Goal: Feedback & Contribution: Contribute content

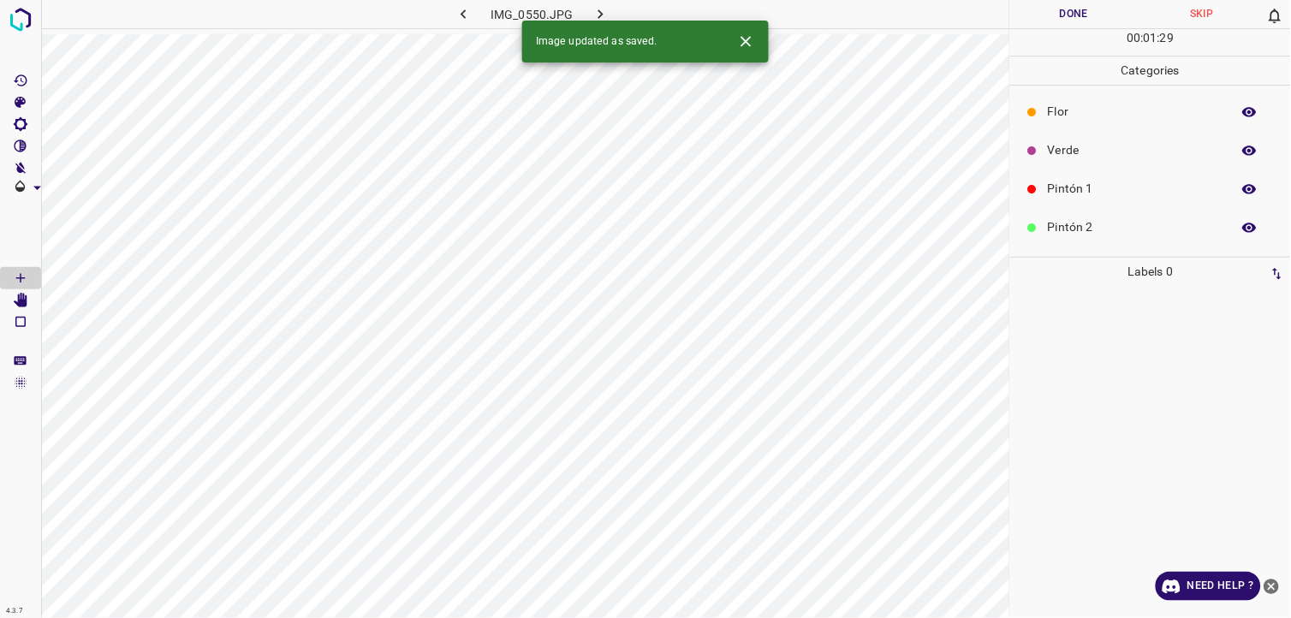
scroll to position [95, 0]
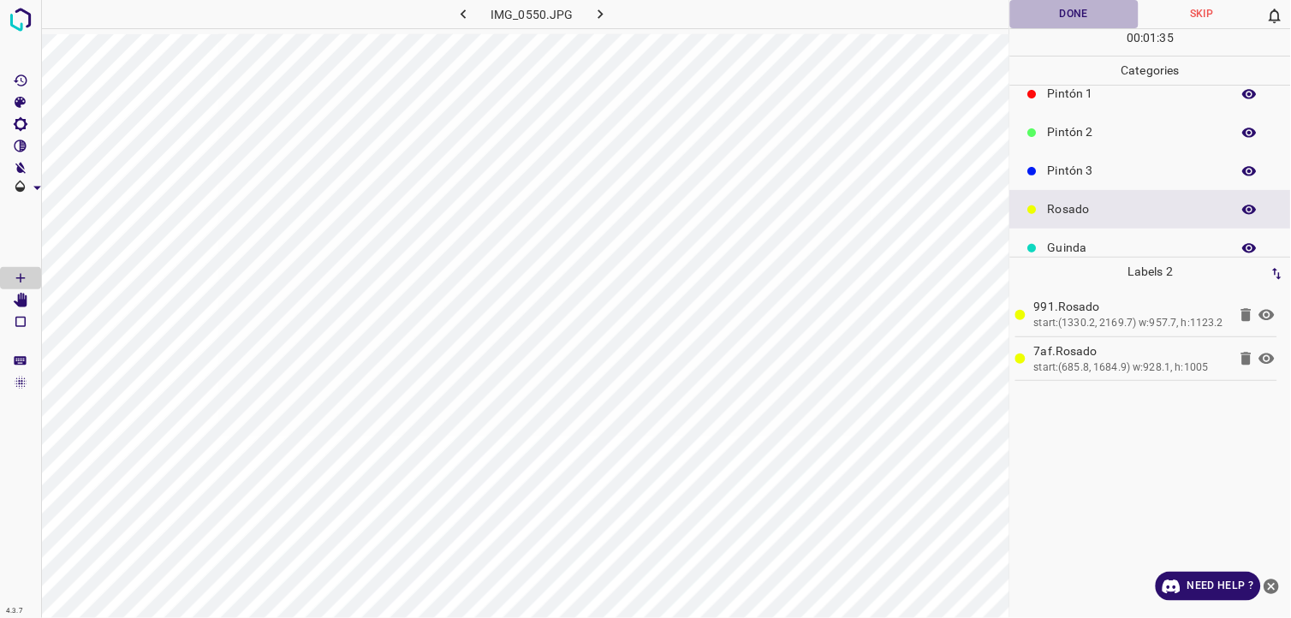
click at [1025, 7] on button "Done" at bounding box center [1074, 14] width 128 height 28
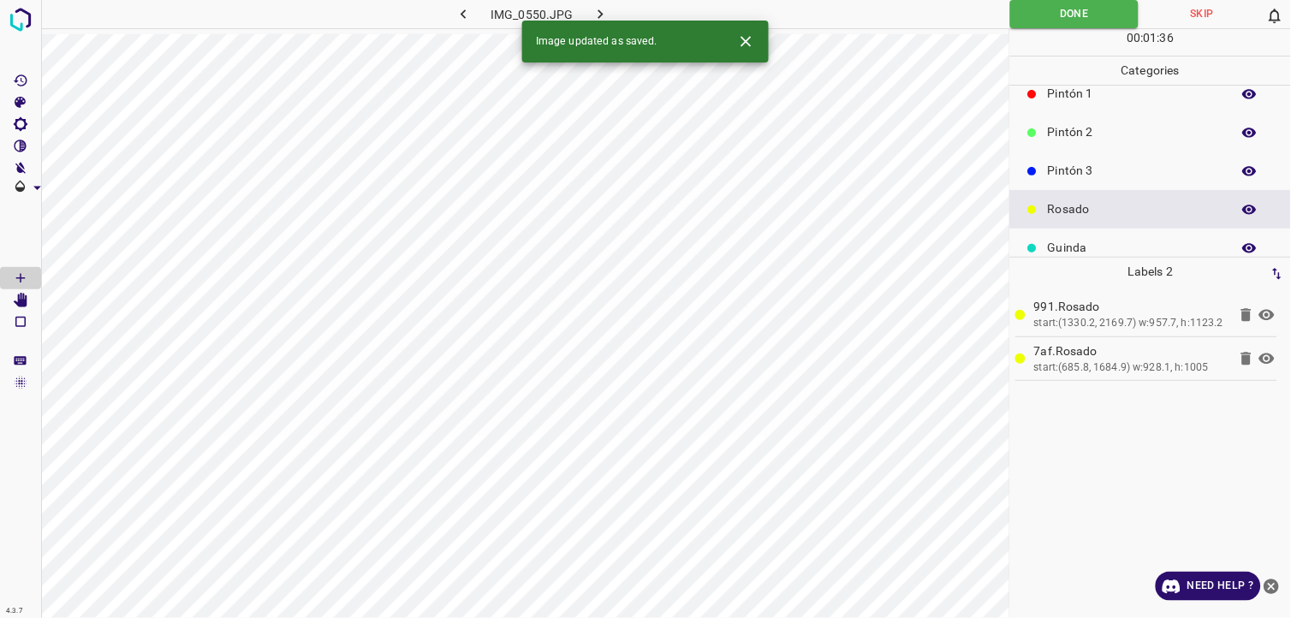
click at [604, 21] on div "Image updated as saved." at bounding box center [645, 42] width 247 height 42
click at [600, 15] on icon "button" at bounding box center [600, 13] width 5 height 9
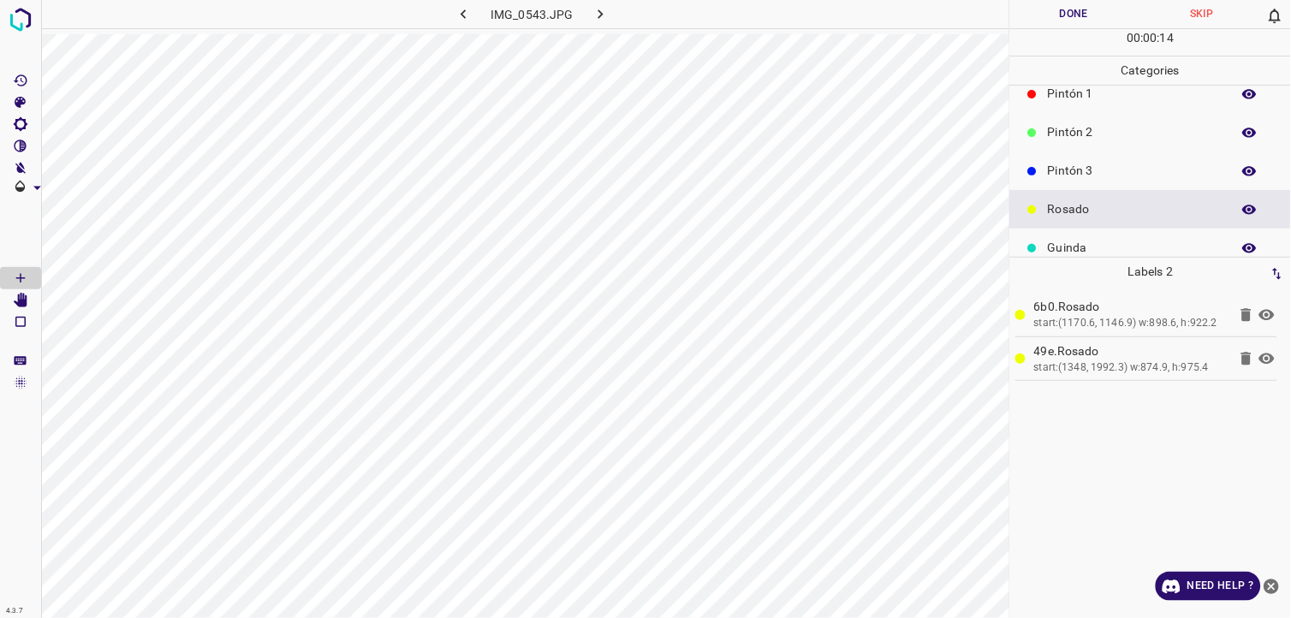
click at [1037, 26] on button "Done" at bounding box center [1074, 14] width 128 height 28
click at [584, 21] on button "button" at bounding box center [601, 14] width 55 height 28
click at [1059, 24] on button "Done" at bounding box center [1074, 14] width 128 height 28
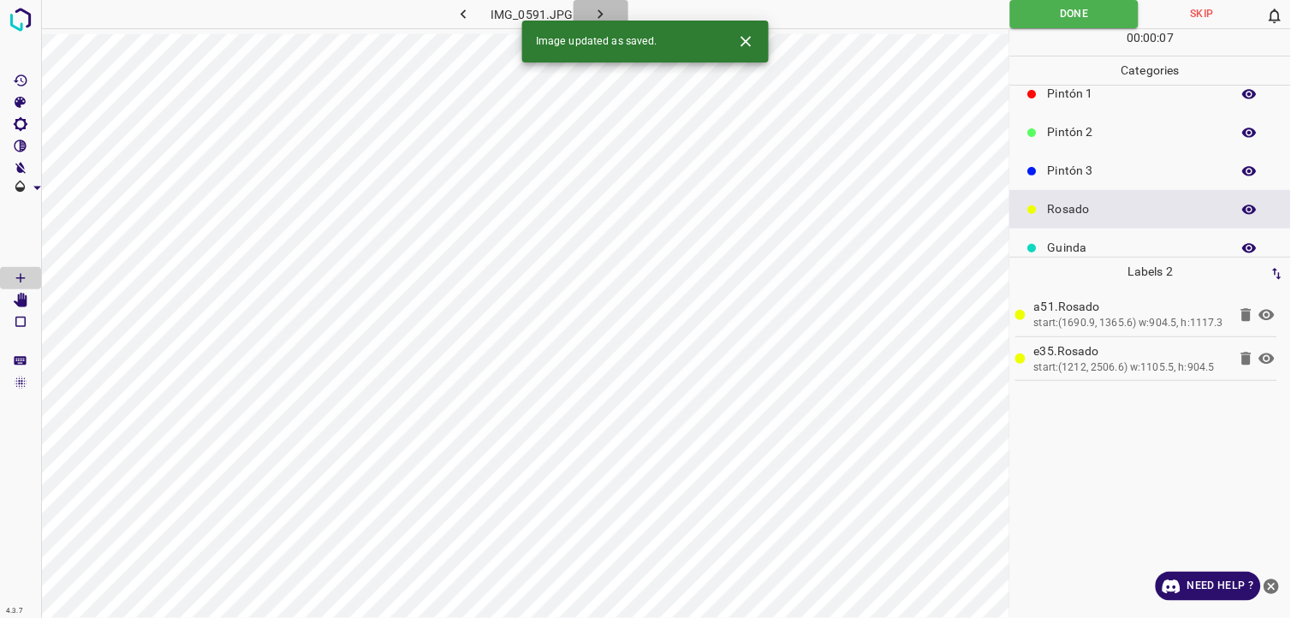
drag, startPoint x: 609, startPoint y: 18, endPoint x: 586, endPoint y: 29, distance: 24.9
click at [606, 18] on icon "button" at bounding box center [601, 14] width 18 height 18
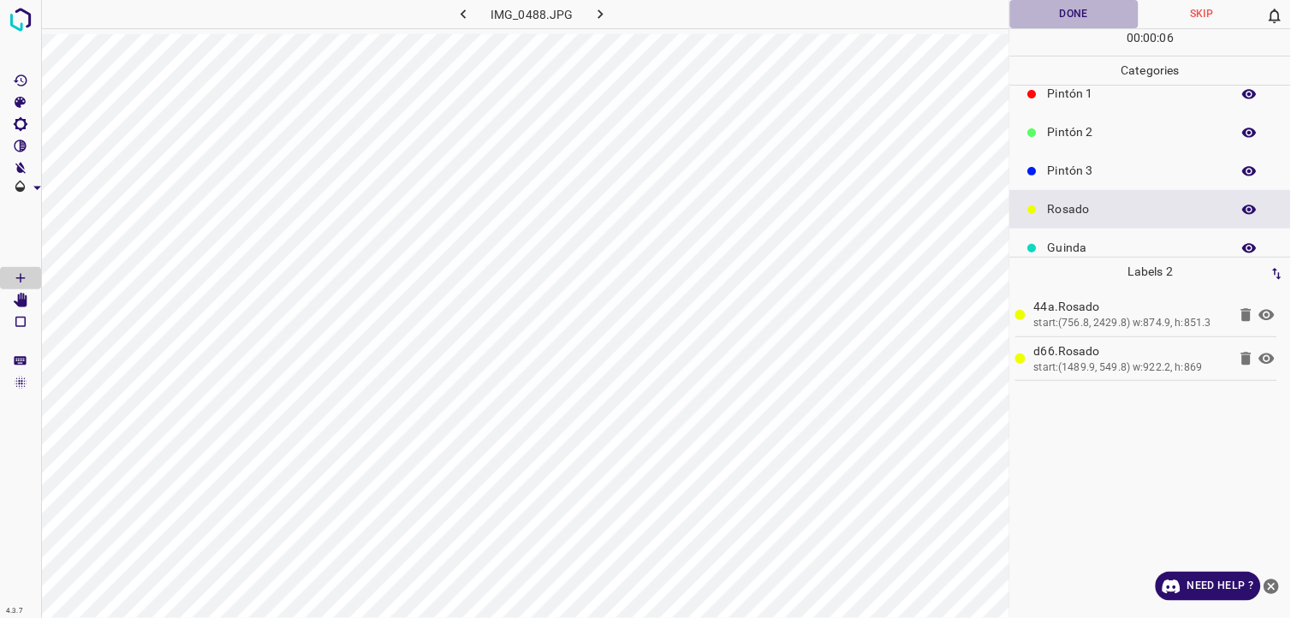
click at [1079, 3] on button "Done" at bounding box center [1074, 14] width 128 height 28
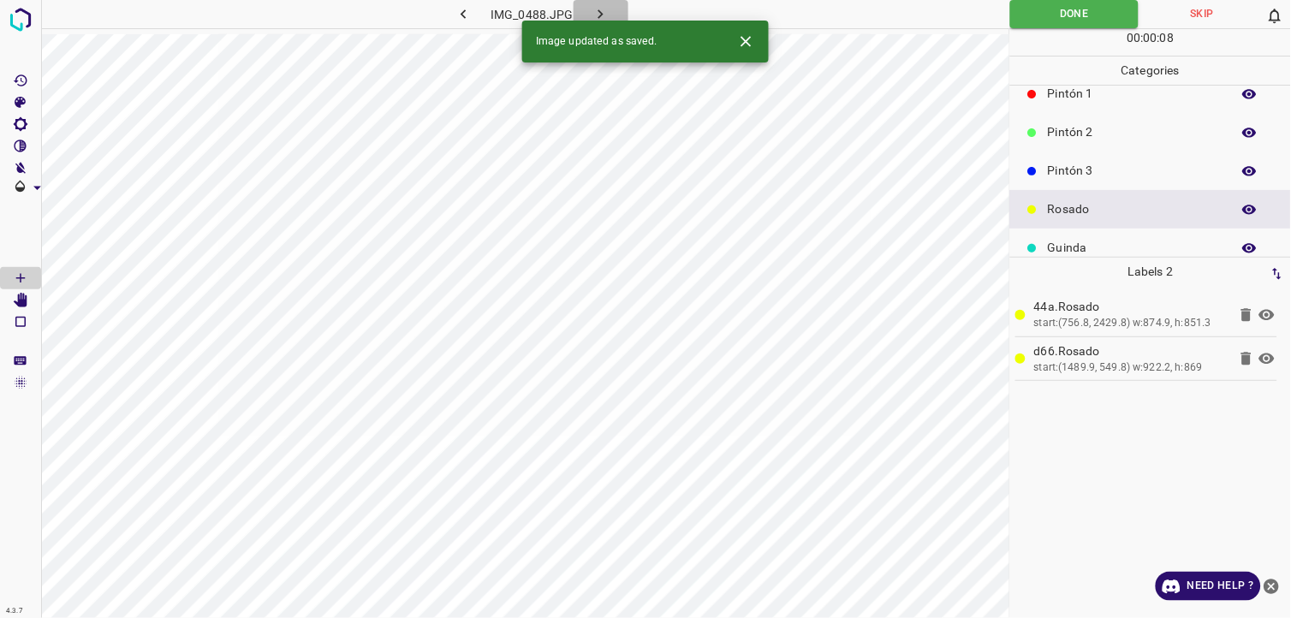
click at [592, 14] on icon "button" at bounding box center [601, 14] width 18 height 18
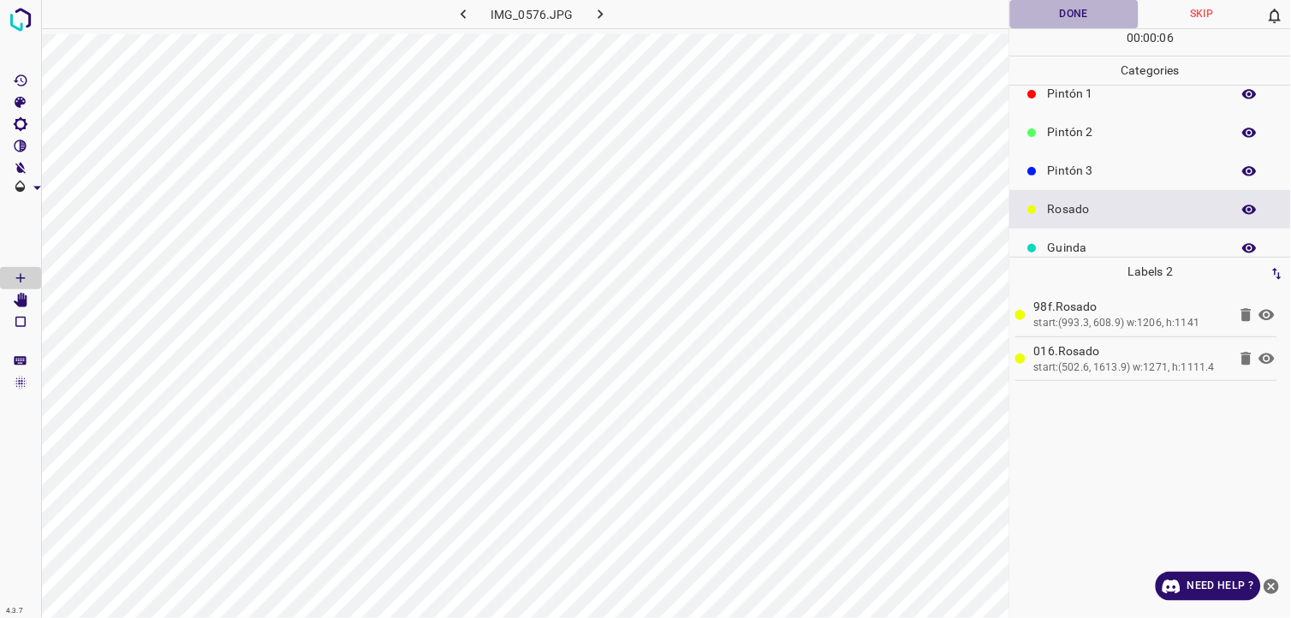
click at [1030, 20] on button "Done" at bounding box center [1074, 14] width 128 height 28
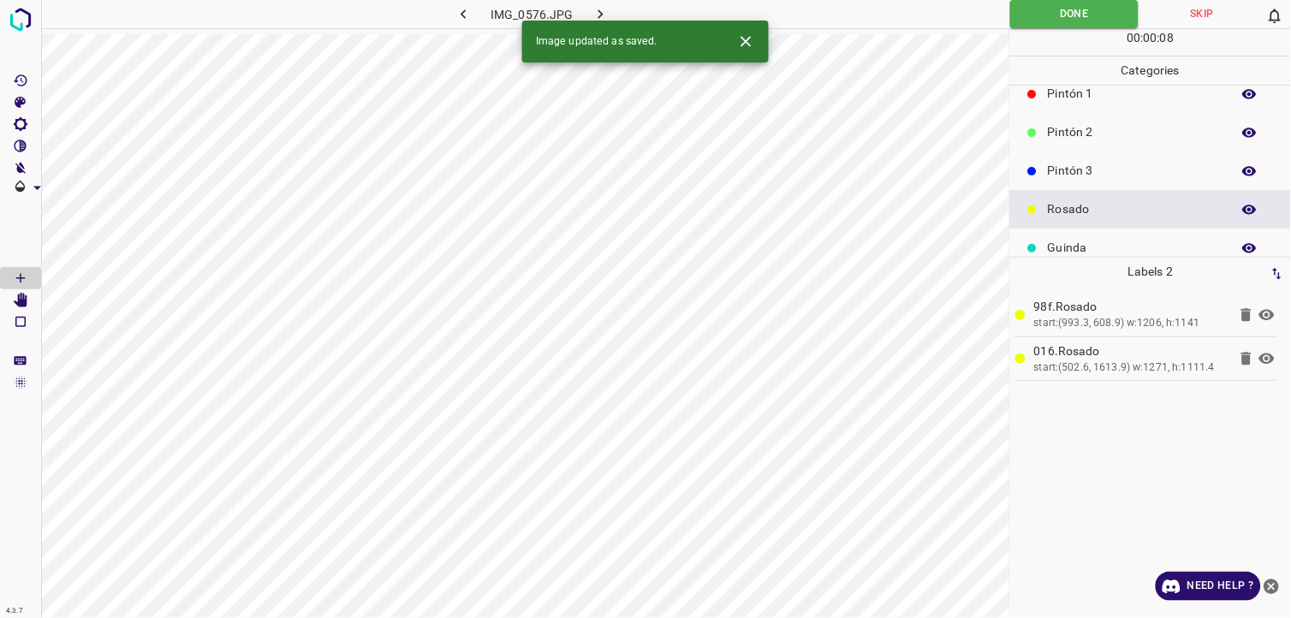
click at [605, 21] on div "Image updated as saved." at bounding box center [645, 42] width 247 height 42
click at [602, 15] on icon "button" at bounding box center [601, 14] width 18 height 18
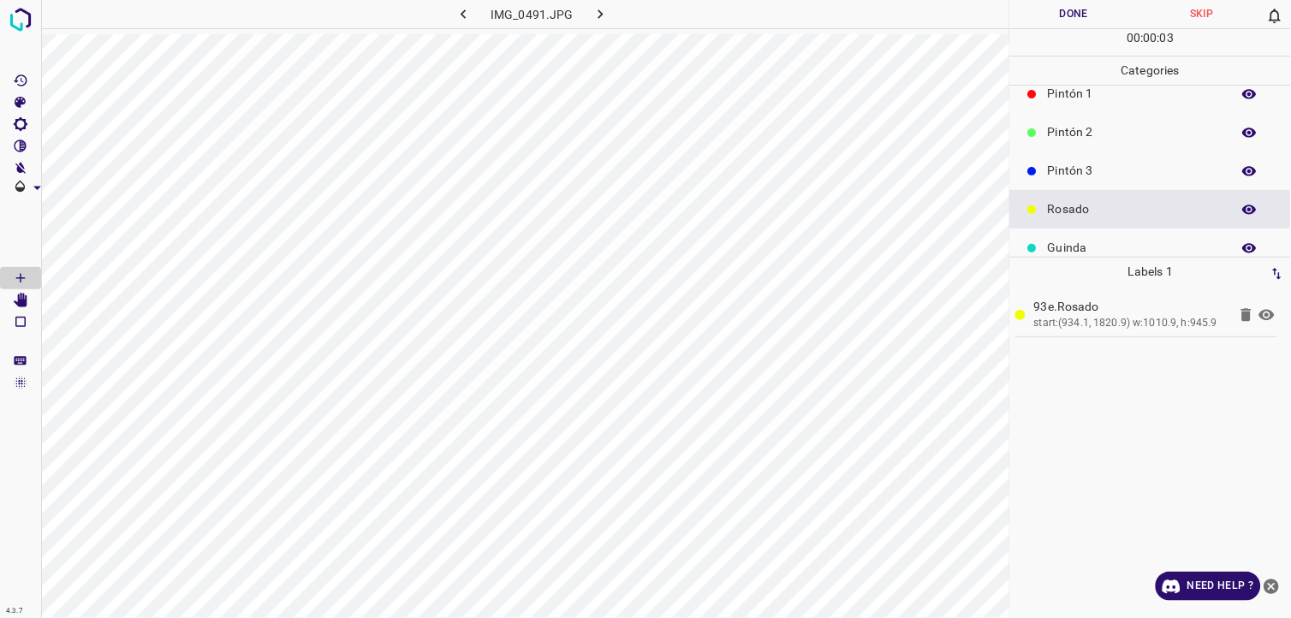
click at [1092, 235] on div "Guinda" at bounding box center [1150, 248] width 281 height 39
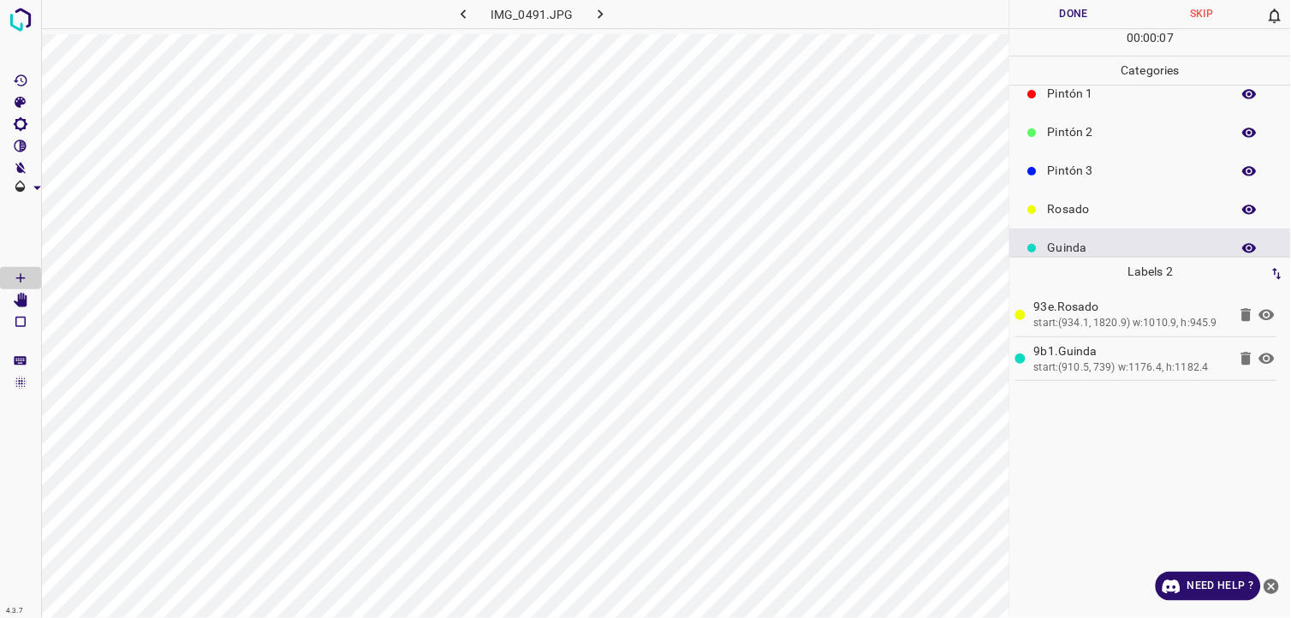
click at [1026, 15] on button "Done" at bounding box center [1074, 14] width 128 height 28
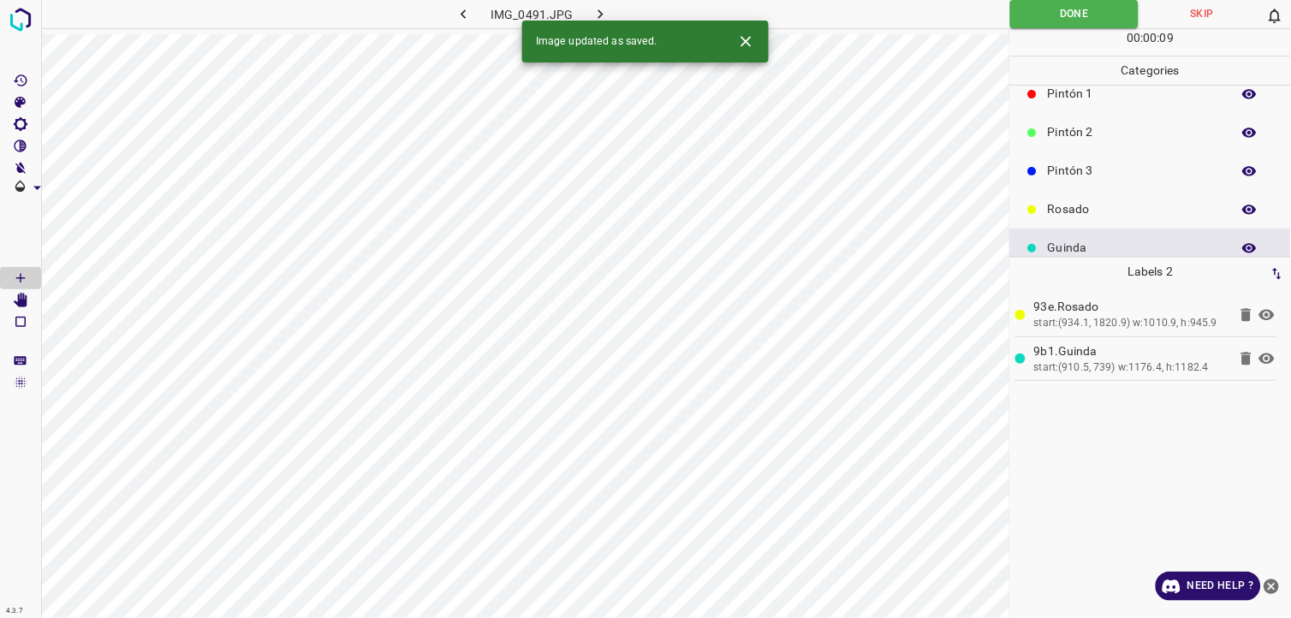
click at [602, 11] on icon "button" at bounding box center [601, 14] width 18 height 18
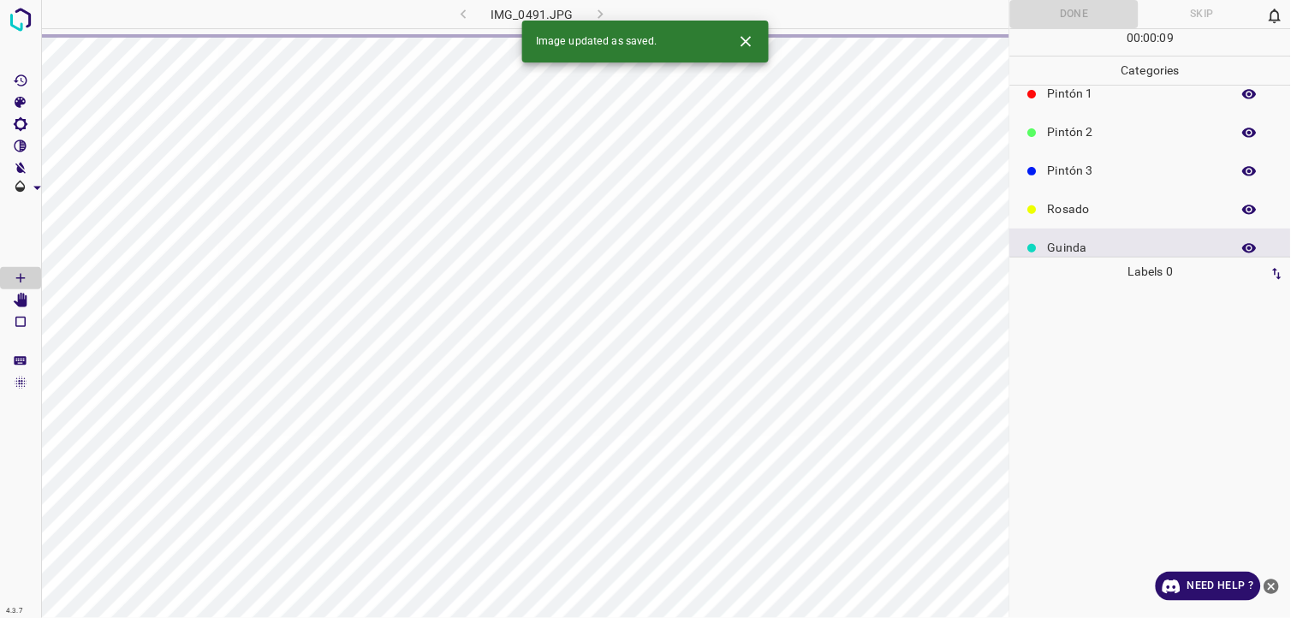
click at [1098, 201] on p "Rosado" at bounding box center [1135, 209] width 175 height 18
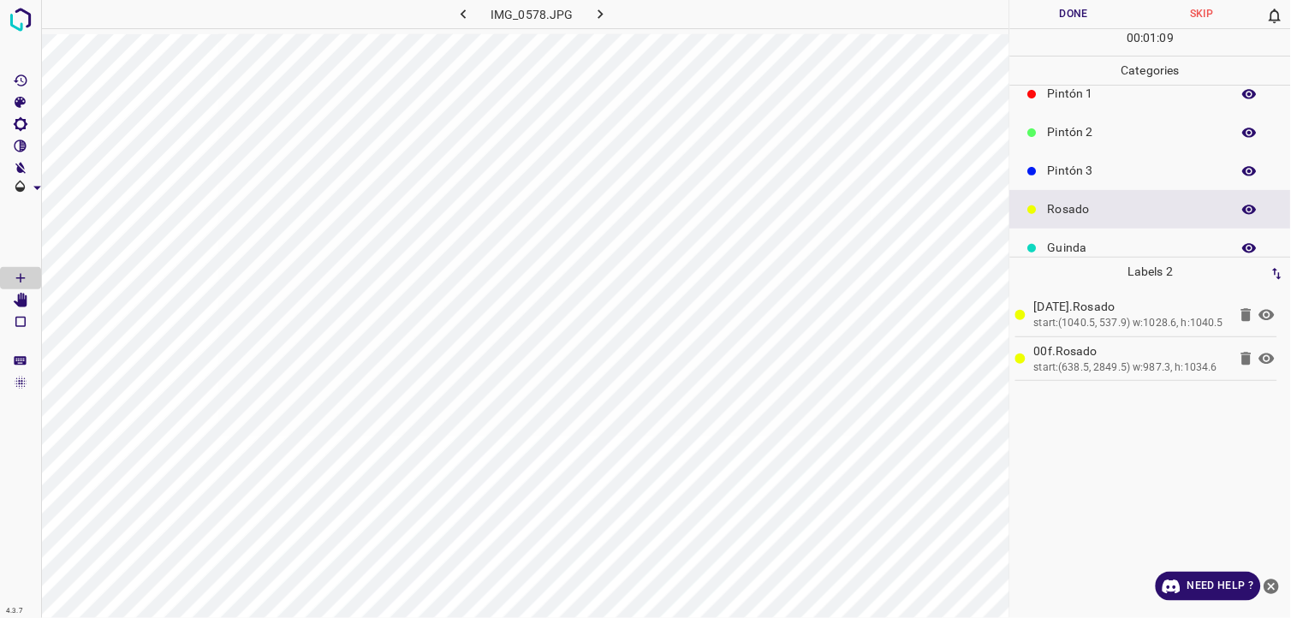
click at [1042, 18] on button "Done" at bounding box center [1074, 14] width 128 height 28
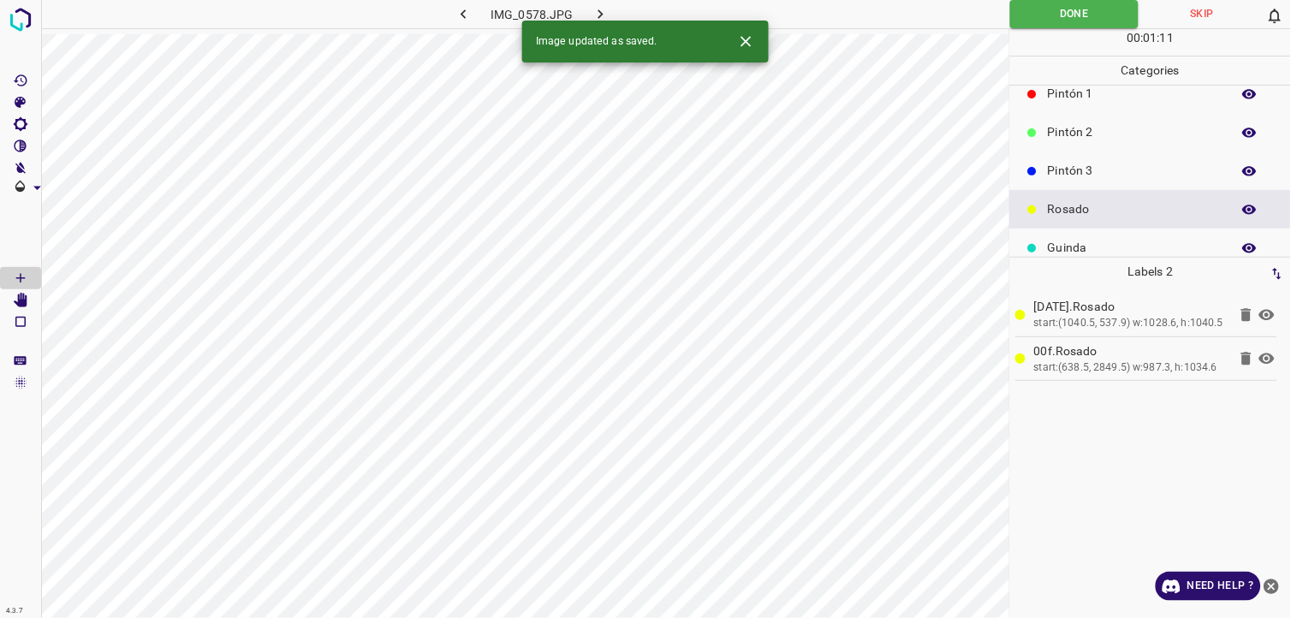
click at [611, 19] on button "button" at bounding box center [601, 14] width 55 height 28
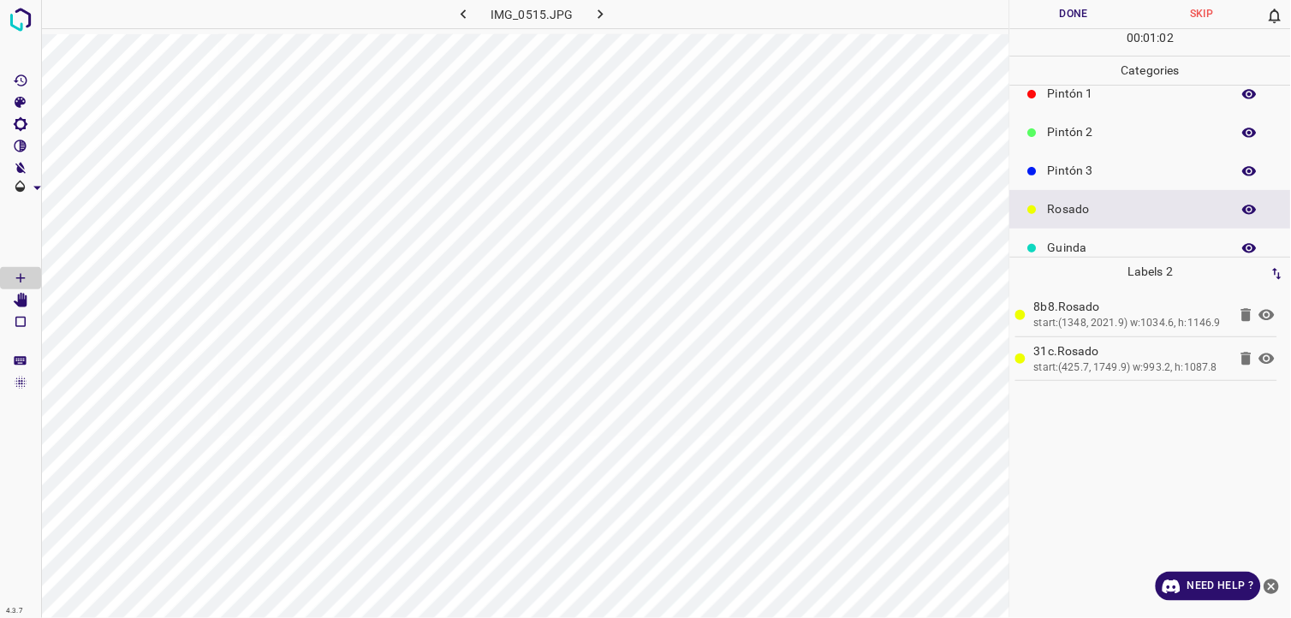
click at [1019, 32] on div "00 : 01 : 02" at bounding box center [1150, 42] width 281 height 27
click at [1025, 27] on button "Done" at bounding box center [1074, 14] width 128 height 28
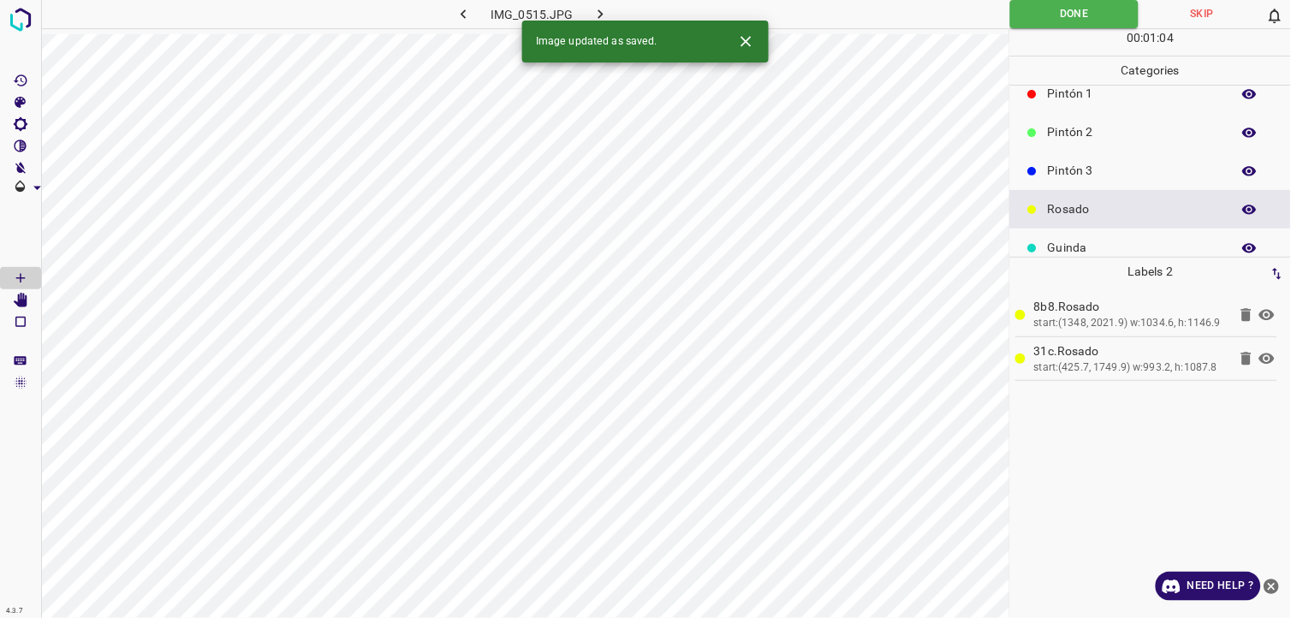
click at [600, 21] on div "Image updated as saved." at bounding box center [645, 42] width 247 height 42
click at [599, 12] on icon "button" at bounding box center [601, 14] width 18 height 18
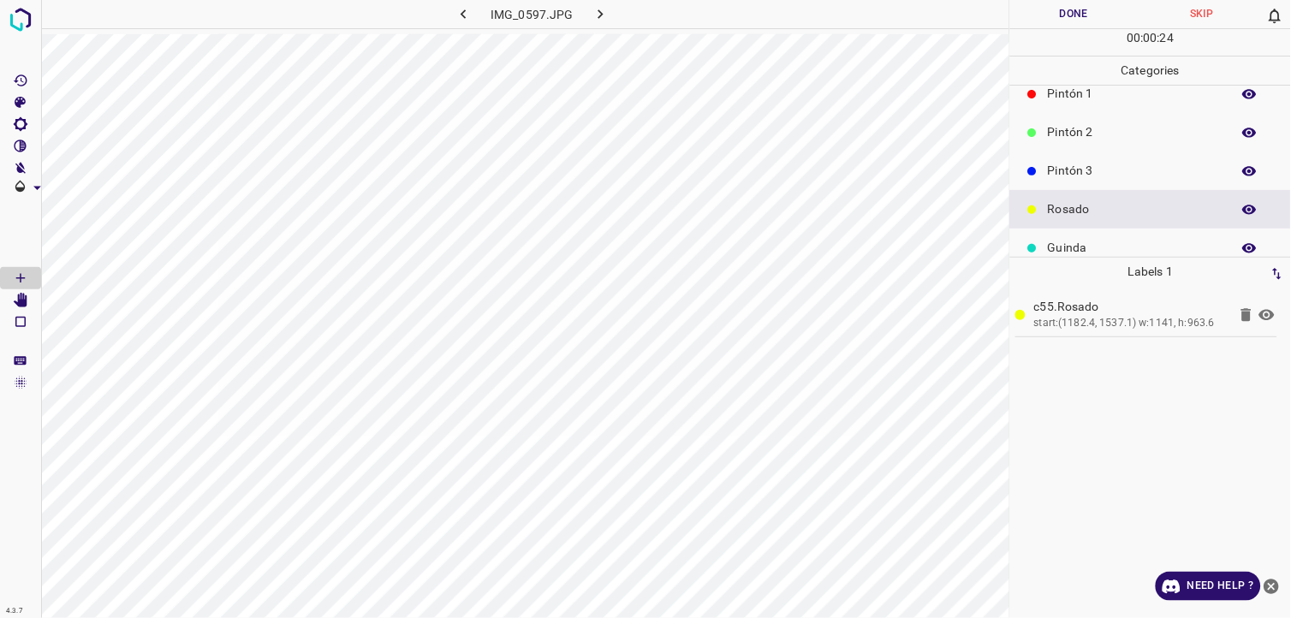
click at [1081, 11] on button "Done" at bounding box center [1074, 14] width 128 height 28
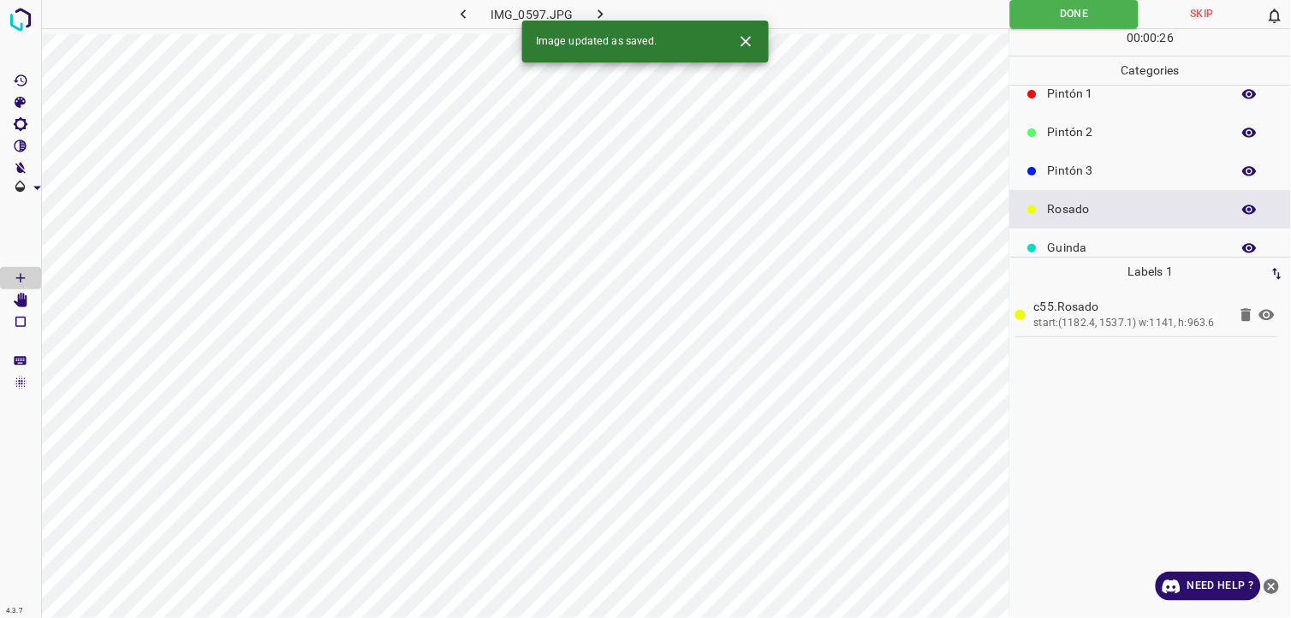
click at [1010, 0] on button "Done" at bounding box center [1074, 14] width 128 height 28
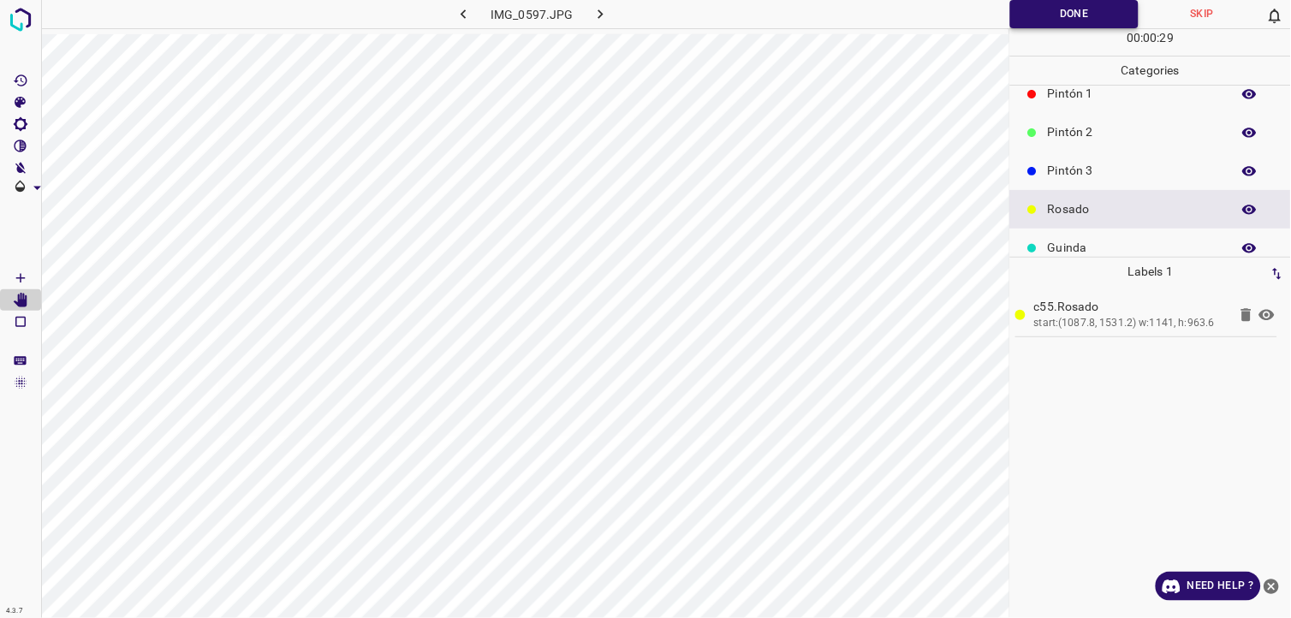
click at [1075, 14] on button "Done" at bounding box center [1074, 14] width 128 height 28
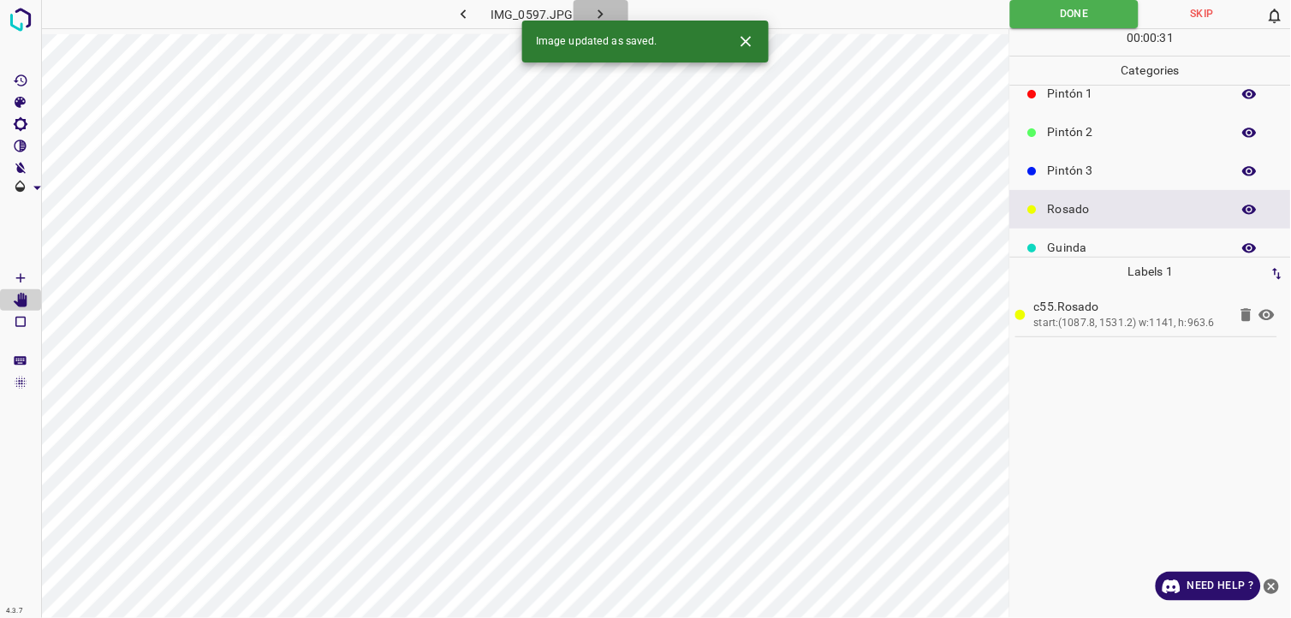
click at [613, 15] on button "button" at bounding box center [601, 14] width 55 height 28
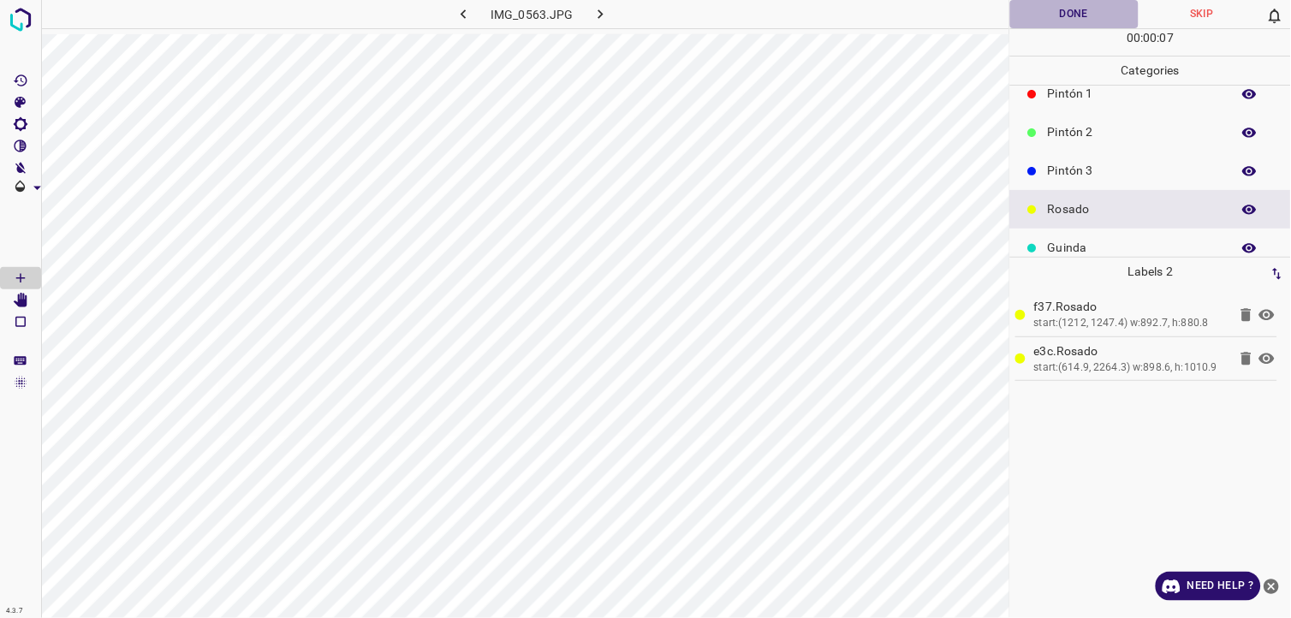
click at [1077, 14] on button "Done" at bounding box center [1074, 14] width 128 height 28
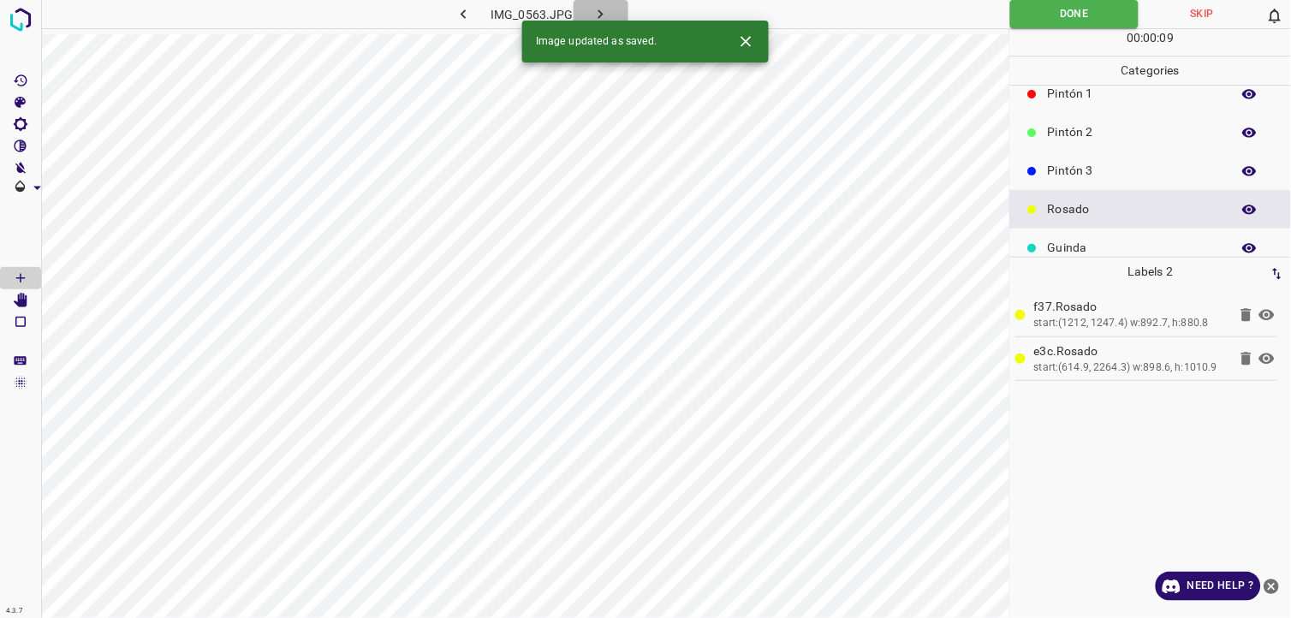
click at [603, 14] on icon "button" at bounding box center [600, 13] width 5 height 9
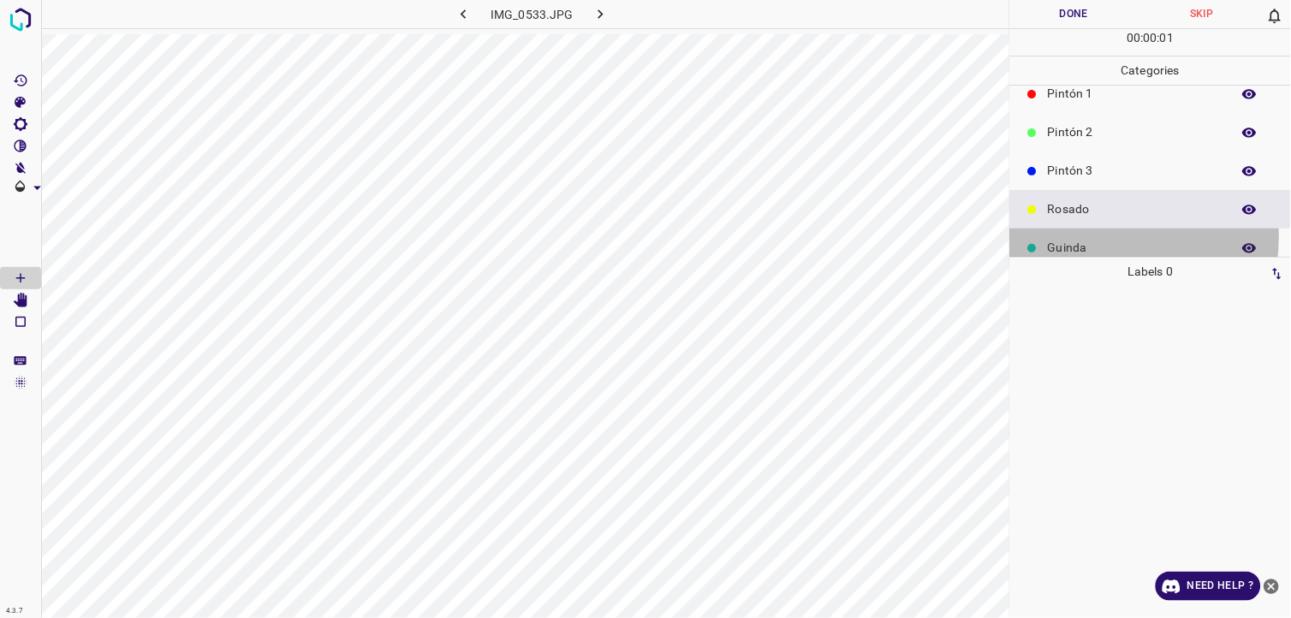
drag, startPoint x: 1094, startPoint y: 237, endPoint x: 1048, endPoint y: 249, distance: 47.8
click at [1093, 237] on div "Guinda" at bounding box center [1150, 248] width 281 height 39
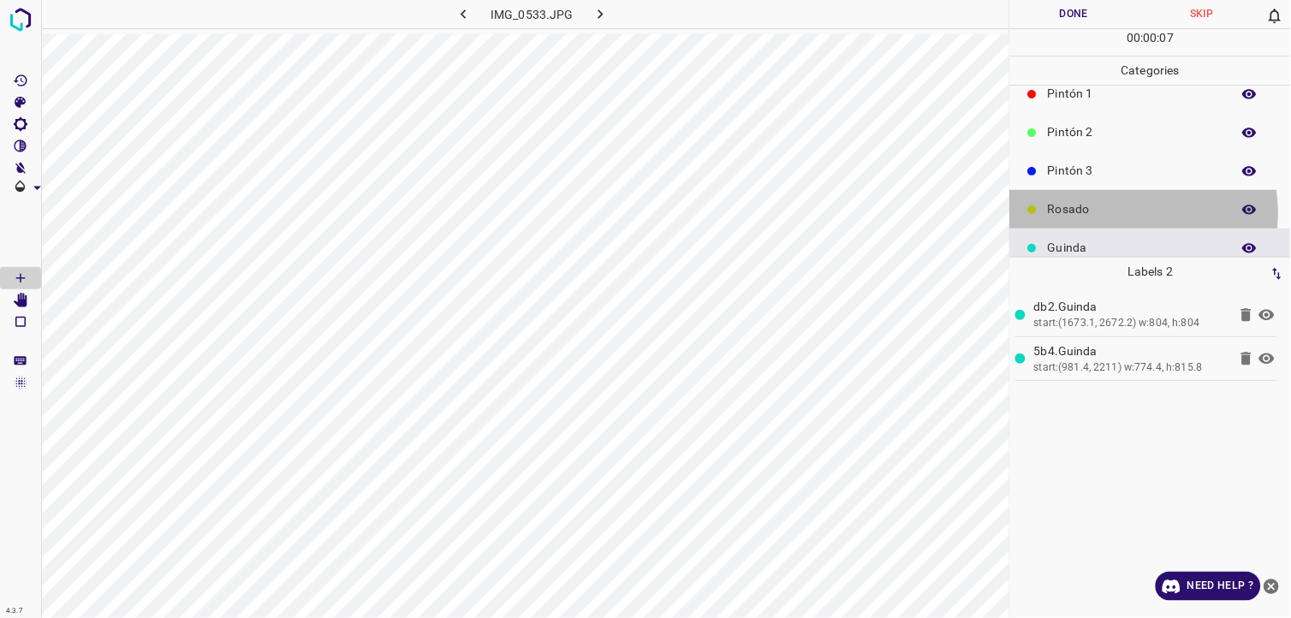
click at [1133, 212] on p "Rosado" at bounding box center [1135, 209] width 175 height 18
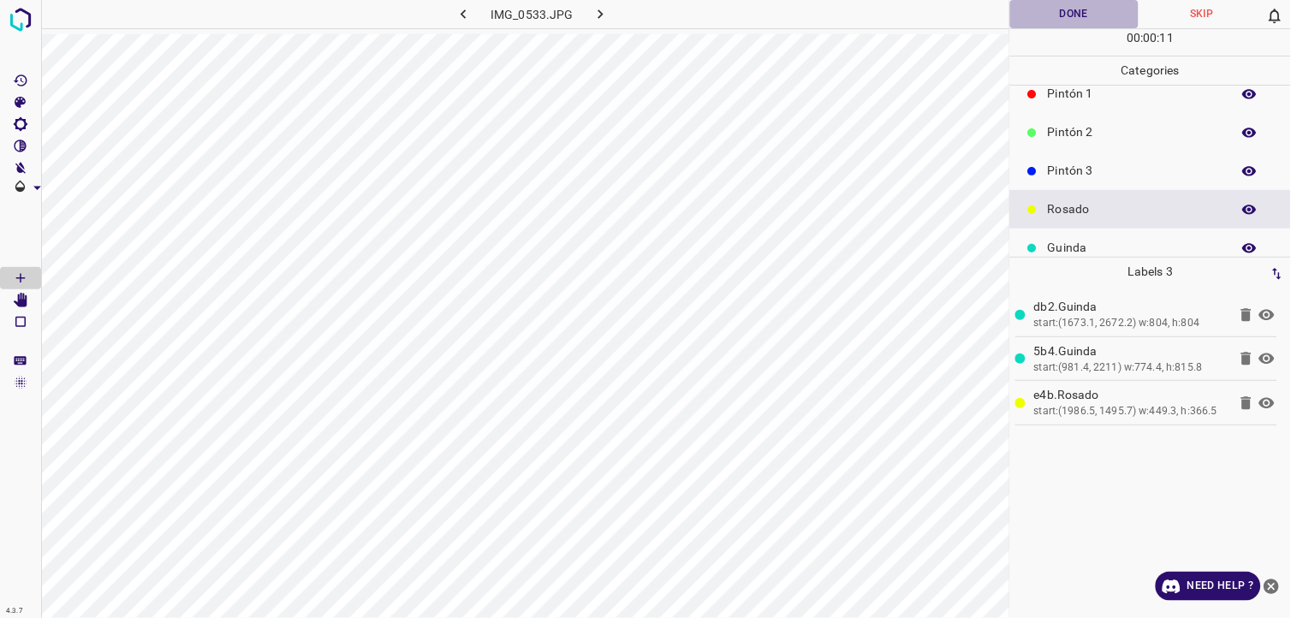
click at [1079, 12] on button "Done" at bounding box center [1074, 14] width 128 height 28
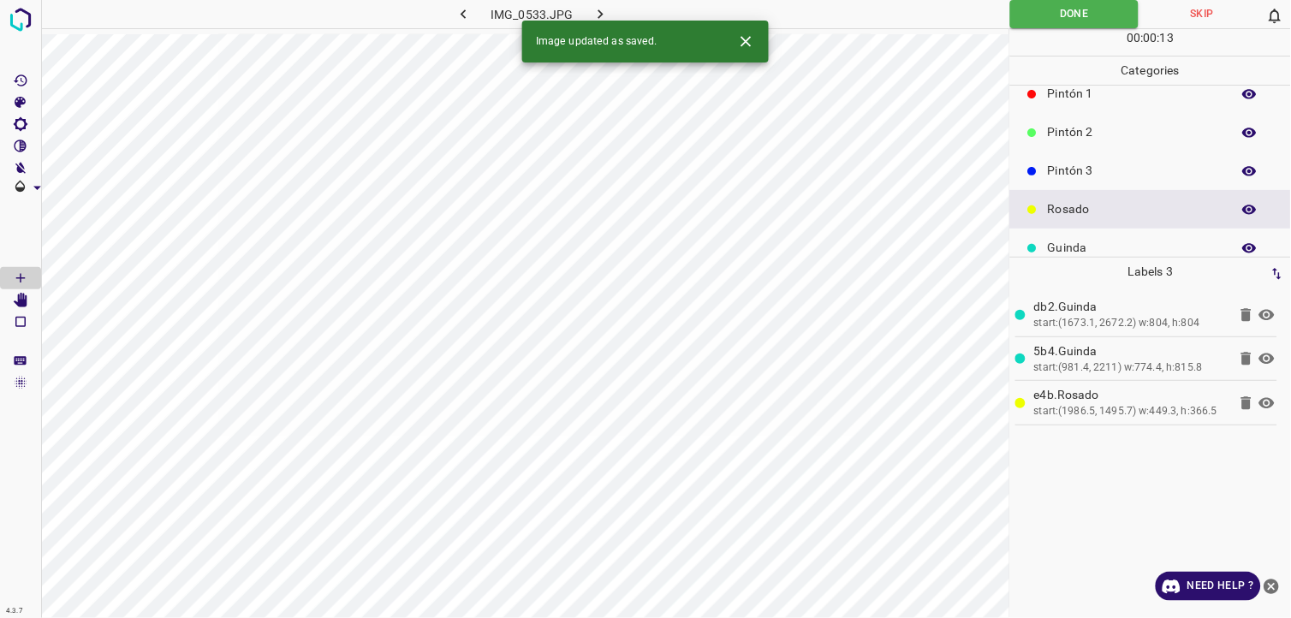
click at [601, 11] on icon "button" at bounding box center [601, 14] width 18 height 18
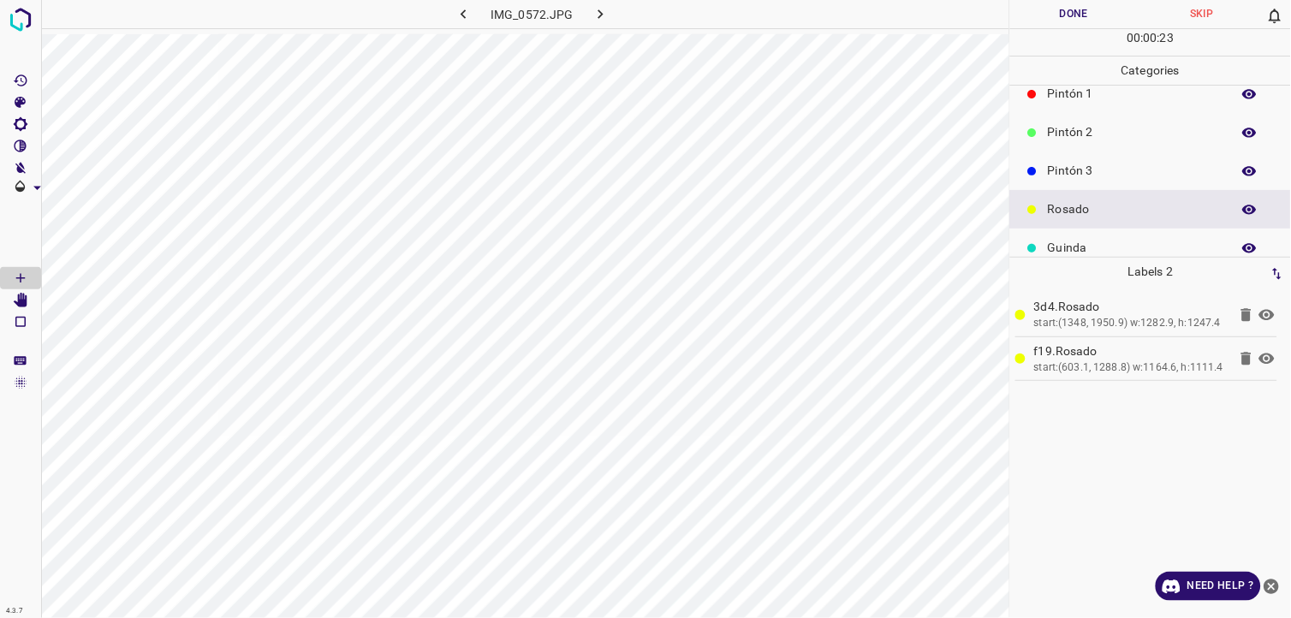
click at [1038, 13] on button "Done" at bounding box center [1074, 14] width 128 height 28
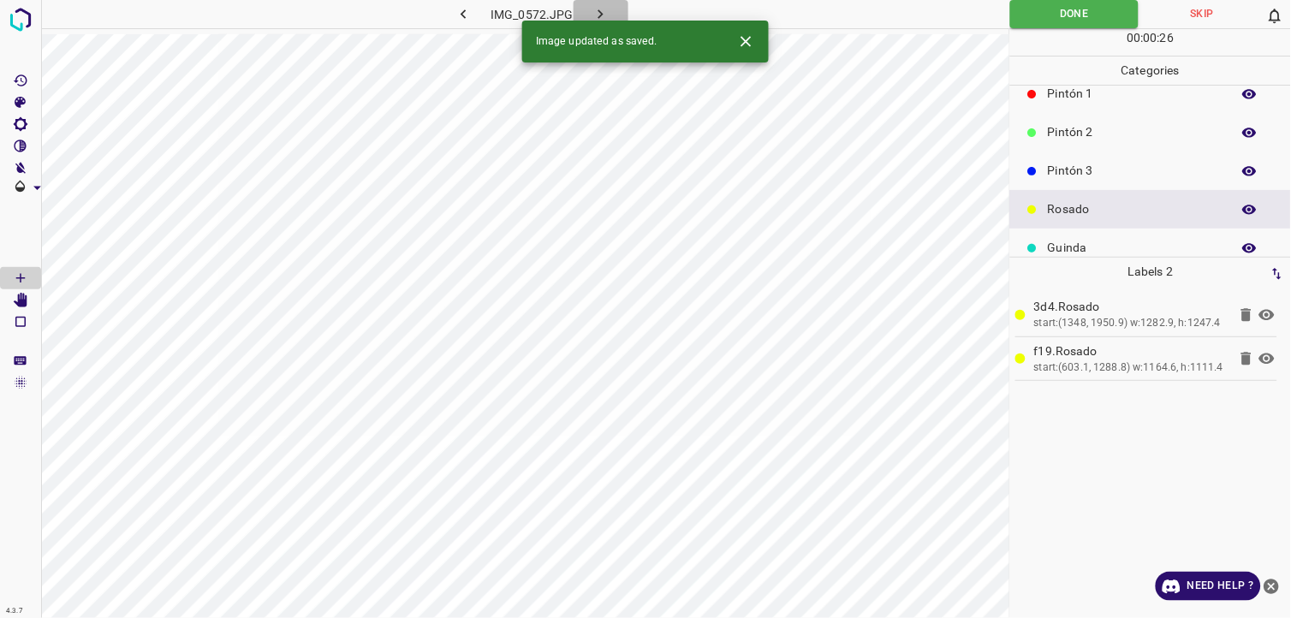
click at [604, 7] on icon "button" at bounding box center [601, 14] width 18 height 18
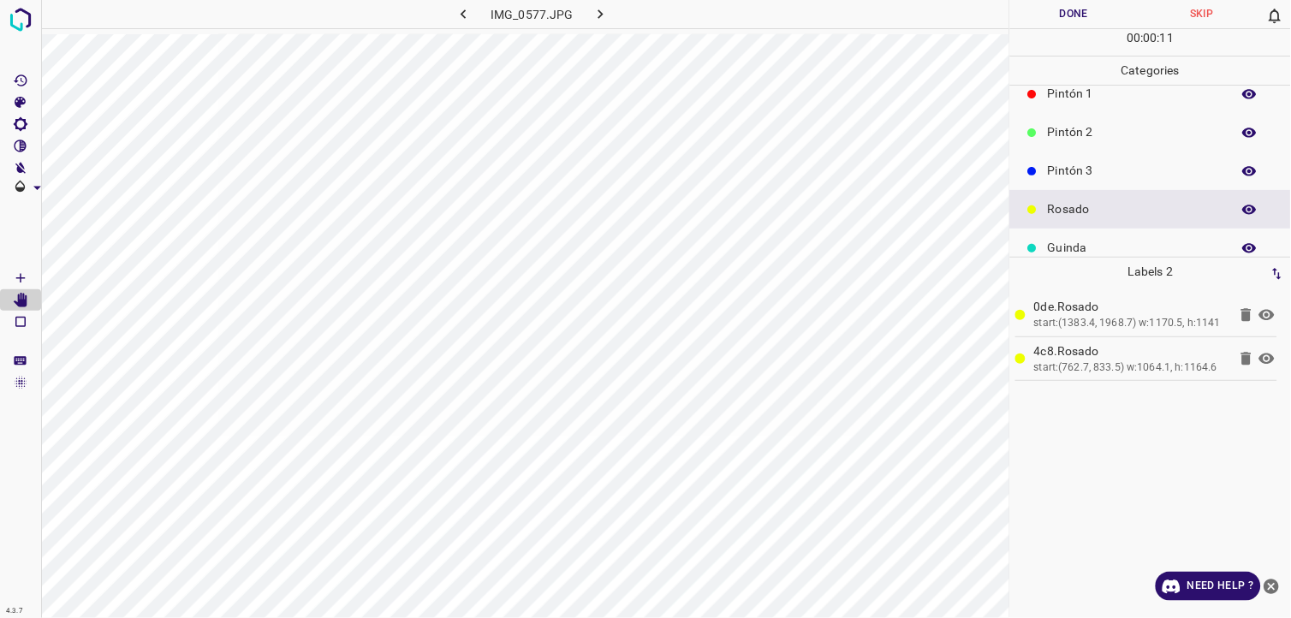
click at [1054, 7] on button "Done" at bounding box center [1074, 14] width 128 height 28
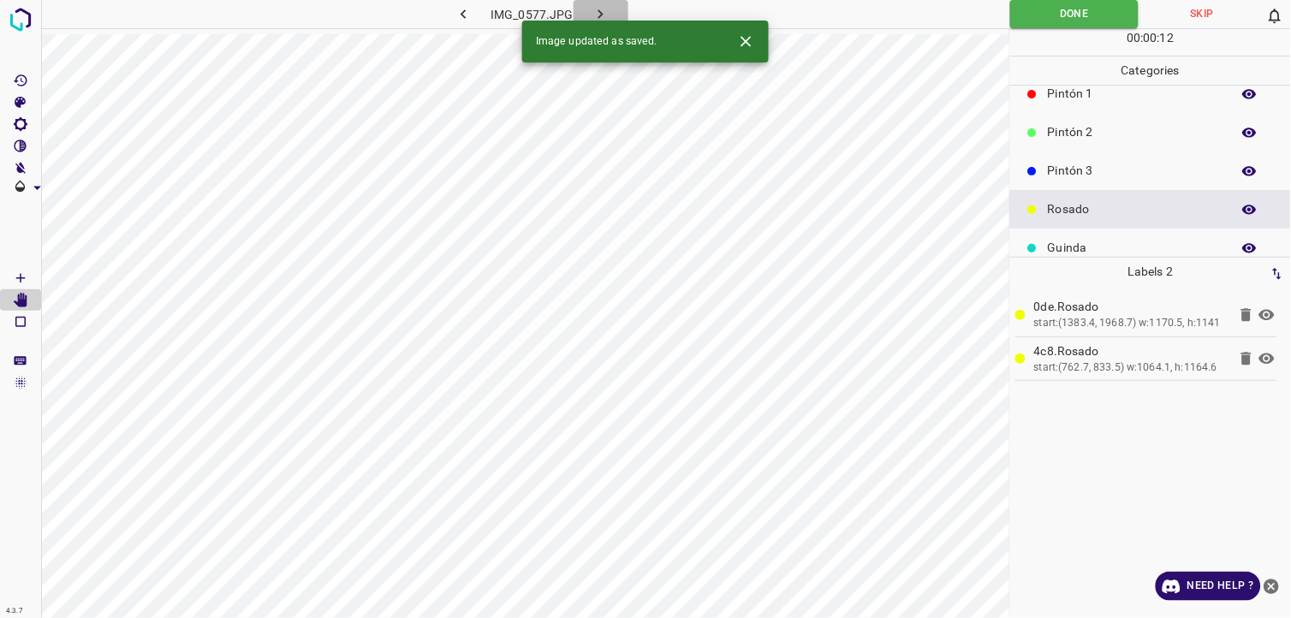
click at [604, 10] on icon "button" at bounding box center [601, 14] width 18 height 18
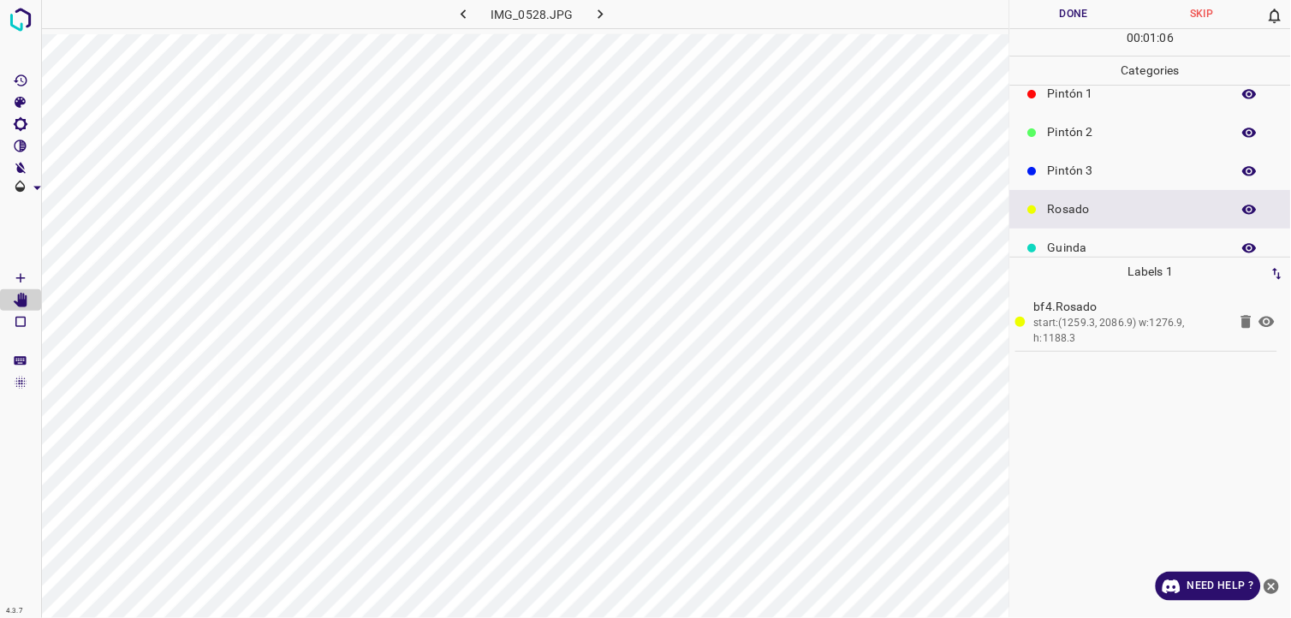
drag, startPoint x: 1134, startPoint y: 237, endPoint x: 1038, endPoint y: 237, distance: 96.7
click at [1128, 237] on div "Guinda" at bounding box center [1150, 248] width 281 height 39
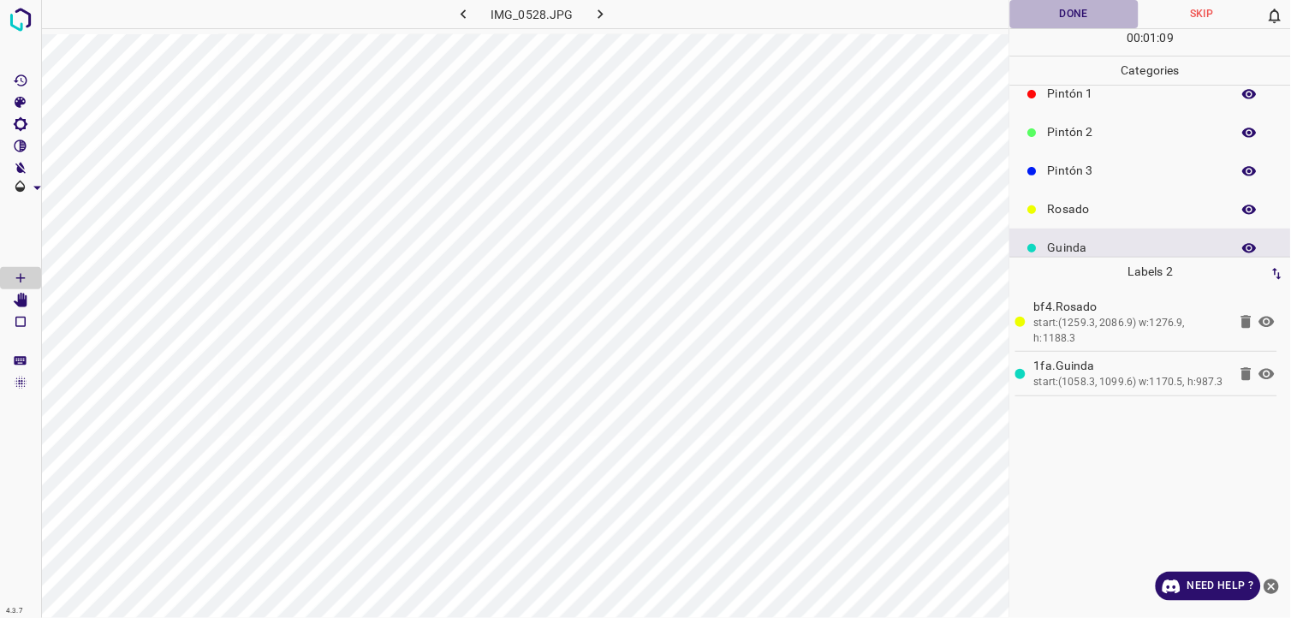
click at [1039, 21] on button "Done" at bounding box center [1074, 14] width 128 height 28
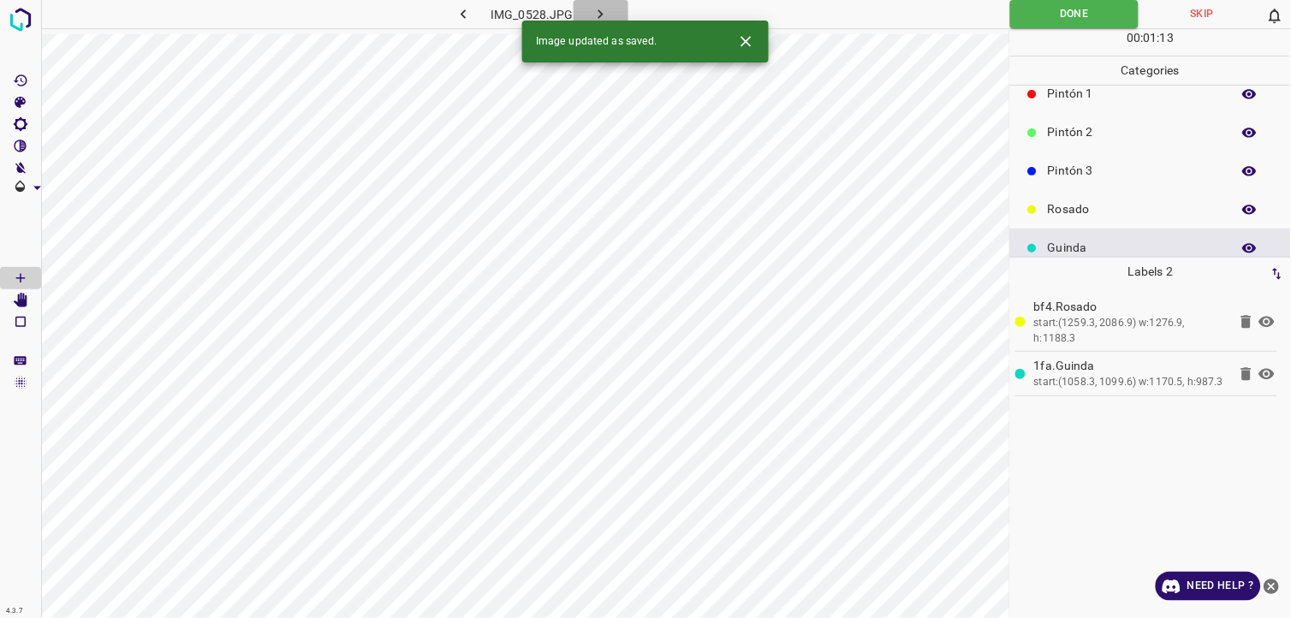
click at [600, 15] on icon "button" at bounding box center [600, 13] width 5 height 9
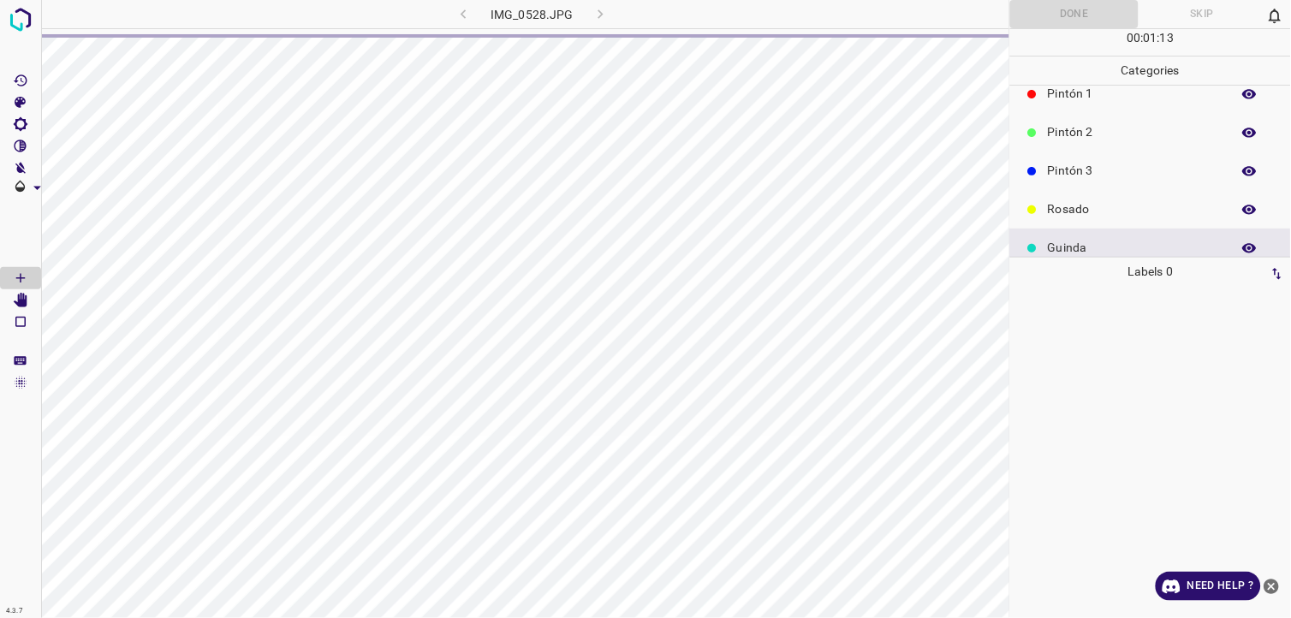
click at [1093, 214] on p "Rosado" at bounding box center [1135, 209] width 175 height 18
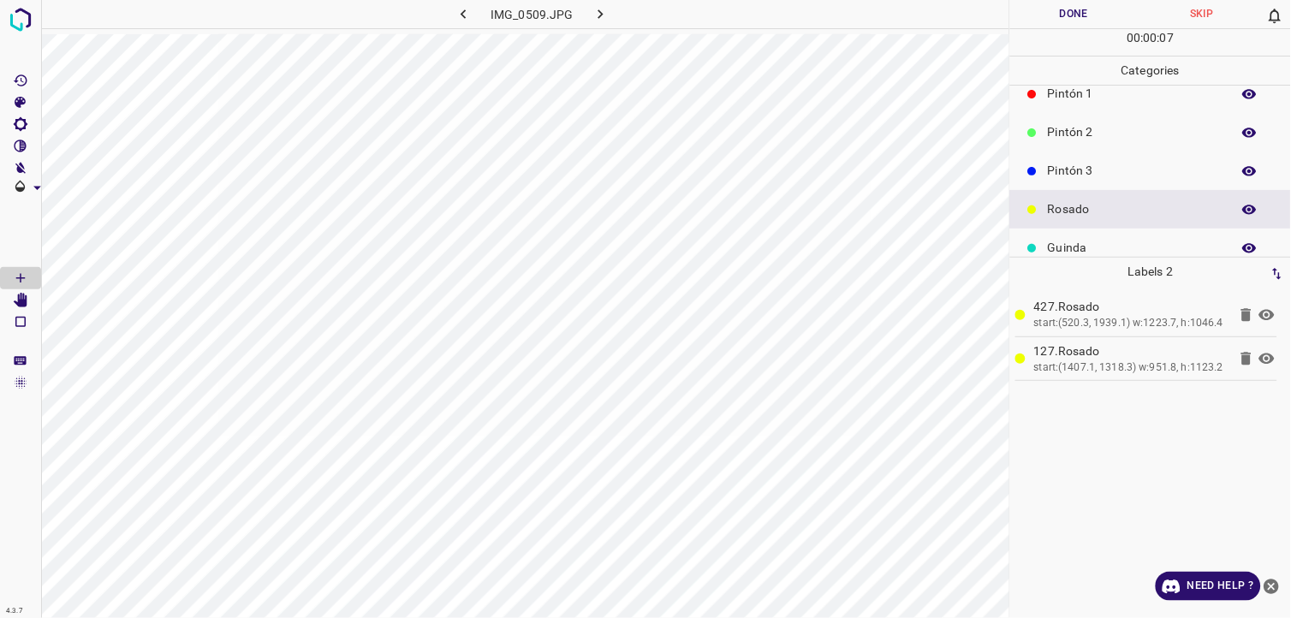
click at [1071, 27] on button "Done" at bounding box center [1074, 14] width 128 height 28
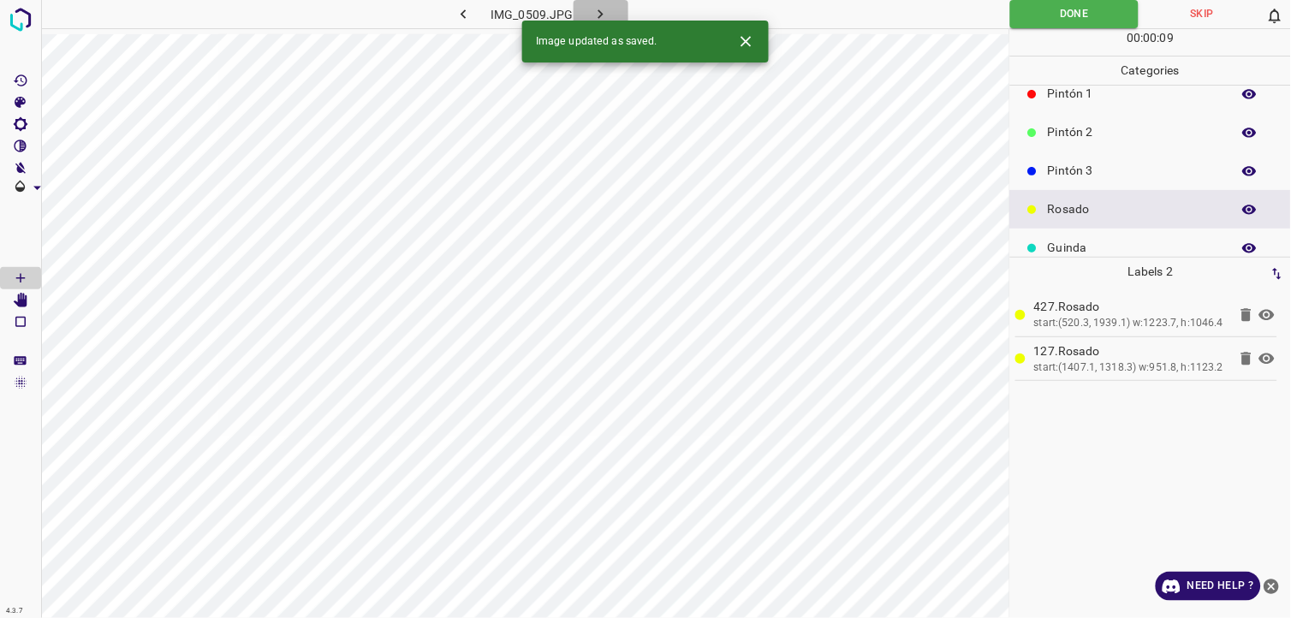
click at [595, 15] on icon "button" at bounding box center [601, 14] width 18 height 18
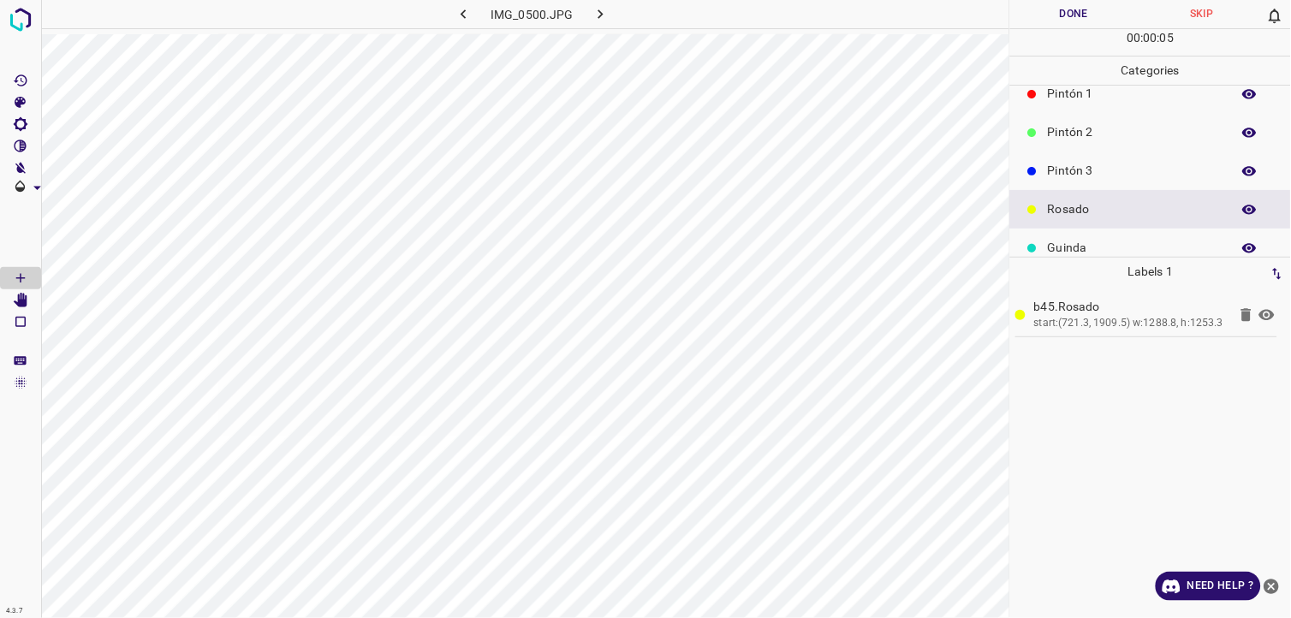
drag, startPoint x: 1111, startPoint y: 246, endPoint x: 1093, endPoint y: 248, distance: 18.2
click at [1093, 248] on p "Guinda" at bounding box center [1135, 248] width 175 height 18
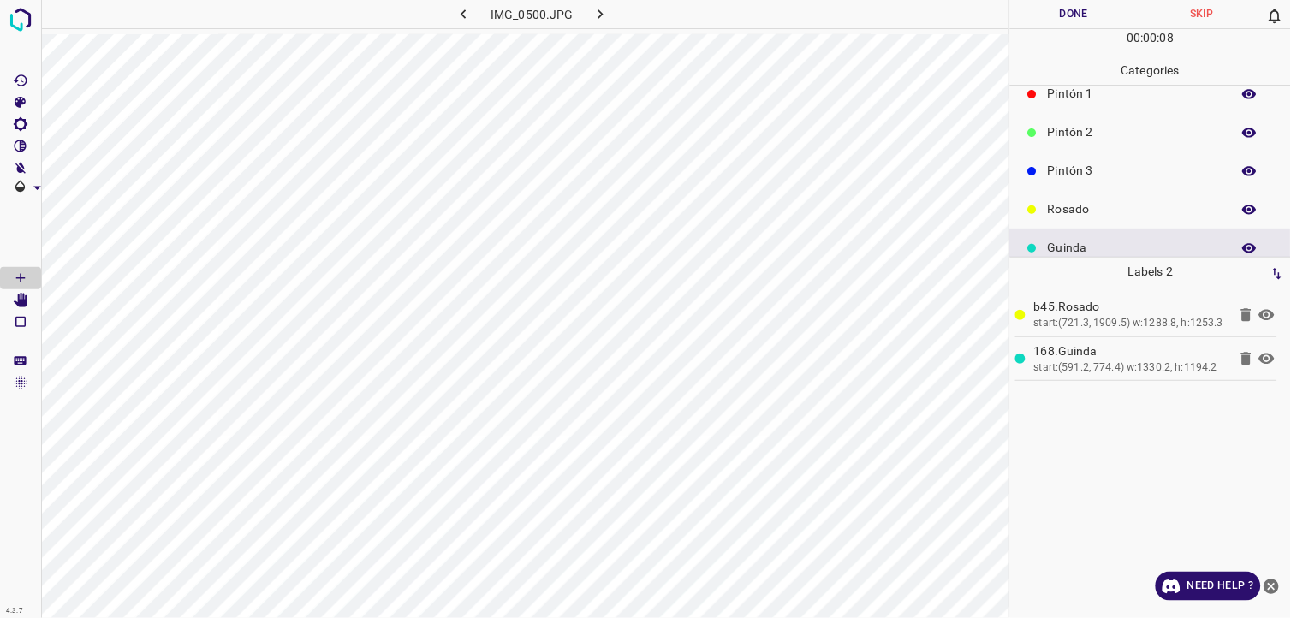
drag, startPoint x: 1085, startPoint y: 6, endPoint x: 1017, endPoint y: 21, distance: 69.4
click at [1074, 14] on button "Done" at bounding box center [1074, 14] width 128 height 28
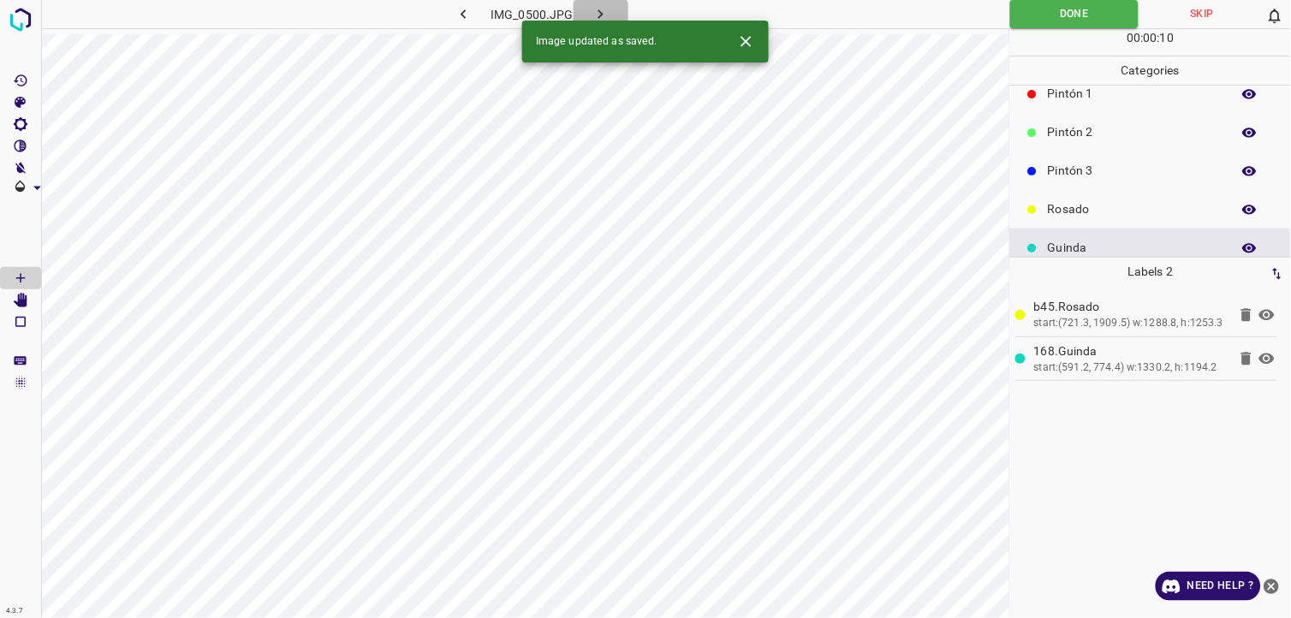
click at [597, 13] on icon "button" at bounding box center [601, 14] width 18 height 18
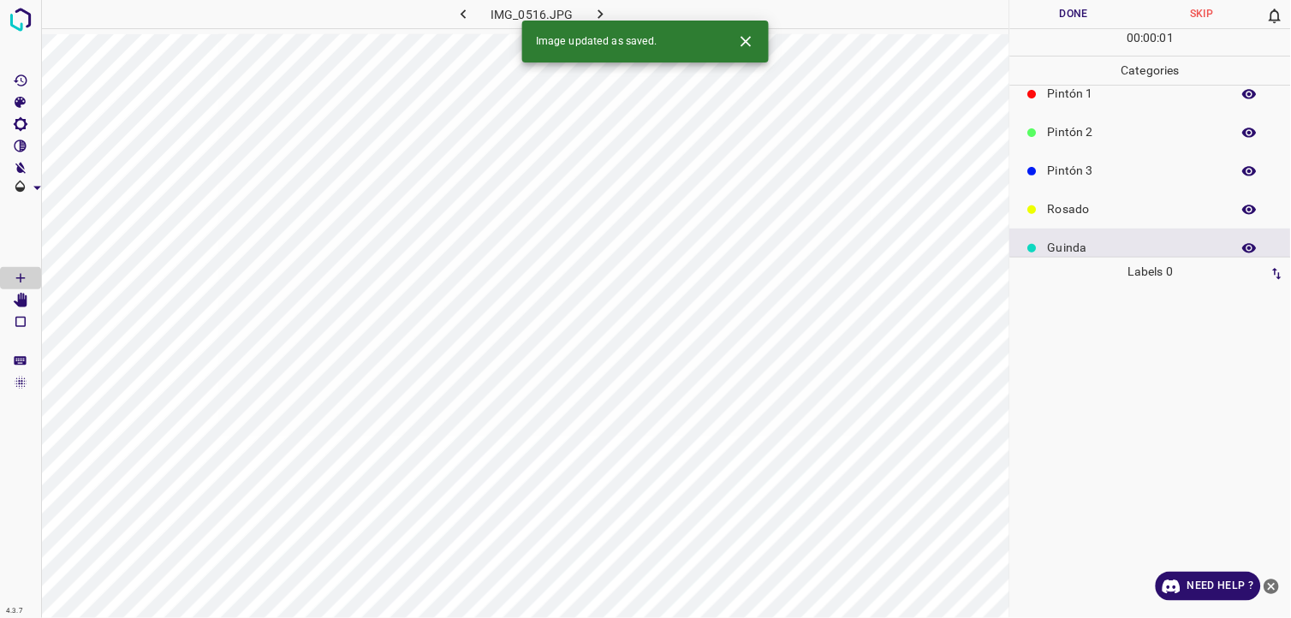
click at [1049, 217] on p "Rosado" at bounding box center [1135, 209] width 175 height 18
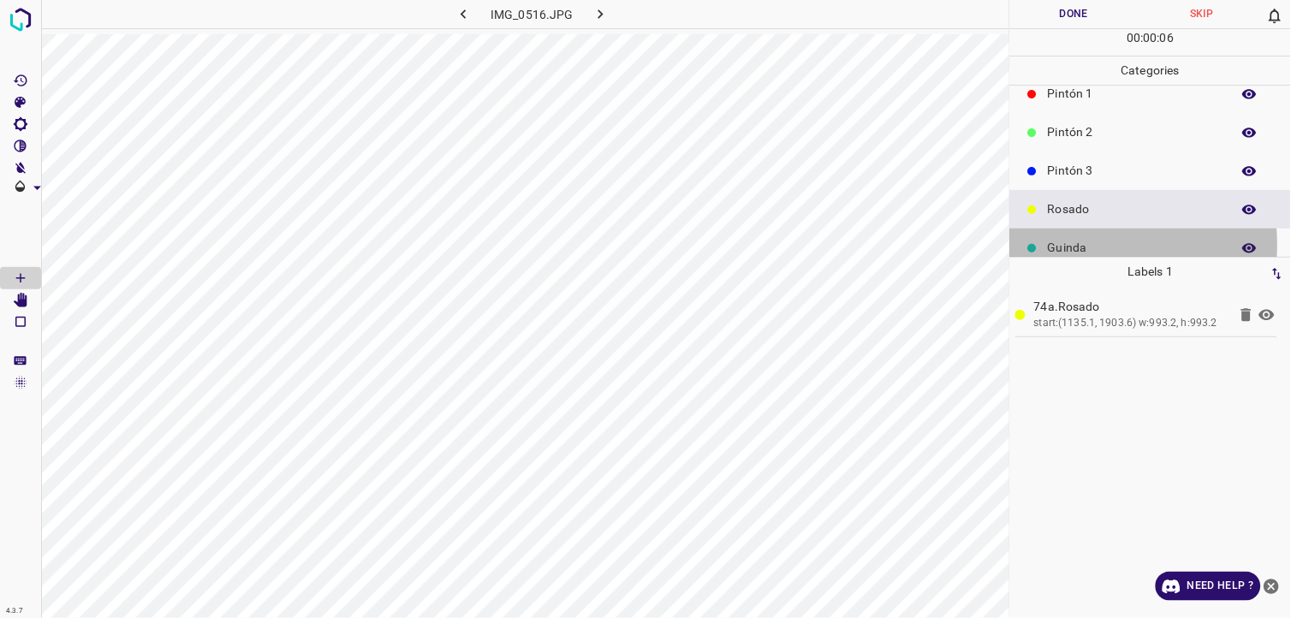
click at [1060, 245] on p "Guinda" at bounding box center [1135, 248] width 175 height 18
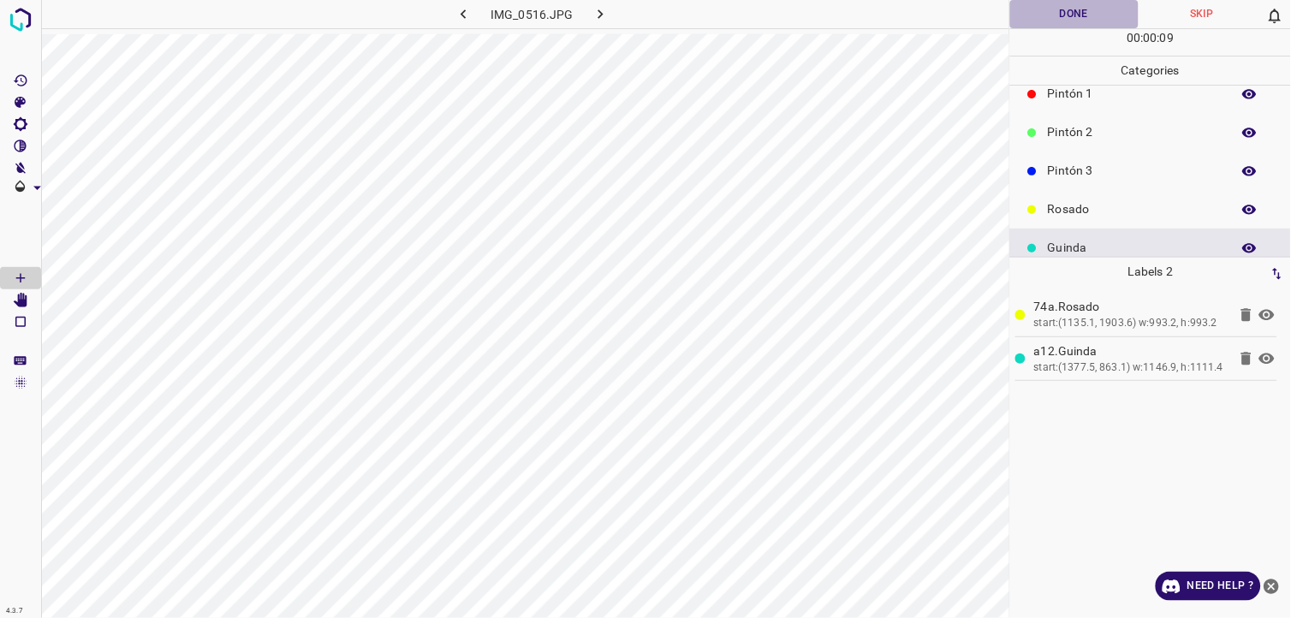
click at [1040, 0] on button "Done" at bounding box center [1074, 14] width 128 height 28
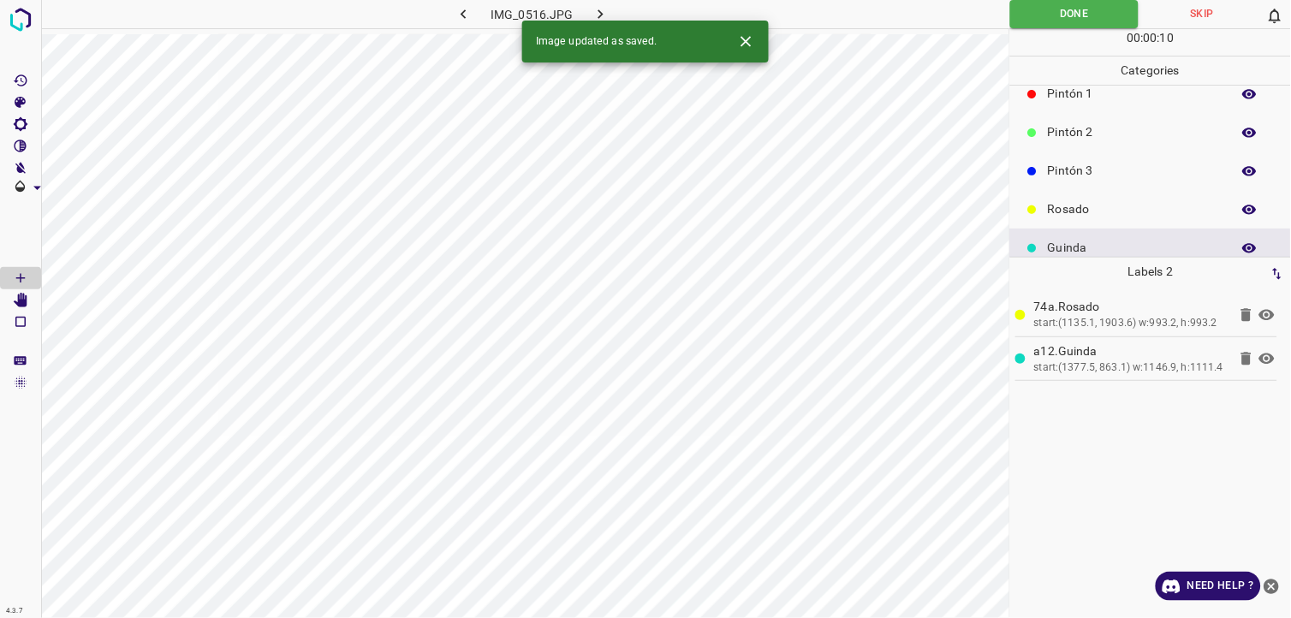
click at [596, 15] on icon "button" at bounding box center [601, 14] width 18 height 18
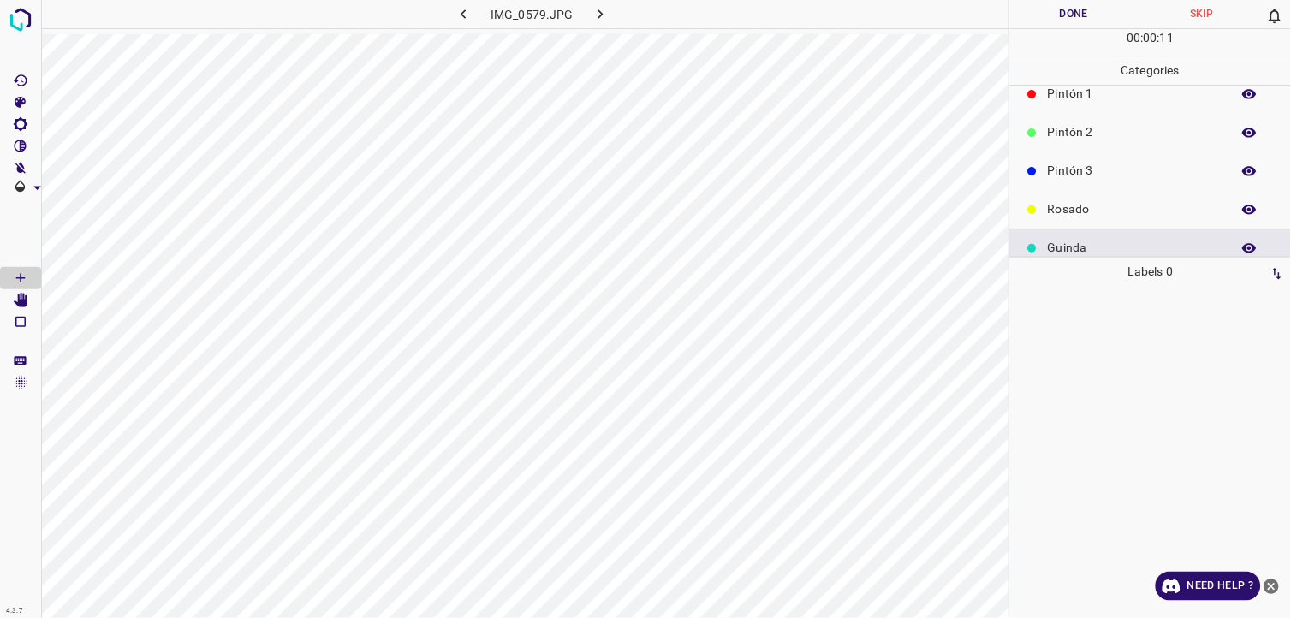
click at [1081, 203] on p "Rosado" at bounding box center [1135, 209] width 175 height 18
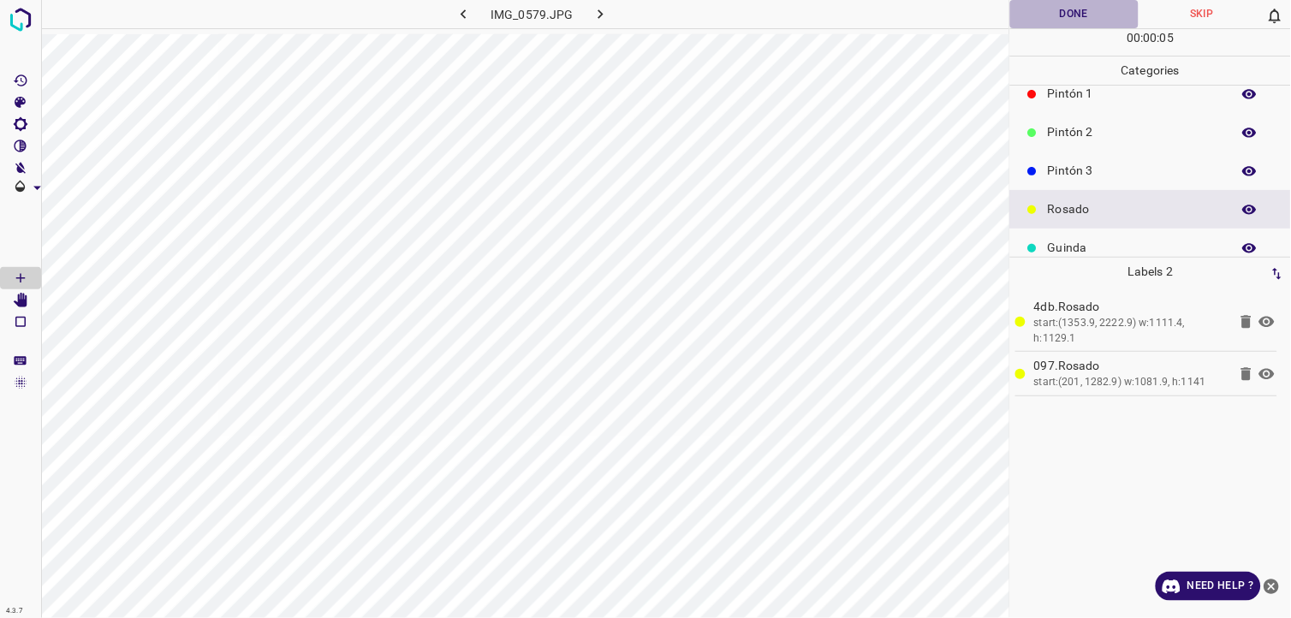
click at [1026, 18] on button "Done" at bounding box center [1074, 14] width 128 height 28
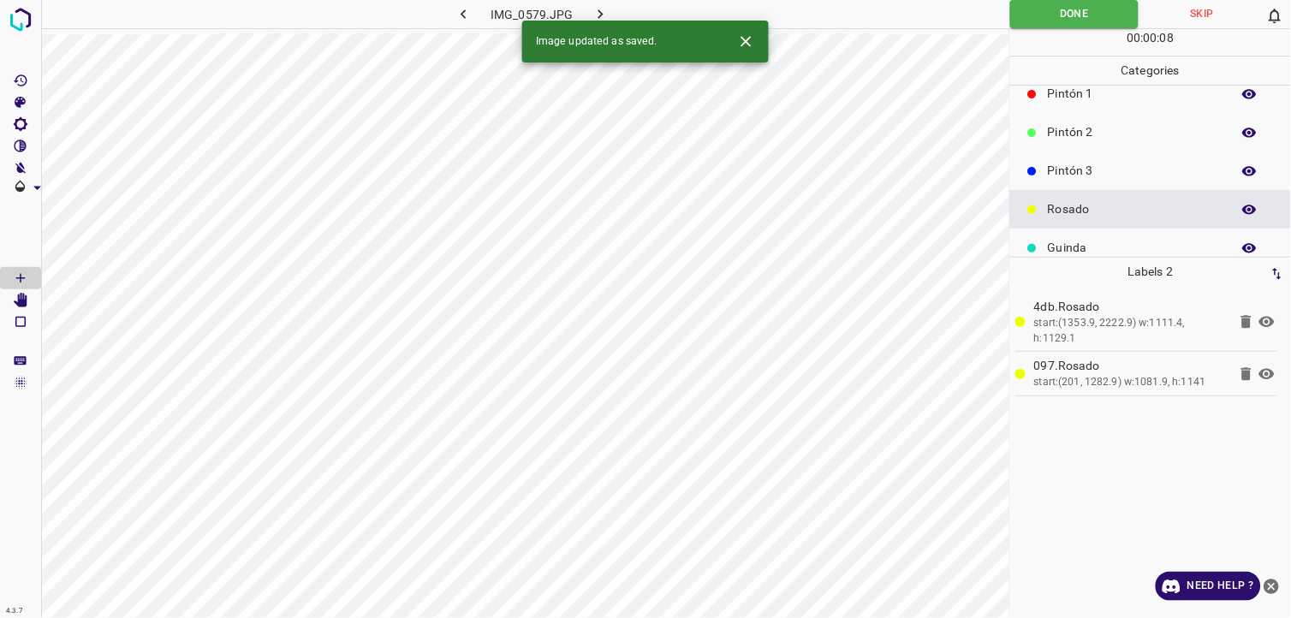
click at [602, 18] on icon "button" at bounding box center [601, 14] width 18 height 18
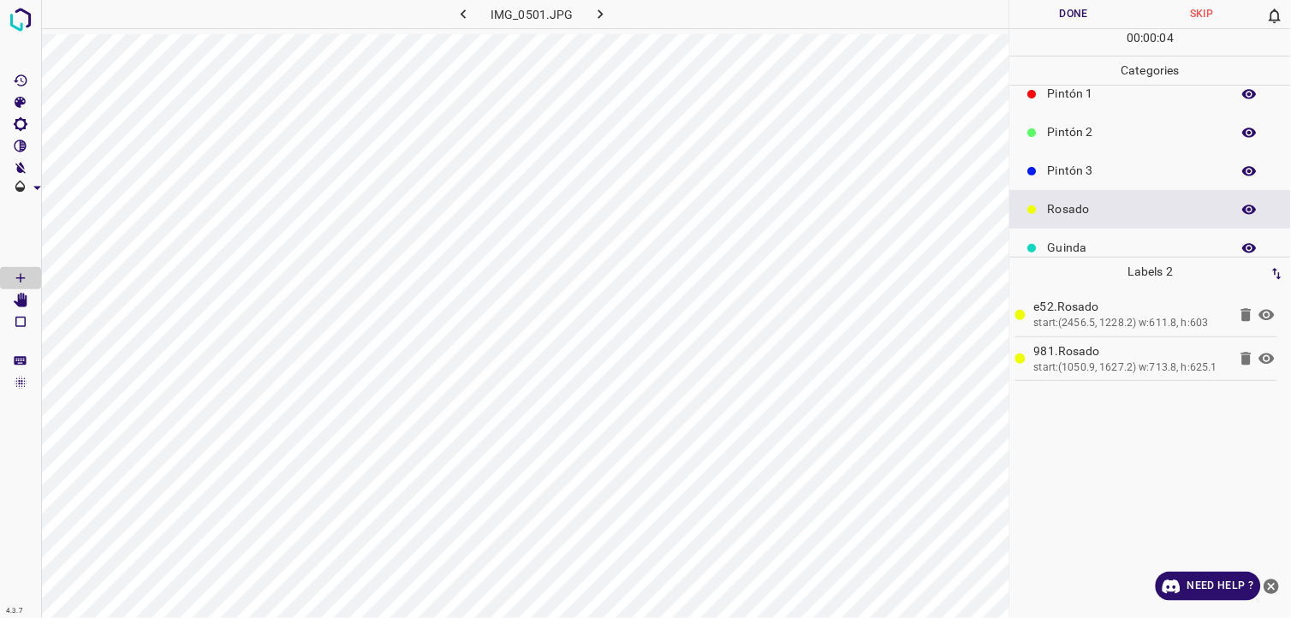
click at [1050, 28] on button "Done" at bounding box center [1074, 14] width 128 height 28
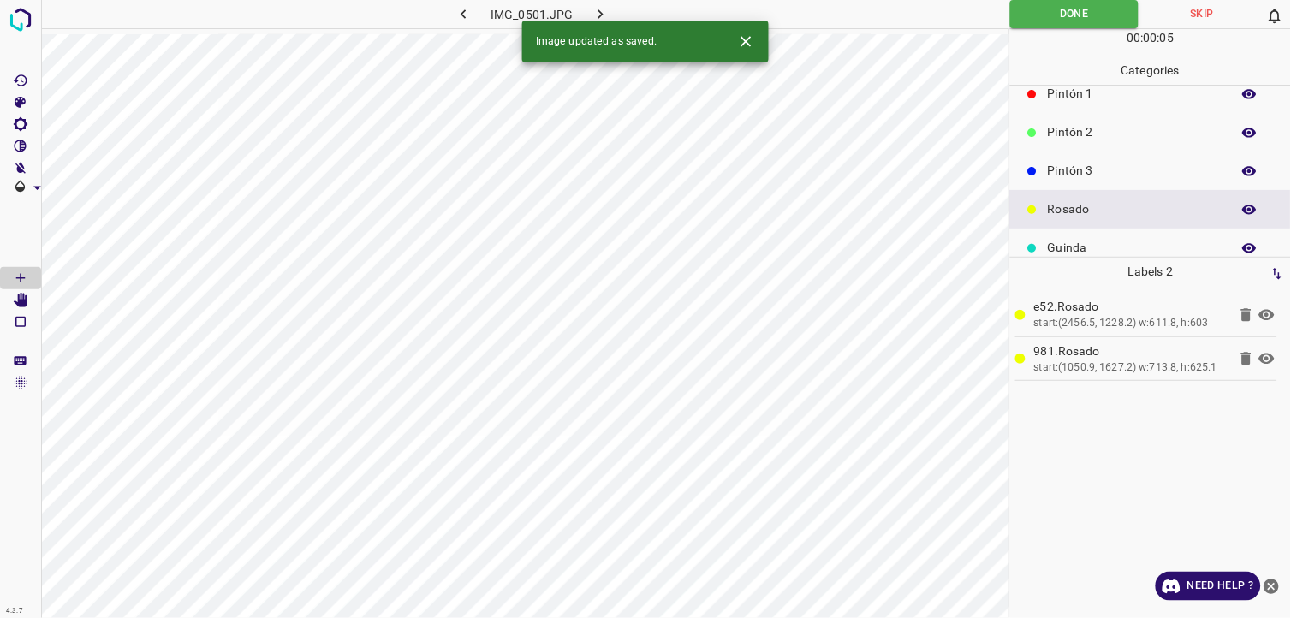
click at [608, 22] on div "Image updated as saved." at bounding box center [645, 42] width 247 height 42
click at [602, 12] on icon "button" at bounding box center [601, 14] width 18 height 18
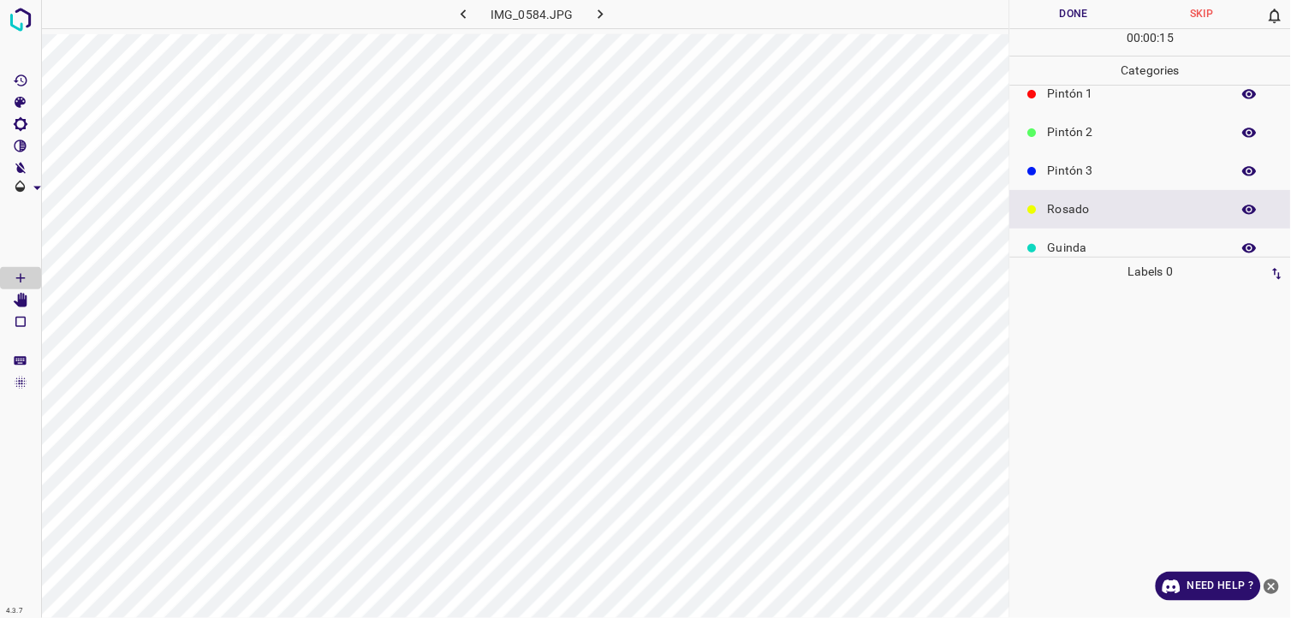
click at [1056, 242] on div "Guinda" at bounding box center [1150, 248] width 281 height 39
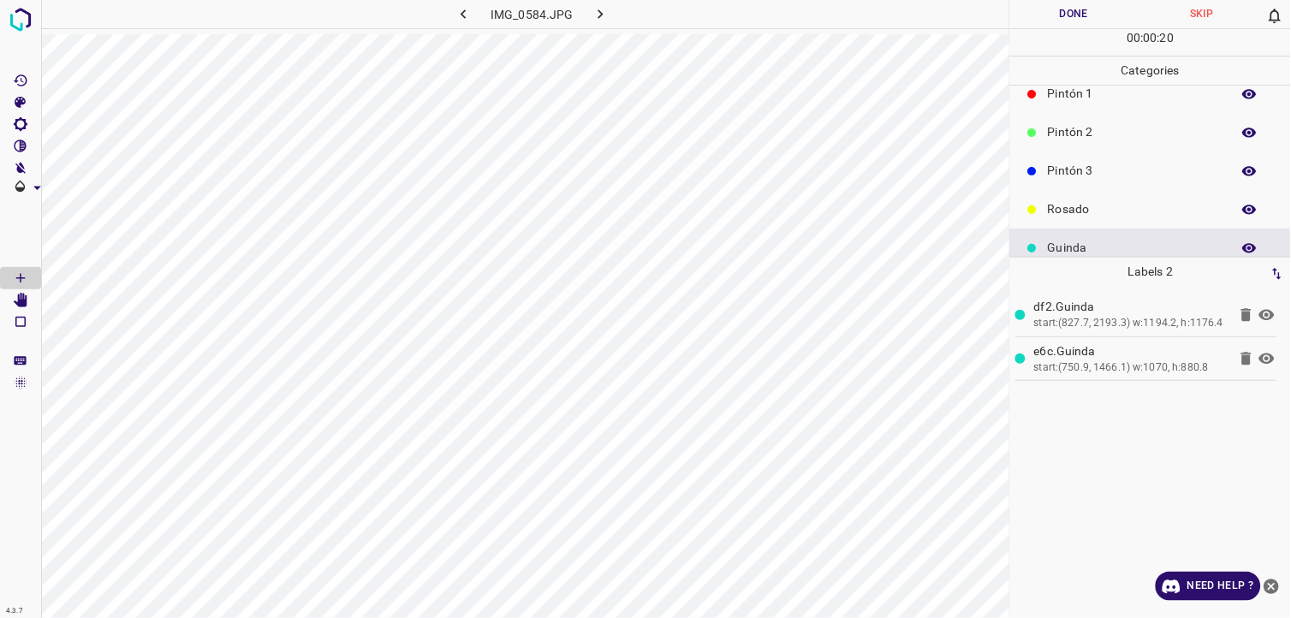
click at [1057, 1] on button "Done" at bounding box center [1074, 14] width 128 height 28
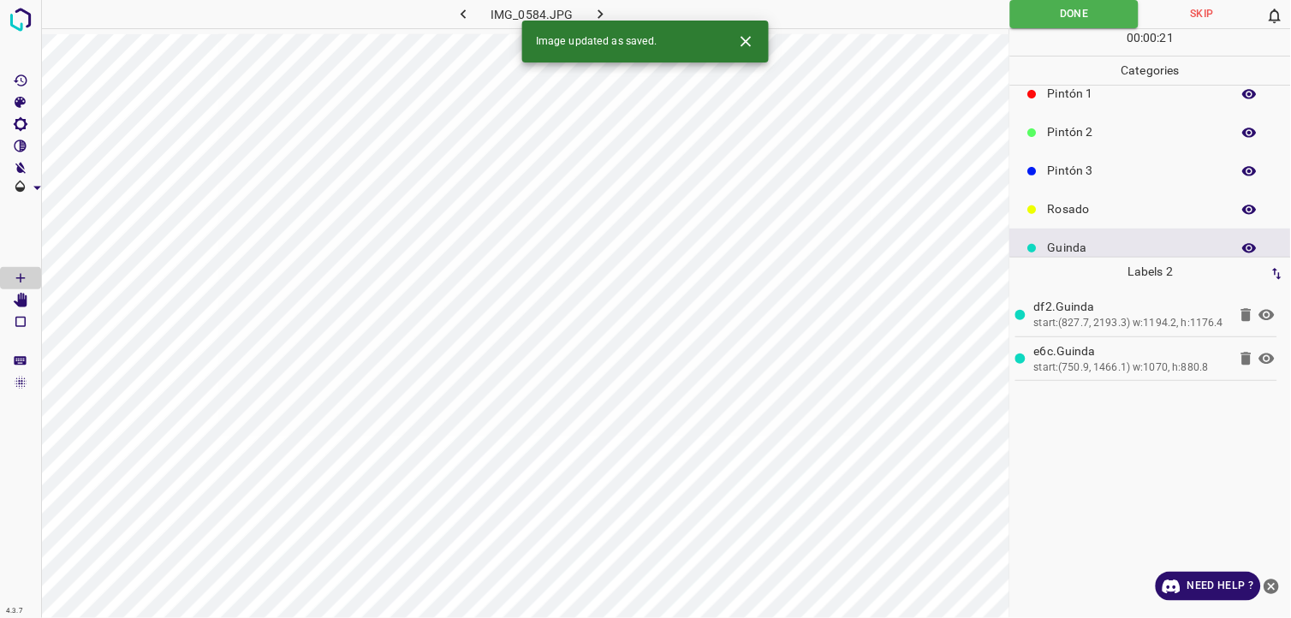
click at [615, 15] on button "button" at bounding box center [601, 14] width 55 height 28
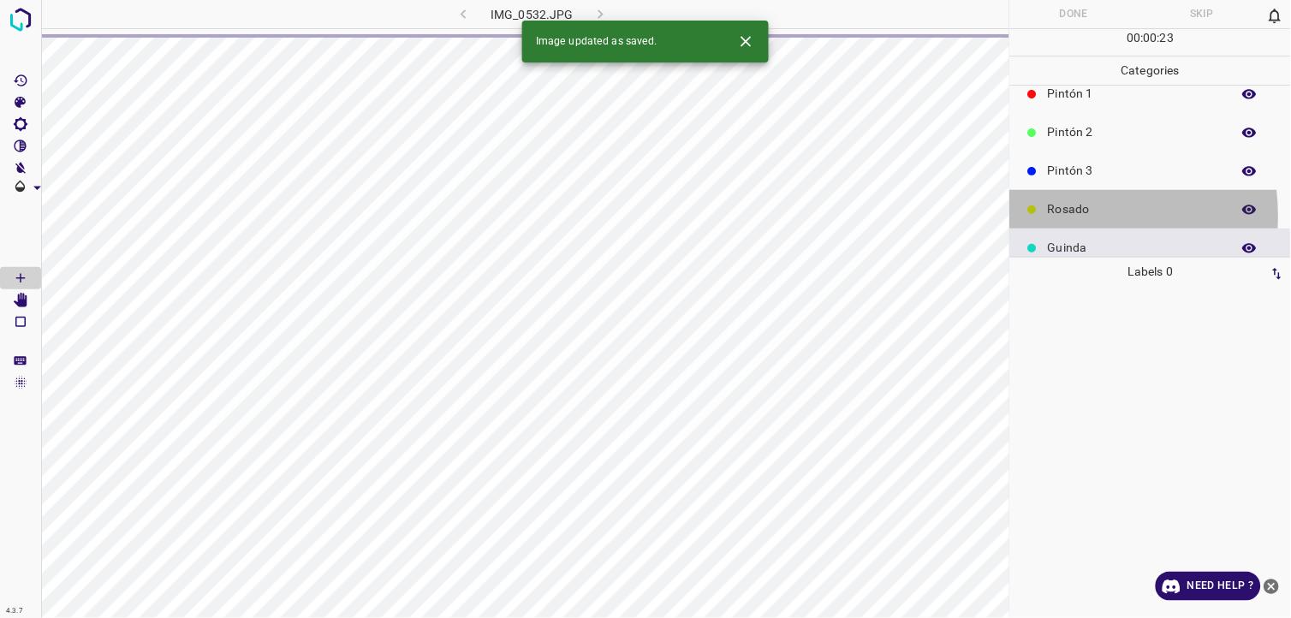
click at [1058, 215] on p "Rosado" at bounding box center [1135, 209] width 175 height 18
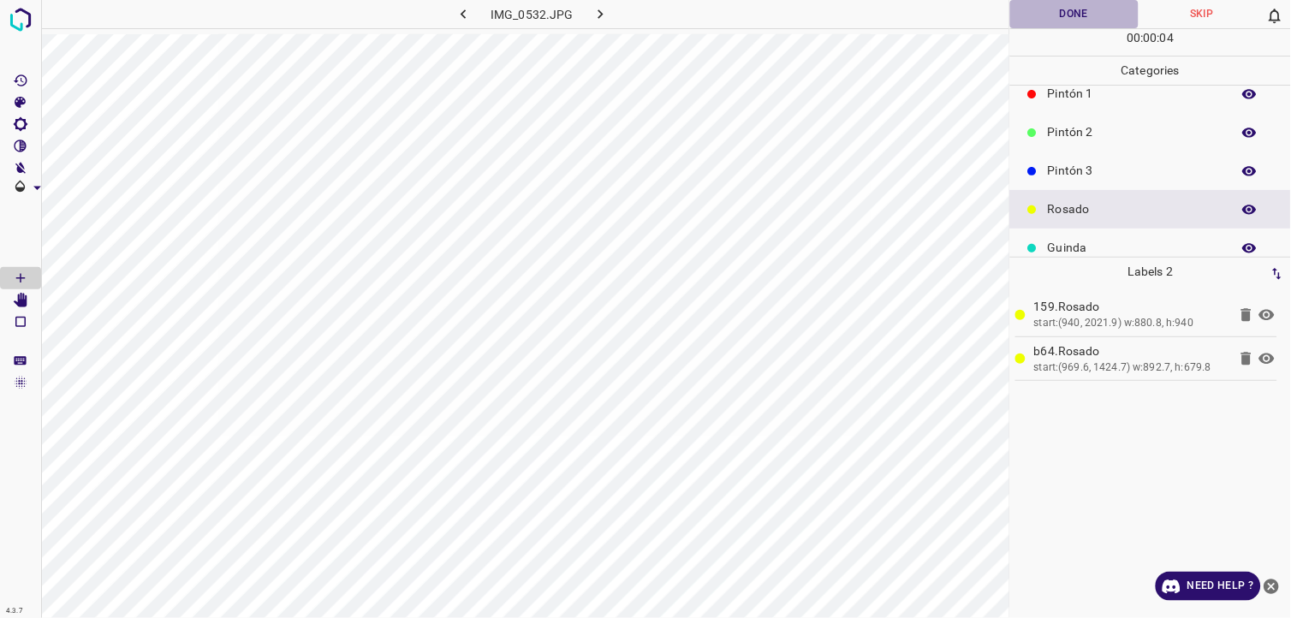
click at [1062, 10] on button "Done" at bounding box center [1074, 14] width 128 height 28
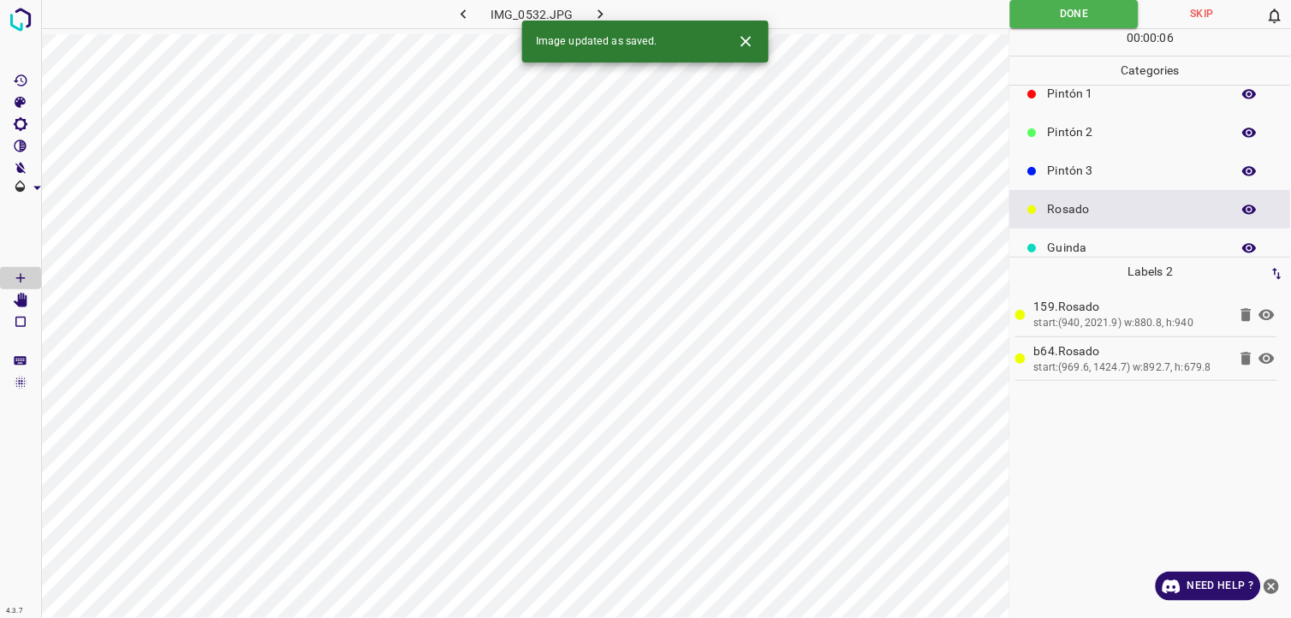
click at [606, 15] on icon "button" at bounding box center [601, 14] width 18 height 18
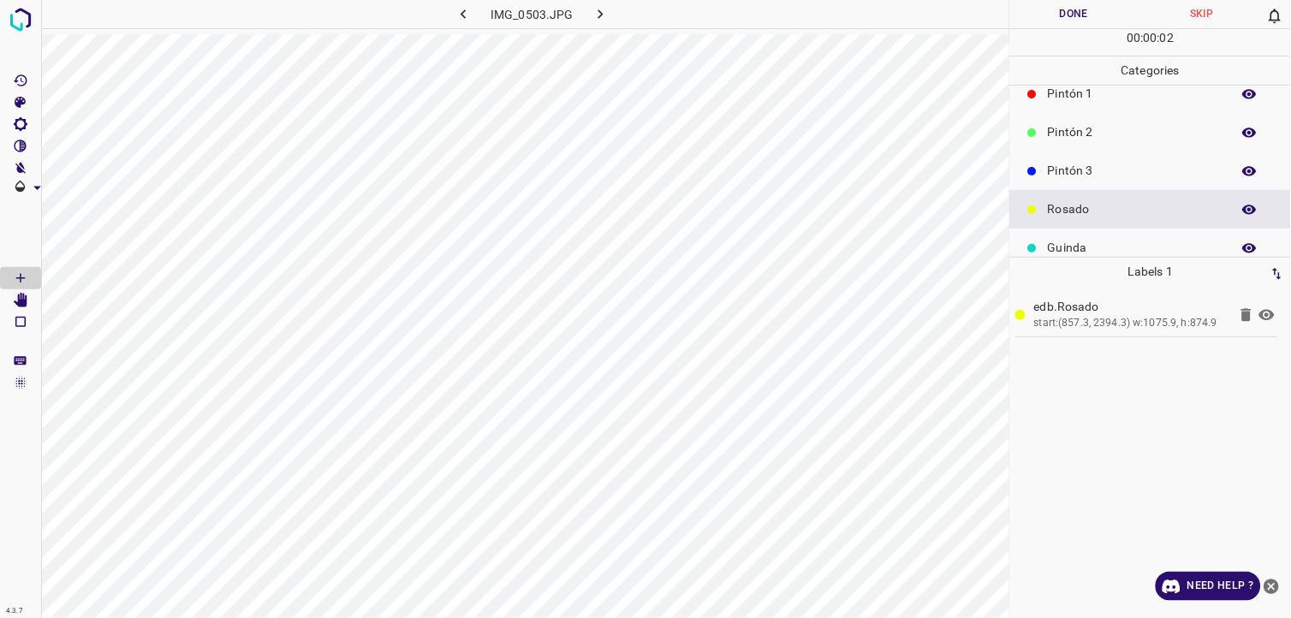
drag, startPoint x: 1103, startPoint y: 238, endPoint x: 1014, endPoint y: 237, distance: 89.0
click at [1103, 237] on div "Guinda" at bounding box center [1150, 248] width 281 height 39
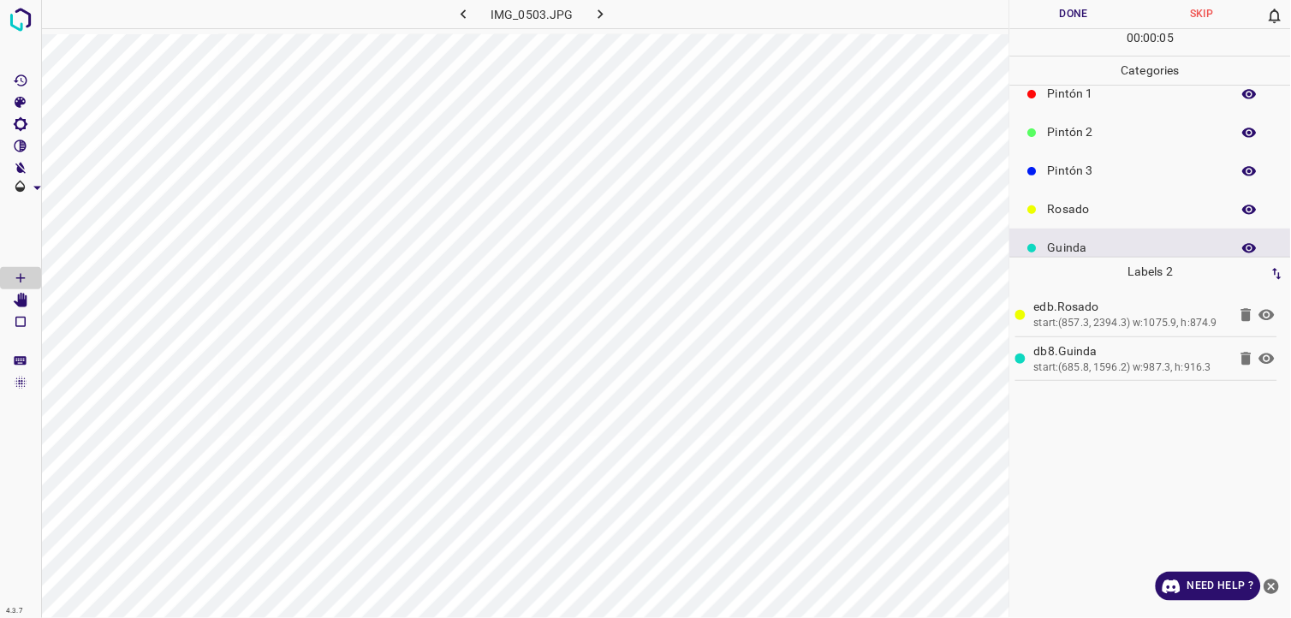
click at [1050, 14] on button "Done" at bounding box center [1074, 14] width 128 height 28
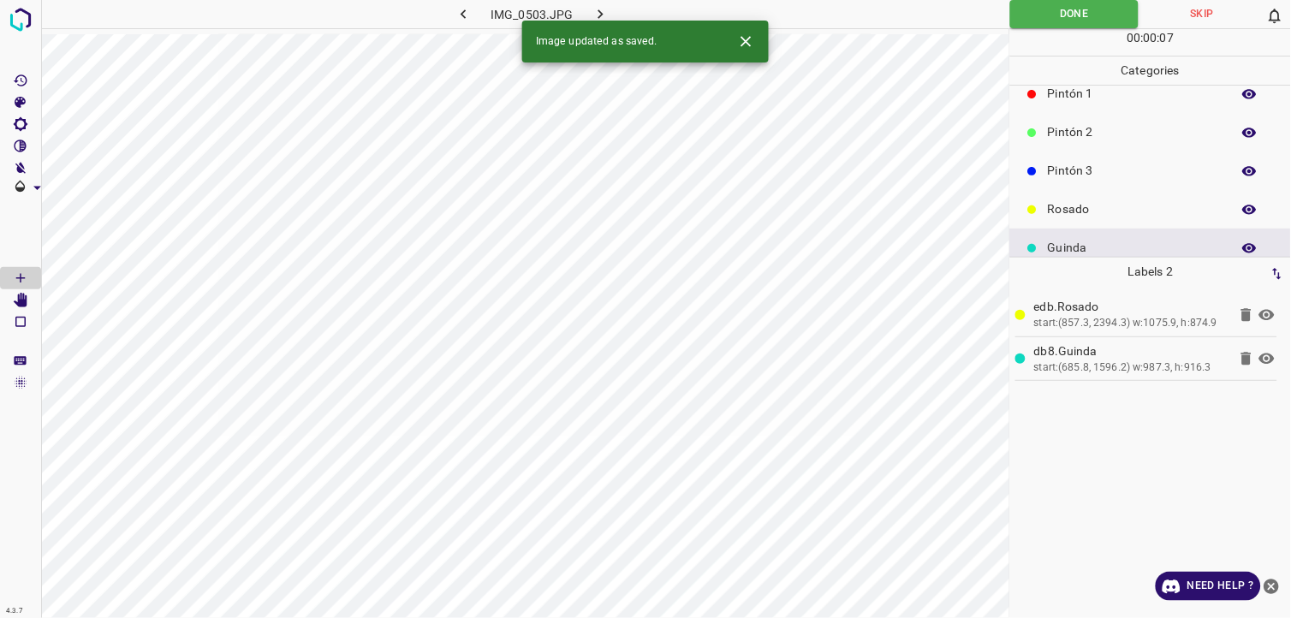
click at [604, 11] on icon "button" at bounding box center [601, 14] width 18 height 18
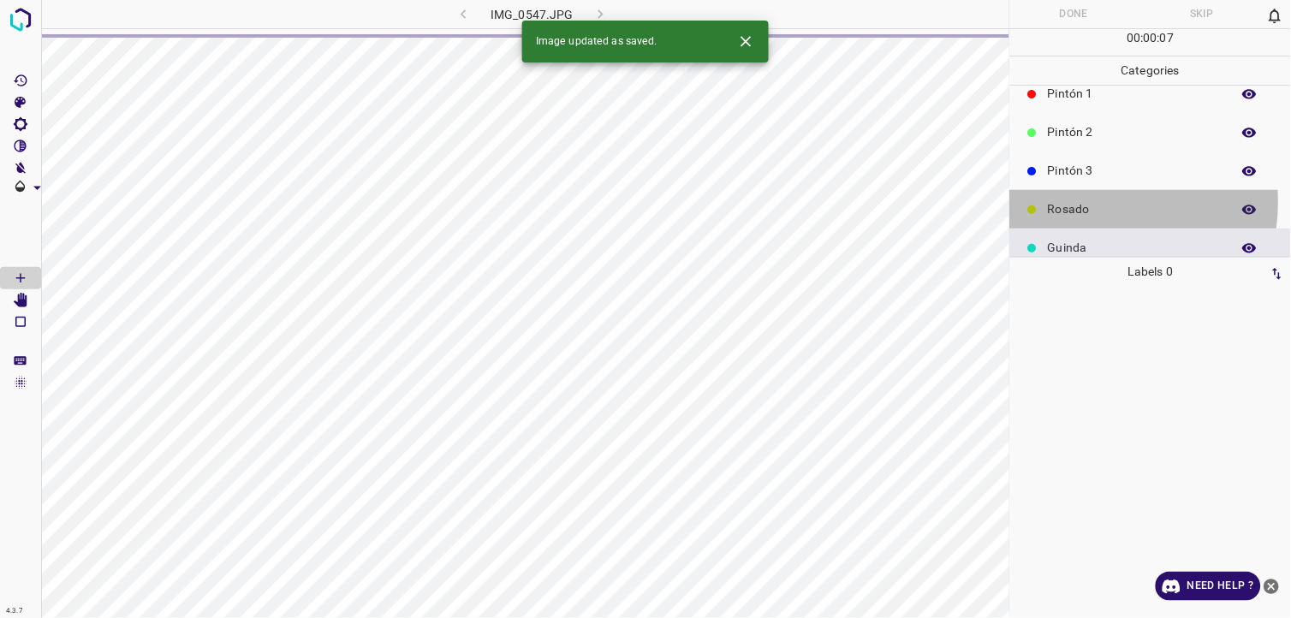
click at [1093, 202] on p "Rosado" at bounding box center [1135, 209] width 175 height 18
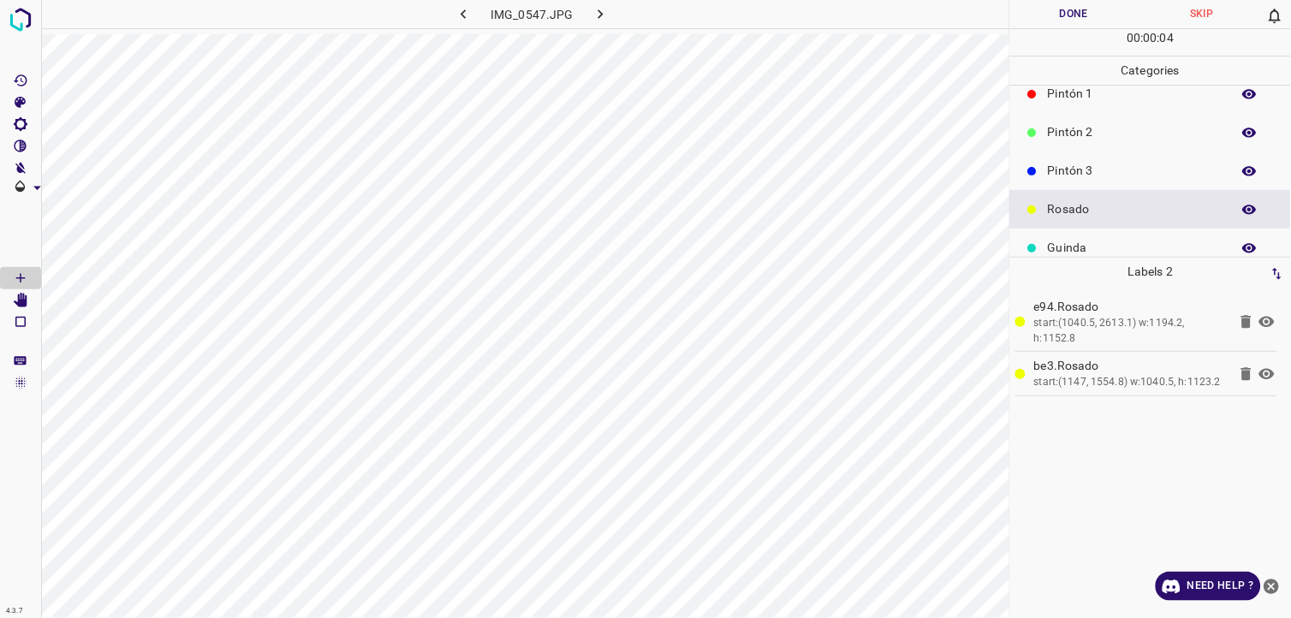
click at [1034, 15] on button "Done" at bounding box center [1074, 14] width 128 height 28
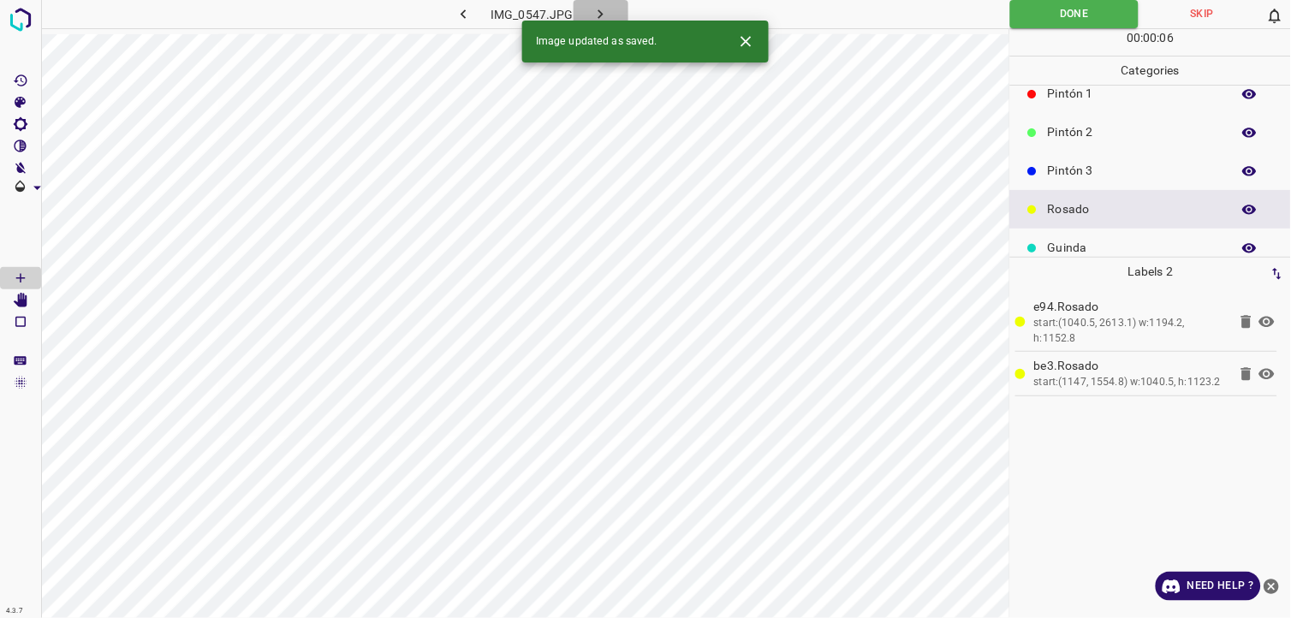
click at [609, 11] on icon "button" at bounding box center [601, 14] width 18 height 18
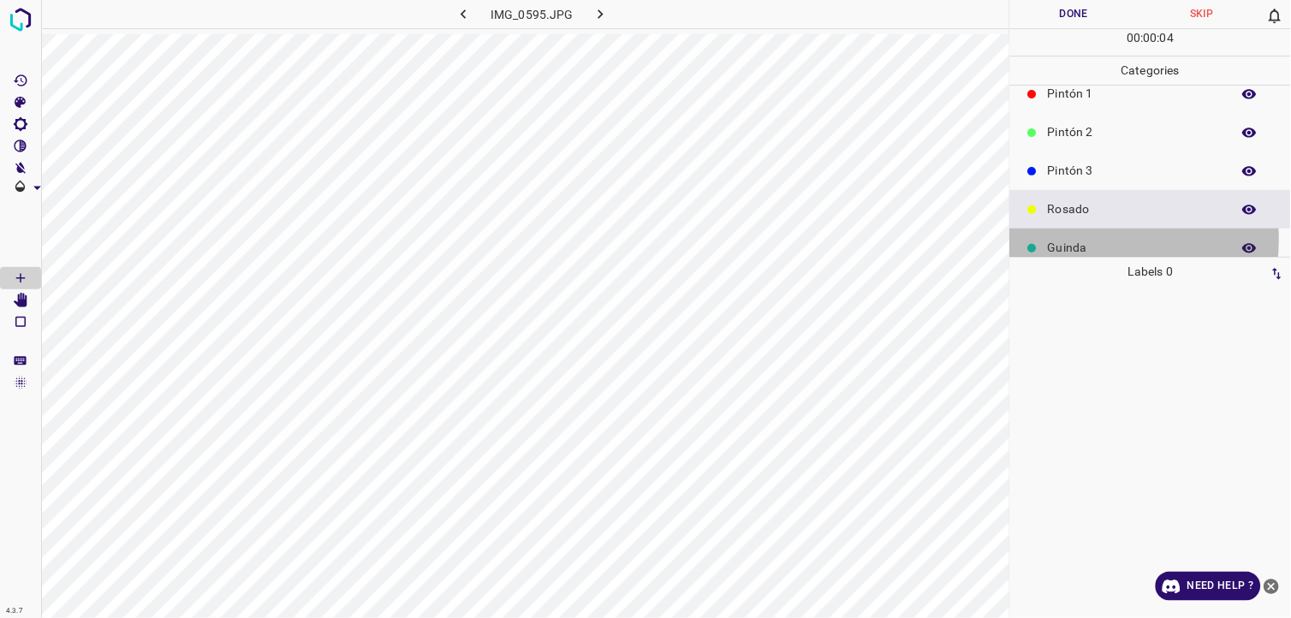
click at [1093, 240] on p "Guinda" at bounding box center [1135, 248] width 175 height 18
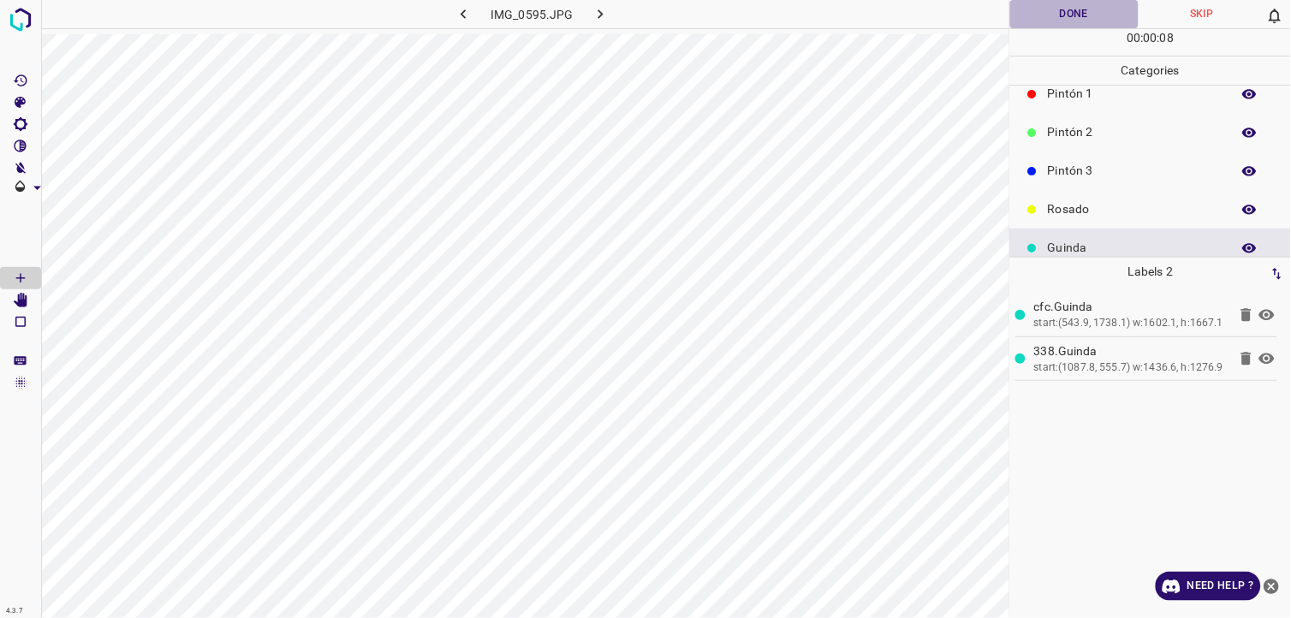
click at [1016, 1] on button "Done" at bounding box center [1074, 14] width 128 height 28
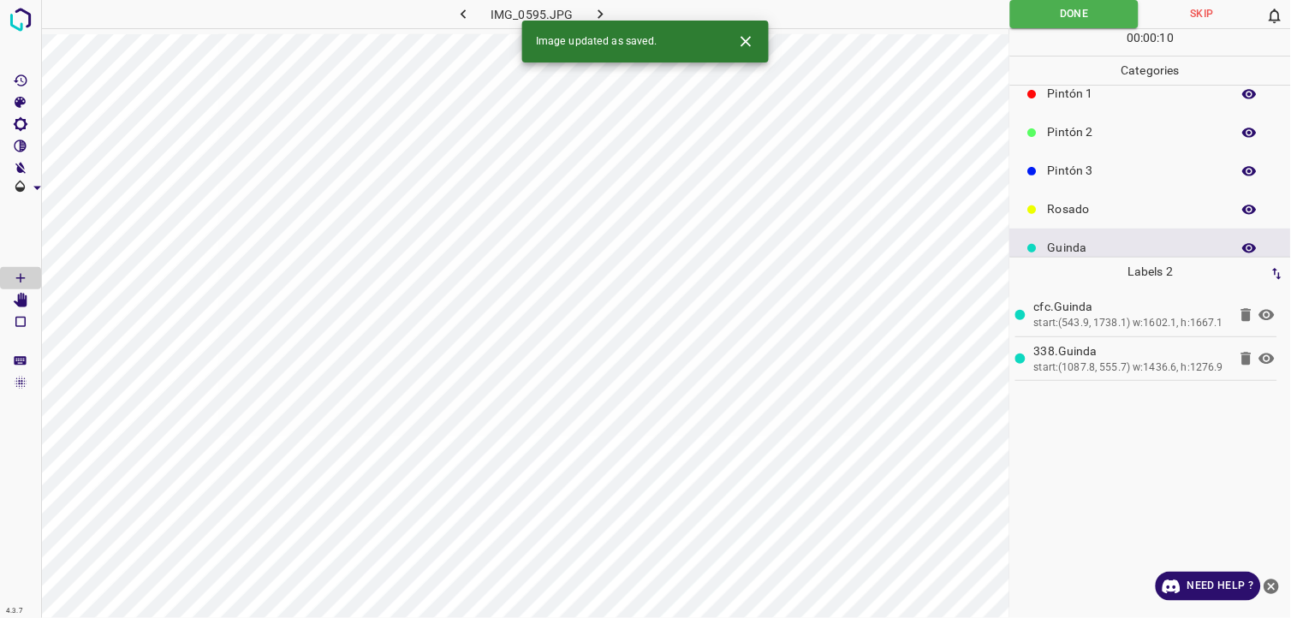
click at [602, 21] on div "Image updated as saved." at bounding box center [645, 42] width 247 height 42
click at [602, 15] on icon "button" at bounding box center [601, 14] width 18 height 18
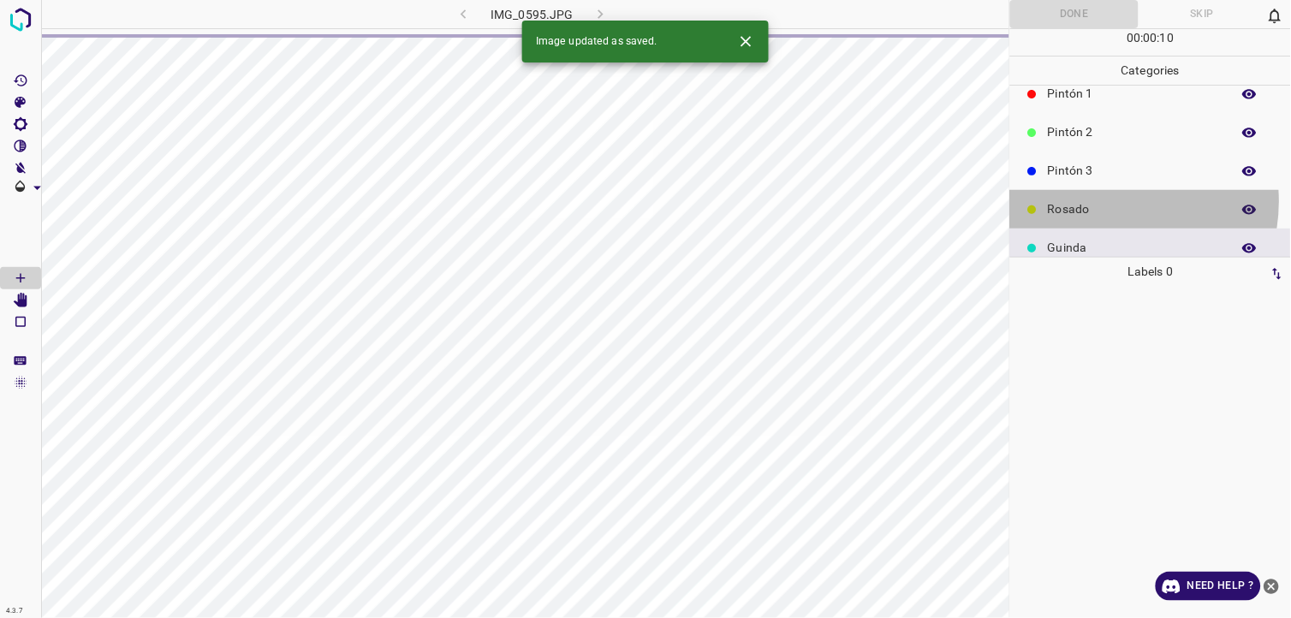
click at [1106, 201] on p "Rosado" at bounding box center [1135, 209] width 175 height 18
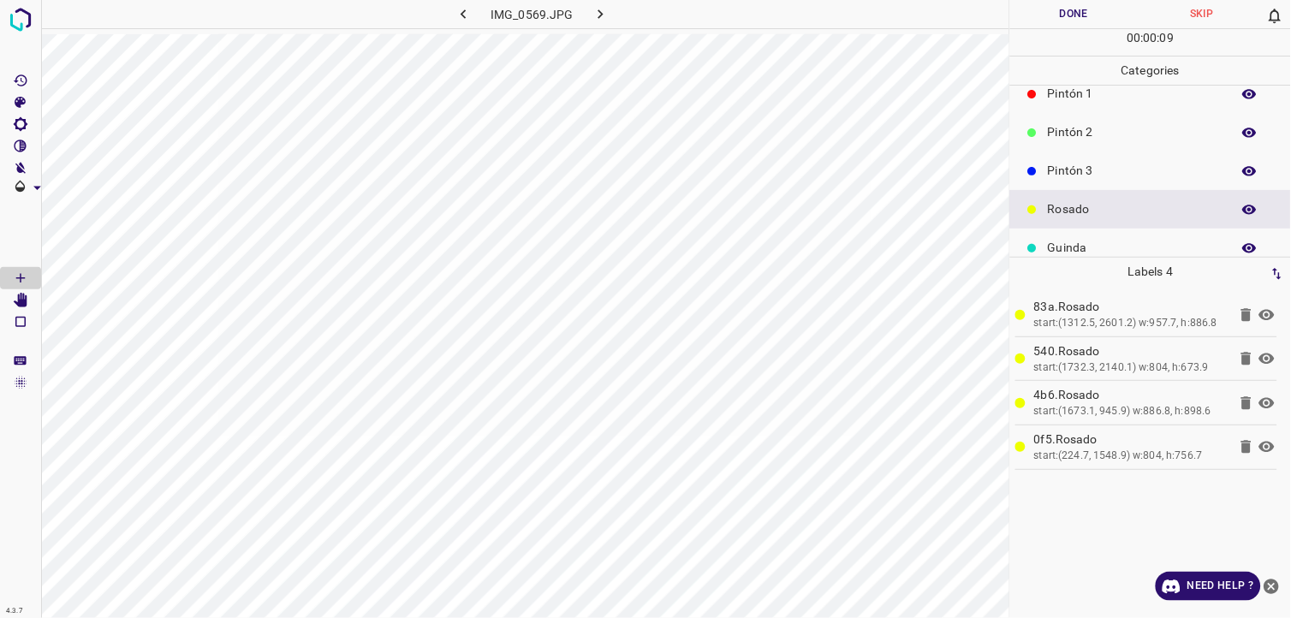
click at [1008, 31] on div "IMG_0569.JPG" at bounding box center [525, 309] width 968 height 618
click at [1062, 2] on button "Done" at bounding box center [1074, 14] width 128 height 28
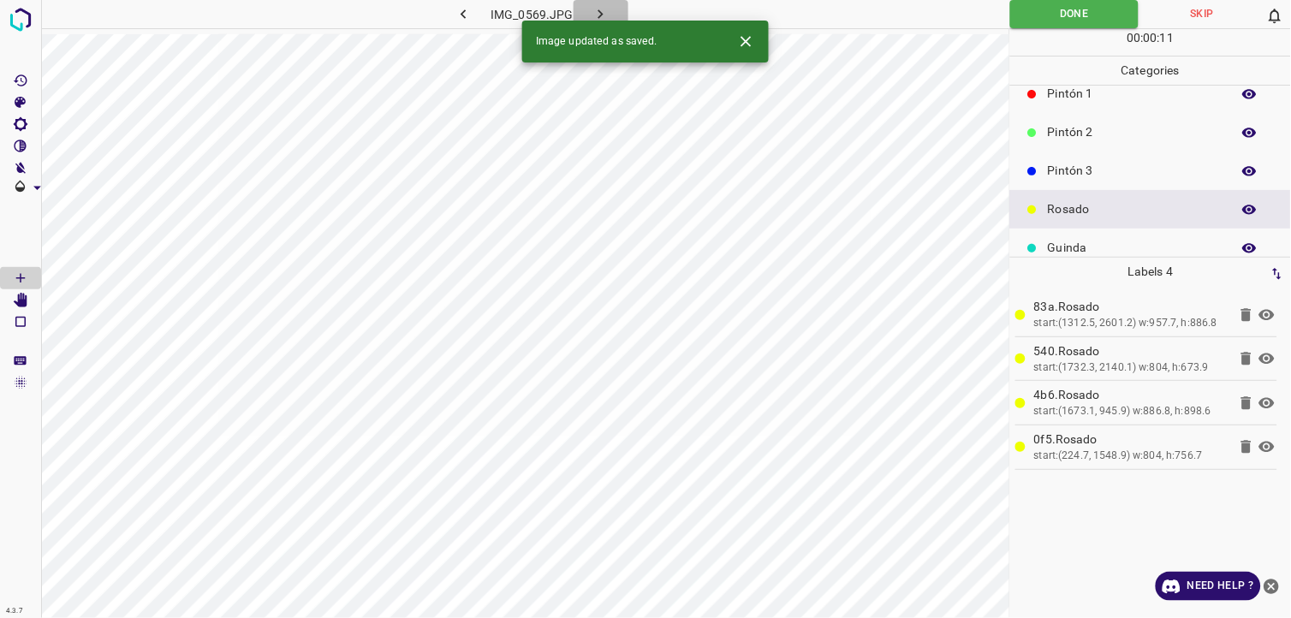
click at [605, 17] on icon "button" at bounding box center [601, 14] width 18 height 18
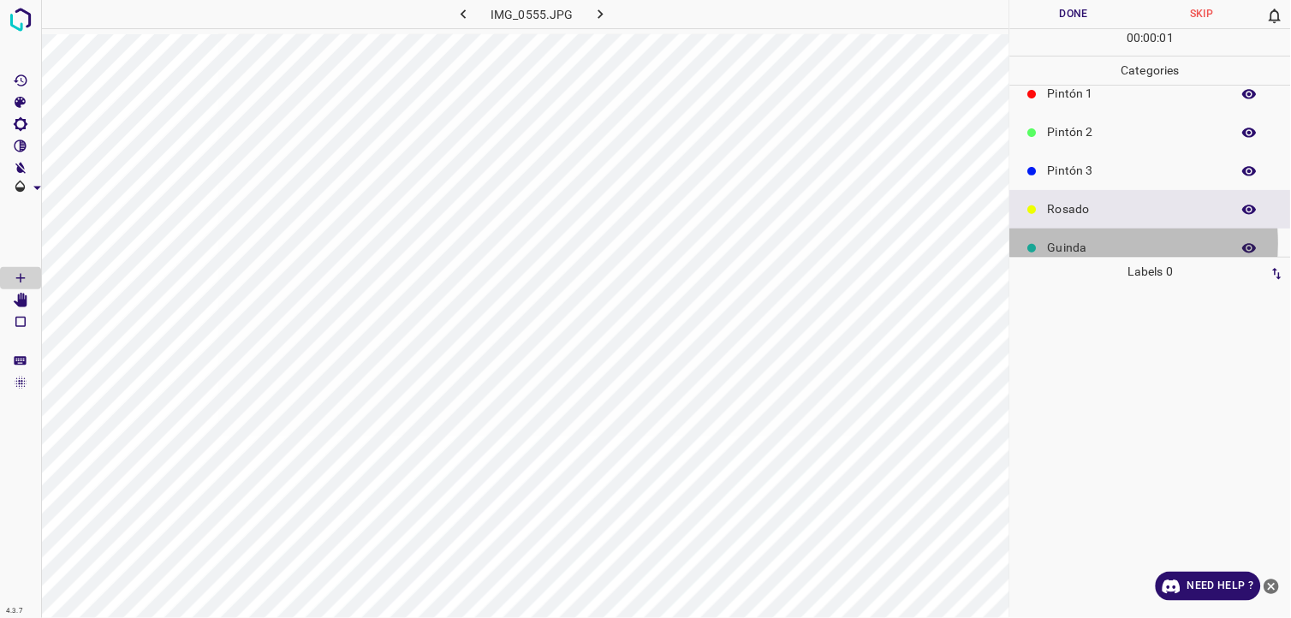
click at [1074, 243] on p "Guinda" at bounding box center [1135, 248] width 175 height 18
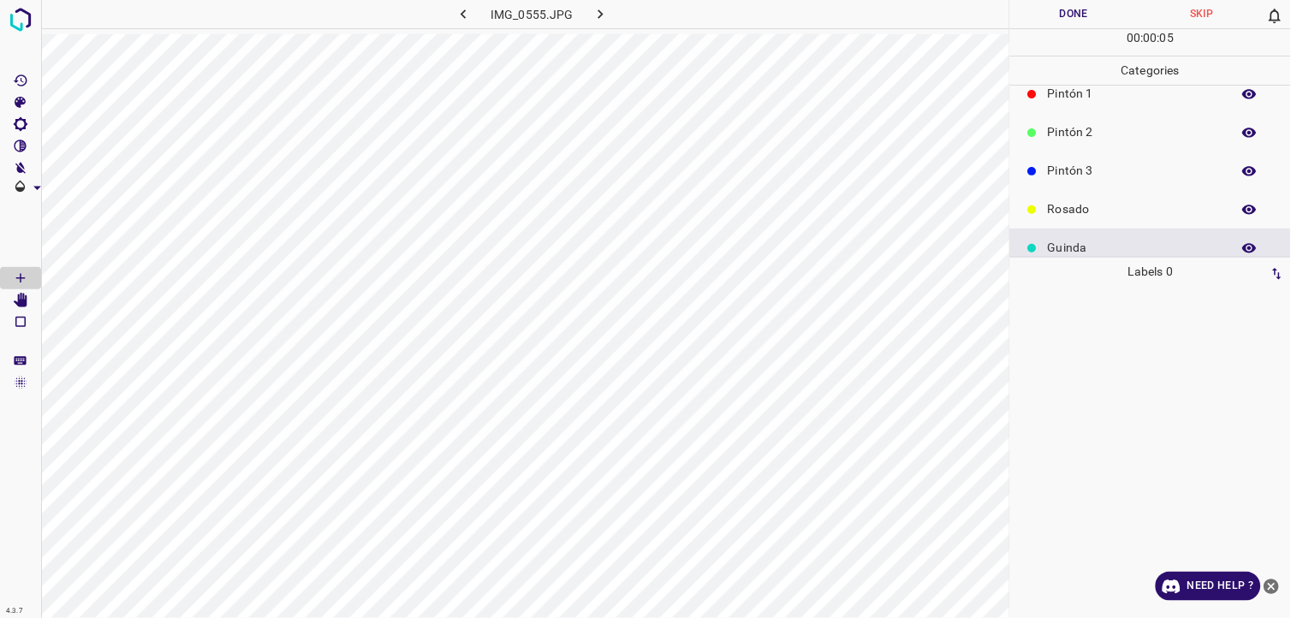
drag, startPoint x: 1159, startPoint y: 216, endPoint x: 1137, endPoint y: 218, distance: 22.4
click at [1137, 218] on div "Rosado" at bounding box center [1150, 209] width 281 height 39
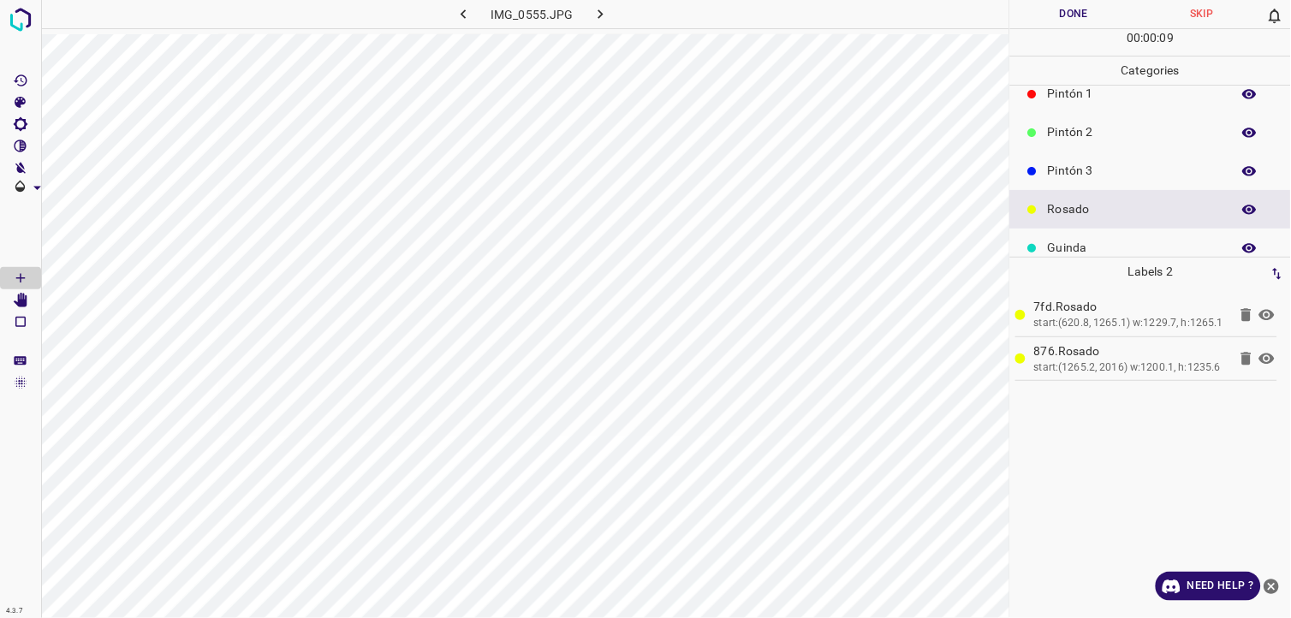
click at [1034, 22] on button "Done" at bounding box center [1074, 14] width 128 height 28
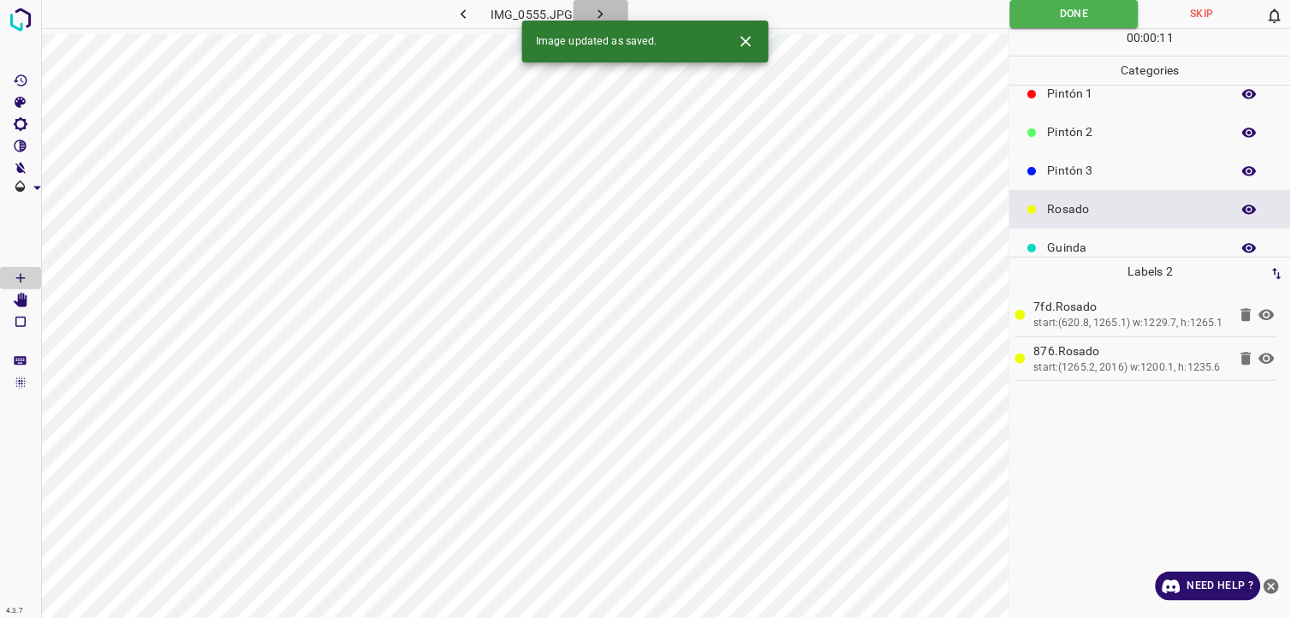
click at [604, 15] on icon "button" at bounding box center [601, 14] width 18 height 18
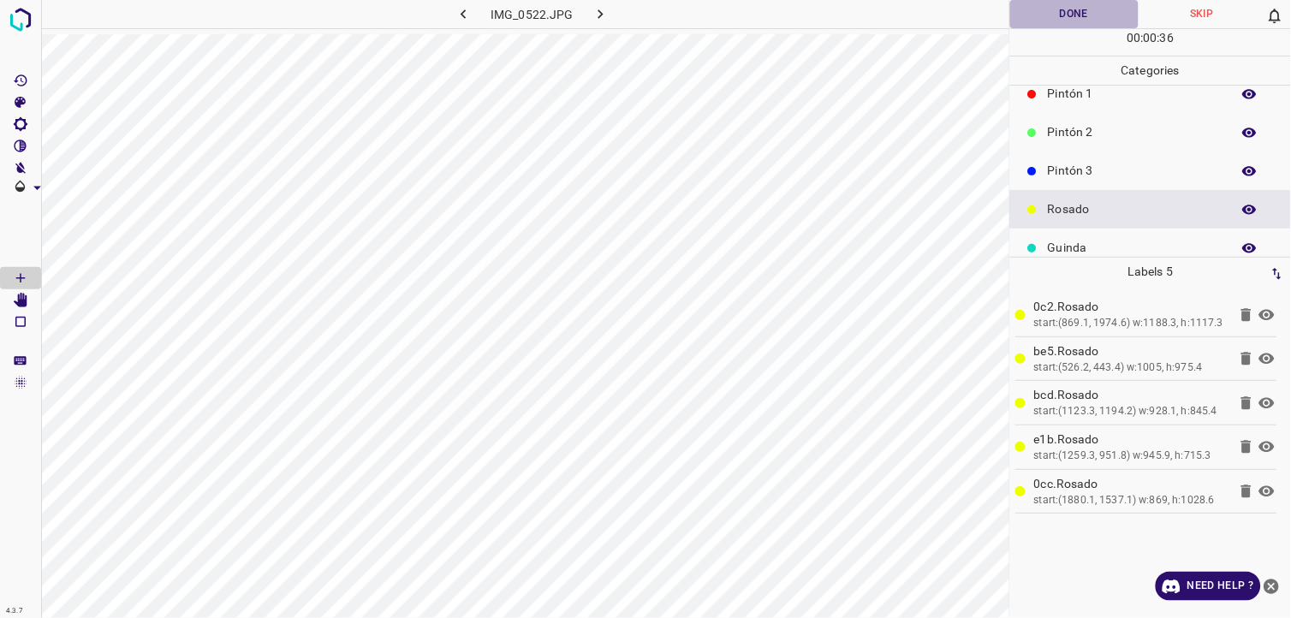
click at [1060, 9] on button "Done" at bounding box center [1074, 14] width 128 height 28
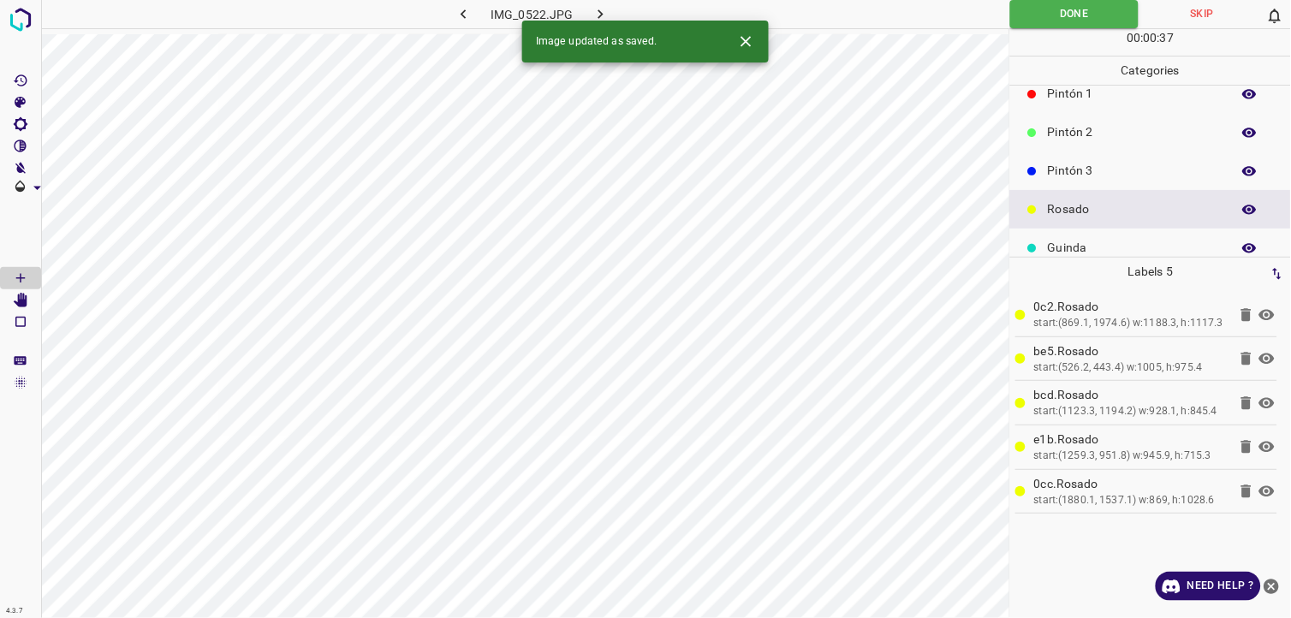
click at [610, 13] on button "button" at bounding box center [601, 14] width 55 height 28
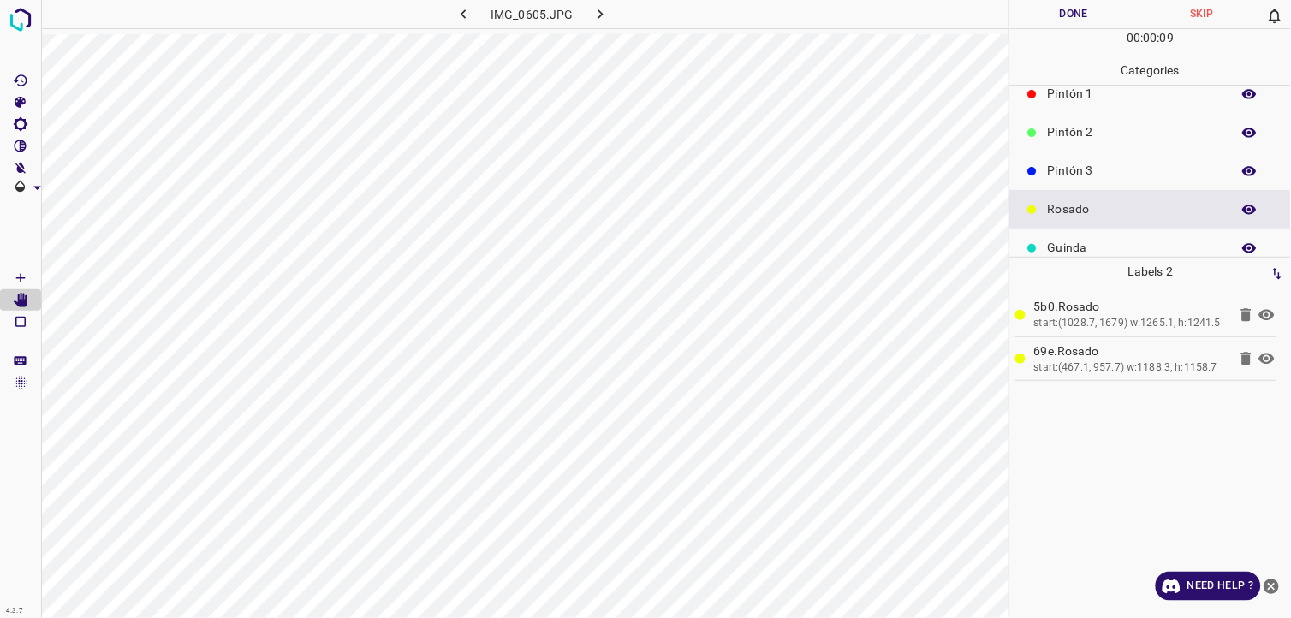
click at [1040, 27] on button "Done" at bounding box center [1074, 14] width 128 height 28
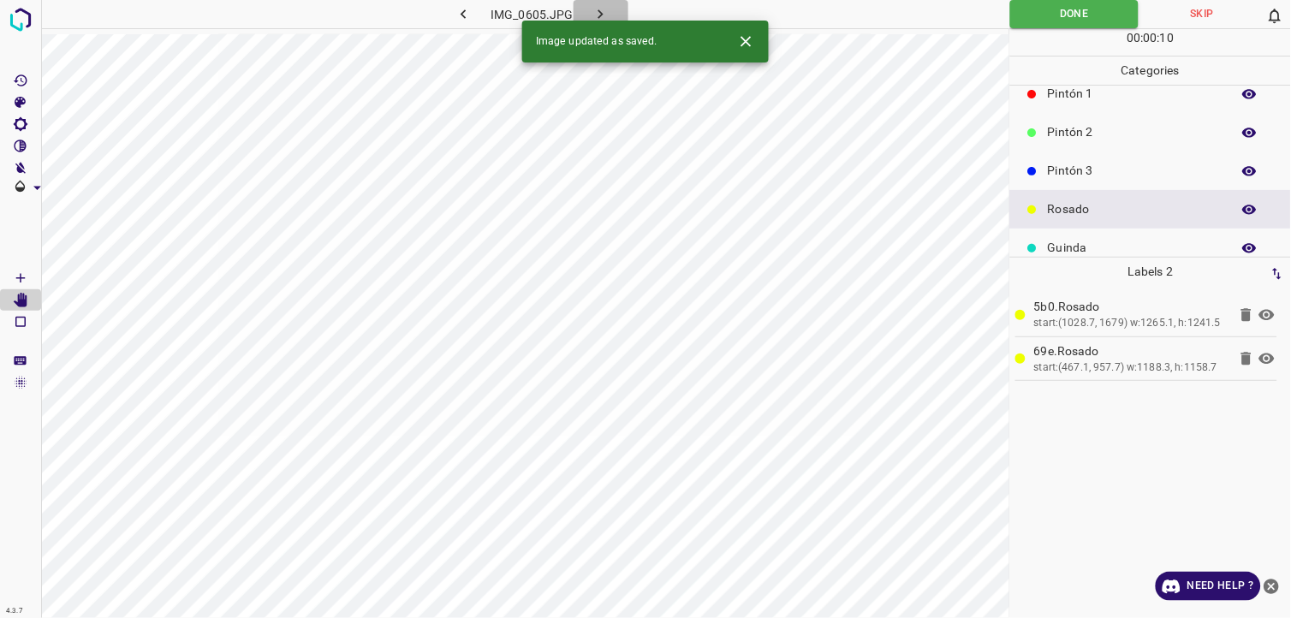
click at [600, 10] on icon "button" at bounding box center [601, 14] width 18 height 18
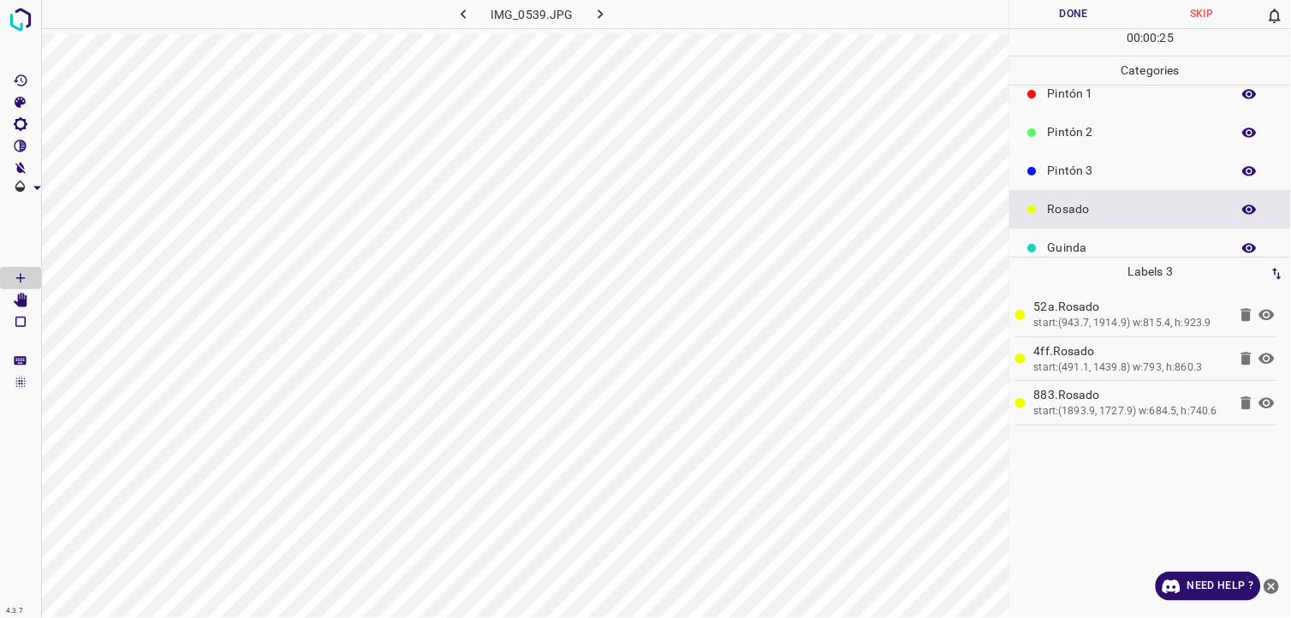
click at [1019, 31] on div "00 : 00 : 25" at bounding box center [1150, 42] width 281 height 27
click at [1051, 9] on button "Done" at bounding box center [1074, 14] width 128 height 28
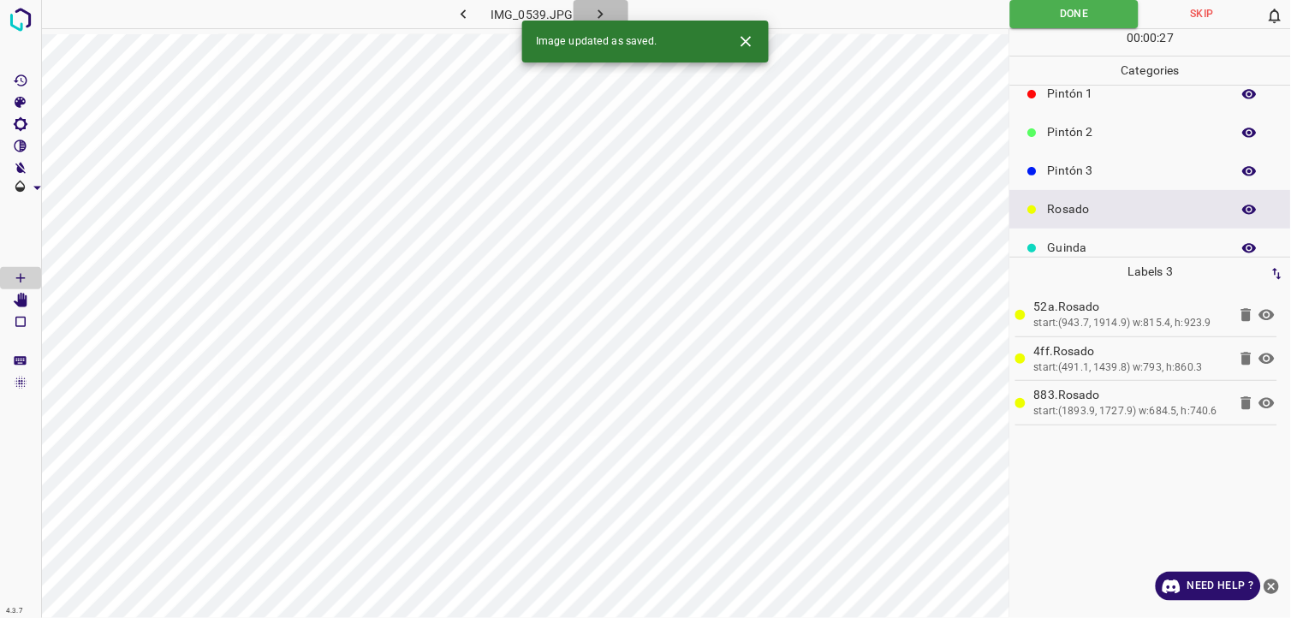
click at [602, 18] on icon "button" at bounding box center [601, 14] width 18 height 18
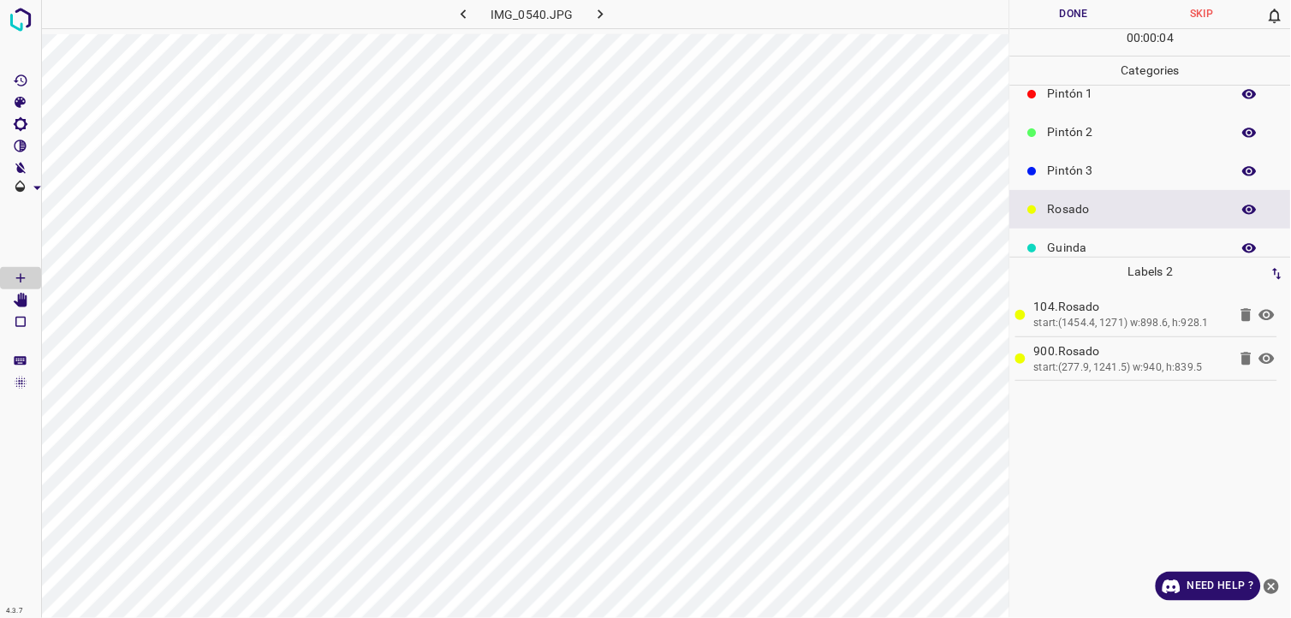
drag, startPoint x: 1076, startPoint y: 18, endPoint x: 1040, endPoint y: 18, distance: 36.0
click at [1068, 18] on button "Done" at bounding box center [1074, 14] width 128 height 28
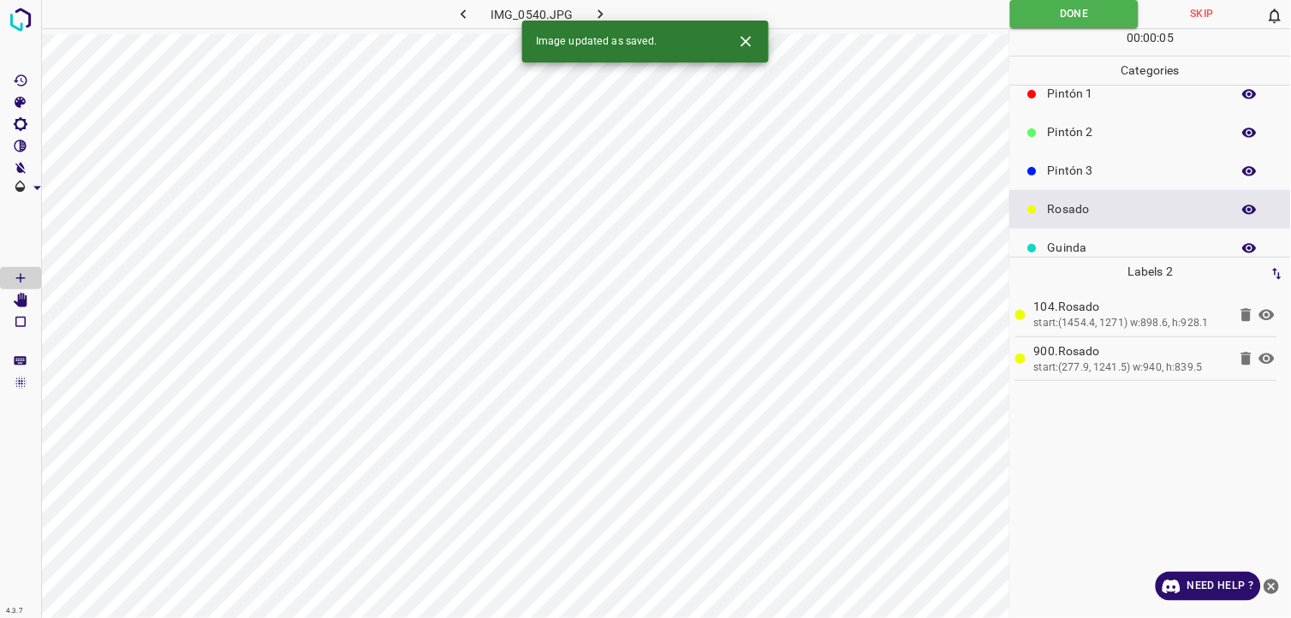
click at [610, 12] on button "button" at bounding box center [601, 14] width 55 height 28
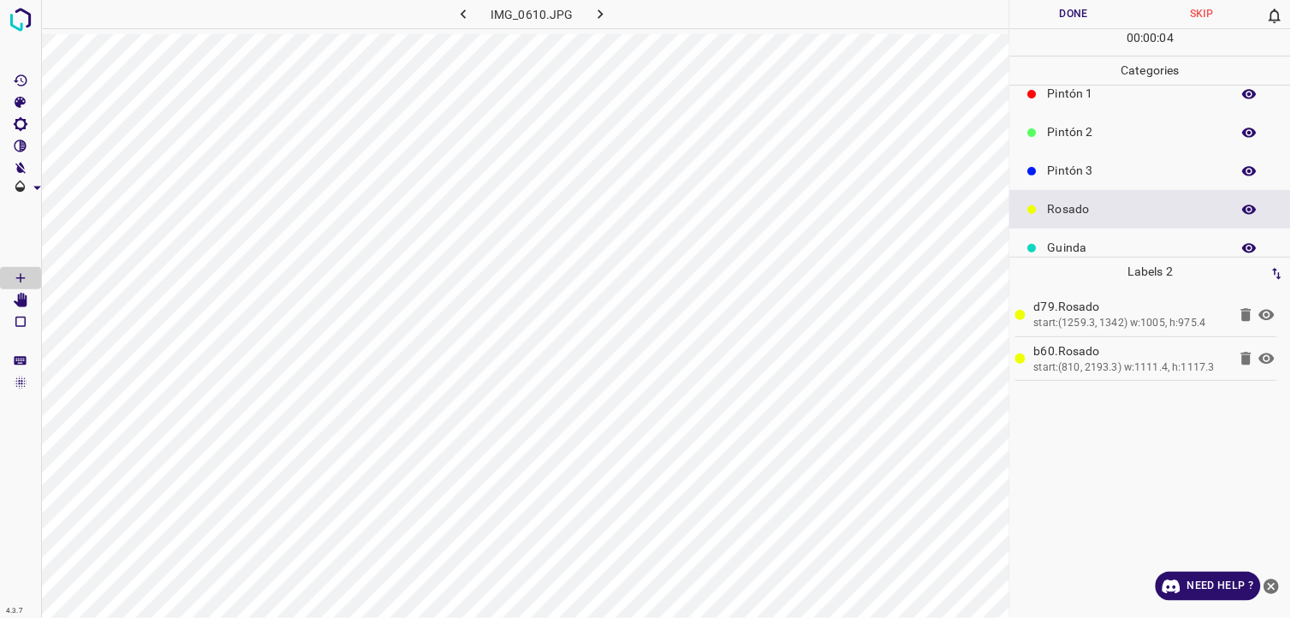
click at [1068, 21] on button "Done" at bounding box center [1074, 14] width 128 height 28
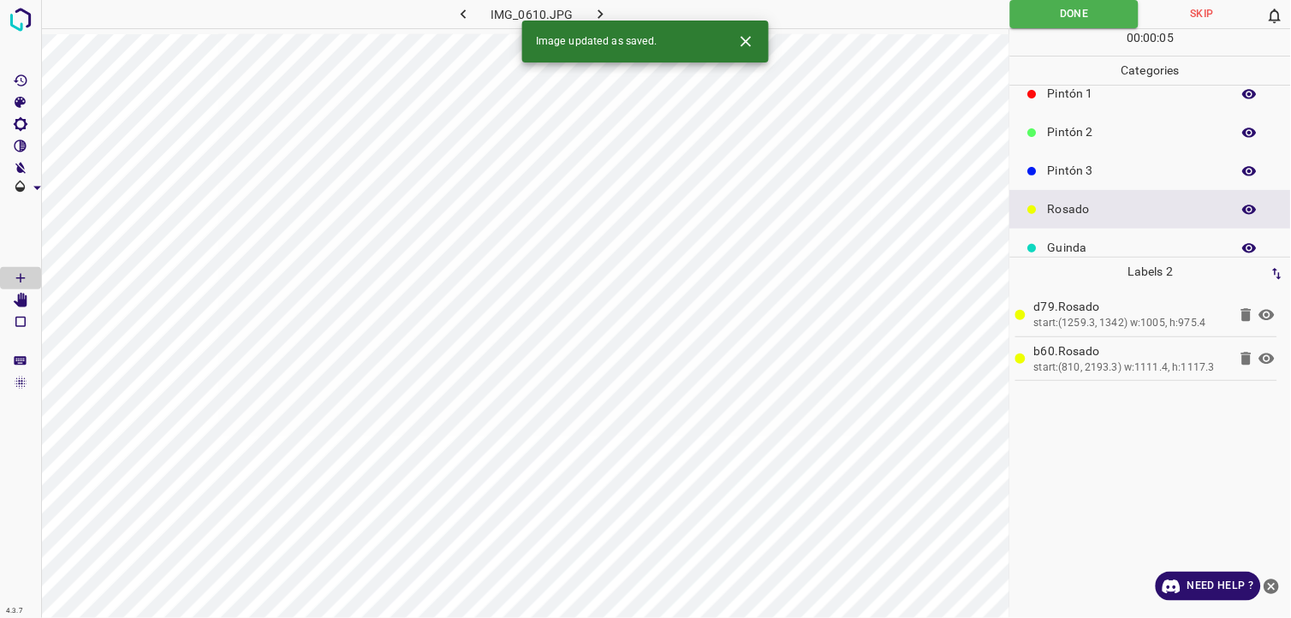
click at [603, 21] on div "Image updated as saved." at bounding box center [645, 42] width 247 height 42
click at [603, 15] on icon "button" at bounding box center [601, 14] width 18 height 18
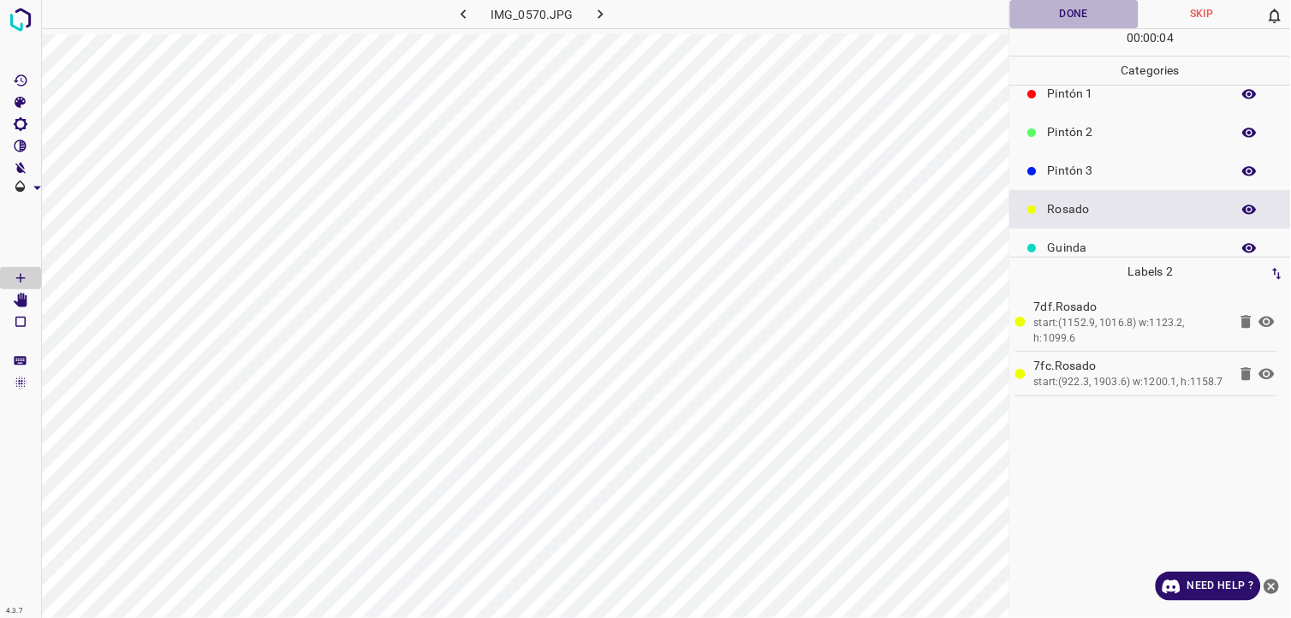
click at [1020, 7] on button "Done" at bounding box center [1074, 14] width 128 height 28
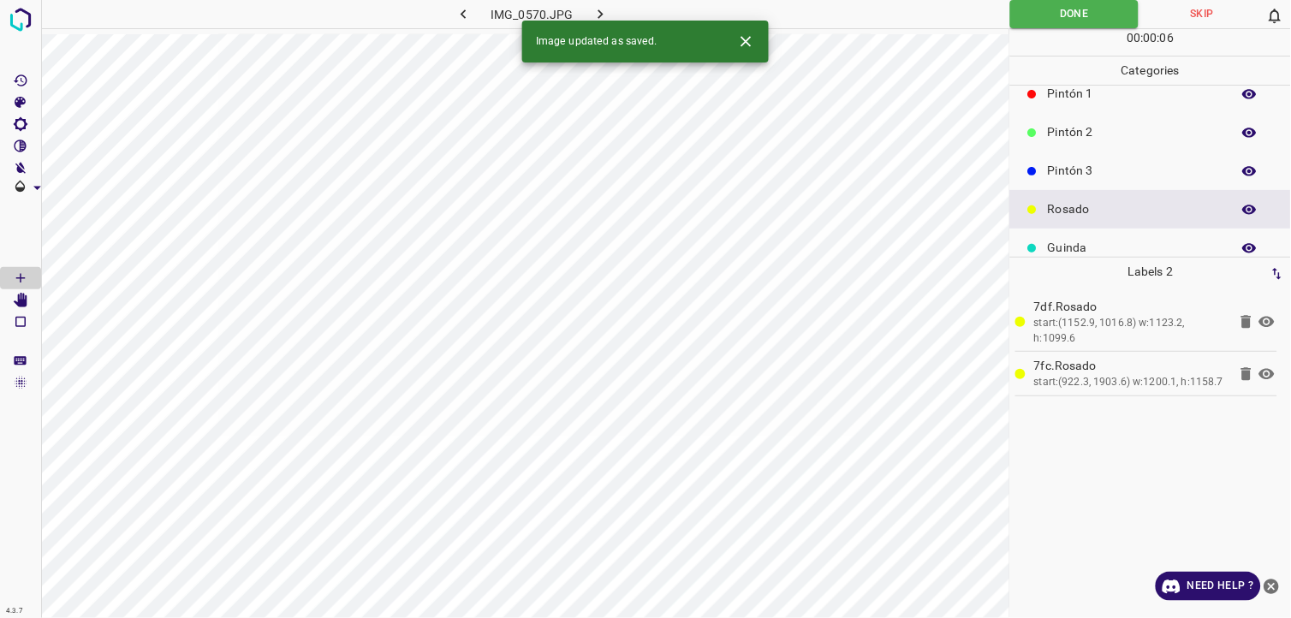
click at [592, 7] on icon "button" at bounding box center [601, 14] width 18 height 18
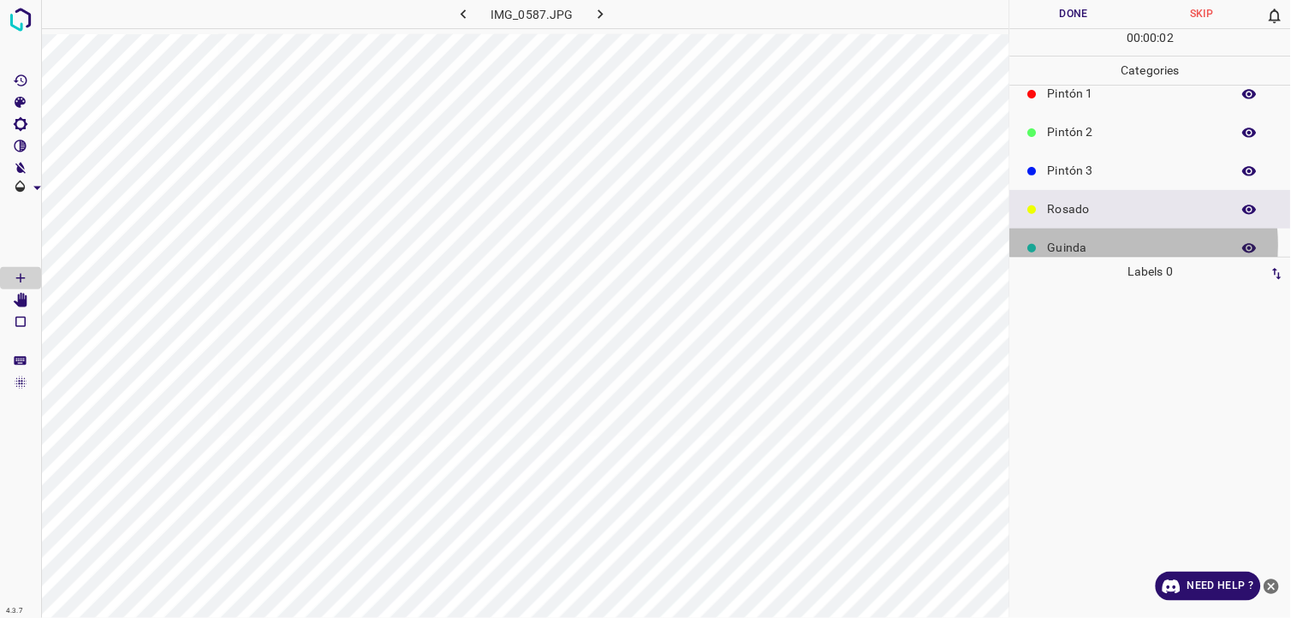
click at [1082, 246] on p "Guinda" at bounding box center [1135, 248] width 175 height 18
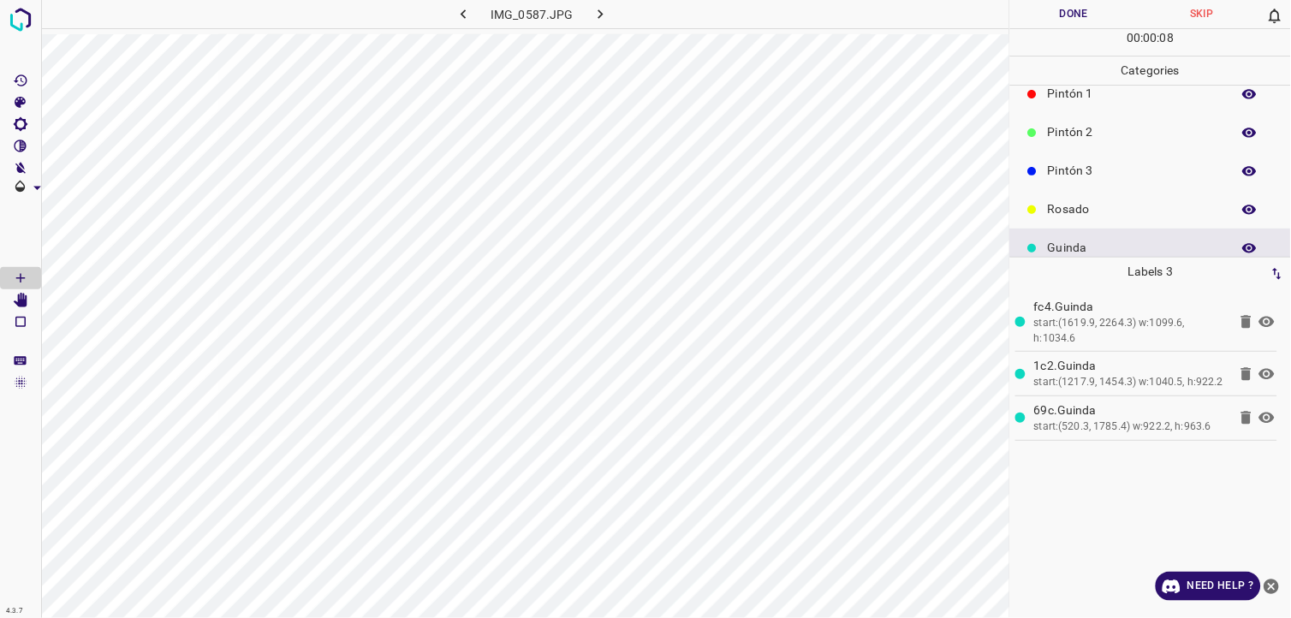
click at [1063, 3] on button "Done" at bounding box center [1074, 14] width 128 height 28
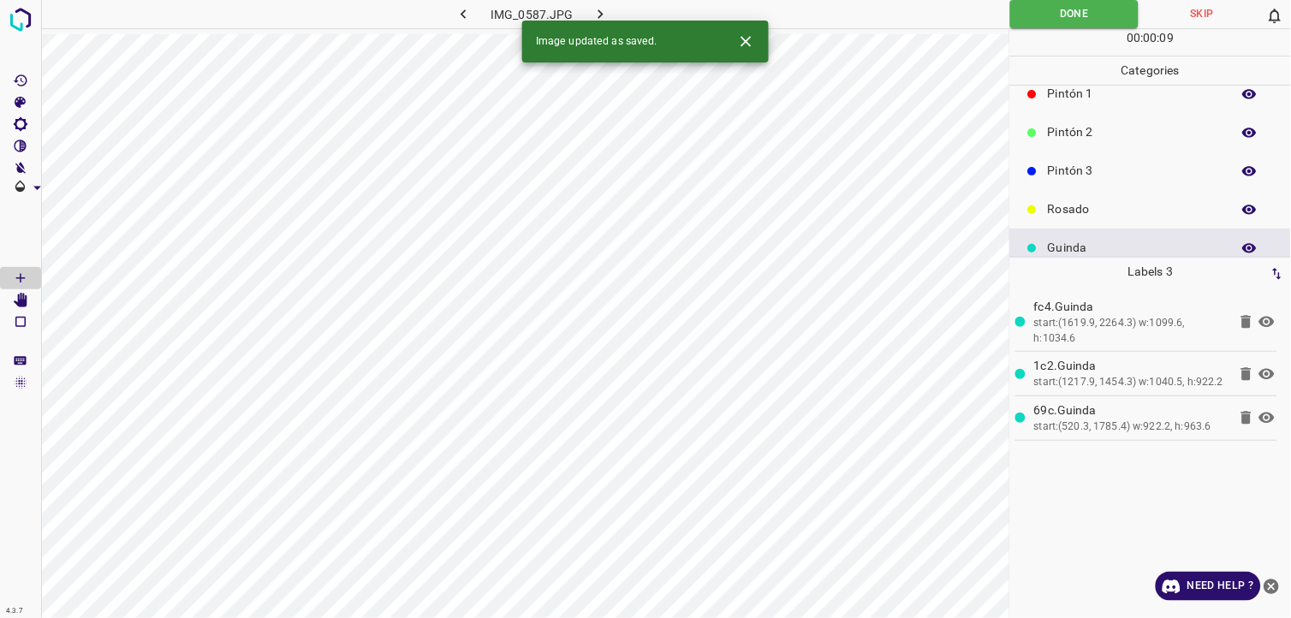
click at [601, 11] on icon "button" at bounding box center [601, 14] width 18 height 18
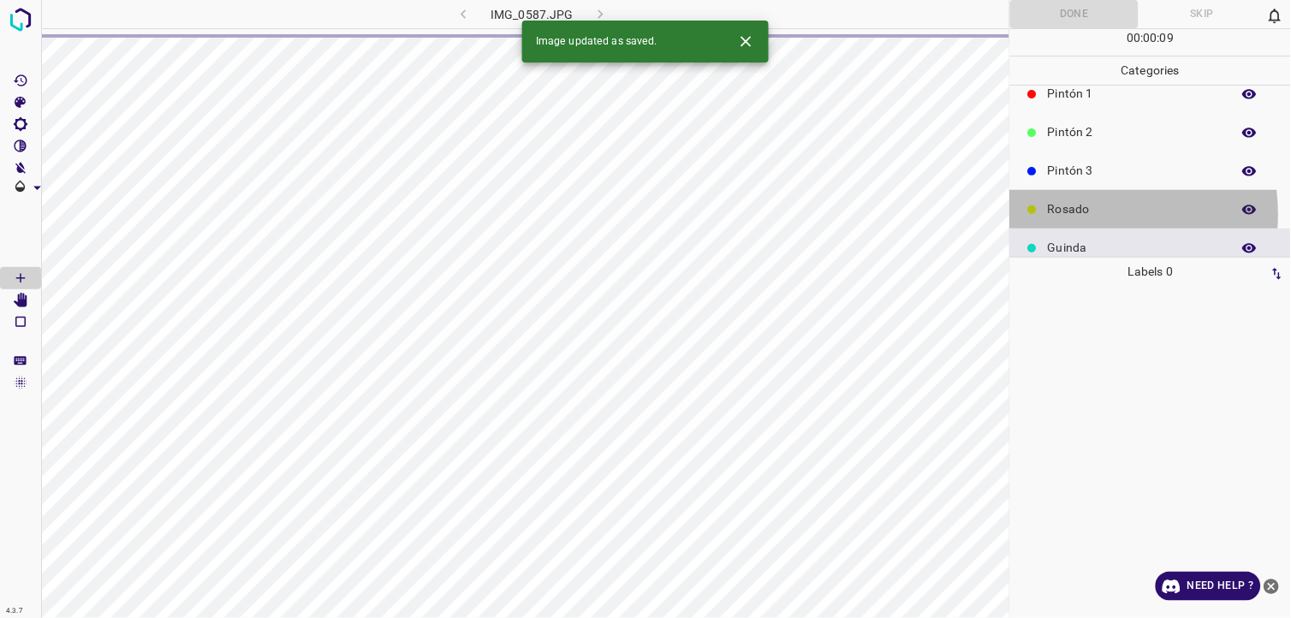
click at [1079, 214] on p "Rosado" at bounding box center [1135, 209] width 175 height 18
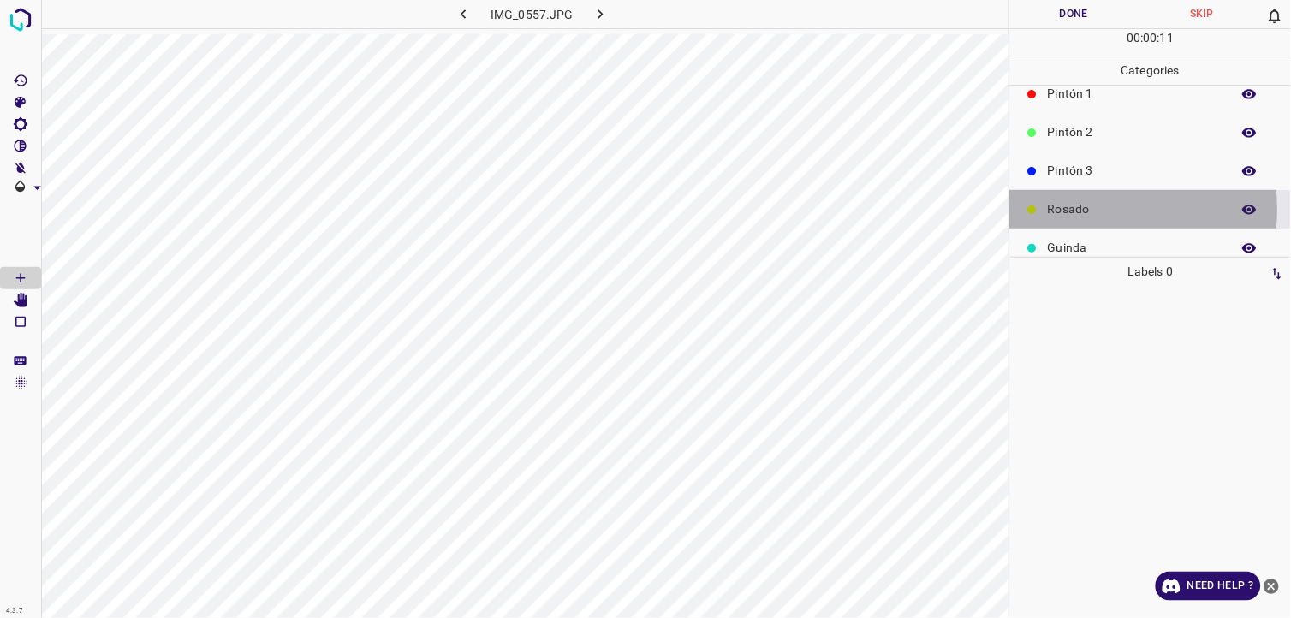
click at [1076, 209] on p "Rosado" at bounding box center [1135, 209] width 175 height 18
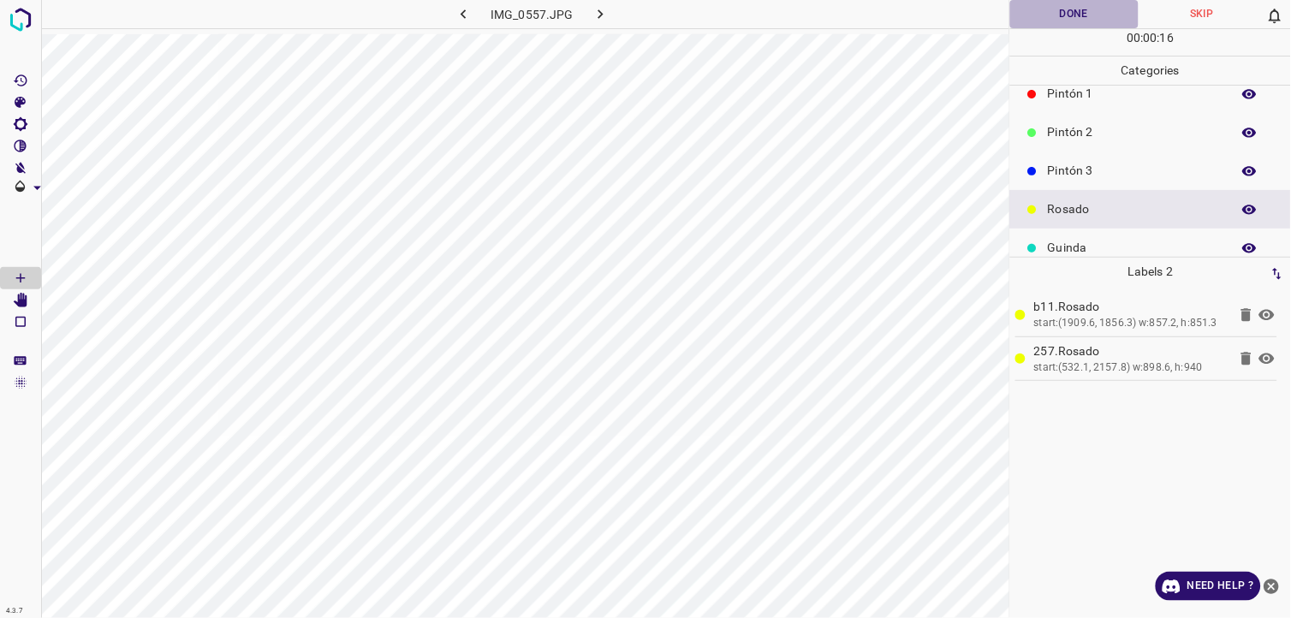
click at [1056, 22] on button "Done" at bounding box center [1074, 14] width 128 height 28
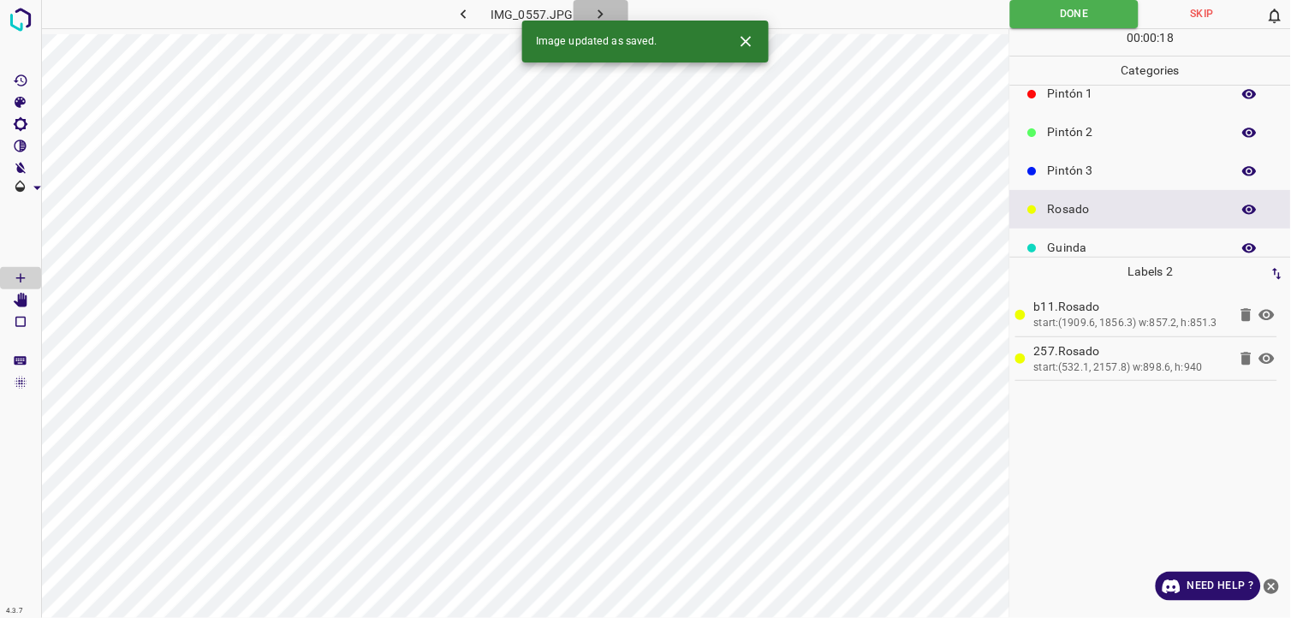
click at [604, 13] on icon "button" at bounding box center [601, 14] width 18 height 18
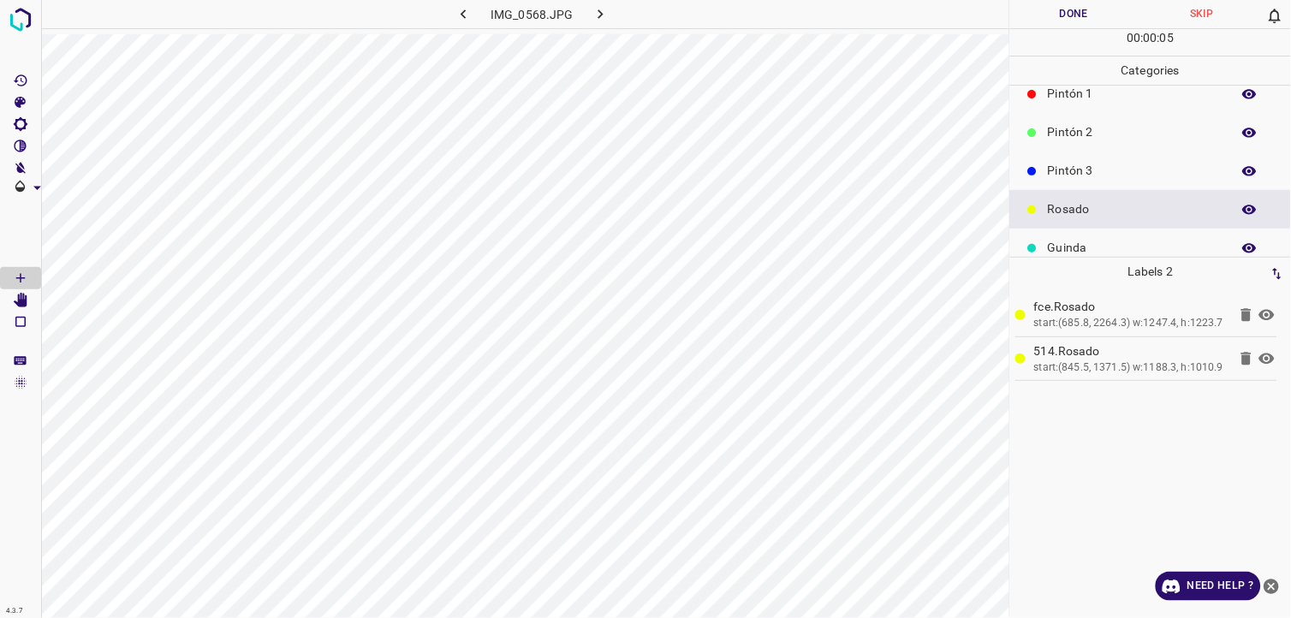
click at [1096, 12] on button "Done" at bounding box center [1074, 14] width 128 height 28
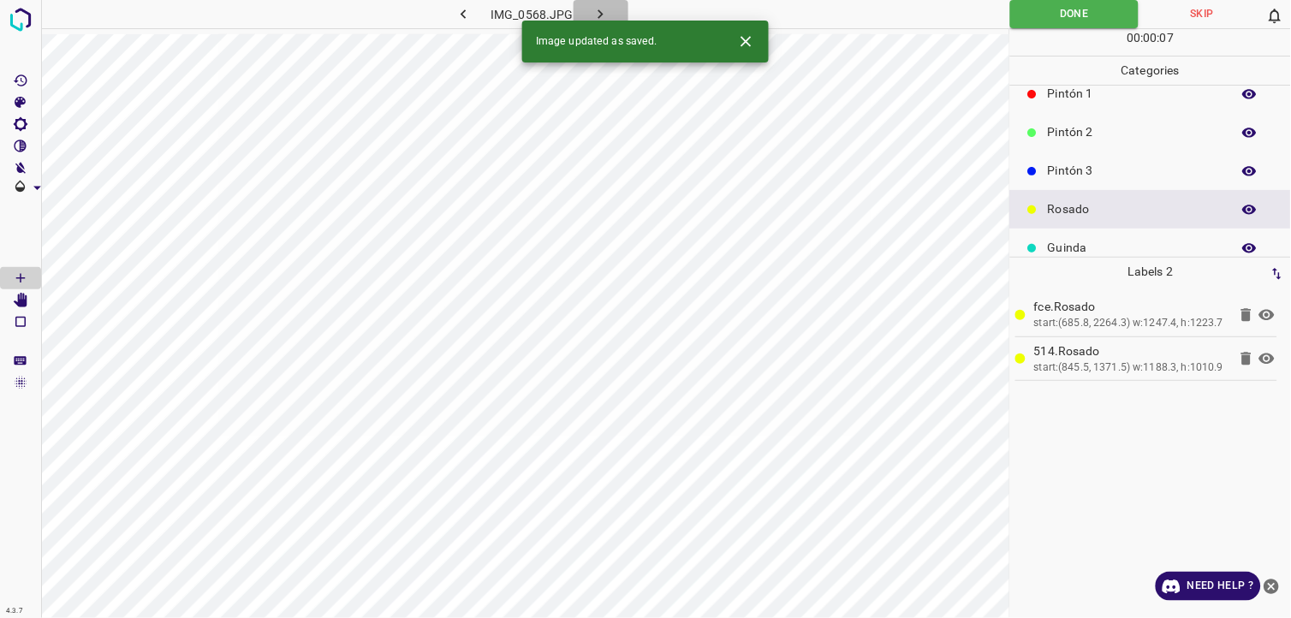
click at [612, 7] on button "button" at bounding box center [601, 14] width 55 height 28
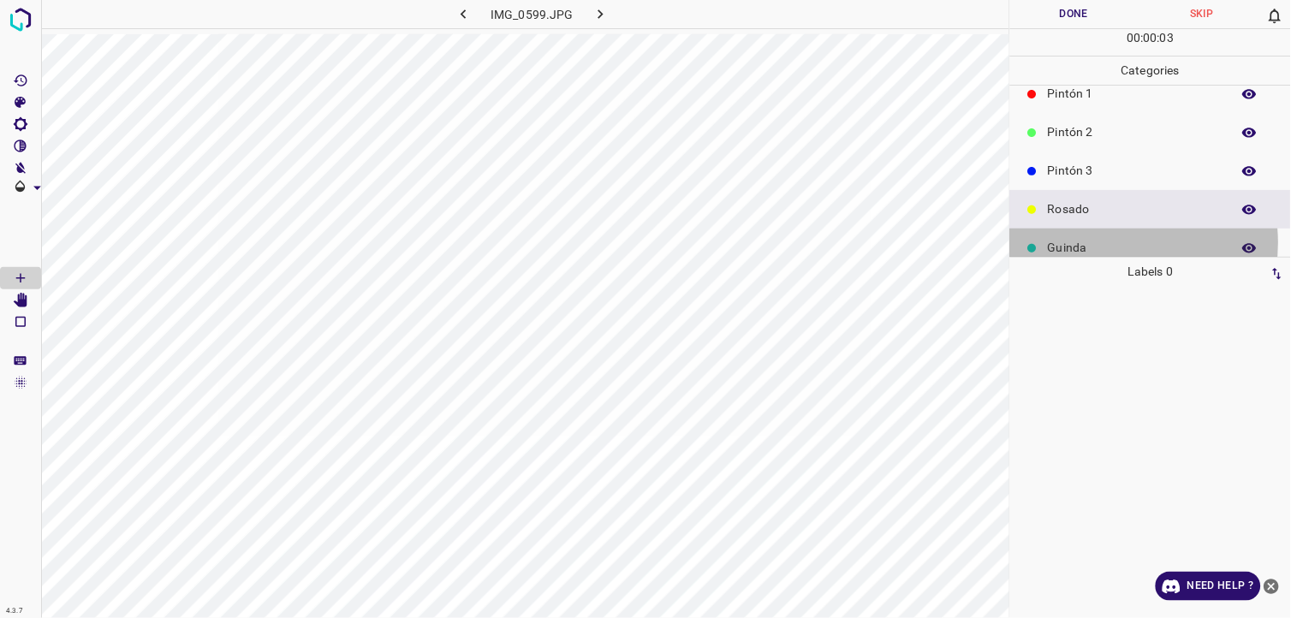
click at [1116, 242] on p "Guinda" at bounding box center [1135, 248] width 175 height 18
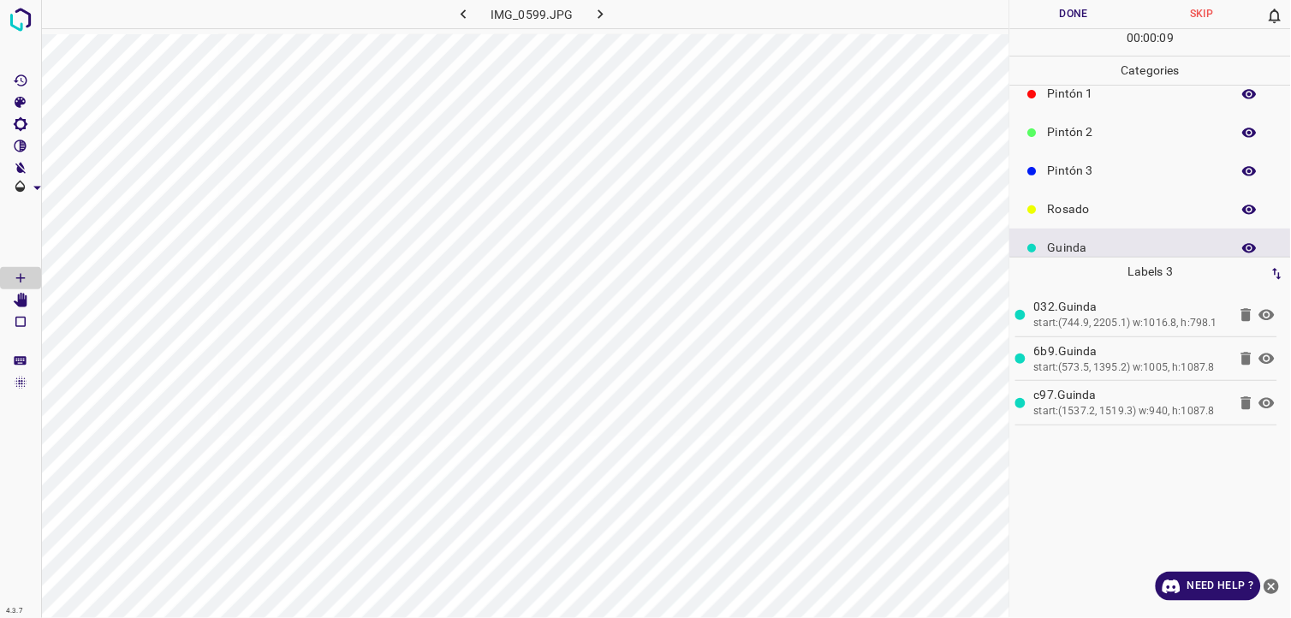
click at [1050, 21] on button "Done" at bounding box center [1074, 14] width 128 height 28
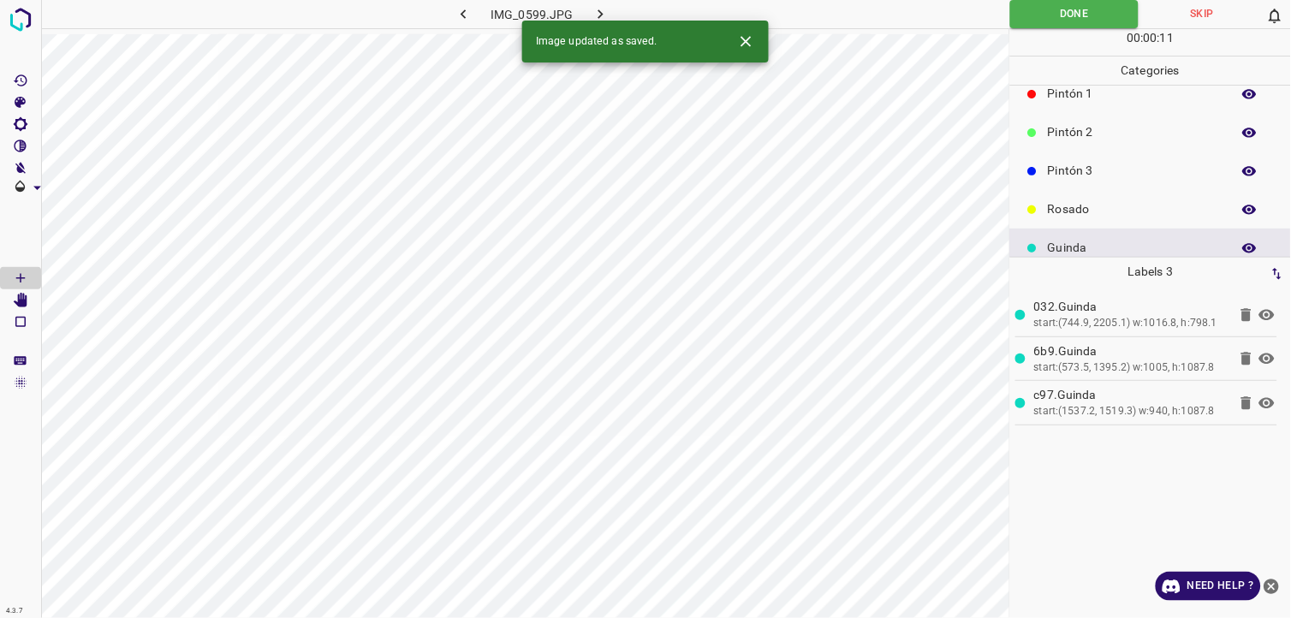
click at [622, 12] on button "button" at bounding box center [601, 14] width 55 height 28
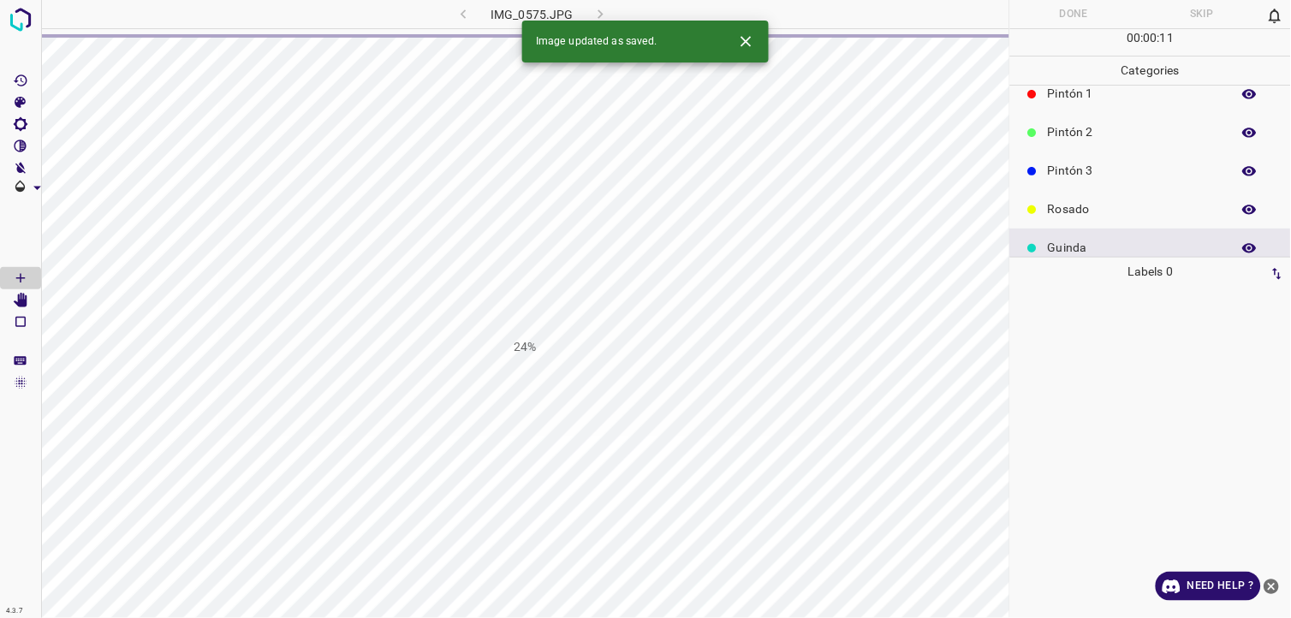
click at [1077, 217] on p "Rosado" at bounding box center [1135, 209] width 175 height 18
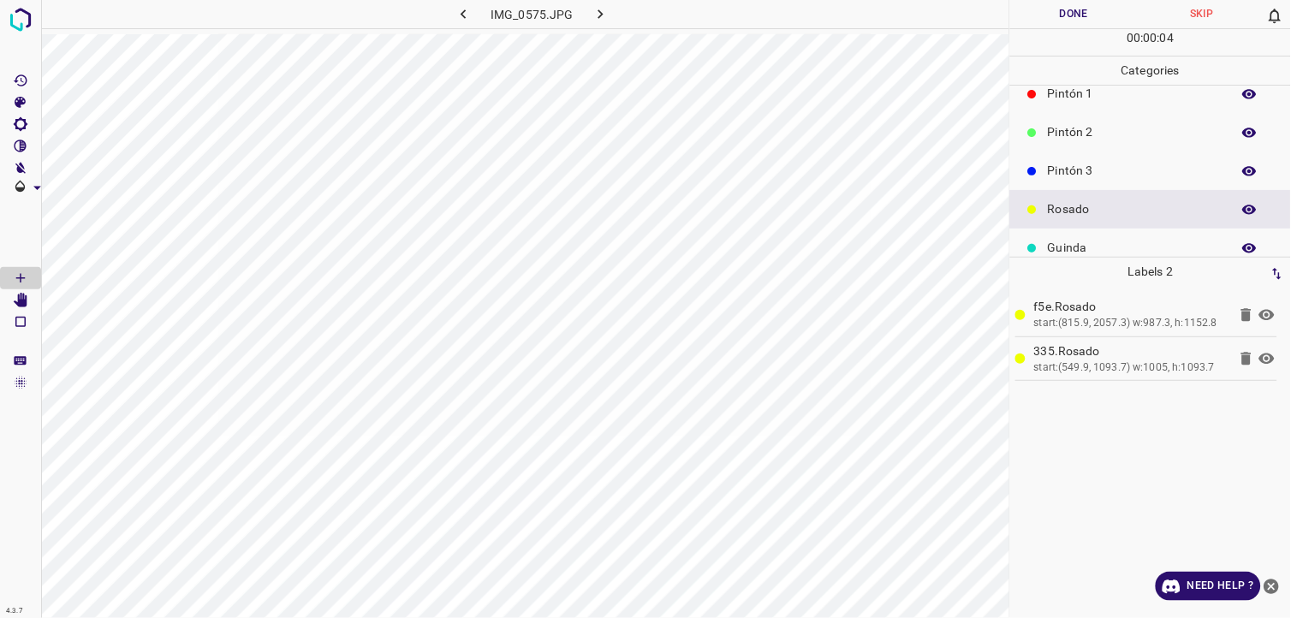
click at [1102, 9] on button "Done" at bounding box center [1074, 14] width 128 height 28
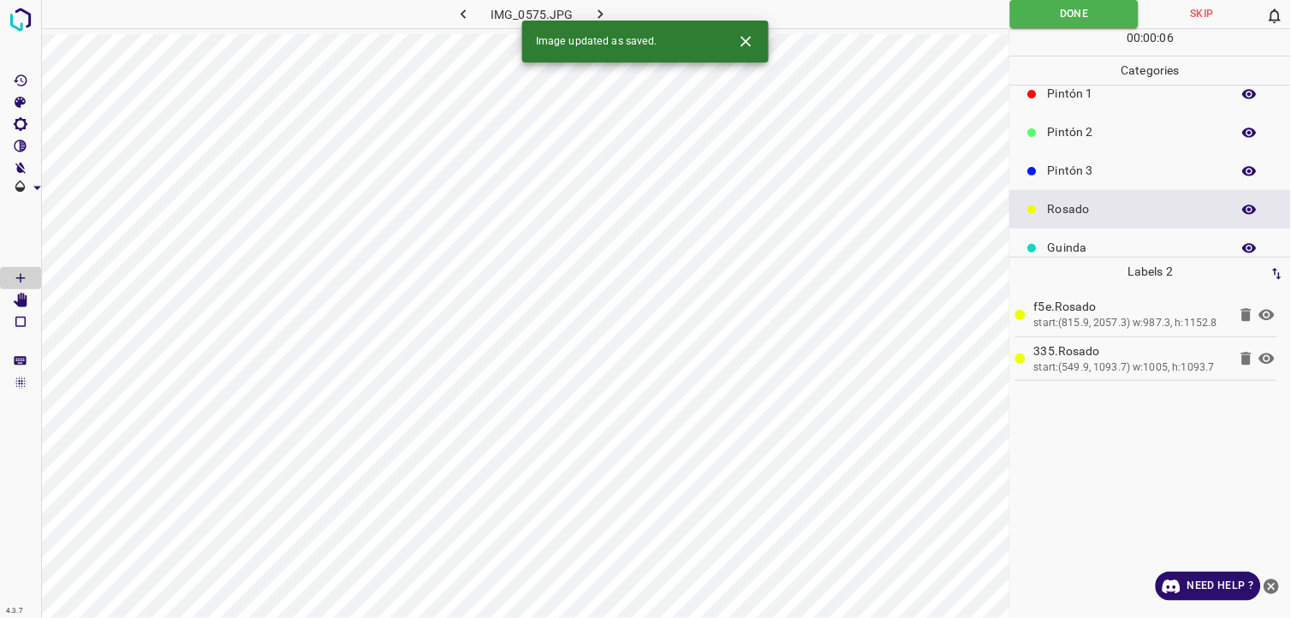
click at [601, 15] on icon "button" at bounding box center [600, 13] width 5 height 9
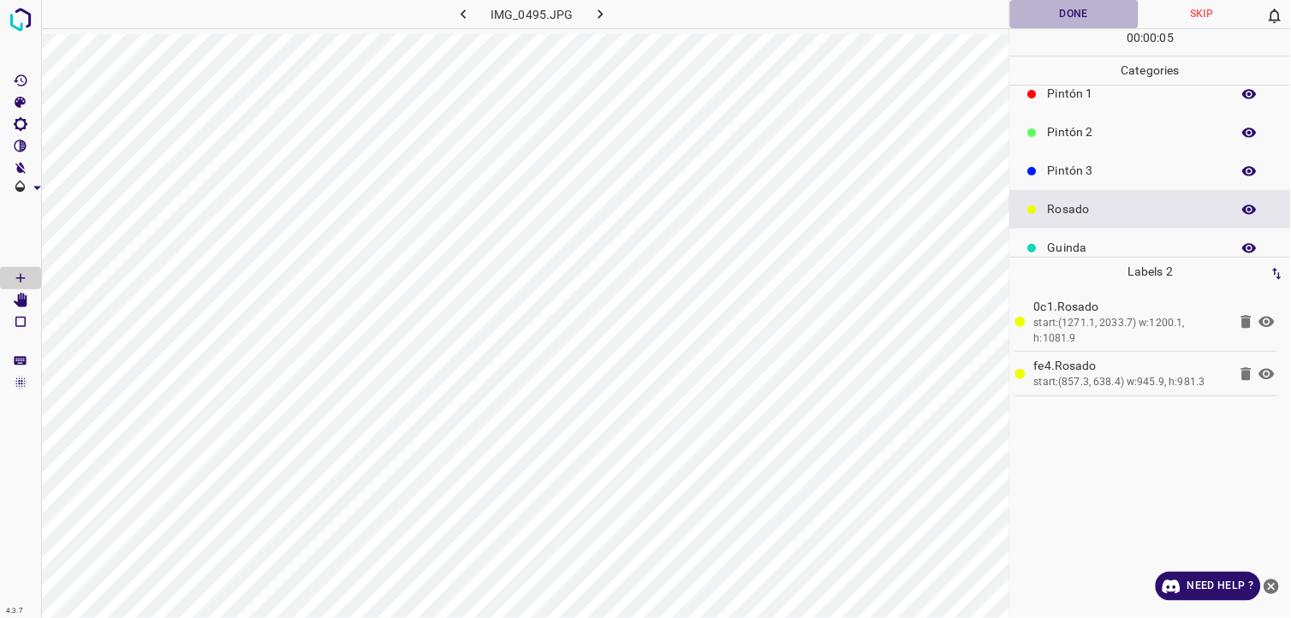
drag, startPoint x: 1088, startPoint y: 11, endPoint x: 634, endPoint y: 9, distance: 454.6
click at [1086, 11] on button "Done" at bounding box center [1074, 14] width 128 height 28
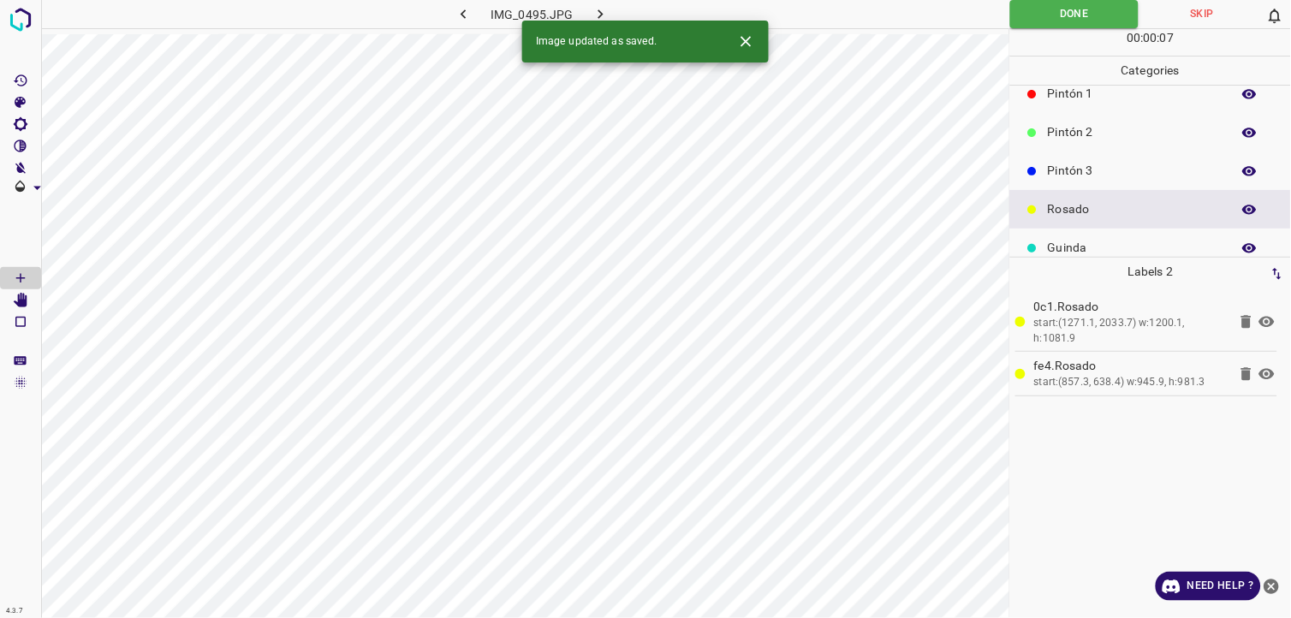
click at [605, 13] on icon "button" at bounding box center [601, 14] width 18 height 18
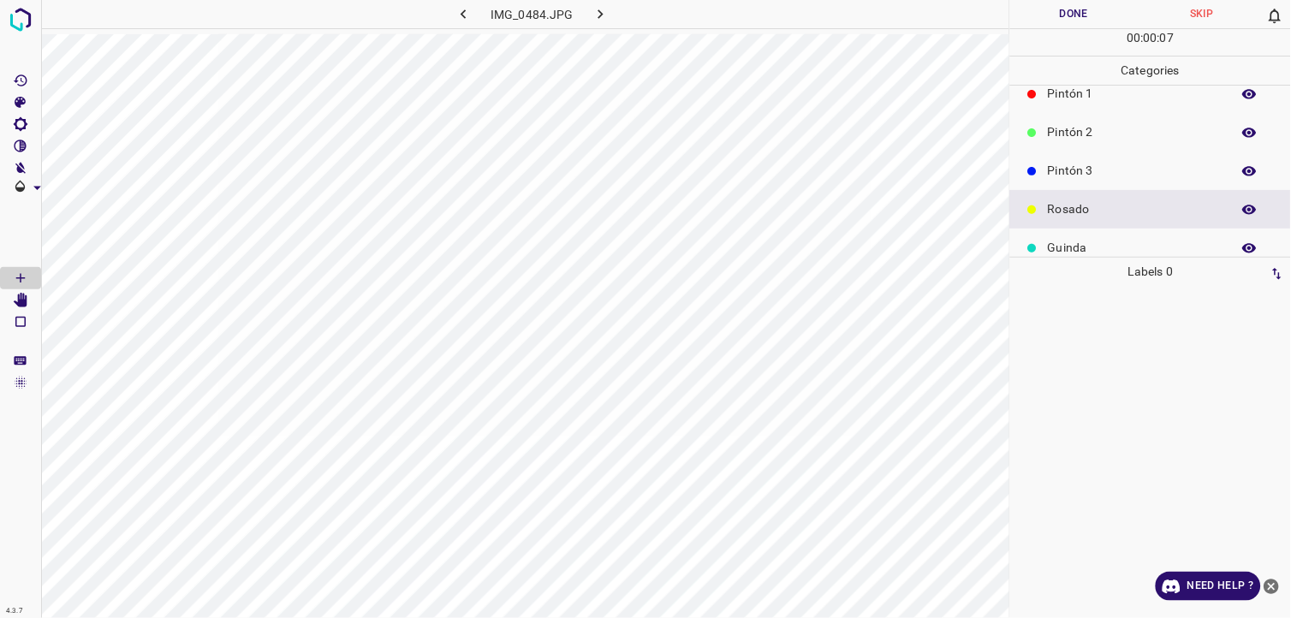
click at [1100, 241] on p "Guinda" at bounding box center [1135, 248] width 175 height 18
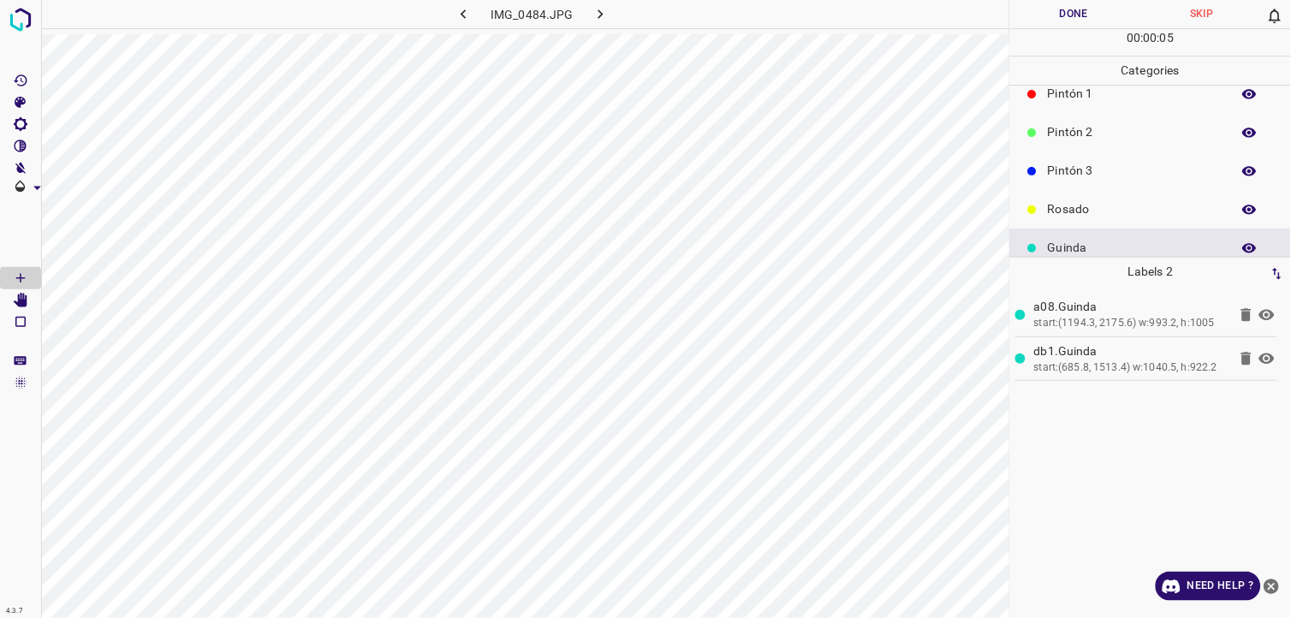
click at [1053, 20] on button "Done" at bounding box center [1074, 14] width 128 height 28
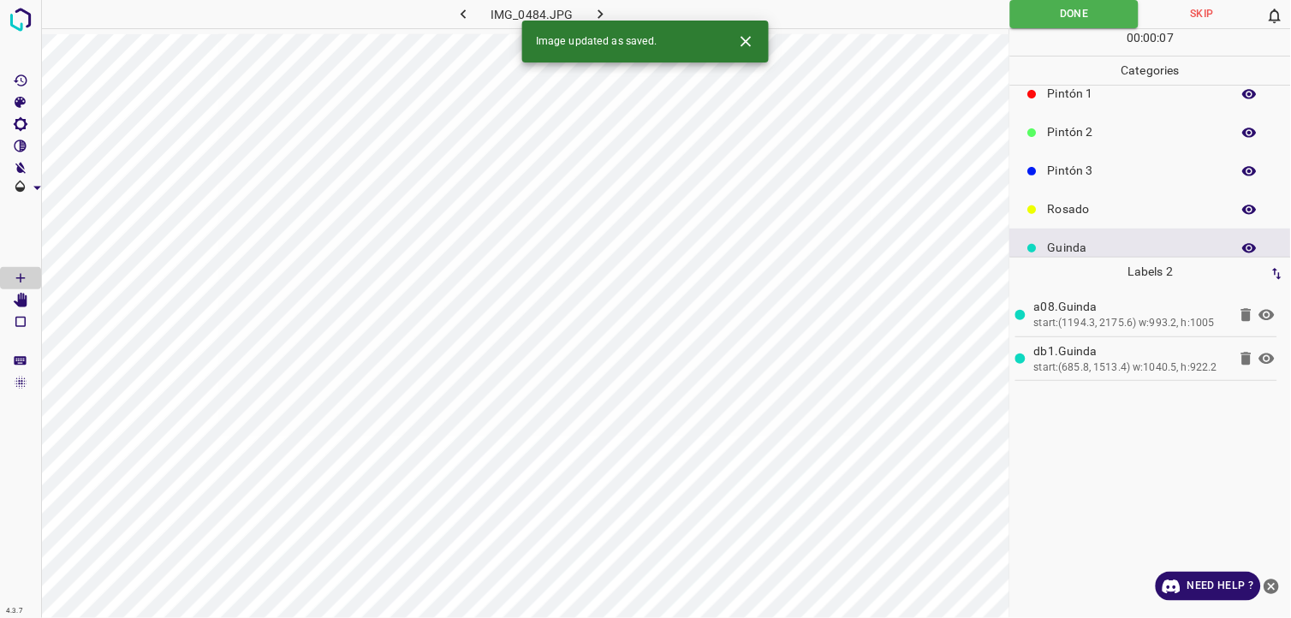
click at [606, 10] on icon "button" at bounding box center [601, 14] width 18 height 18
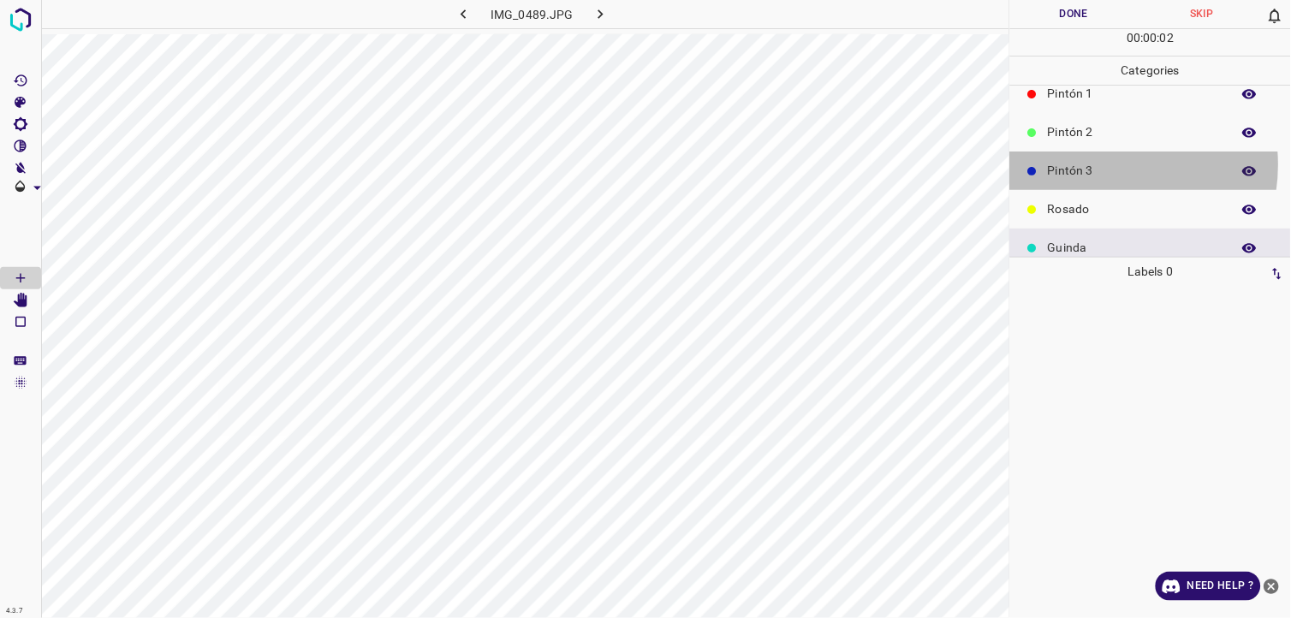
click at [1105, 164] on p "Pintón 3" at bounding box center [1135, 171] width 175 height 18
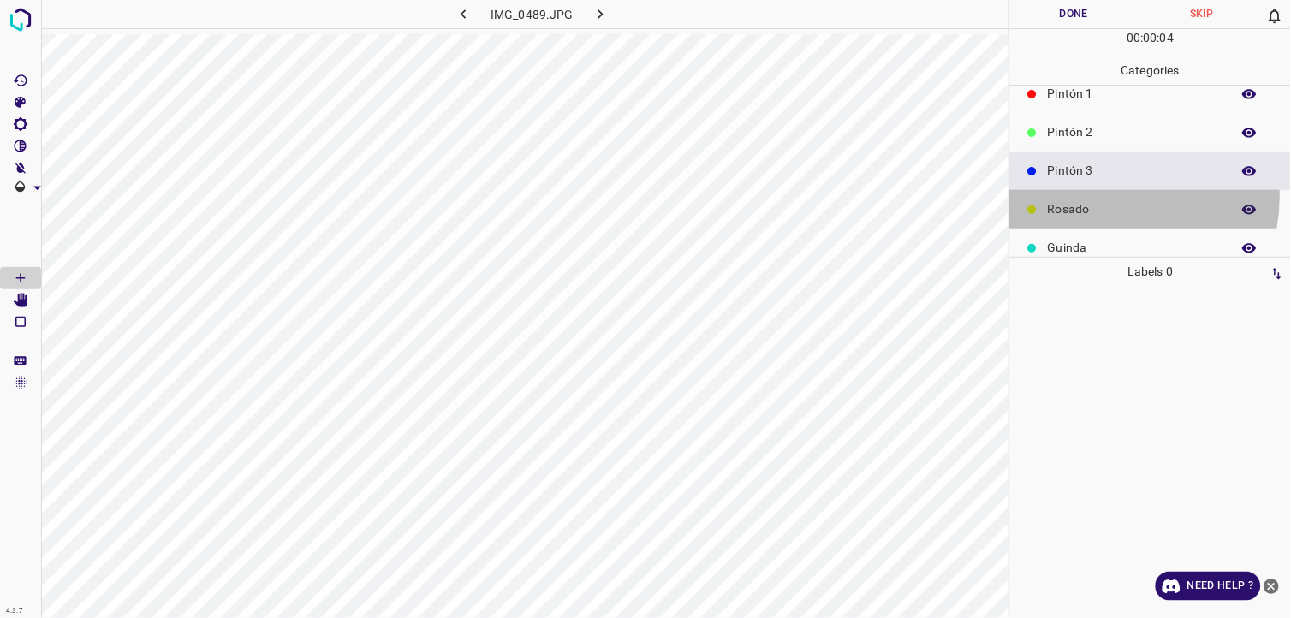
drag, startPoint x: 1094, startPoint y: 195, endPoint x: 1020, endPoint y: 214, distance: 76.0
click at [1093, 195] on div "Rosado" at bounding box center [1150, 209] width 281 height 39
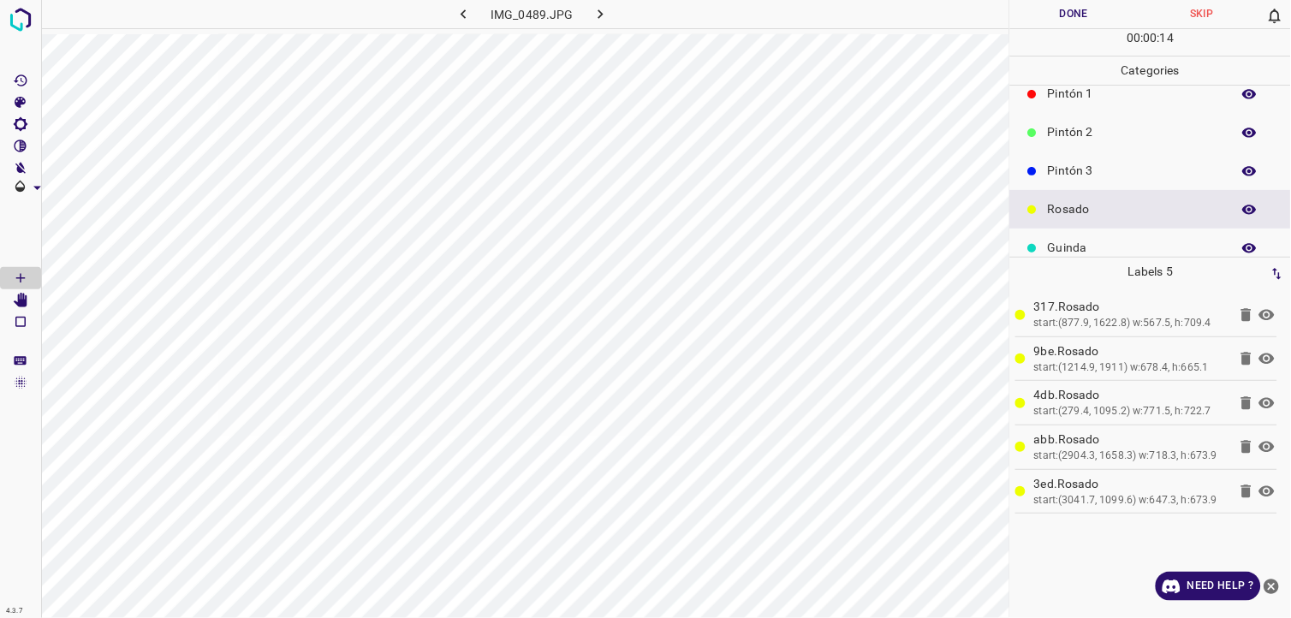
click at [1089, 247] on p "Guinda" at bounding box center [1135, 248] width 175 height 18
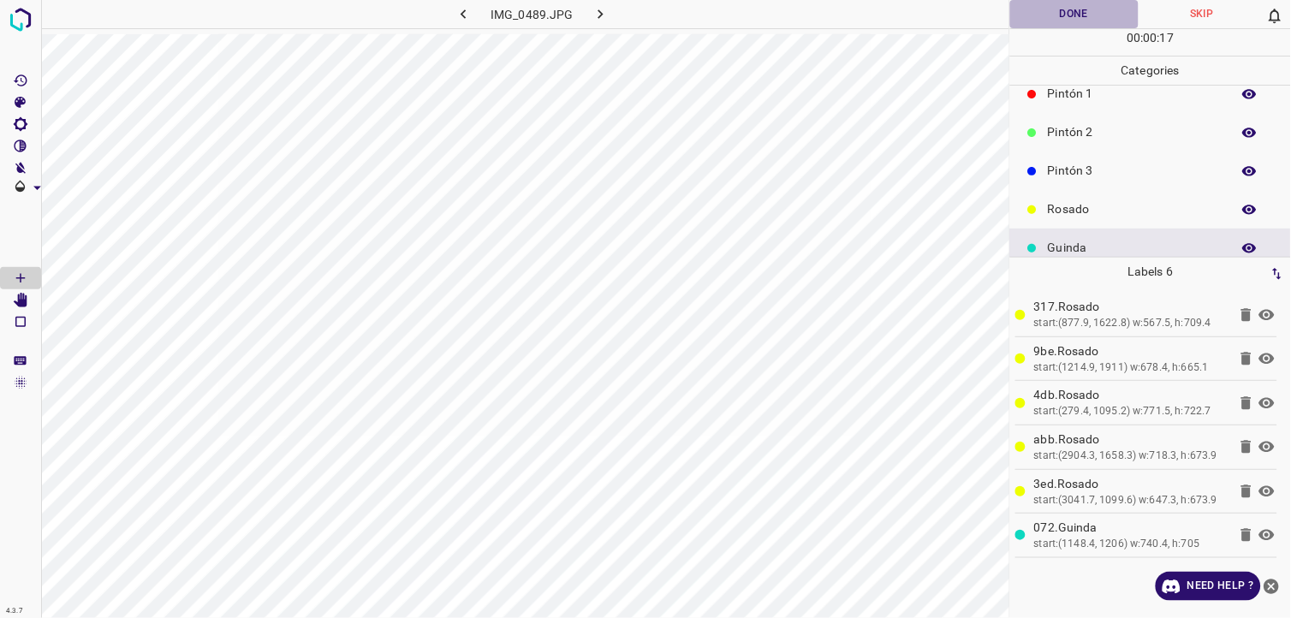
click at [1064, 13] on button "Done" at bounding box center [1074, 14] width 128 height 28
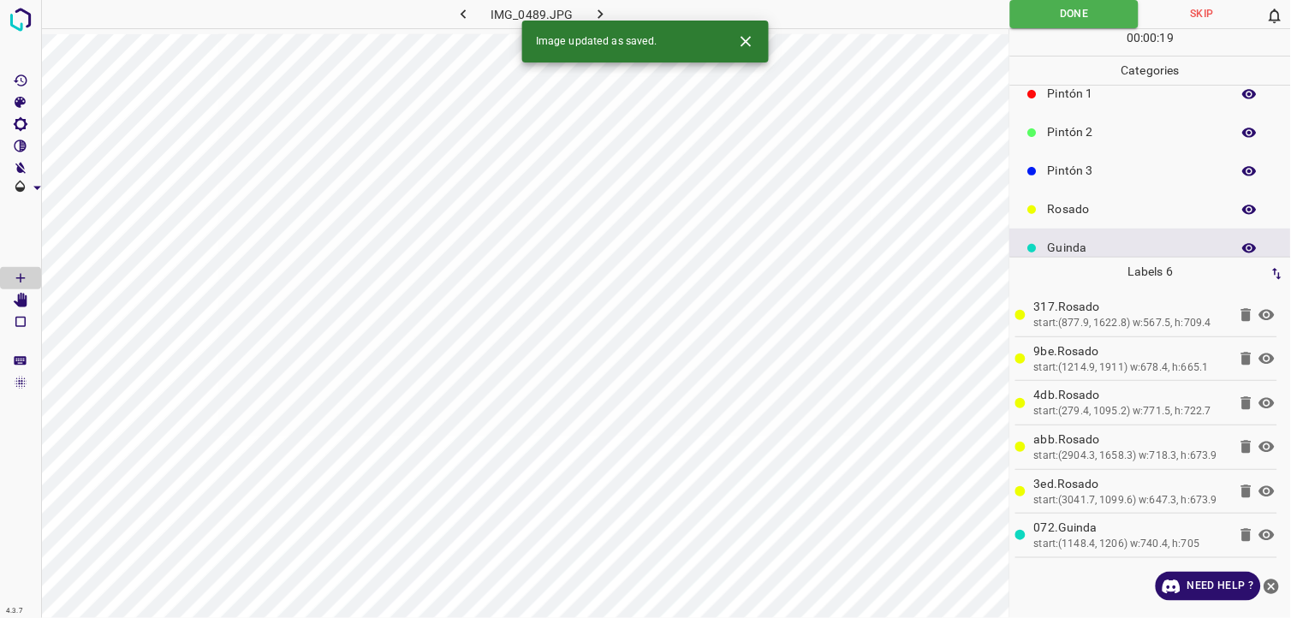
click at [609, 17] on icon "button" at bounding box center [601, 14] width 18 height 18
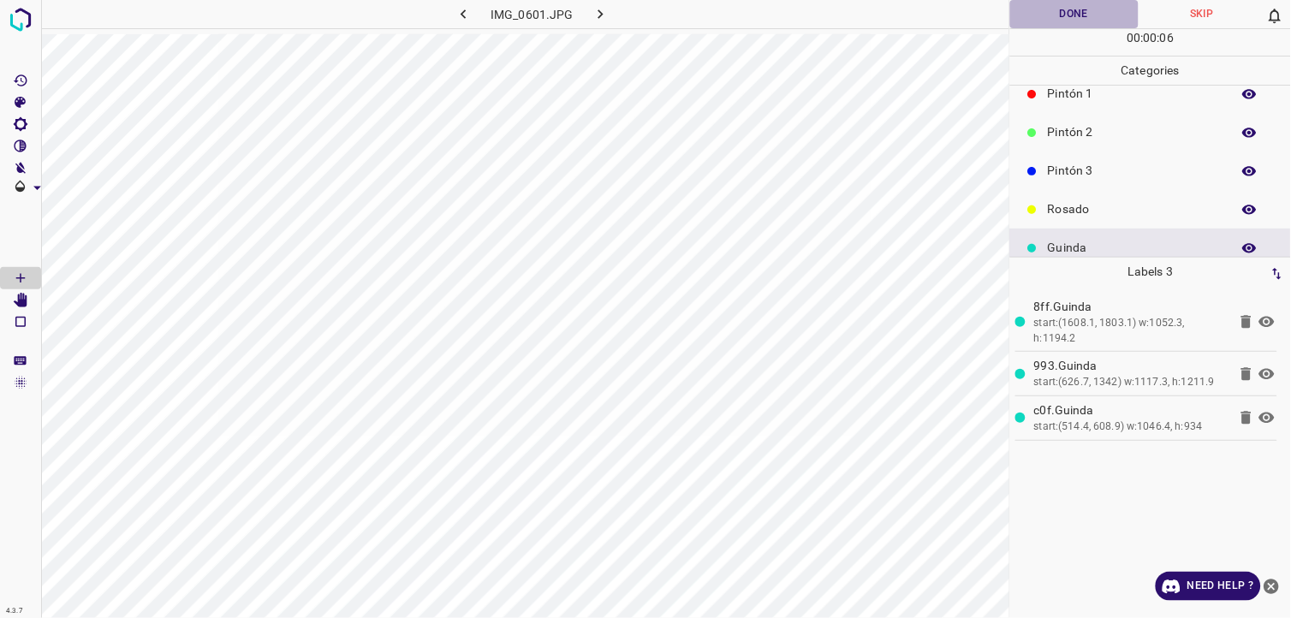
click at [1049, 2] on button "Done" at bounding box center [1074, 14] width 128 height 28
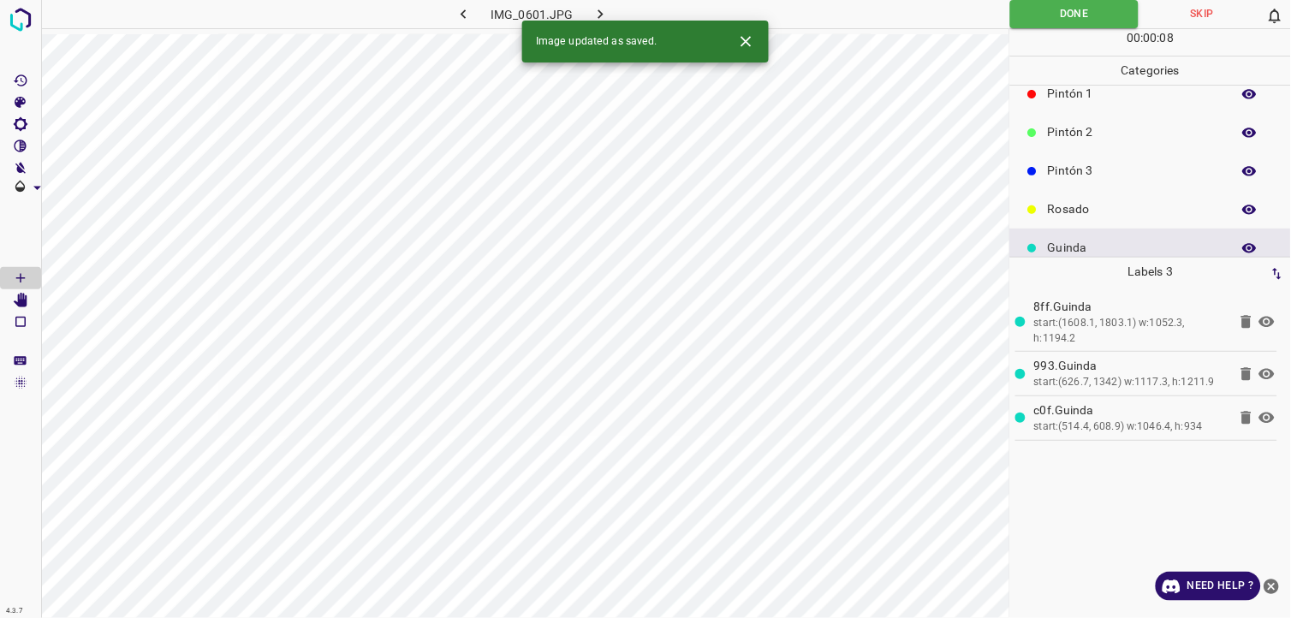
click at [599, 21] on div "Image updated as saved." at bounding box center [645, 42] width 247 height 42
click at [599, 3] on button "button" at bounding box center [601, 14] width 55 height 28
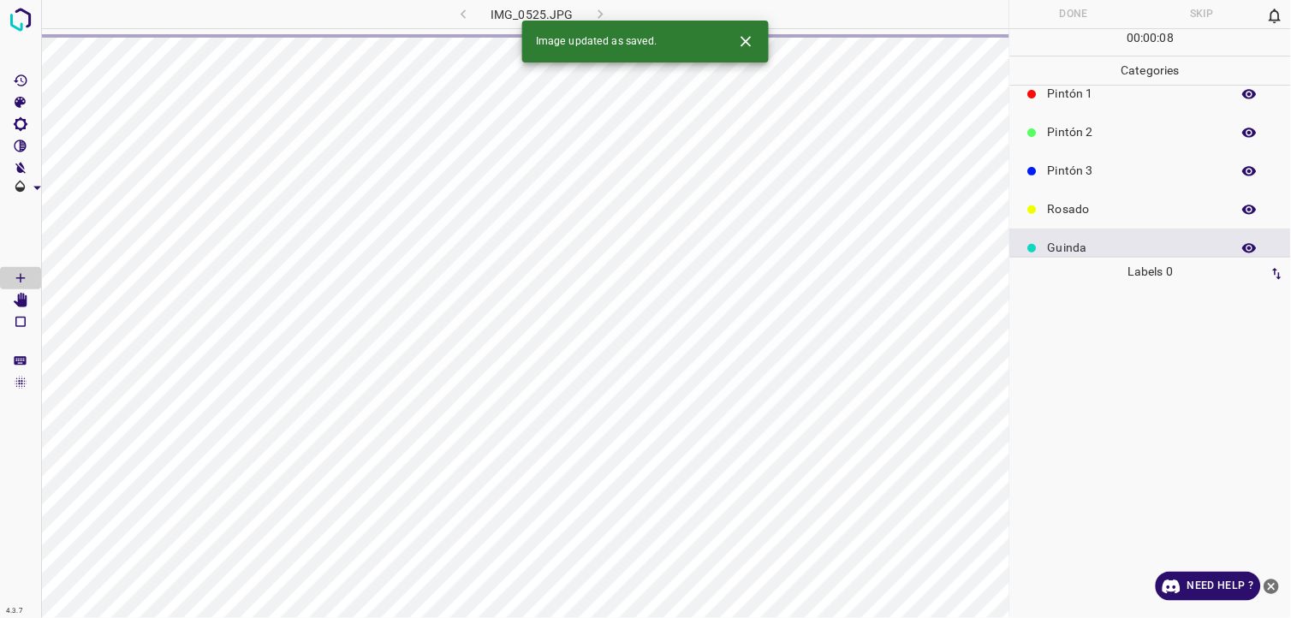
click at [1123, 218] on div "Rosado" at bounding box center [1150, 209] width 281 height 39
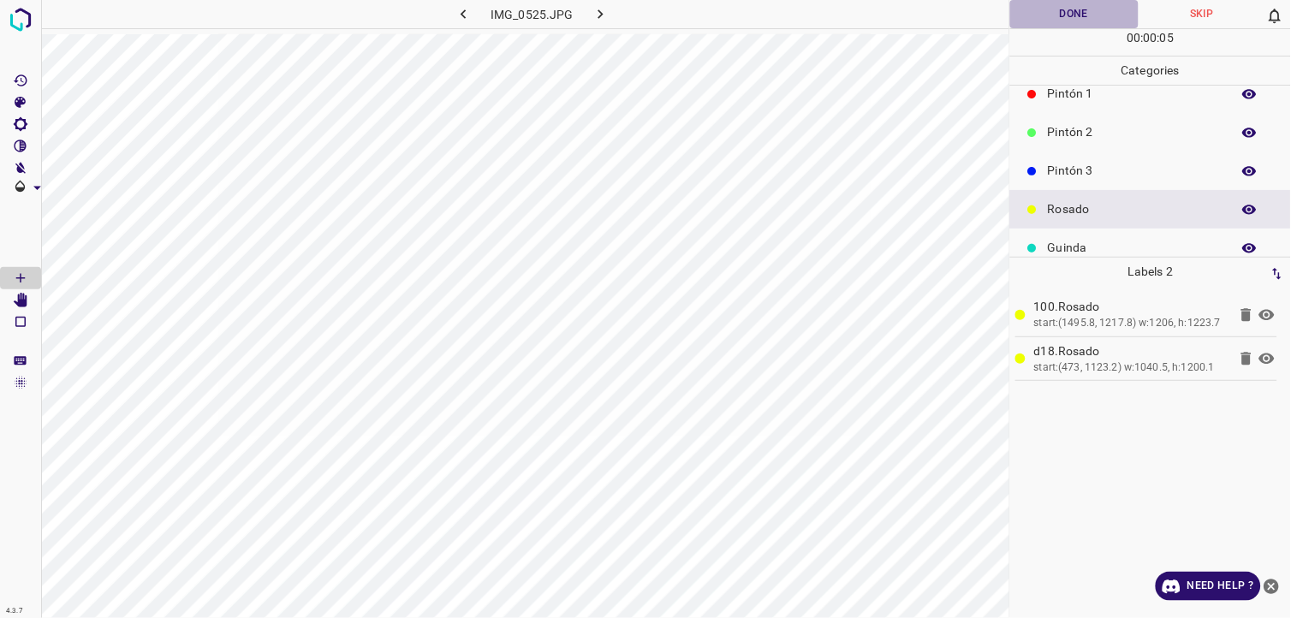
click at [1050, 12] on button "Done" at bounding box center [1074, 14] width 128 height 28
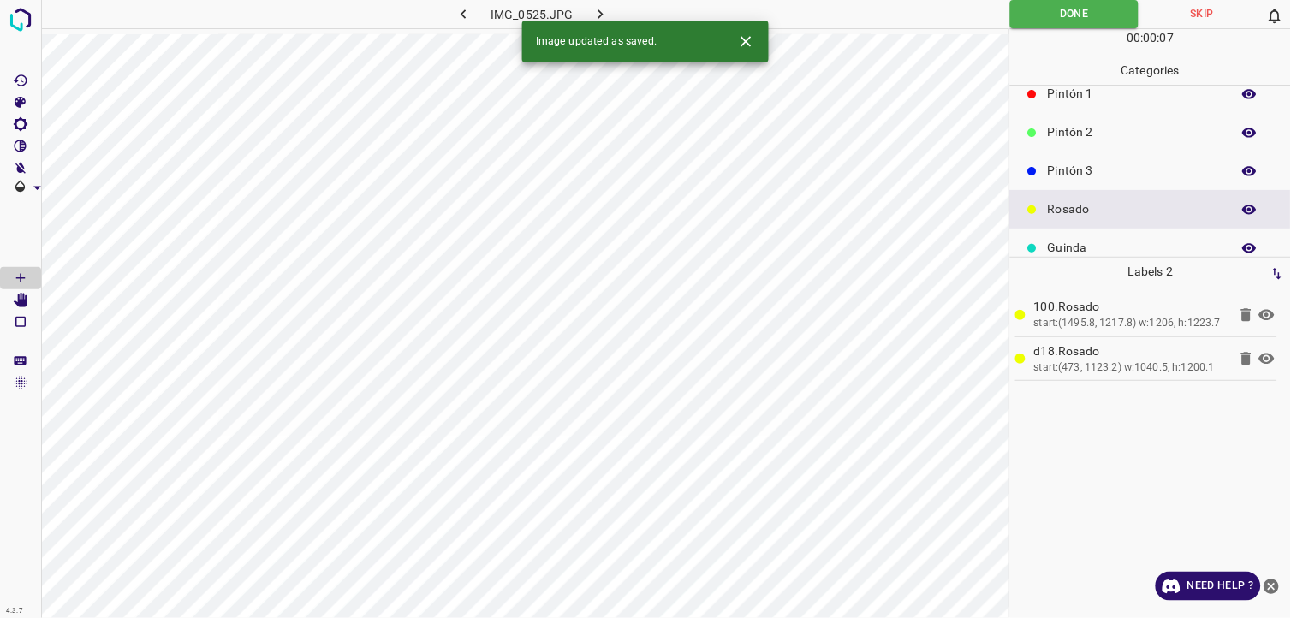
click at [610, 12] on button "button" at bounding box center [601, 14] width 55 height 28
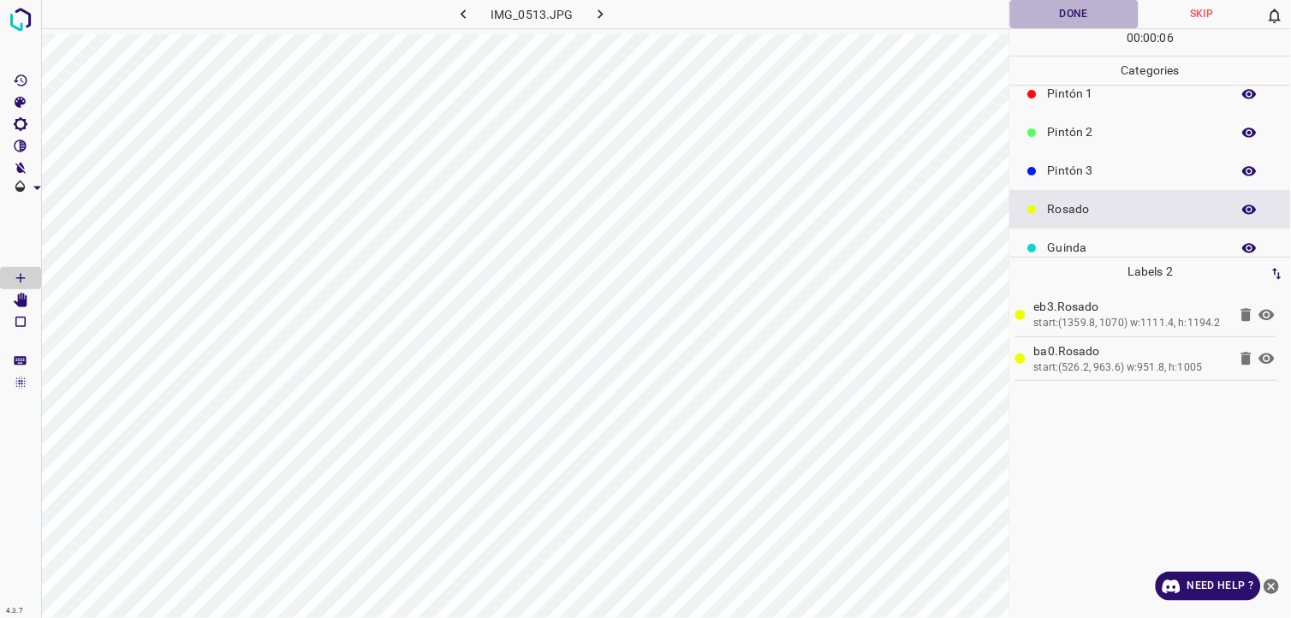
click at [1050, 24] on button "Done" at bounding box center [1074, 14] width 128 height 28
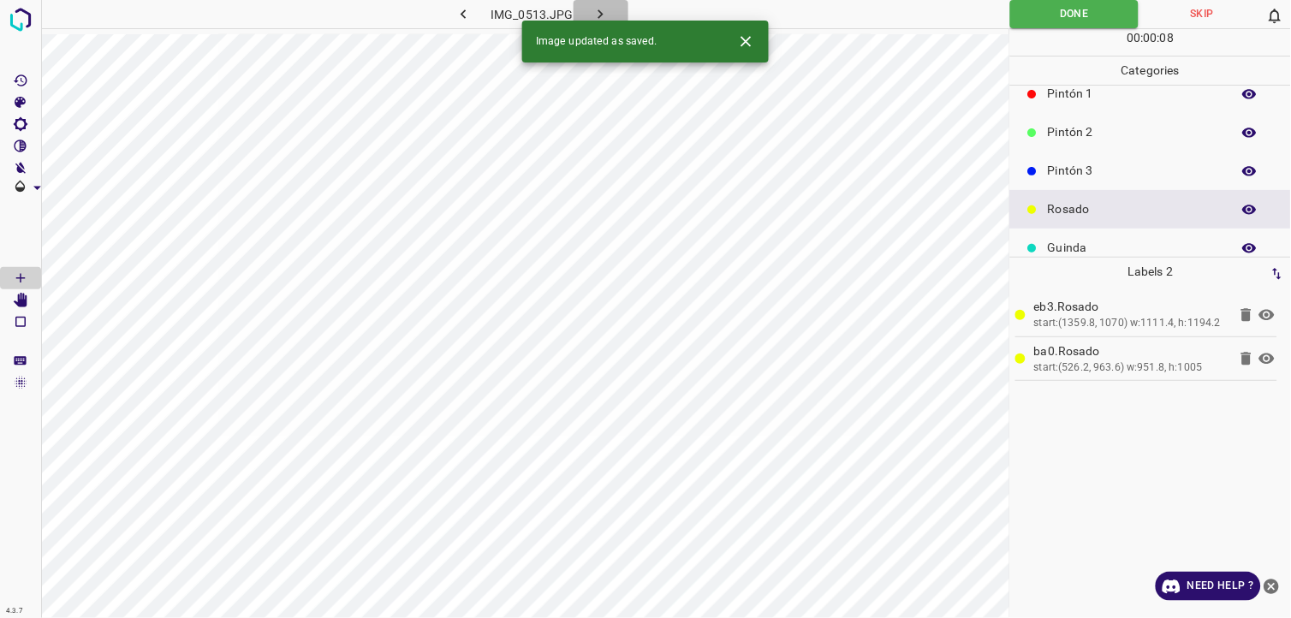
click at [599, 15] on icon "button" at bounding box center [600, 13] width 5 height 9
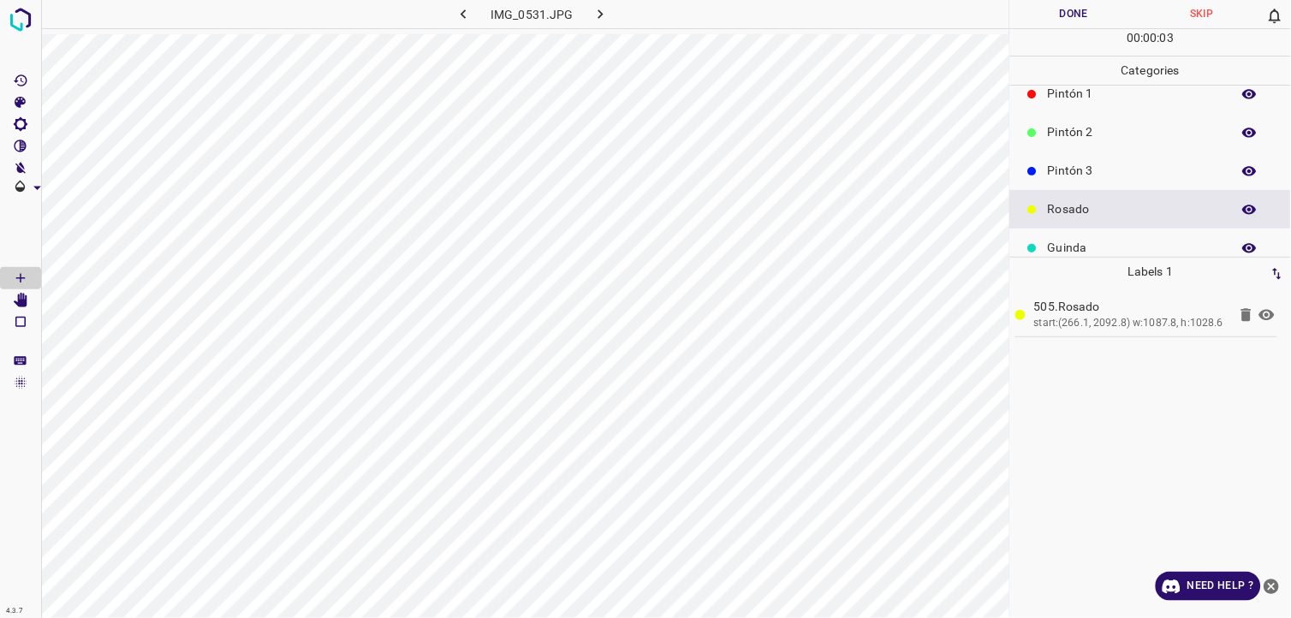
drag, startPoint x: 1115, startPoint y: 248, endPoint x: 1038, endPoint y: 249, distance: 76.2
click at [1115, 249] on p "Guinda" at bounding box center [1135, 248] width 175 height 18
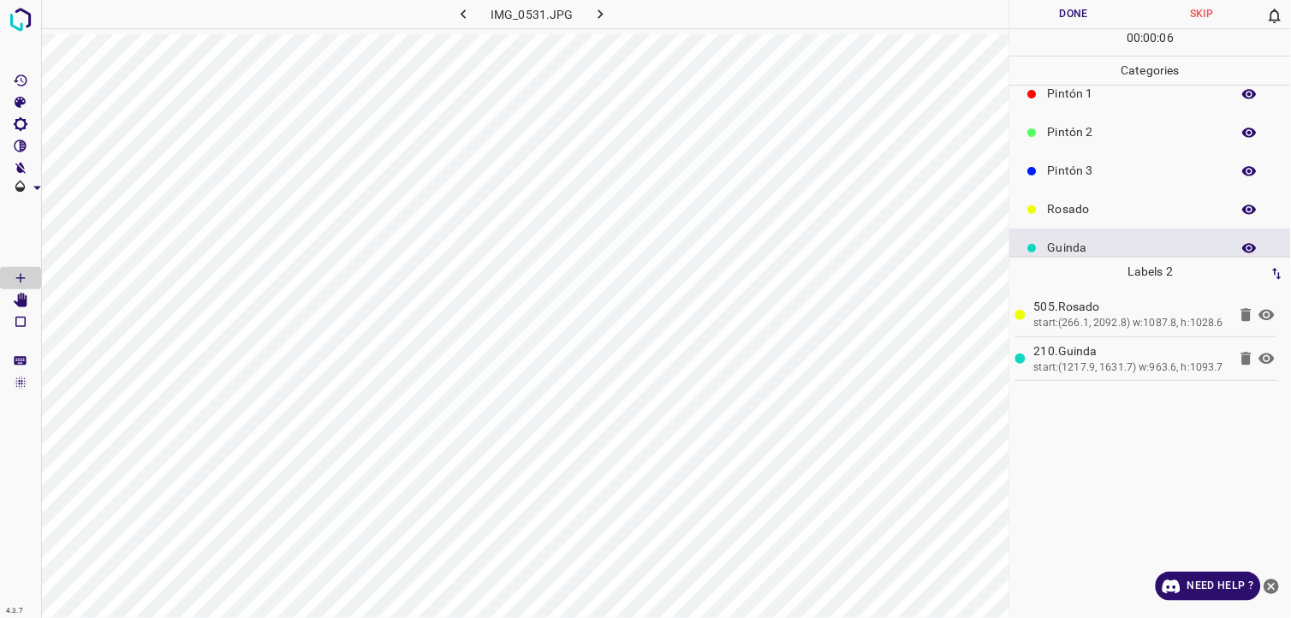
click at [1059, 13] on button "Done" at bounding box center [1074, 14] width 128 height 28
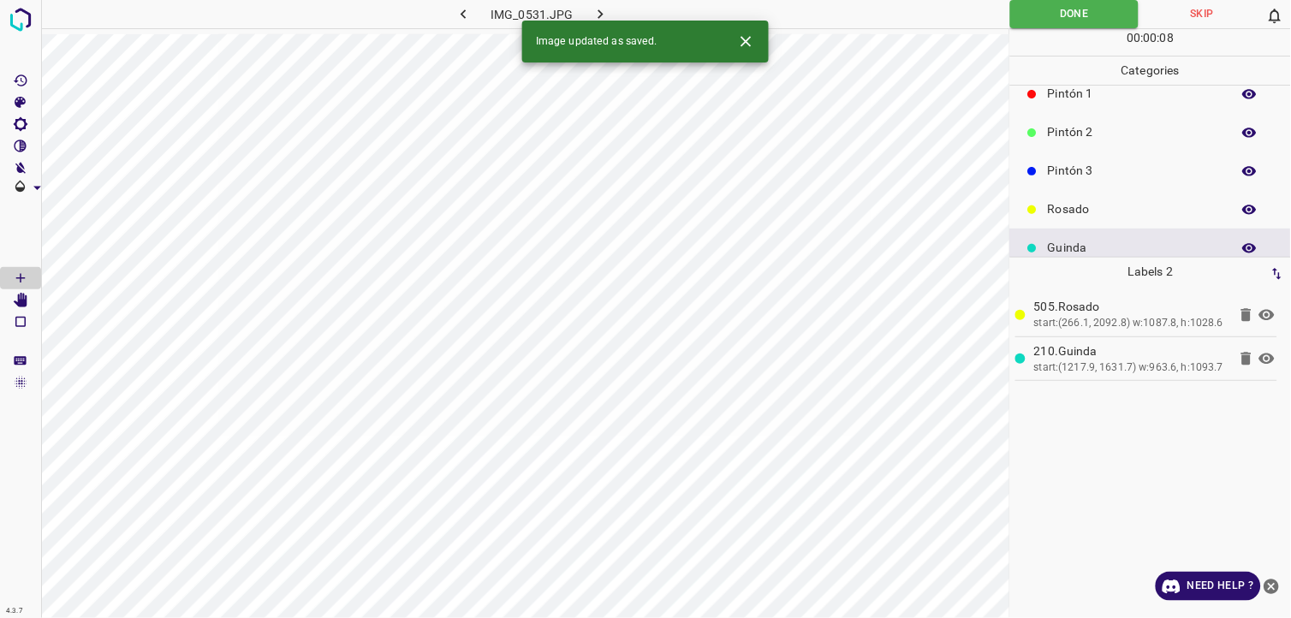
click at [592, 15] on icon "button" at bounding box center [601, 14] width 18 height 18
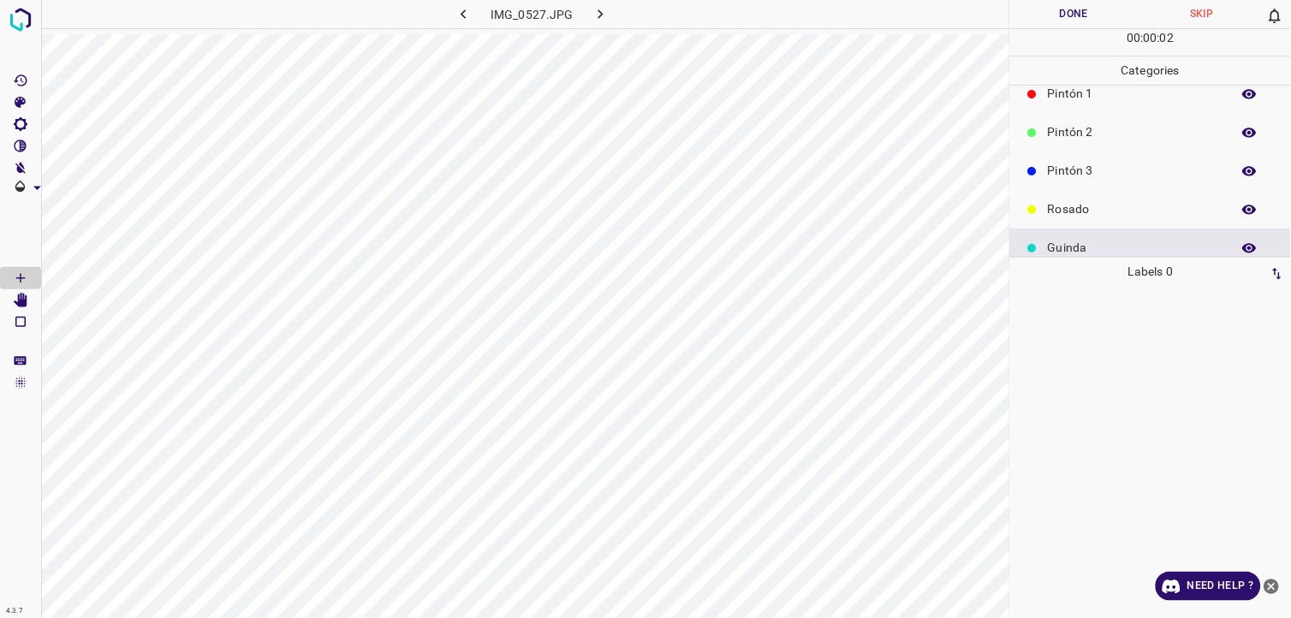
click at [1068, 203] on p "Rosado" at bounding box center [1135, 209] width 175 height 18
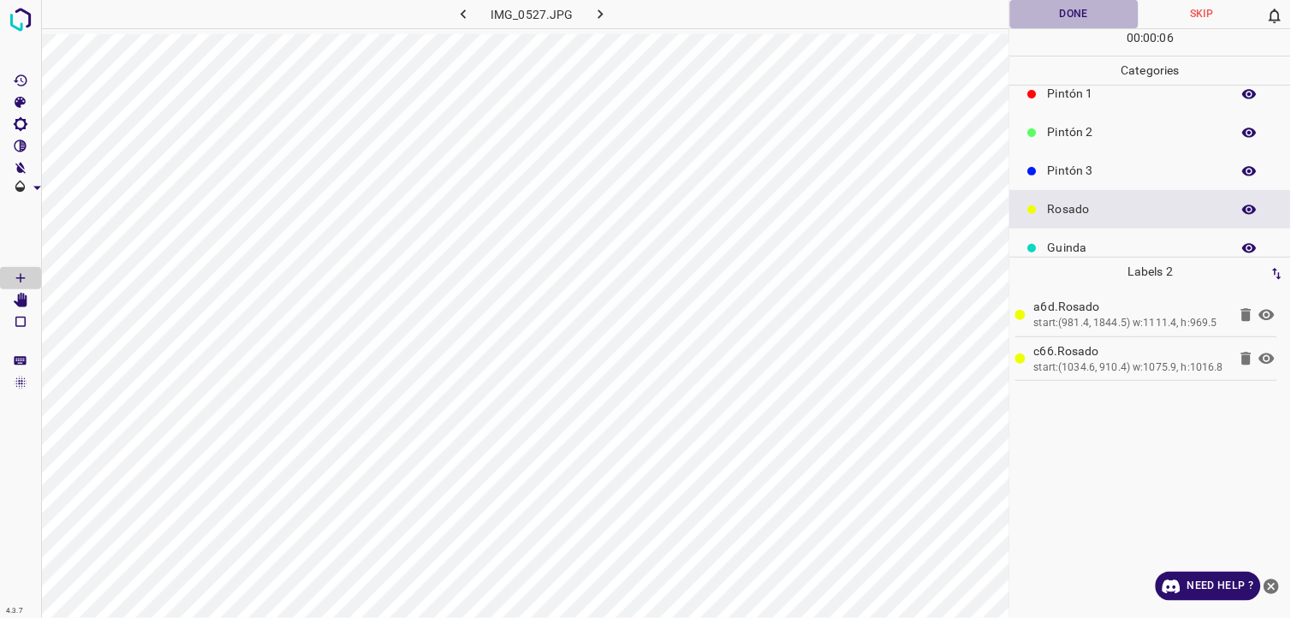
click at [1065, 11] on button "Done" at bounding box center [1074, 14] width 128 height 28
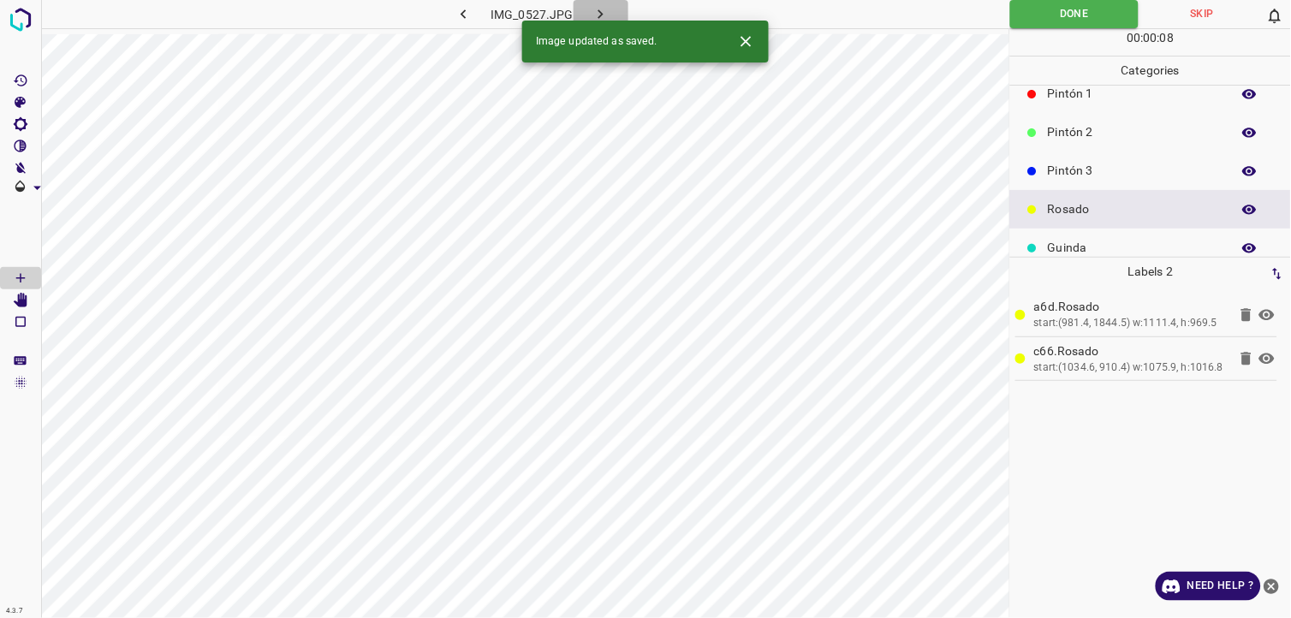
click at [608, 14] on icon "button" at bounding box center [601, 14] width 18 height 18
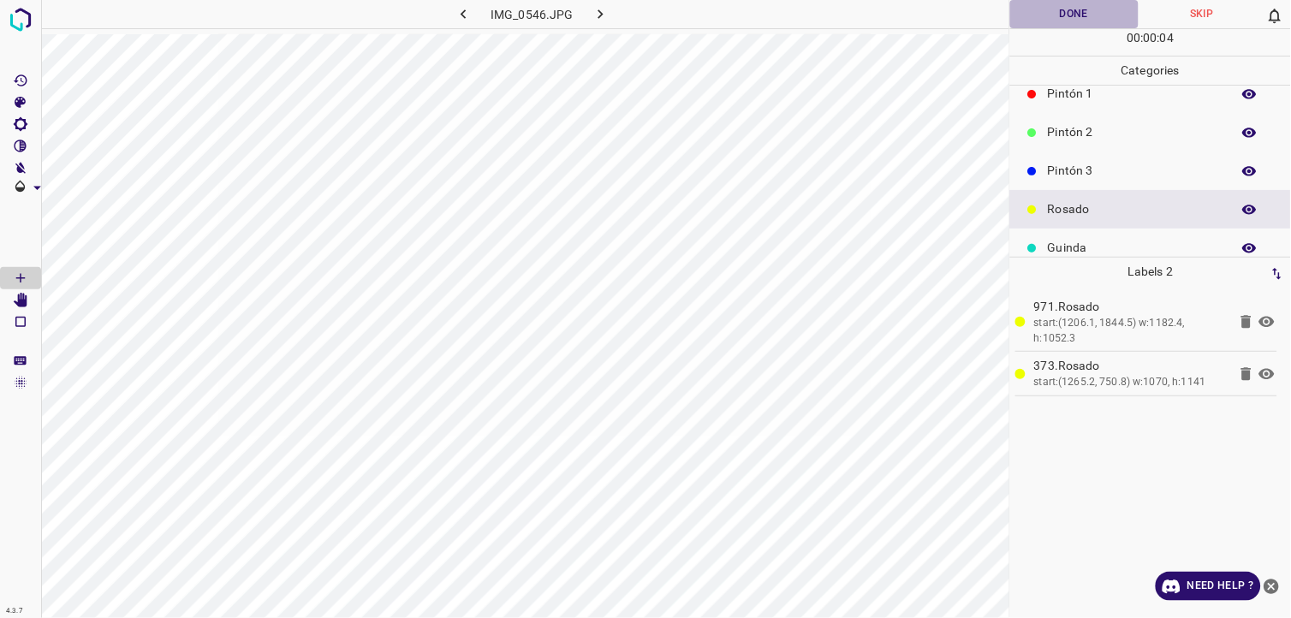
drag, startPoint x: 1048, startPoint y: 15, endPoint x: 702, endPoint y: 15, distance: 345.9
click at [1047, 15] on button "Done" at bounding box center [1074, 14] width 128 height 28
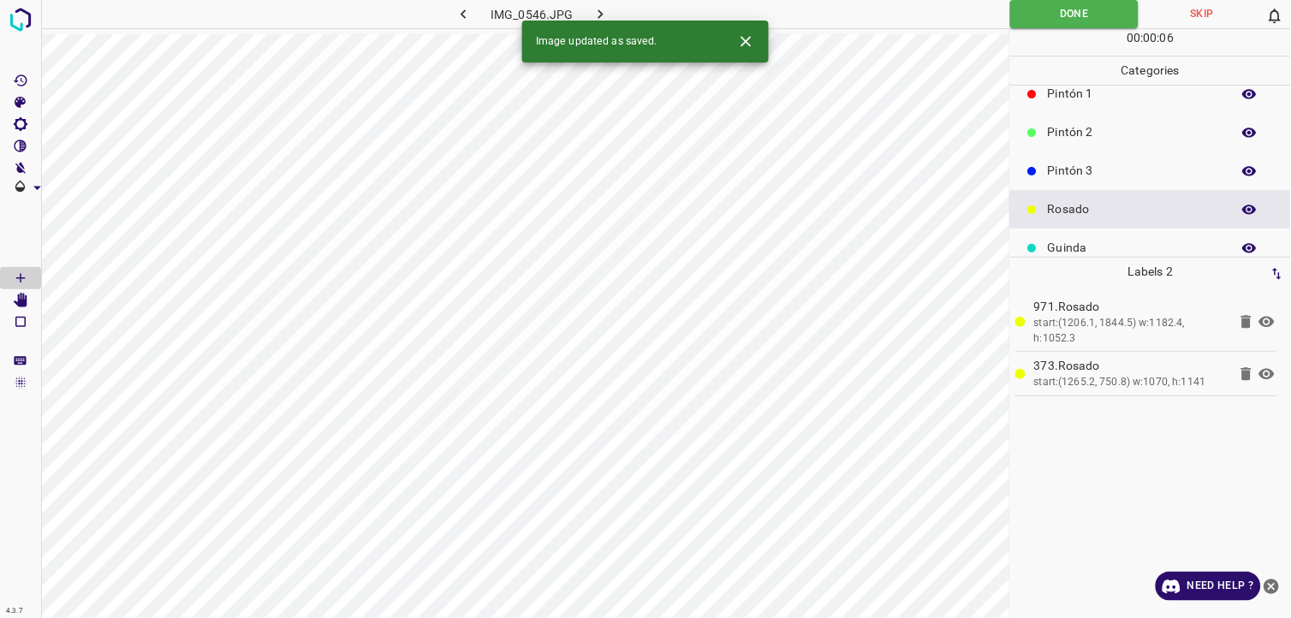
click at [593, 21] on div "Image updated as saved." at bounding box center [645, 42] width 247 height 42
click at [598, 13] on icon "button" at bounding box center [601, 14] width 18 height 18
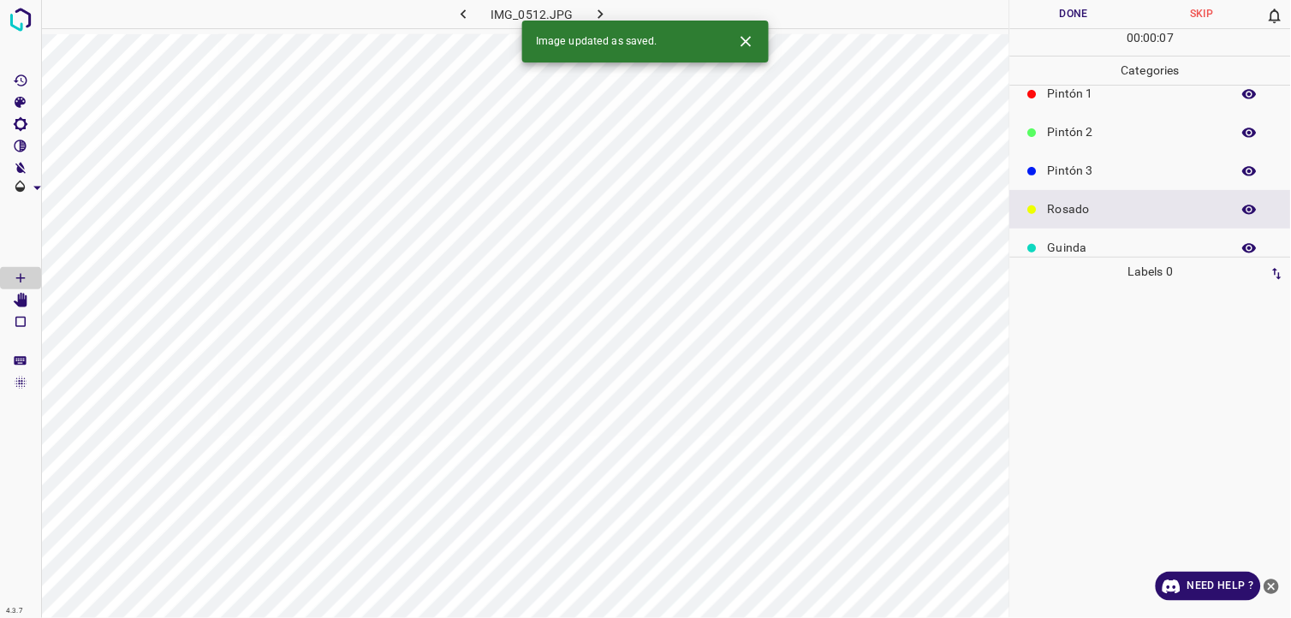
drag, startPoint x: 1060, startPoint y: 242, endPoint x: 1024, endPoint y: 248, distance: 36.5
click at [1060, 241] on p "Guinda" at bounding box center [1135, 248] width 175 height 18
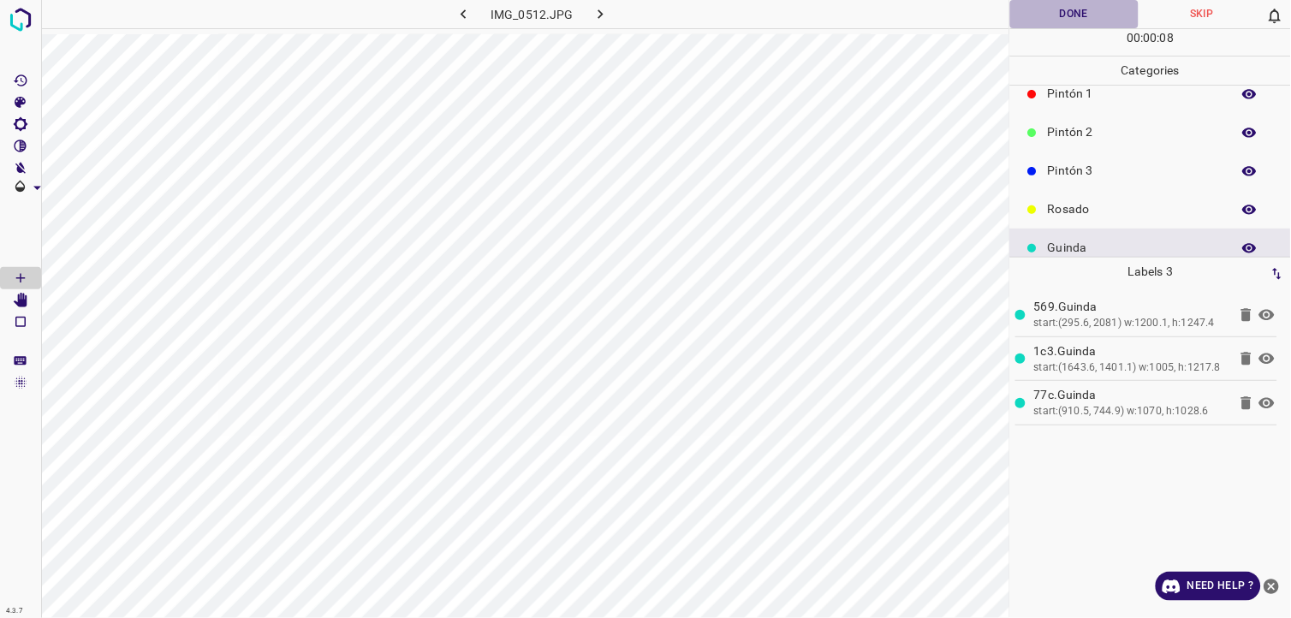
click at [1068, 21] on button "Done" at bounding box center [1074, 14] width 128 height 28
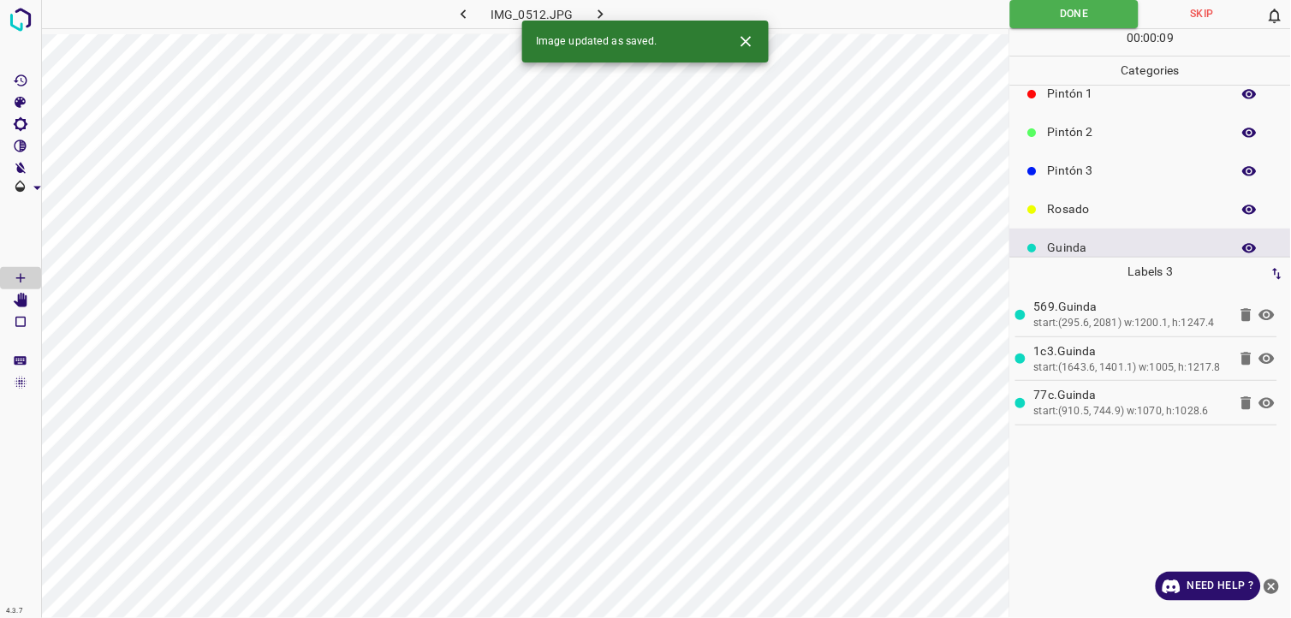
click at [606, 10] on icon "button" at bounding box center [601, 14] width 18 height 18
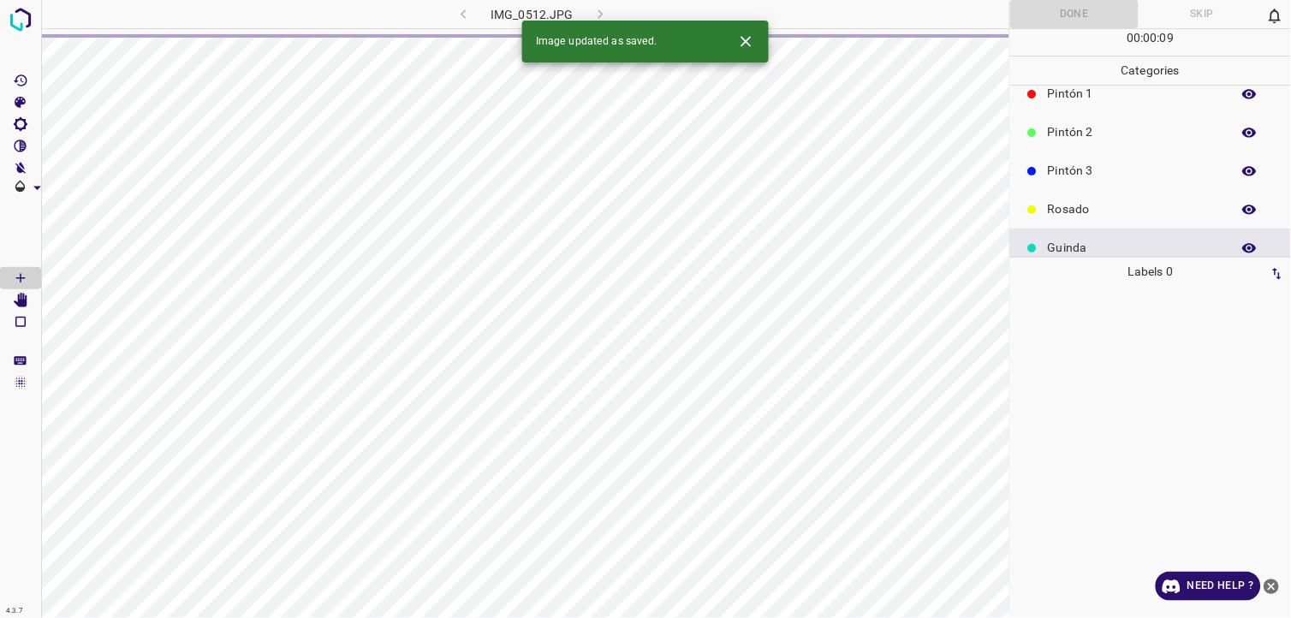
click at [1075, 209] on p "Rosado" at bounding box center [1135, 209] width 175 height 18
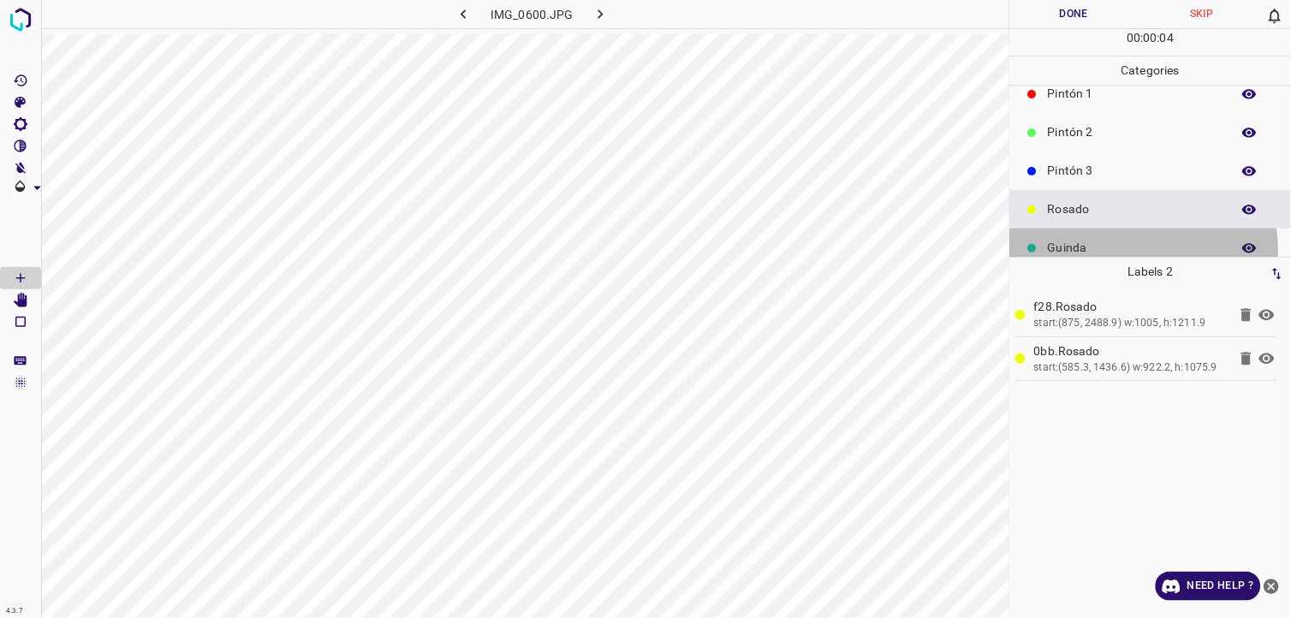
click at [1117, 250] on p "Guinda" at bounding box center [1135, 248] width 175 height 18
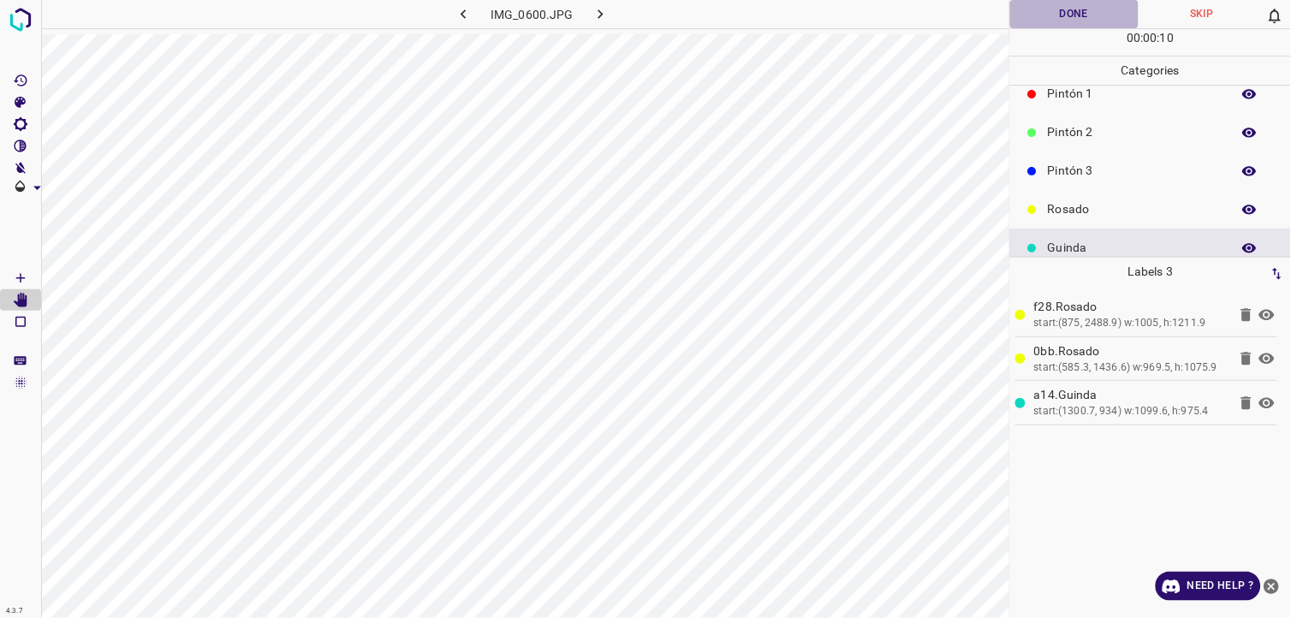
click at [1043, 14] on button "Done" at bounding box center [1074, 14] width 128 height 28
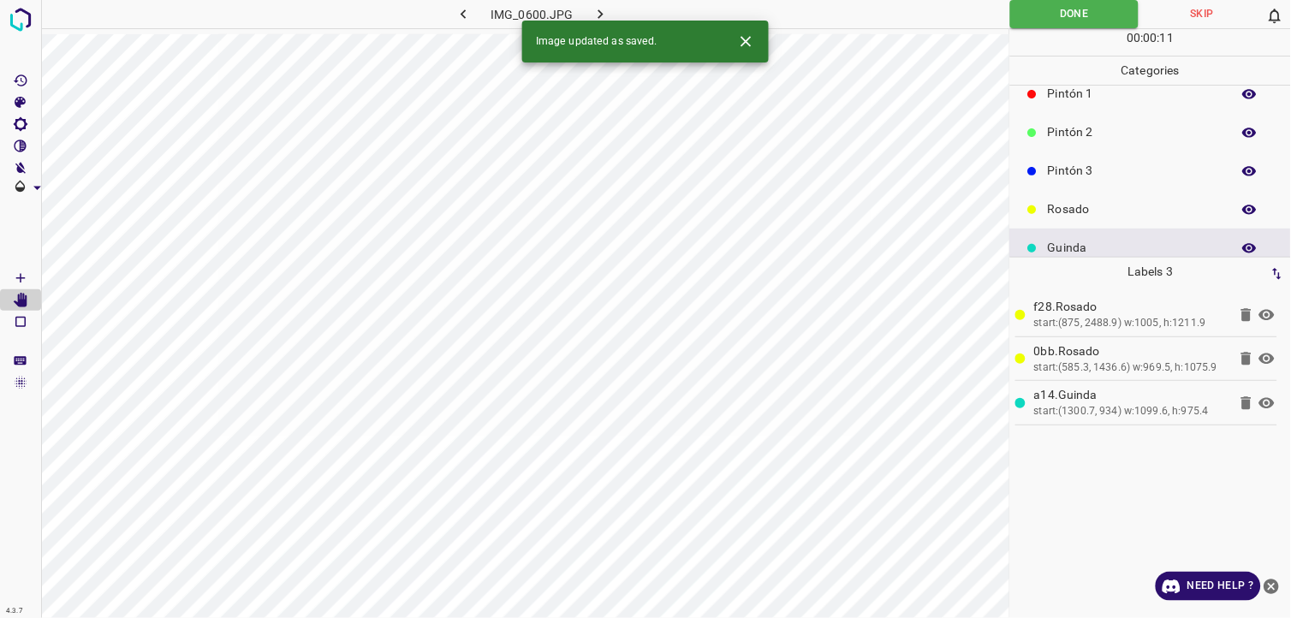
drag, startPoint x: 599, startPoint y: 18, endPoint x: 589, endPoint y: 15, distance: 10.6
click at [598, 18] on icon "button" at bounding box center [600, 13] width 5 height 9
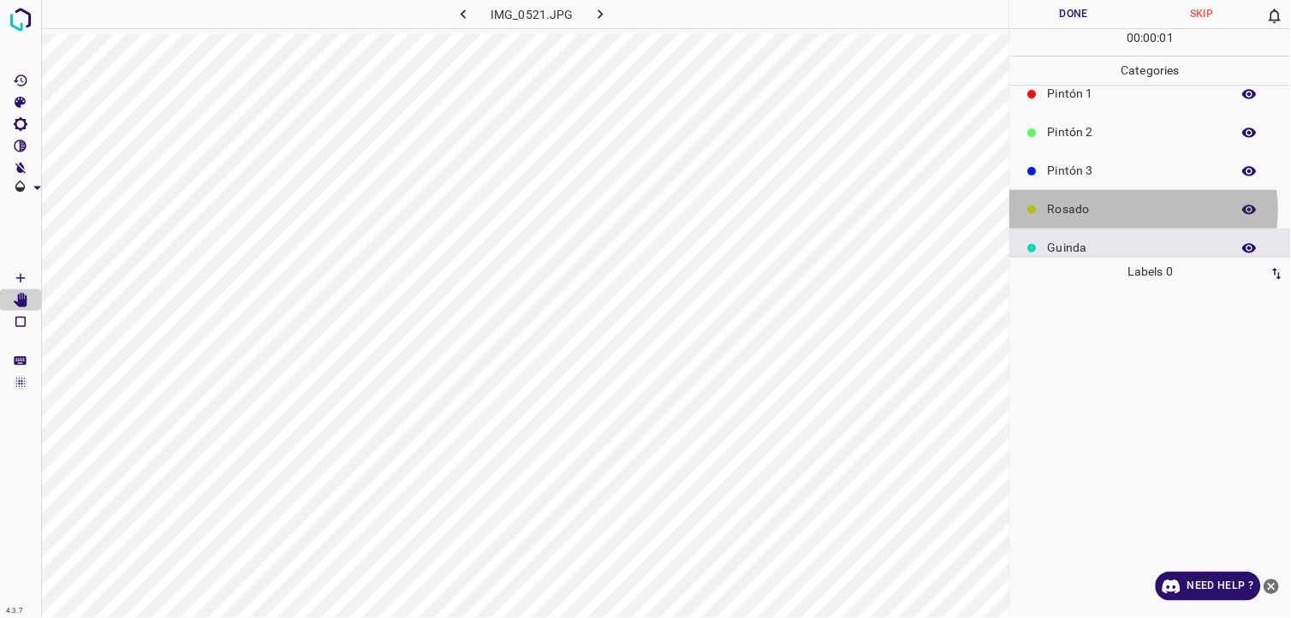
click at [1143, 210] on p "Rosado" at bounding box center [1135, 209] width 175 height 18
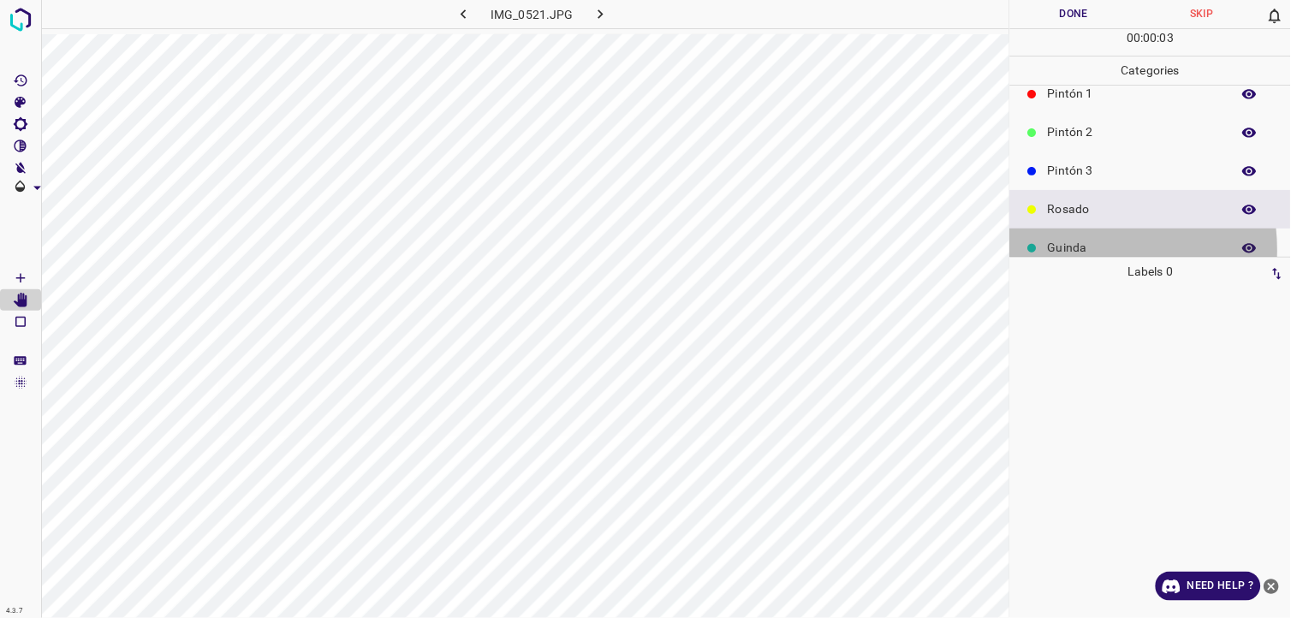
click at [1074, 250] on p "Guinda" at bounding box center [1135, 248] width 175 height 18
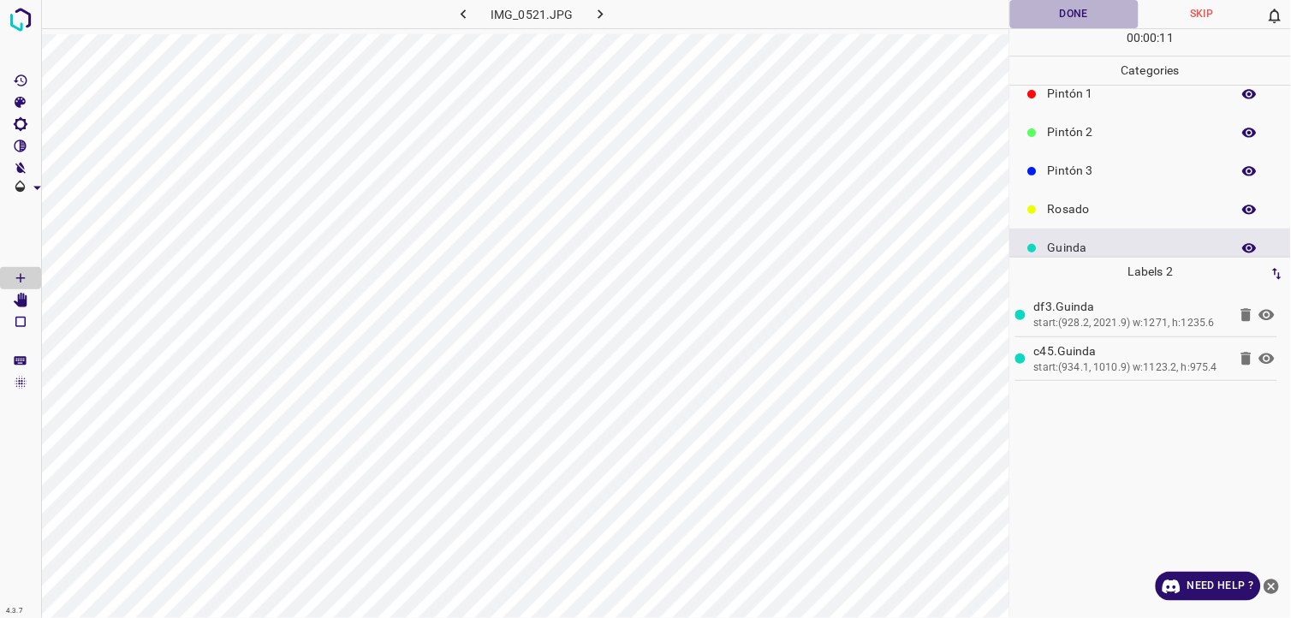
drag, startPoint x: 1073, startPoint y: 5, endPoint x: 802, endPoint y: 29, distance: 271.6
click at [1073, 6] on button "Done" at bounding box center [1074, 14] width 128 height 28
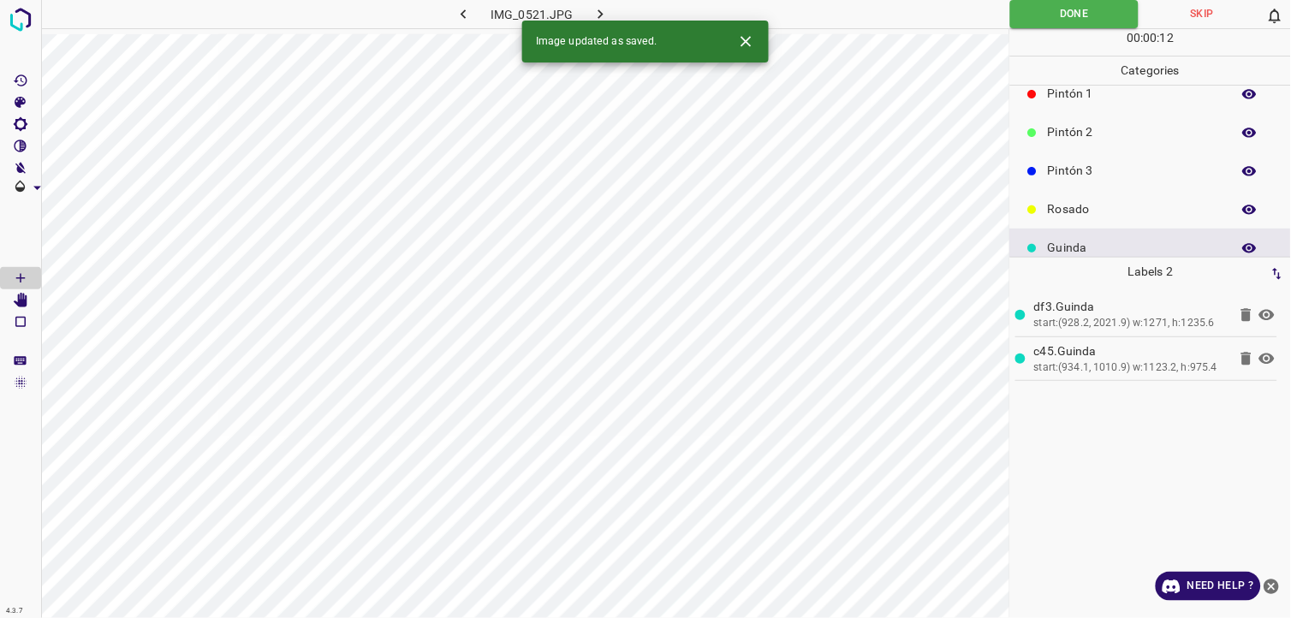
click at [611, 15] on button "button" at bounding box center [601, 14] width 55 height 28
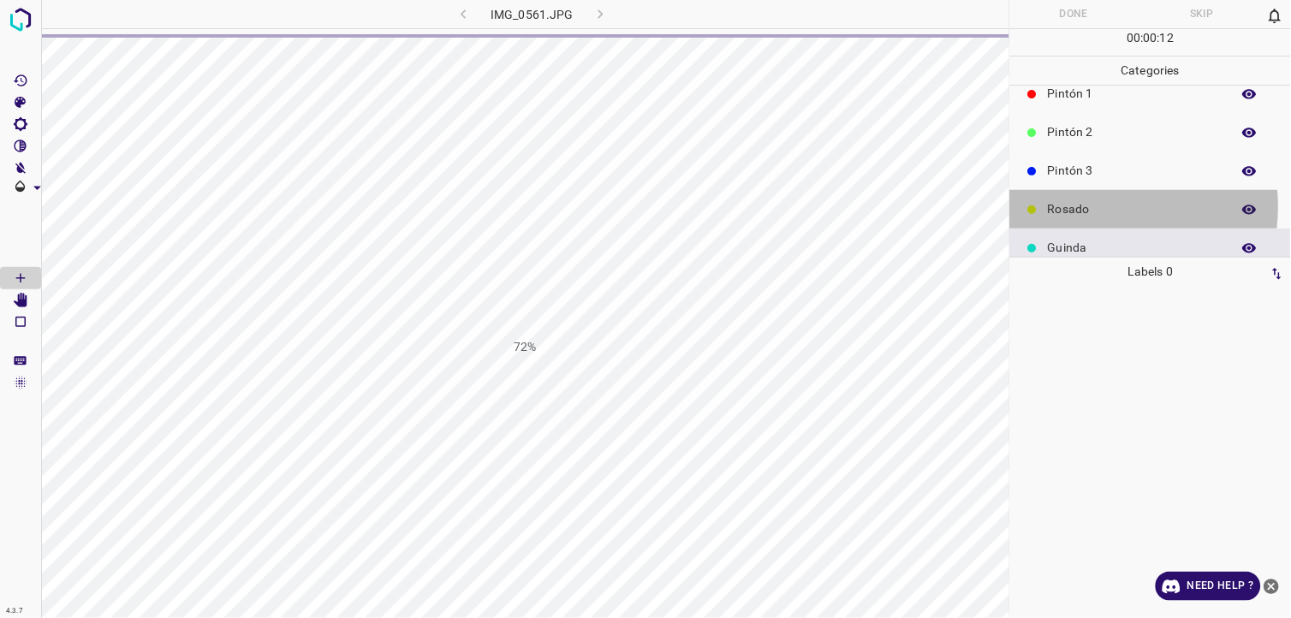
click at [1092, 206] on p "Rosado" at bounding box center [1135, 209] width 175 height 18
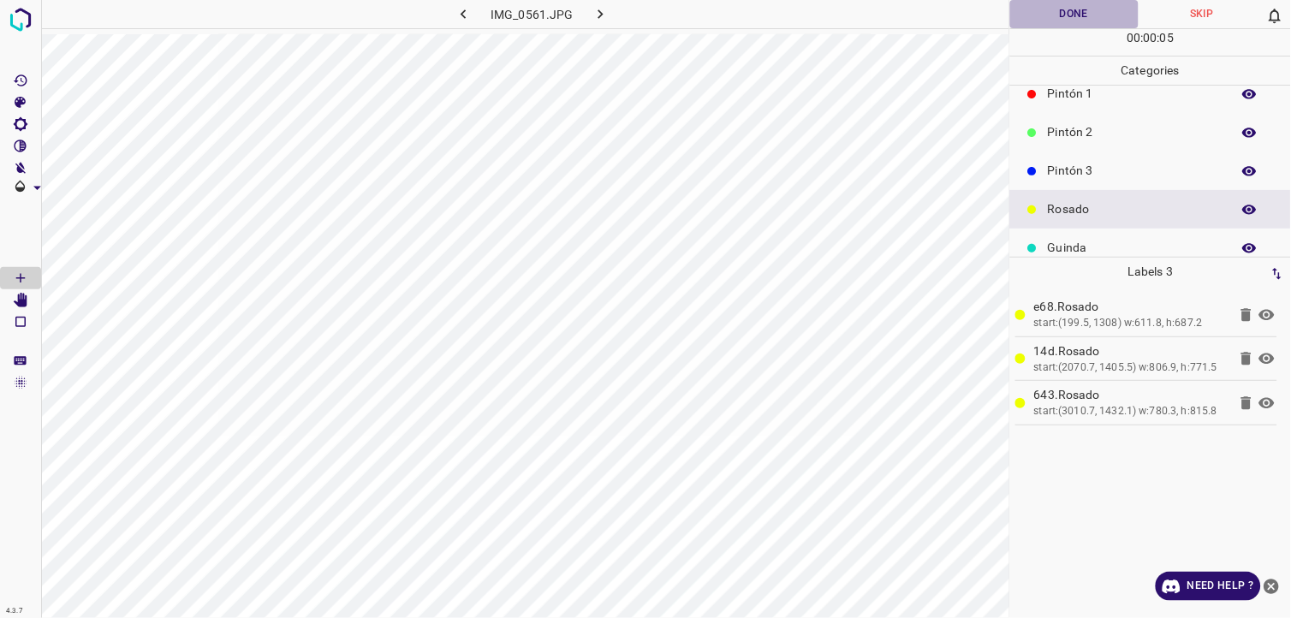
click at [1084, 6] on button "Done" at bounding box center [1074, 14] width 128 height 28
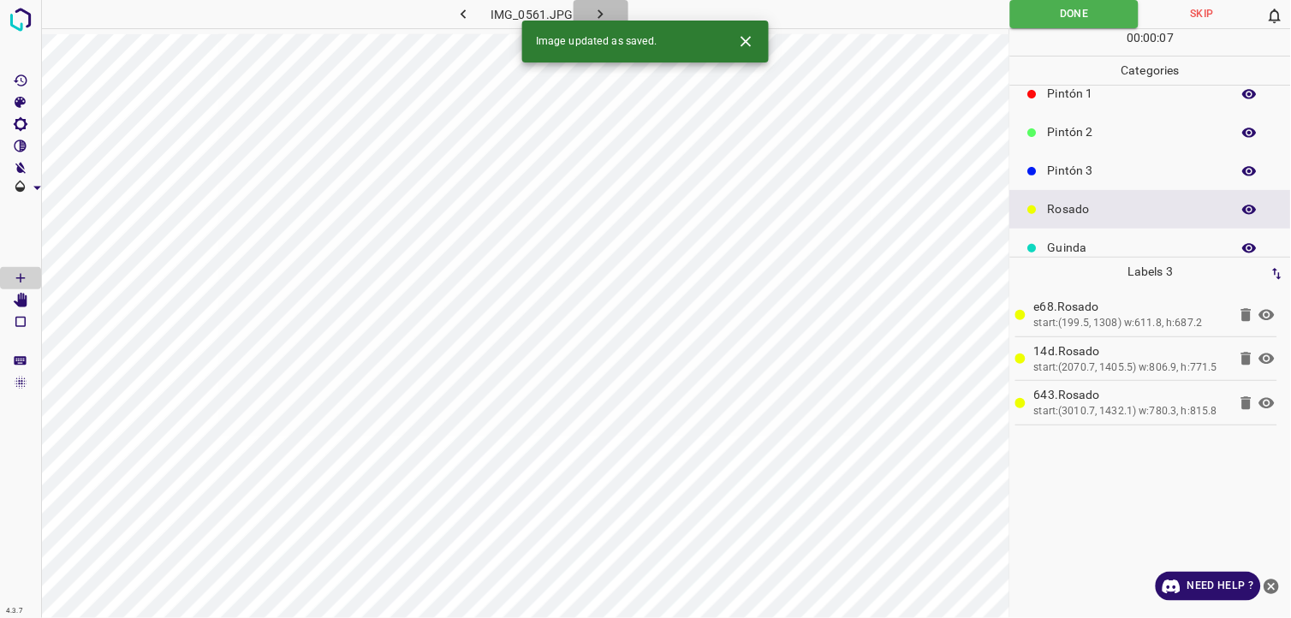
click at [606, 15] on icon "button" at bounding box center [601, 14] width 18 height 18
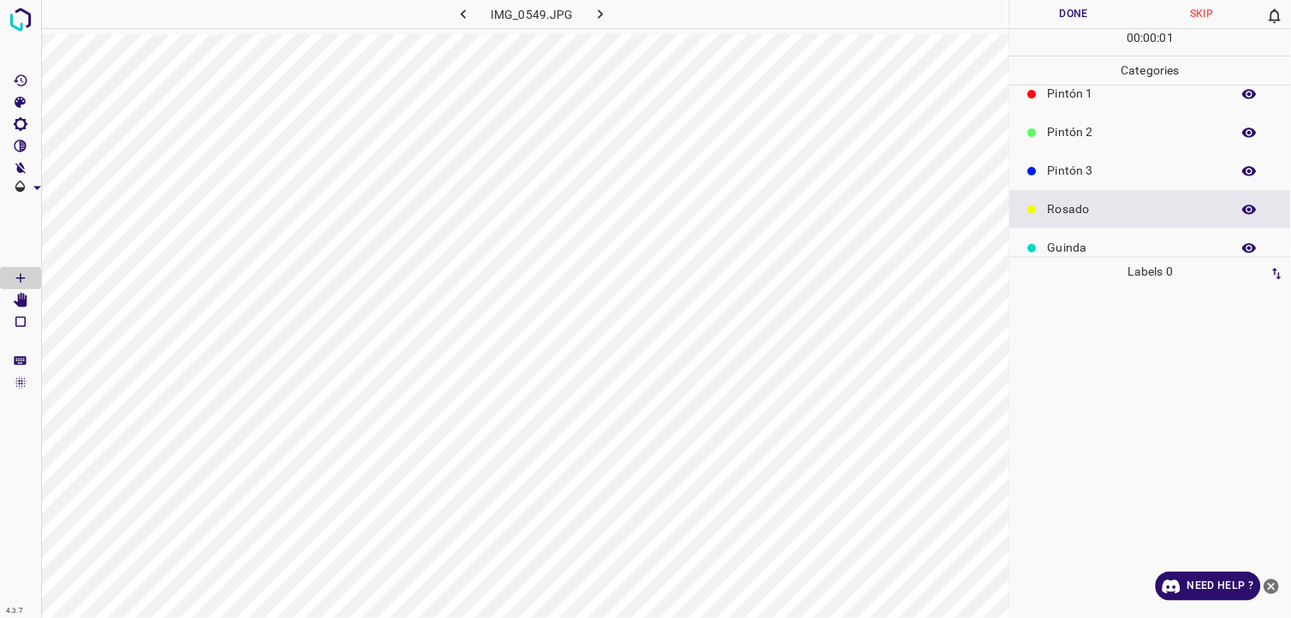
click at [1079, 251] on p "Guinda" at bounding box center [1135, 248] width 175 height 18
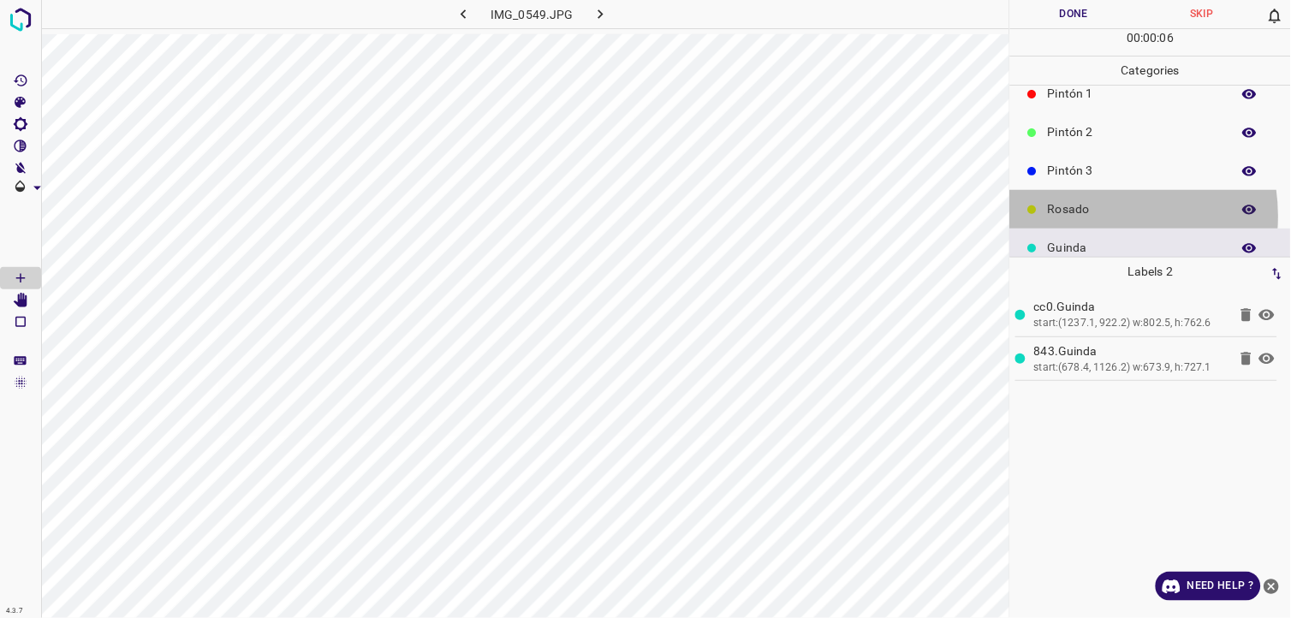
click at [1091, 216] on p "Rosado" at bounding box center [1135, 209] width 175 height 18
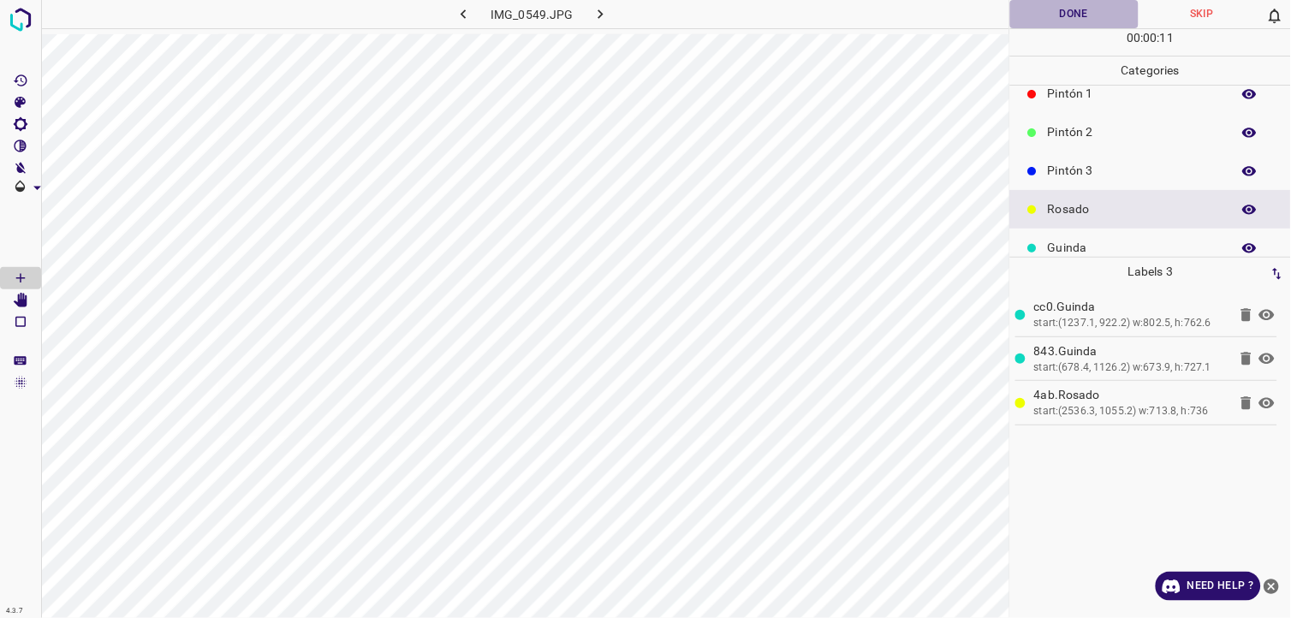
click at [1033, 19] on button "Done" at bounding box center [1074, 14] width 128 height 28
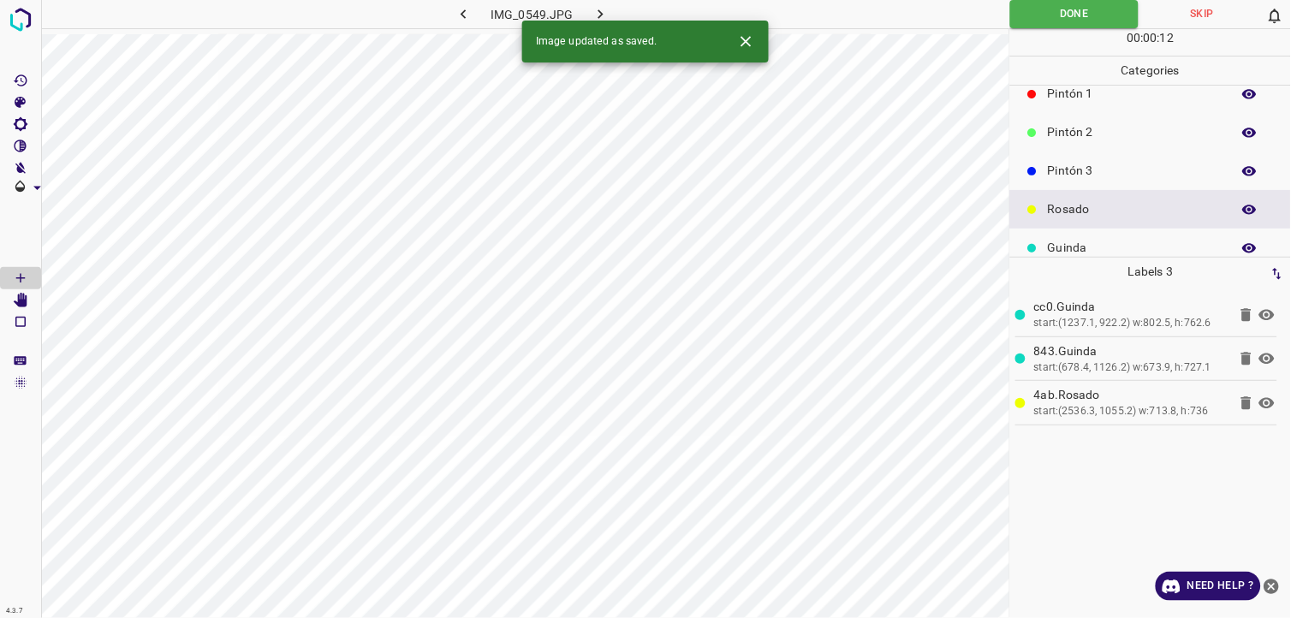
click at [611, 21] on div "Image updated as saved." at bounding box center [645, 42] width 247 height 42
click at [604, 18] on icon "button" at bounding box center [601, 14] width 18 height 18
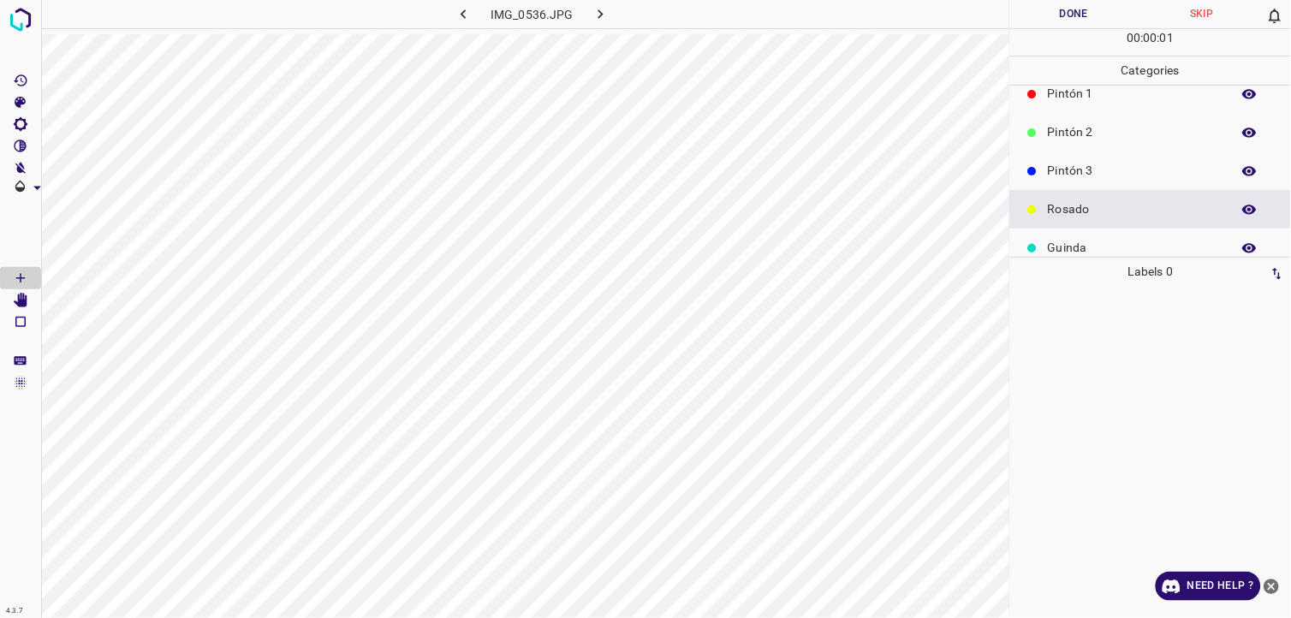
drag, startPoint x: 1082, startPoint y: 246, endPoint x: 1063, endPoint y: 250, distance: 19.3
click at [1075, 249] on p "Guinda" at bounding box center [1135, 248] width 175 height 18
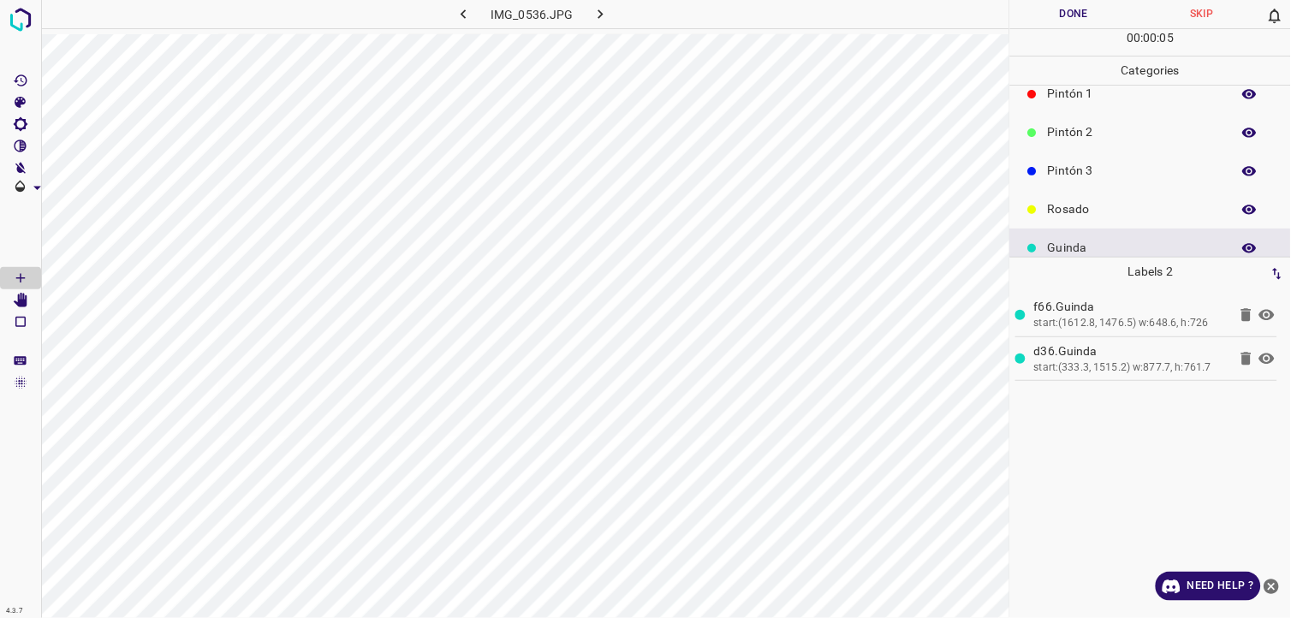
click at [1063, 21] on button "Done" at bounding box center [1074, 14] width 128 height 28
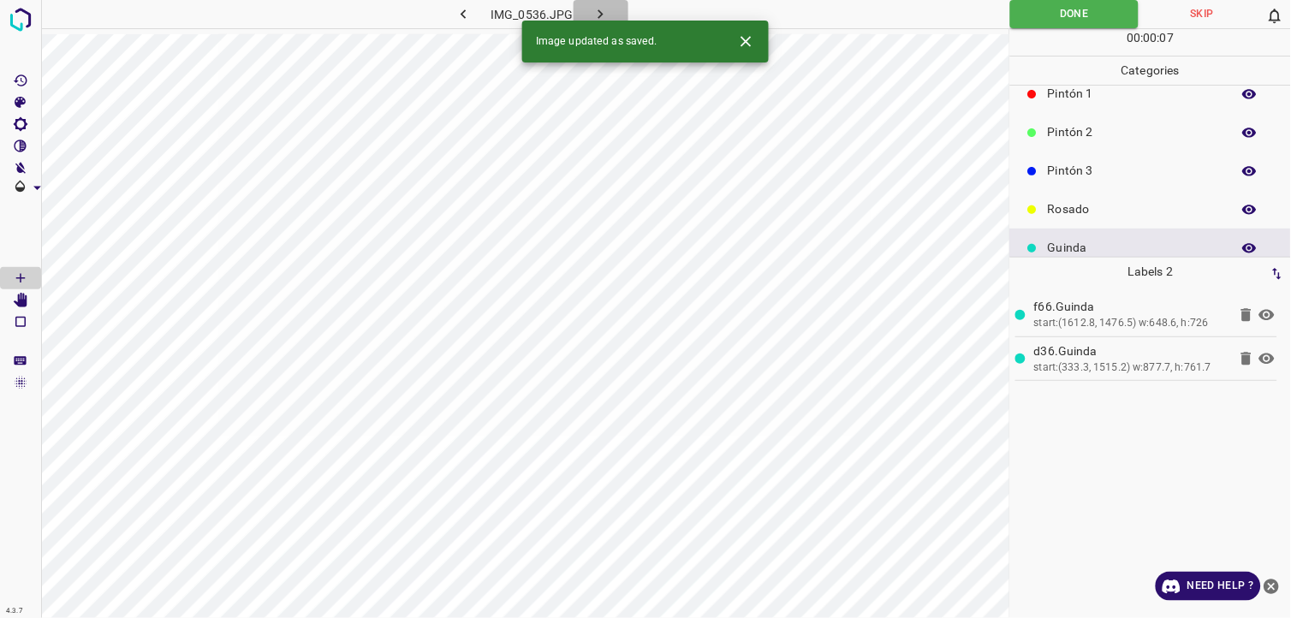
click at [604, 17] on icon "button" at bounding box center [601, 14] width 18 height 18
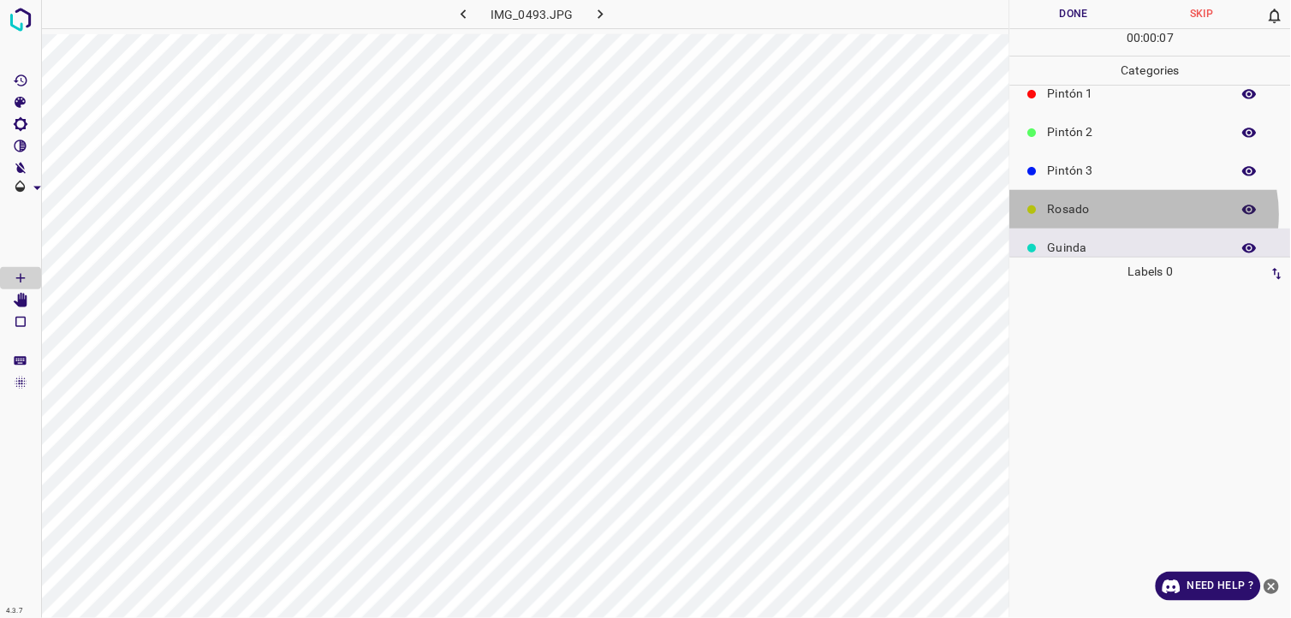
drag, startPoint x: 1139, startPoint y: 214, endPoint x: 1131, endPoint y: 215, distance: 8.6
click at [1131, 215] on p "Rosado" at bounding box center [1135, 209] width 175 height 18
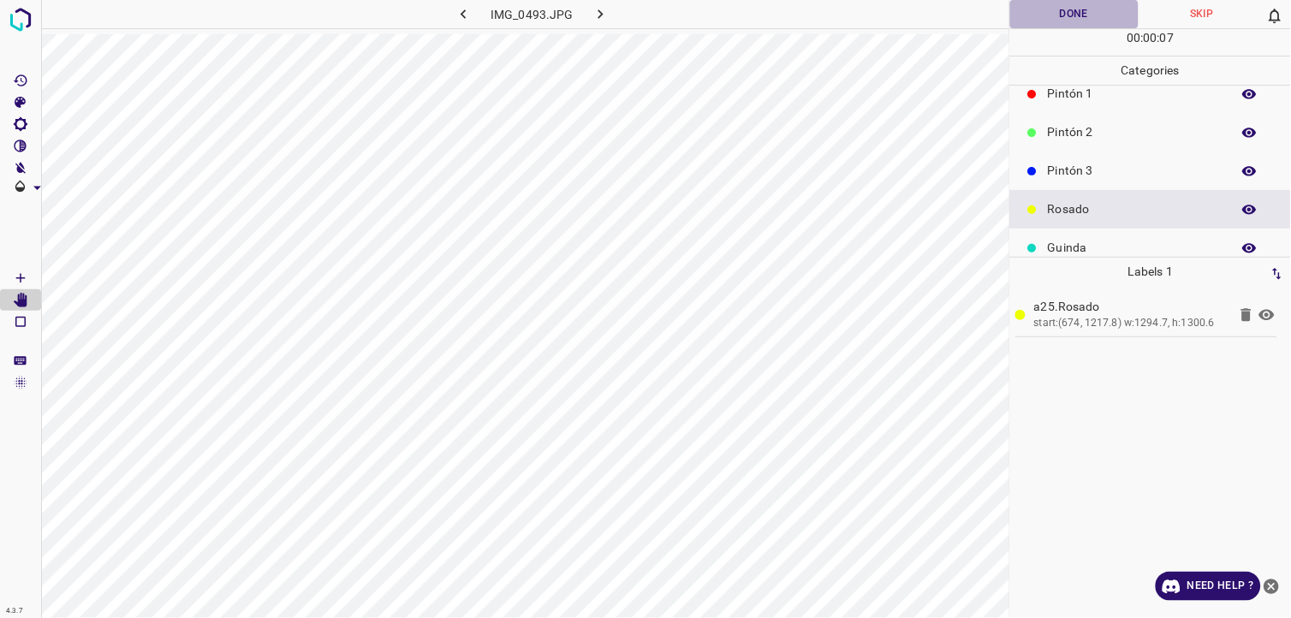
click at [1059, 18] on button "Done" at bounding box center [1074, 14] width 128 height 28
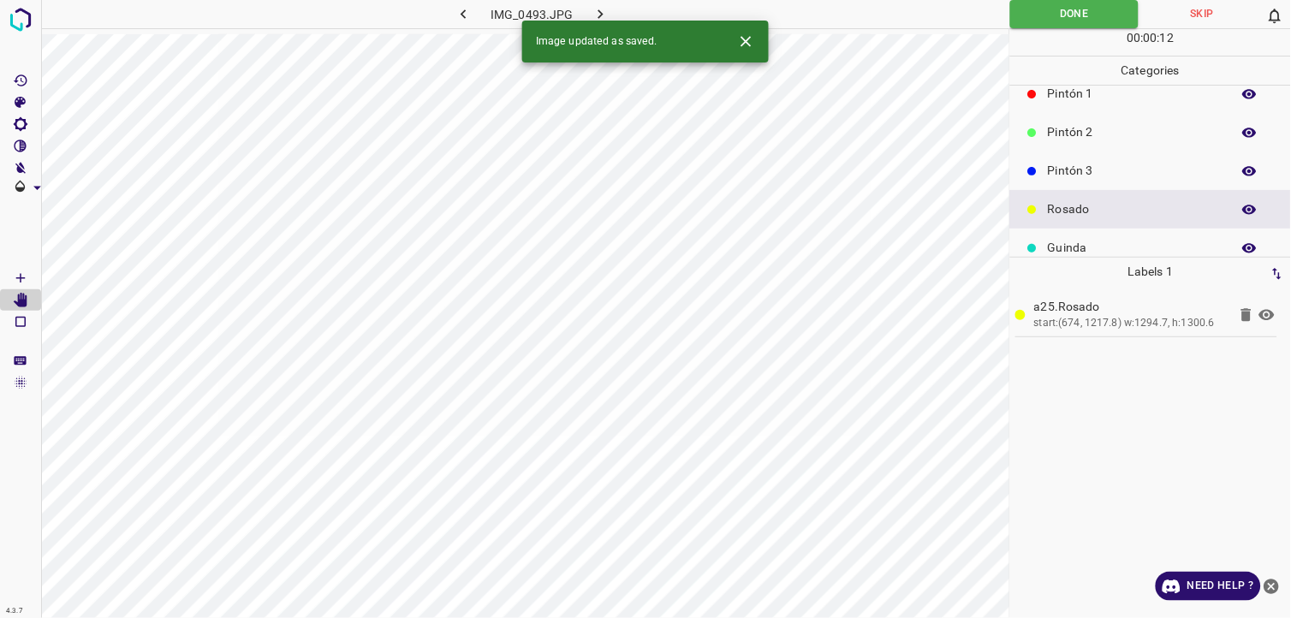
click at [588, 15] on button "button" at bounding box center [601, 14] width 55 height 28
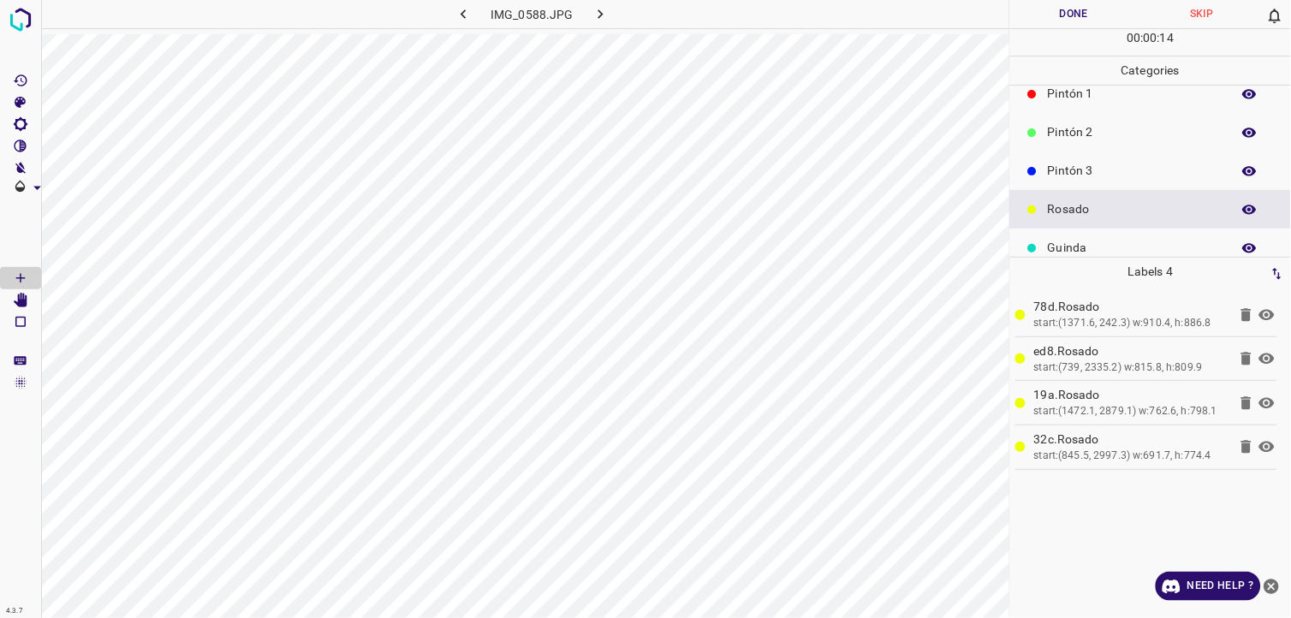
drag, startPoint x: 998, startPoint y: 19, endPoint x: 1020, endPoint y: 12, distance: 23.3
click at [1006, 18] on div at bounding box center [850, 14] width 318 height 28
click at [1067, 7] on button "Done" at bounding box center [1074, 14] width 128 height 28
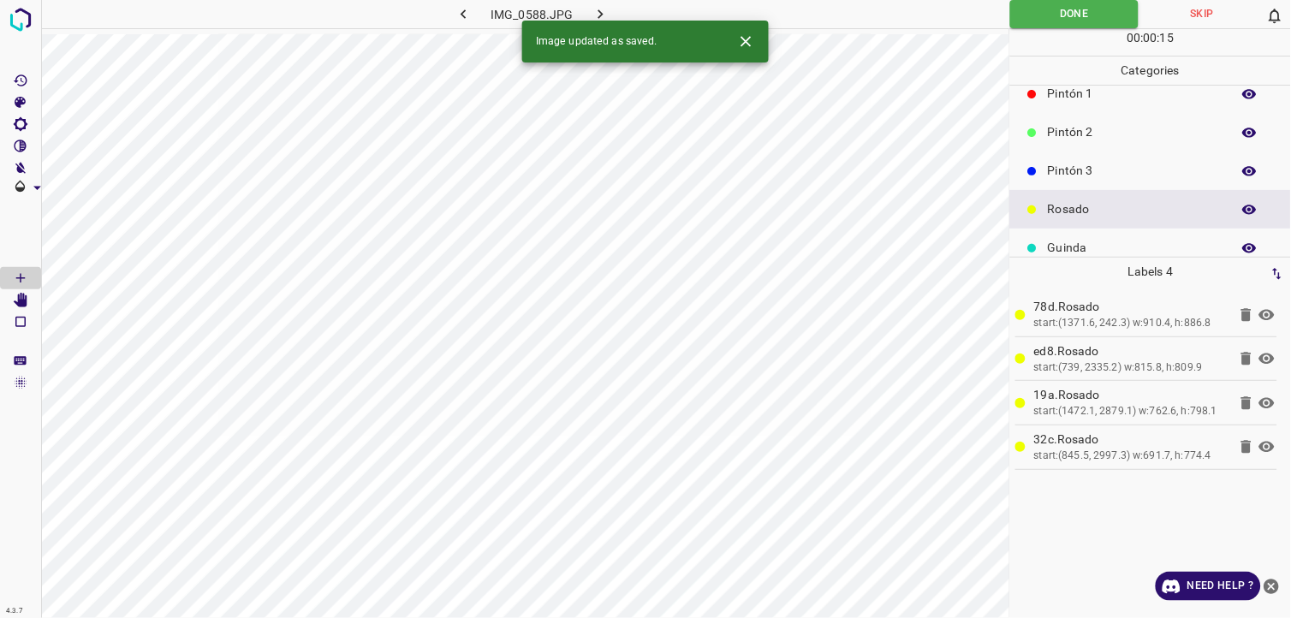
click at [608, 15] on icon "button" at bounding box center [601, 14] width 18 height 18
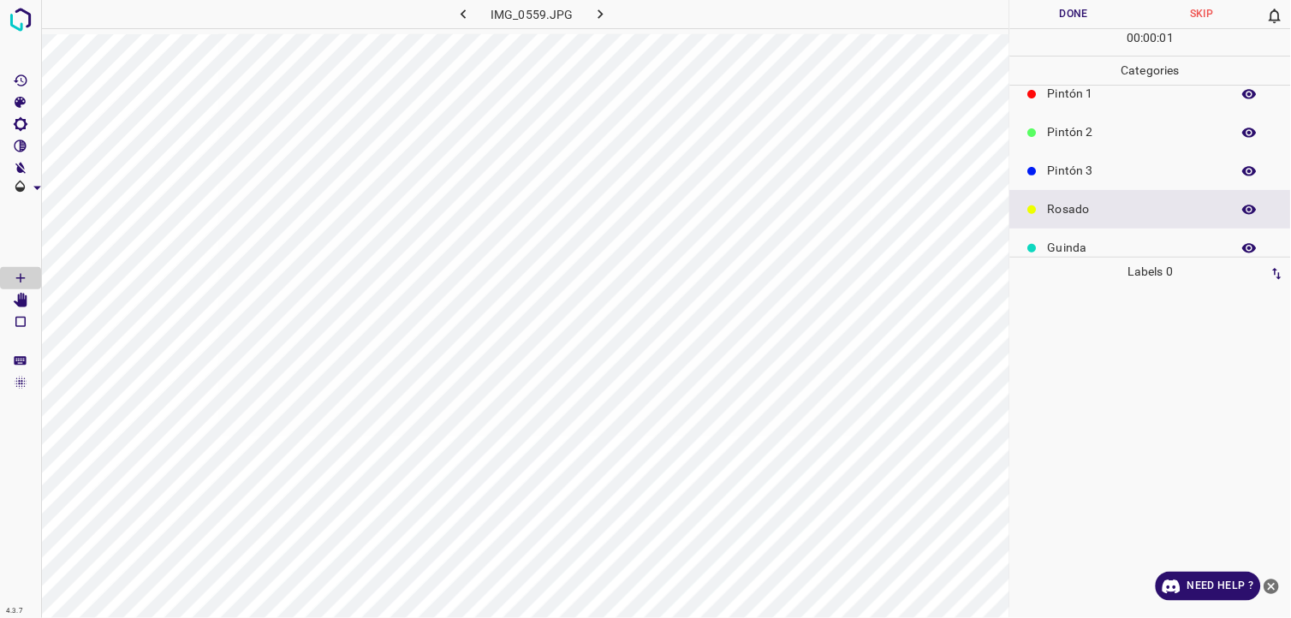
click at [1064, 239] on p "Guinda" at bounding box center [1135, 248] width 175 height 18
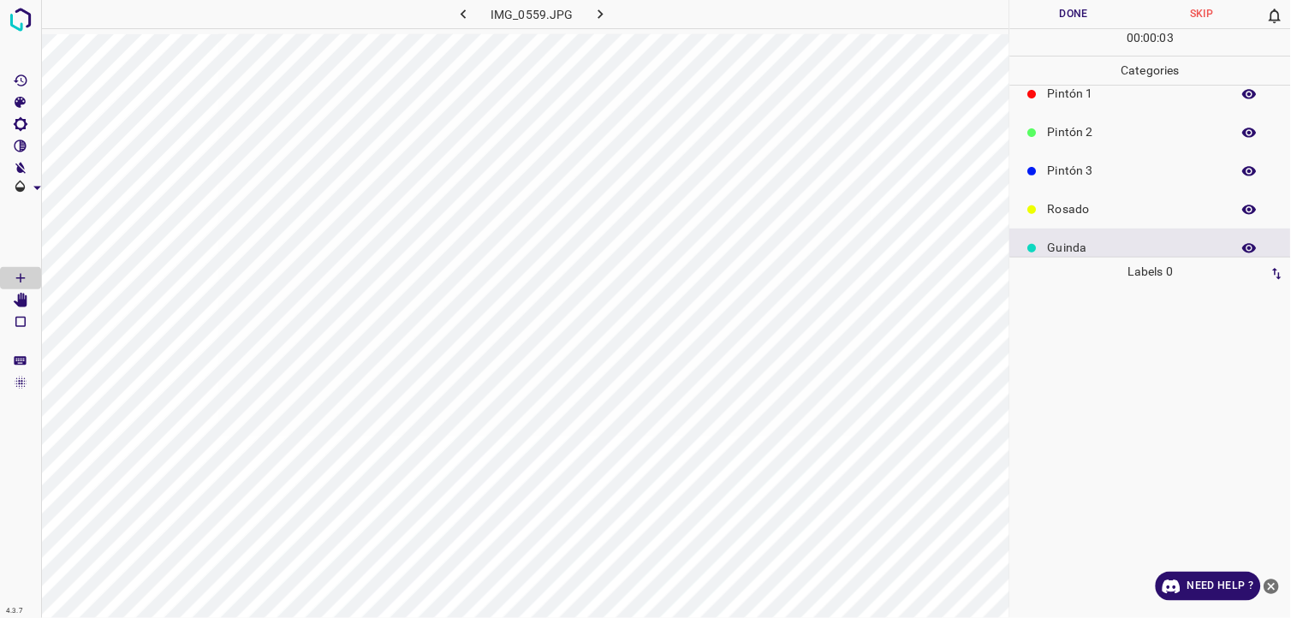
click at [1121, 218] on div "Rosado" at bounding box center [1150, 209] width 281 height 39
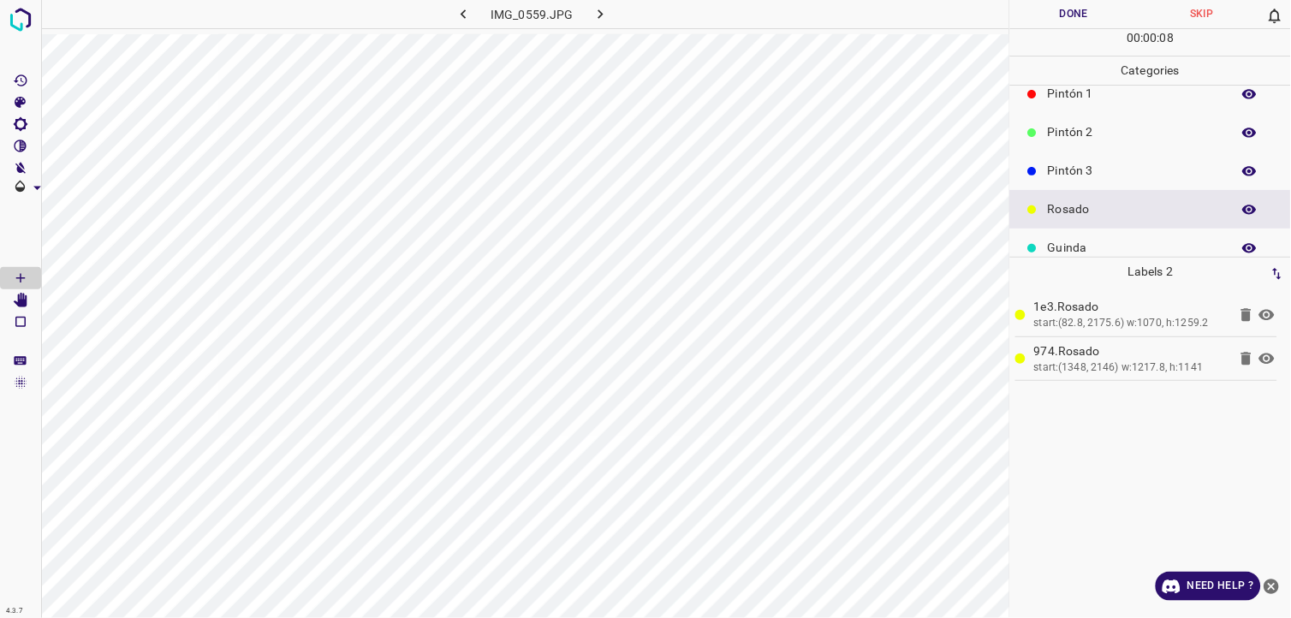
click at [1074, 14] on button "Done" at bounding box center [1074, 14] width 128 height 28
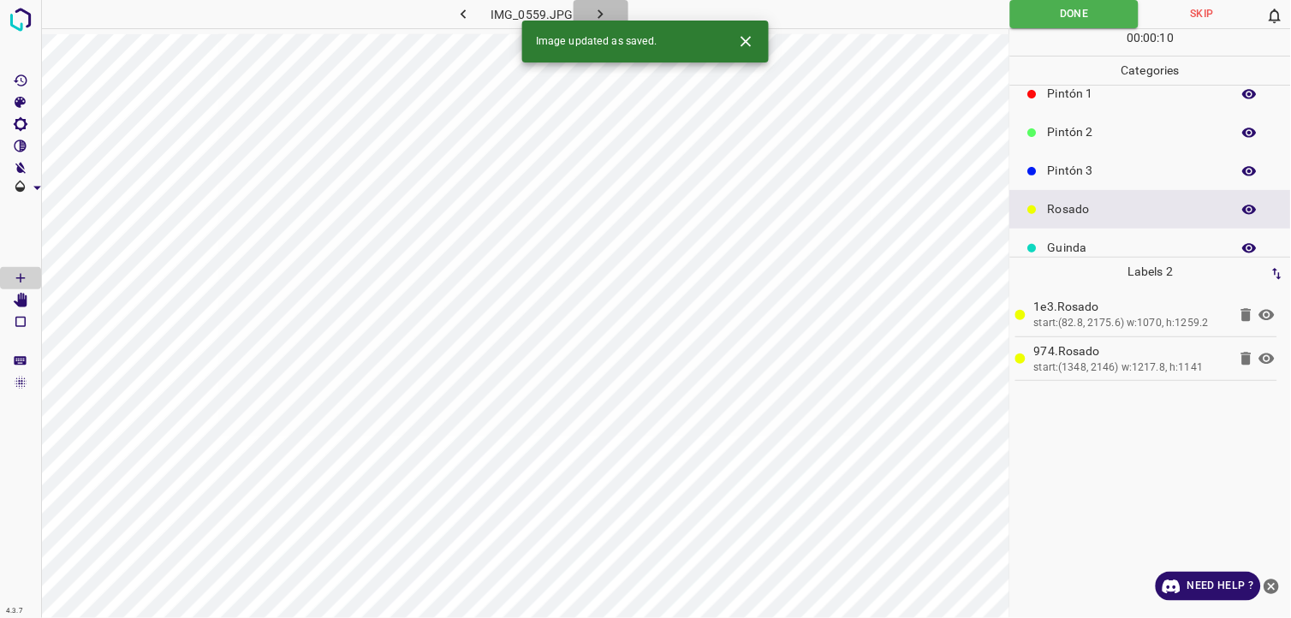
click at [611, 10] on button "button" at bounding box center [601, 14] width 55 height 28
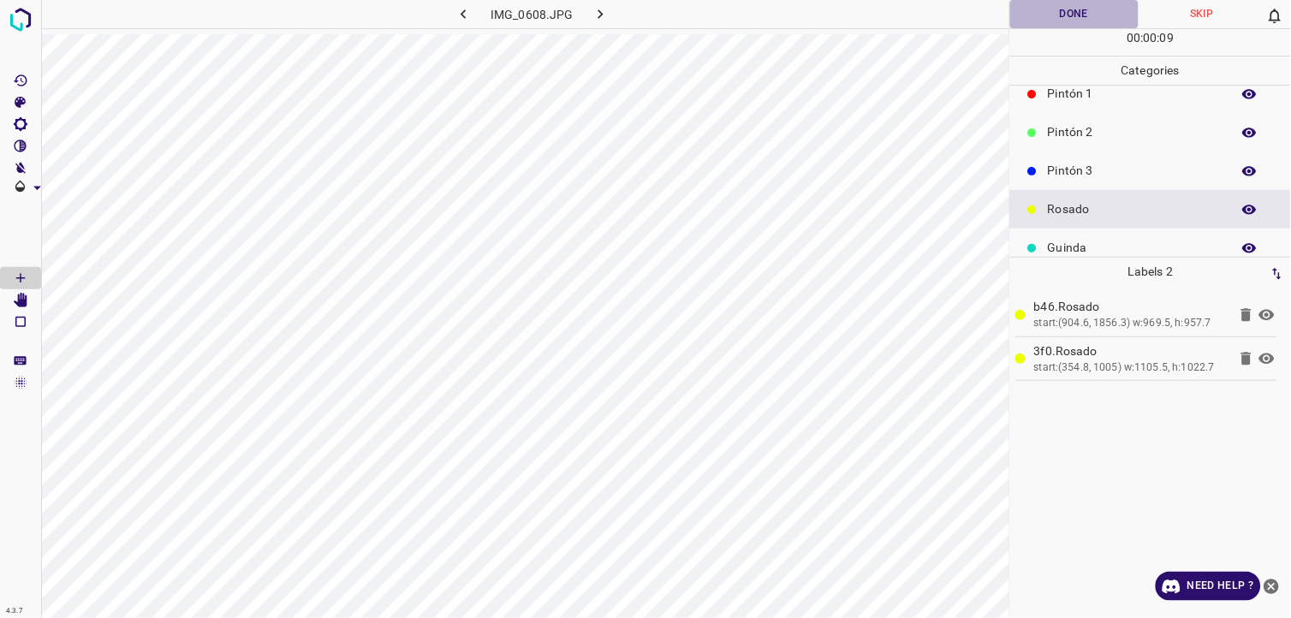
click at [1046, 9] on button "Done" at bounding box center [1074, 14] width 128 height 28
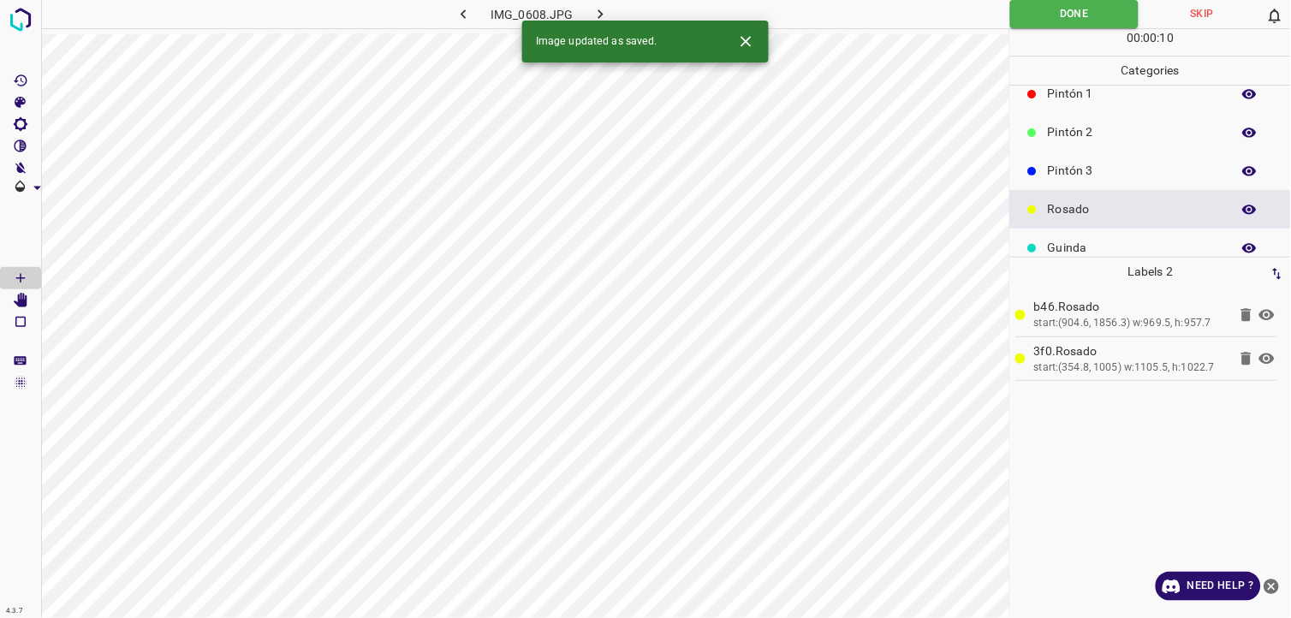
click at [605, 11] on icon "button" at bounding box center [601, 14] width 18 height 18
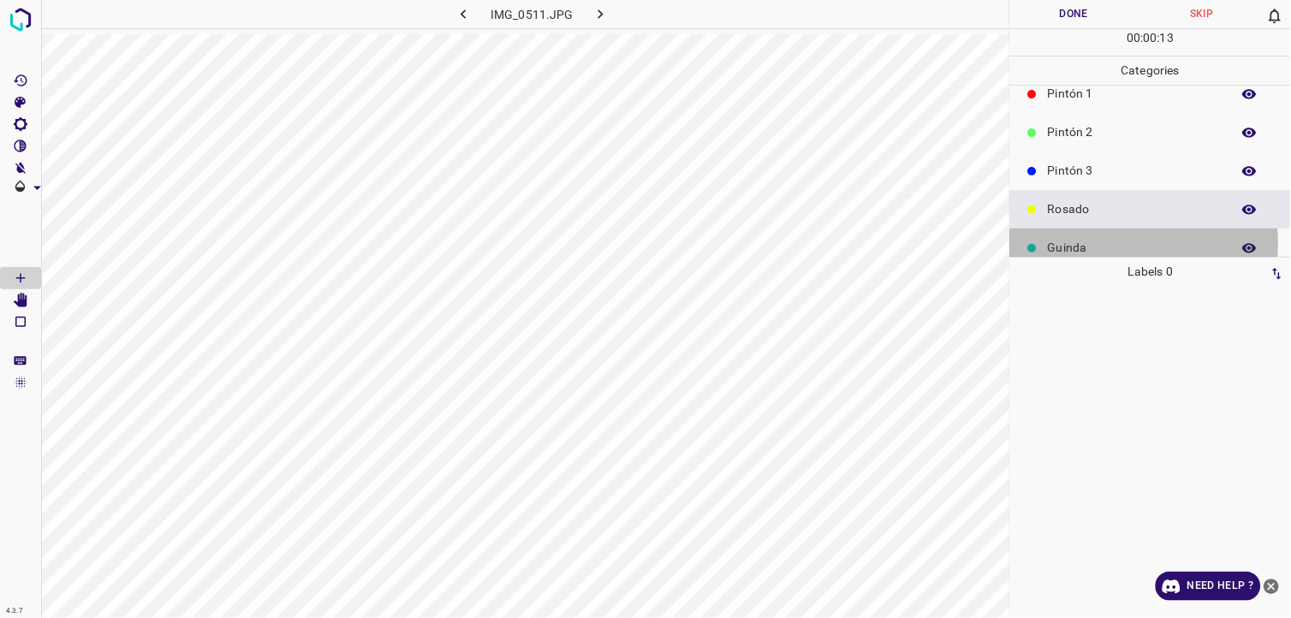
click at [1094, 244] on p "Guinda" at bounding box center [1135, 248] width 175 height 18
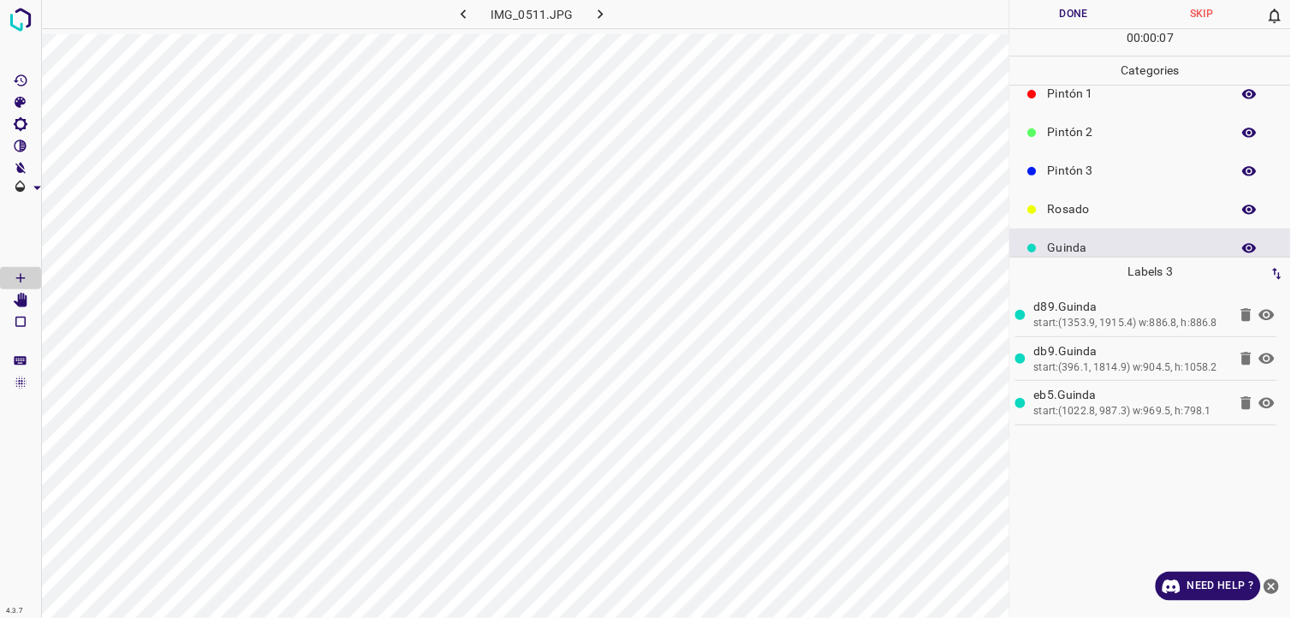
click at [1115, 10] on button "Done" at bounding box center [1074, 14] width 128 height 28
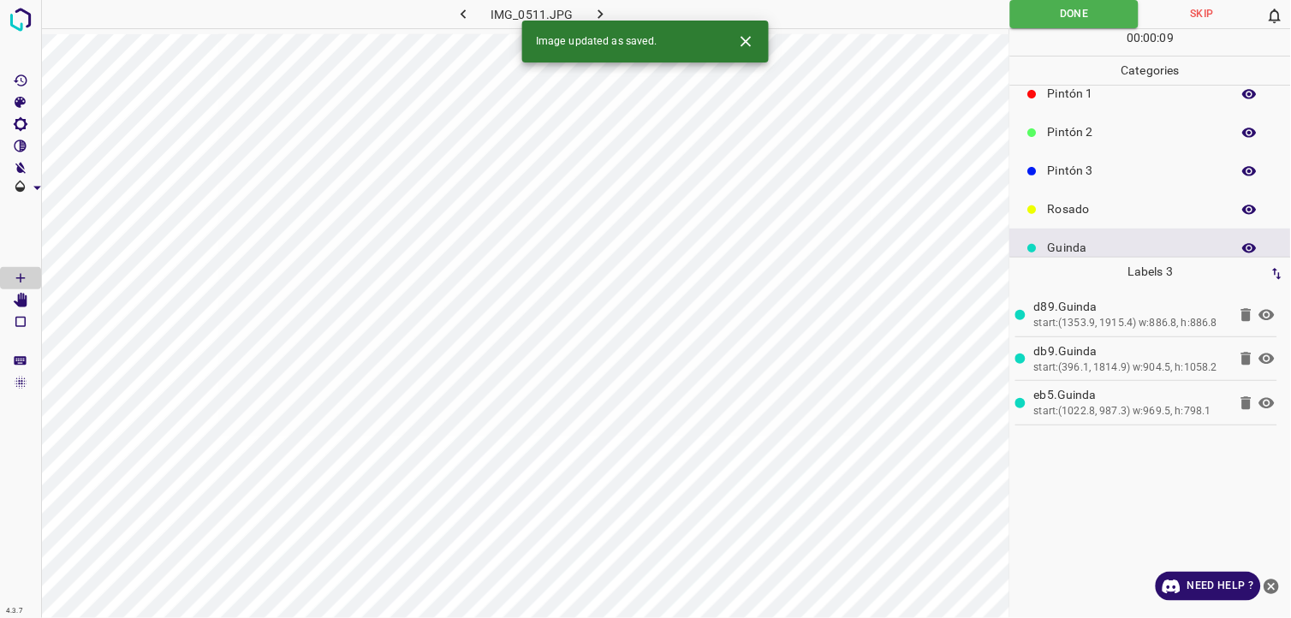
click at [605, 17] on icon "button" at bounding box center [601, 14] width 18 height 18
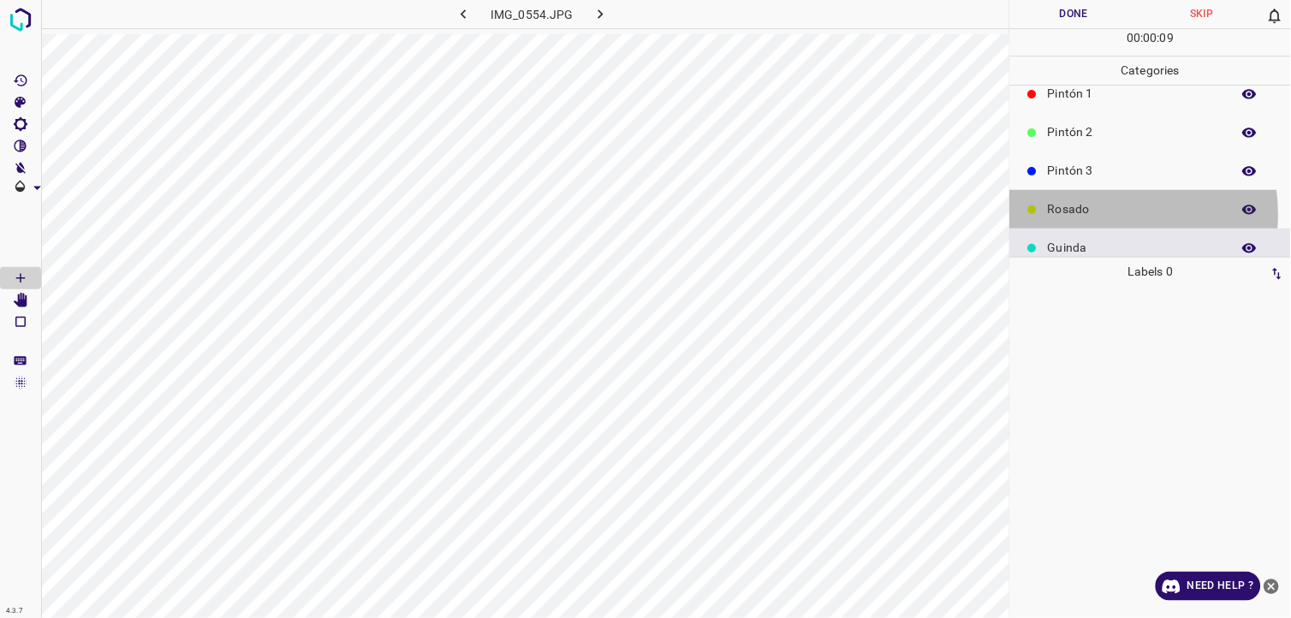
drag, startPoint x: 1086, startPoint y: 214, endPoint x: 1077, endPoint y: 215, distance: 8.6
click at [1077, 215] on p "Rosado" at bounding box center [1135, 209] width 175 height 18
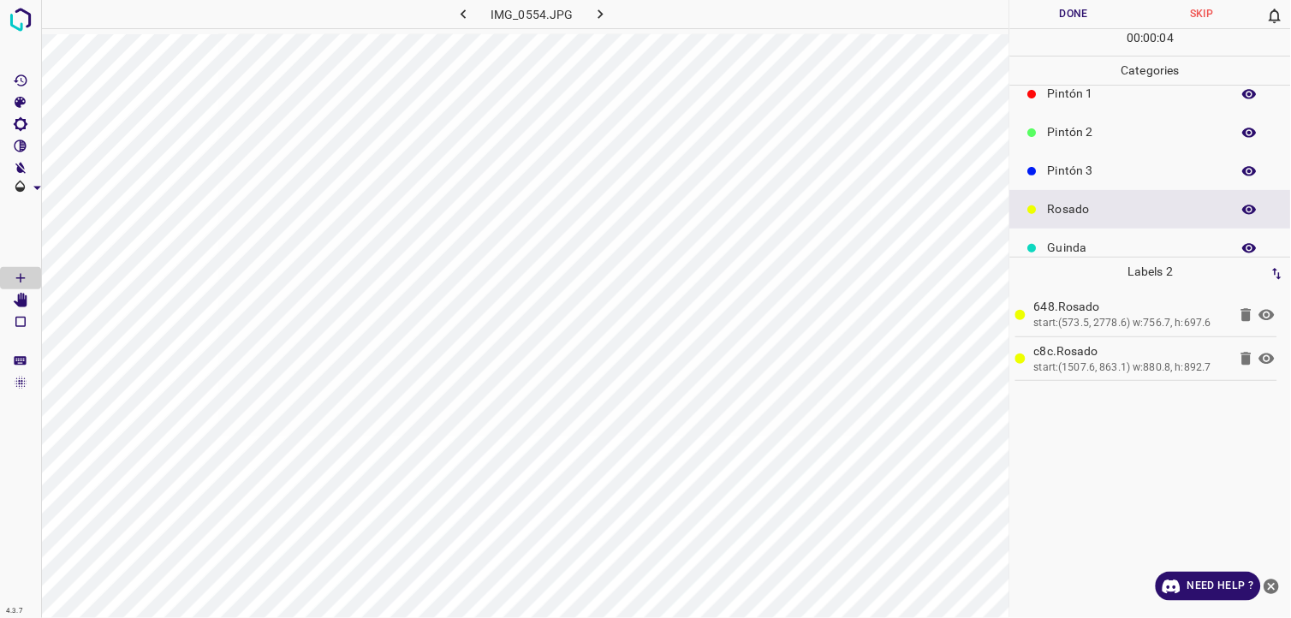
click at [1072, 17] on button "Done" at bounding box center [1074, 14] width 128 height 28
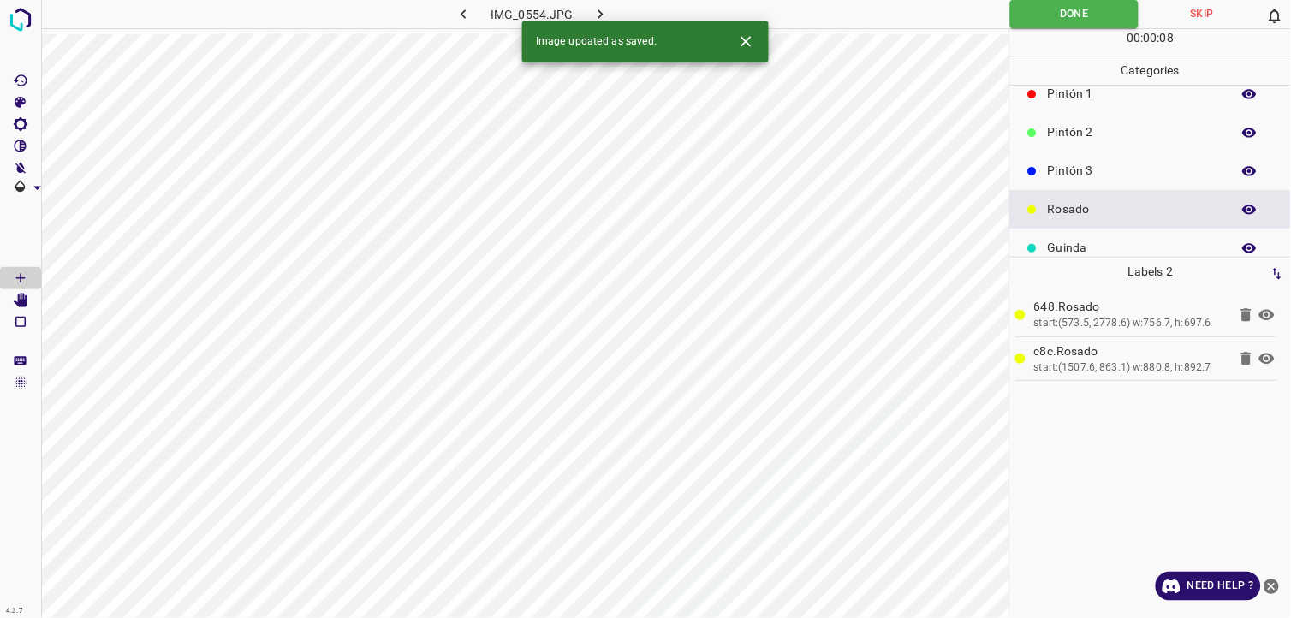
click at [613, 1] on button "button" at bounding box center [601, 14] width 55 height 28
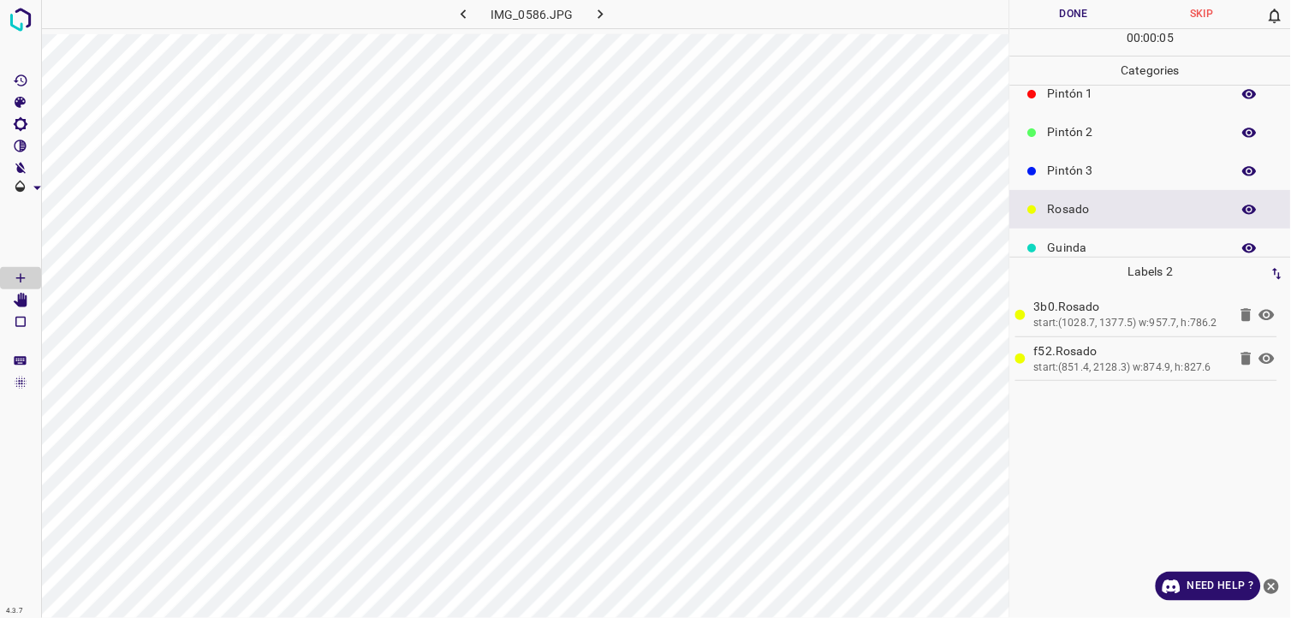
click at [1044, 15] on button "Done" at bounding box center [1074, 14] width 128 height 28
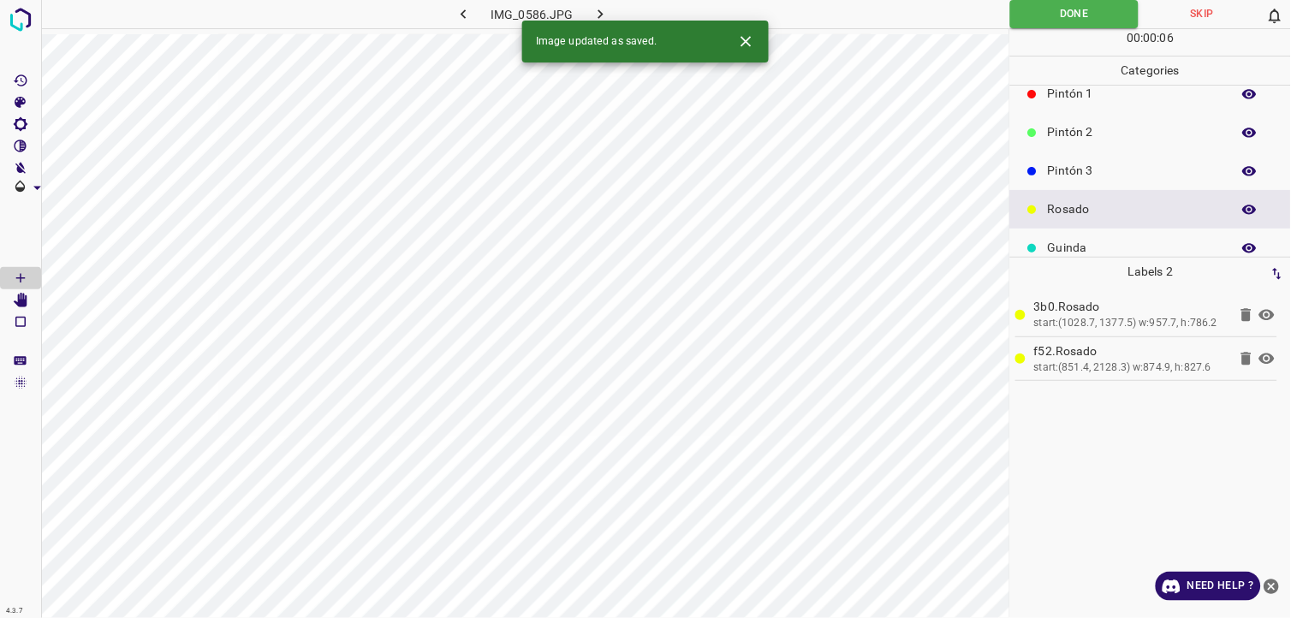
click at [598, 17] on icon "button" at bounding box center [600, 13] width 5 height 9
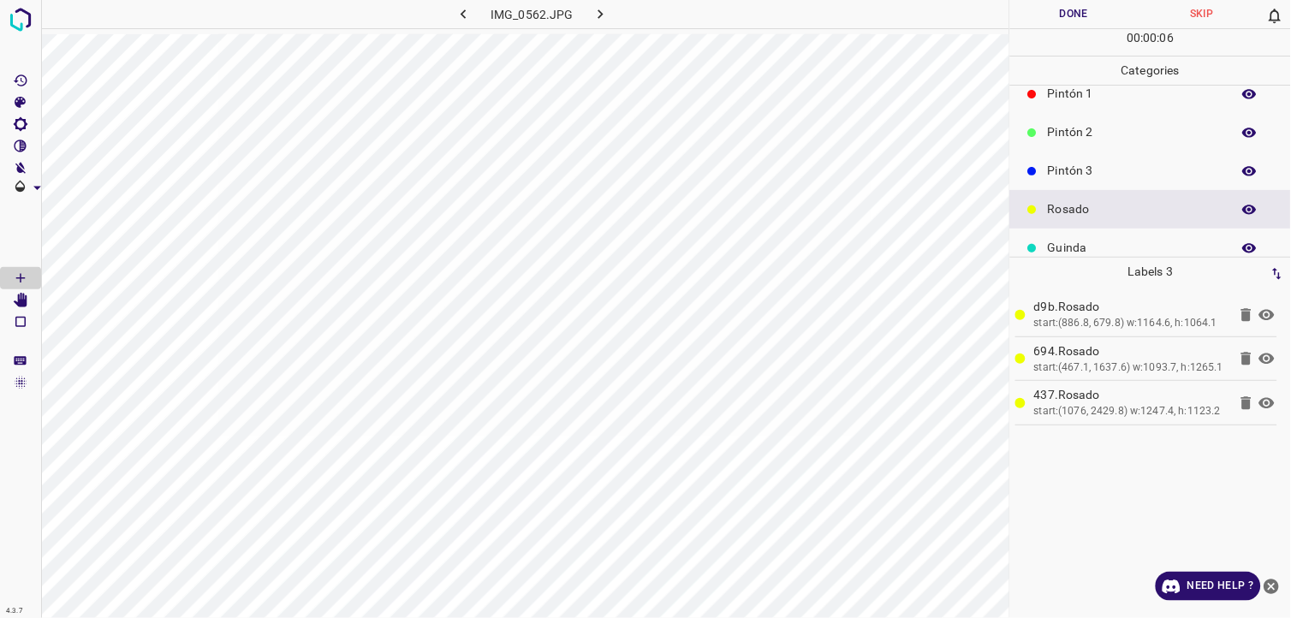
click at [1075, 21] on button "Done" at bounding box center [1074, 14] width 128 height 28
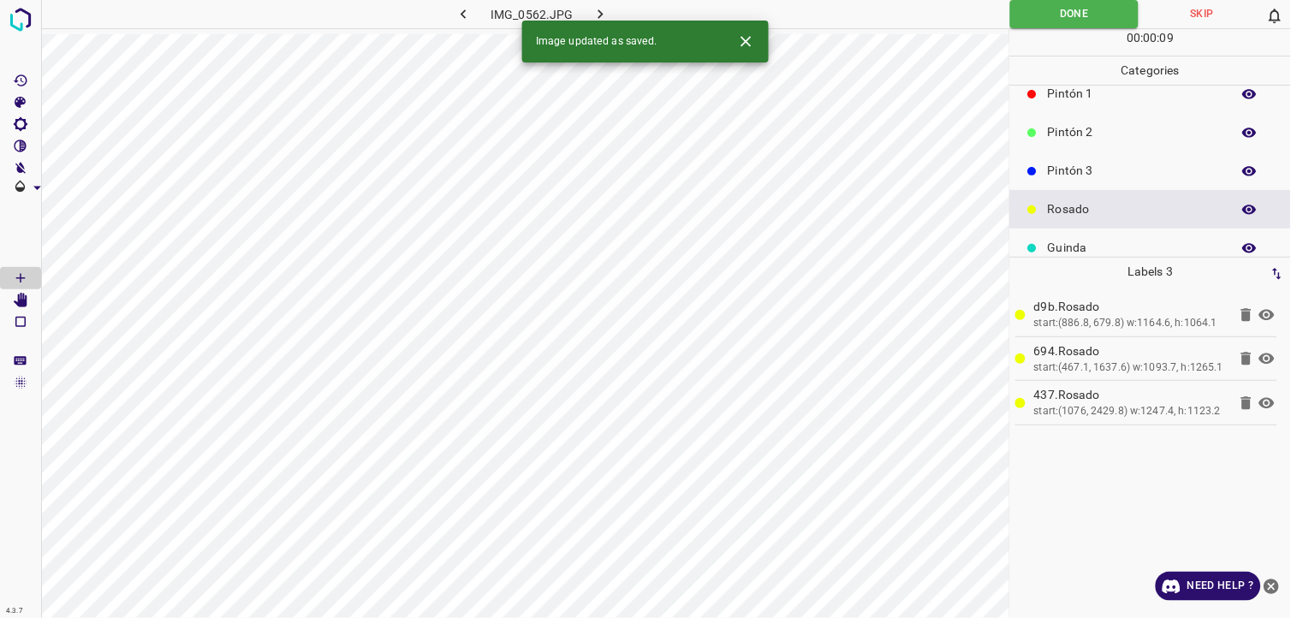
click at [594, 12] on icon "button" at bounding box center [601, 14] width 18 height 18
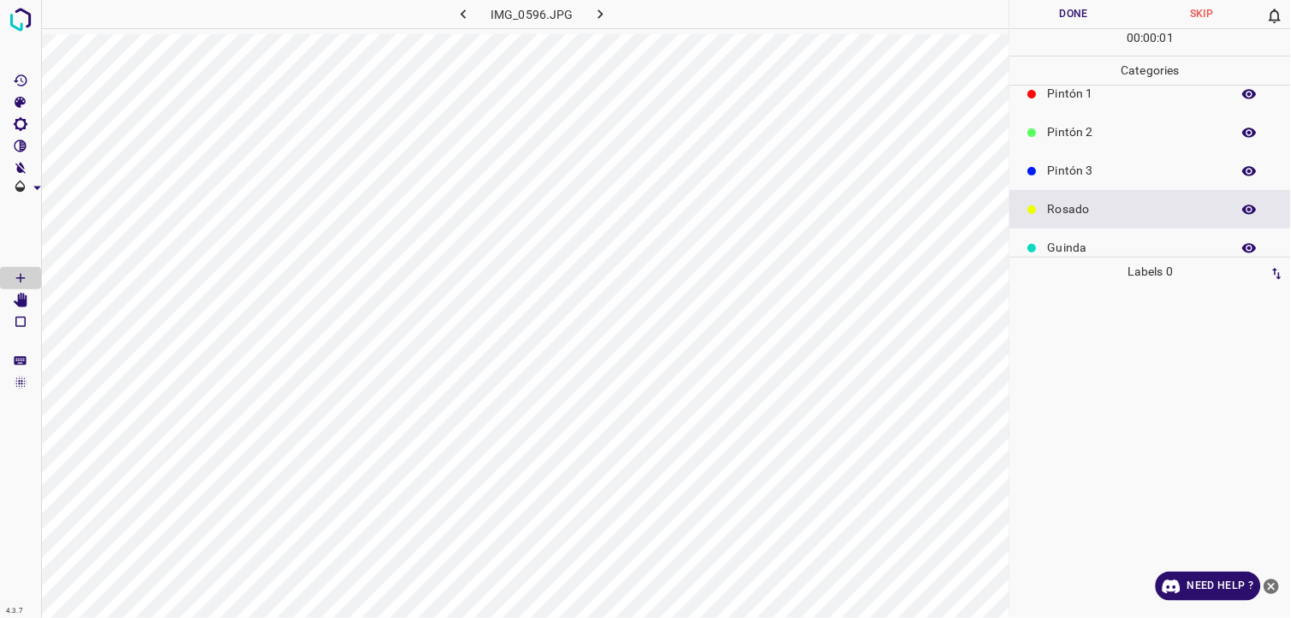
click at [1067, 261] on p "Labels 0" at bounding box center [1150, 272] width 271 height 28
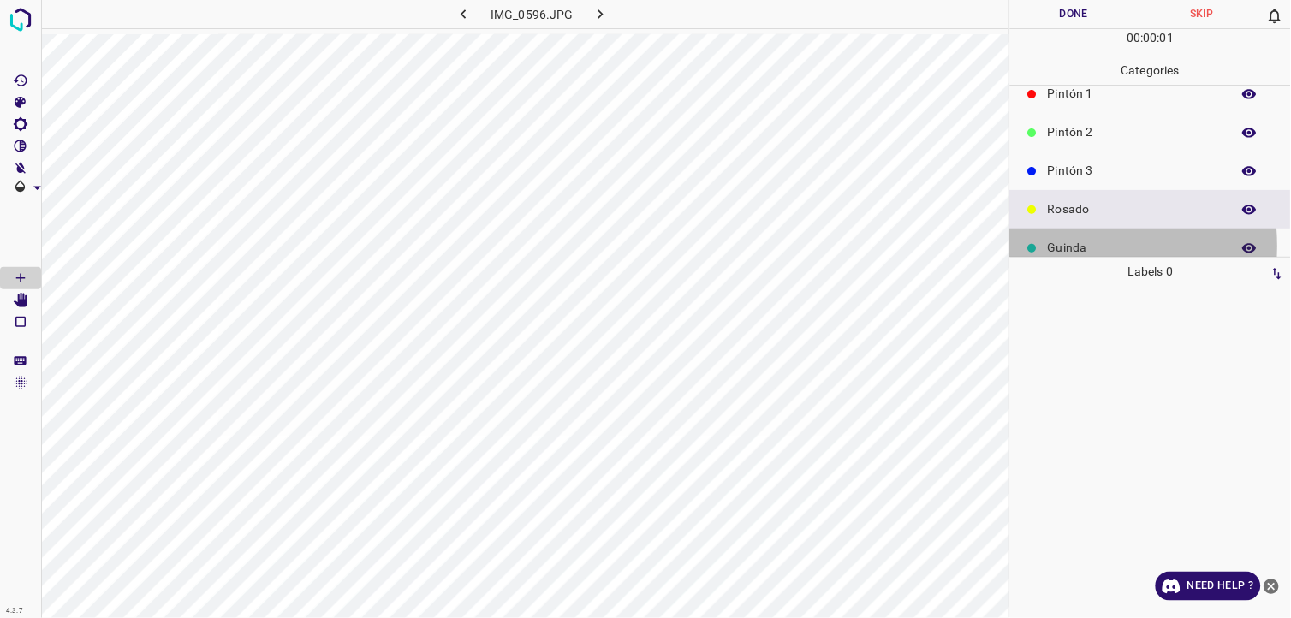
click at [1073, 246] on p "Guinda" at bounding box center [1135, 248] width 175 height 18
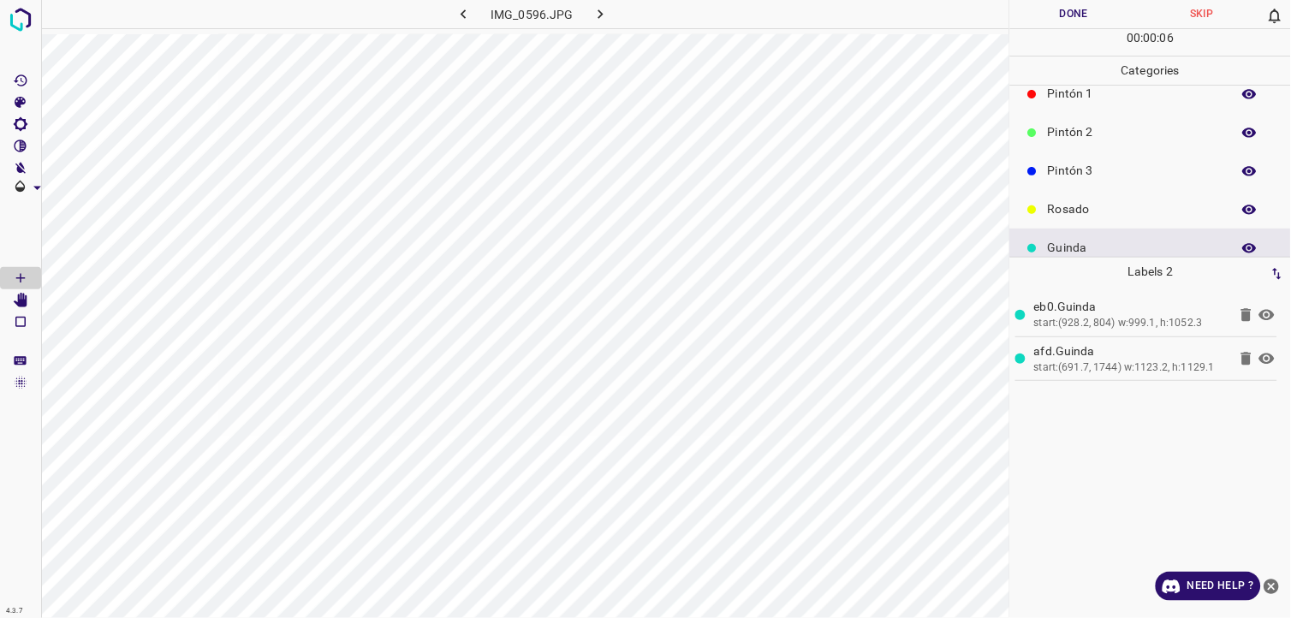
click at [1047, 3] on button "Done" at bounding box center [1074, 14] width 128 height 28
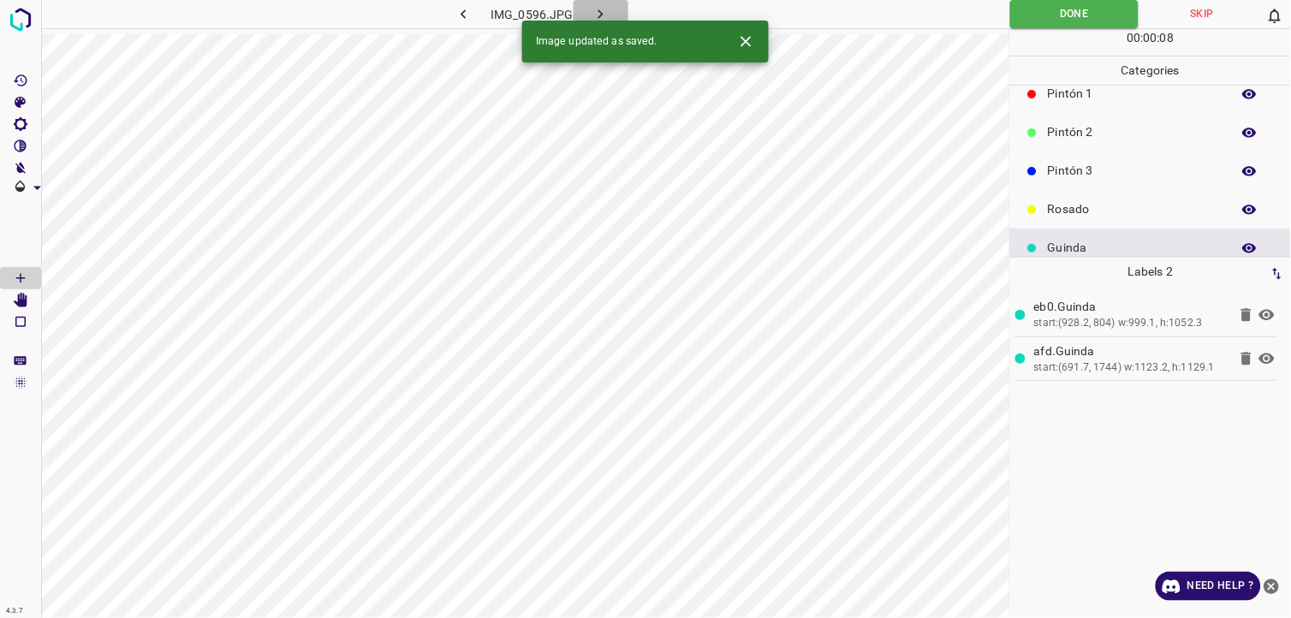
click at [596, 19] on icon "button" at bounding box center [601, 14] width 18 height 18
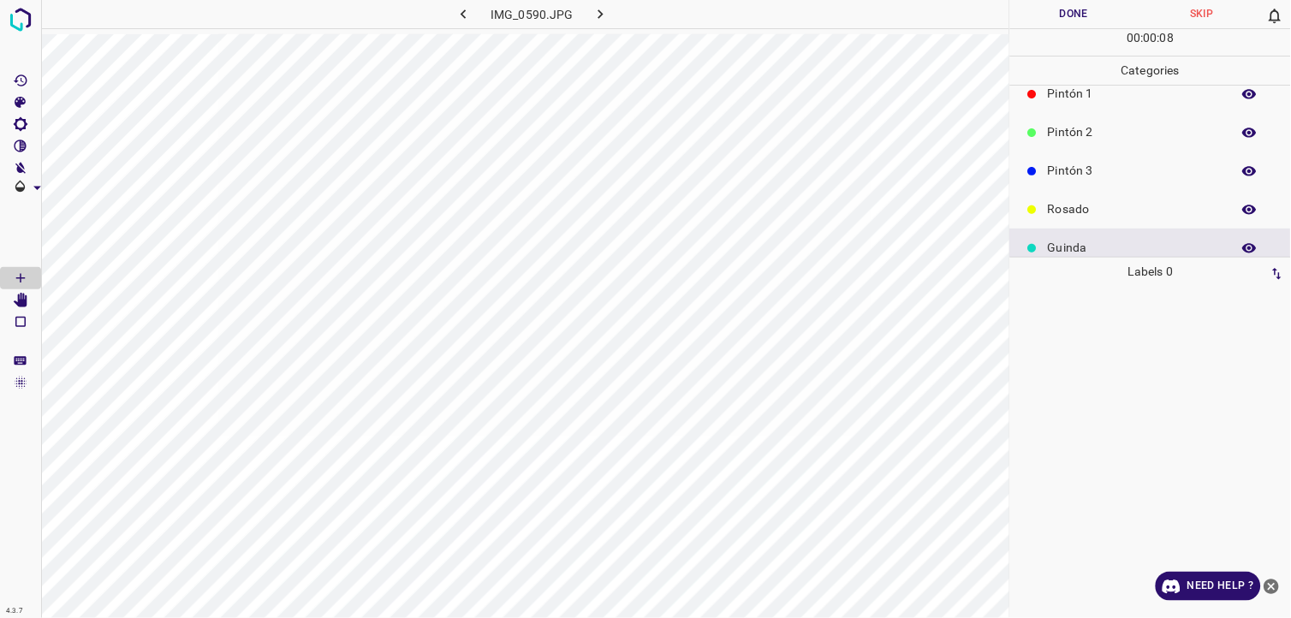
click at [1103, 232] on div "Guinda" at bounding box center [1150, 248] width 281 height 39
click at [1102, 219] on div "Rosado" at bounding box center [1150, 209] width 281 height 39
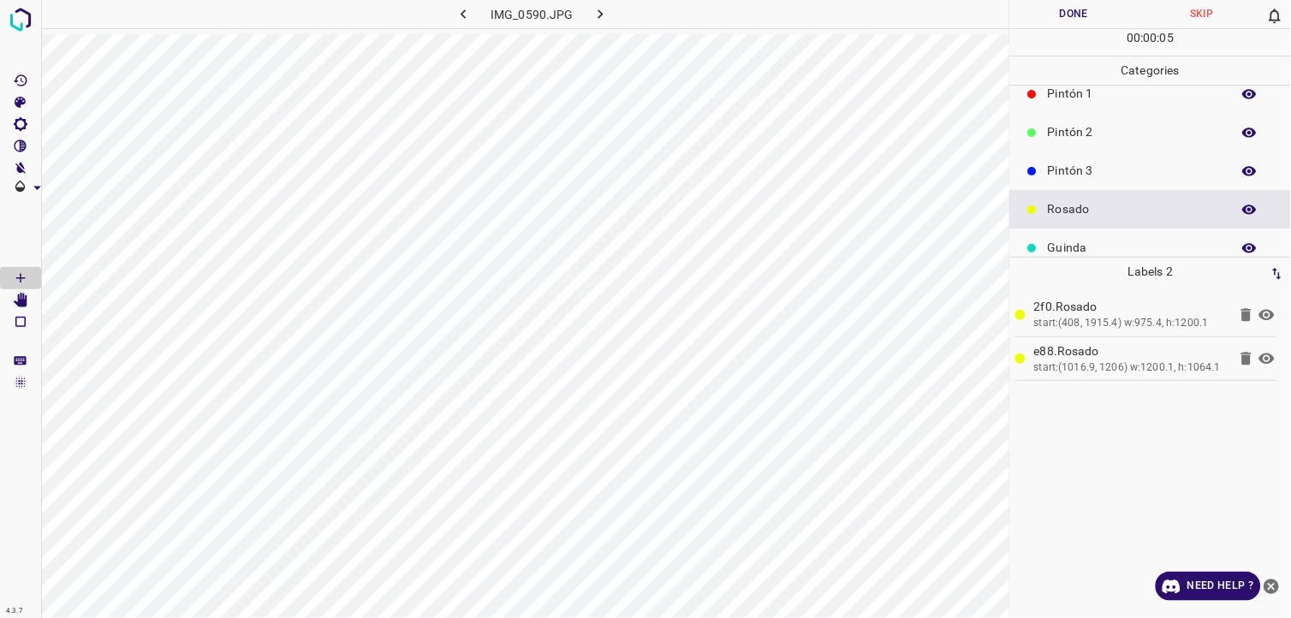
click at [1062, 21] on button "Done" at bounding box center [1074, 14] width 128 height 28
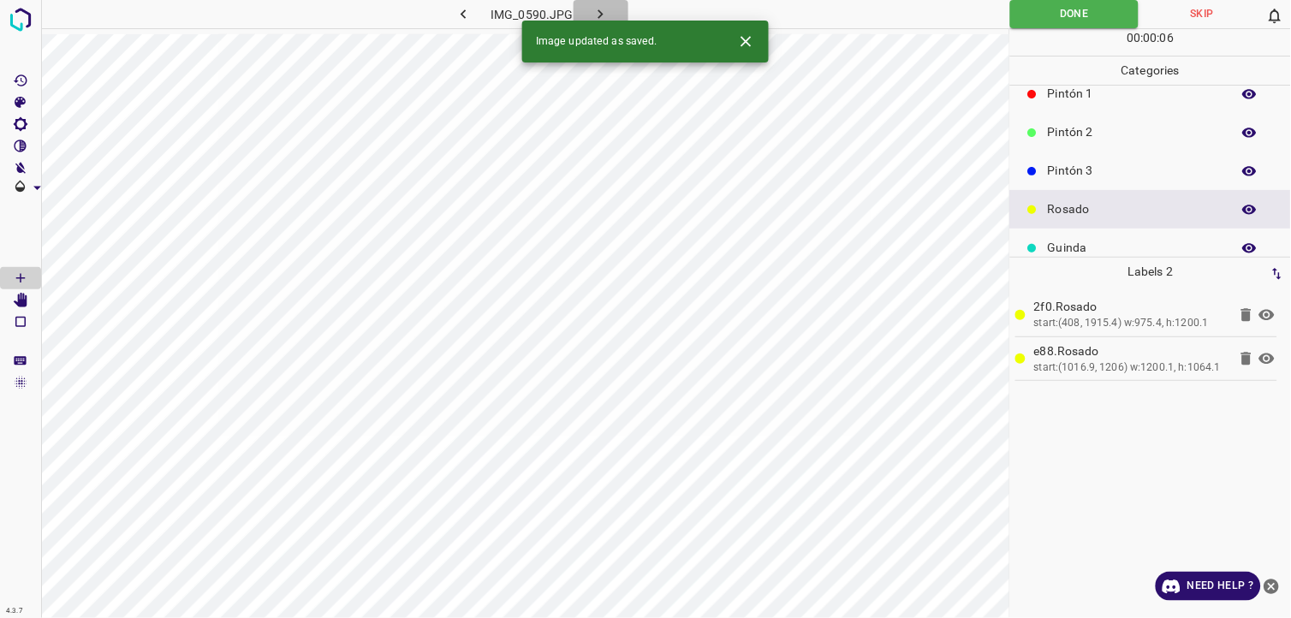
click at [597, 11] on icon "button" at bounding box center [601, 14] width 18 height 18
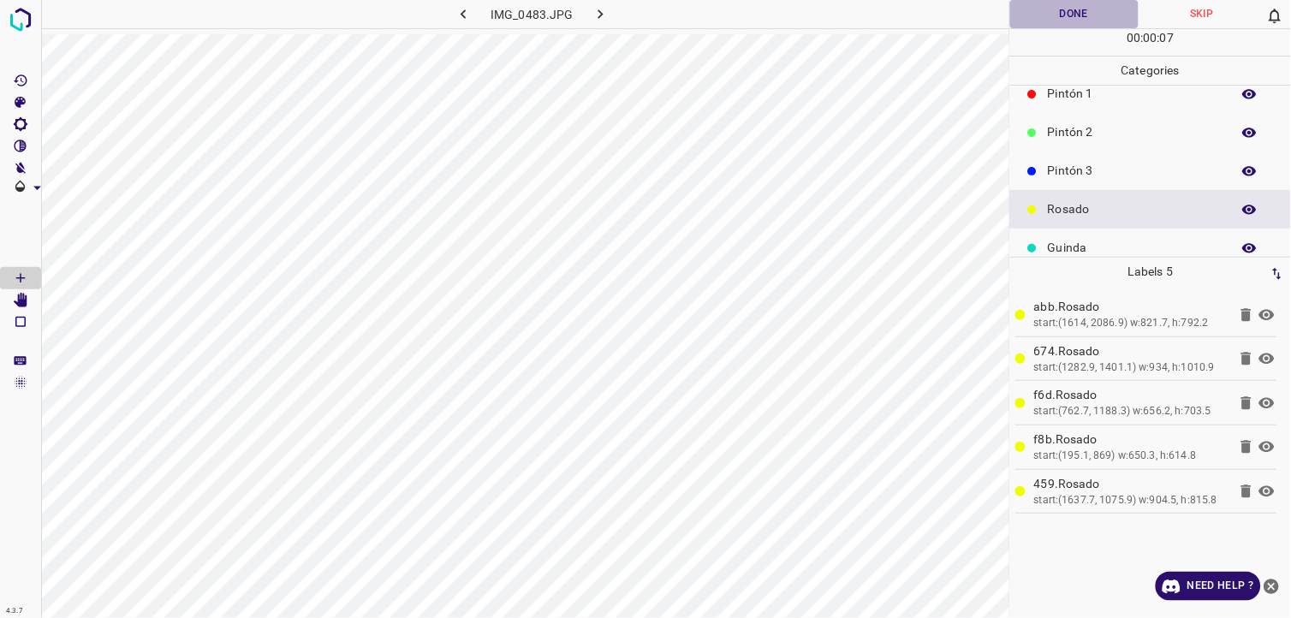
click at [1048, 12] on button "Done" at bounding box center [1074, 14] width 128 height 28
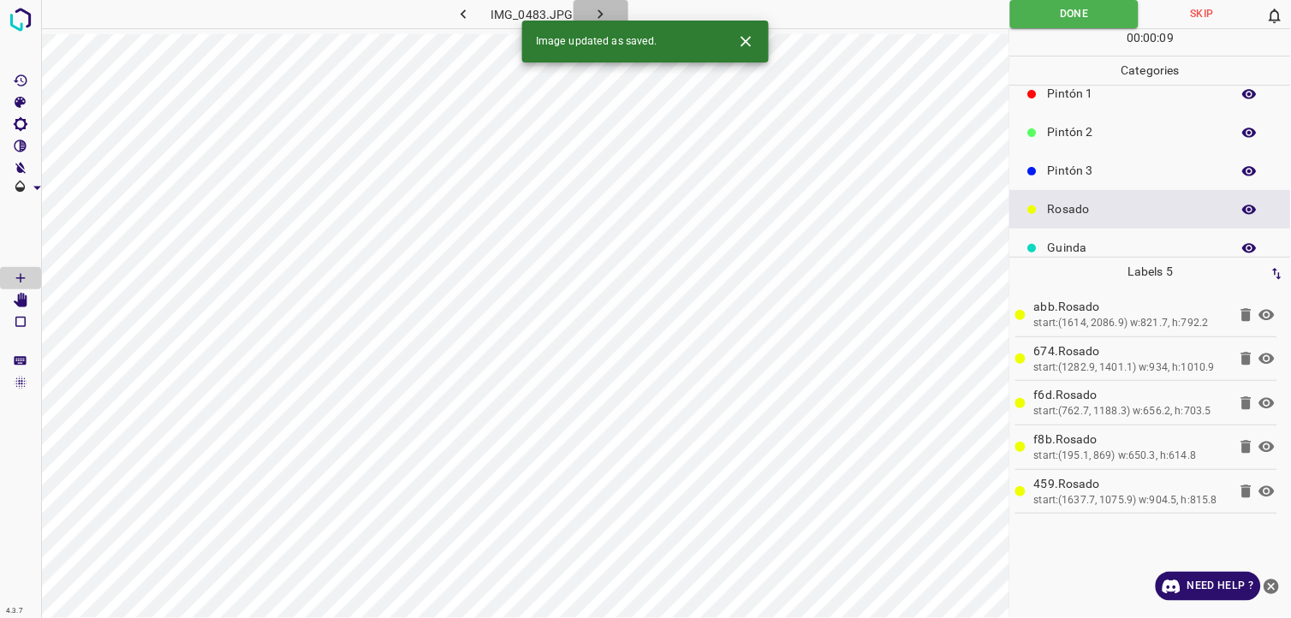
click at [606, 6] on icon "button" at bounding box center [601, 14] width 18 height 18
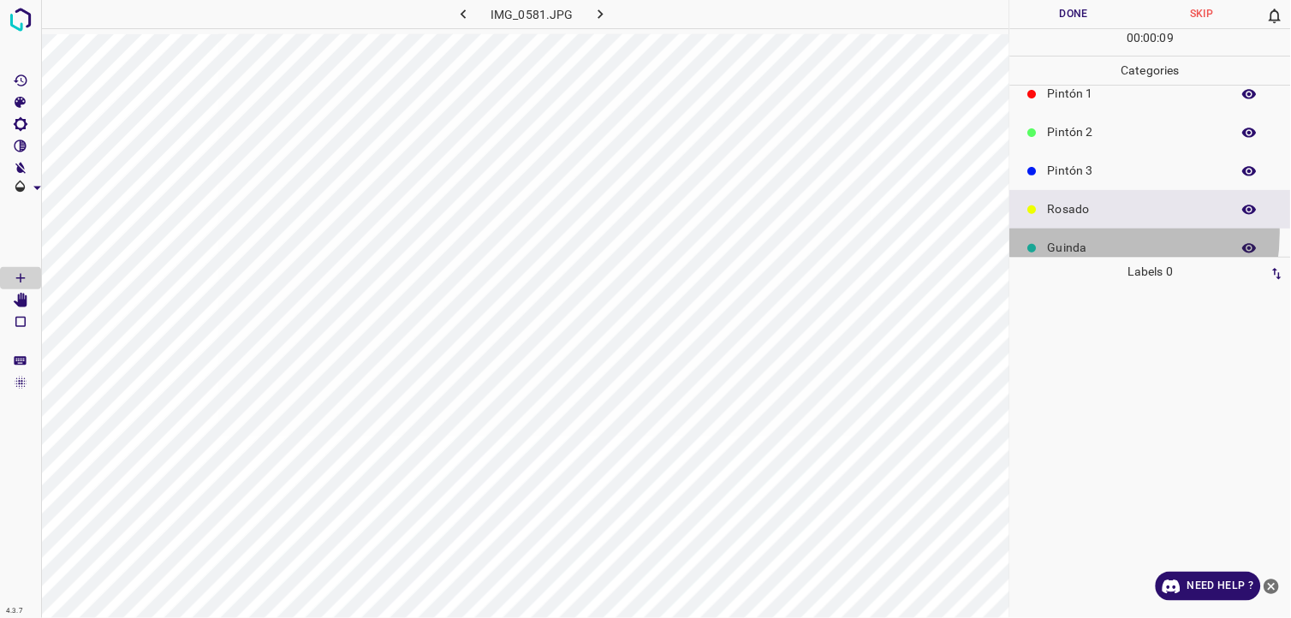
click at [1068, 232] on div "Guinda" at bounding box center [1150, 248] width 281 height 39
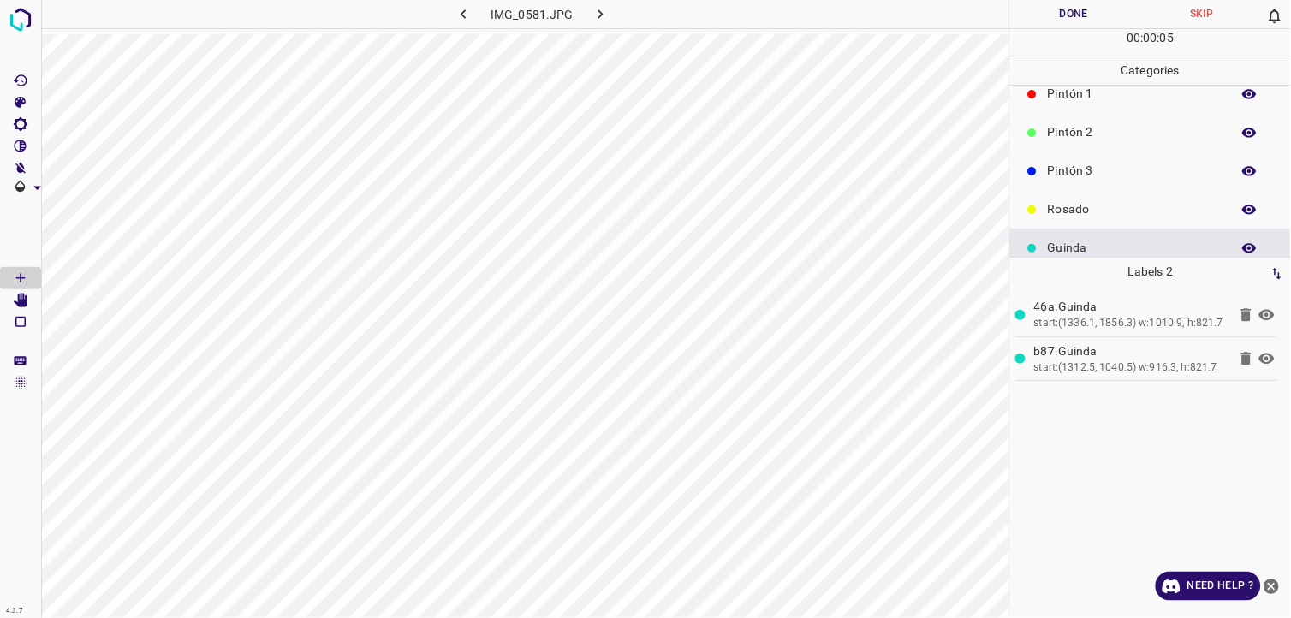
click at [1074, 15] on button "Done" at bounding box center [1074, 14] width 128 height 28
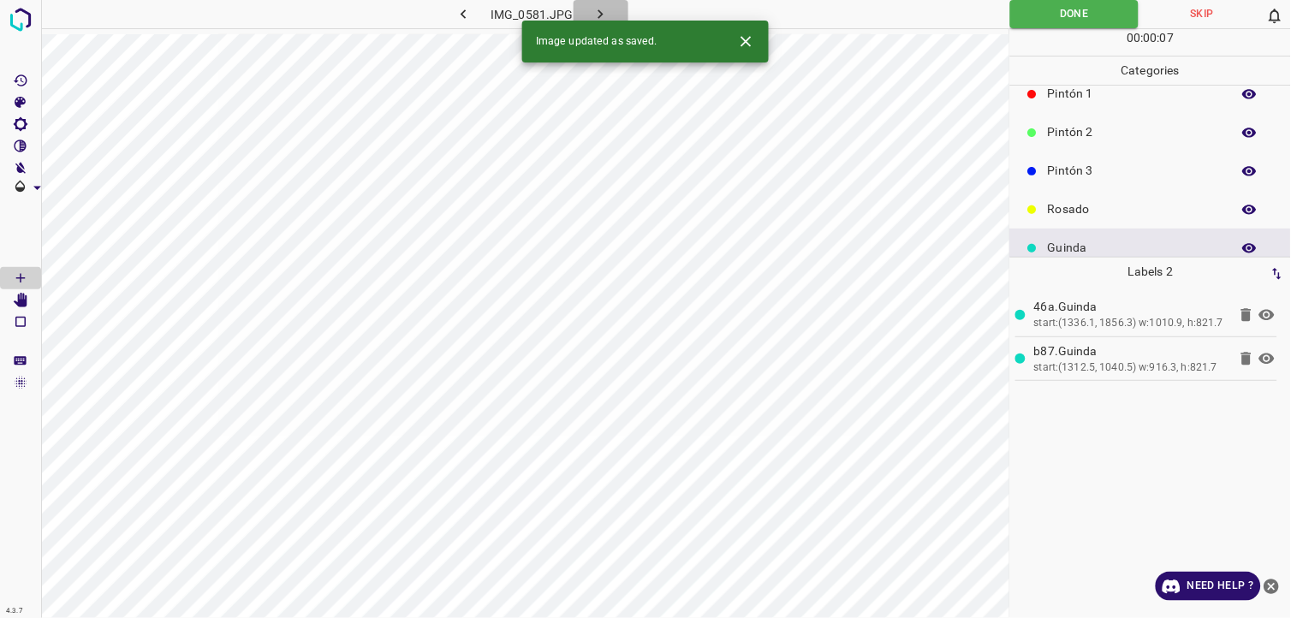
click at [604, 17] on icon "button" at bounding box center [601, 14] width 18 height 18
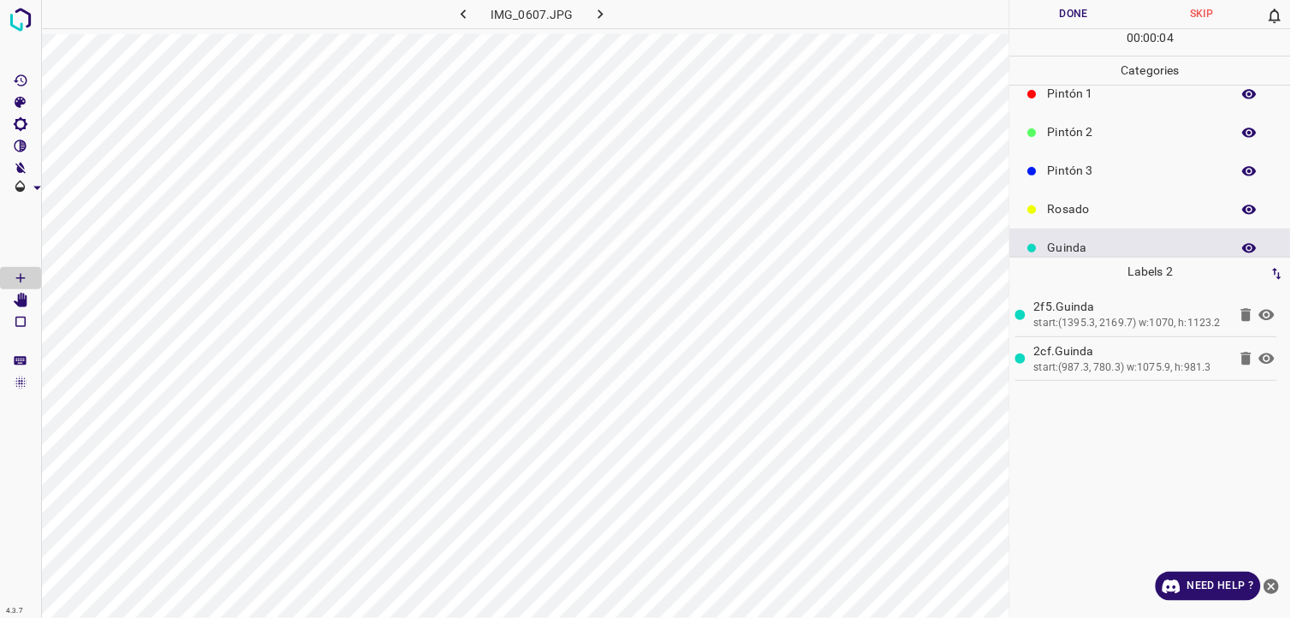
click at [1045, 21] on button "Done" at bounding box center [1074, 14] width 128 height 28
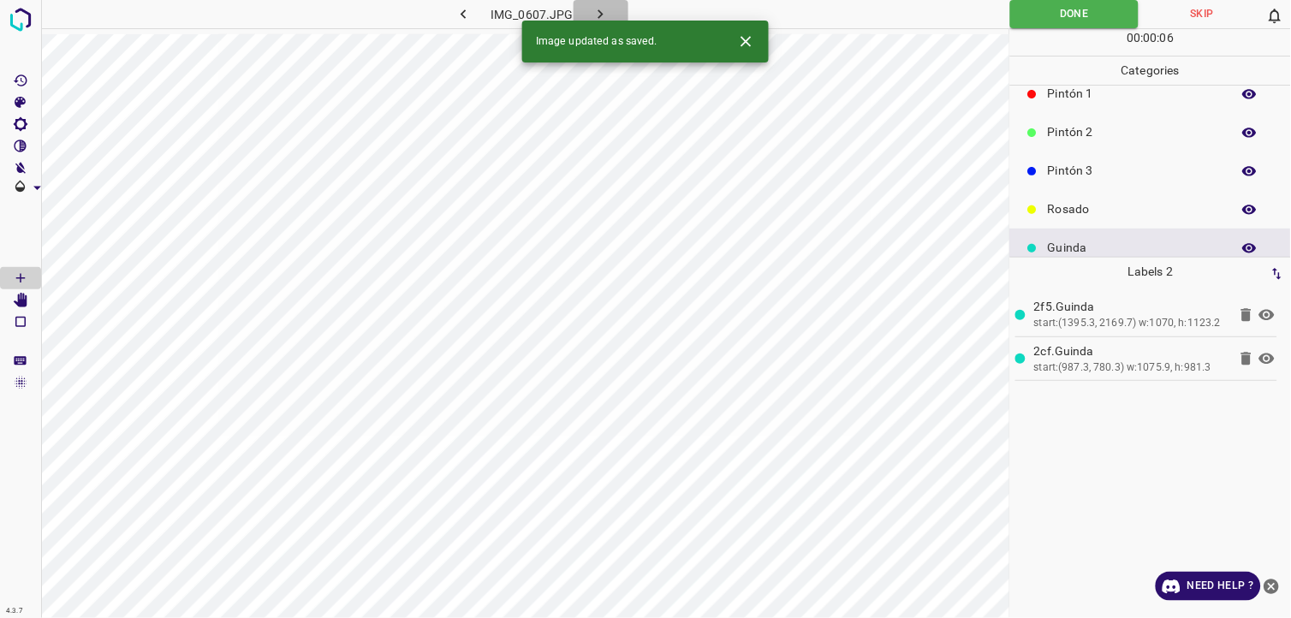
click at [606, 19] on icon "button" at bounding box center [601, 14] width 18 height 18
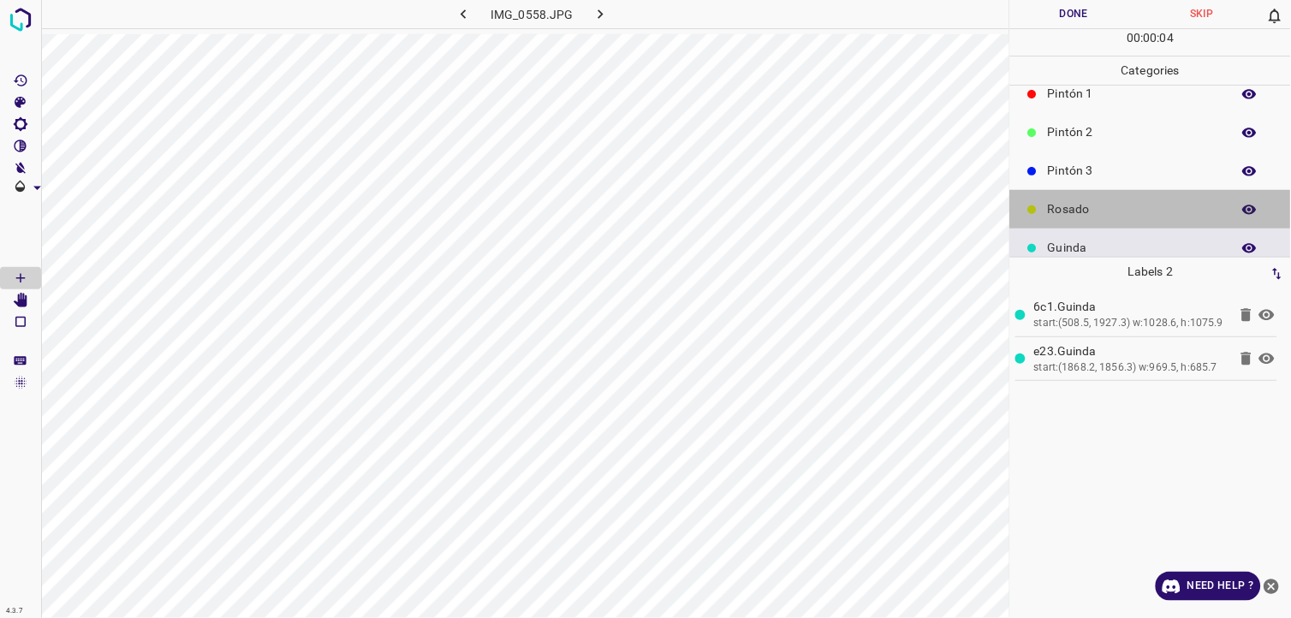
drag, startPoint x: 1181, startPoint y: 210, endPoint x: 1150, endPoint y: 210, distance: 31.7
click at [1180, 210] on p "Rosado" at bounding box center [1135, 209] width 175 height 18
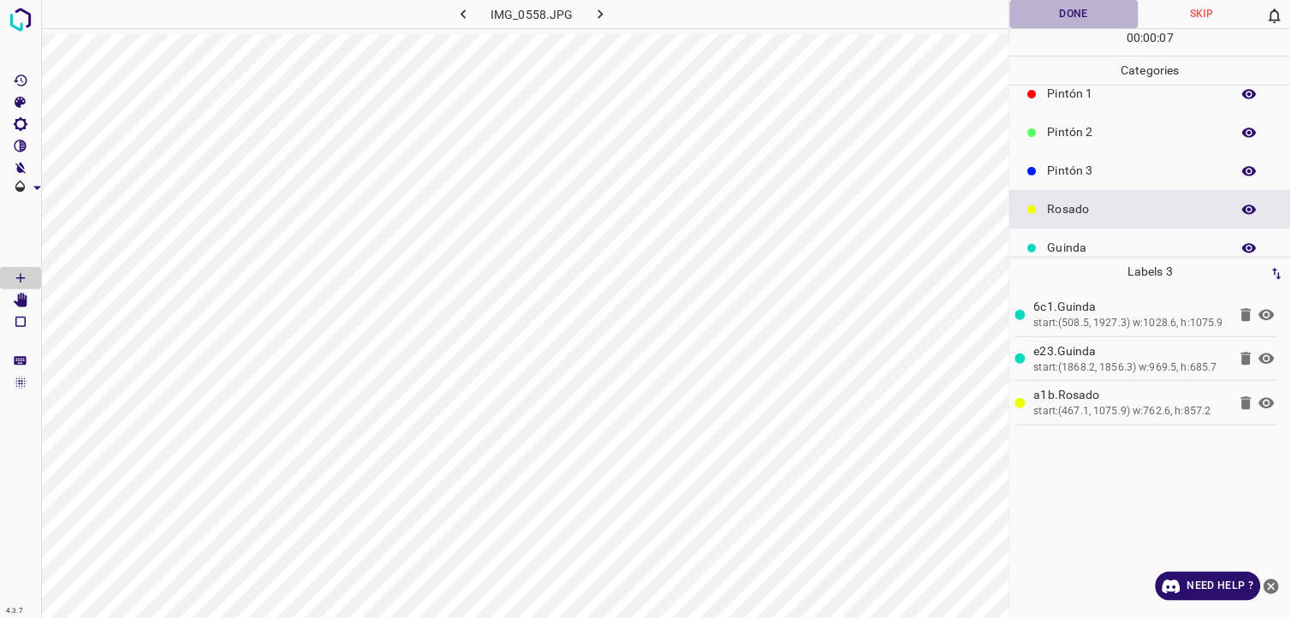
click at [1046, 17] on button "Done" at bounding box center [1074, 14] width 128 height 28
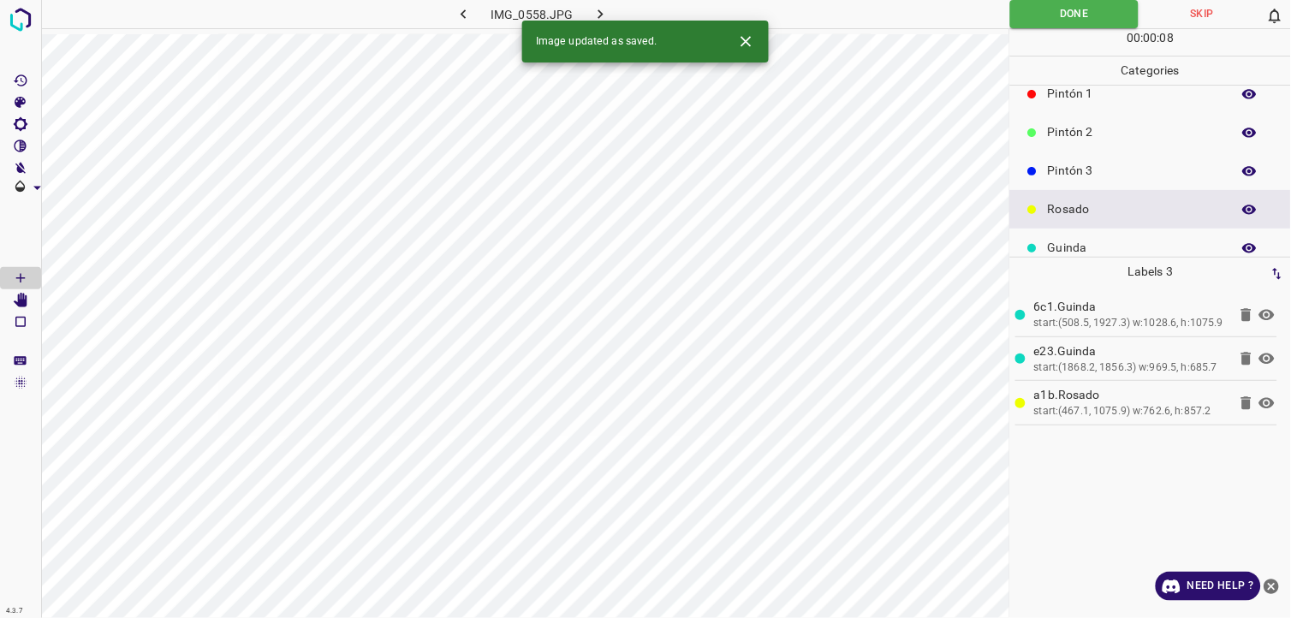
click at [608, 21] on div "Image updated as saved." at bounding box center [645, 42] width 247 height 42
click at [604, 14] on icon "button" at bounding box center [601, 14] width 18 height 18
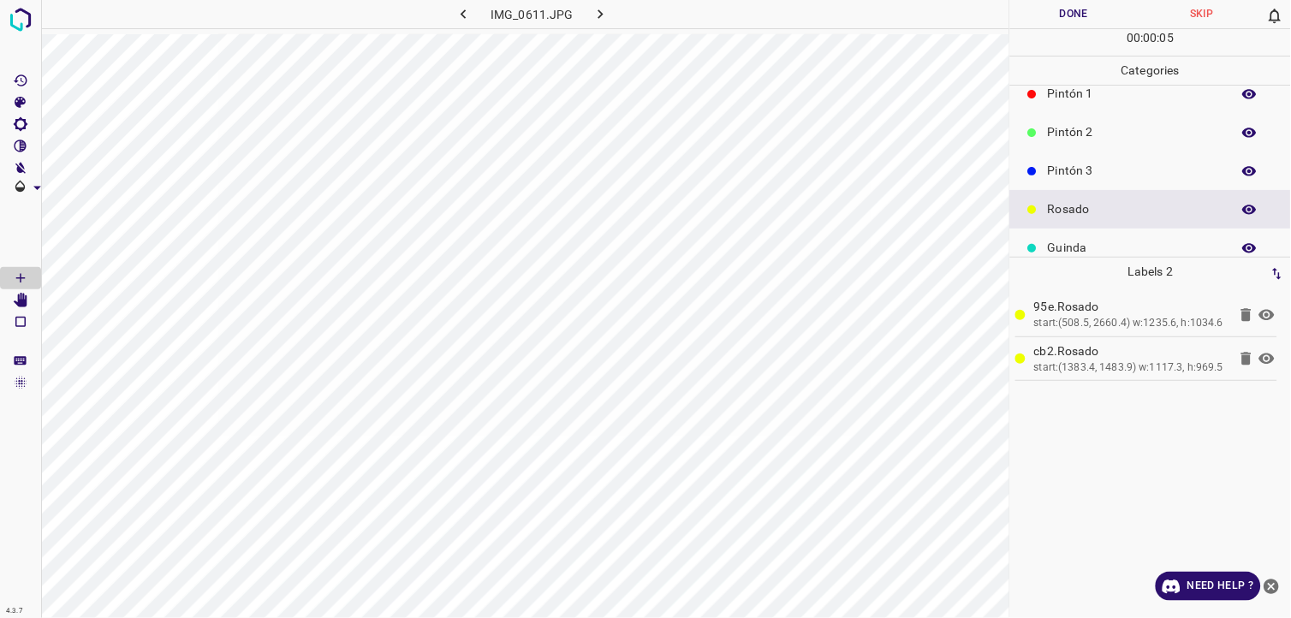
click at [1076, 13] on button "Done" at bounding box center [1074, 14] width 128 height 28
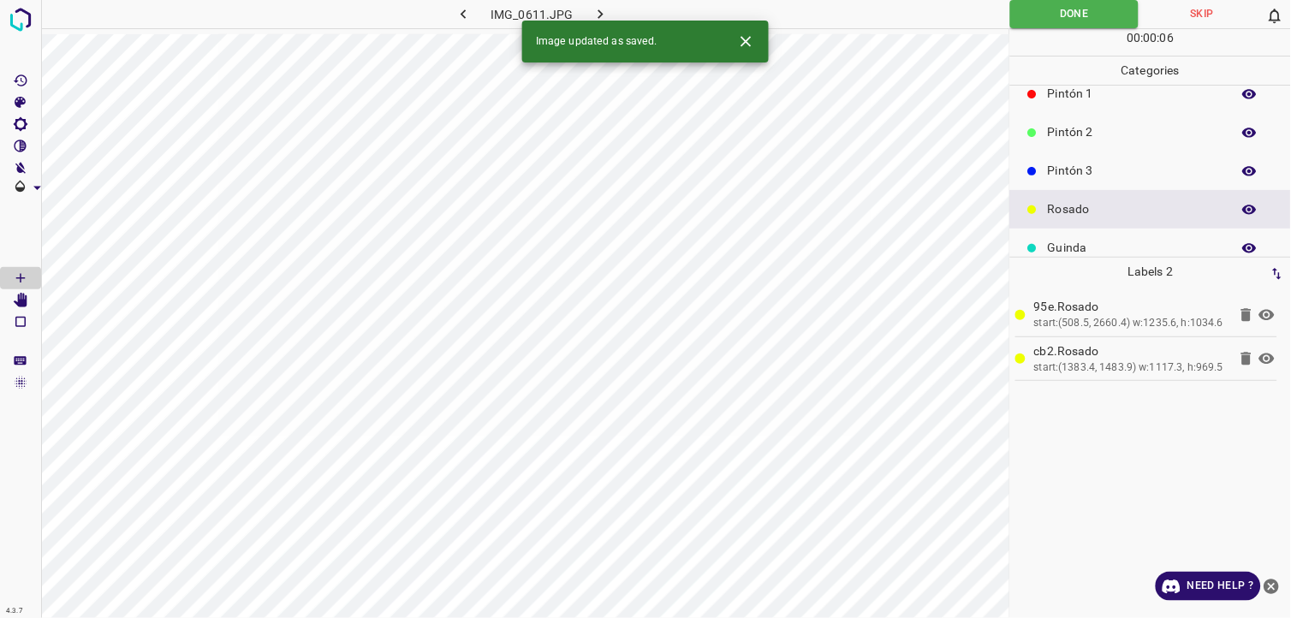
drag, startPoint x: 610, startPoint y: 22, endPoint x: 602, endPoint y: 15, distance: 10.9
click at [609, 21] on div "Image updated as saved." at bounding box center [645, 42] width 247 height 42
click at [602, 15] on icon "button" at bounding box center [600, 13] width 5 height 9
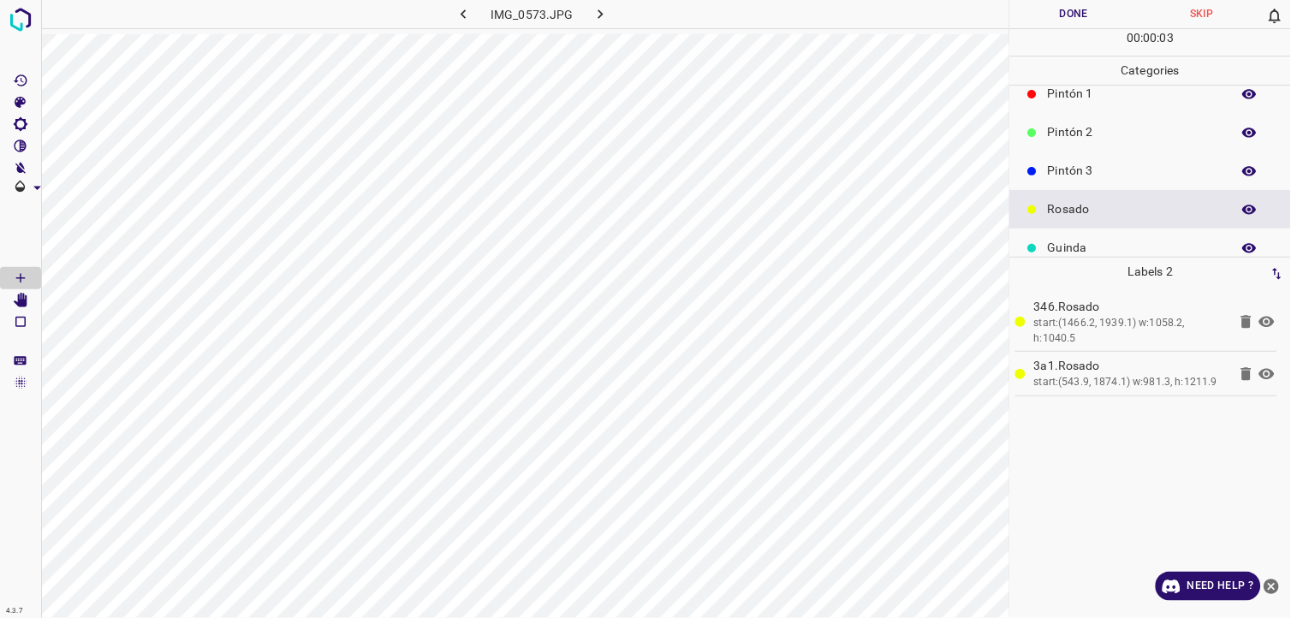
click at [1023, 10] on button "Done" at bounding box center [1074, 14] width 128 height 28
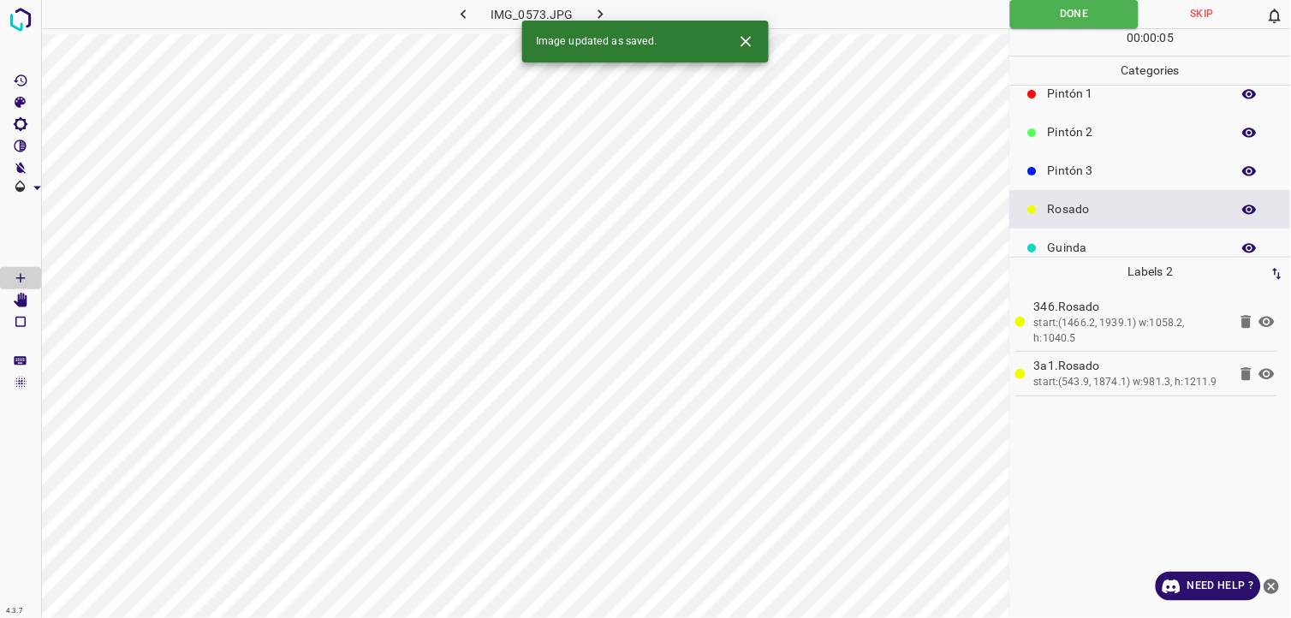
click at [612, 15] on button "button" at bounding box center [601, 14] width 55 height 28
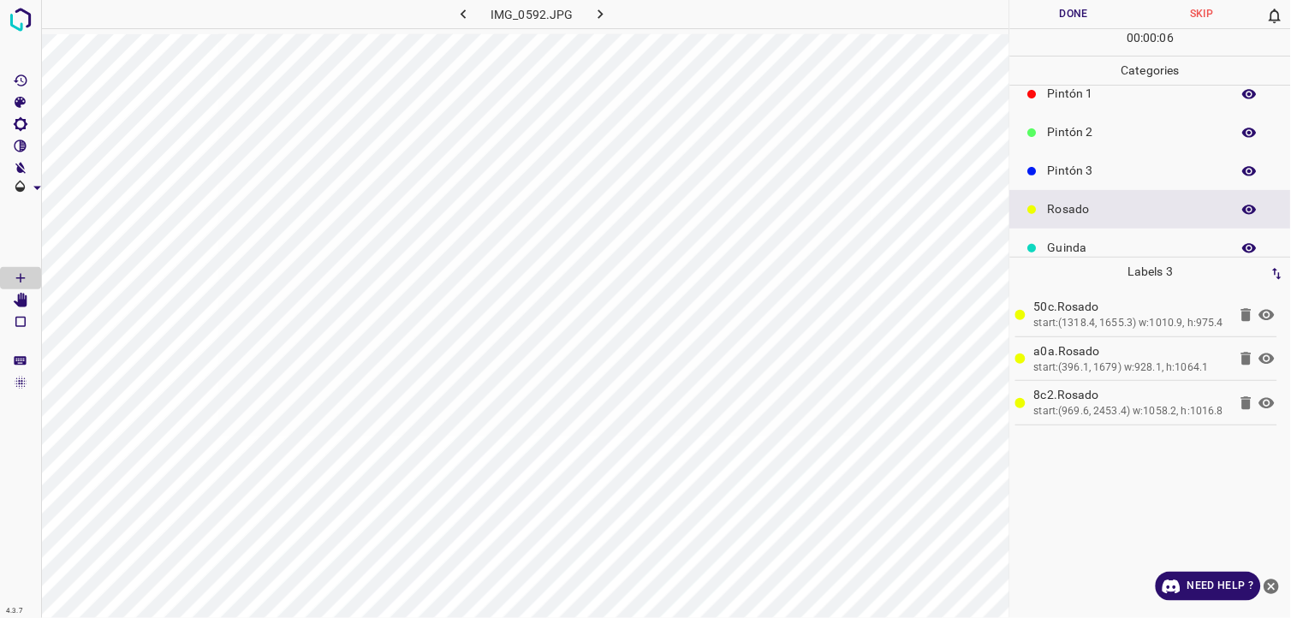
drag, startPoint x: 1050, startPoint y: 6, endPoint x: 687, endPoint y: 26, distance: 364.4
click at [1050, 10] on button "Done" at bounding box center [1074, 14] width 128 height 28
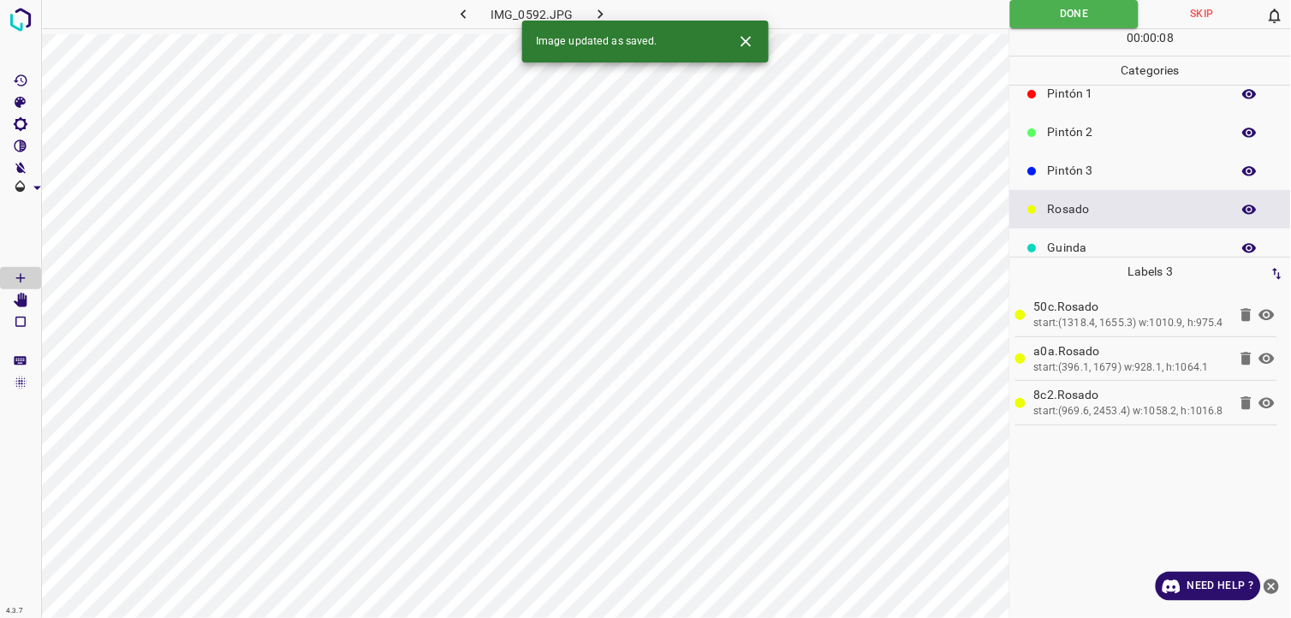
click at [600, 13] on icon "button" at bounding box center [601, 14] width 18 height 18
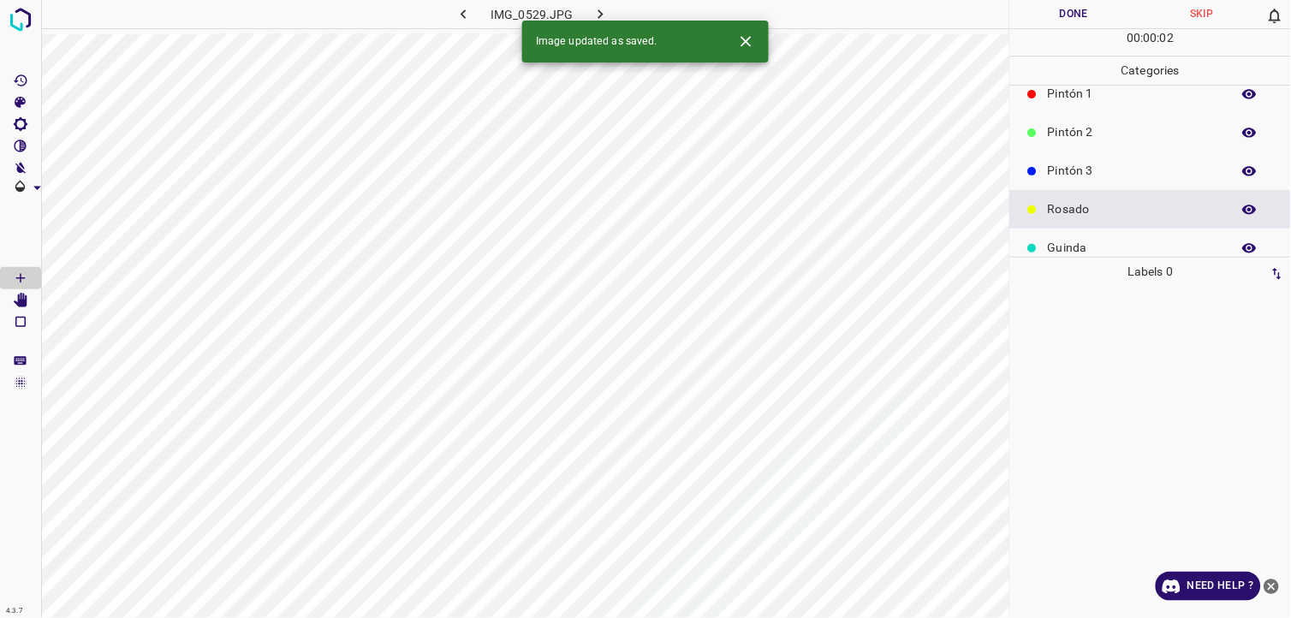
drag, startPoint x: 1121, startPoint y: 240, endPoint x: 1044, endPoint y: 259, distance: 79.3
click at [1114, 243] on p "Guinda" at bounding box center [1135, 248] width 175 height 18
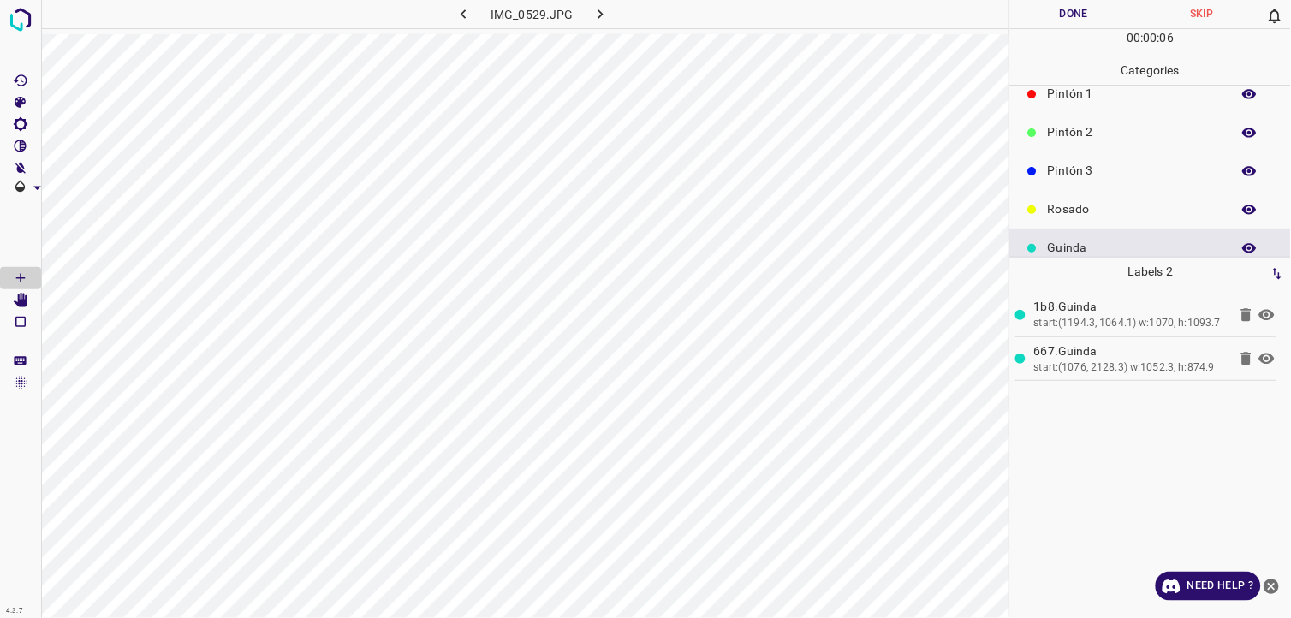
click at [1076, 19] on button "Done" at bounding box center [1074, 14] width 128 height 28
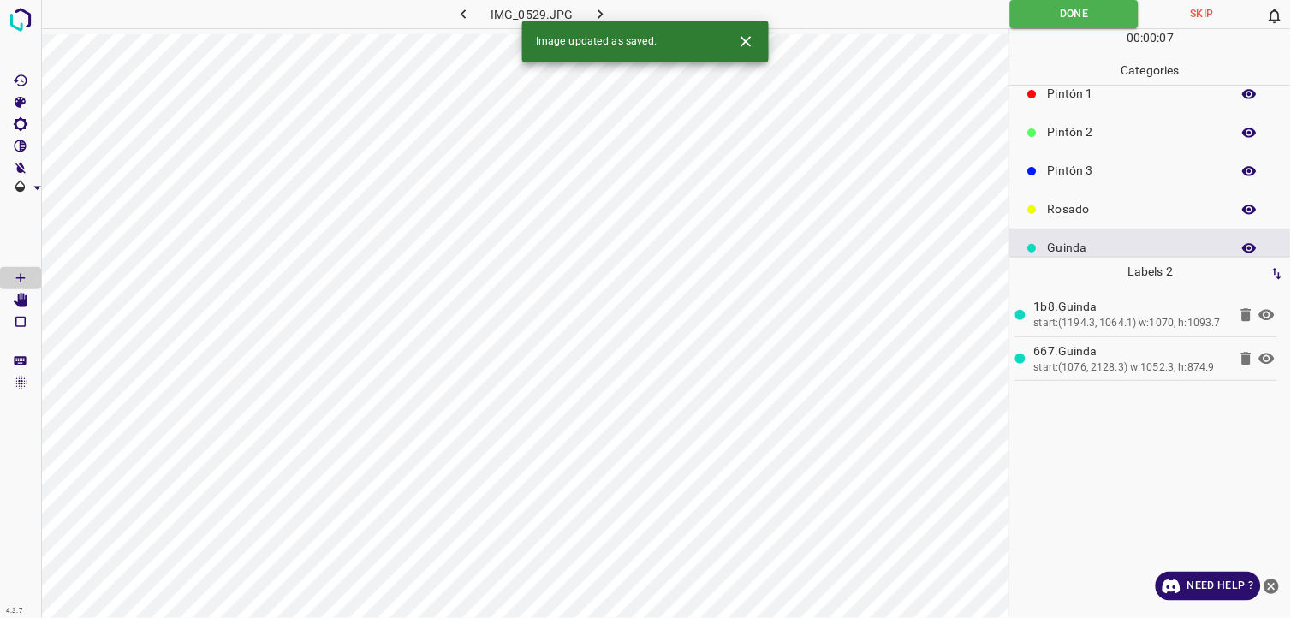
click at [597, 9] on icon "button" at bounding box center [601, 14] width 18 height 18
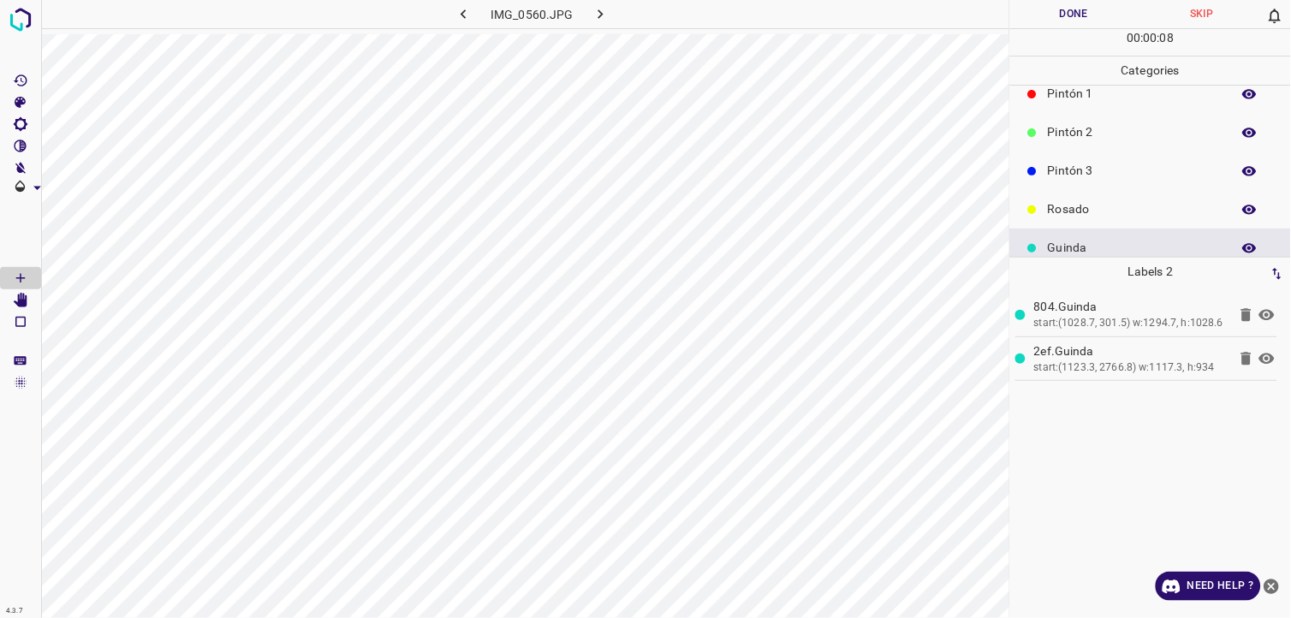
drag, startPoint x: 1134, startPoint y: 216, endPoint x: 1125, endPoint y: 216, distance: 9.4
click at [1125, 216] on p "Rosado" at bounding box center [1135, 209] width 175 height 18
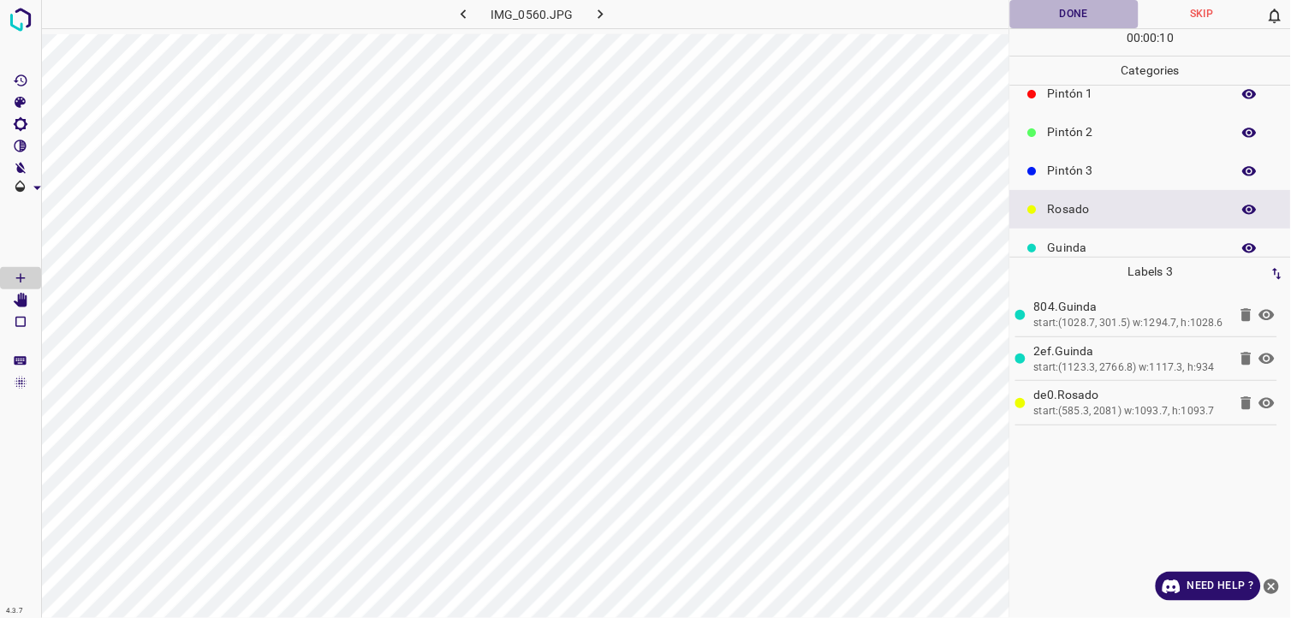
click at [1071, 14] on button "Done" at bounding box center [1074, 14] width 128 height 28
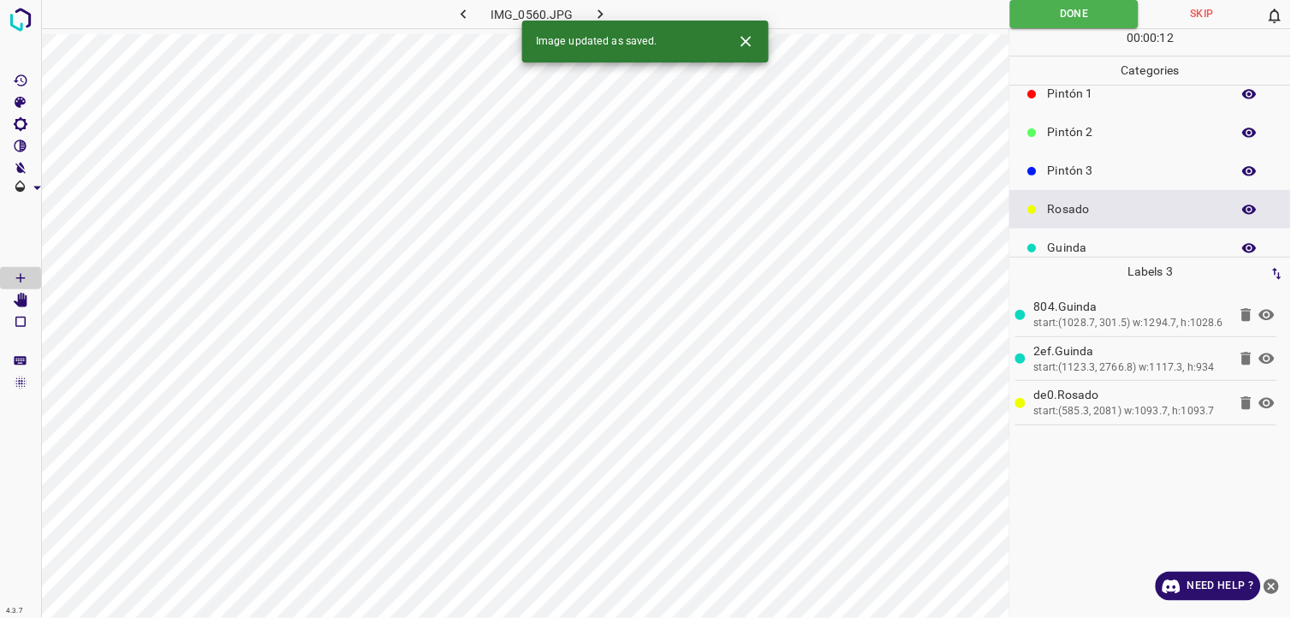
click at [602, 9] on icon "button" at bounding box center [601, 14] width 18 height 18
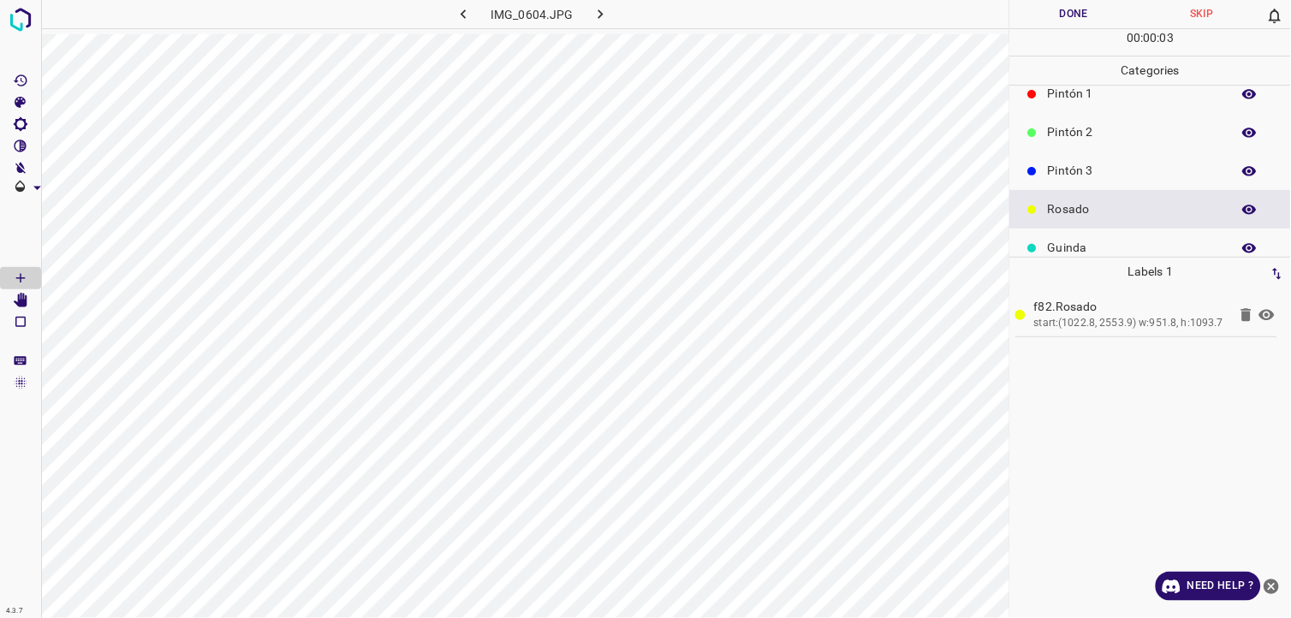
drag, startPoint x: 1148, startPoint y: 241, endPoint x: 1039, endPoint y: 246, distance: 108.8
click at [1141, 241] on p "Guinda" at bounding box center [1135, 248] width 175 height 18
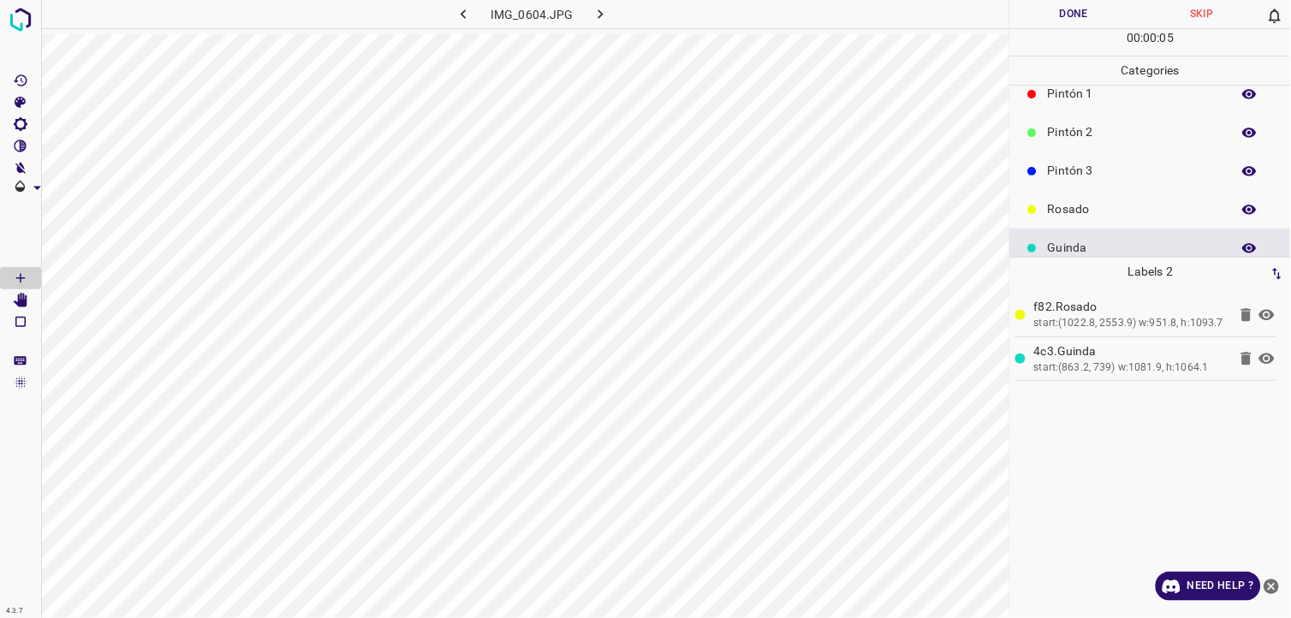
click at [1094, 15] on button "Done" at bounding box center [1074, 14] width 128 height 28
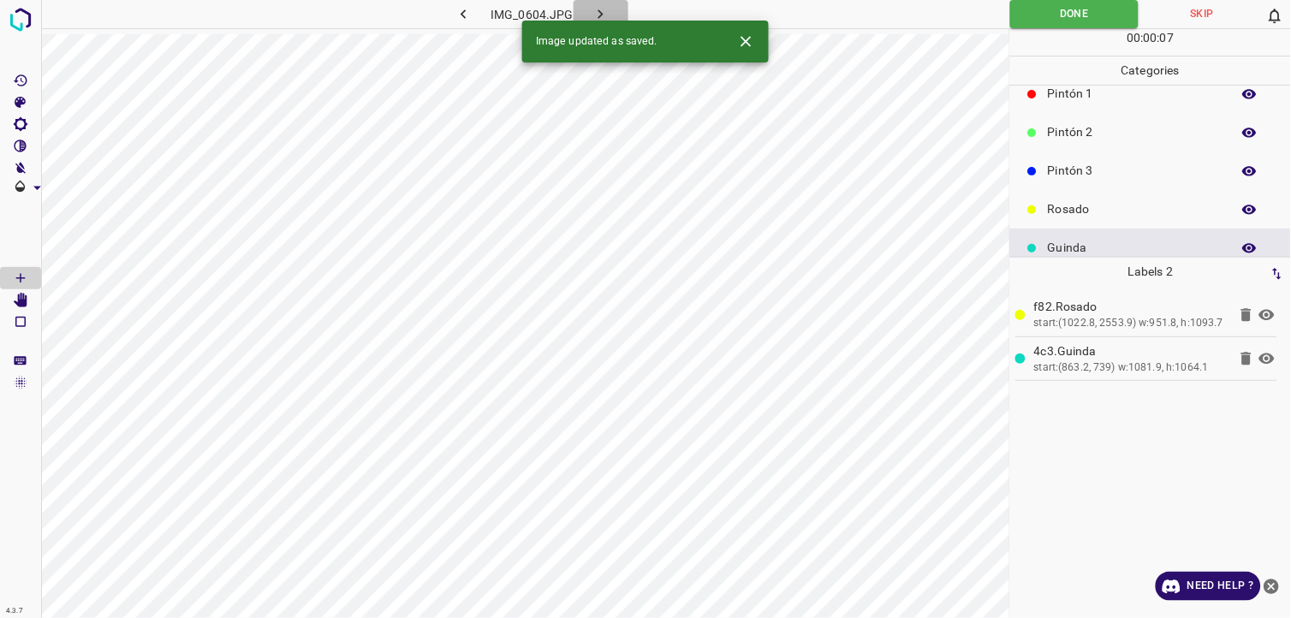
click at [603, 10] on icon "button" at bounding box center [601, 14] width 18 height 18
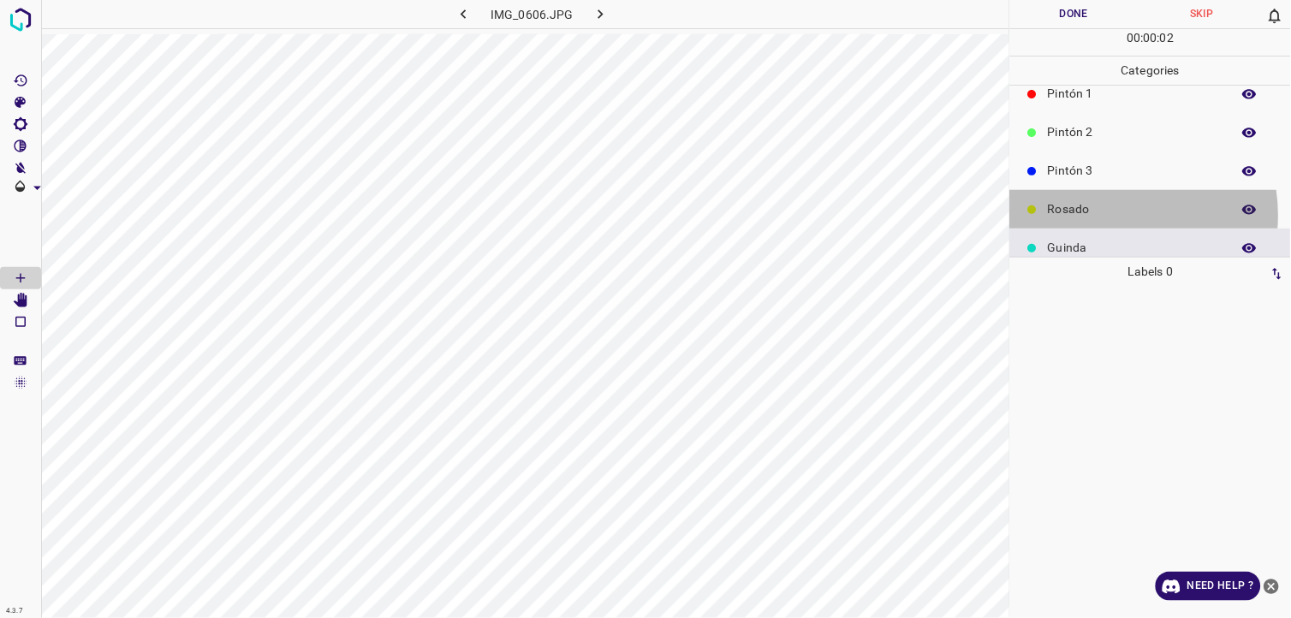
click at [1109, 215] on p "Rosado" at bounding box center [1135, 209] width 175 height 18
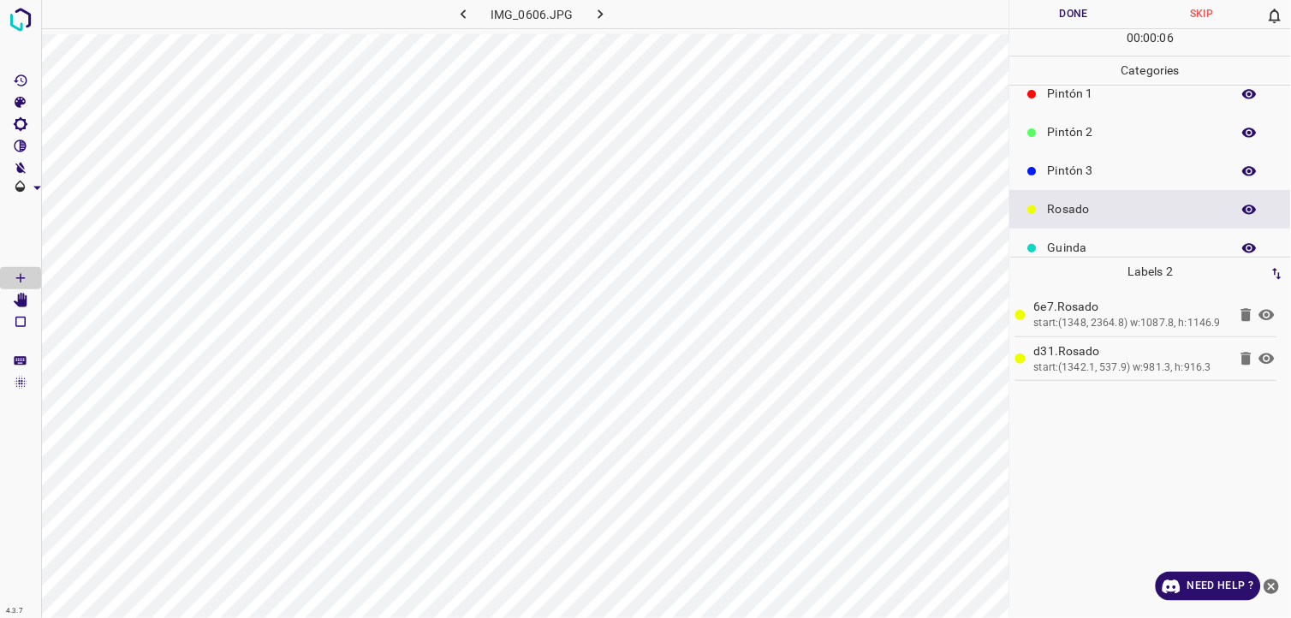
drag, startPoint x: 1120, startPoint y: 6, endPoint x: 982, endPoint y: 17, distance: 138.3
click at [1117, 7] on button "Done" at bounding box center [1074, 14] width 128 height 28
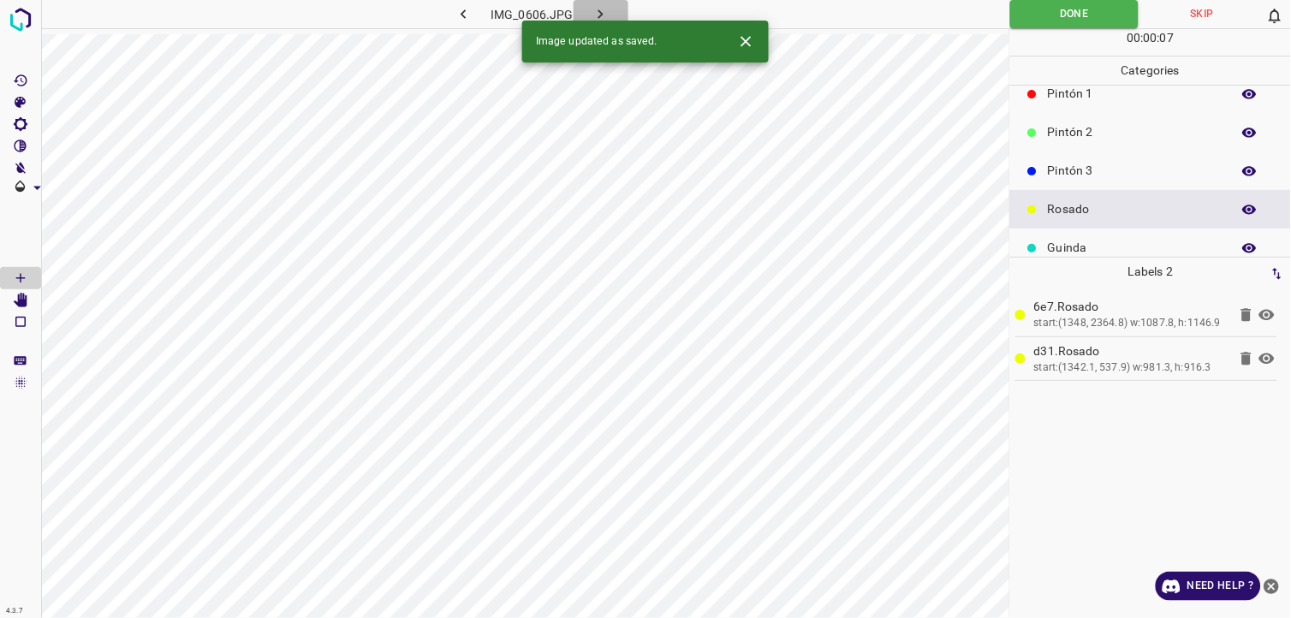
click at [593, 17] on icon "button" at bounding box center [601, 14] width 18 height 18
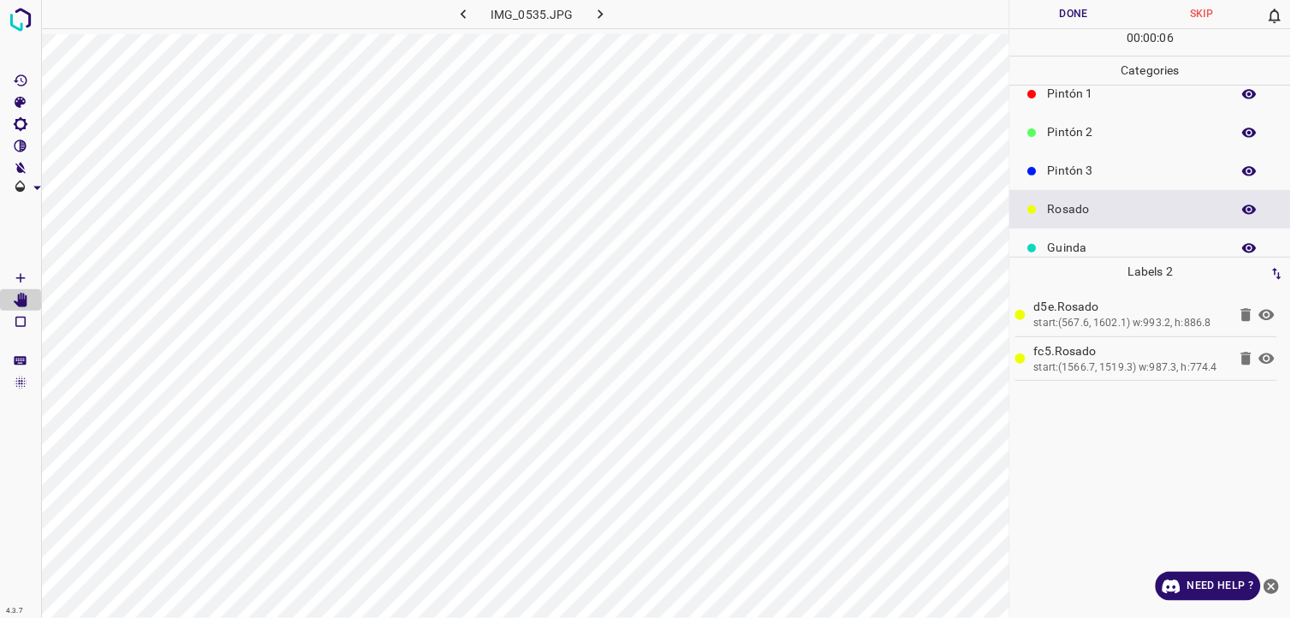
click at [1055, 31] on div "00 : 00 : 06" at bounding box center [1150, 42] width 281 height 27
click at [1053, 27] on button "Done" at bounding box center [1074, 14] width 128 height 28
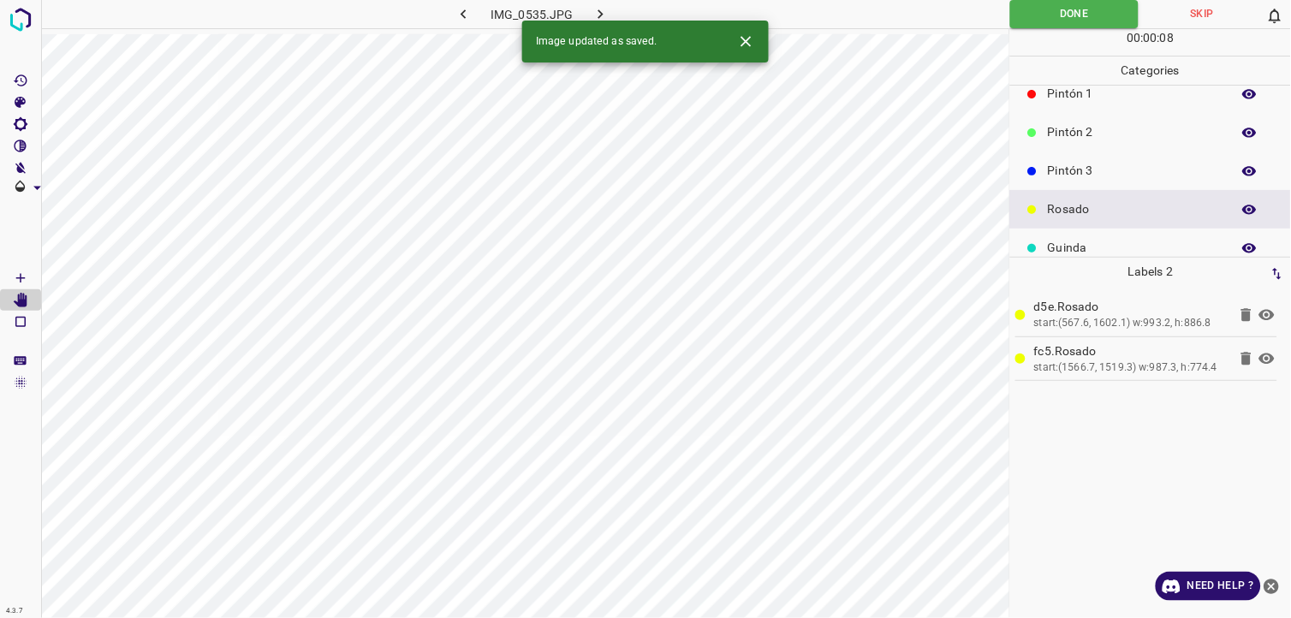
click at [592, 18] on icon "button" at bounding box center [601, 14] width 18 height 18
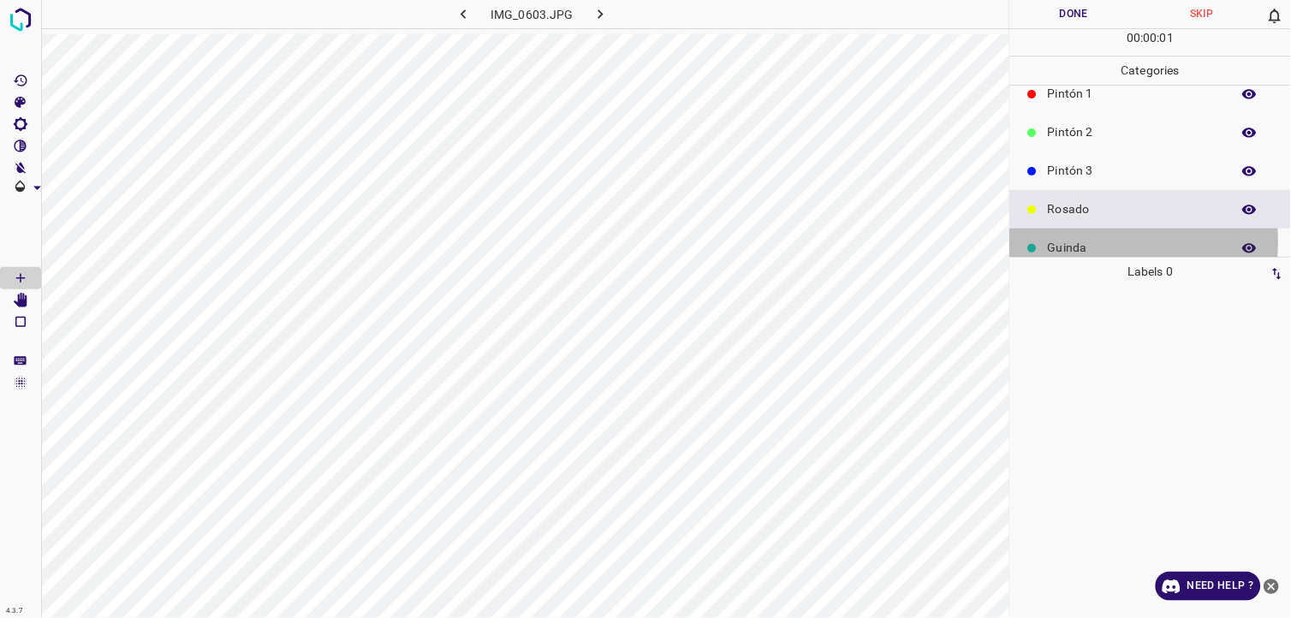
click at [1091, 241] on p "Guinda" at bounding box center [1135, 248] width 175 height 18
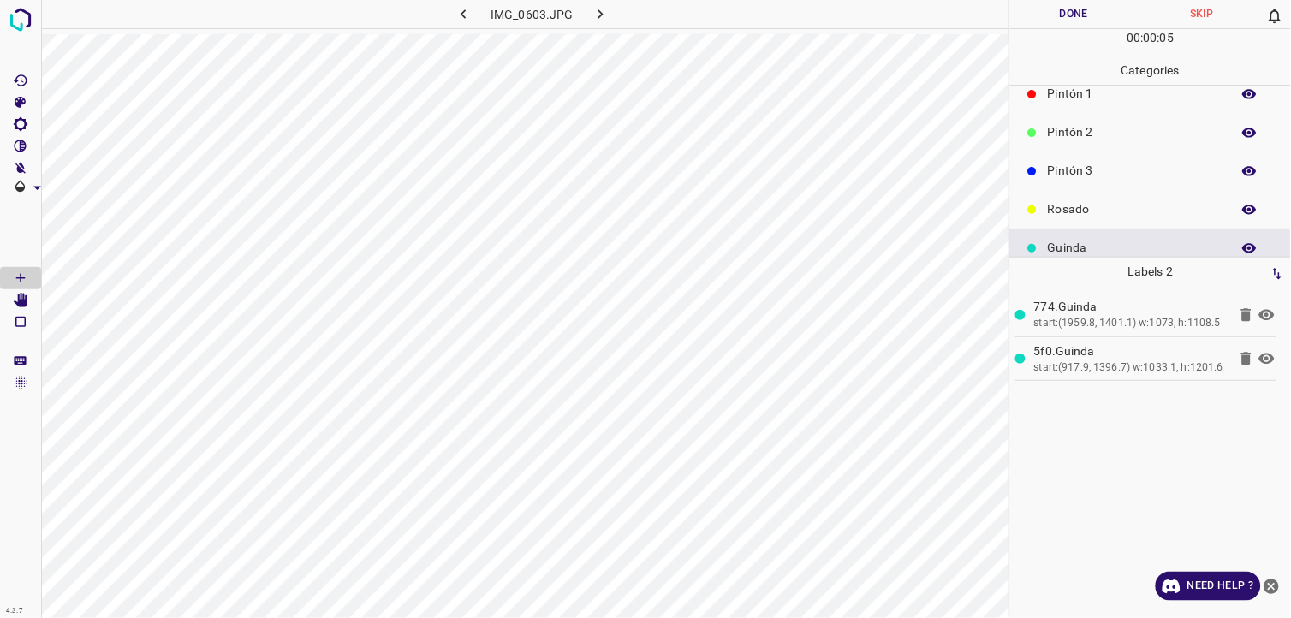
drag, startPoint x: 1075, startPoint y: 10, endPoint x: 1067, endPoint y: 13, distance: 8.9
click at [1073, 11] on button "Done" at bounding box center [1074, 14] width 128 height 28
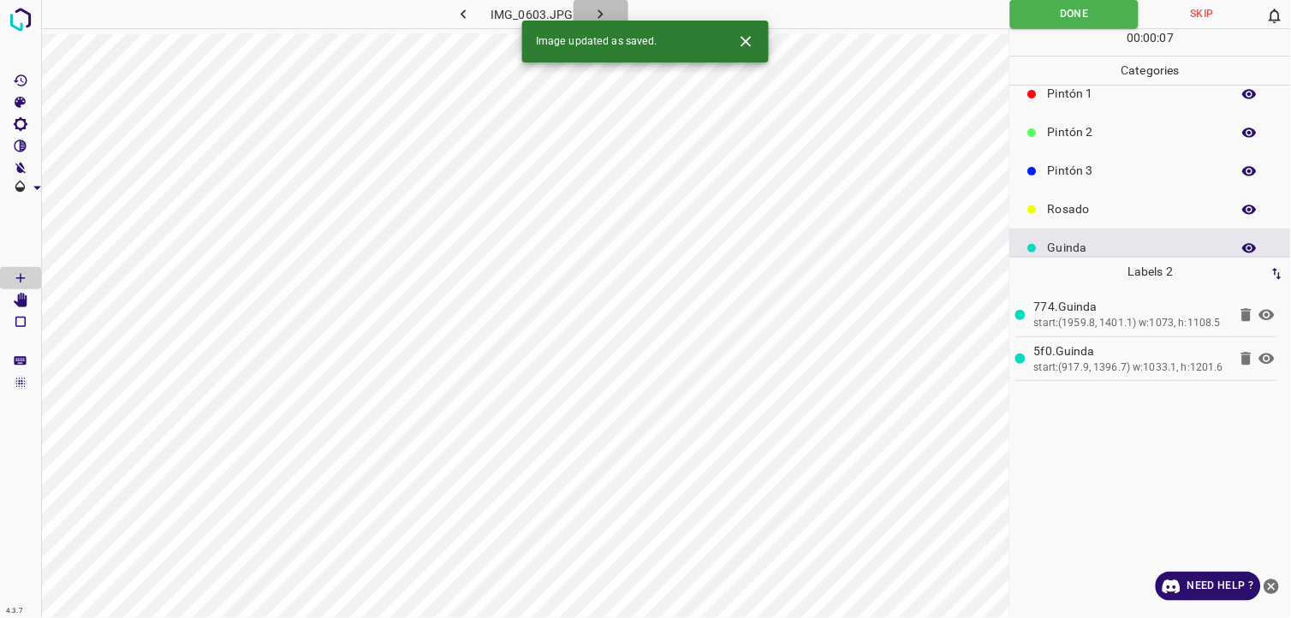
click at [609, 13] on icon "button" at bounding box center [601, 14] width 18 height 18
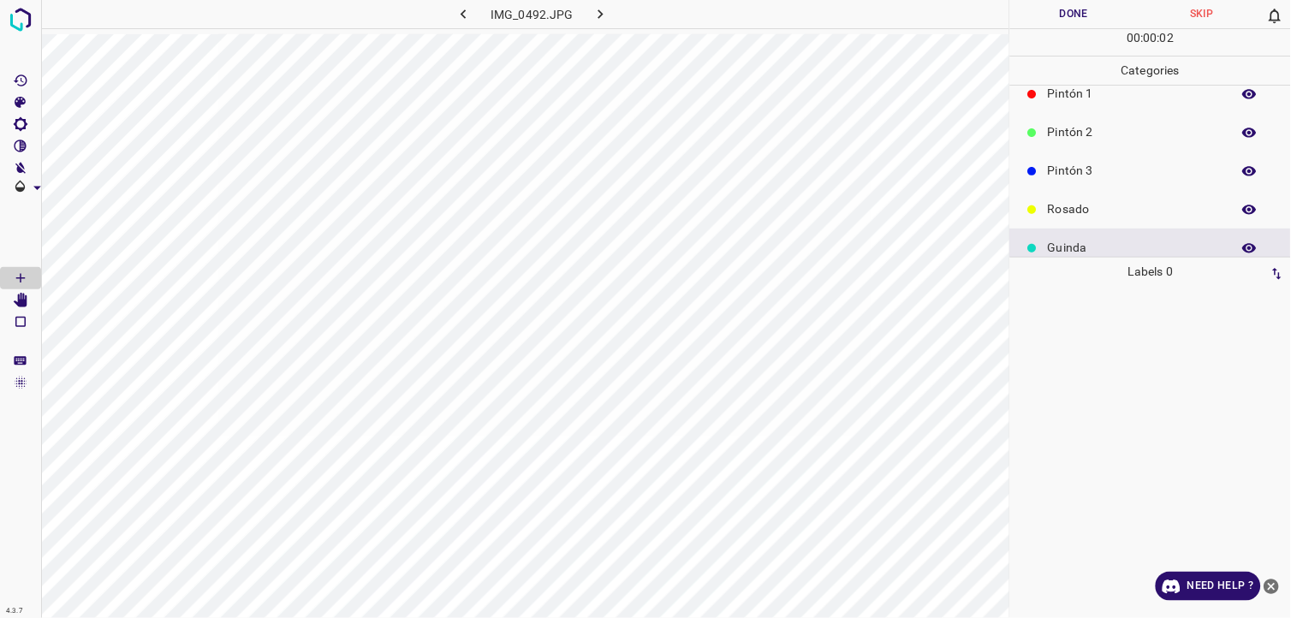
click at [1105, 208] on p "Rosado" at bounding box center [1135, 209] width 175 height 18
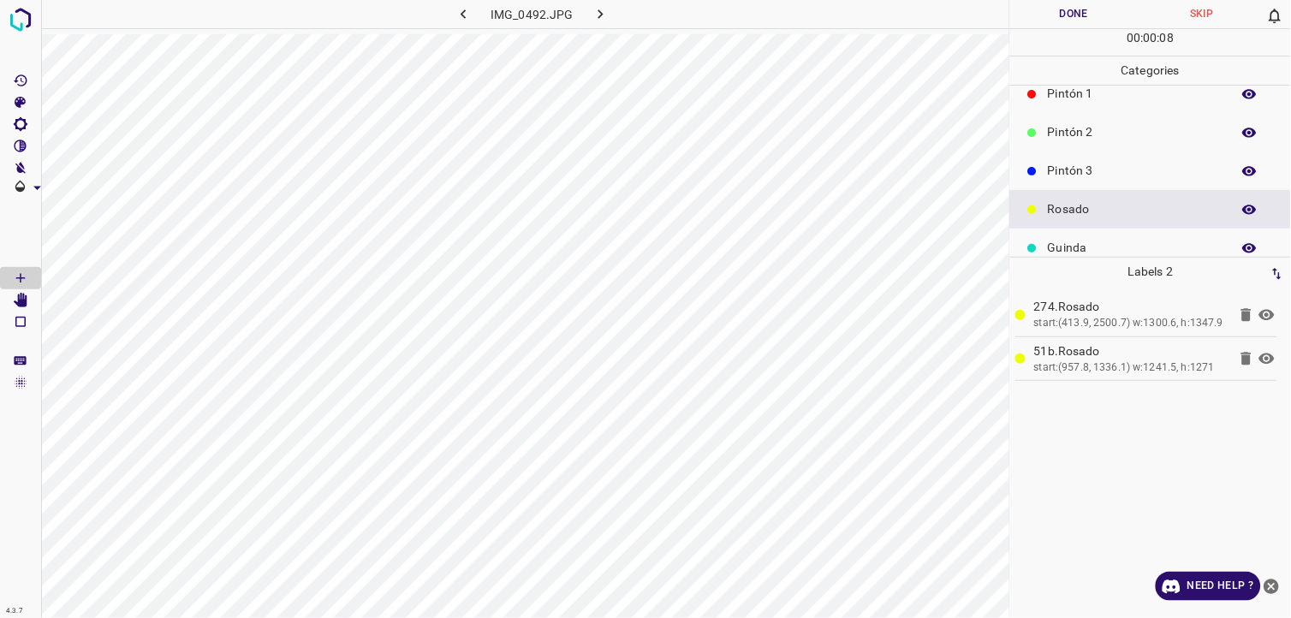
click at [1042, 18] on button "Done" at bounding box center [1074, 14] width 128 height 28
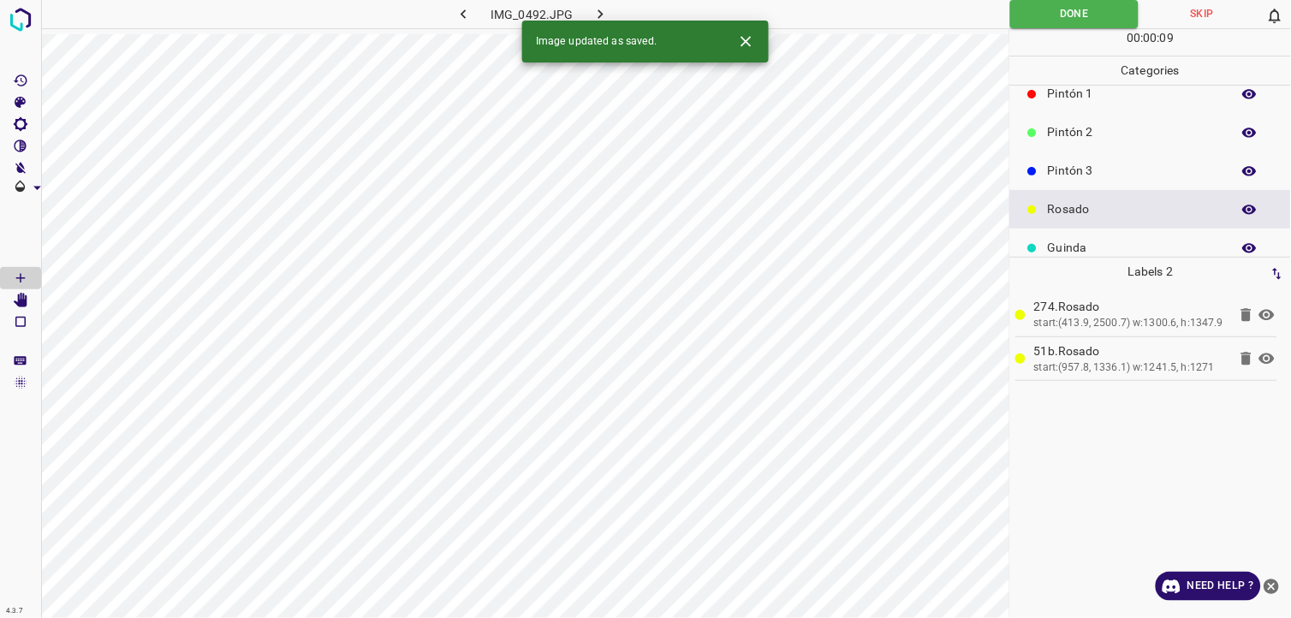
click at [608, 13] on icon "button" at bounding box center [601, 14] width 18 height 18
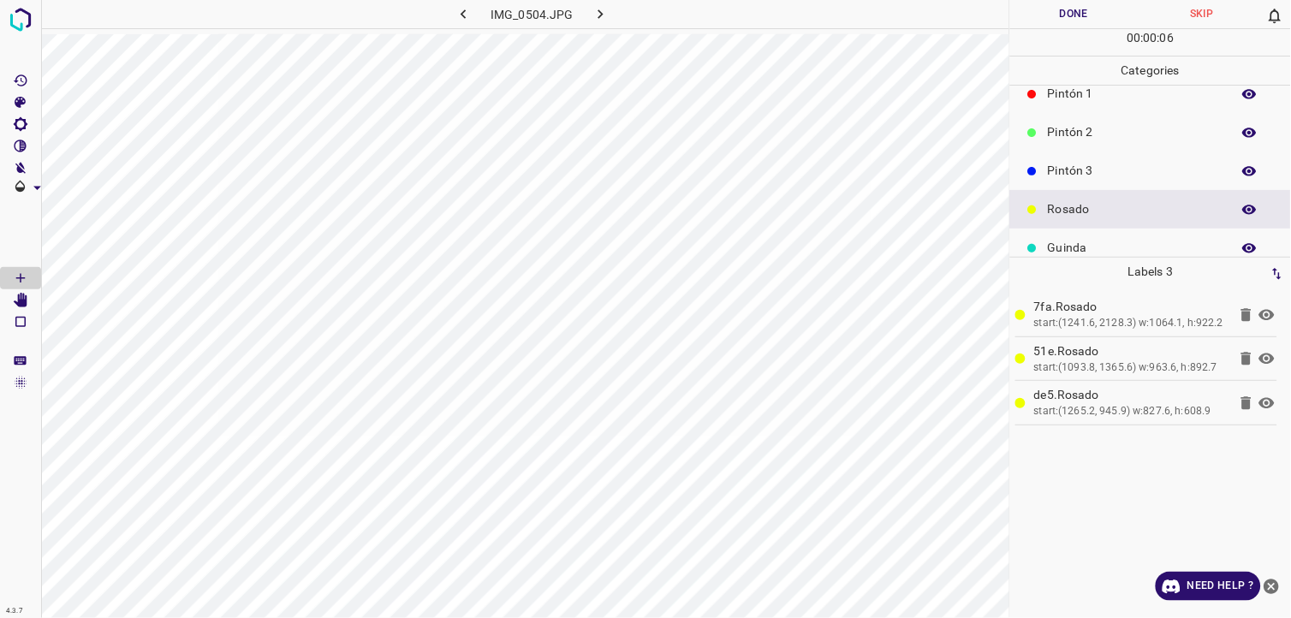
click at [1096, 12] on button "Done" at bounding box center [1074, 14] width 128 height 28
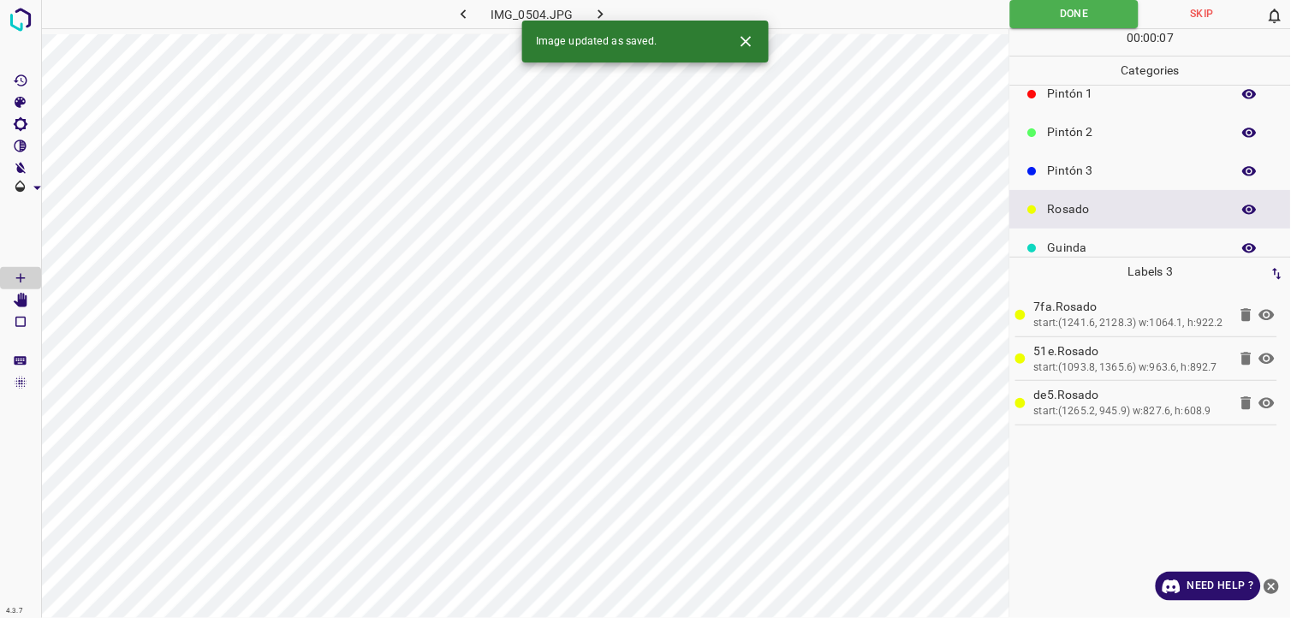
click at [611, 21] on div "Image updated as saved." at bounding box center [645, 42] width 247 height 42
click at [610, 11] on button "button" at bounding box center [601, 14] width 55 height 28
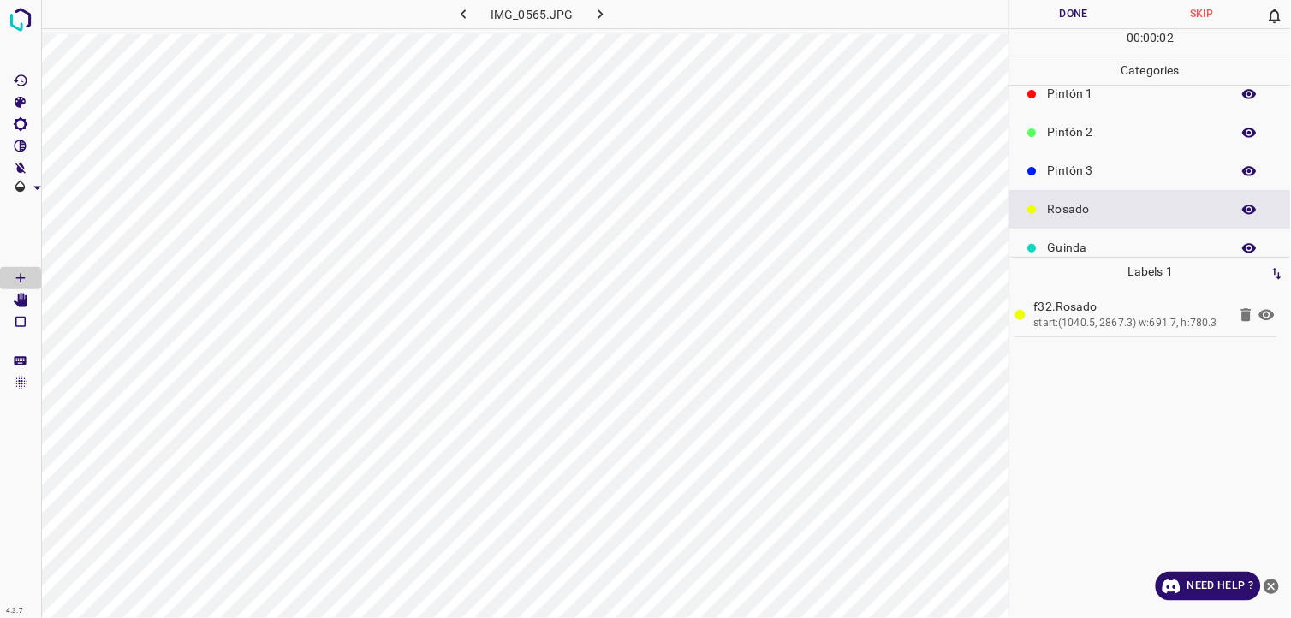
drag, startPoint x: 1106, startPoint y: 244, endPoint x: 1092, endPoint y: 248, distance: 15.2
click at [1092, 248] on p "Guinda" at bounding box center [1135, 248] width 175 height 18
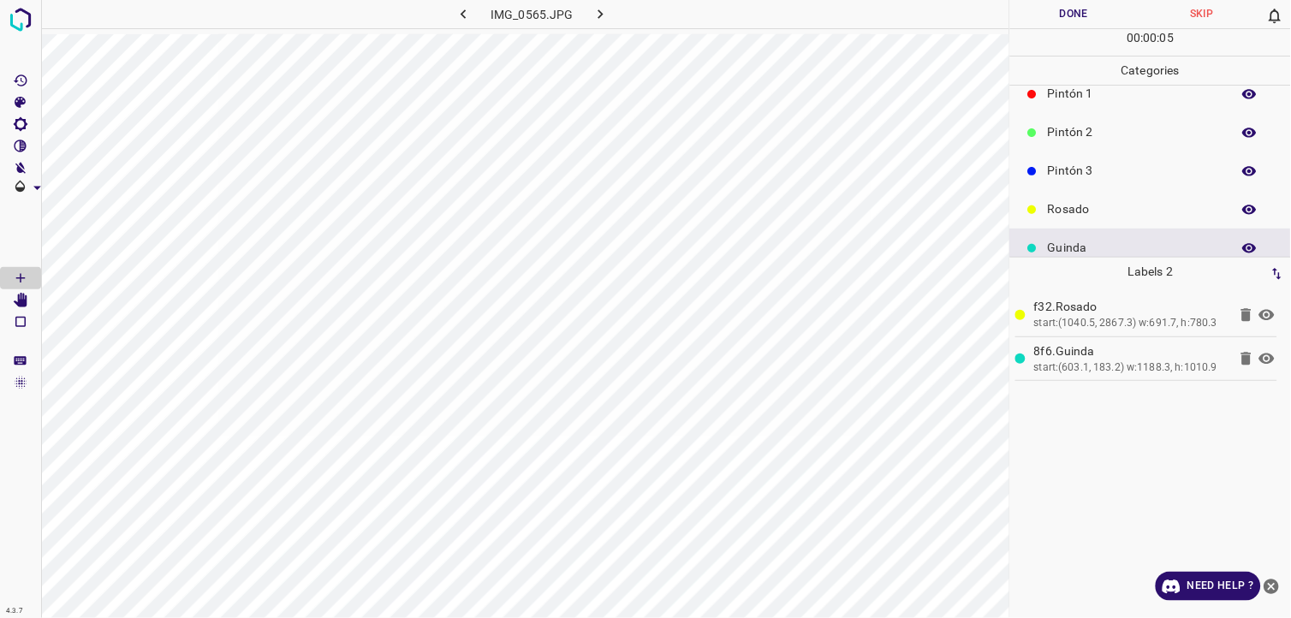
click at [1050, 4] on button "Done" at bounding box center [1074, 14] width 128 height 28
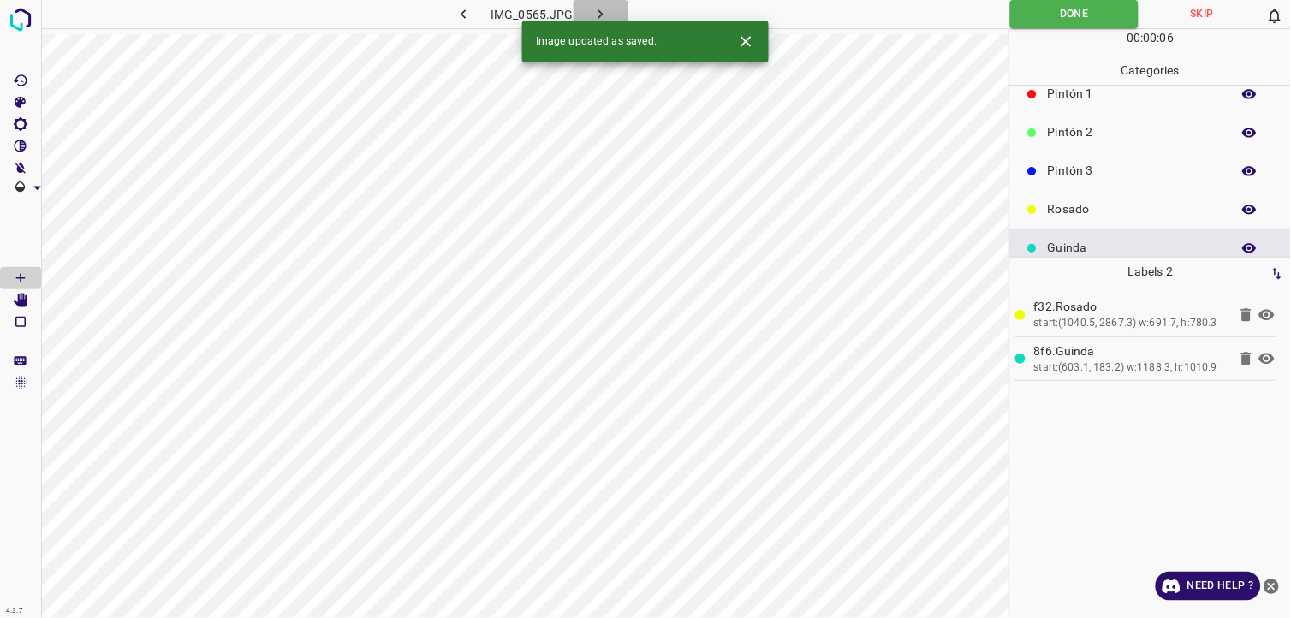
click at [610, 15] on button "button" at bounding box center [601, 14] width 55 height 28
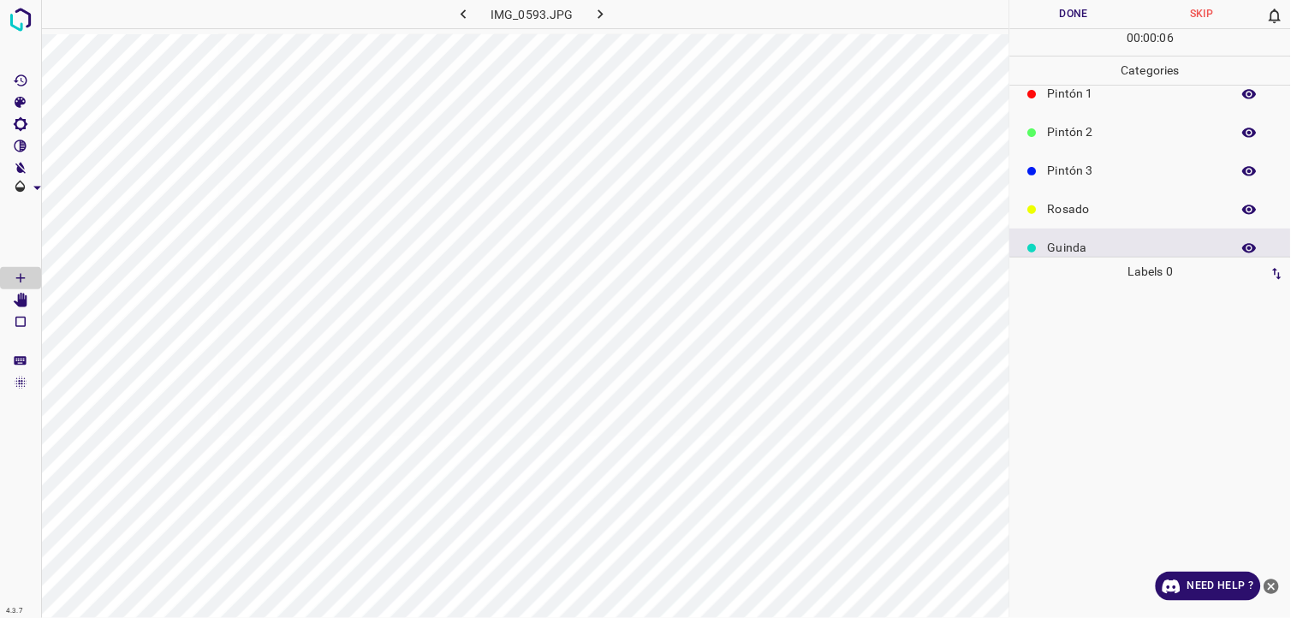
click at [1058, 212] on p "Rosado" at bounding box center [1135, 209] width 175 height 18
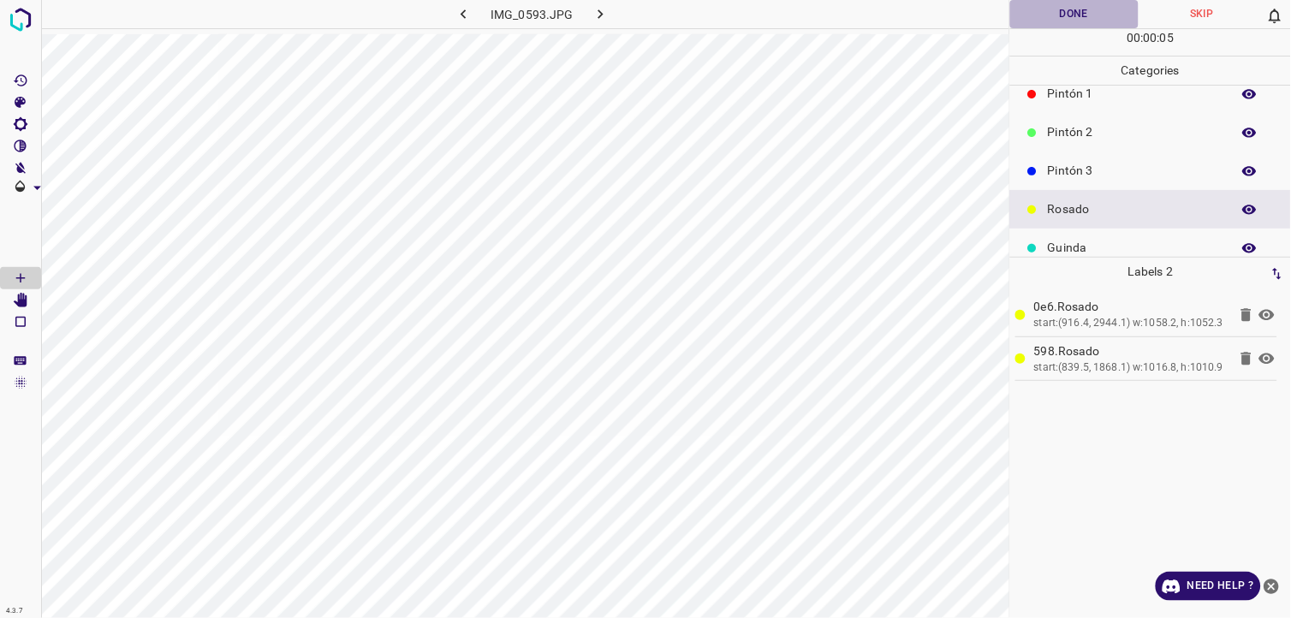
click at [1036, 19] on button "Done" at bounding box center [1074, 14] width 128 height 28
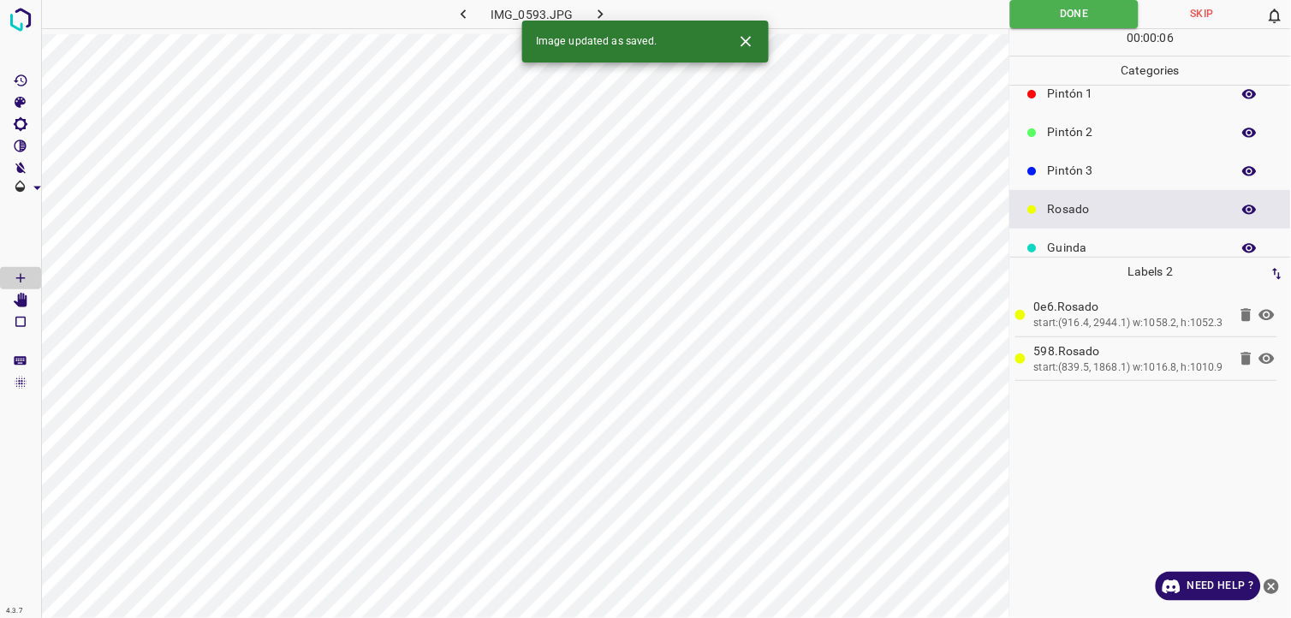
click at [603, 12] on icon "button" at bounding box center [601, 14] width 18 height 18
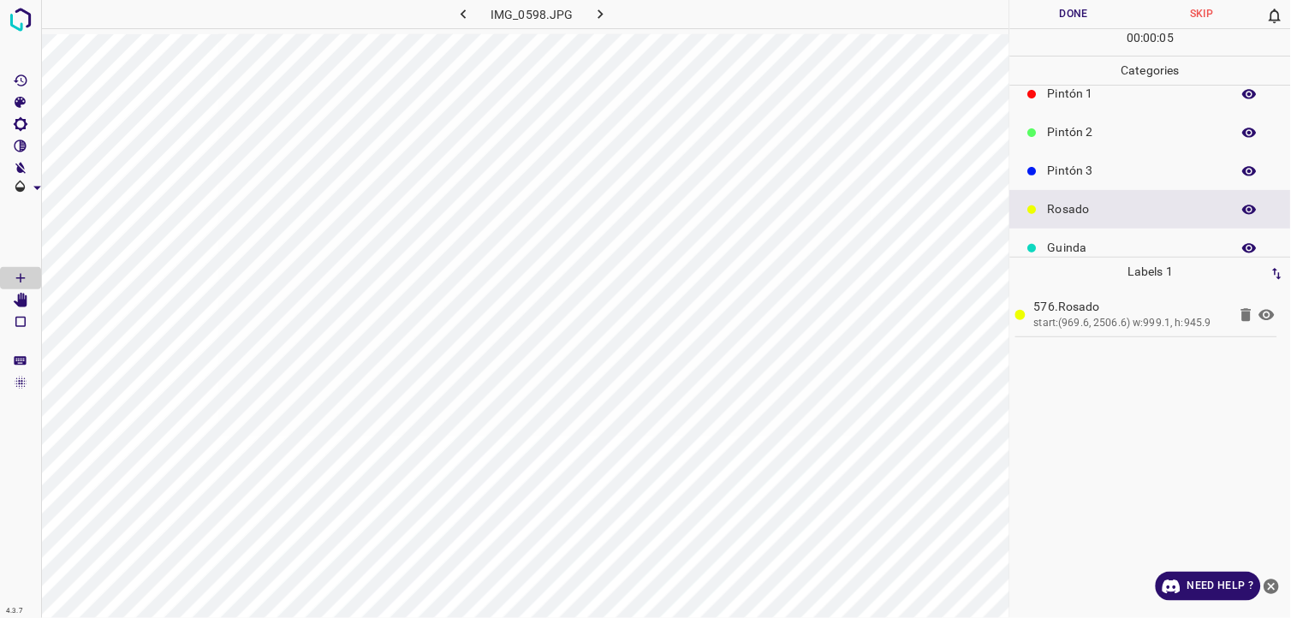
click at [1092, 241] on p "Guinda" at bounding box center [1135, 248] width 175 height 18
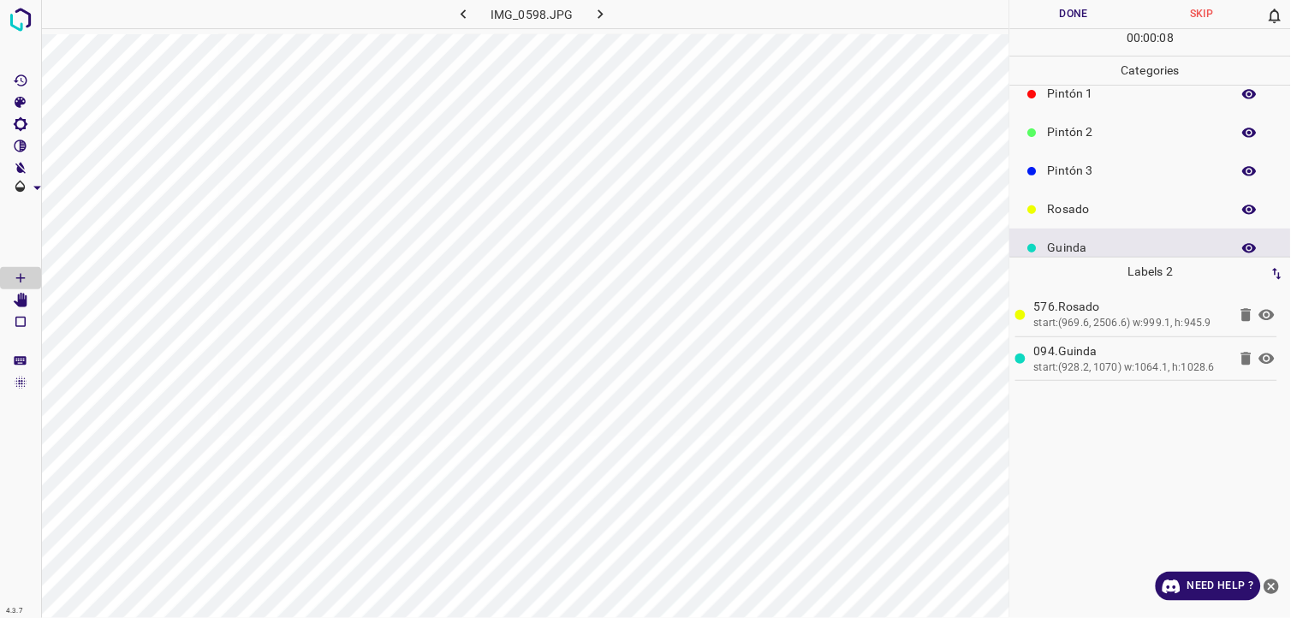
click at [1102, 6] on button "Done" at bounding box center [1074, 14] width 128 height 28
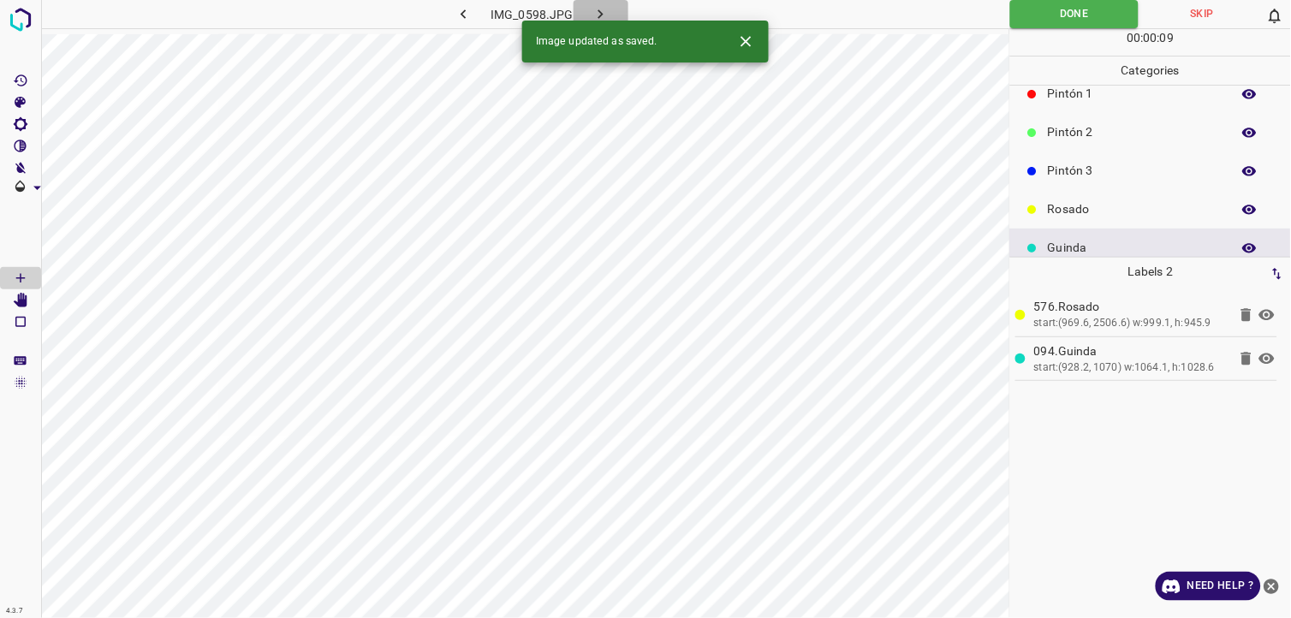
click at [614, 15] on button "button" at bounding box center [601, 14] width 55 height 28
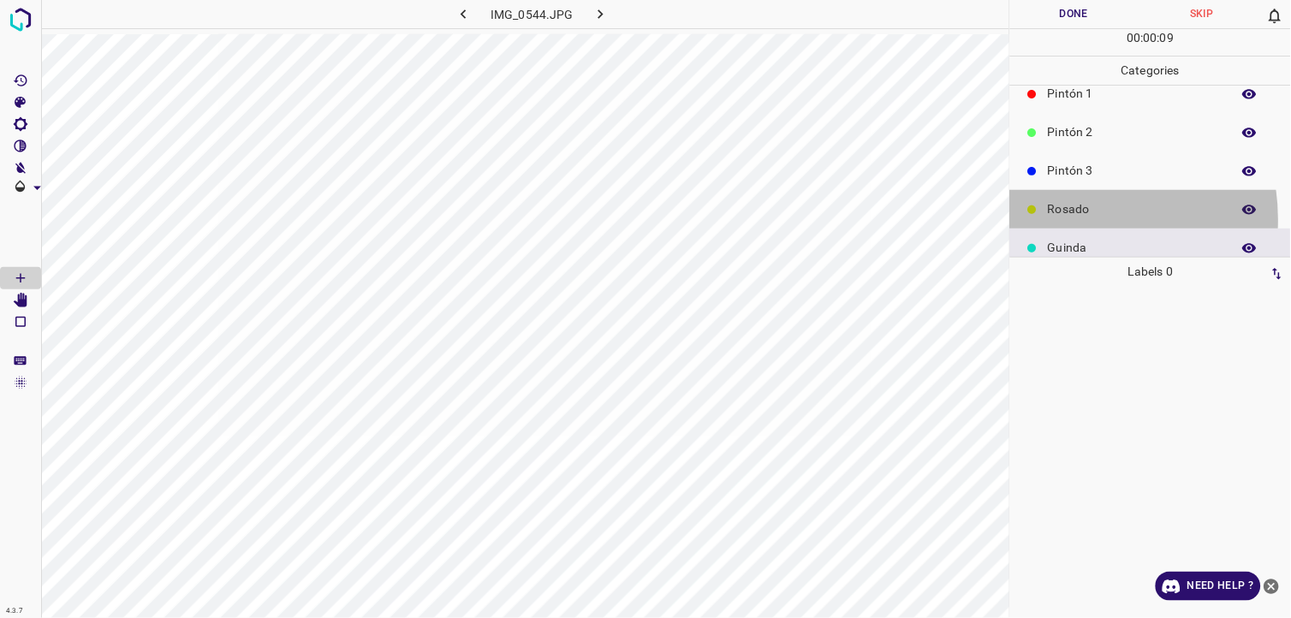
click at [1067, 219] on div "Rosado" at bounding box center [1150, 209] width 281 height 39
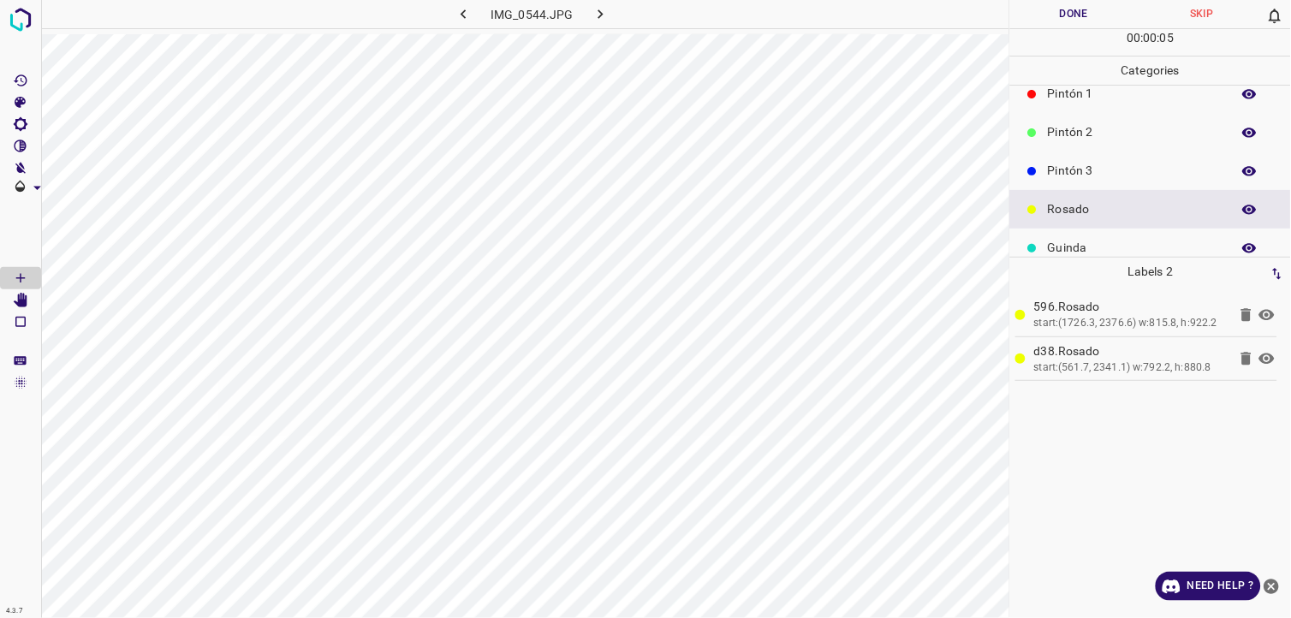
click at [1043, 26] on button "Done" at bounding box center [1074, 14] width 128 height 28
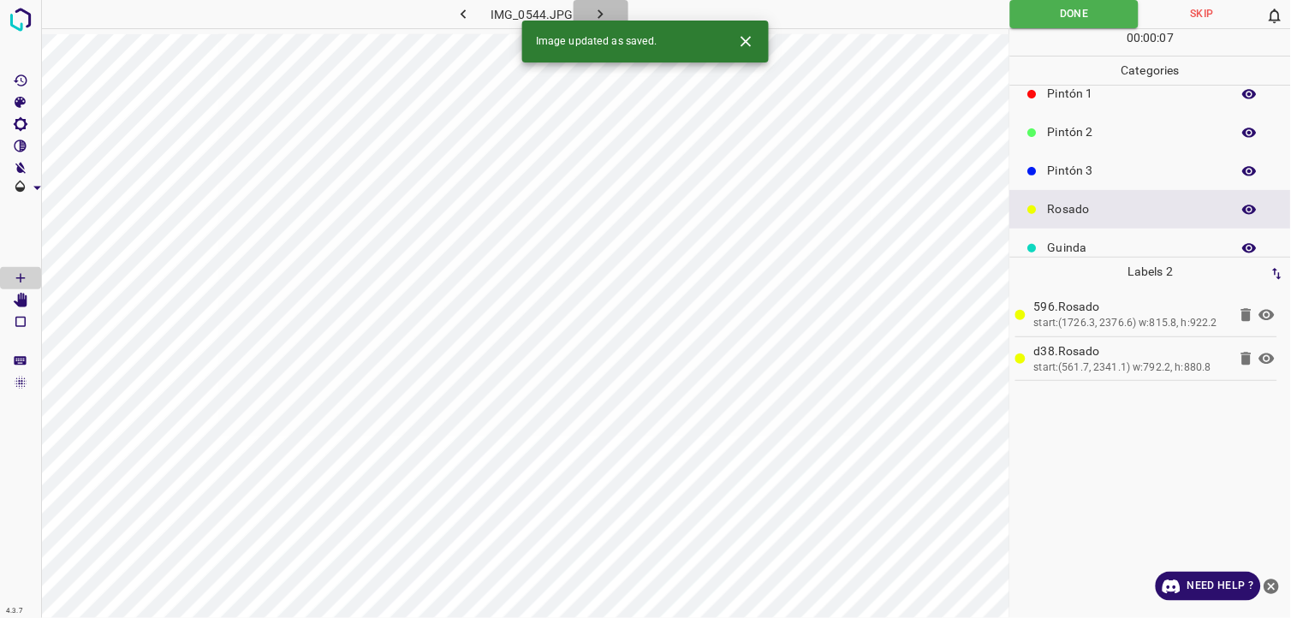
click at [596, 15] on icon "button" at bounding box center [601, 14] width 18 height 18
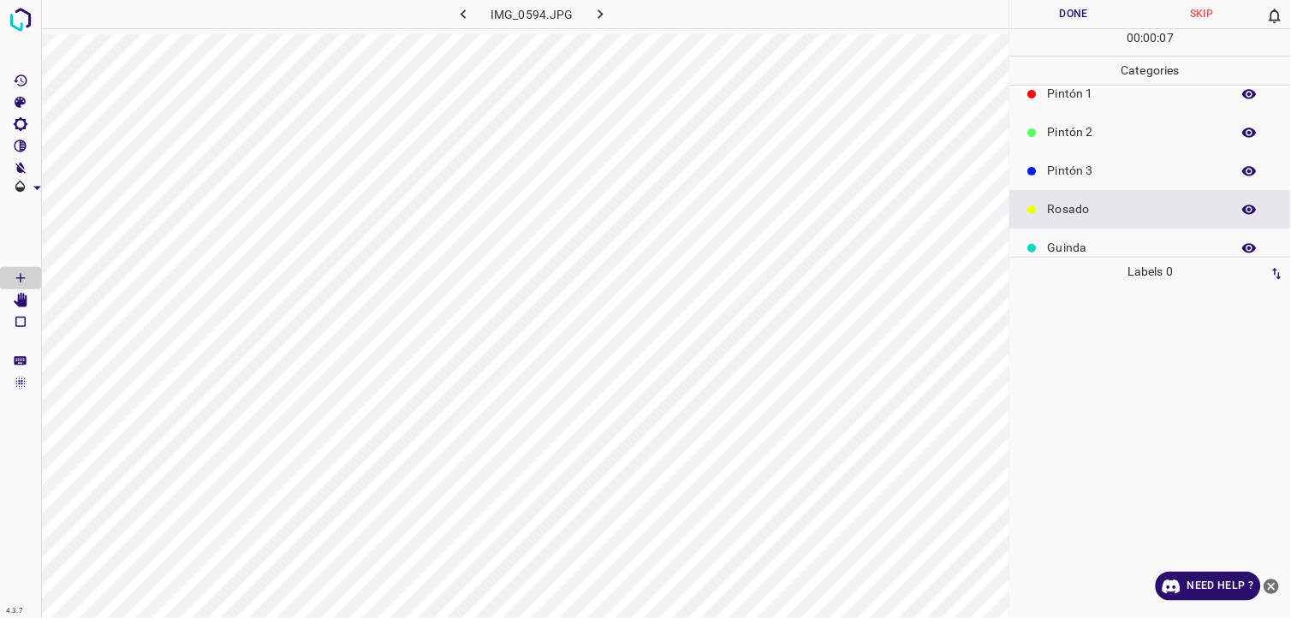
click at [1075, 245] on p "Guinda" at bounding box center [1135, 248] width 175 height 18
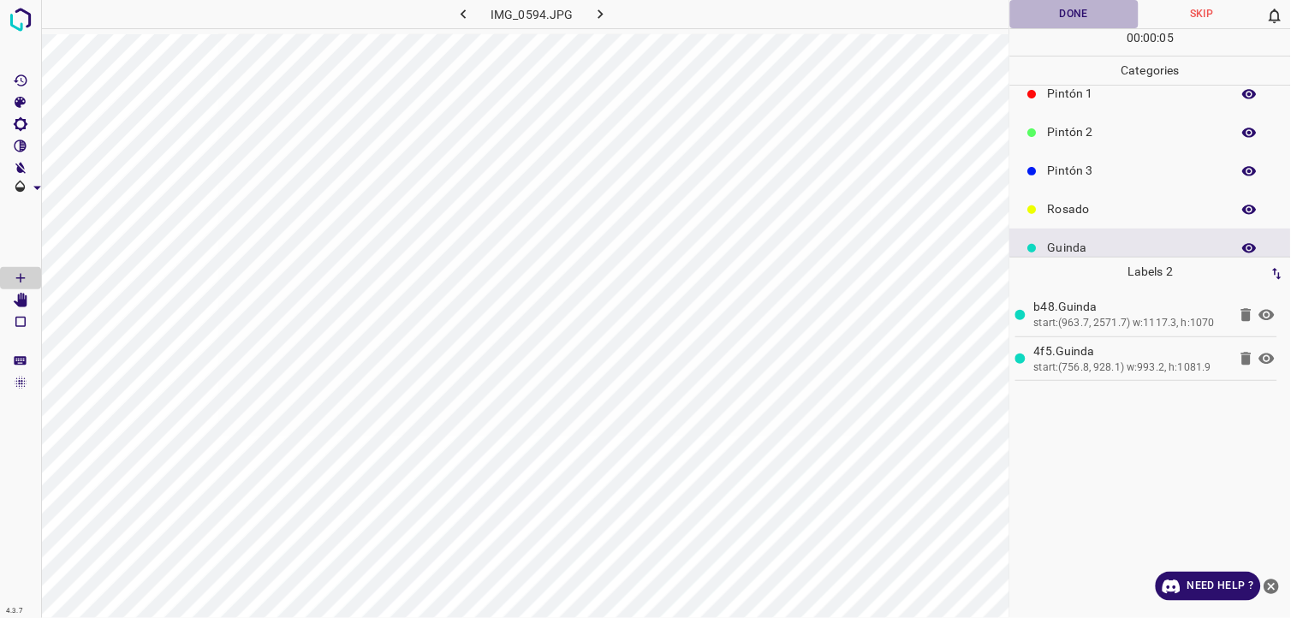
click at [1057, 4] on button "Done" at bounding box center [1074, 14] width 128 height 28
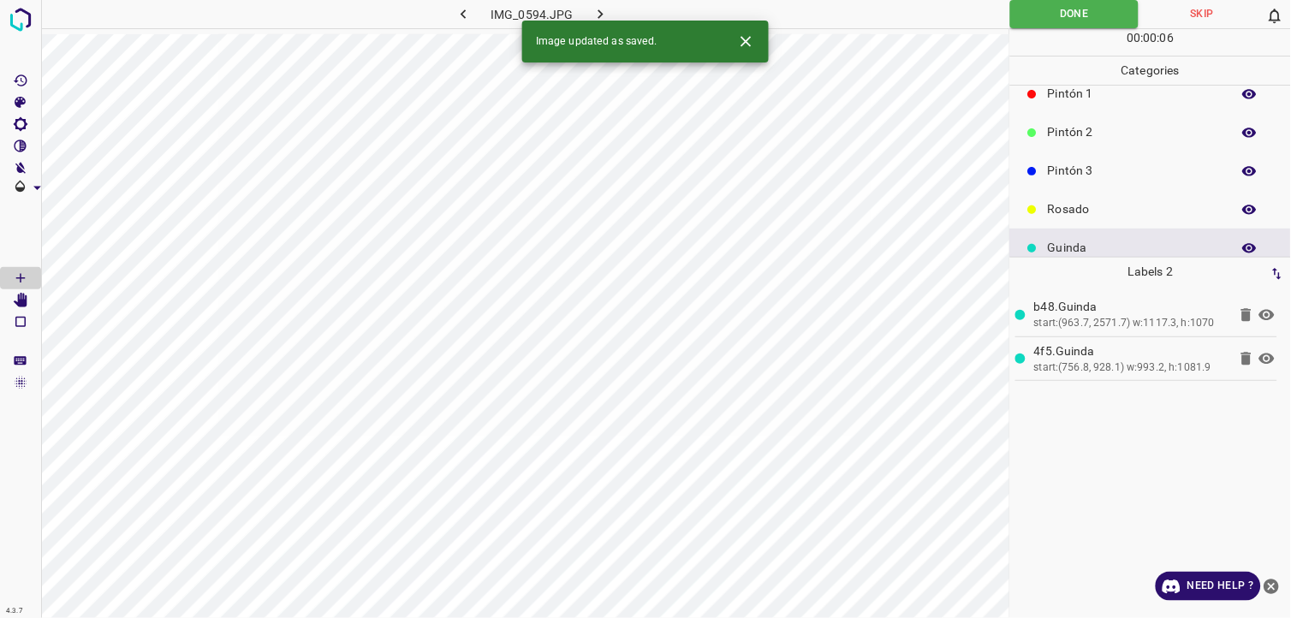
click at [601, 18] on icon "button" at bounding box center [601, 14] width 18 height 18
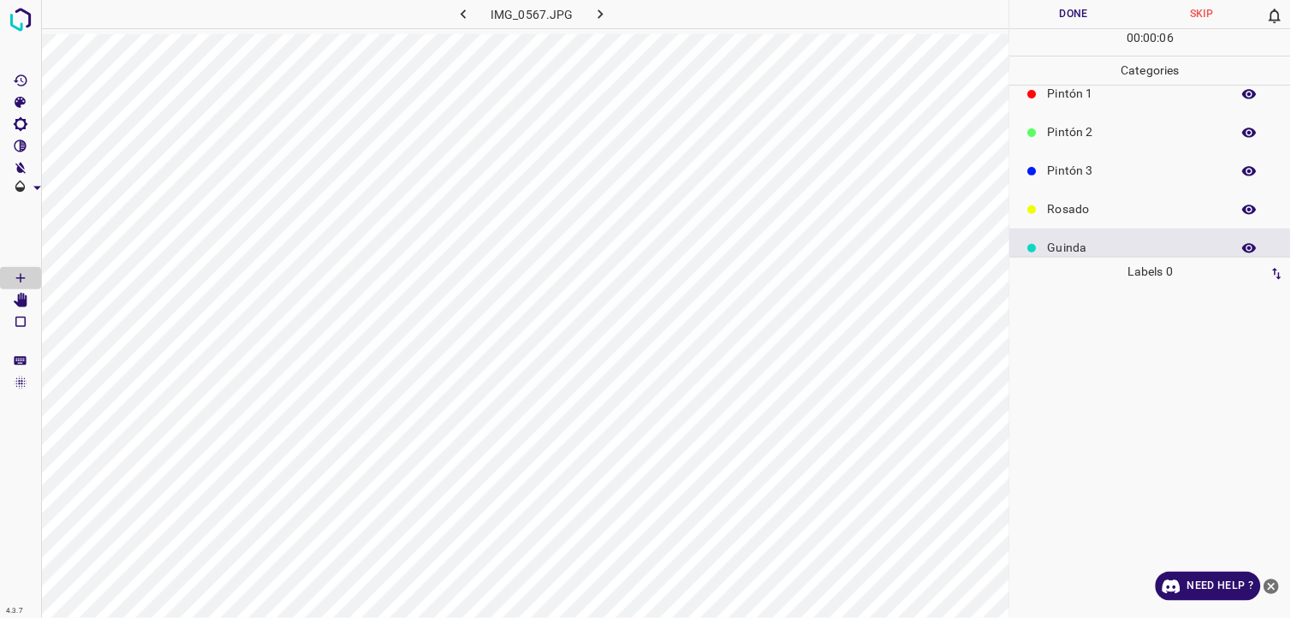
click at [1202, 201] on p "Rosado" at bounding box center [1135, 209] width 175 height 18
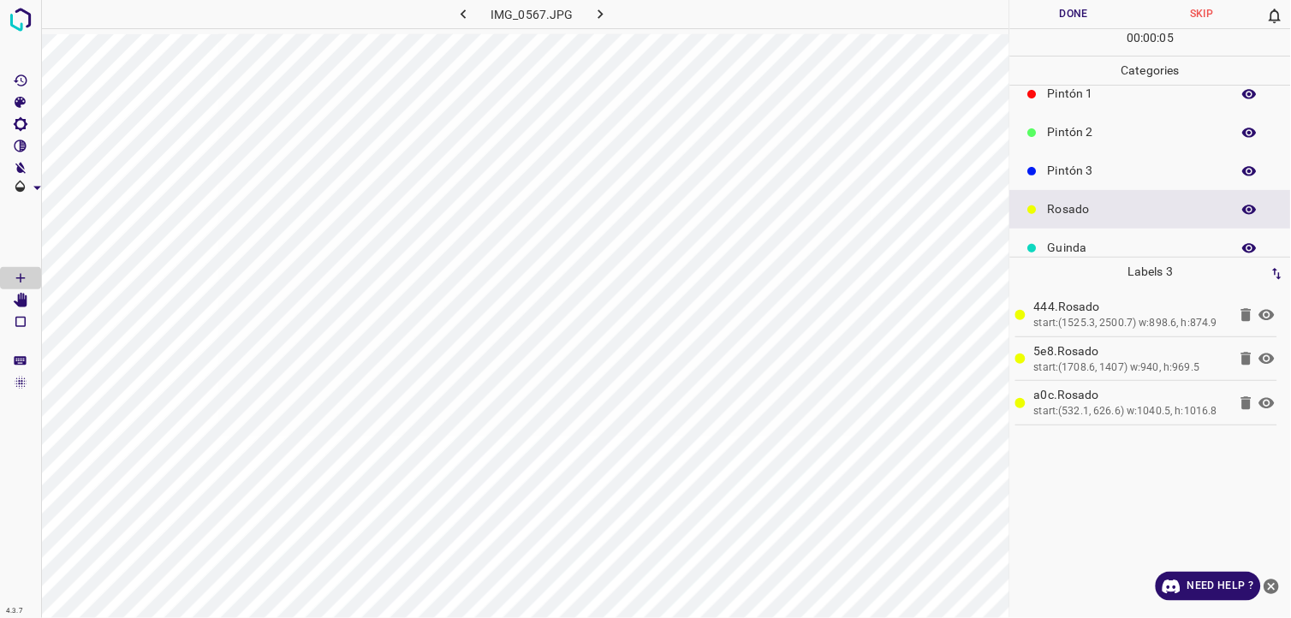
click at [1047, 10] on button "Done" at bounding box center [1074, 14] width 128 height 28
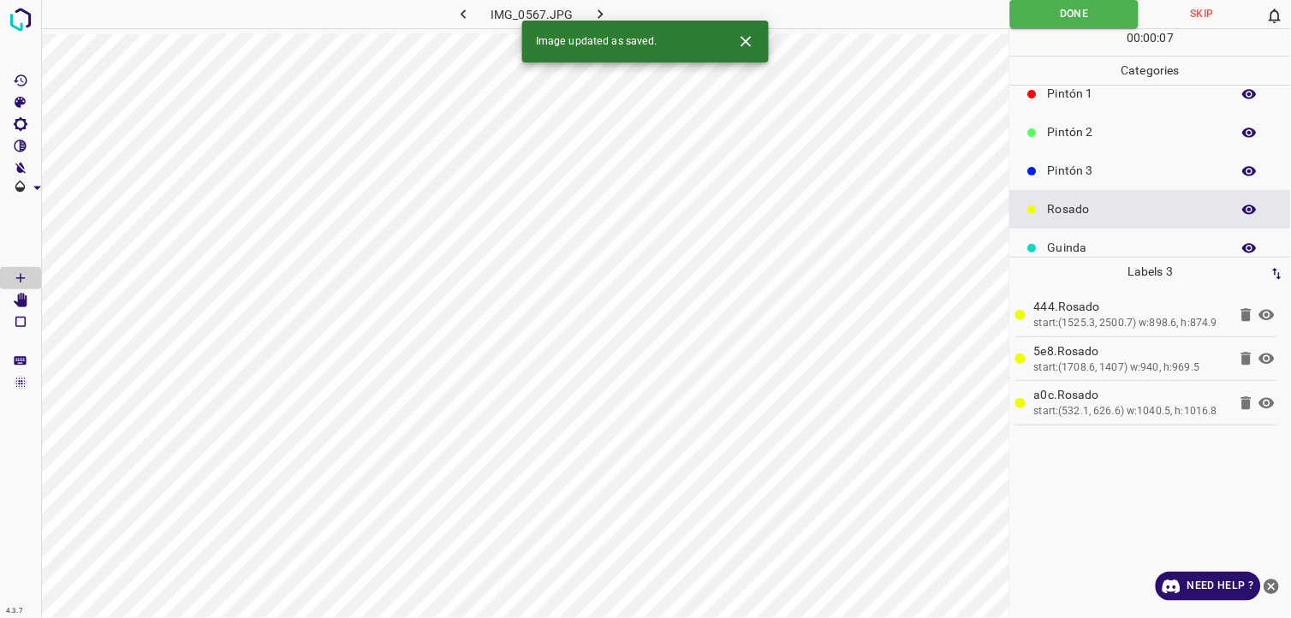
click at [600, 19] on icon "button" at bounding box center [601, 14] width 18 height 18
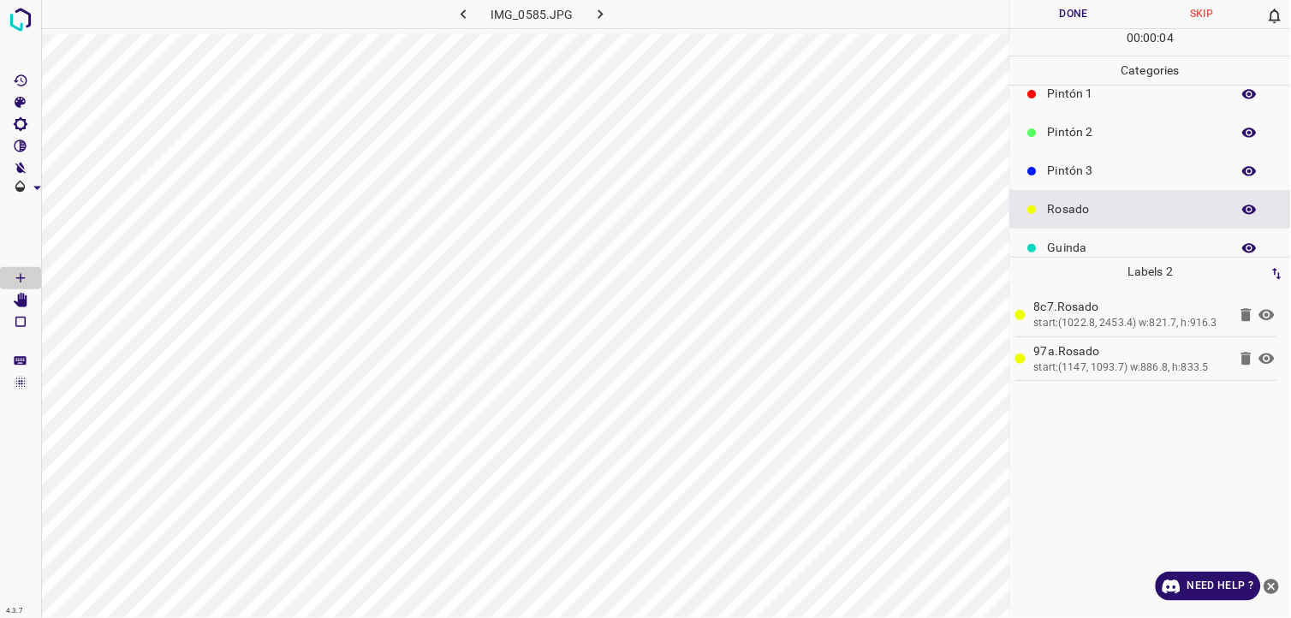
click at [1057, 17] on button "Done" at bounding box center [1074, 14] width 128 height 28
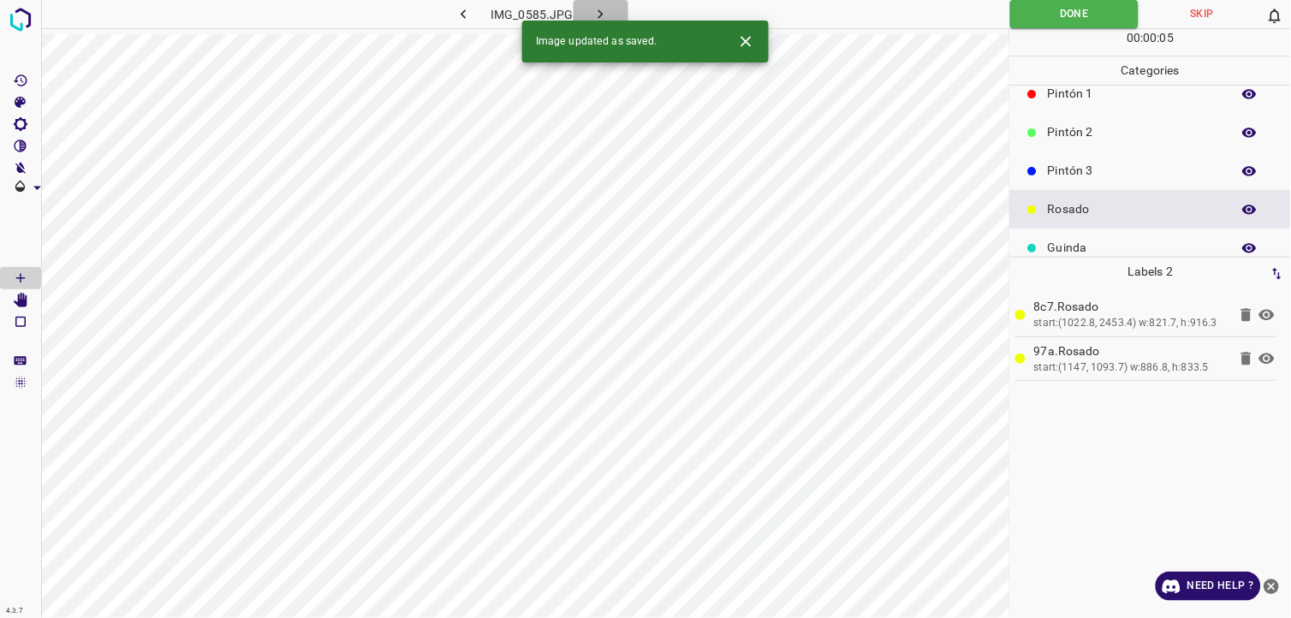
click at [619, 15] on button "button" at bounding box center [601, 14] width 55 height 28
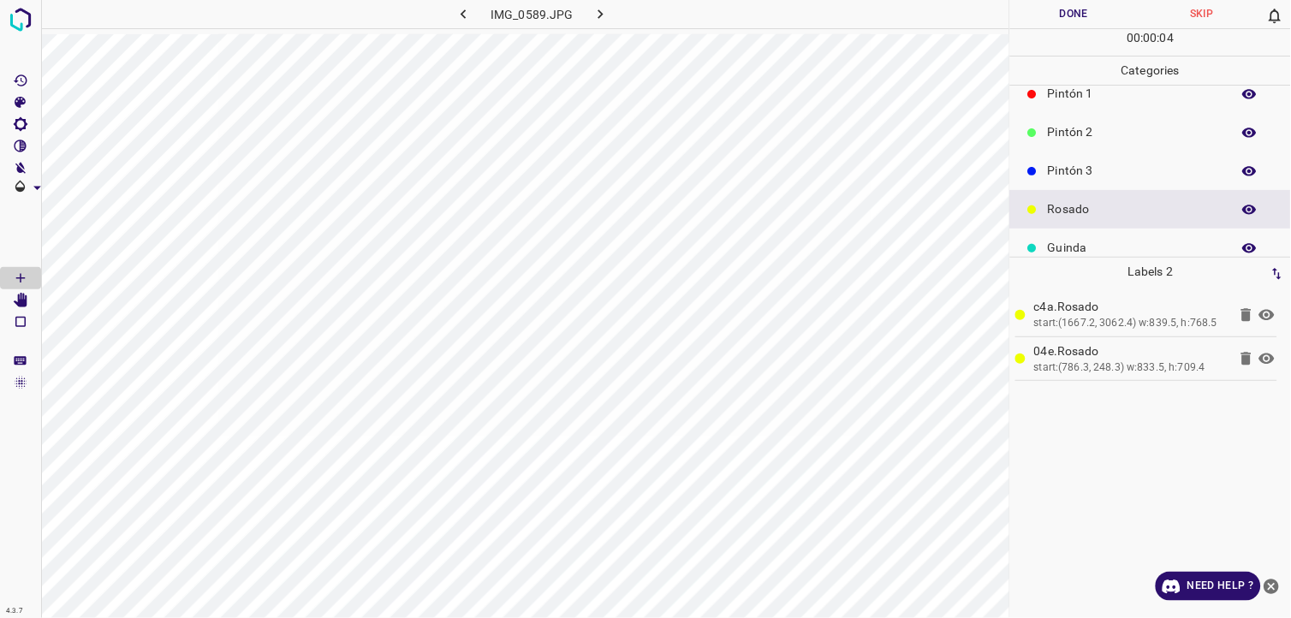
click at [1068, 22] on button "Done" at bounding box center [1074, 14] width 128 height 28
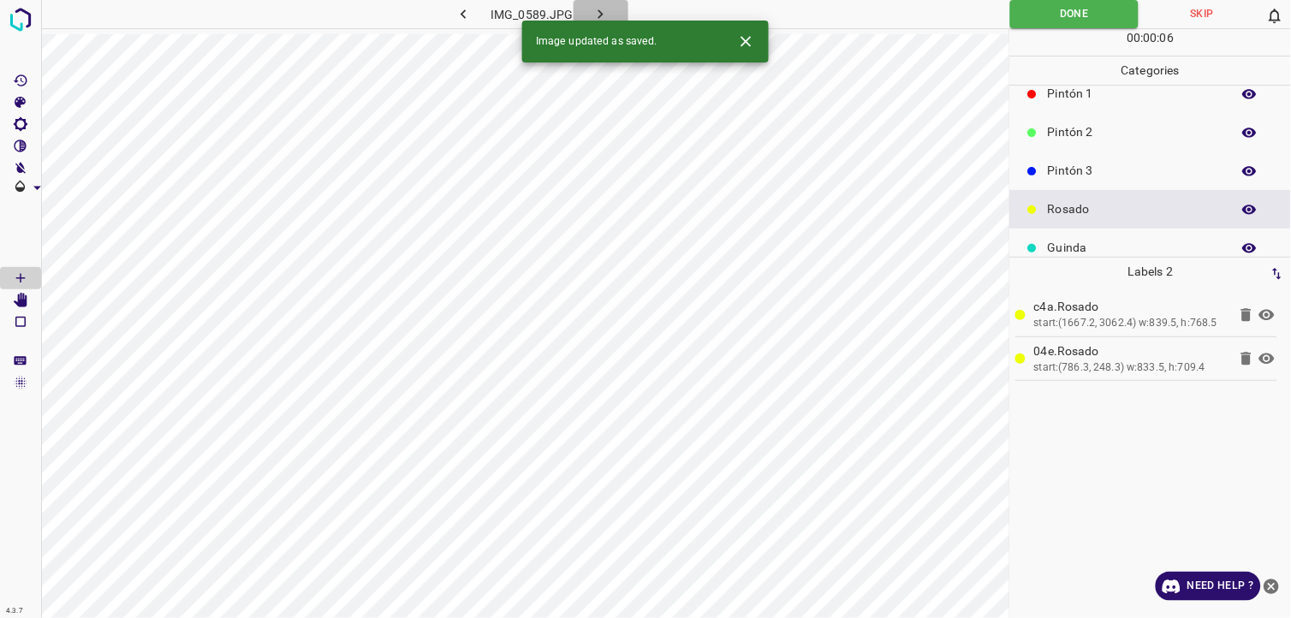
click at [610, 10] on button "button" at bounding box center [601, 14] width 55 height 28
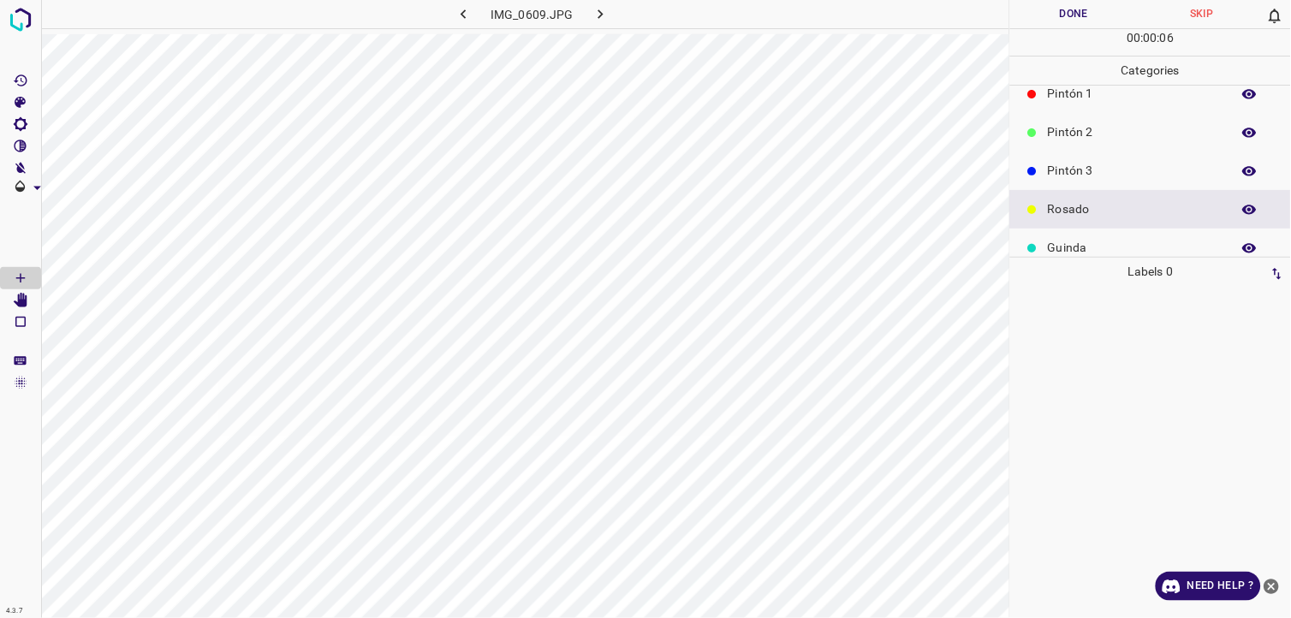
drag, startPoint x: 1073, startPoint y: 251, endPoint x: 1024, endPoint y: 249, distance: 48.8
click at [1068, 251] on p "Guinda" at bounding box center [1135, 248] width 175 height 18
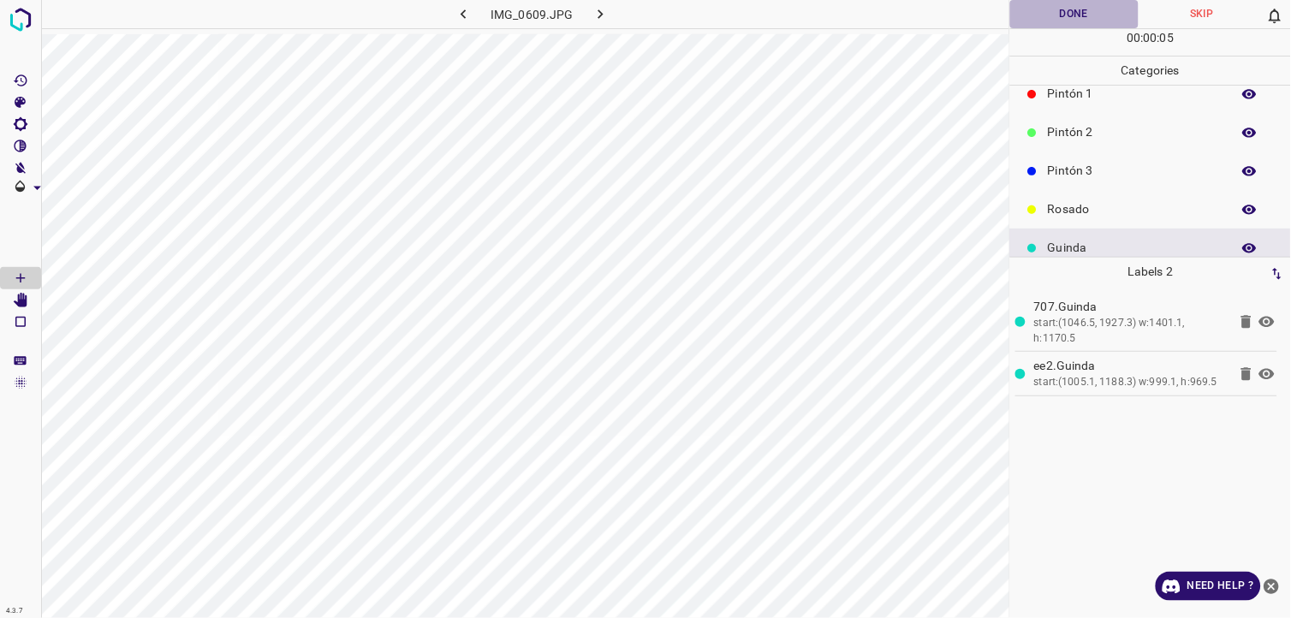
click at [1037, 9] on button "Done" at bounding box center [1074, 14] width 128 height 28
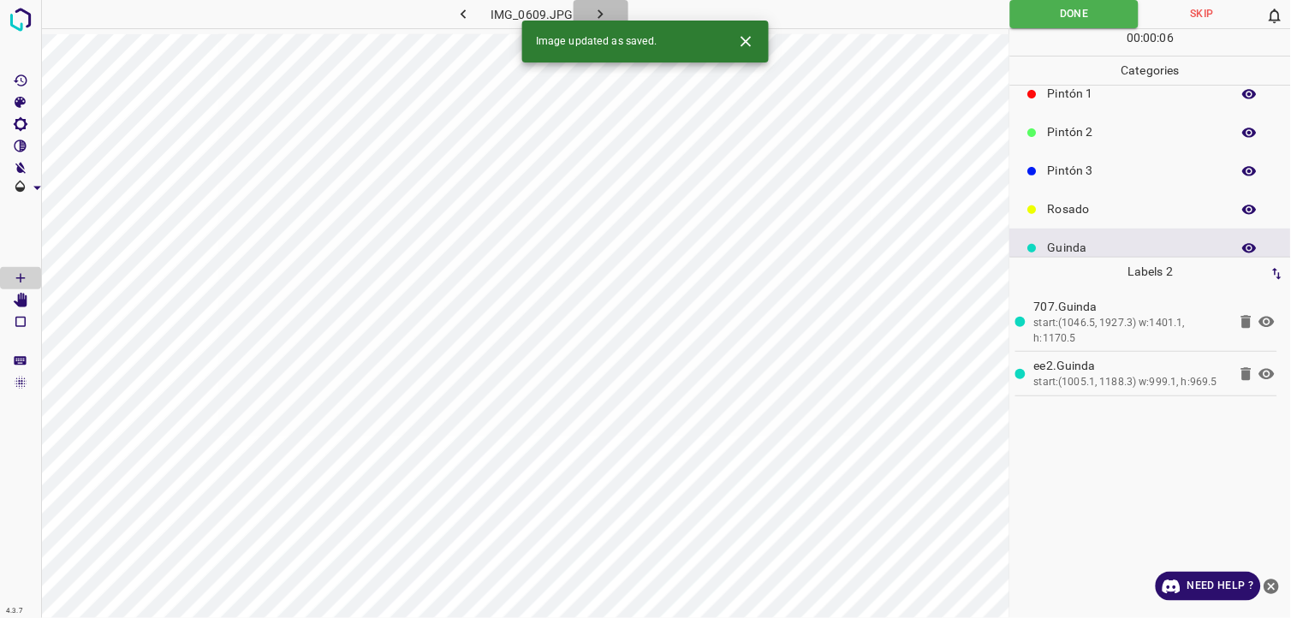
click at [602, 9] on icon "button" at bounding box center [601, 14] width 18 height 18
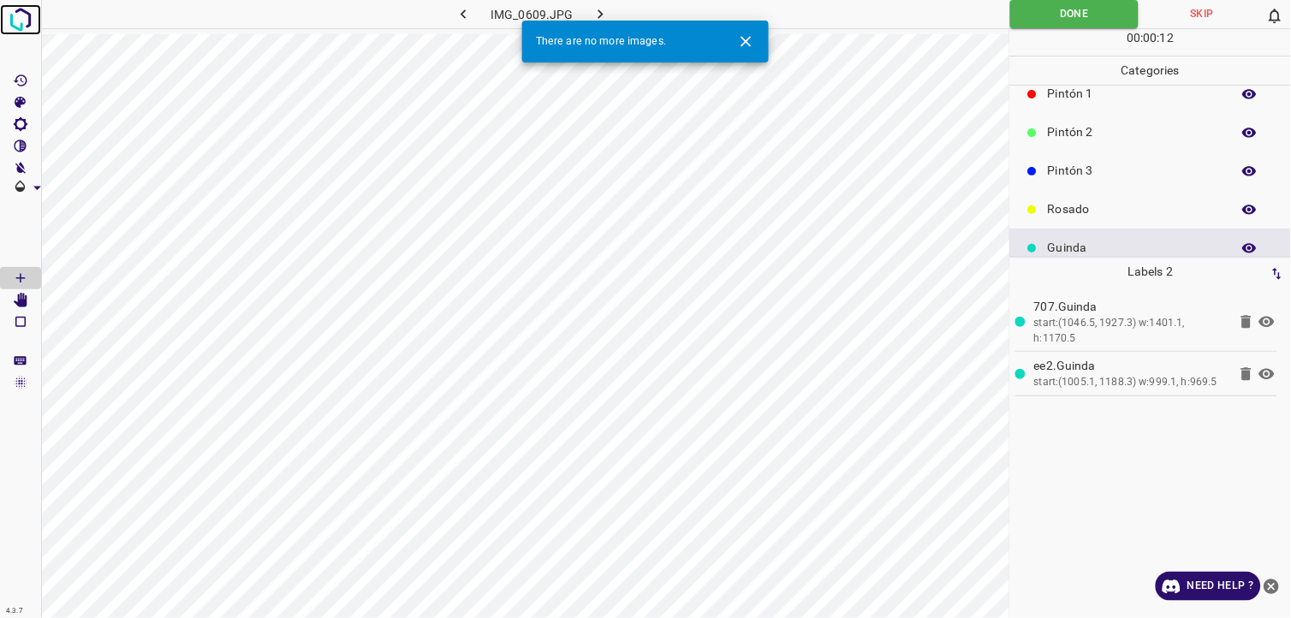
click at [28, 15] on img at bounding box center [20, 19] width 31 height 31
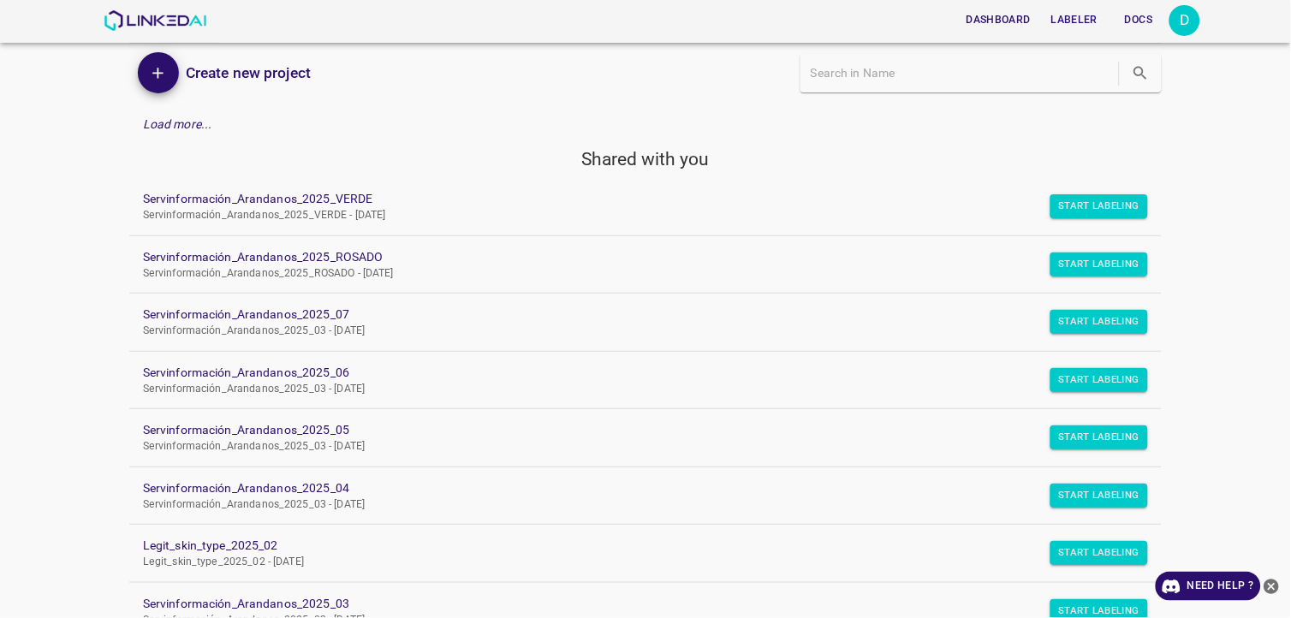
scroll to position [95, 0]
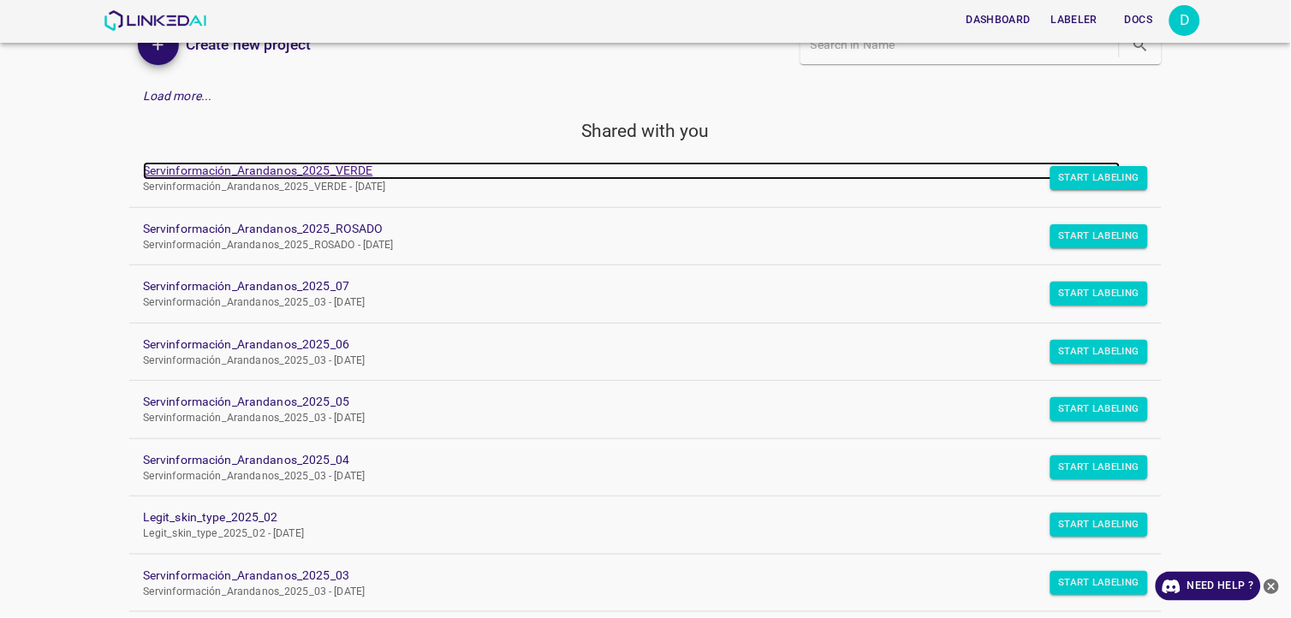
click at [313, 174] on link "Servinformación_Arandanos_2025_VERDE" at bounding box center [632, 171] width 978 height 18
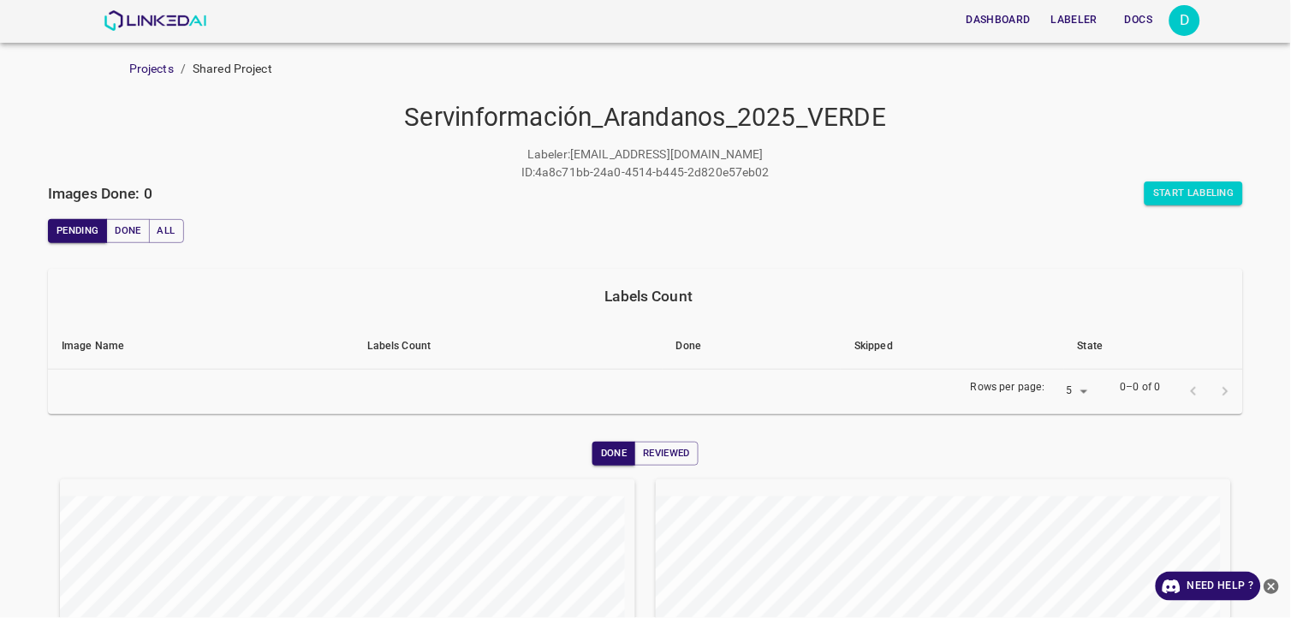
drag, startPoint x: 1158, startPoint y: 199, endPoint x: 1121, endPoint y: 161, distance: 53.3
click at [1121, 161] on div "Labeler : nanisp37@gmail.com ID : 4a8c71bb-24a0-4514-b445-2d820e57eb02" at bounding box center [645, 164] width 1195 height 36
click at [1145, 187] on button "Start Labeling" at bounding box center [1194, 193] width 98 height 24
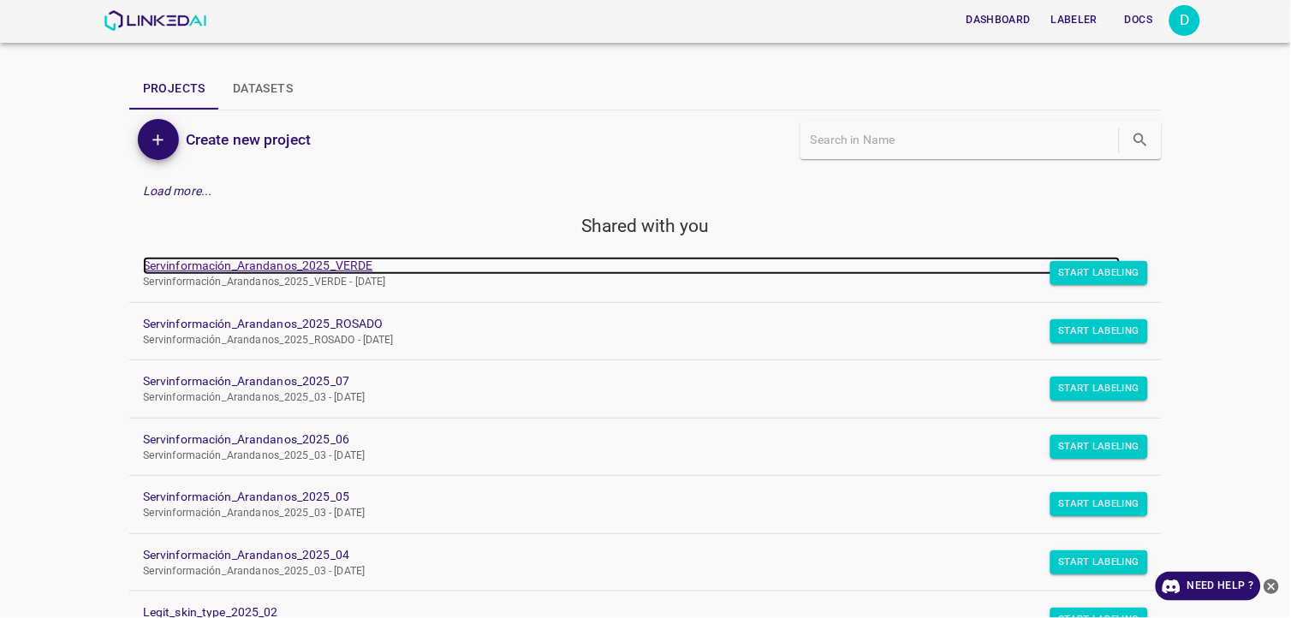
click at [341, 264] on link "Servinformación_Arandanos_2025_VERDE" at bounding box center [632, 266] width 978 height 18
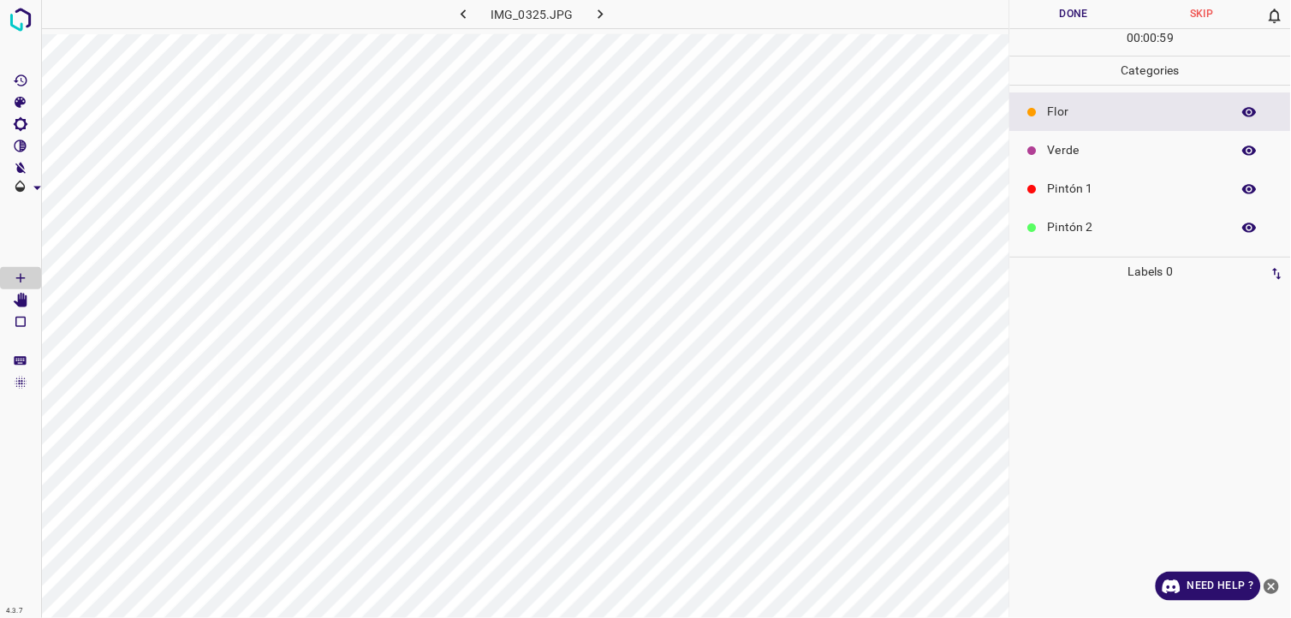
click at [1048, 152] on p "Verde" at bounding box center [1135, 150] width 175 height 18
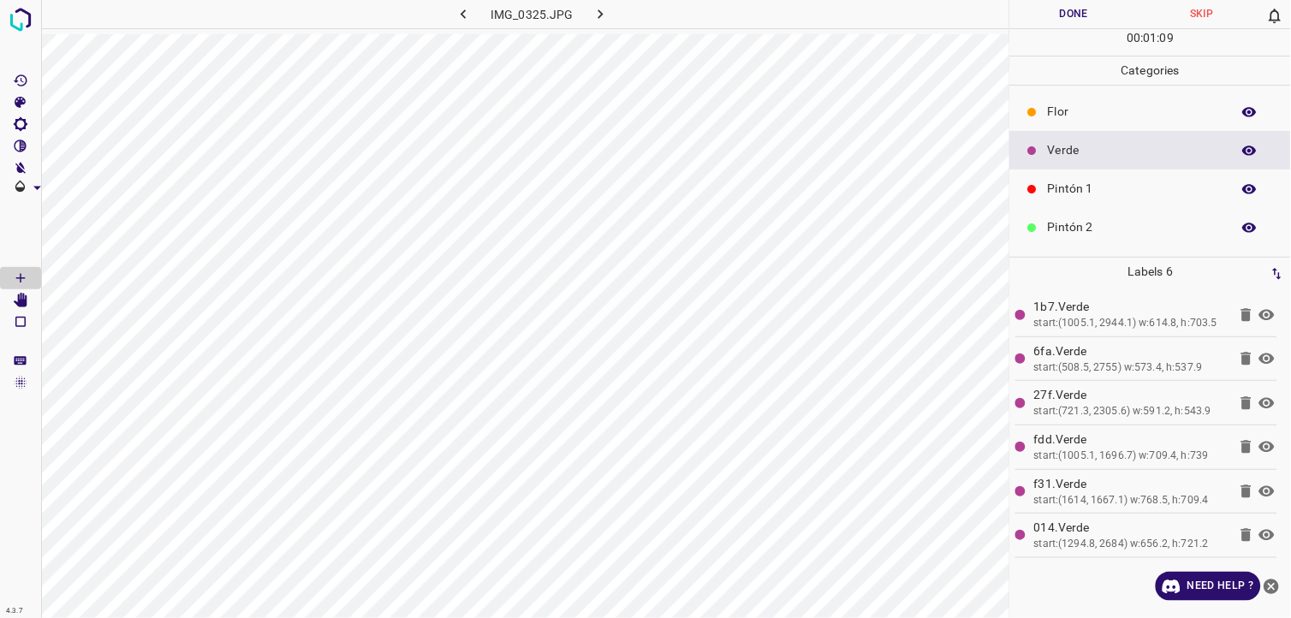
click at [1059, 15] on button "Done" at bounding box center [1074, 14] width 128 height 28
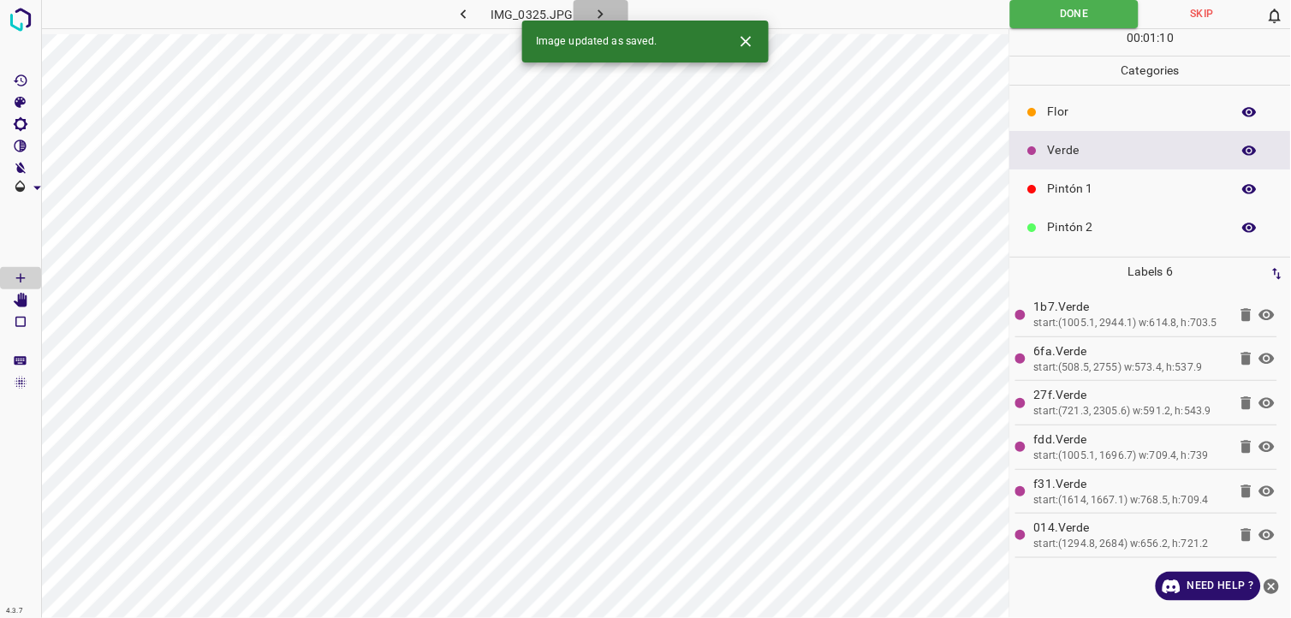
click at [614, 10] on button "button" at bounding box center [601, 14] width 55 height 28
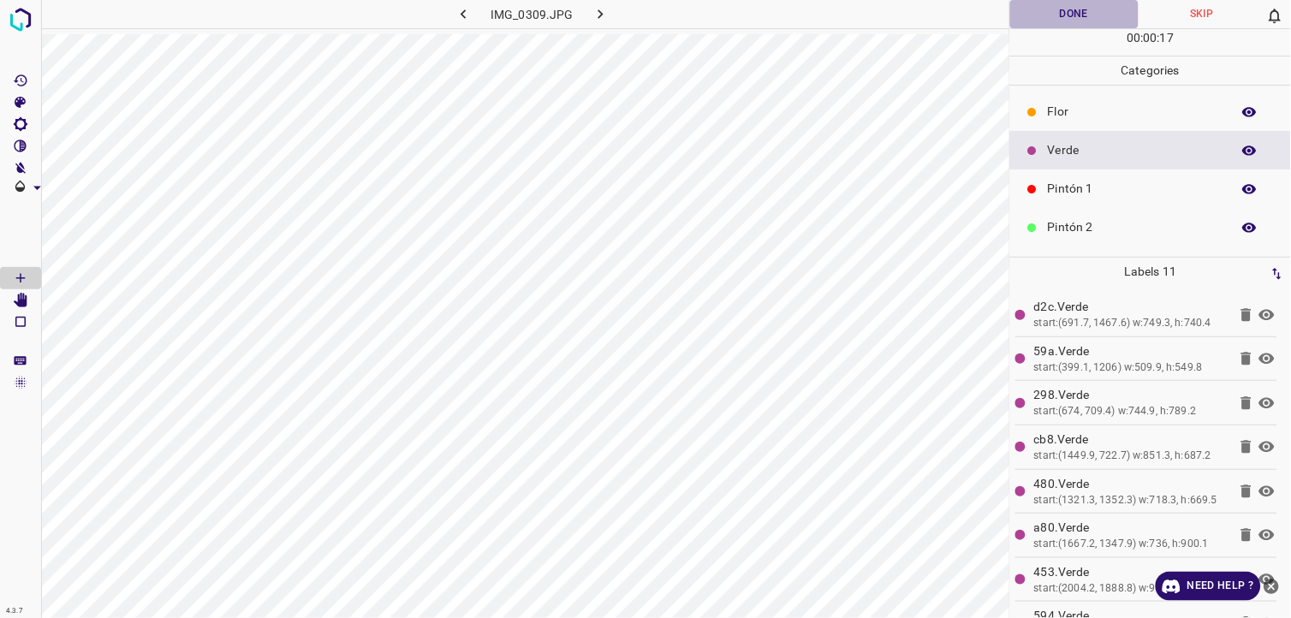
click at [1089, 4] on button "Done" at bounding box center [1074, 14] width 128 height 28
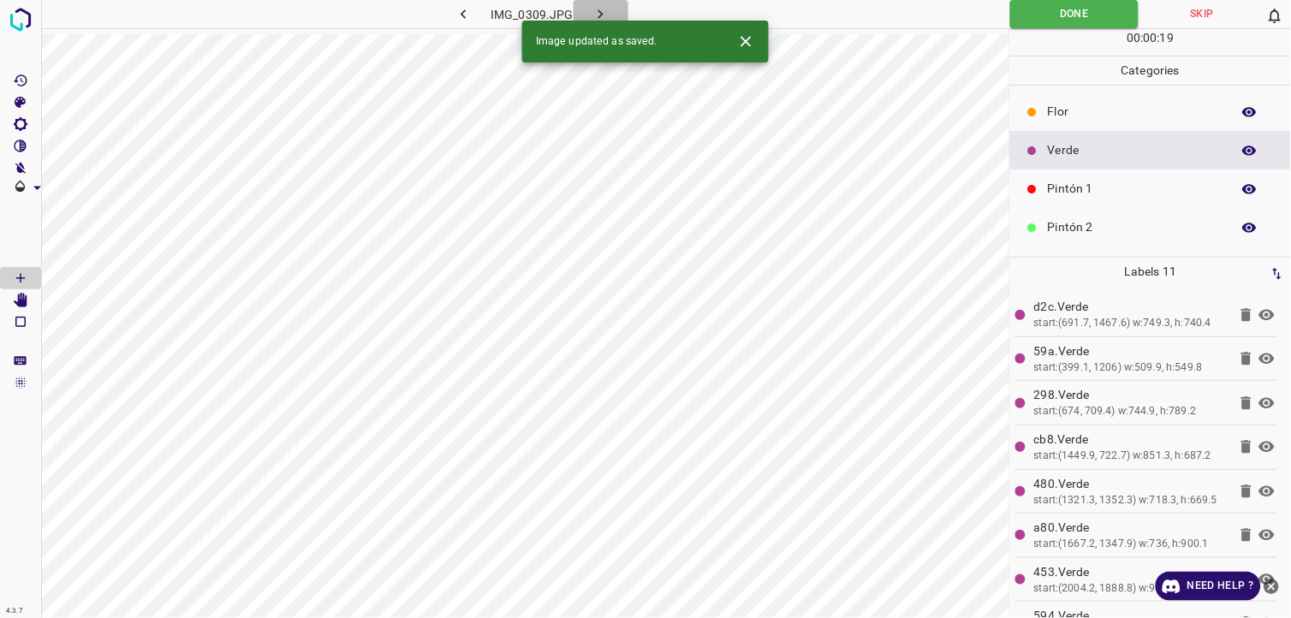
click at [604, 7] on icon "button" at bounding box center [601, 14] width 18 height 18
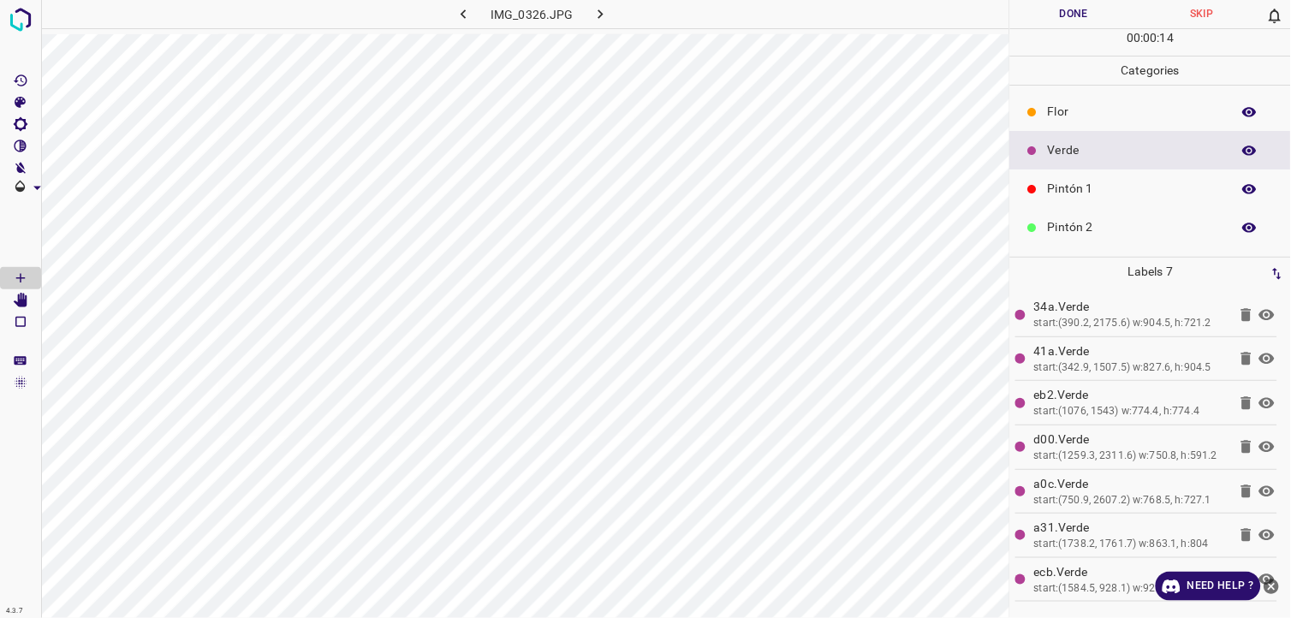
click at [1040, 11] on button "Done" at bounding box center [1074, 14] width 128 height 28
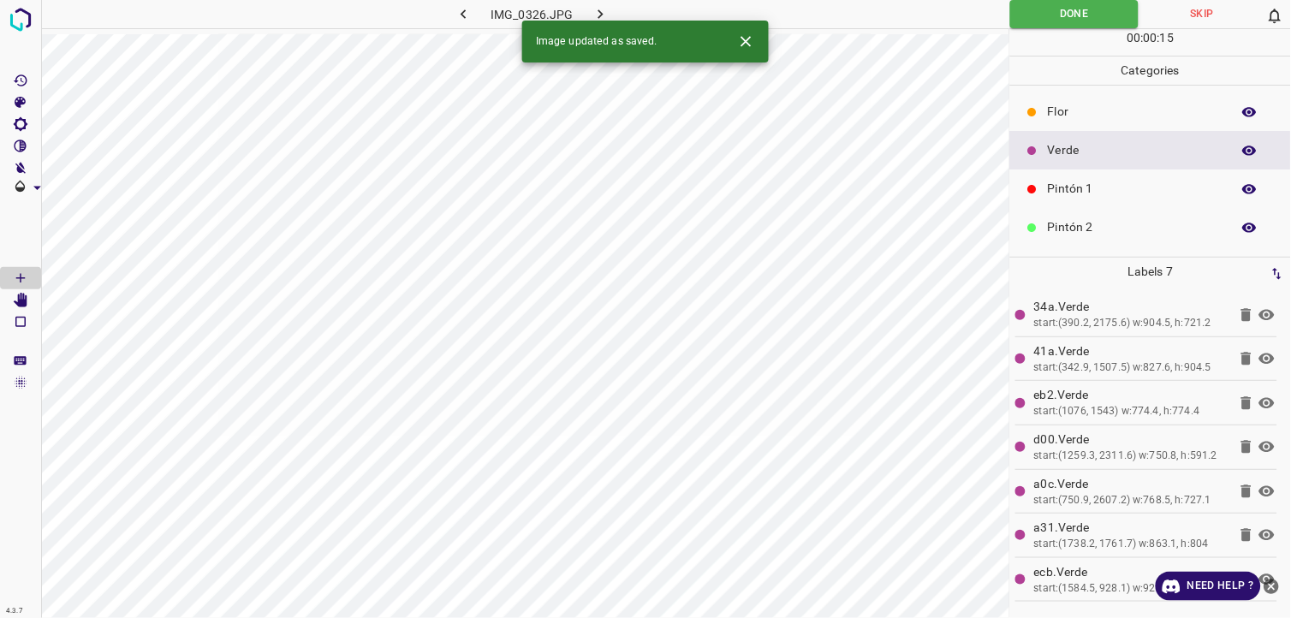
click at [612, 15] on button "button" at bounding box center [601, 14] width 55 height 28
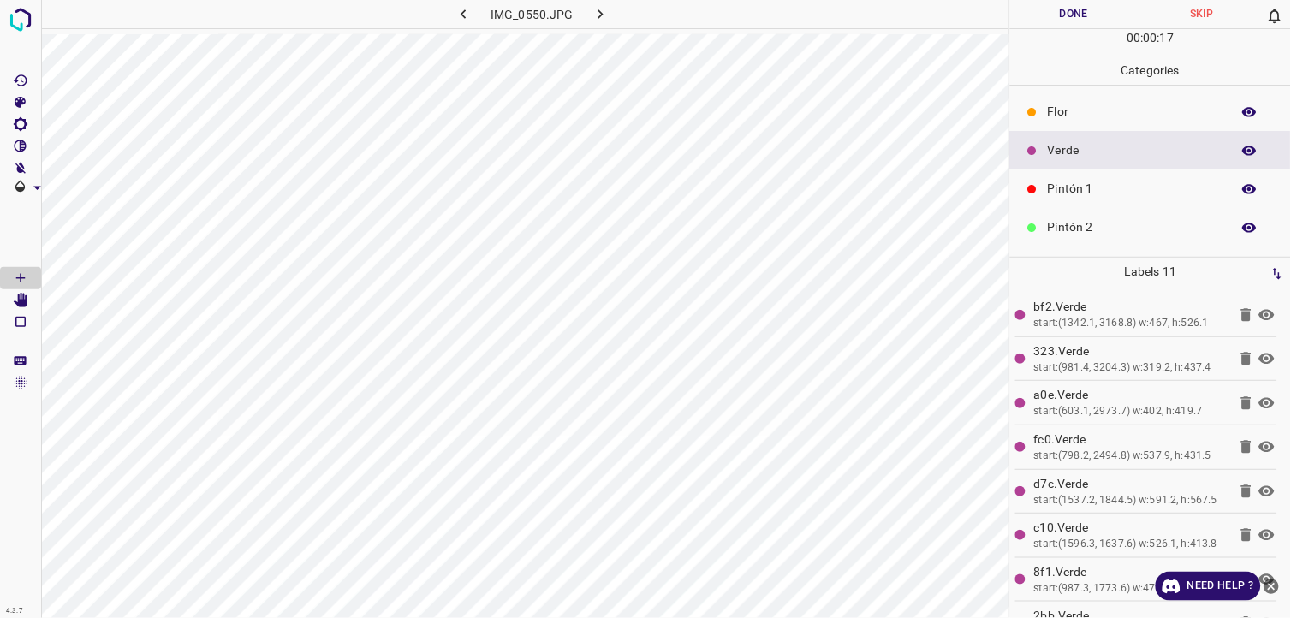
click at [1044, 3] on button "Done" at bounding box center [1074, 14] width 128 height 28
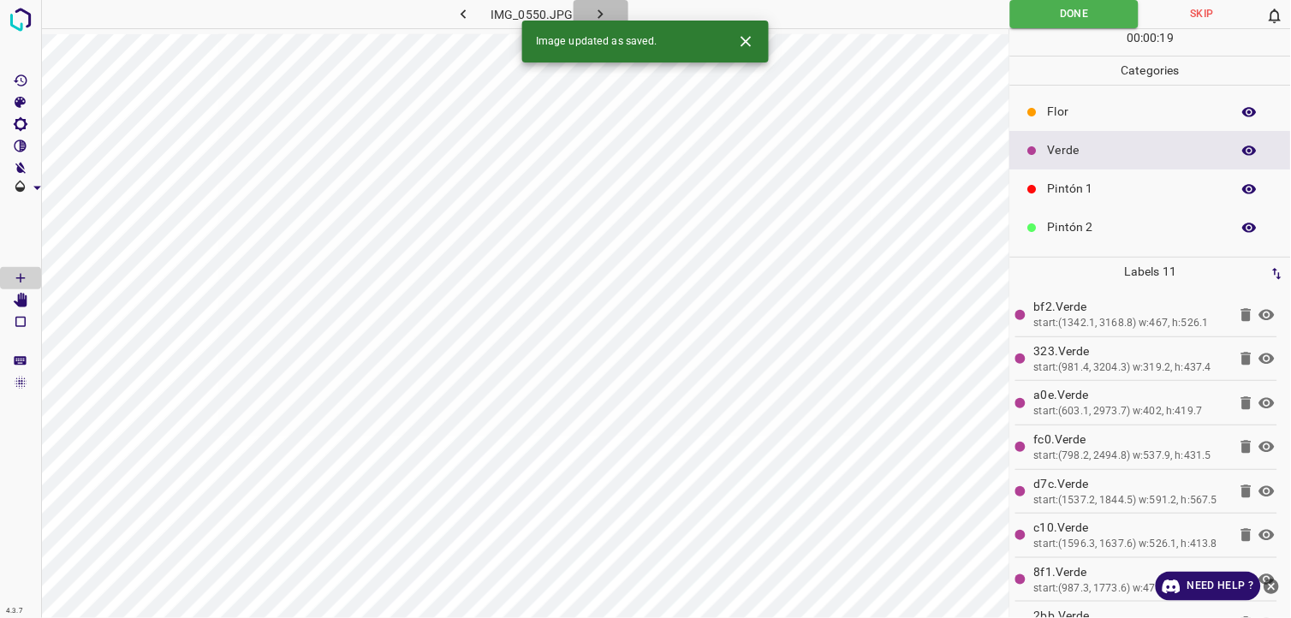
click at [595, 15] on icon "button" at bounding box center [601, 14] width 18 height 18
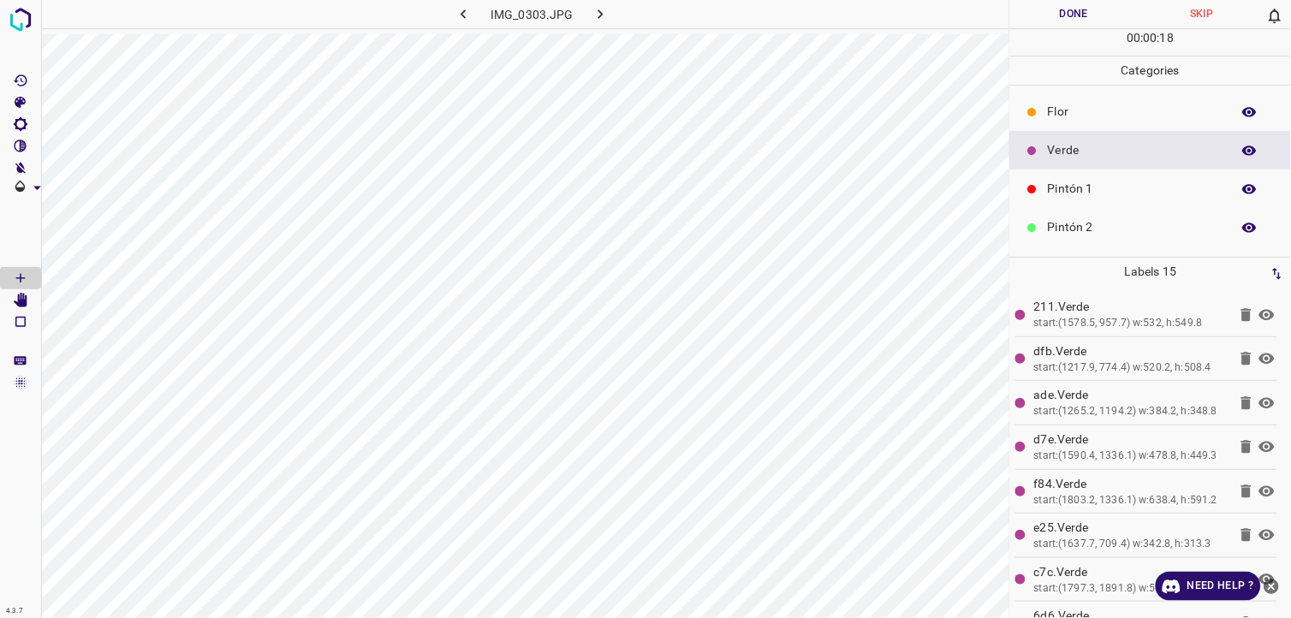
click at [1043, 3] on button "Done" at bounding box center [1074, 14] width 128 height 28
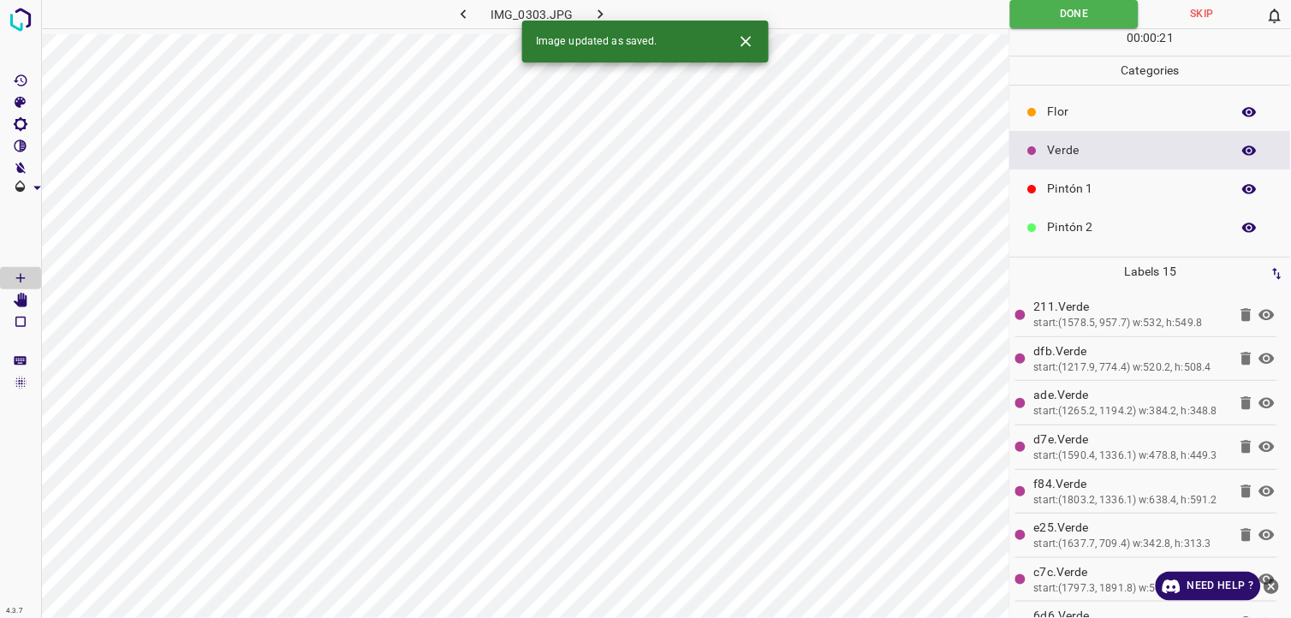
click at [597, 13] on icon "button" at bounding box center [601, 14] width 18 height 18
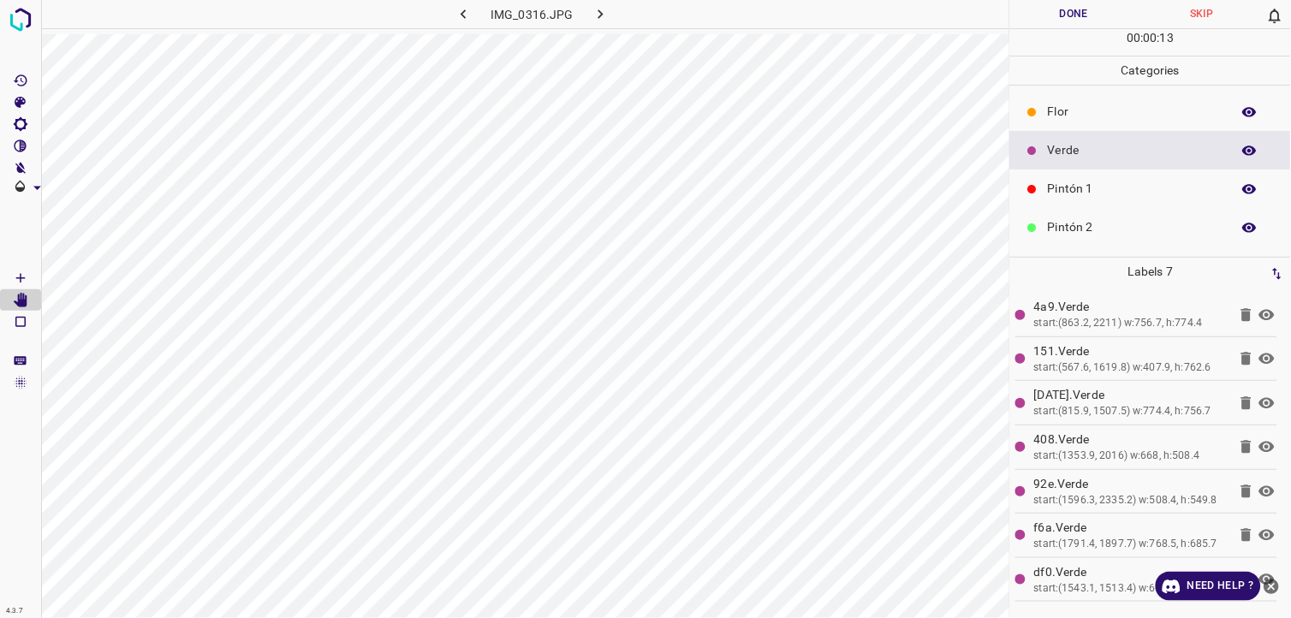
click at [1012, 9] on button "Done" at bounding box center [1074, 14] width 128 height 28
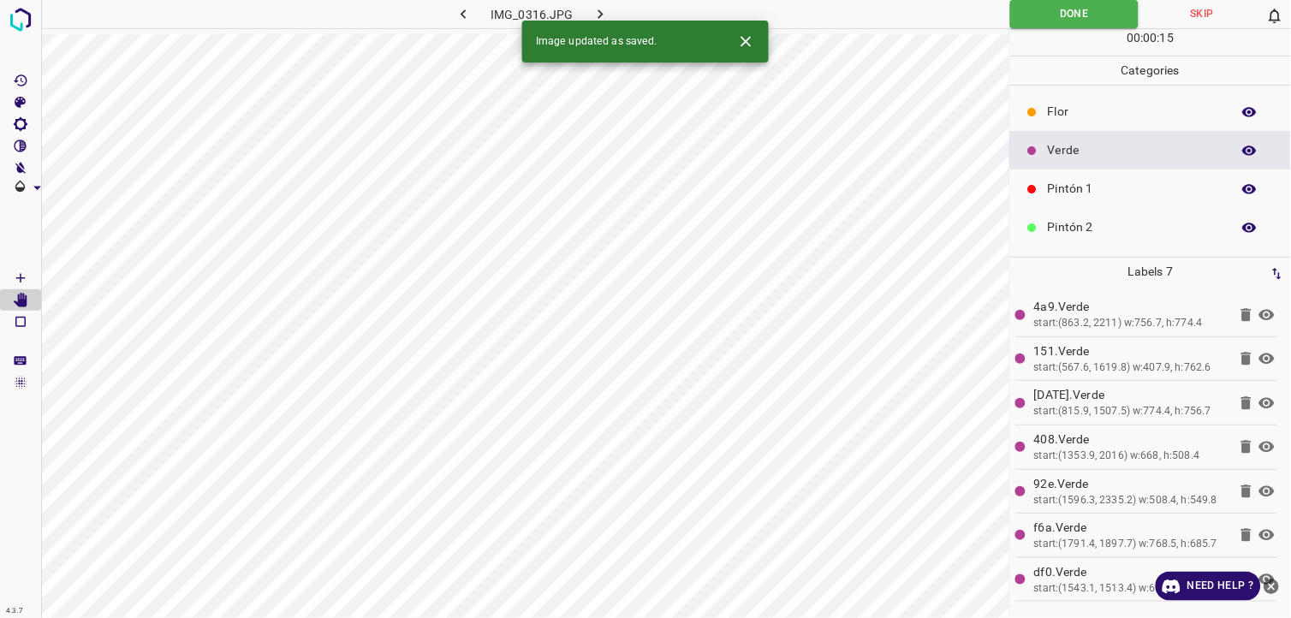
click at [598, 10] on icon "button" at bounding box center [600, 13] width 5 height 9
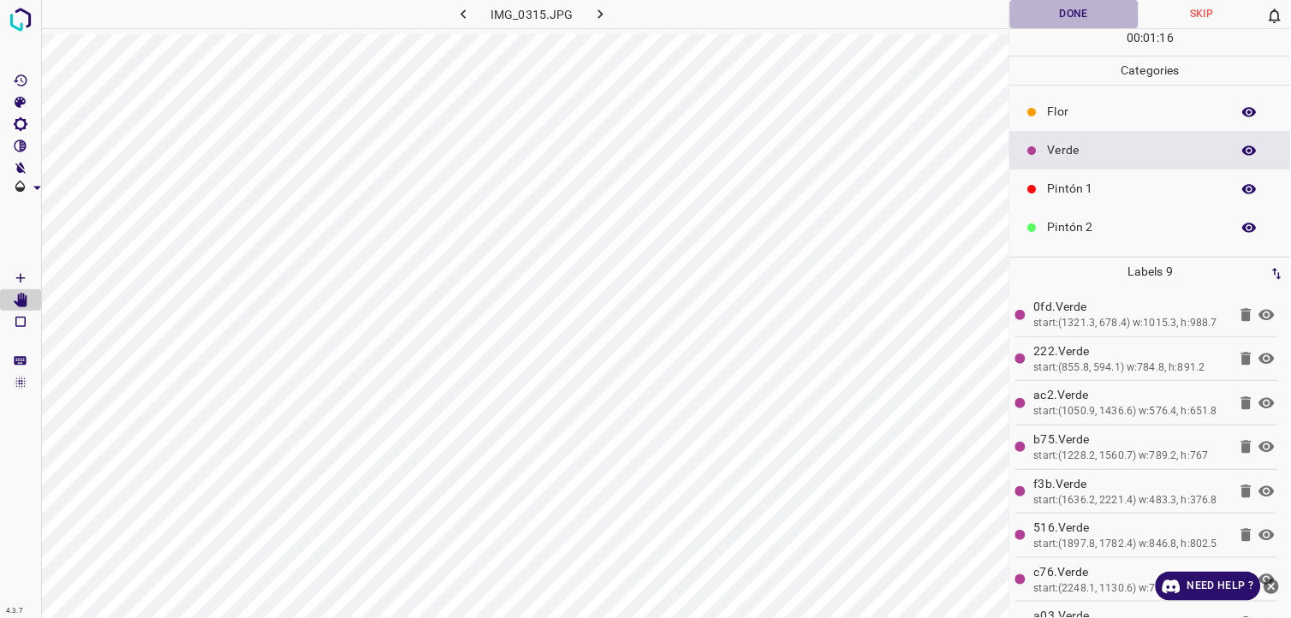
click at [1072, 5] on button "Done" at bounding box center [1074, 14] width 128 height 28
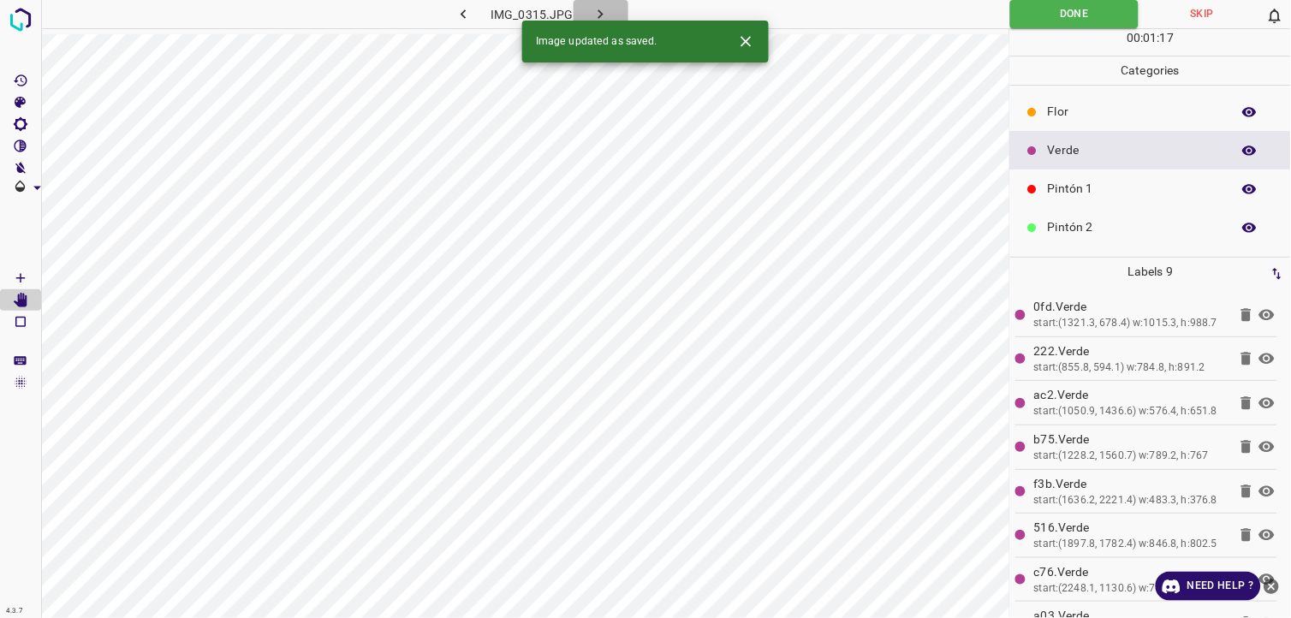
click at [597, 9] on icon "button" at bounding box center [601, 14] width 18 height 18
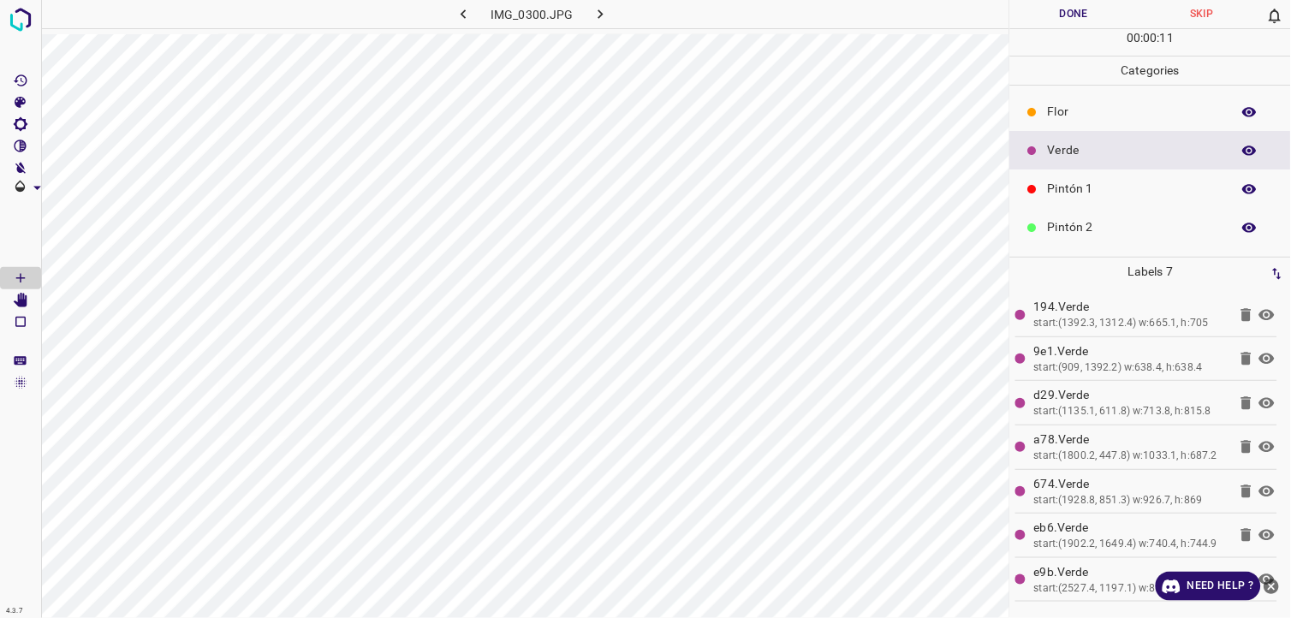
click at [1080, 15] on button "Done" at bounding box center [1074, 14] width 128 height 28
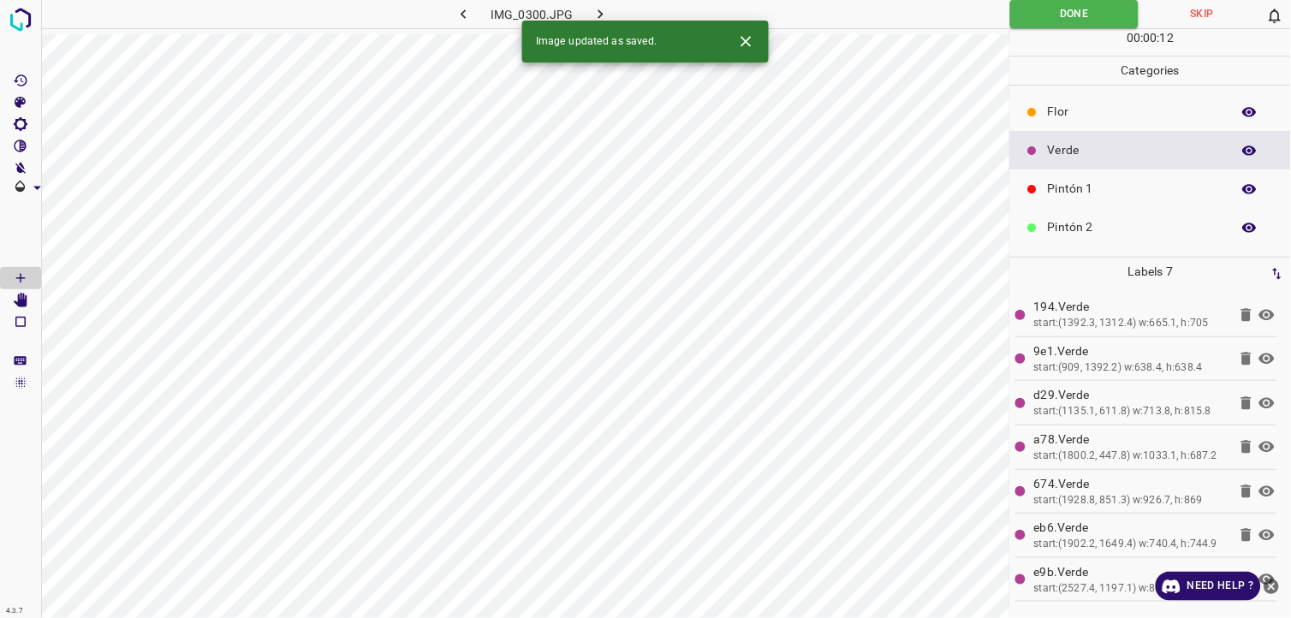
click at [1010, 0] on button "Done" at bounding box center [1074, 14] width 128 height 28
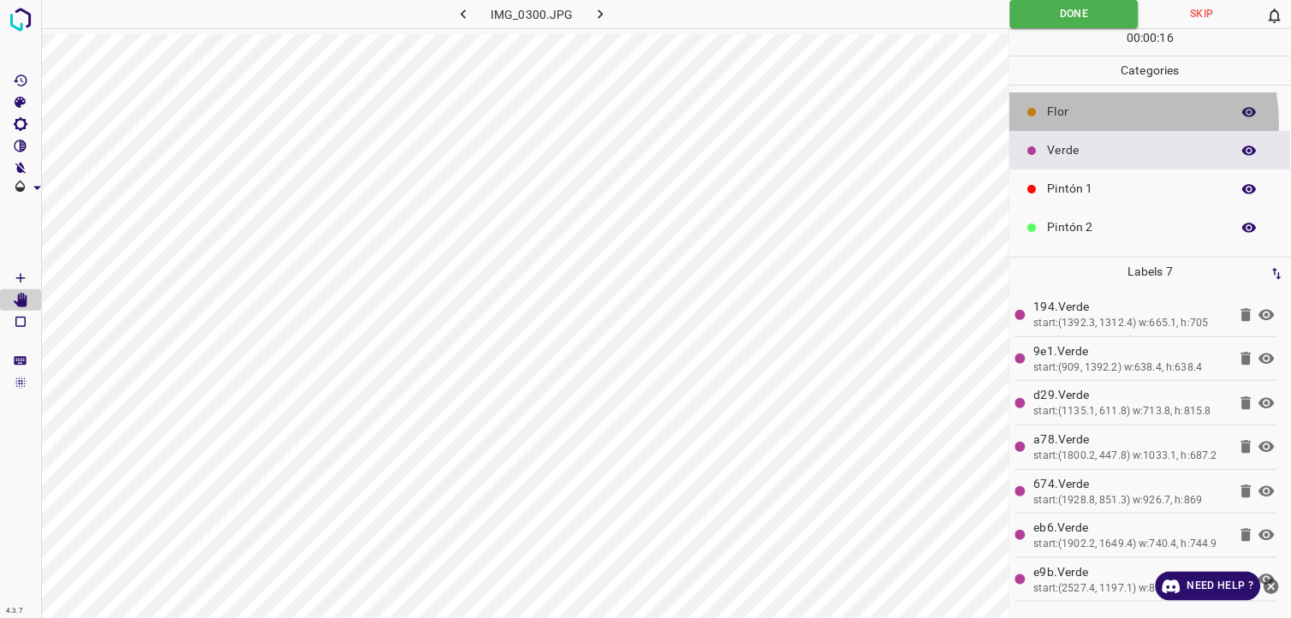
click at [1094, 123] on div "Flor" at bounding box center [1150, 111] width 281 height 39
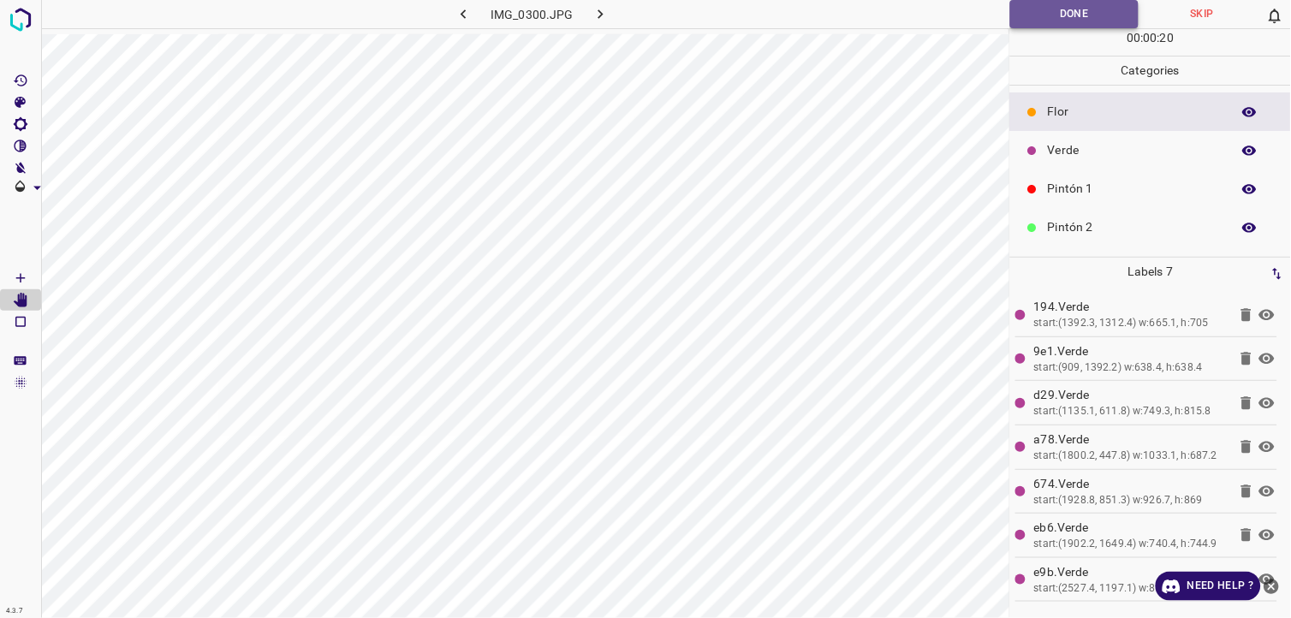
click at [1045, 10] on button "Done" at bounding box center [1074, 14] width 128 height 28
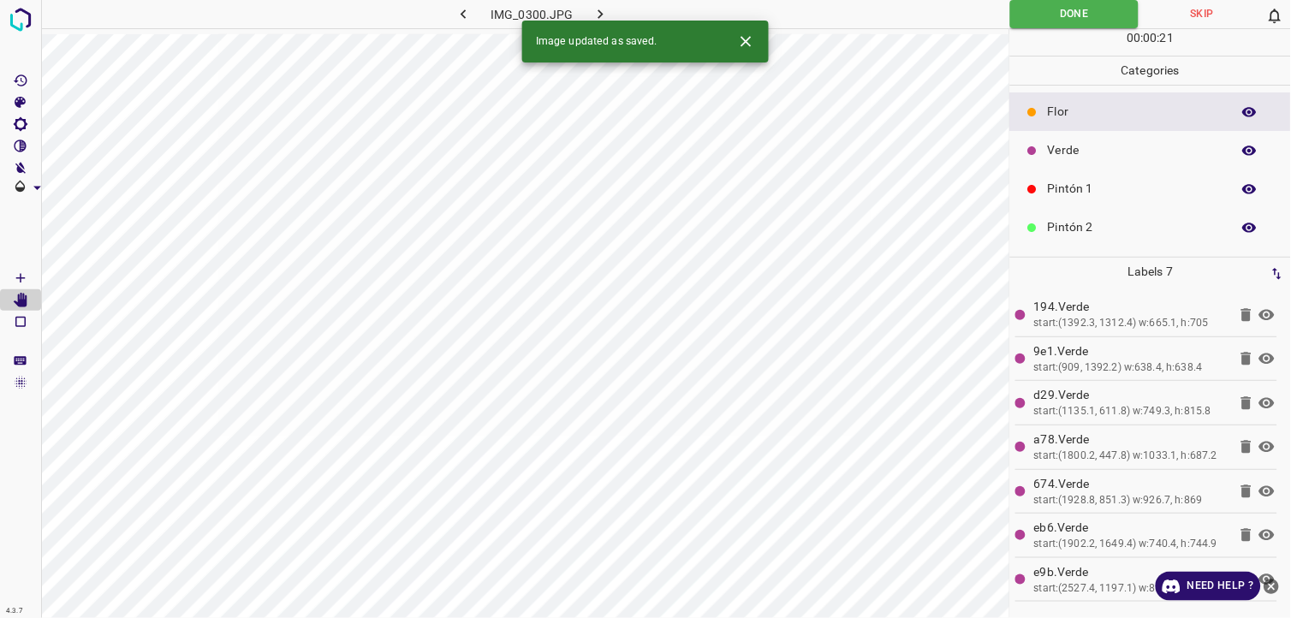
click at [603, 12] on icon "button" at bounding box center [601, 14] width 18 height 18
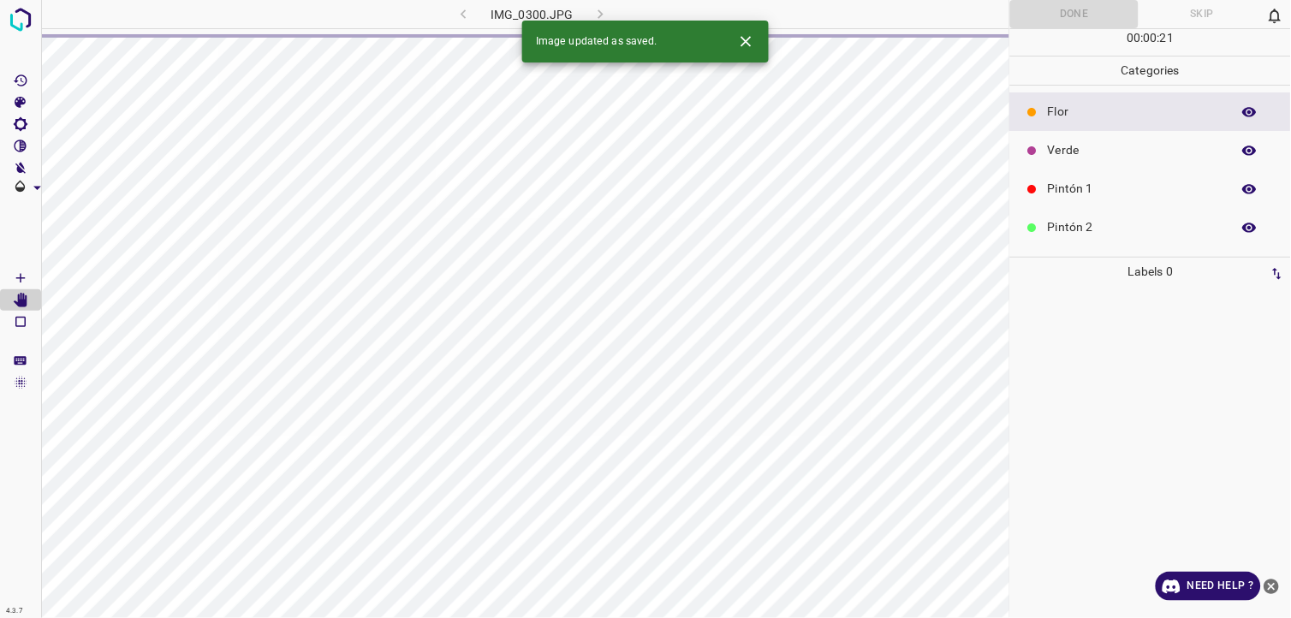
click at [1076, 151] on p "Verde" at bounding box center [1135, 150] width 175 height 18
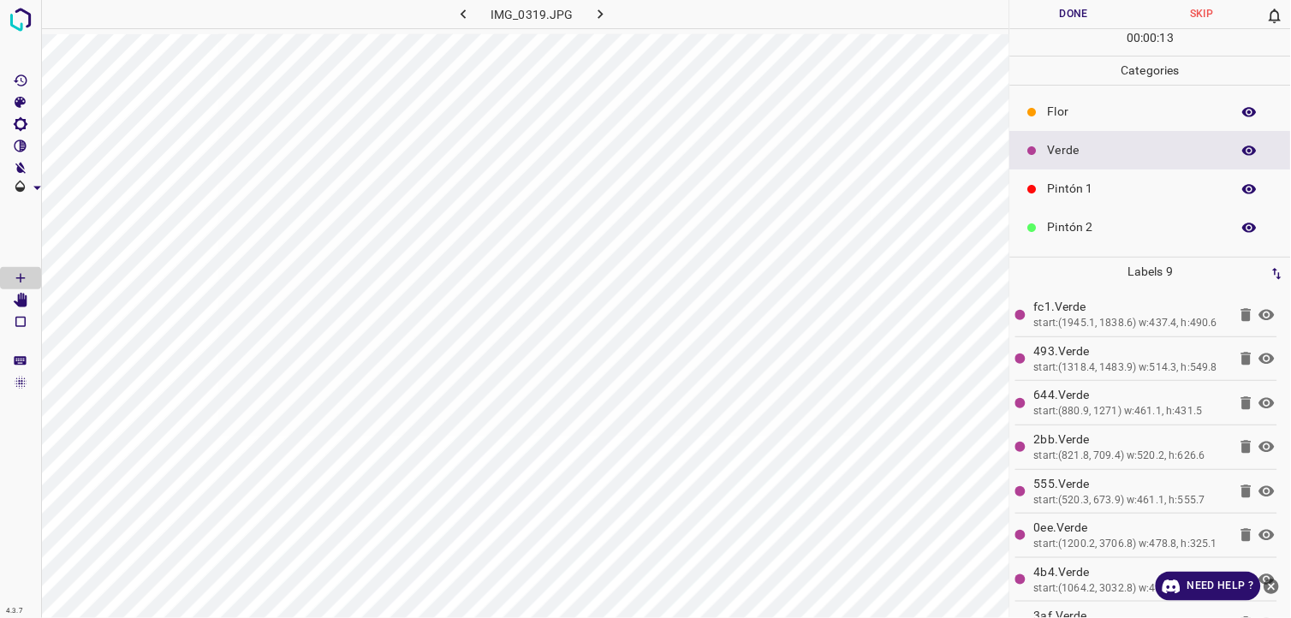
click at [1042, 20] on button "Done" at bounding box center [1074, 14] width 128 height 28
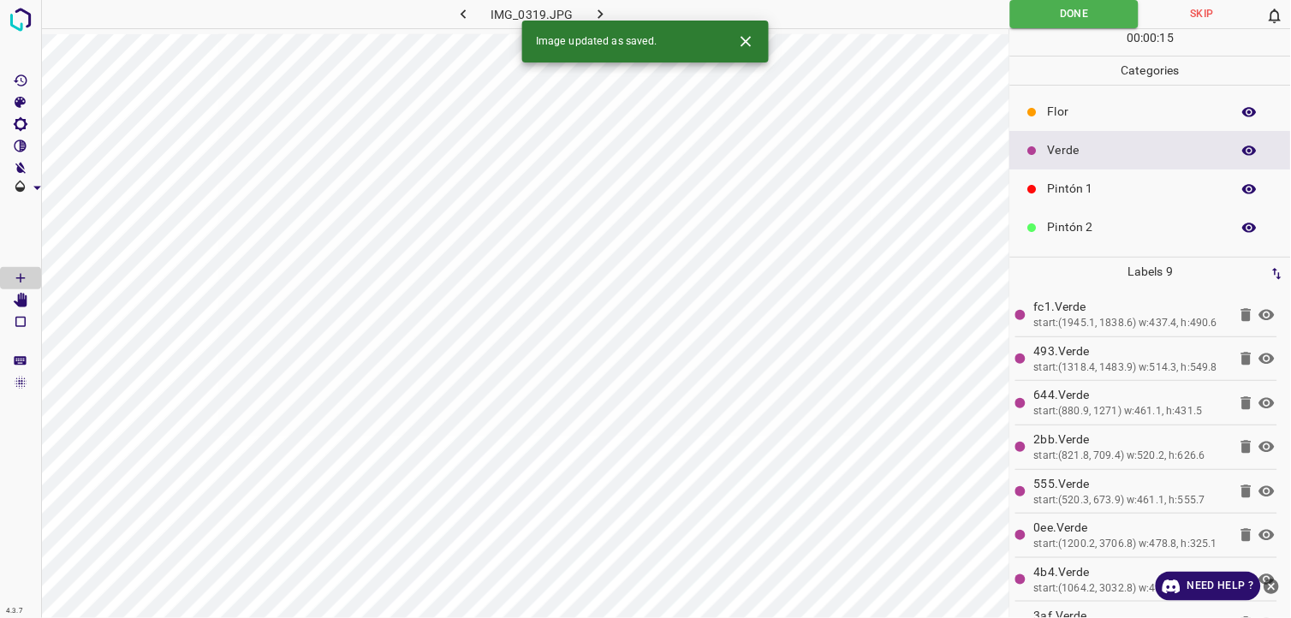
click at [619, 5] on button "button" at bounding box center [601, 14] width 55 height 28
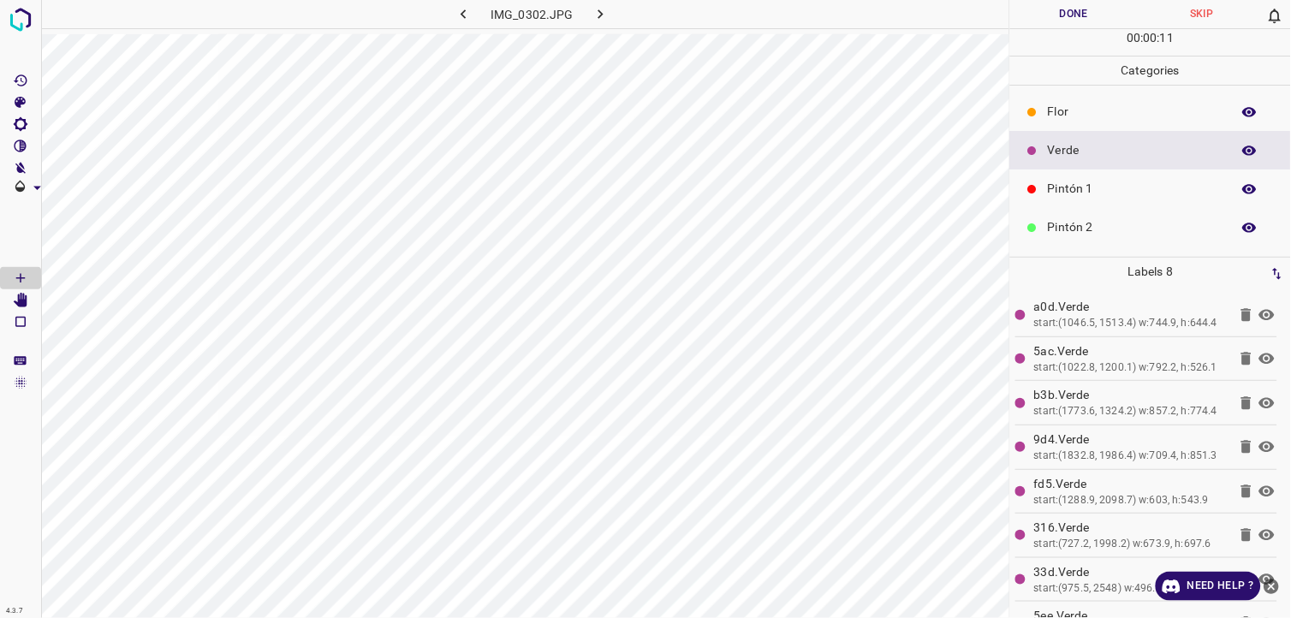
click at [1064, 17] on button "Done" at bounding box center [1074, 14] width 128 height 28
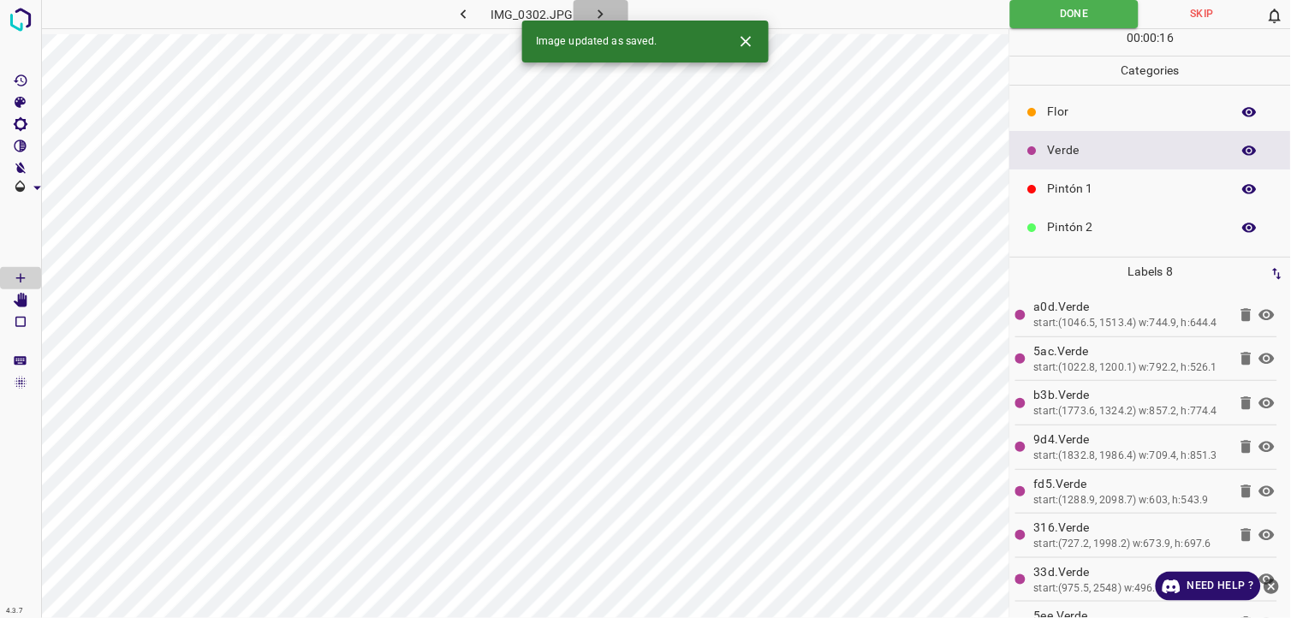
click at [597, 7] on icon "button" at bounding box center [601, 14] width 18 height 18
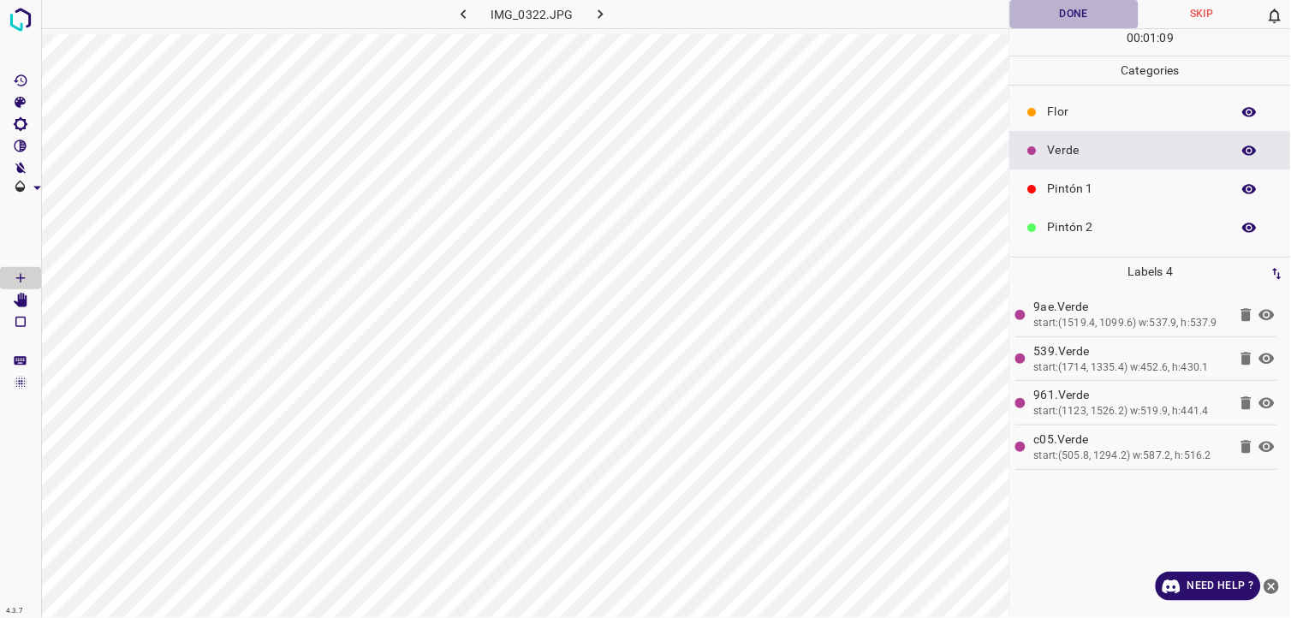
click at [1058, 15] on button "Done" at bounding box center [1074, 14] width 128 height 28
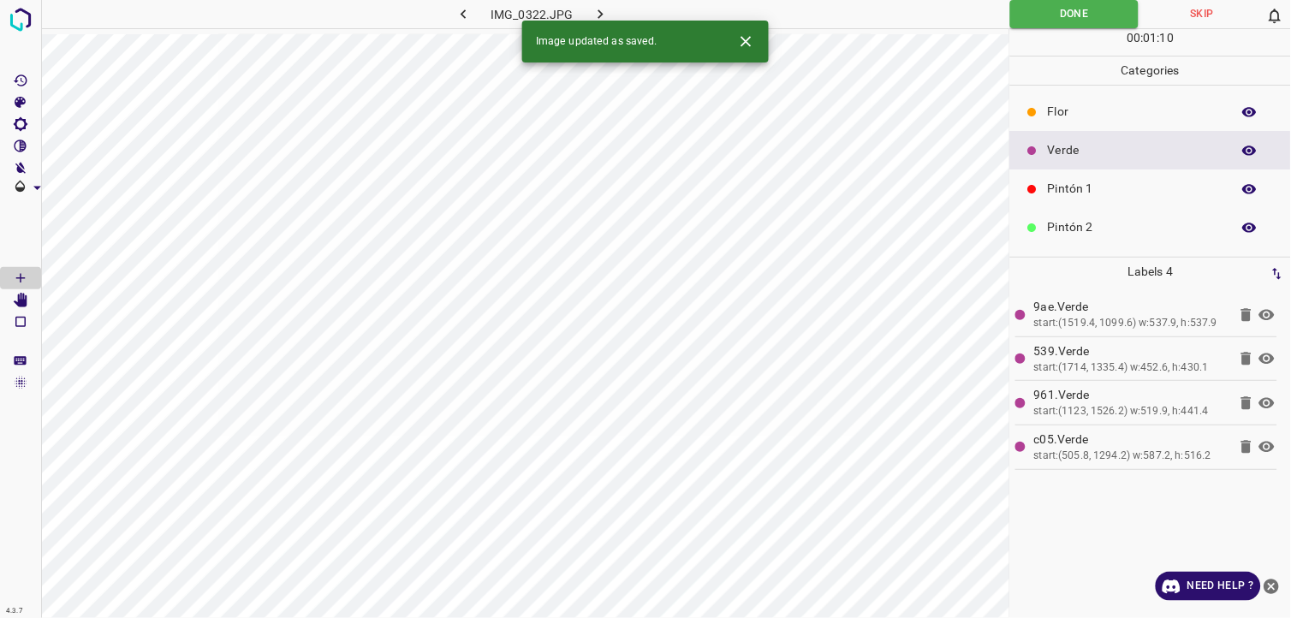
click at [611, 13] on button "button" at bounding box center [601, 14] width 55 height 28
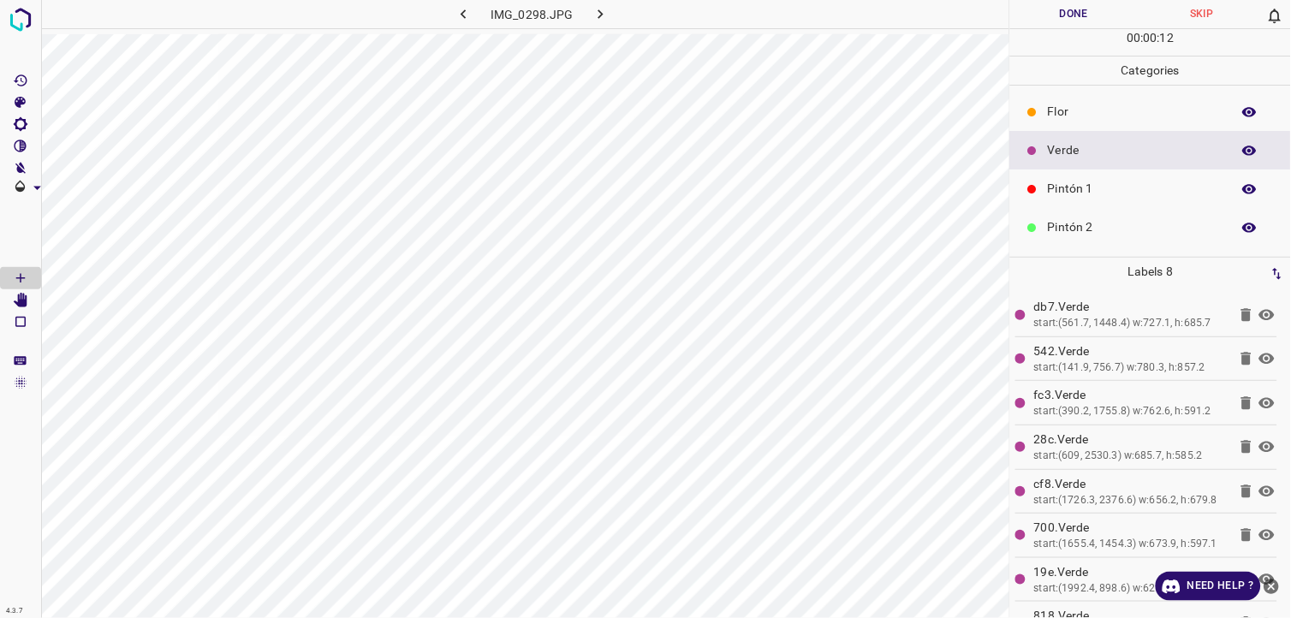
drag, startPoint x: 1064, startPoint y: 17, endPoint x: 1050, endPoint y: 18, distance: 13.7
click at [1059, 17] on button "Done" at bounding box center [1074, 14] width 128 height 28
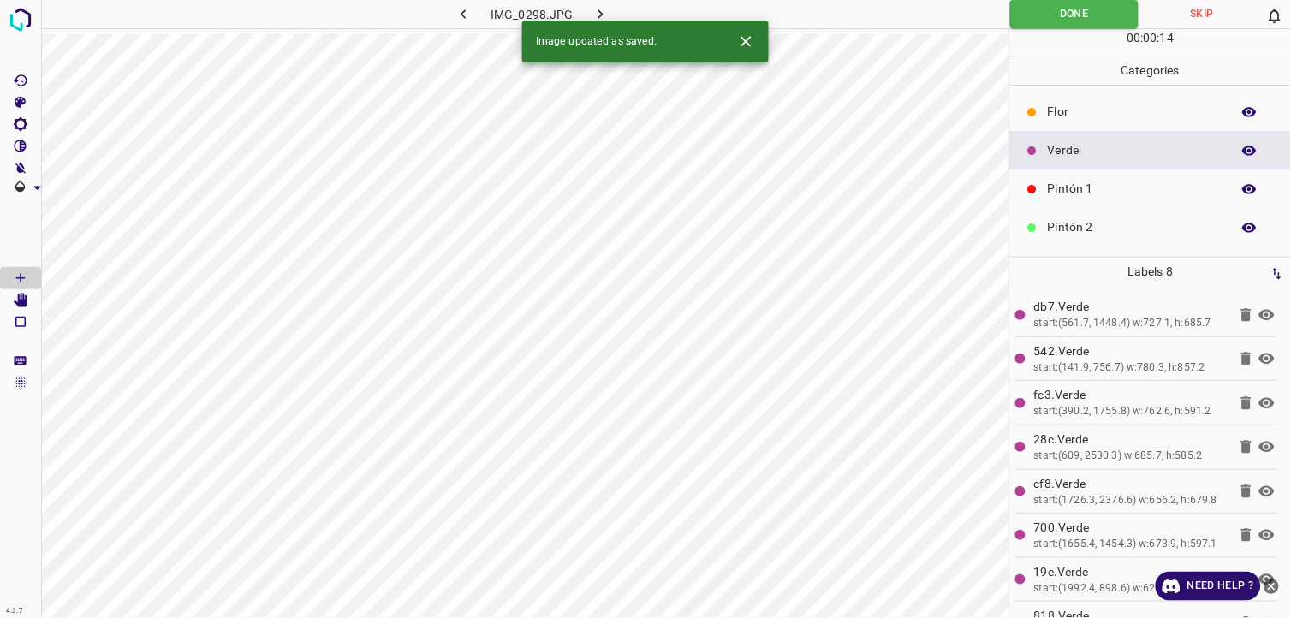
click at [601, 11] on icon "button" at bounding box center [601, 14] width 18 height 18
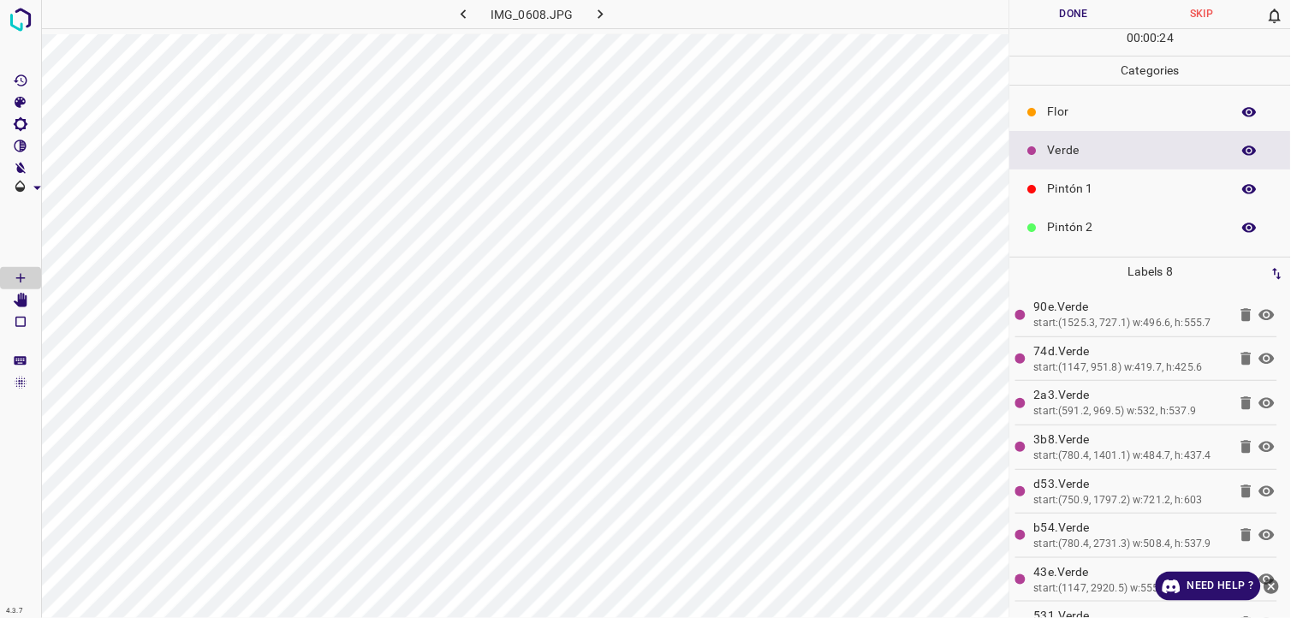
click at [1038, 4] on button "Done" at bounding box center [1074, 14] width 128 height 28
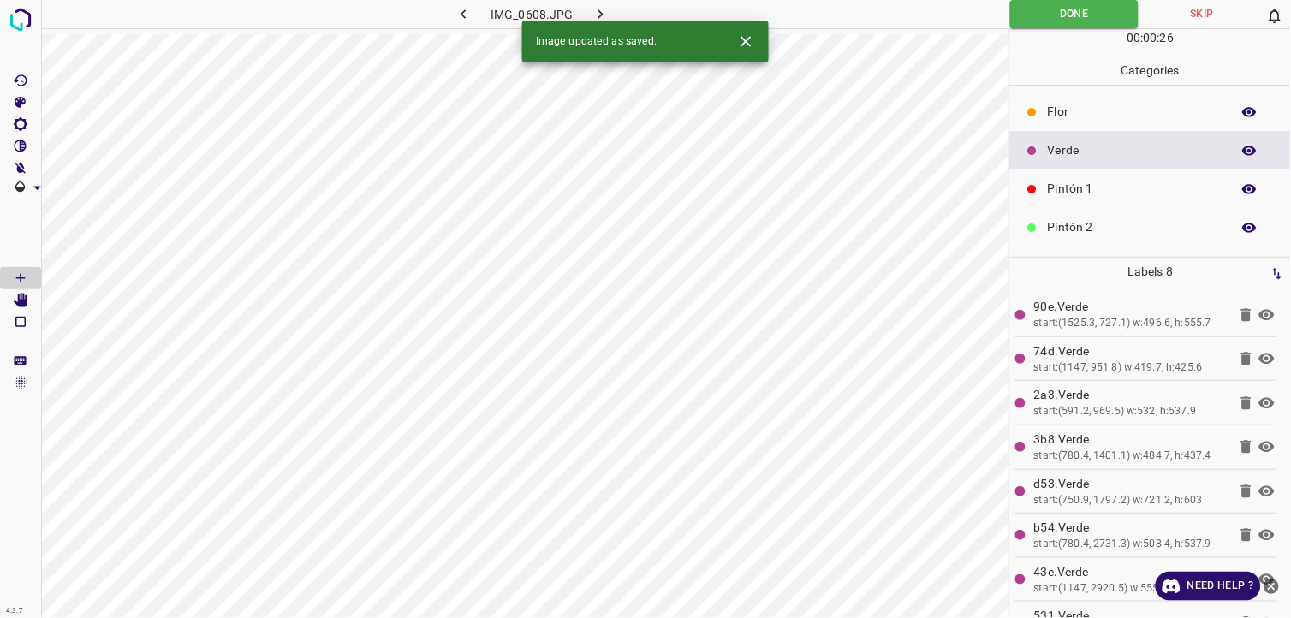
click at [603, 14] on icon "button" at bounding box center [600, 13] width 5 height 9
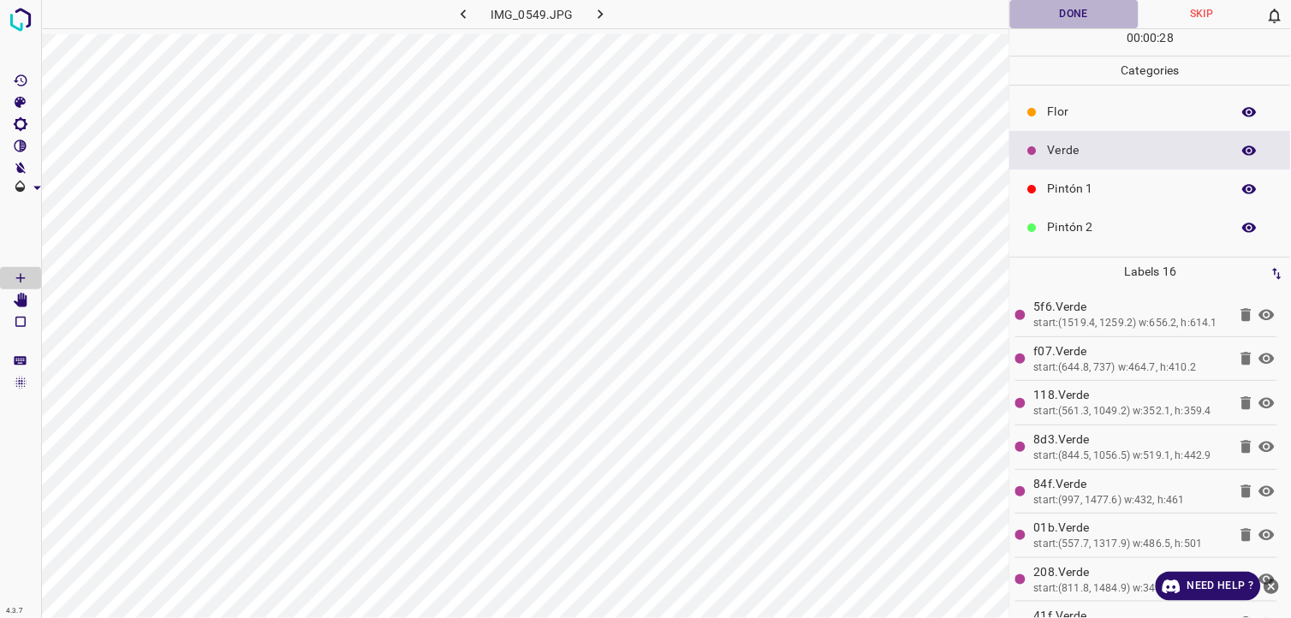
click at [1073, 9] on button "Done" at bounding box center [1074, 14] width 128 height 28
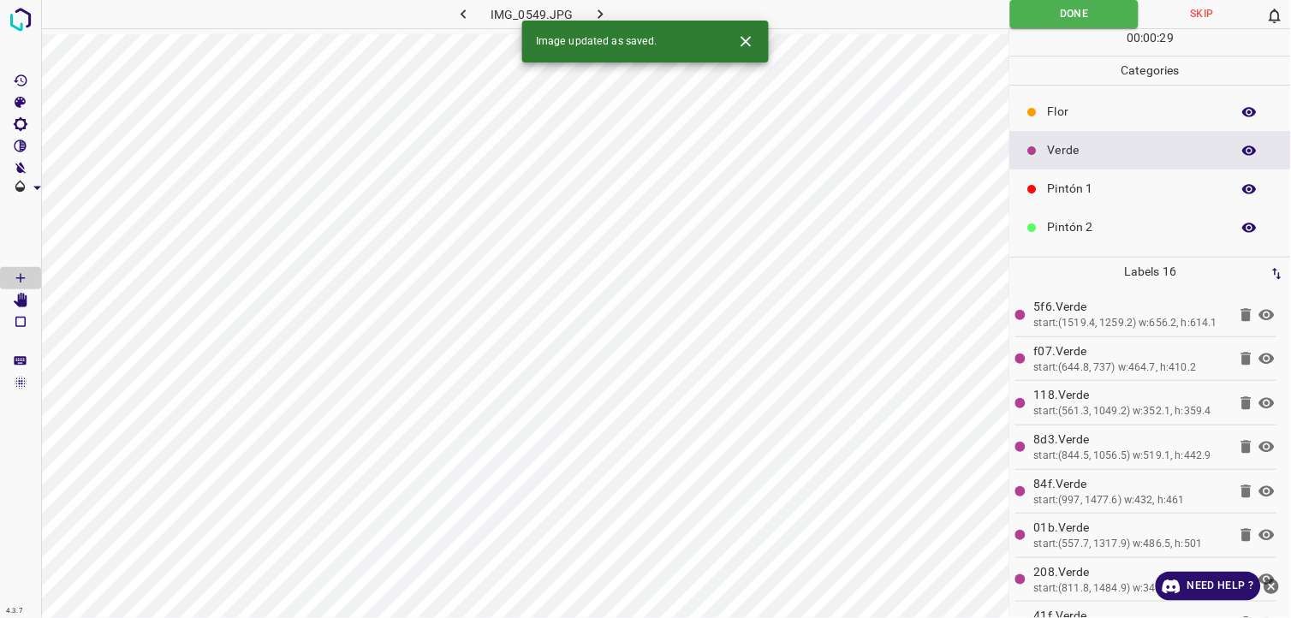
click at [604, 12] on icon "button" at bounding box center [601, 14] width 18 height 18
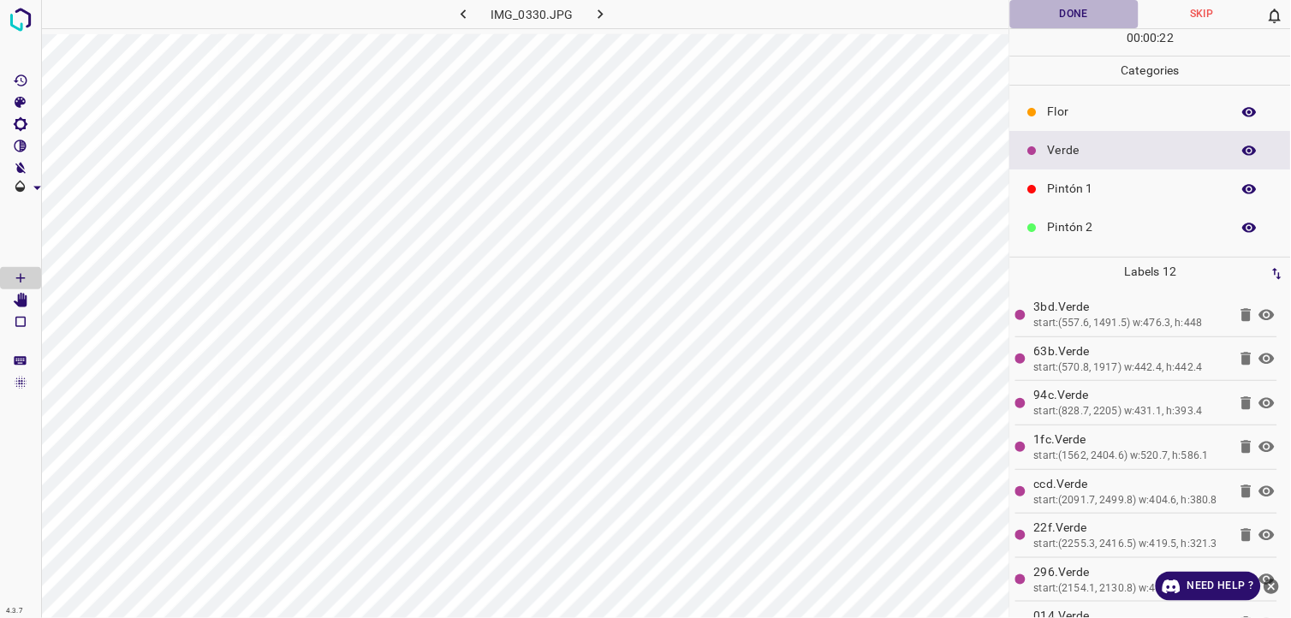
click at [1077, 18] on button "Done" at bounding box center [1074, 14] width 128 height 28
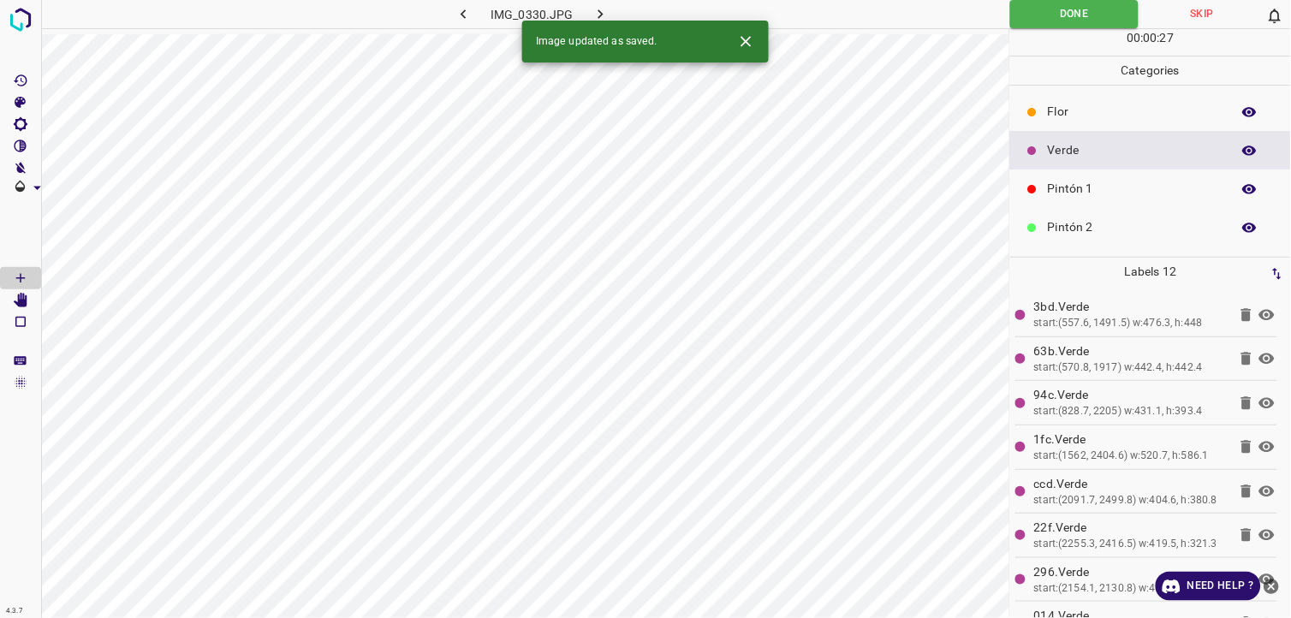
click at [617, 5] on button "button" at bounding box center [601, 14] width 55 height 28
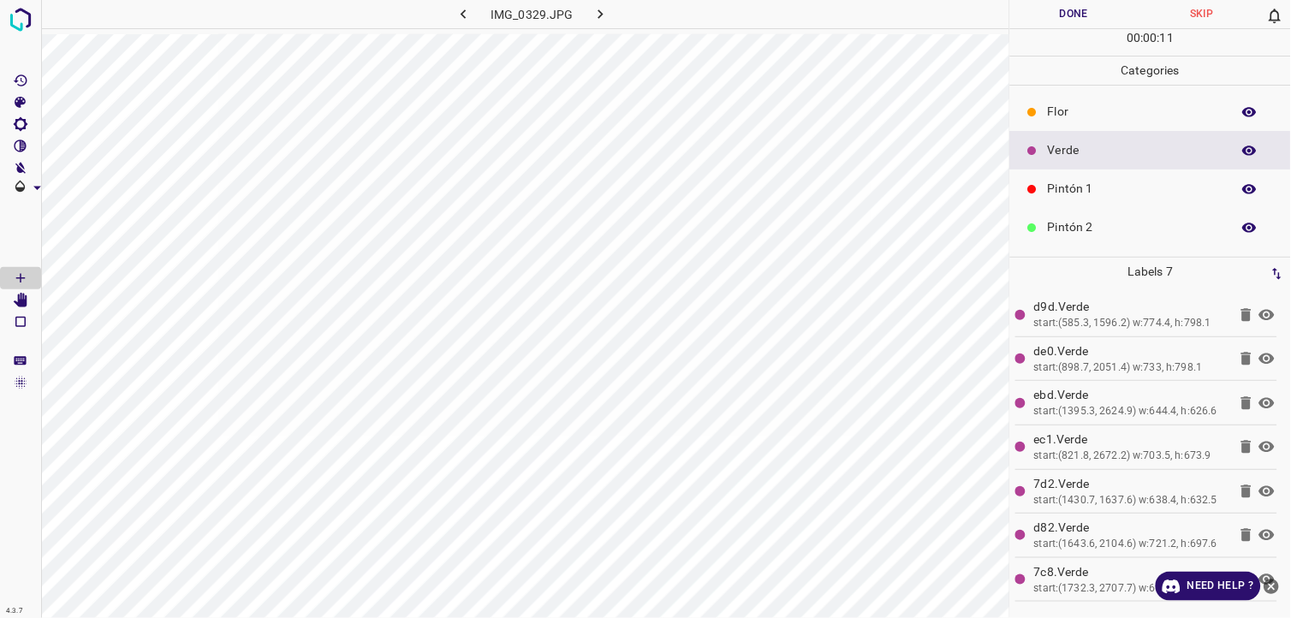
click at [1063, 24] on button "Done" at bounding box center [1074, 14] width 128 height 28
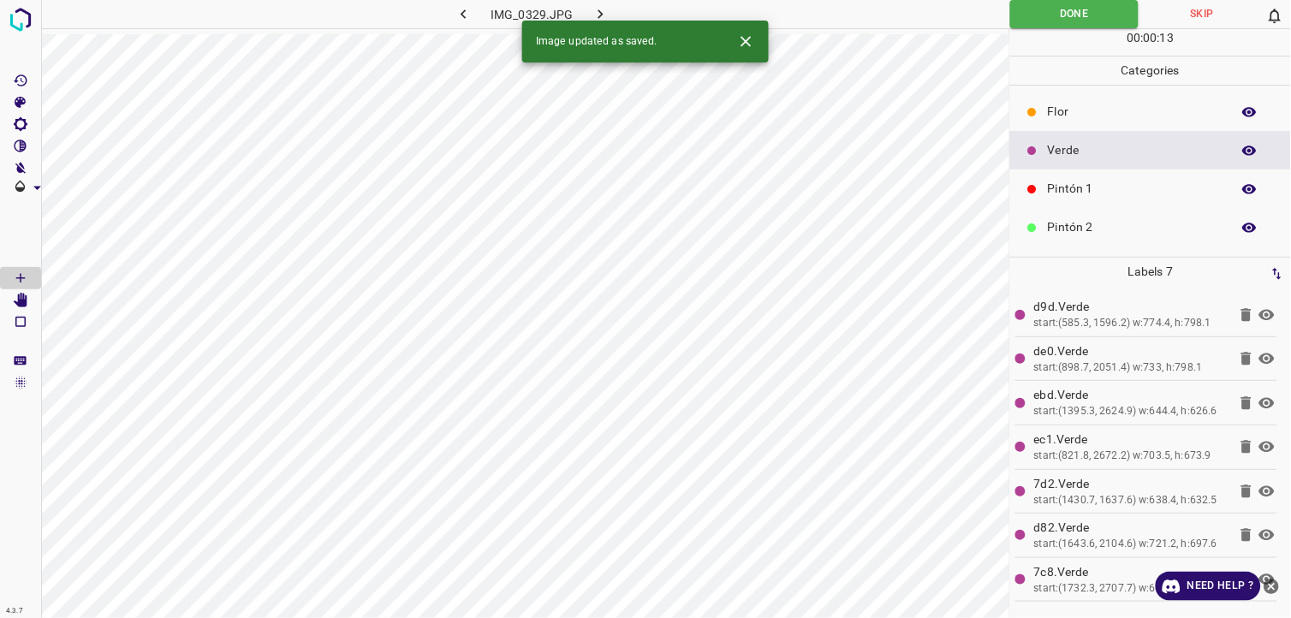
click at [603, 17] on icon "button" at bounding box center [601, 14] width 18 height 18
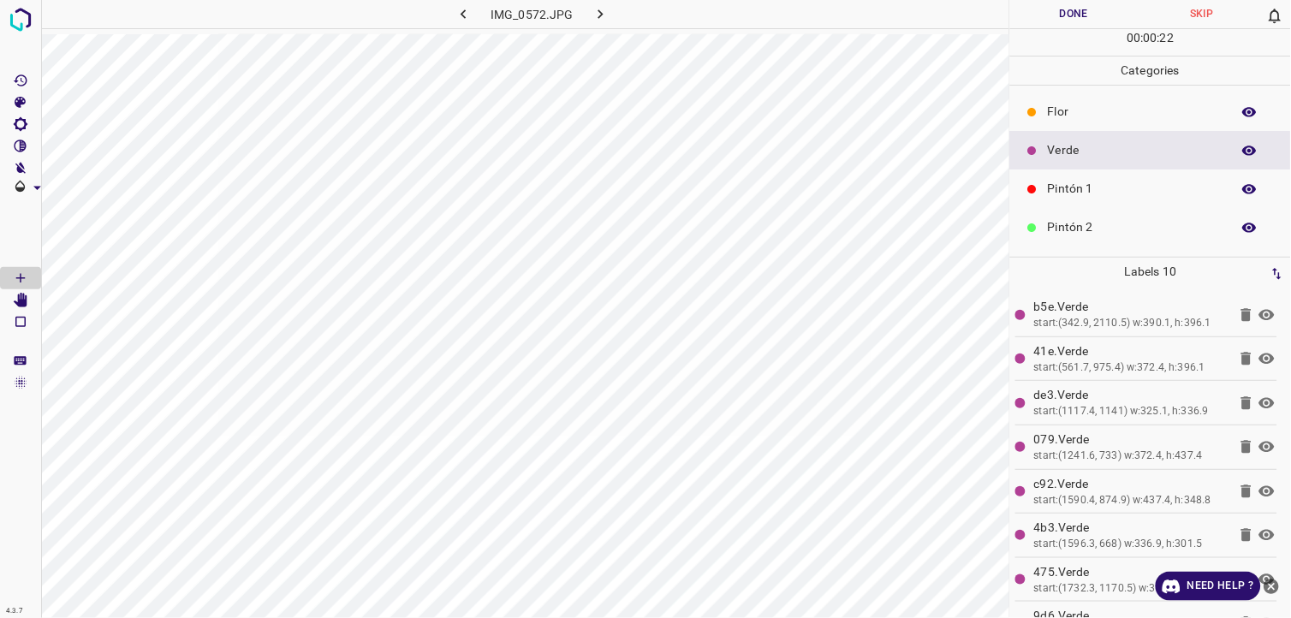
click at [1072, 19] on button "Done" at bounding box center [1074, 14] width 128 height 28
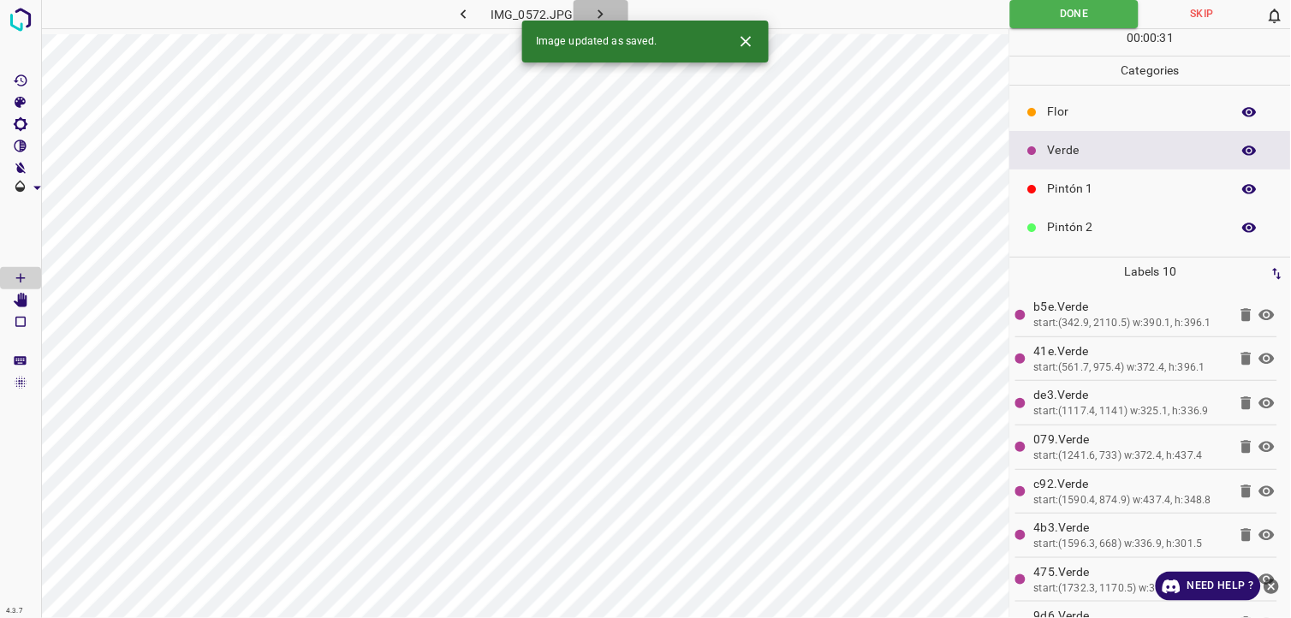
click at [601, 19] on icon "button" at bounding box center [601, 14] width 18 height 18
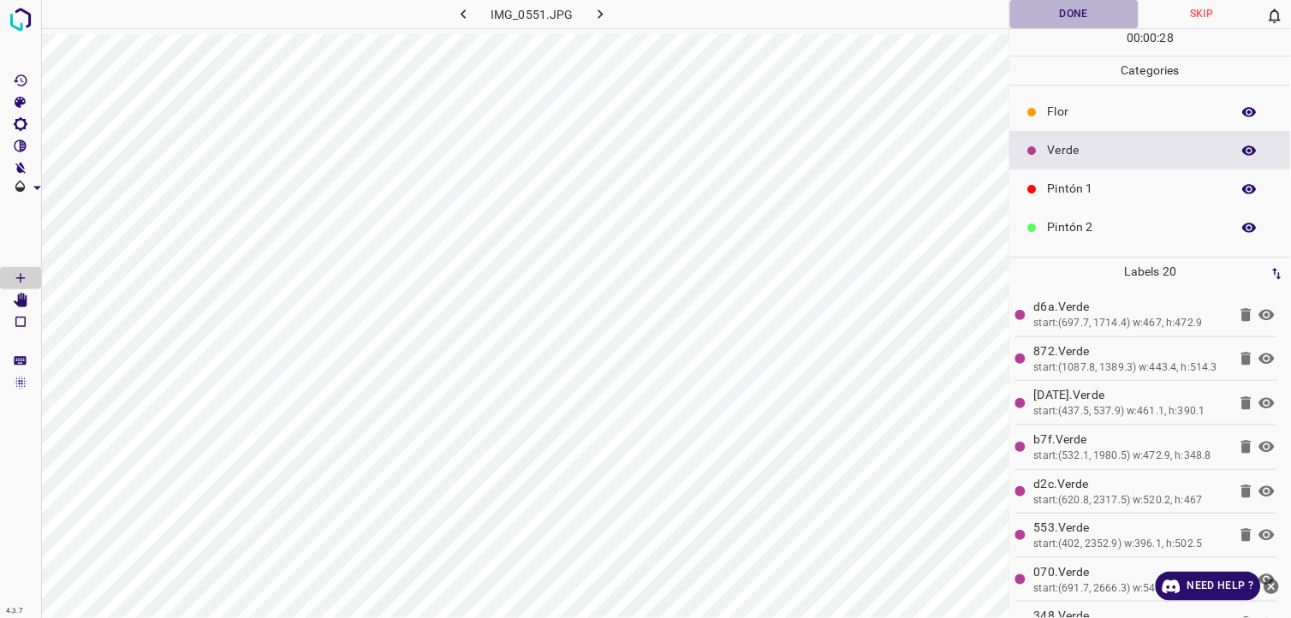
click at [1067, 17] on button "Done" at bounding box center [1074, 14] width 128 height 28
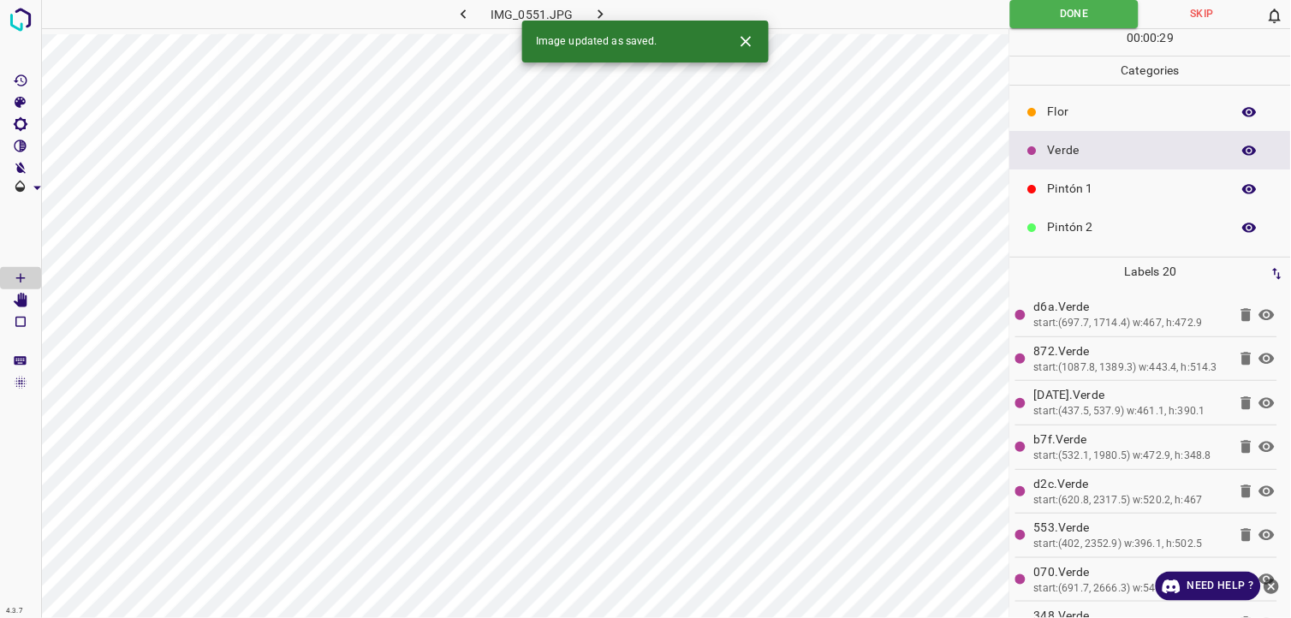
click at [612, 9] on button "button" at bounding box center [601, 14] width 55 height 28
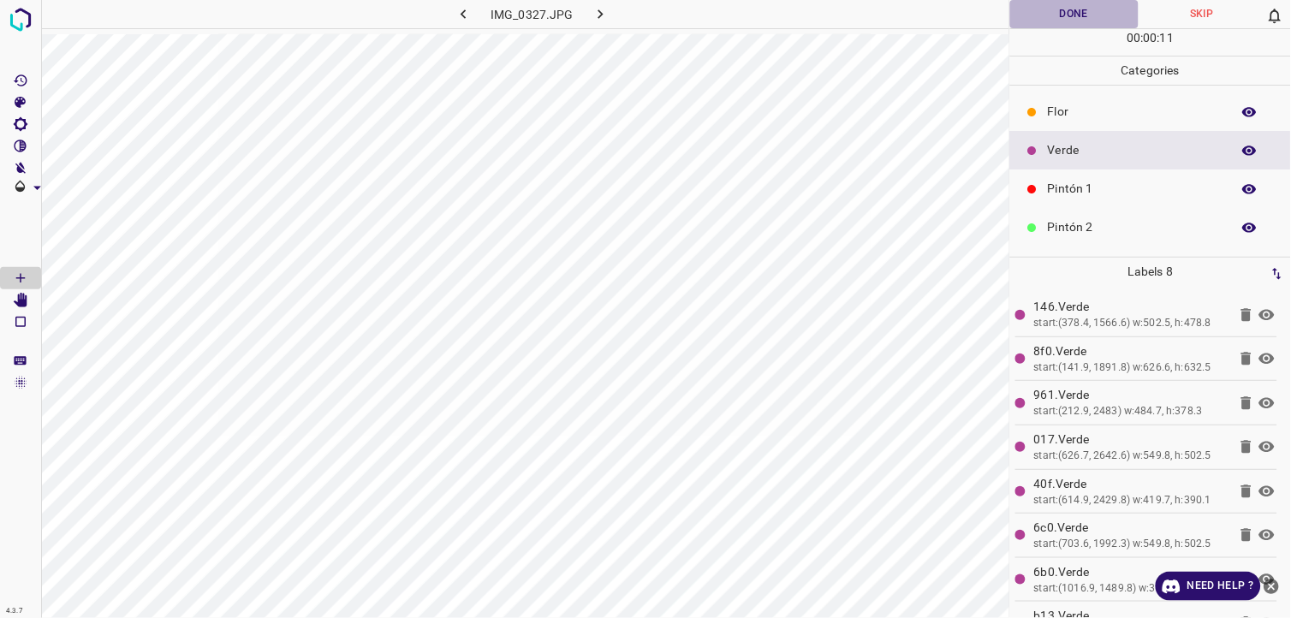
click at [1072, 15] on button "Done" at bounding box center [1074, 14] width 128 height 28
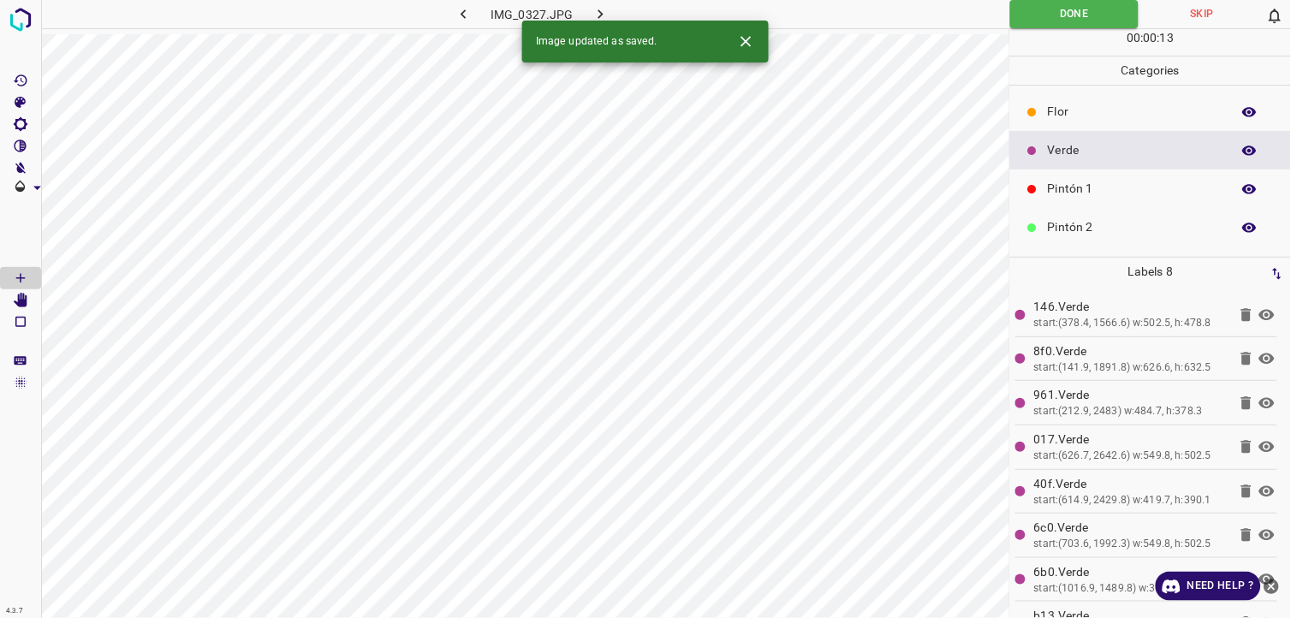
click at [594, 15] on icon "button" at bounding box center [601, 14] width 18 height 18
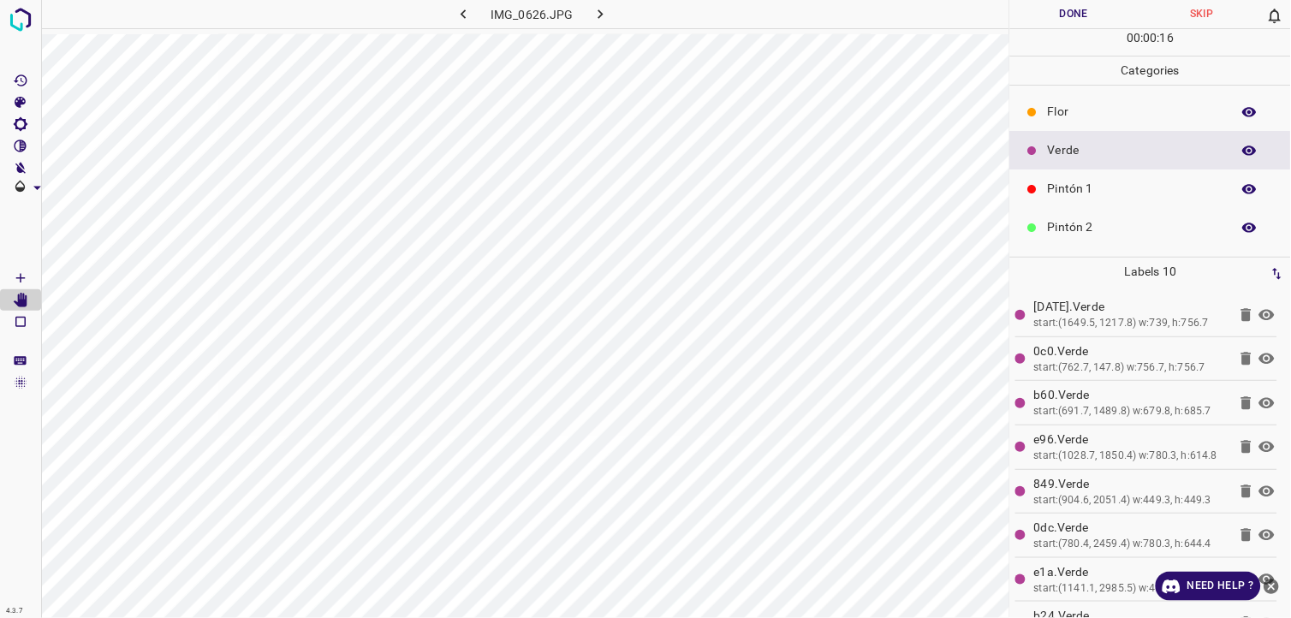
click at [1038, 12] on button "Done" at bounding box center [1074, 14] width 128 height 28
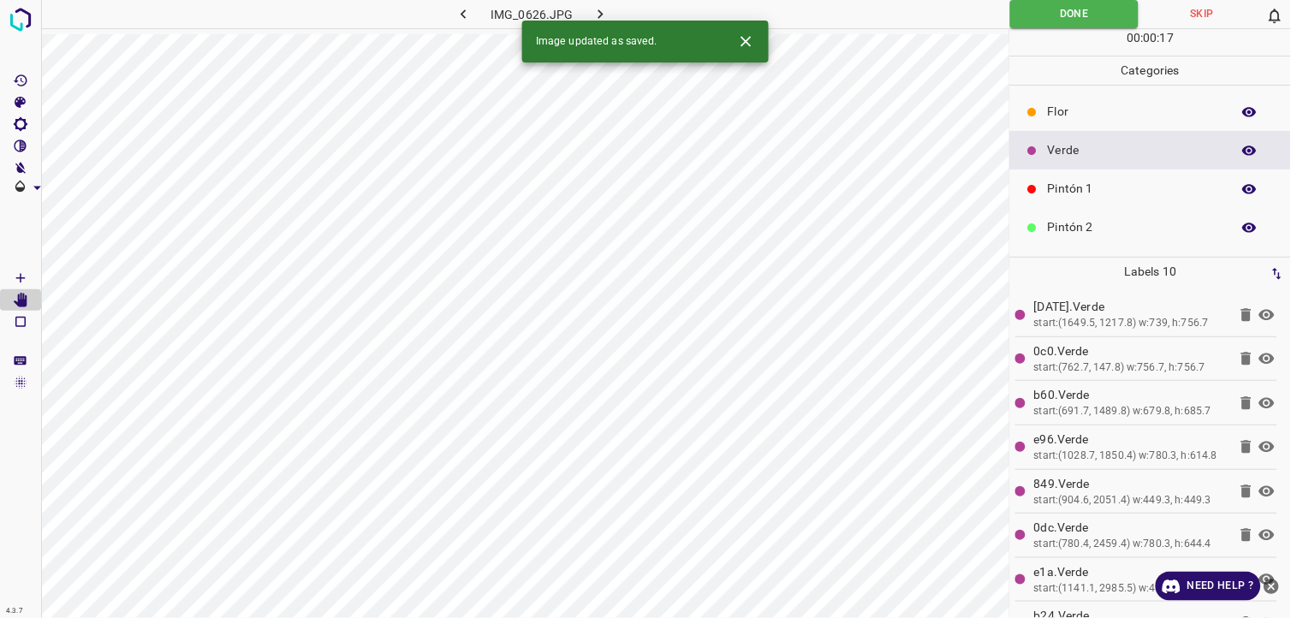
click at [605, 3] on button "button" at bounding box center [601, 14] width 55 height 28
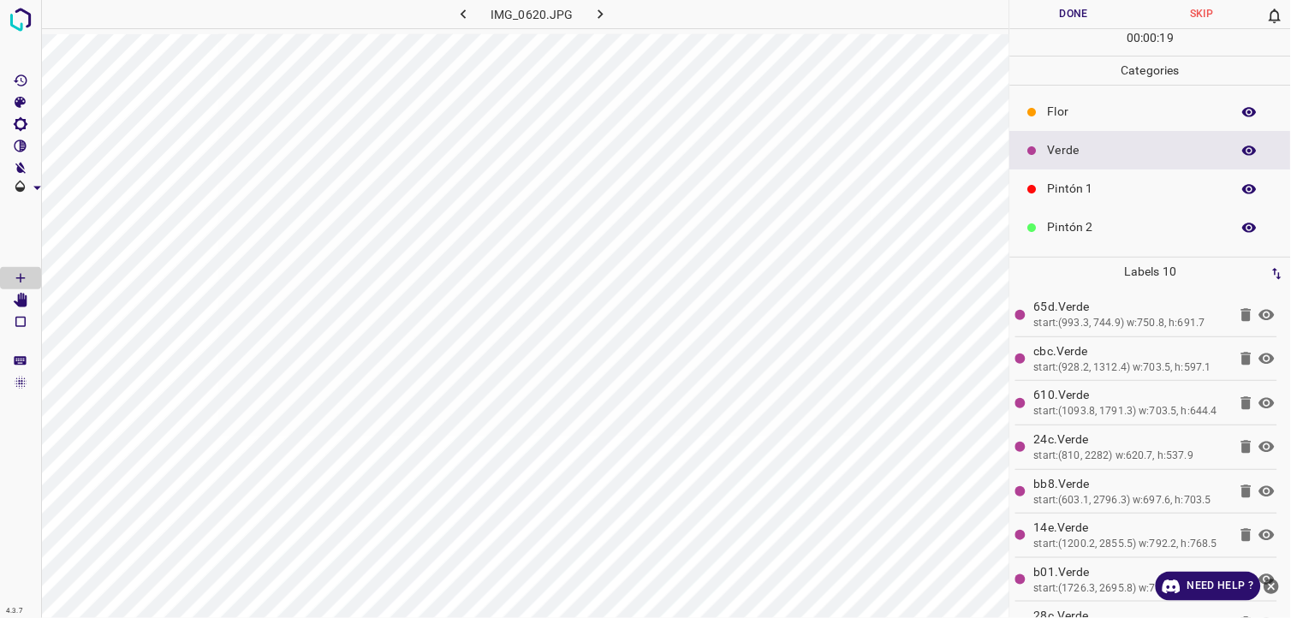
click at [1083, 9] on button "Done" at bounding box center [1074, 14] width 128 height 28
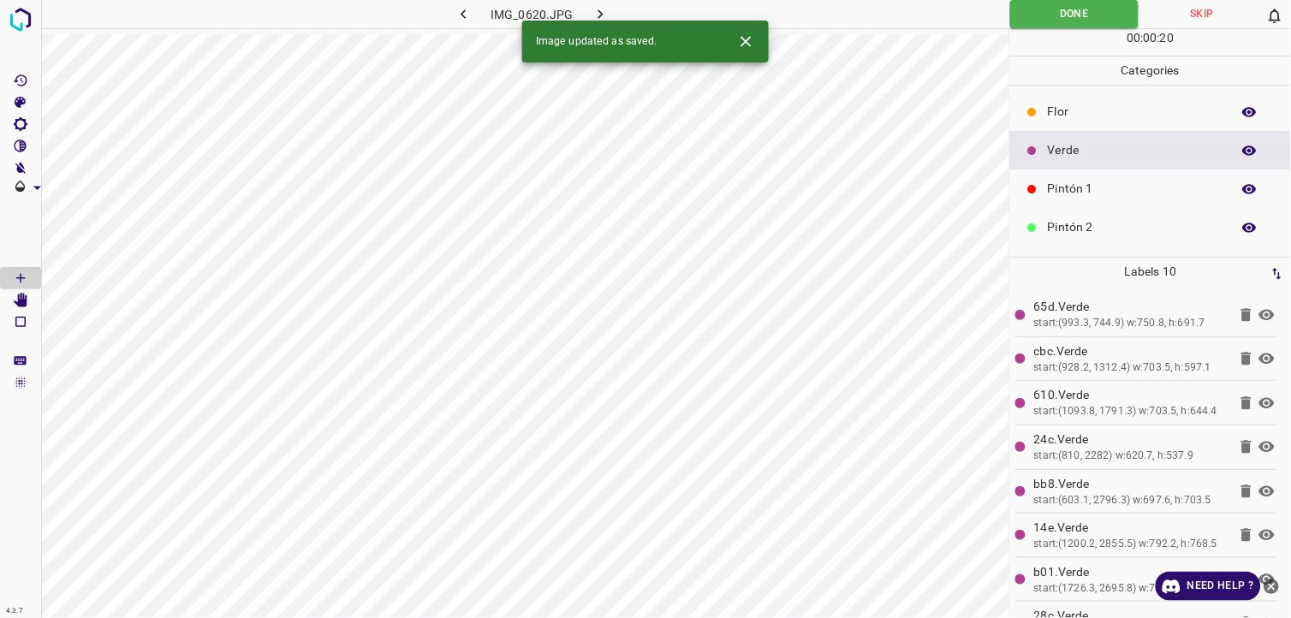
click at [609, 10] on icon "button" at bounding box center [601, 14] width 18 height 18
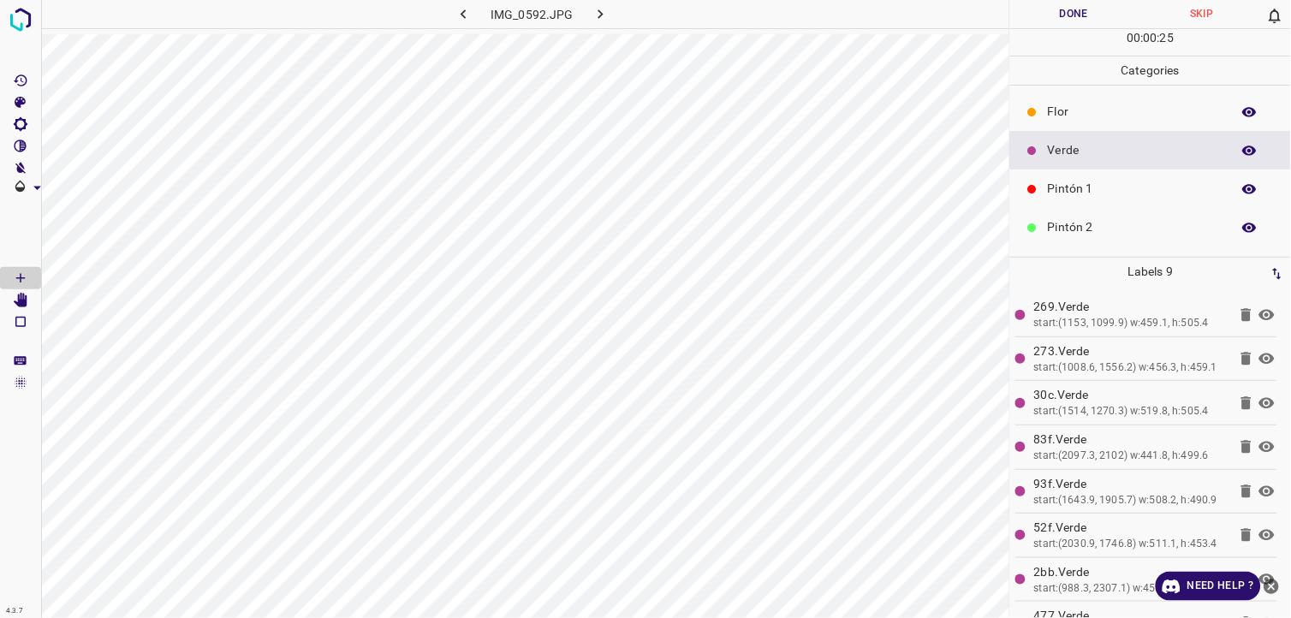
click at [1064, 19] on button "Done" at bounding box center [1074, 14] width 128 height 28
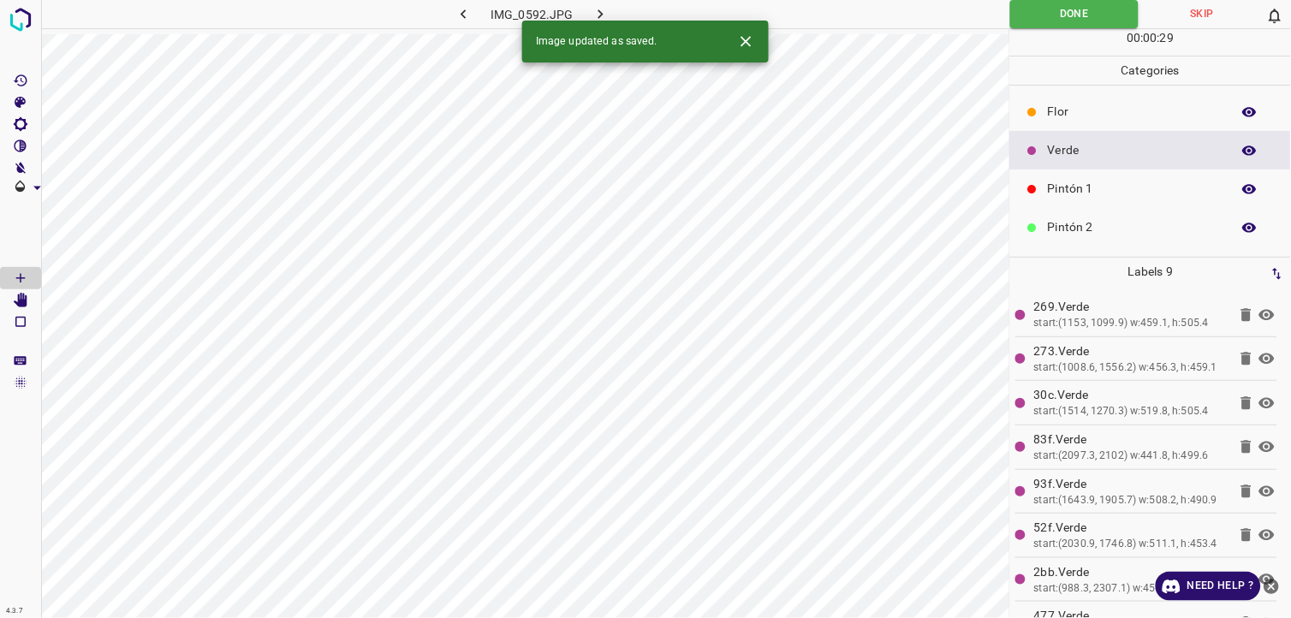
click at [598, 12] on icon "button" at bounding box center [601, 14] width 18 height 18
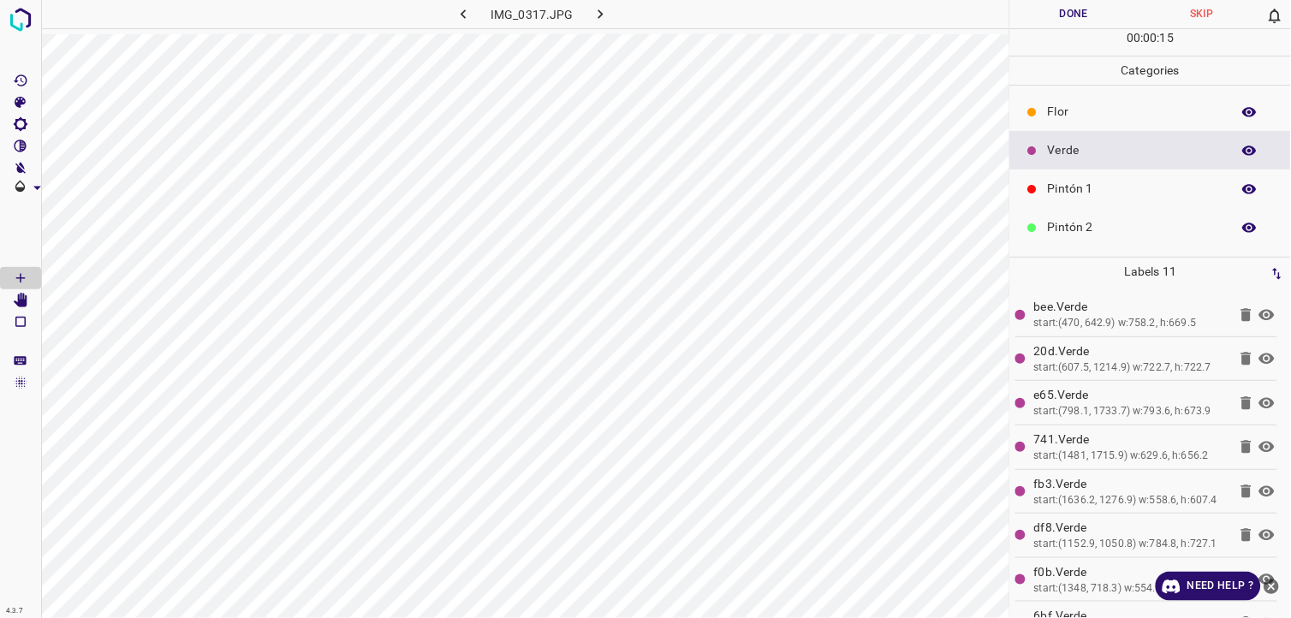
click at [1063, 3] on button "Done" at bounding box center [1074, 14] width 128 height 28
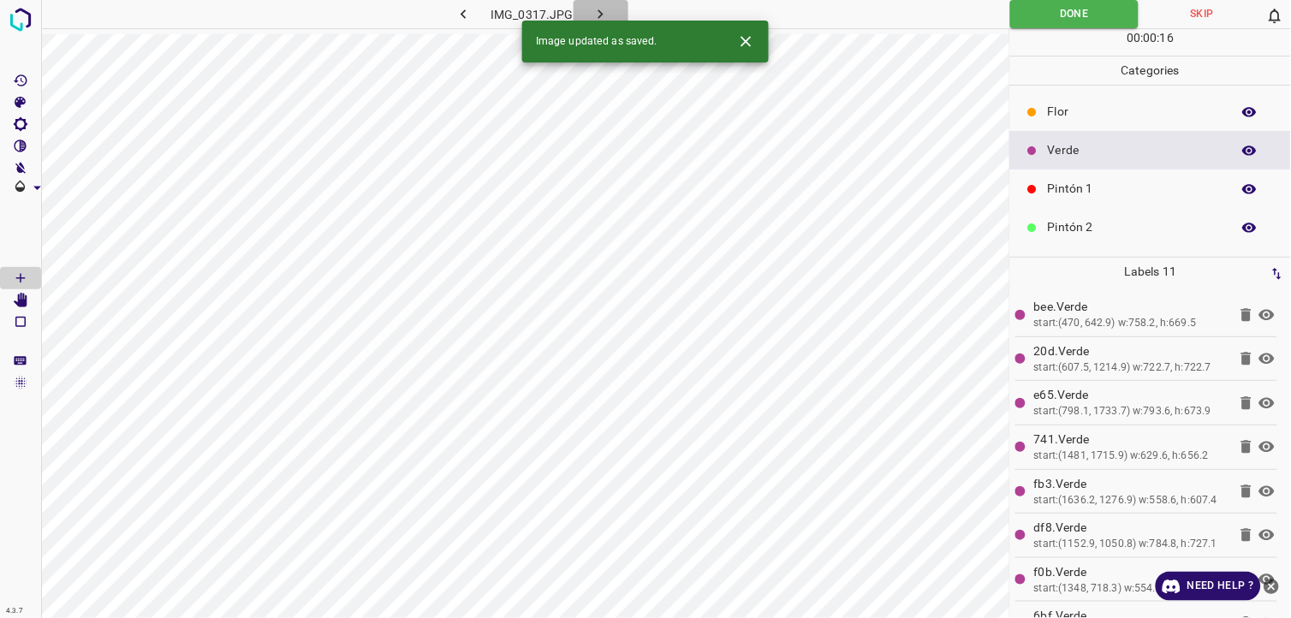
click at [609, 14] on icon "button" at bounding box center [601, 14] width 18 height 18
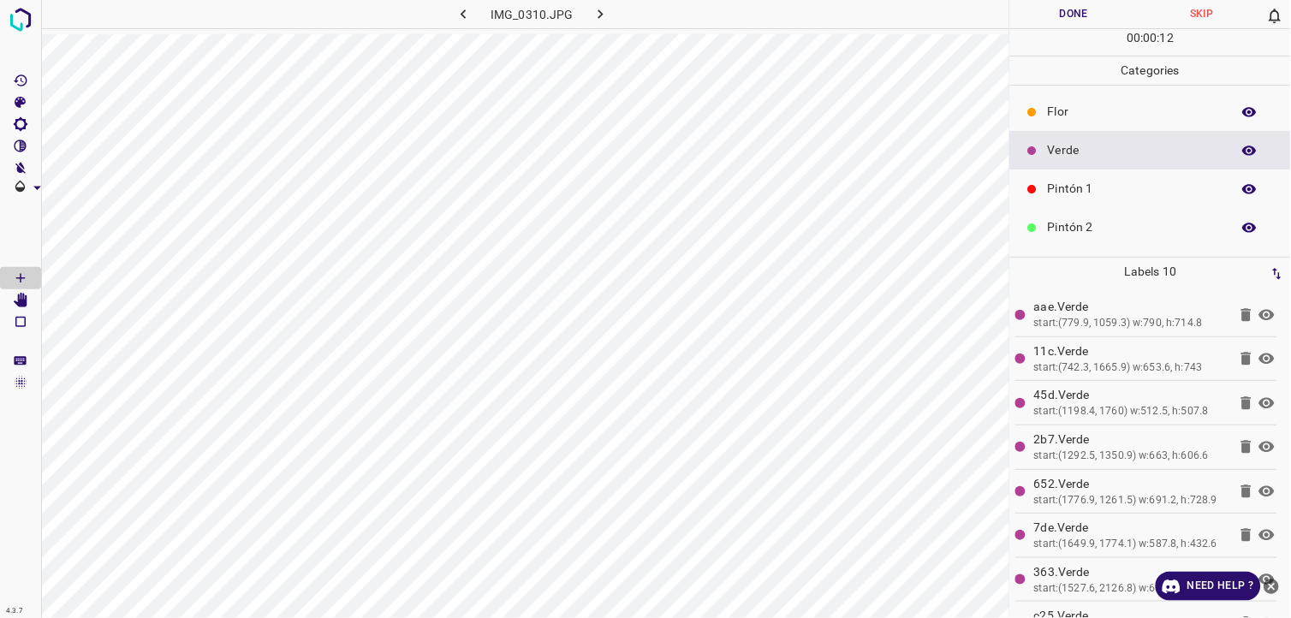
click at [1028, 15] on button "Done" at bounding box center [1074, 14] width 128 height 28
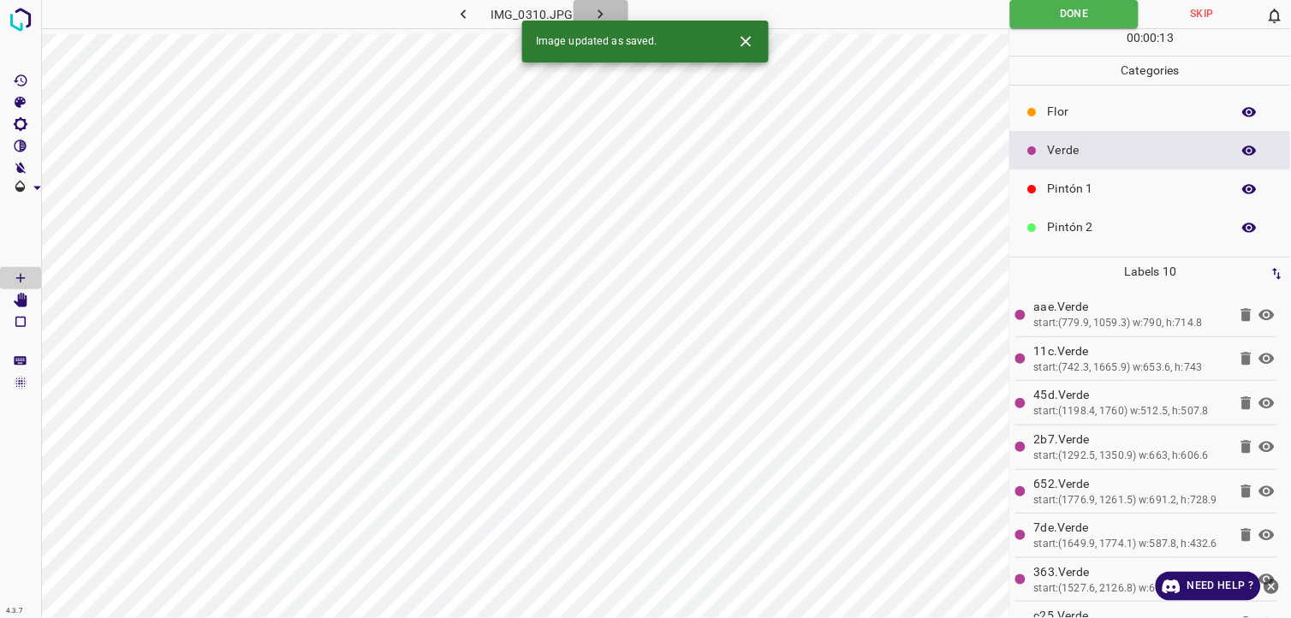
click at [612, 9] on button "button" at bounding box center [601, 14] width 55 height 28
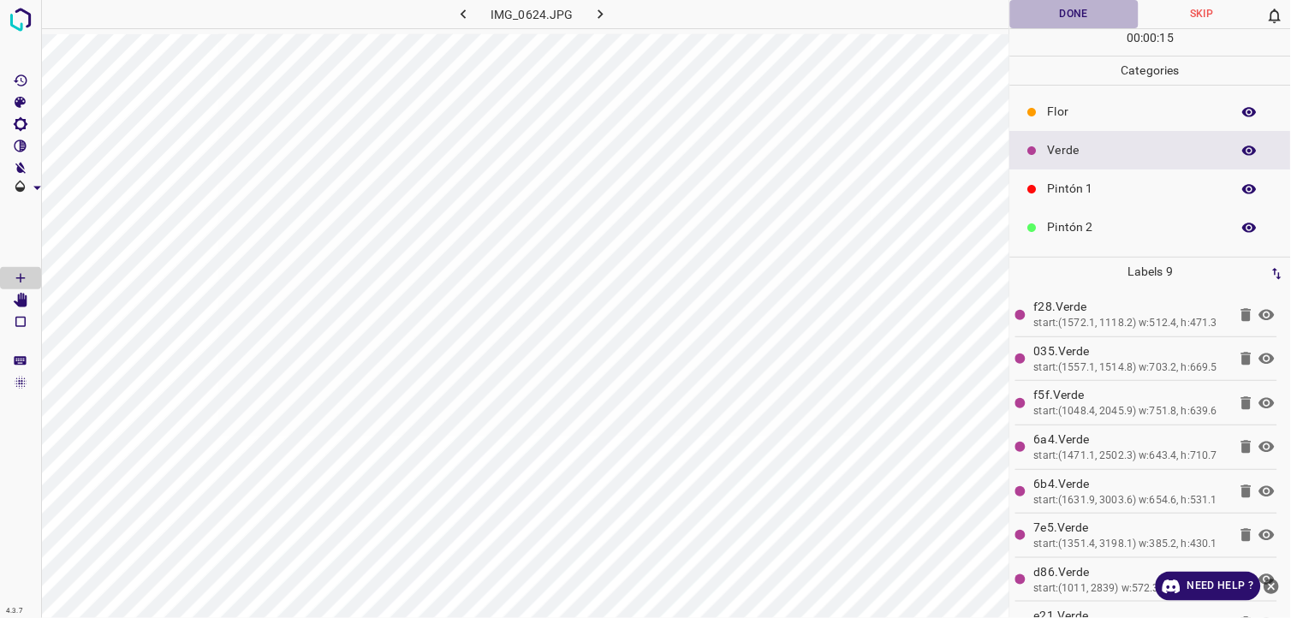
drag, startPoint x: 1060, startPoint y: 10, endPoint x: 764, endPoint y: 4, distance: 295.4
click at [1059, 10] on button "Done" at bounding box center [1074, 14] width 128 height 28
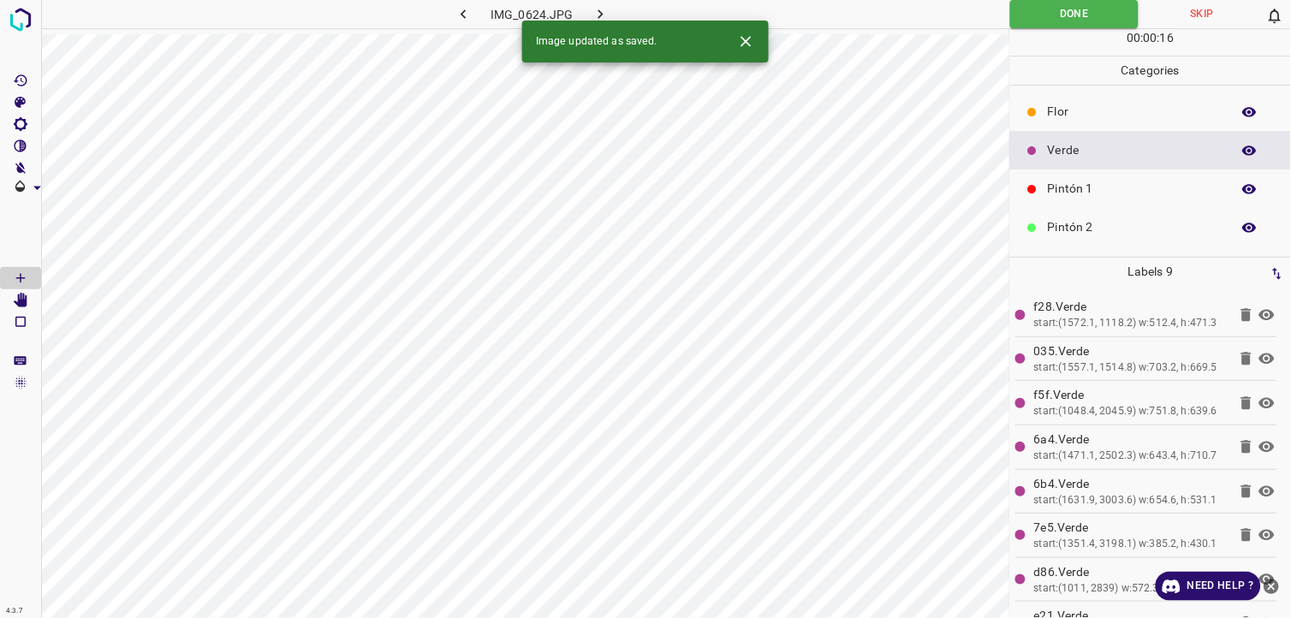
click at [598, 10] on icon "button" at bounding box center [600, 13] width 5 height 9
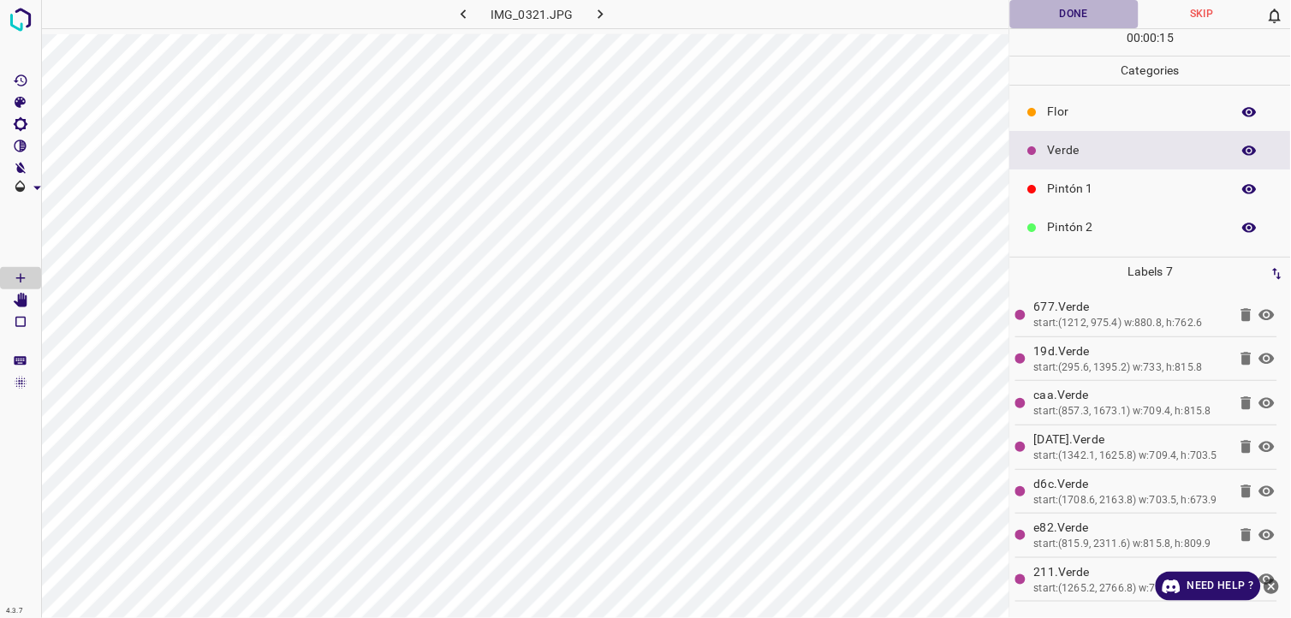
click at [1050, 3] on button "Done" at bounding box center [1074, 14] width 128 height 28
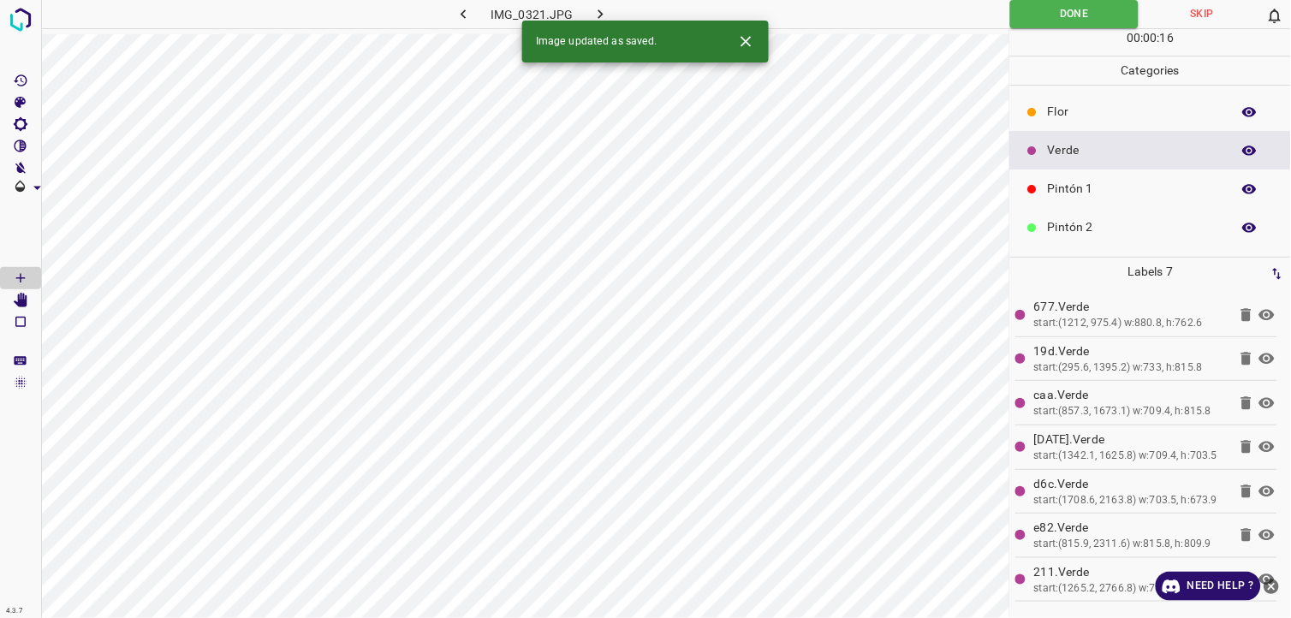
click at [598, 21] on div "Image updated as saved." at bounding box center [645, 42] width 247 height 42
click at [593, 3] on button "button" at bounding box center [601, 14] width 55 height 28
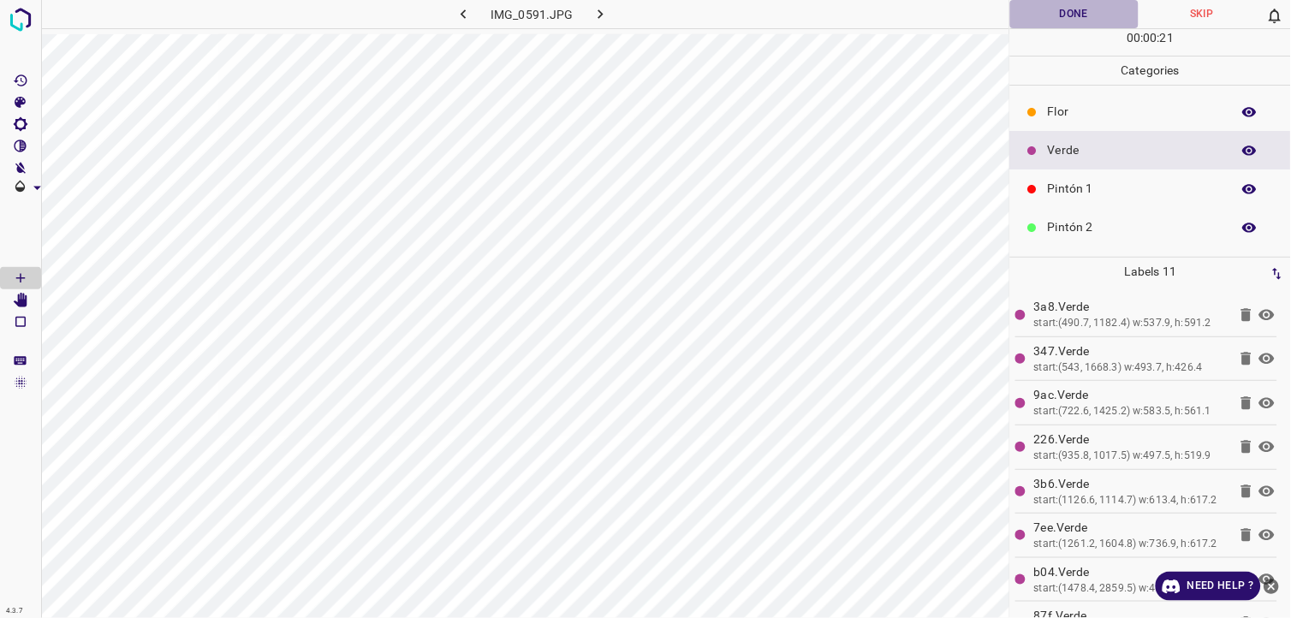
click at [1067, 22] on button "Done" at bounding box center [1074, 14] width 128 height 28
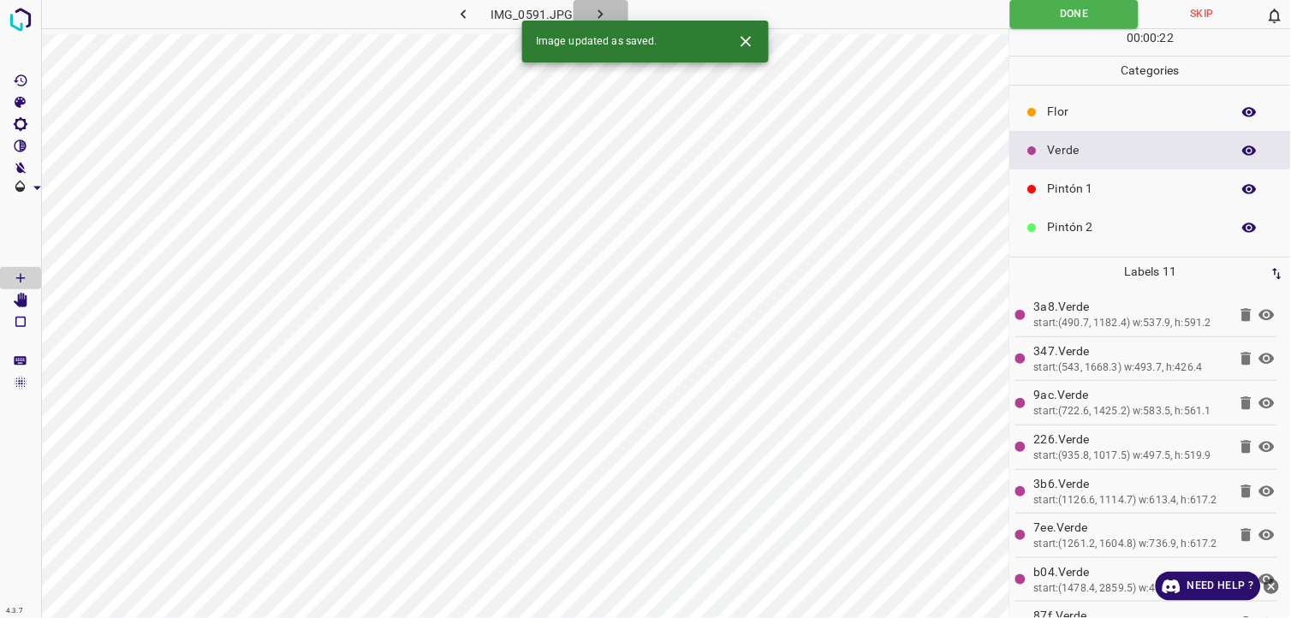
click at [610, 17] on button "button" at bounding box center [601, 14] width 55 height 28
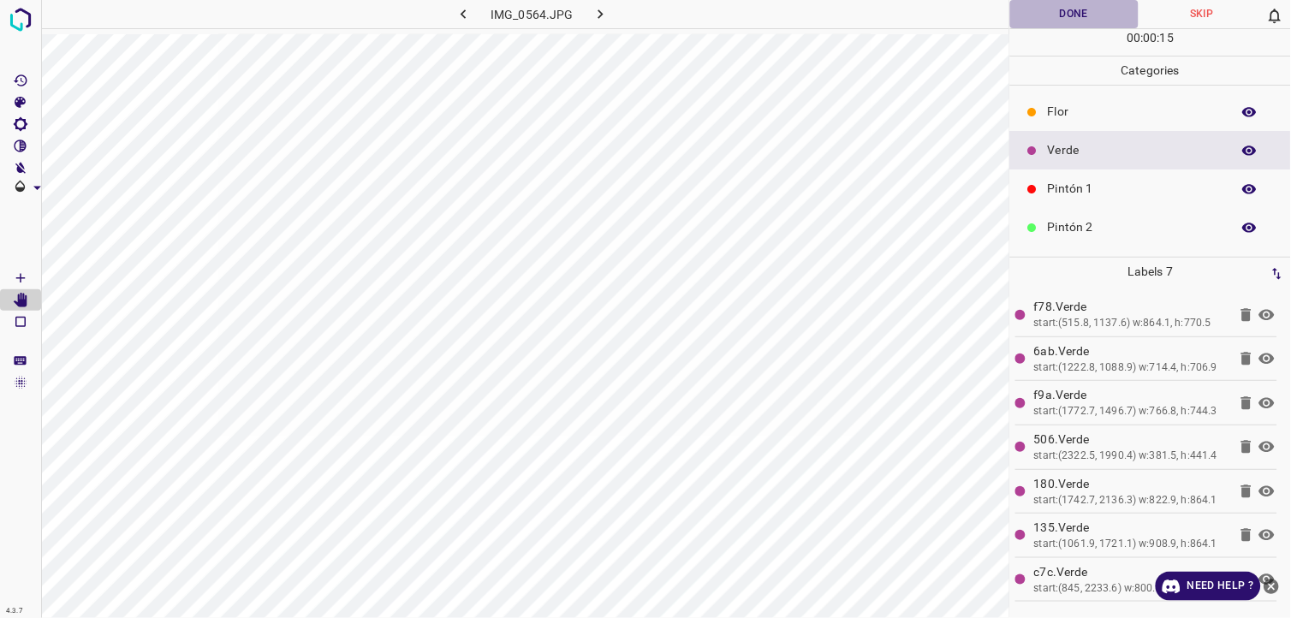
click at [1031, 15] on button "Done" at bounding box center [1074, 14] width 128 height 28
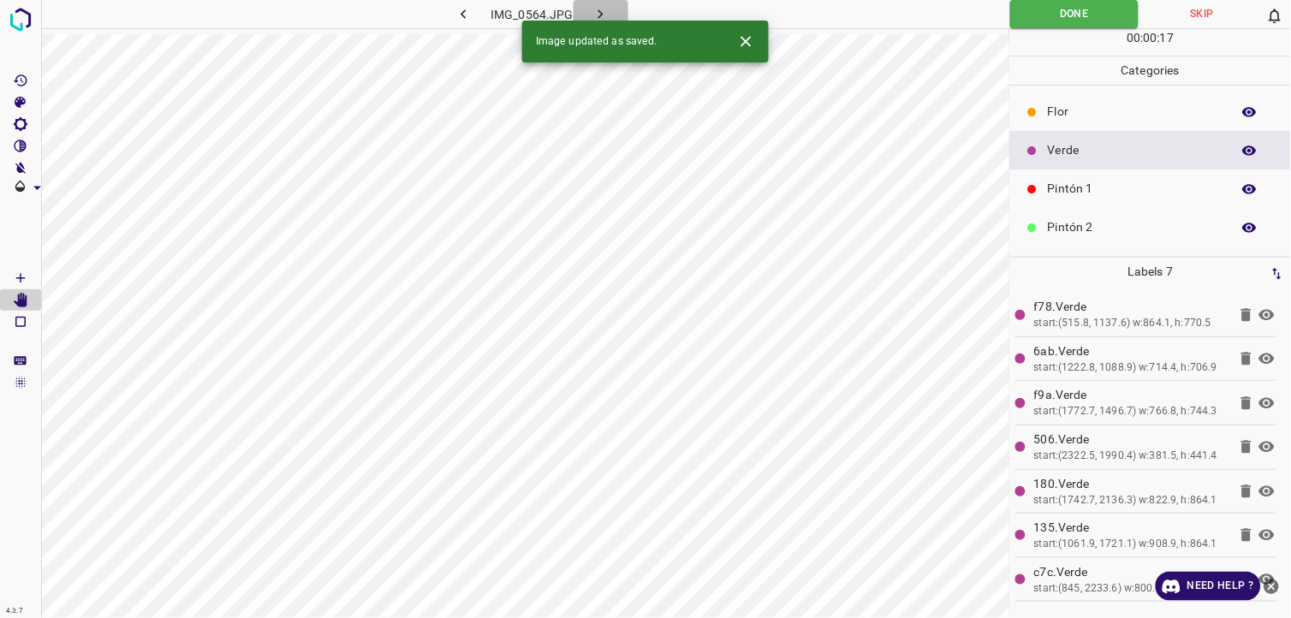
click at [614, 10] on button "button" at bounding box center [601, 14] width 55 height 28
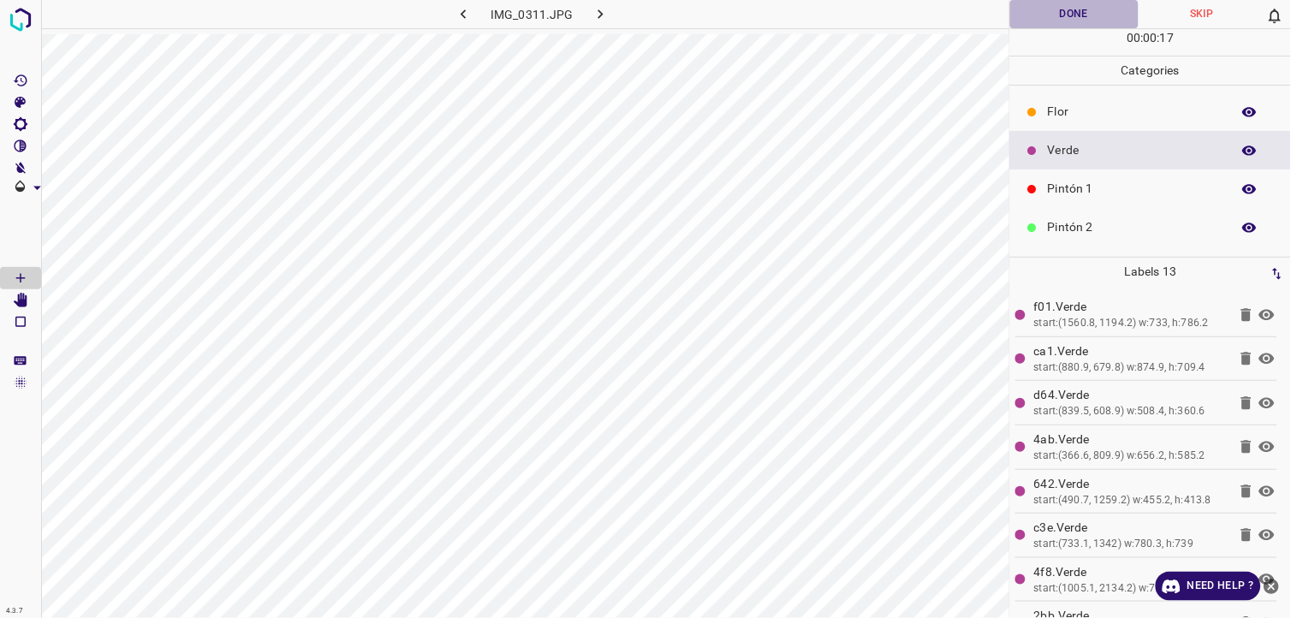
click at [1056, 15] on button "Done" at bounding box center [1074, 14] width 128 height 28
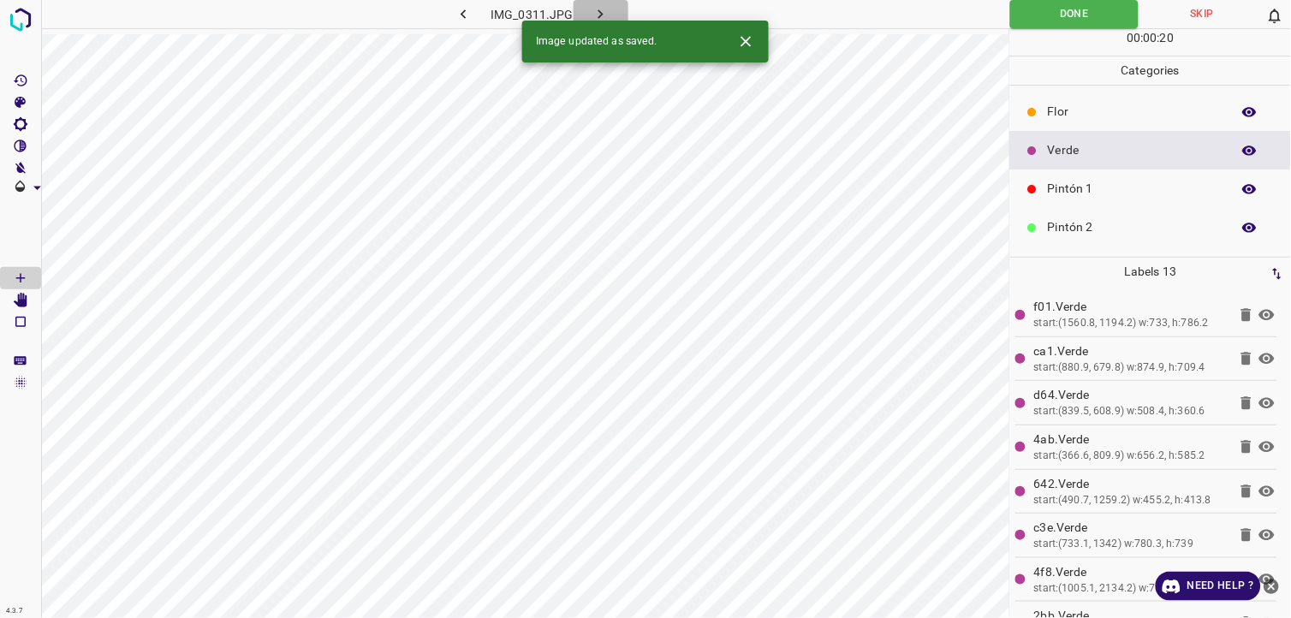
click at [619, 4] on button "button" at bounding box center [601, 14] width 55 height 28
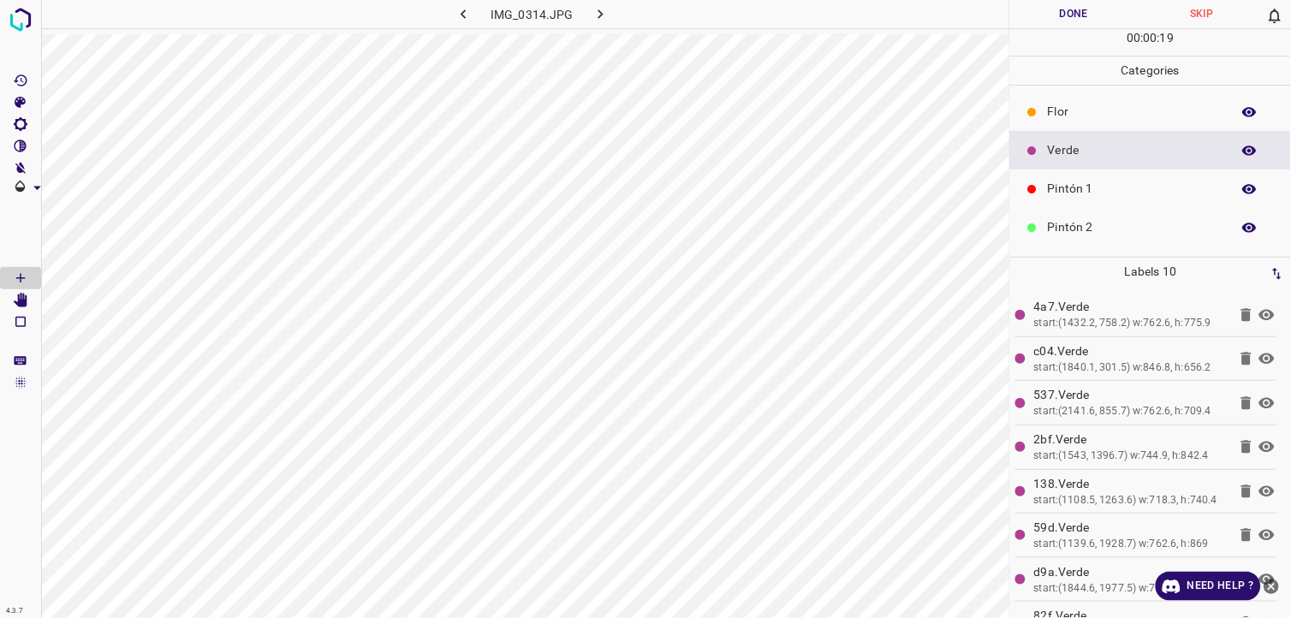
click at [1032, 5] on button "Done" at bounding box center [1074, 14] width 128 height 28
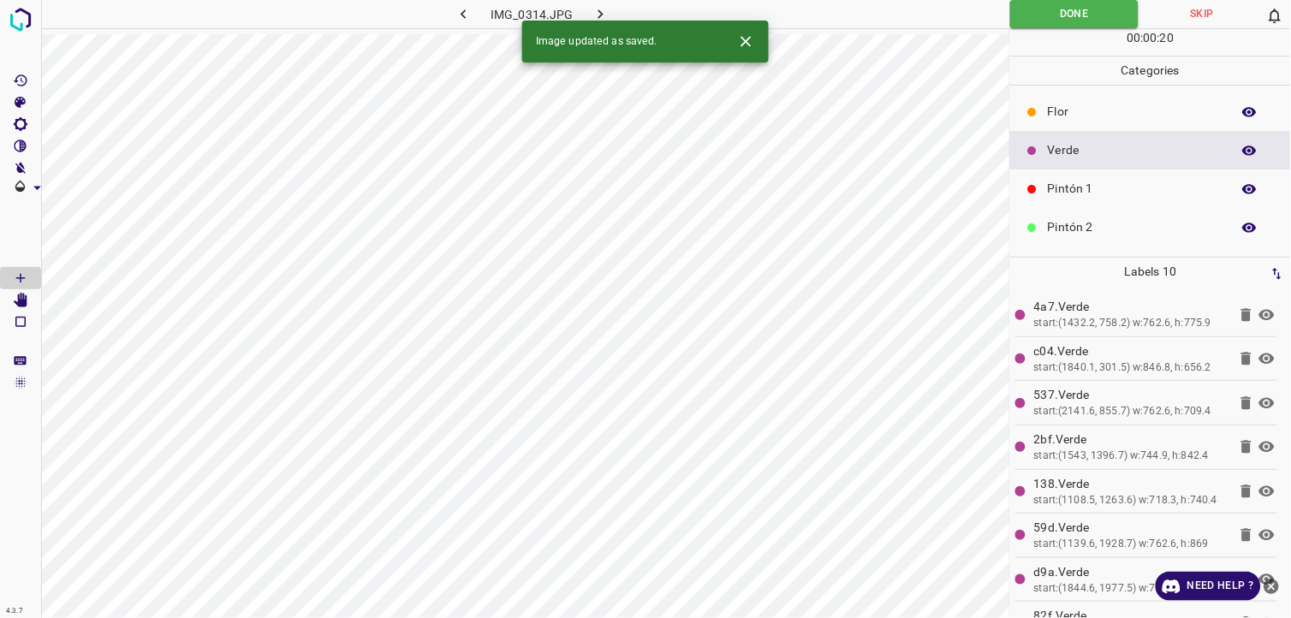
click at [612, 14] on button "button" at bounding box center [601, 14] width 55 height 28
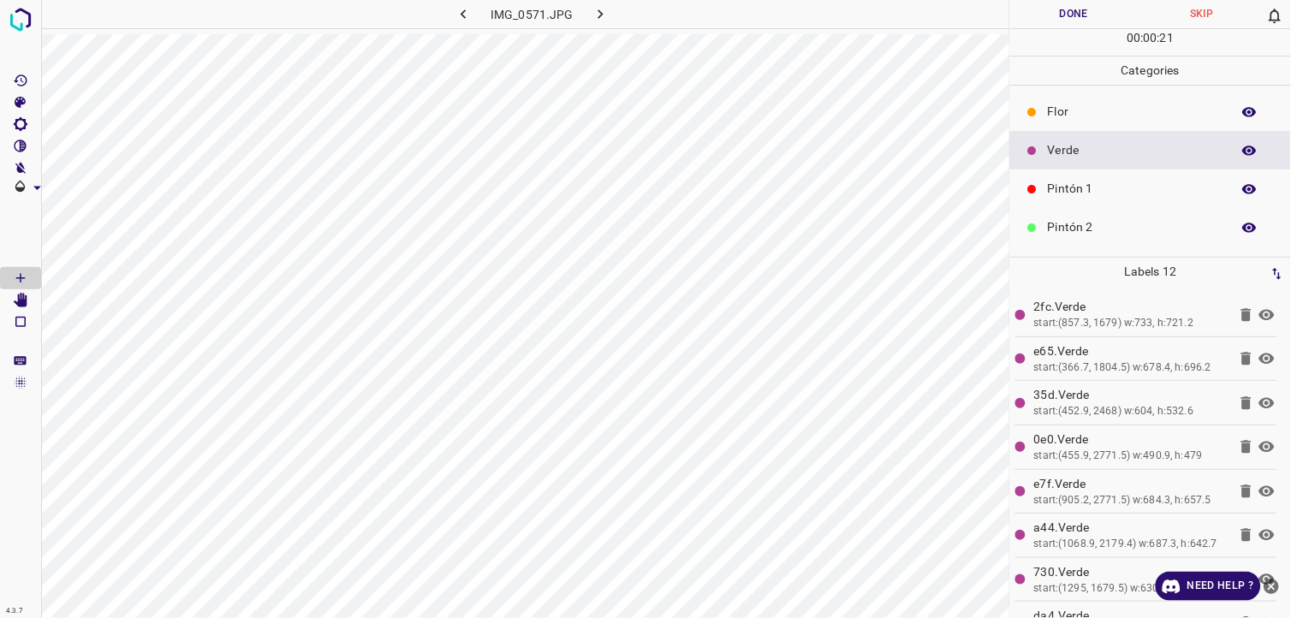
click at [1053, 18] on button "Done" at bounding box center [1074, 14] width 128 height 28
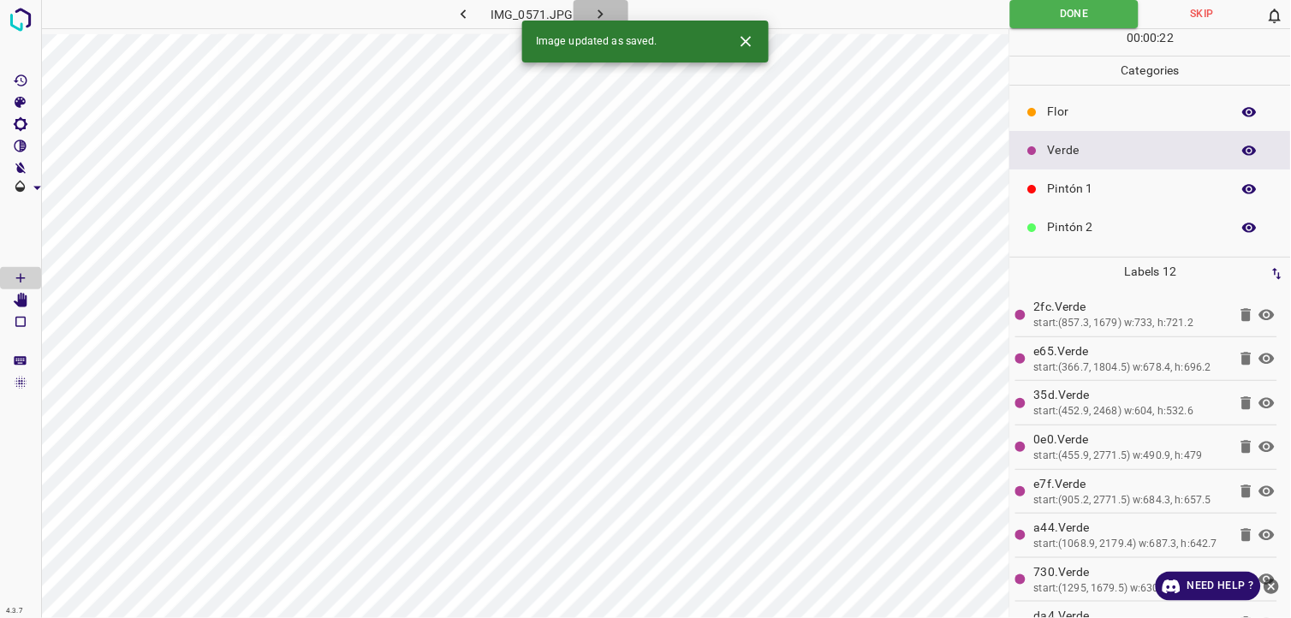
click at [612, 6] on button "button" at bounding box center [601, 14] width 55 height 28
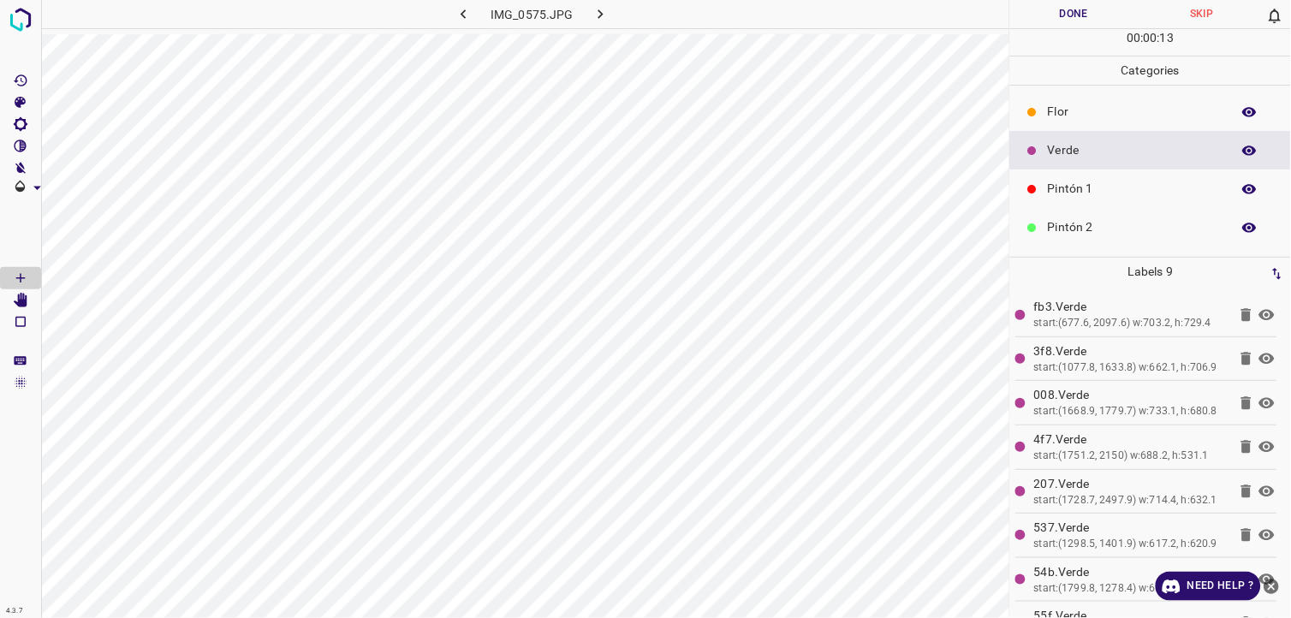
click at [1047, 18] on button "Done" at bounding box center [1074, 14] width 128 height 28
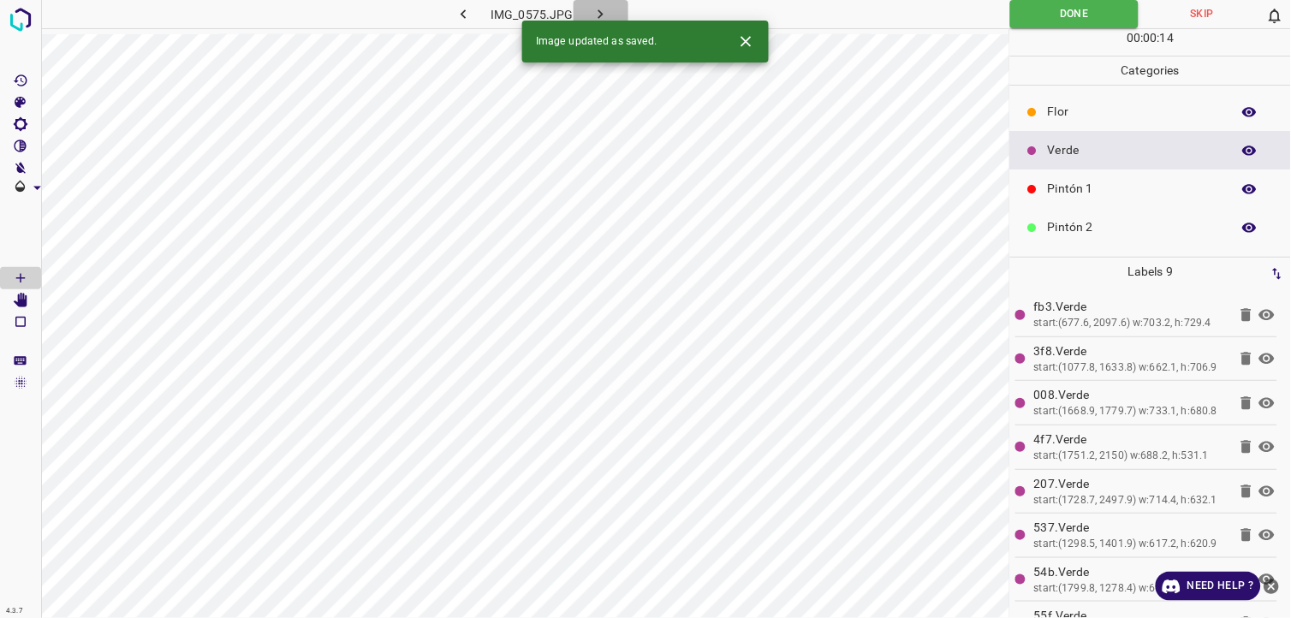
click at [615, 14] on button "button" at bounding box center [601, 14] width 55 height 28
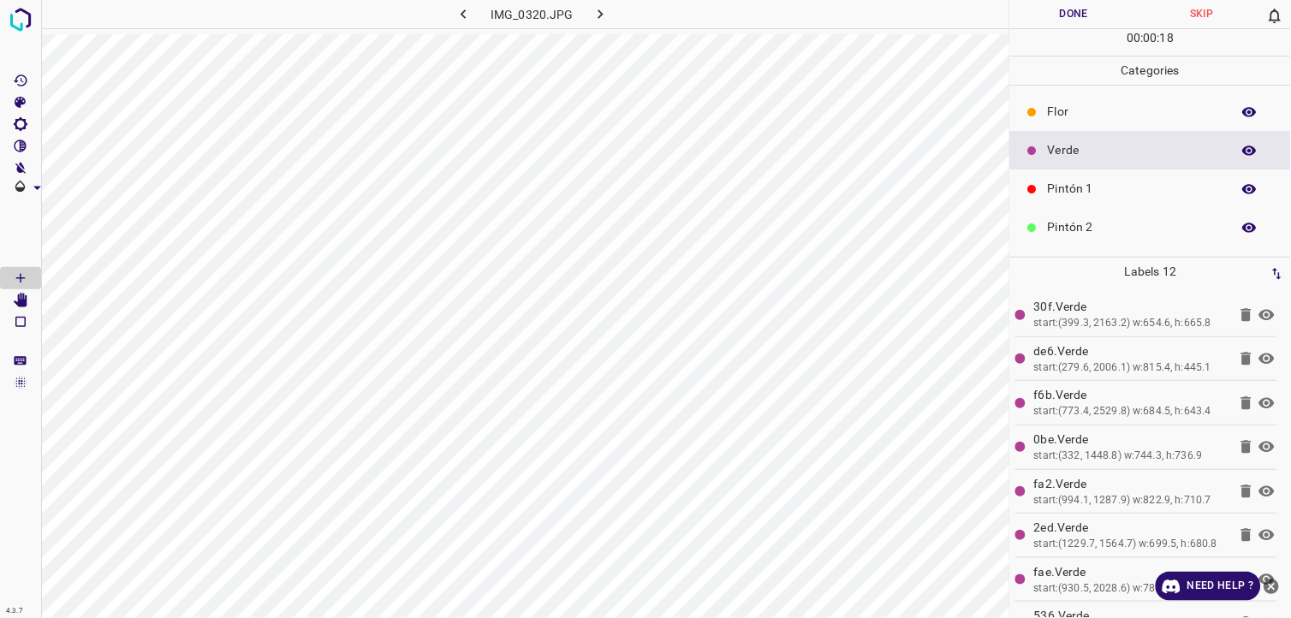
click at [1032, 26] on button "Done" at bounding box center [1074, 14] width 128 height 28
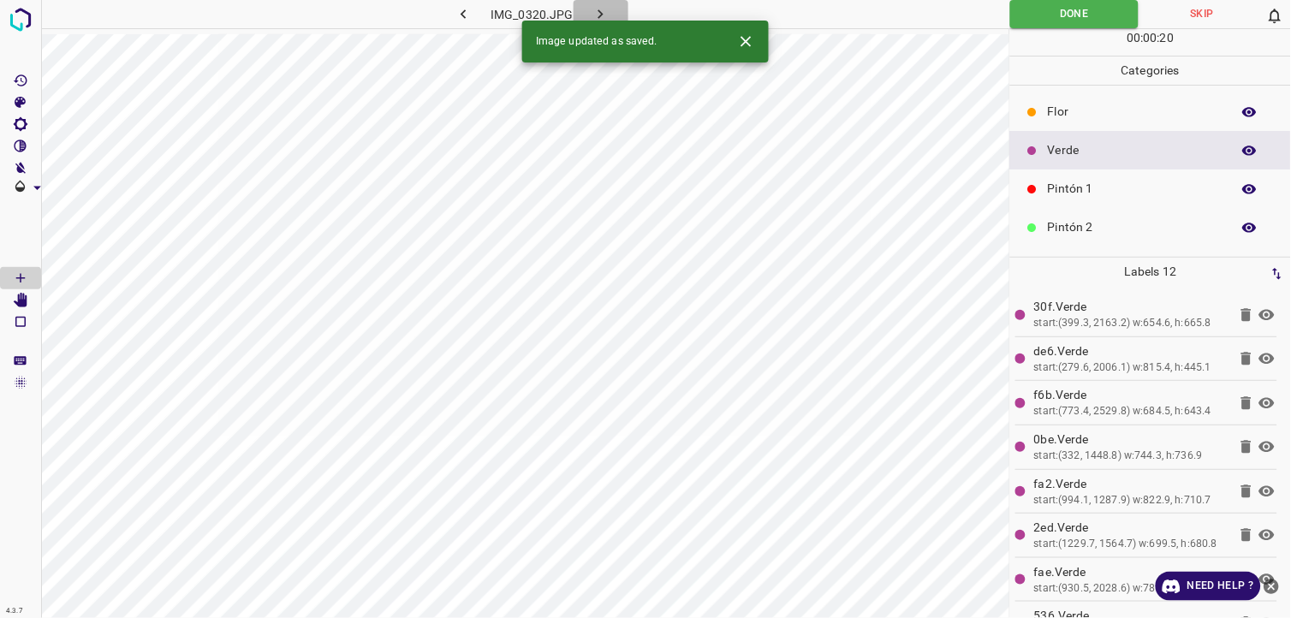
click at [615, 6] on button "button" at bounding box center [601, 14] width 55 height 28
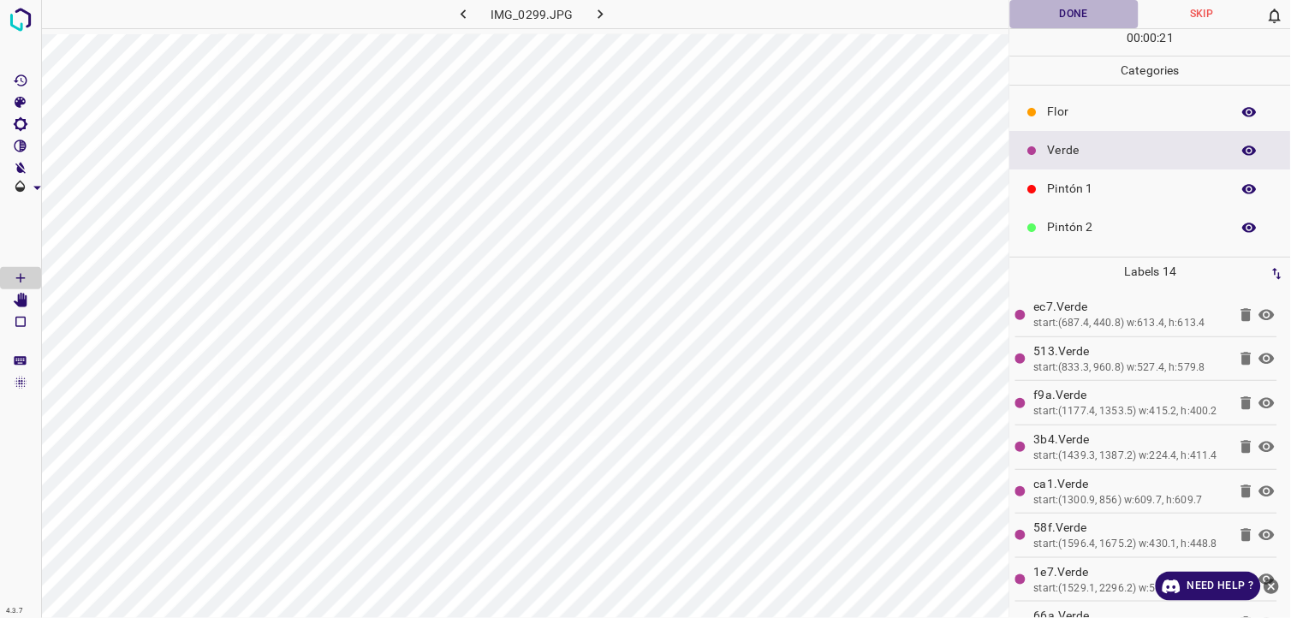
drag, startPoint x: 1068, startPoint y: 18, endPoint x: 944, endPoint y: 0, distance: 124.6
click at [1067, 18] on button "Done" at bounding box center [1074, 14] width 128 height 28
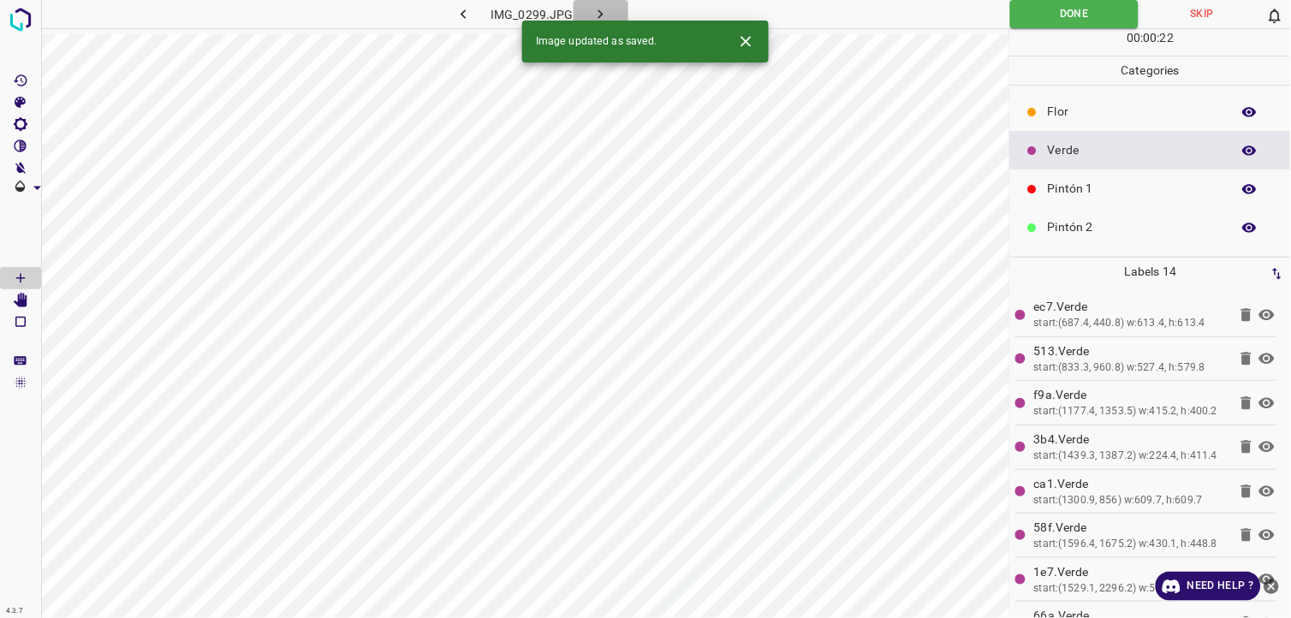
click at [614, 9] on button "button" at bounding box center [601, 14] width 55 height 28
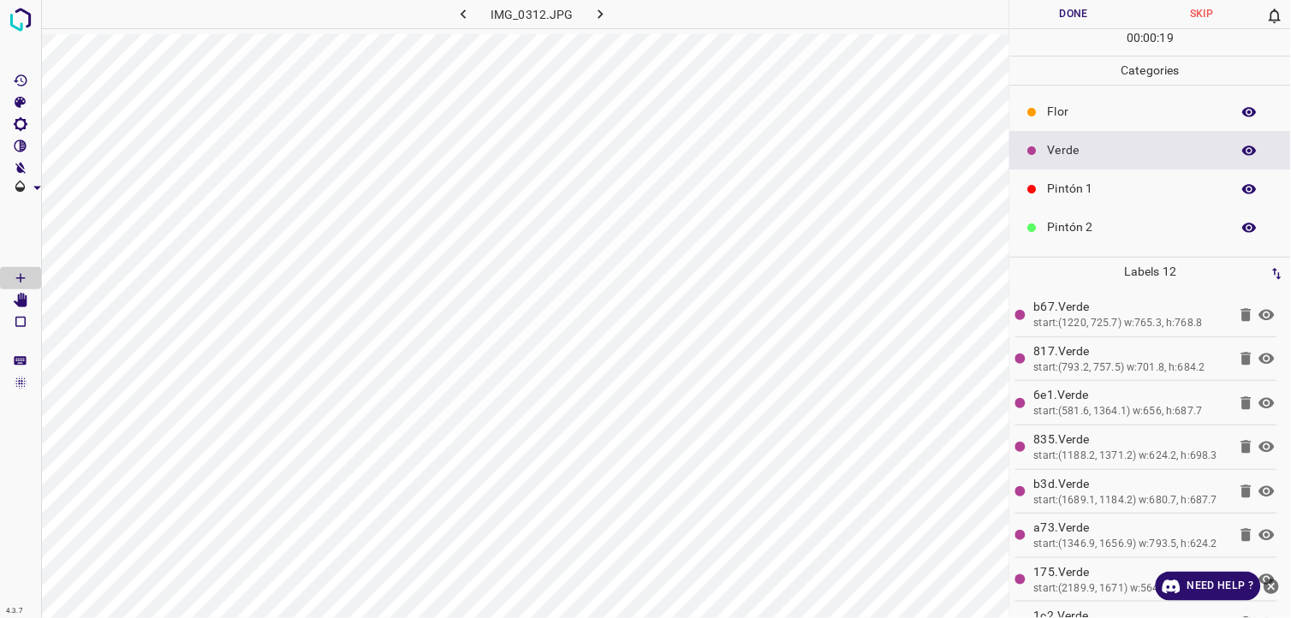
click at [1062, 12] on button "Done" at bounding box center [1074, 14] width 128 height 28
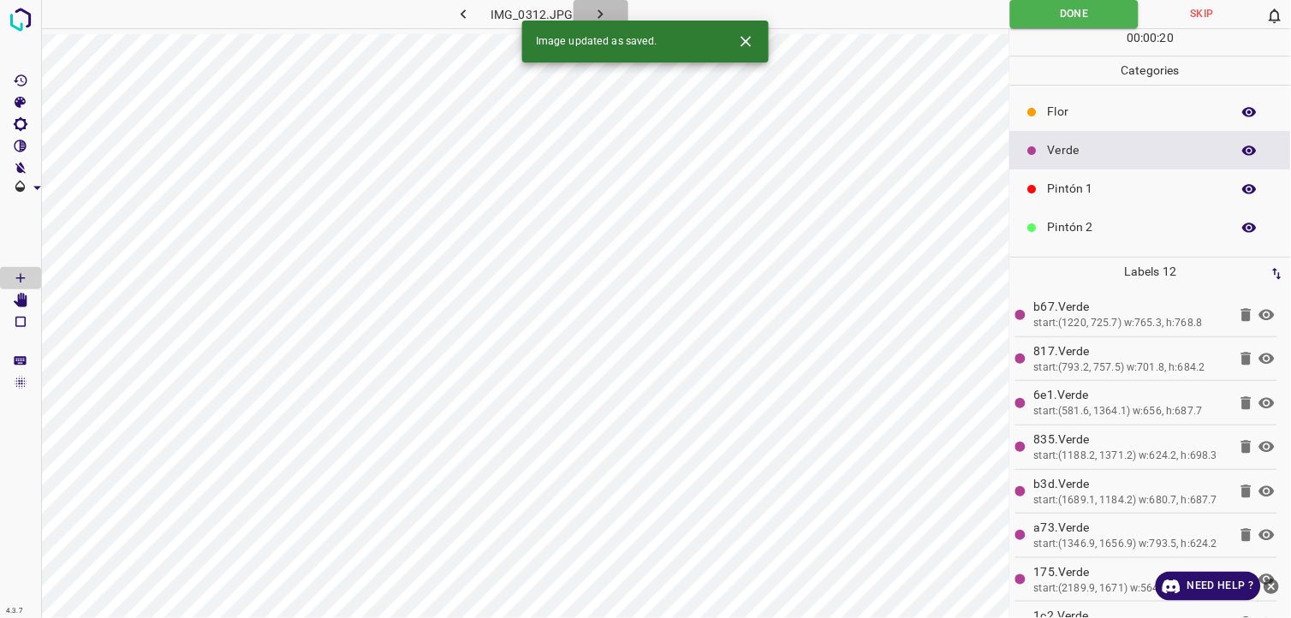
click at [614, 9] on button "button" at bounding box center [601, 14] width 55 height 28
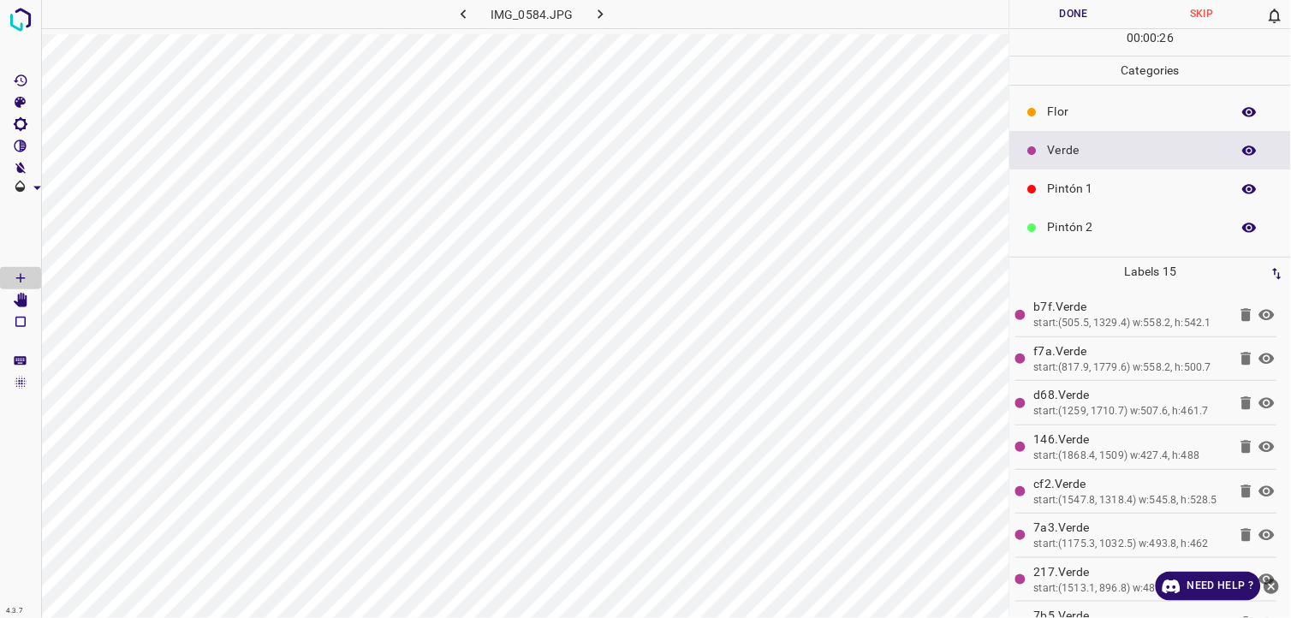
click at [1047, 15] on button "Done" at bounding box center [1074, 14] width 128 height 28
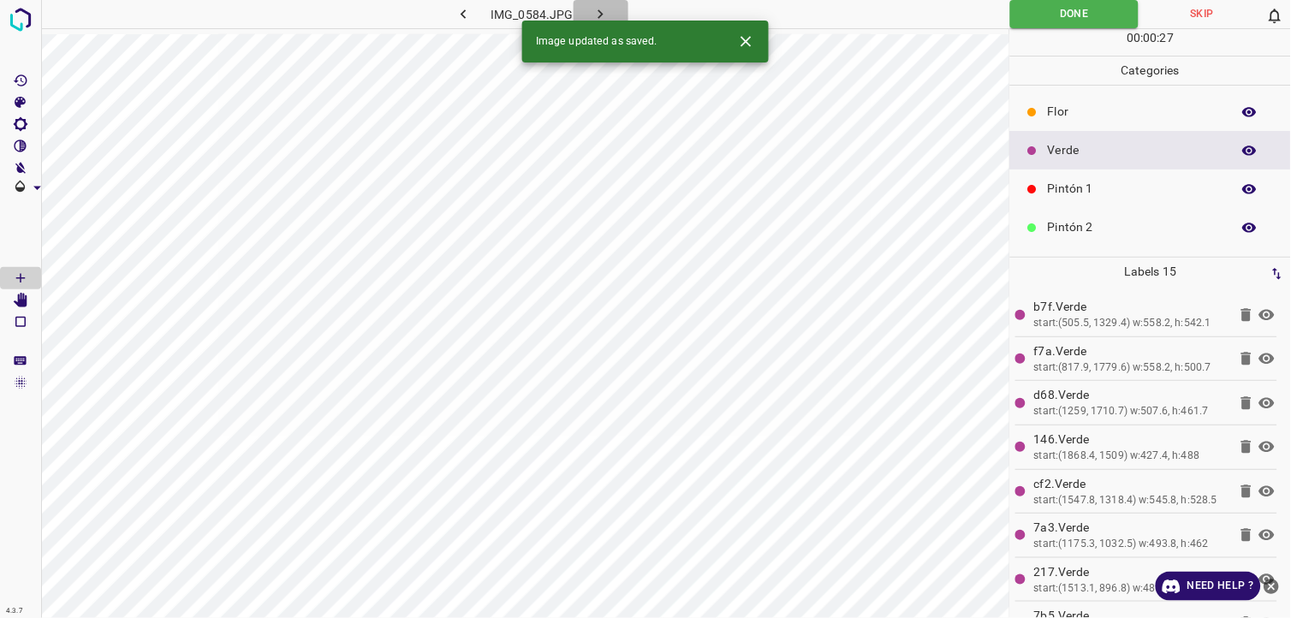
click at [620, 15] on button "button" at bounding box center [601, 14] width 55 height 28
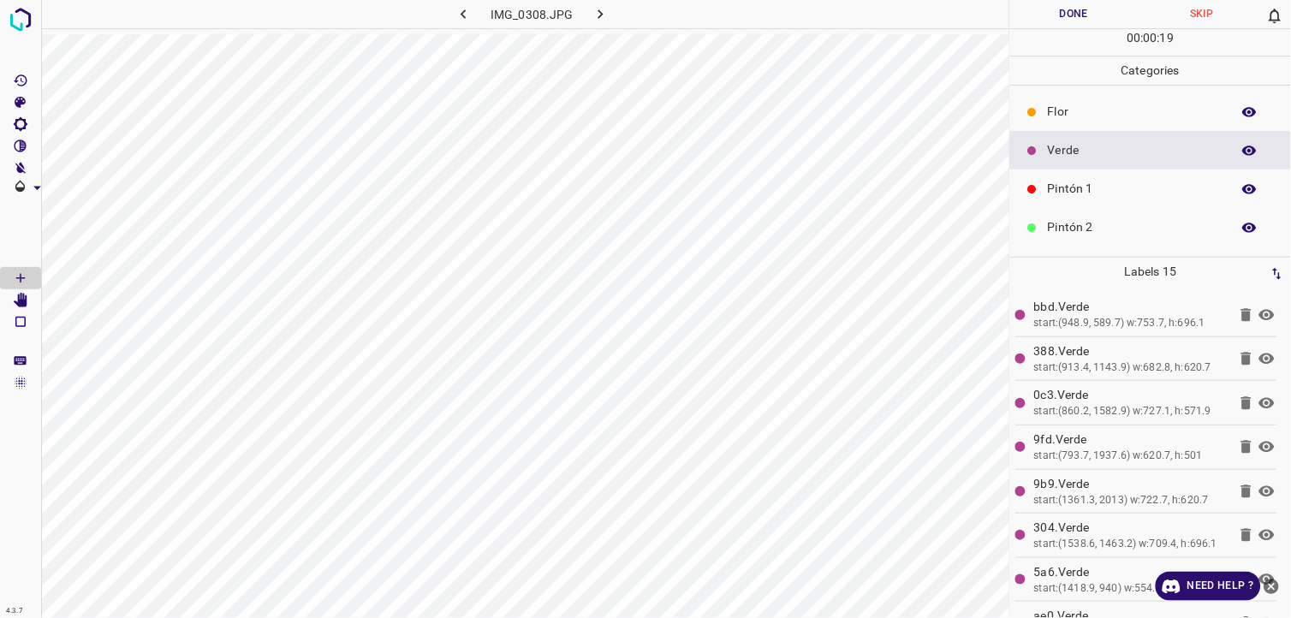
click at [1062, 24] on button "Done" at bounding box center [1074, 14] width 128 height 28
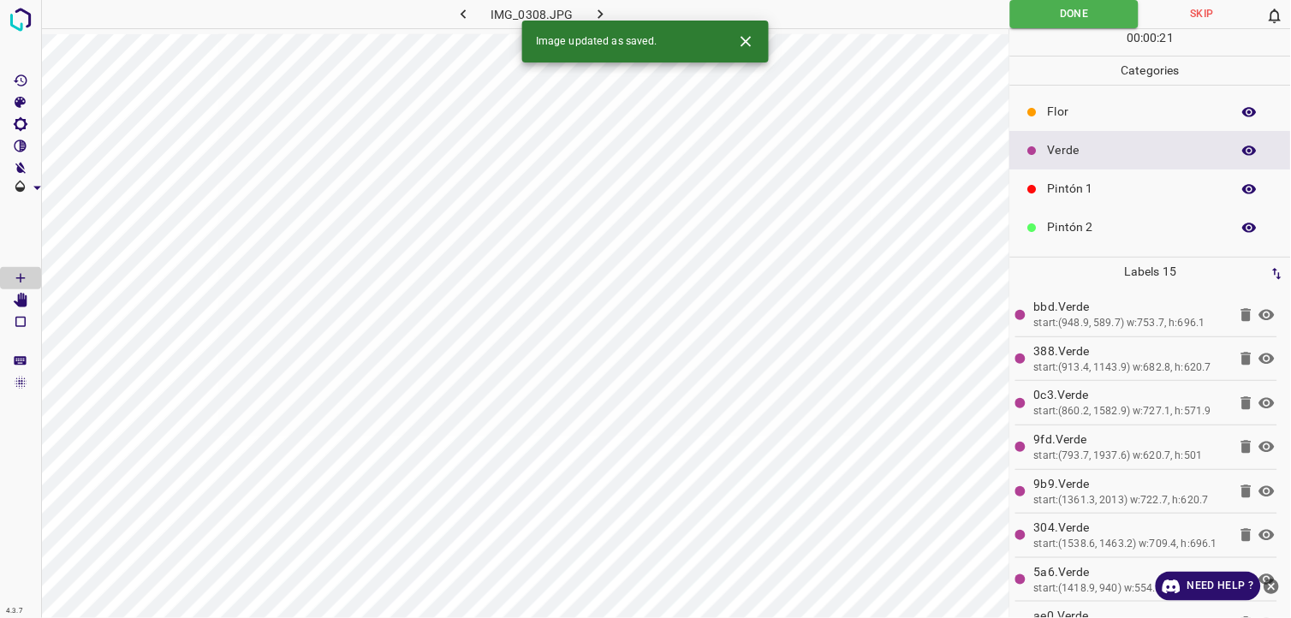
click at [609, 9] on icon "button" at bounding box center [601, 14] width 18 height 18
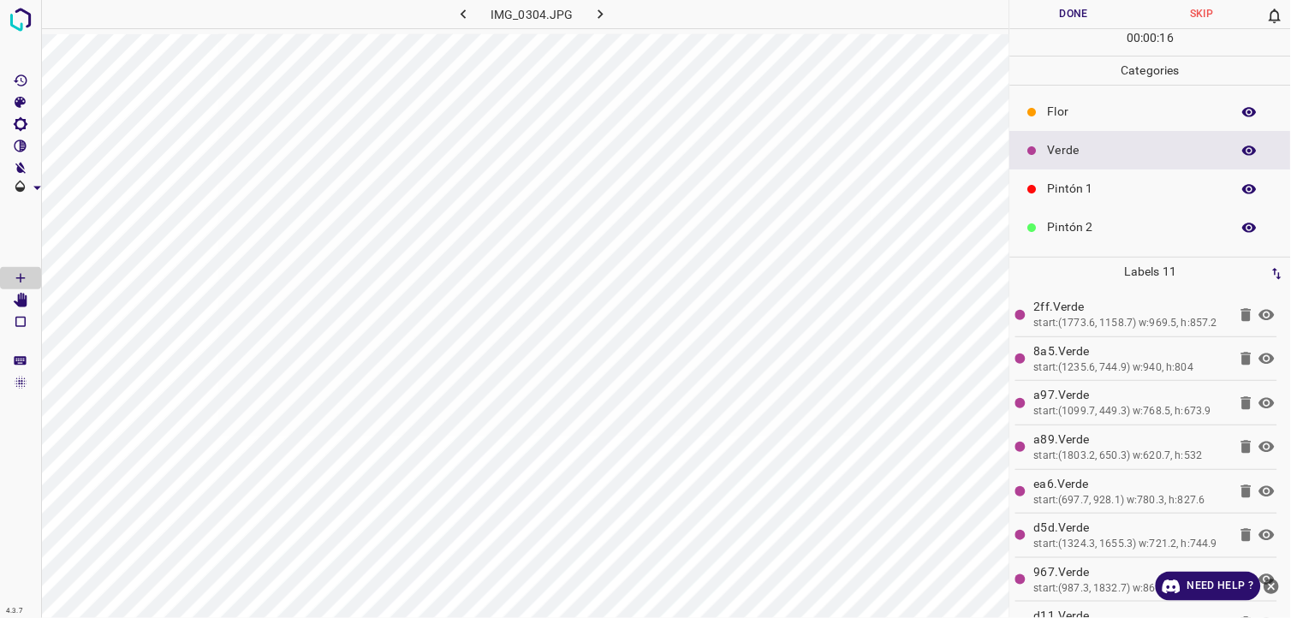
click at [1042, 14] on button "Done" at bounding box center [1074, 14] width 128 height 28
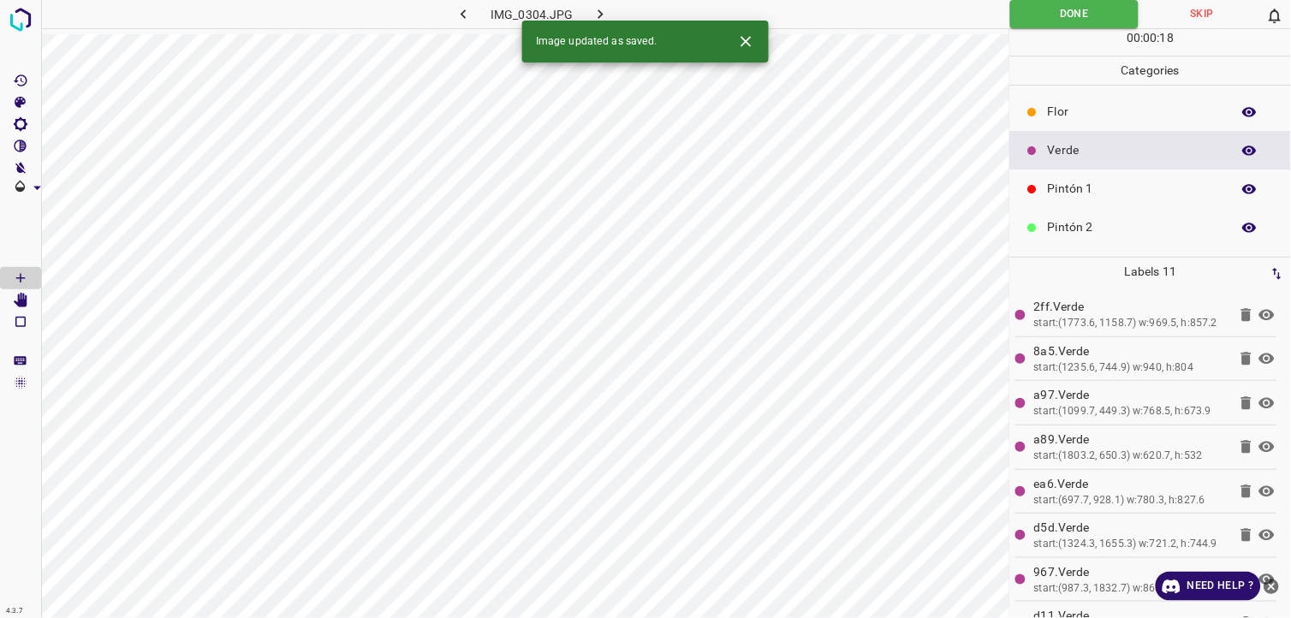
click at [603, 13] on icon "button" at bounding box center [601, 14] width 18 height 18
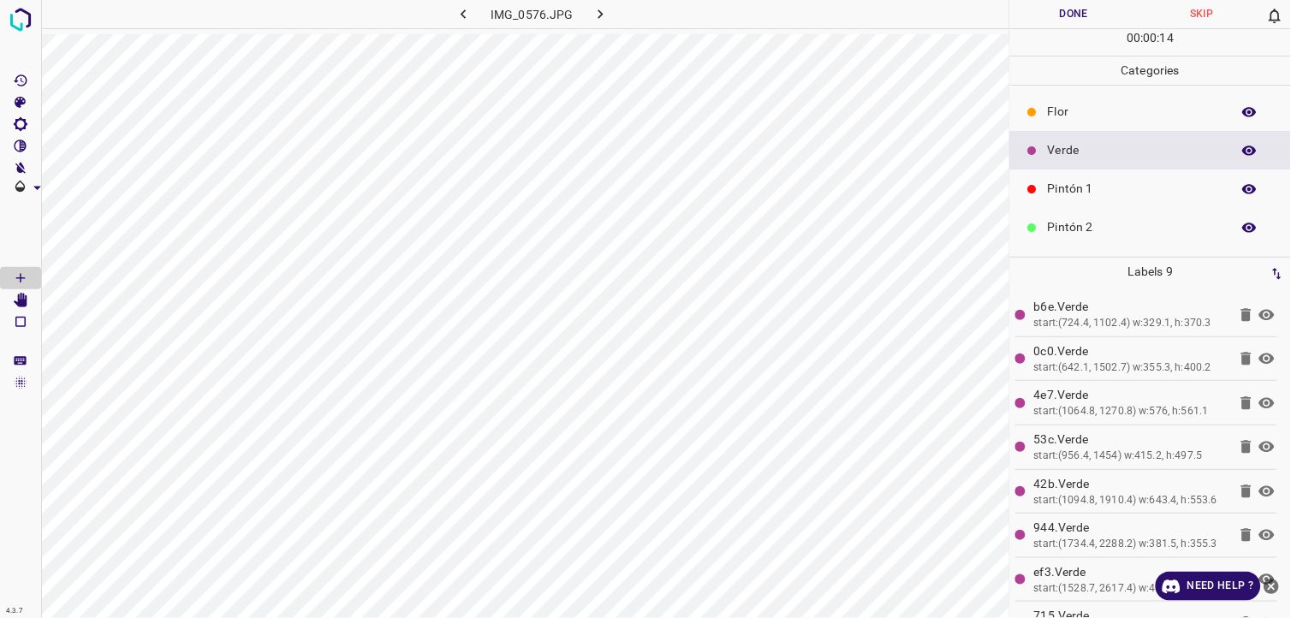
click at [1080, 29] on div "00 : 00 : 14" at bounding box center [1150, 42] width 281 height 27
click at [1063, 24] on button "Done" at bounding box center [1074, 14] width 128 height 28
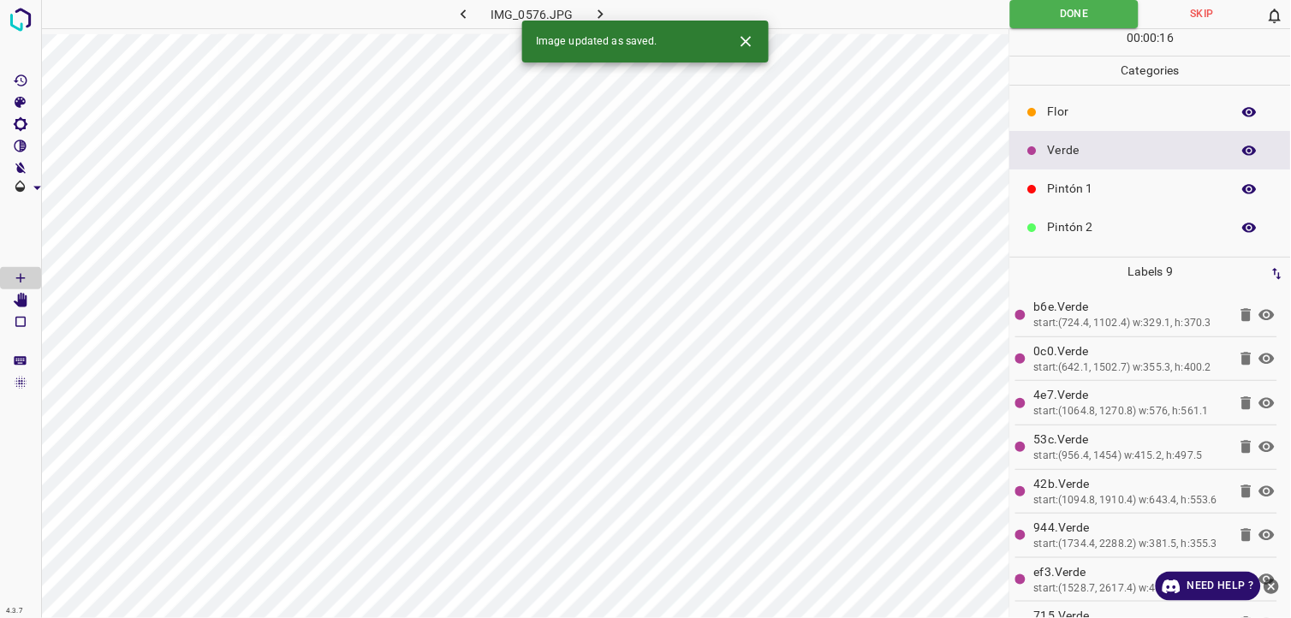
click at [604, 13] on icon "button" at bounding box center [601, 14] width 18 height 18
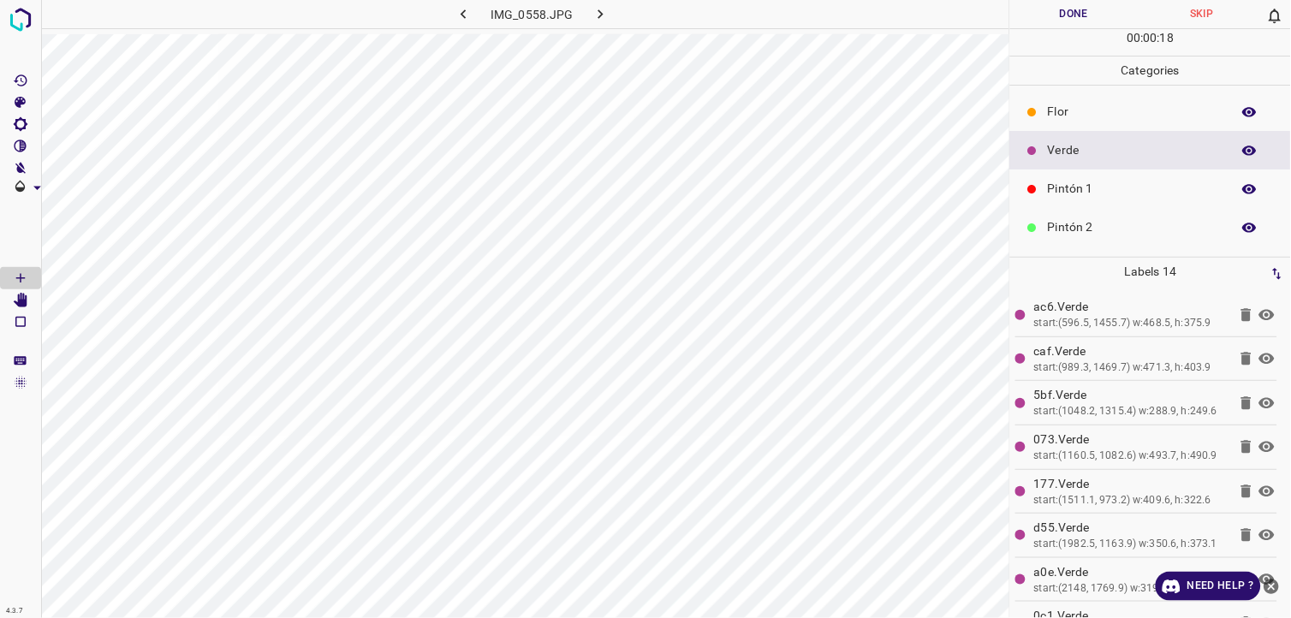
click at [1070, 32] on div "00 : 00 : 18" at bounding box center [1150, 42] width 281 height 27
click at [1064, 17] on button "Done" at bounding box center [1074, 14] width 128 height 28
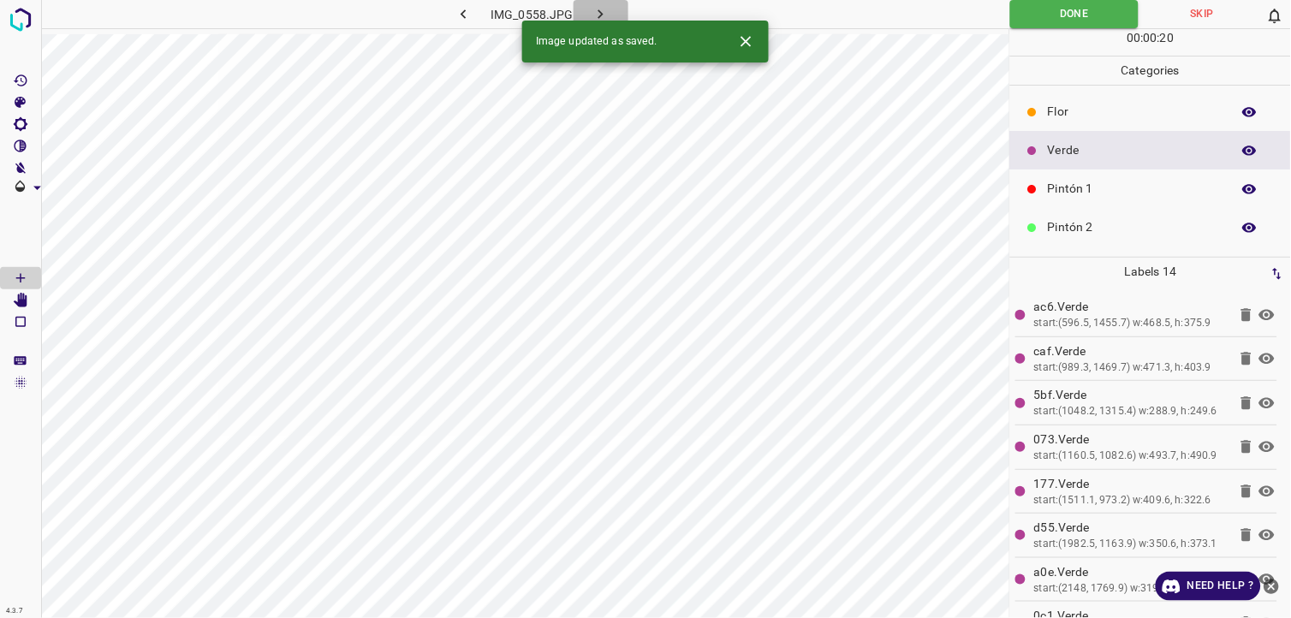
click at [604, 15] on icon "button" at bounding box center [601, 14] width 18 height 18
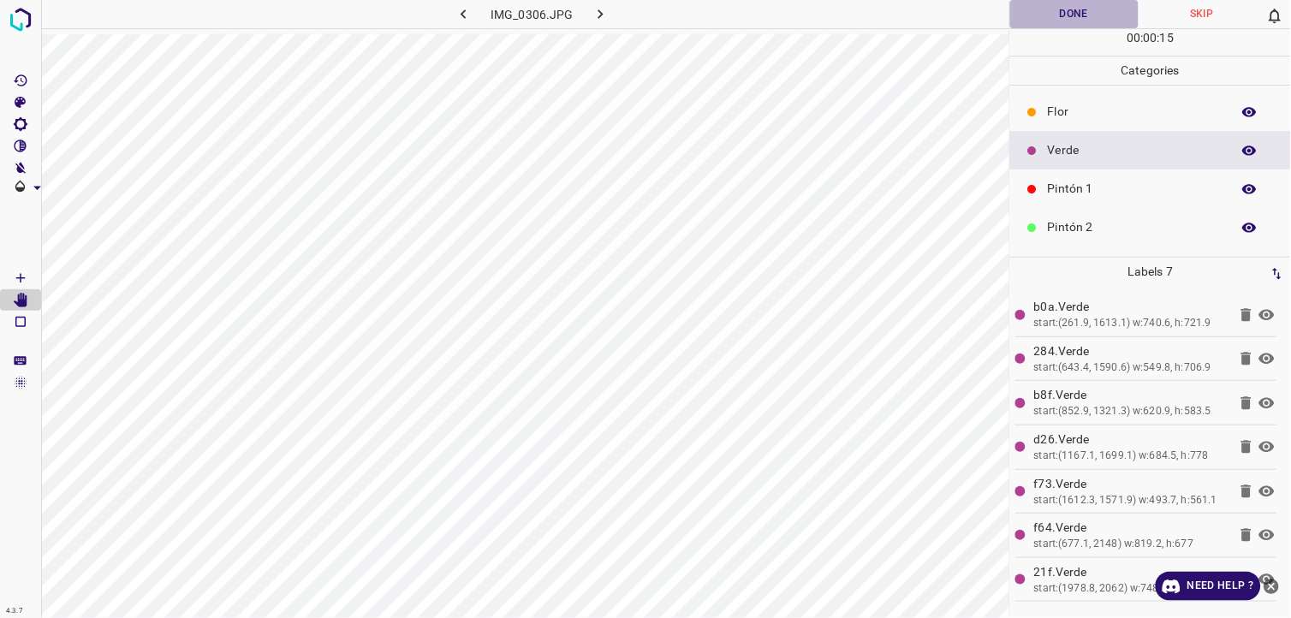
click at [1047, 18] on button "Done" at bounding box center [1074, 14] width 128 height 28
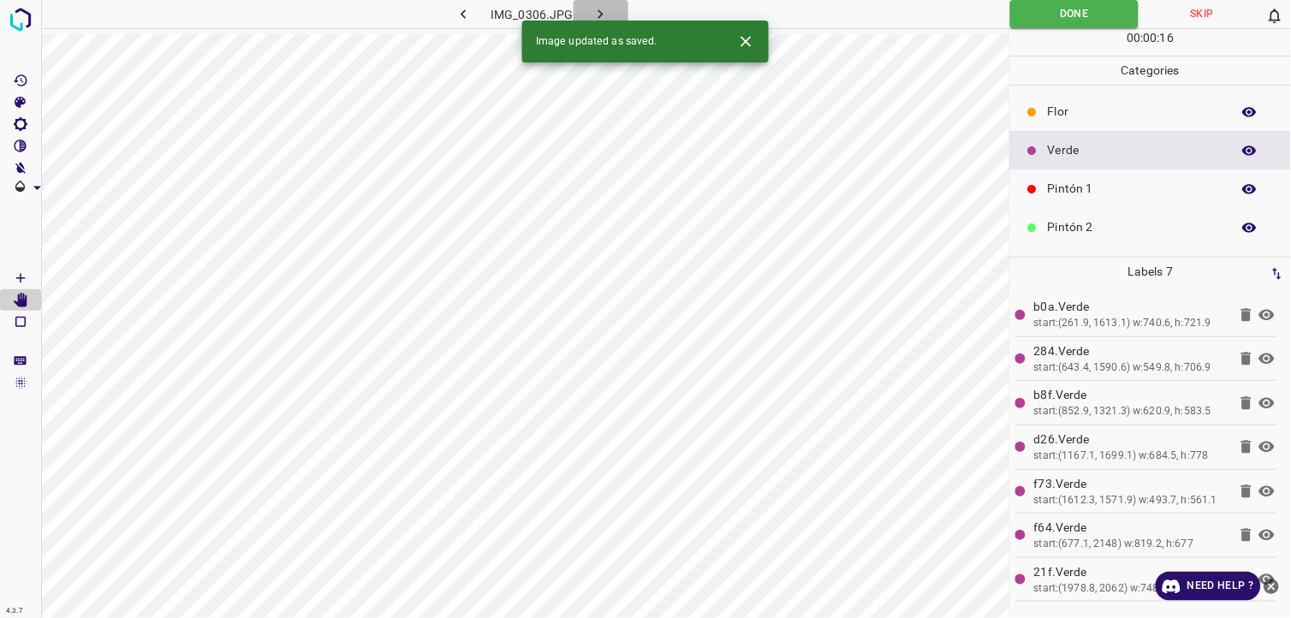
drag, startPoint x: 606, startPoint y: 11, endPoint x: 567, endPoint y: 15, distance: 39.5
click at [604, 12] on icon "button" at bounding box center [601, 14] width 18 height 18
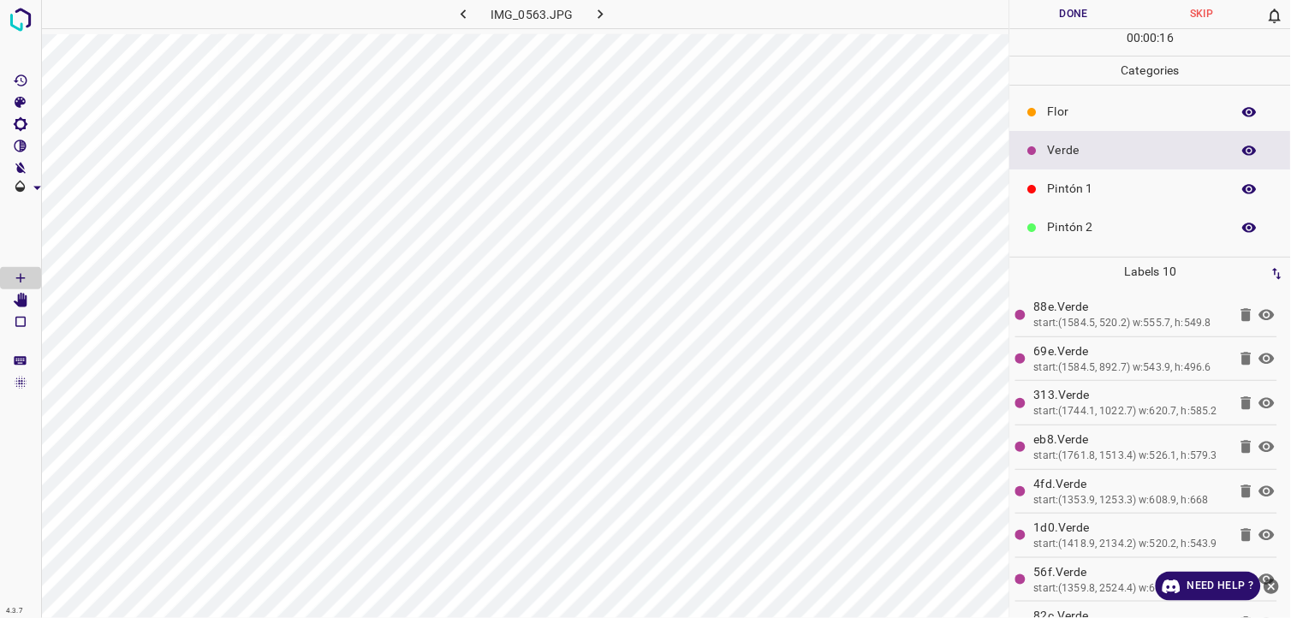
click at [1027, 12] on button "Done" at bounding box center [1074, 14] width 128 height 28
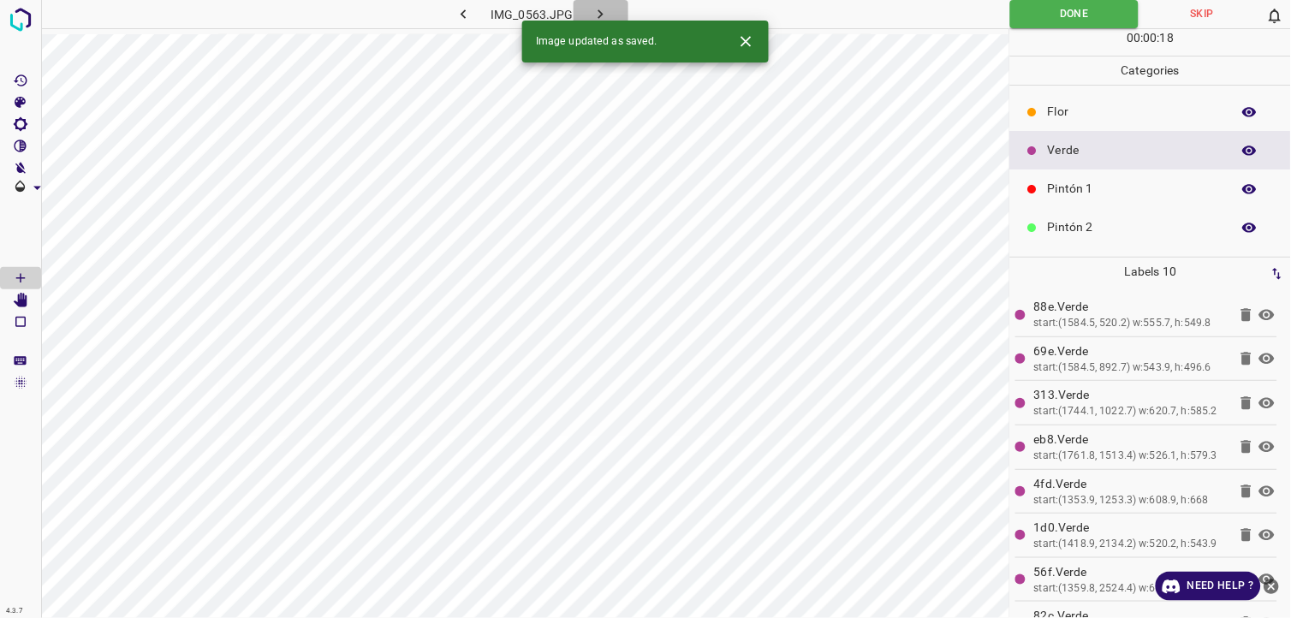
click at [610, 13] on button "button" at bounding box center [601, 14] width 55 height 28
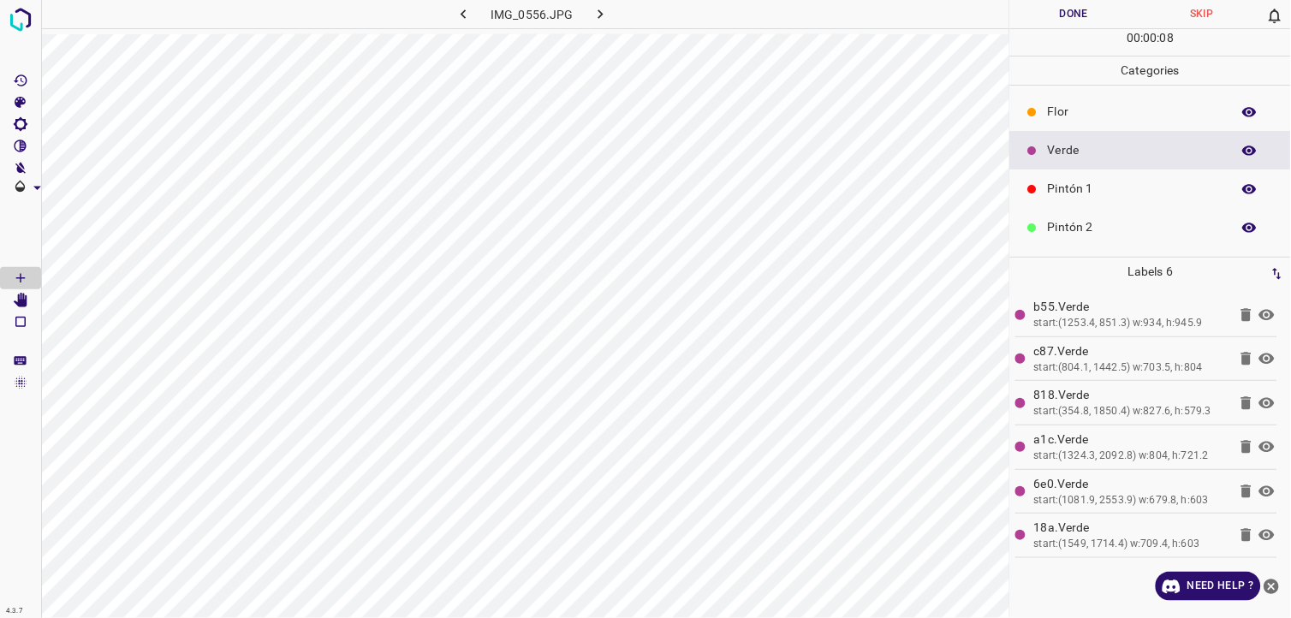
drag, startPoint x: 1092, startPoint y: 5, endPoint x: 1013, endPoint y: 11, distance: 79.0
click at [1090, 5] on button "Done" at bounding box center [1074, 14] width 128 height 28
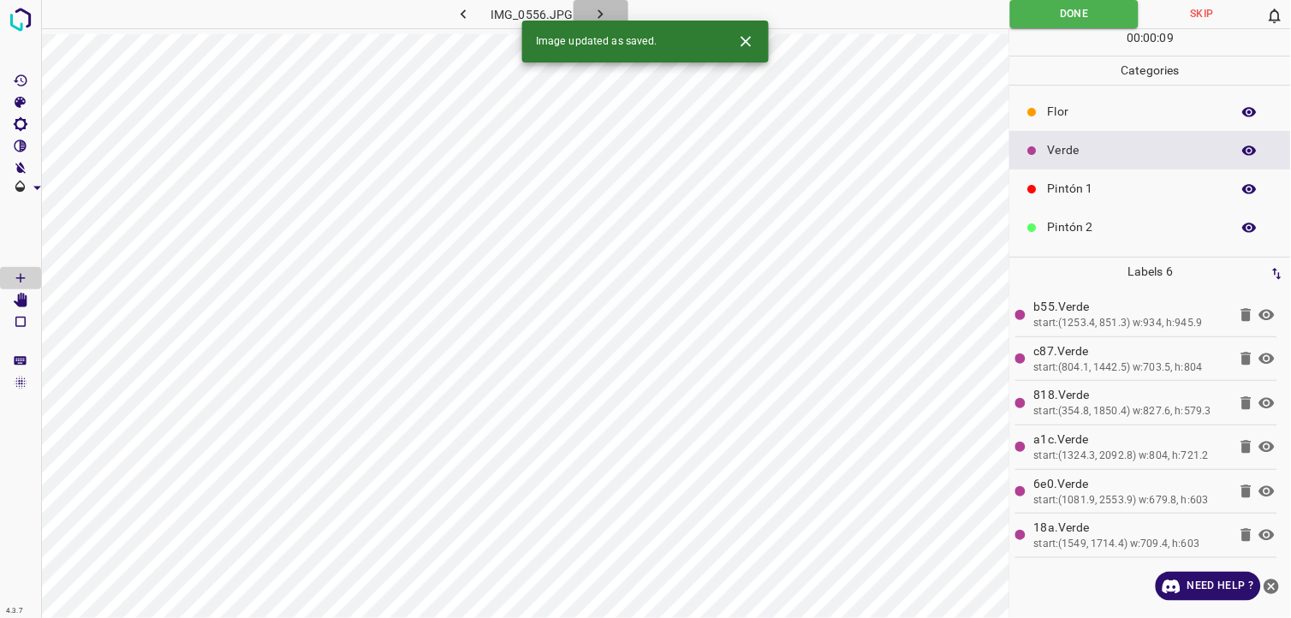
click at [602, 15] on icon "button" at bounding box center [601, 14] width 18 height 18
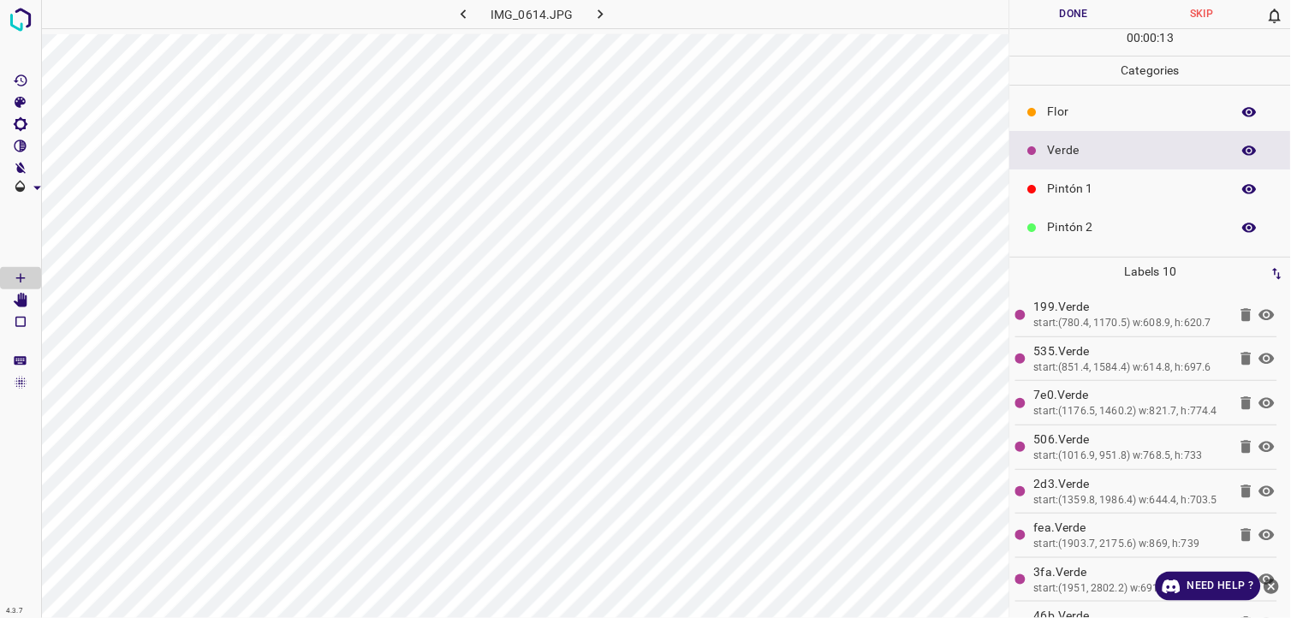
click at [1055, 30] on div "00 : 00 : 13" at bounding box center [1150, 42] width 281 height 27
click at [1046, 15] on button "Done" at bounding box center [1074, 14] width 128 height 28
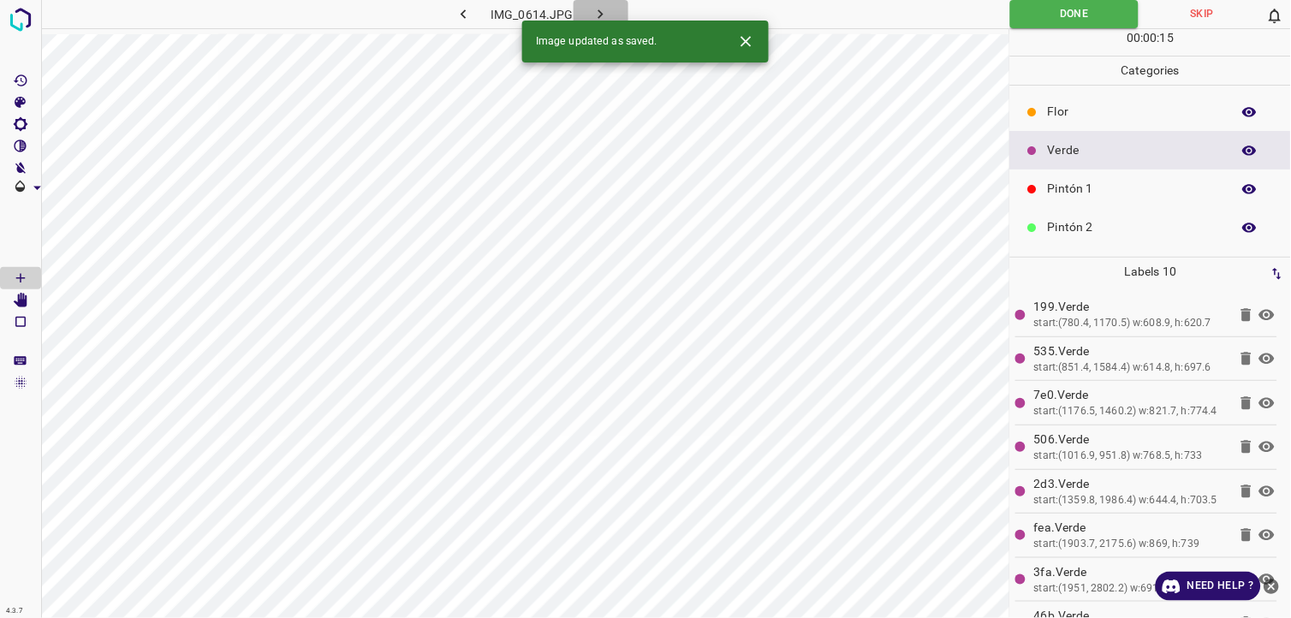
click at [599, 15] on icon "button" at bounding box center [601, 14] width 18 height 18
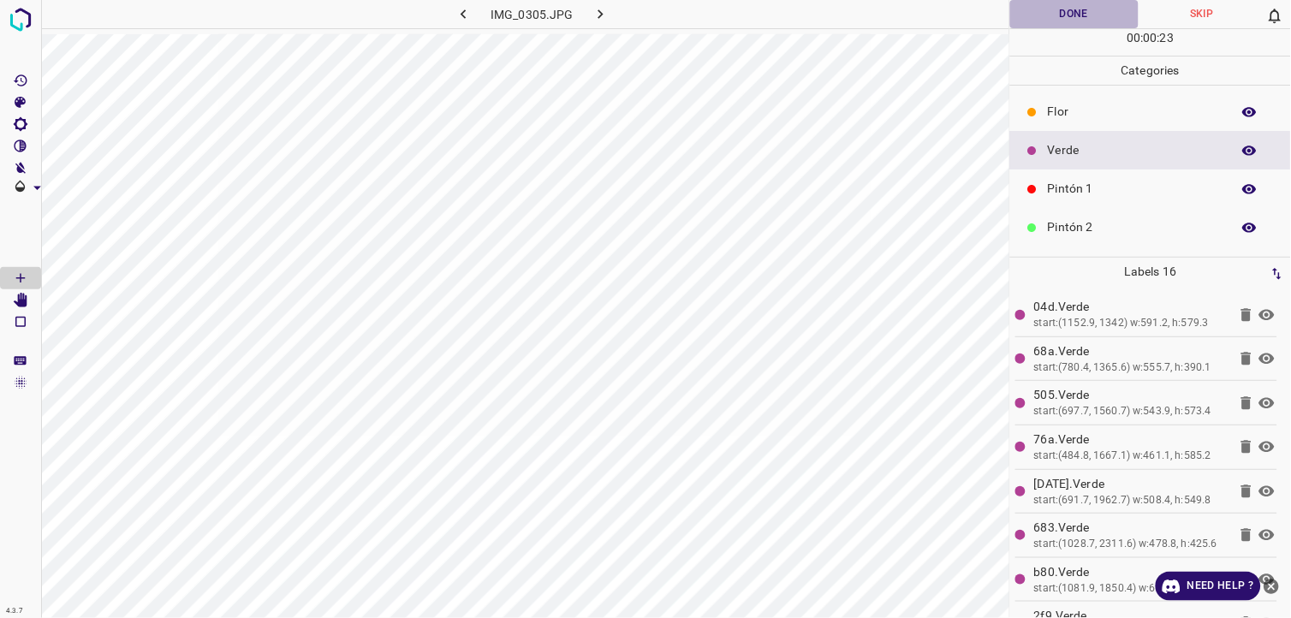
click at [1029, 9] on button "Done" at bounding box center [1074, 14] width 128 height 28
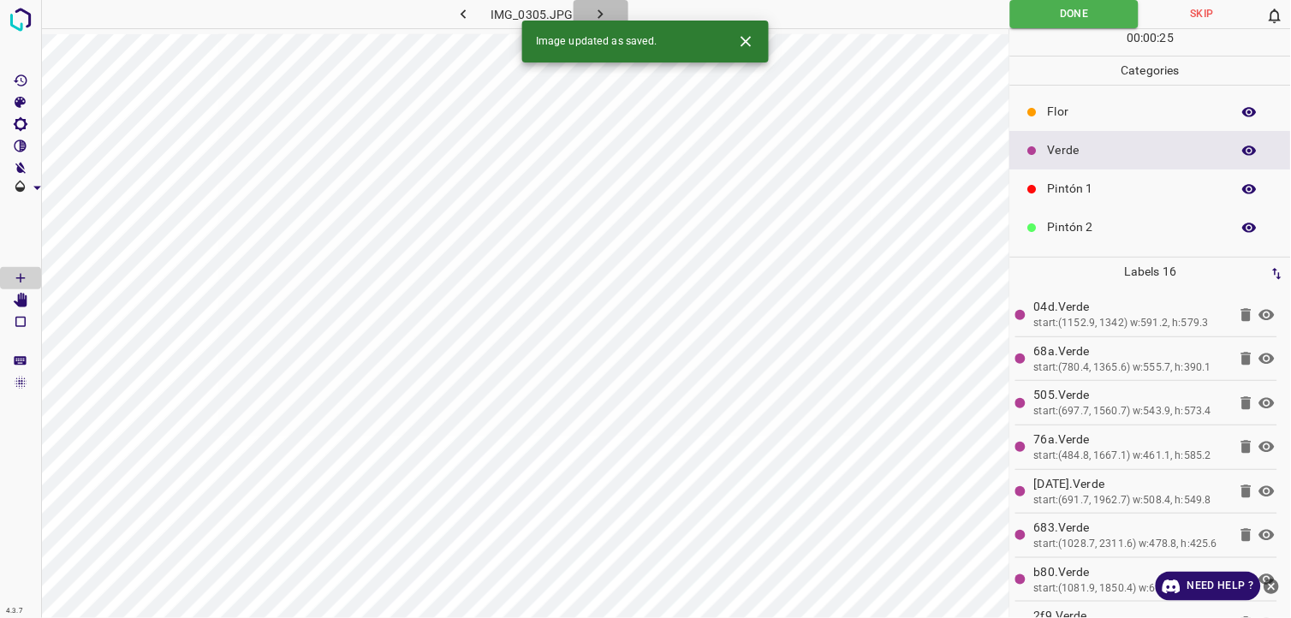
click at [620, 9] on button "button" at bounding box center [601, 14] width 55 height 28
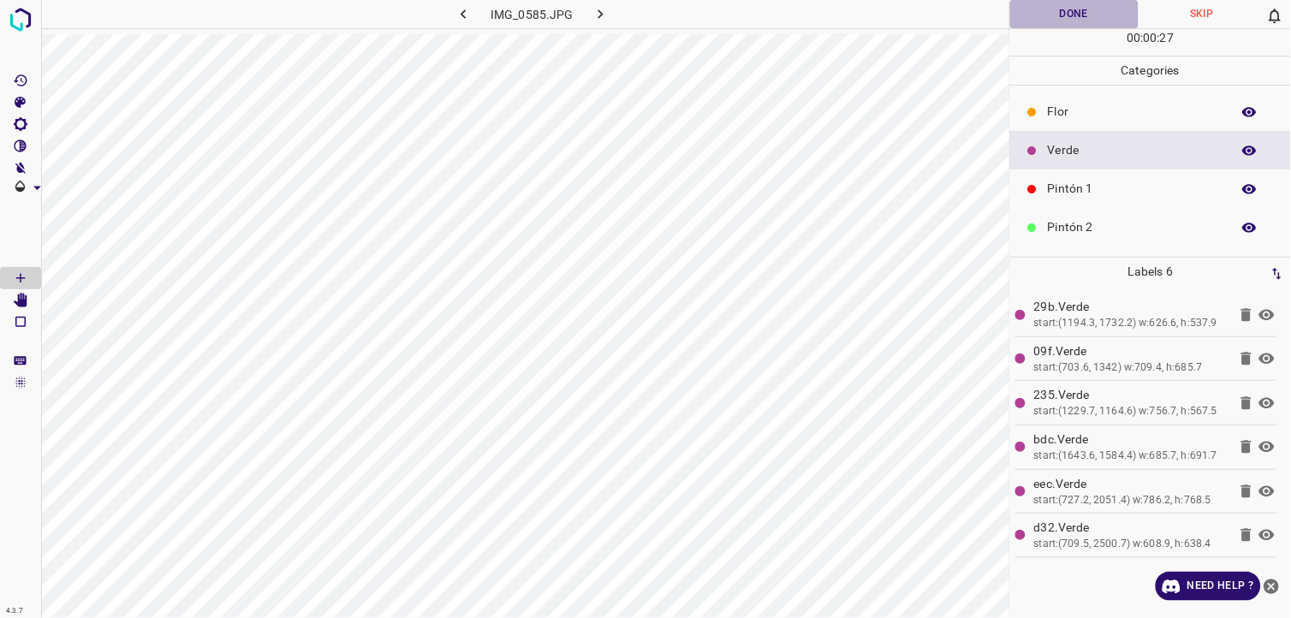
click at [1070, 17] on button "Done" at bounding box center [1074, 14] width 128 height 28
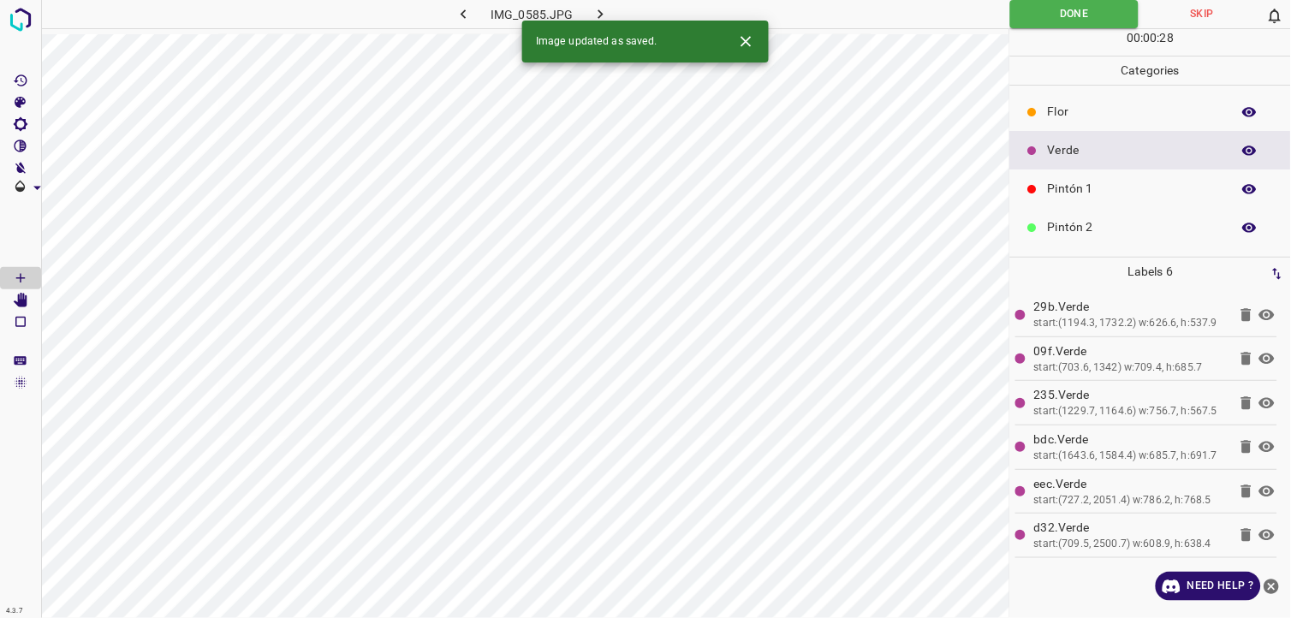
click at [608, 3] on button "button" at bounding box center [601, 14] width 55 height 28
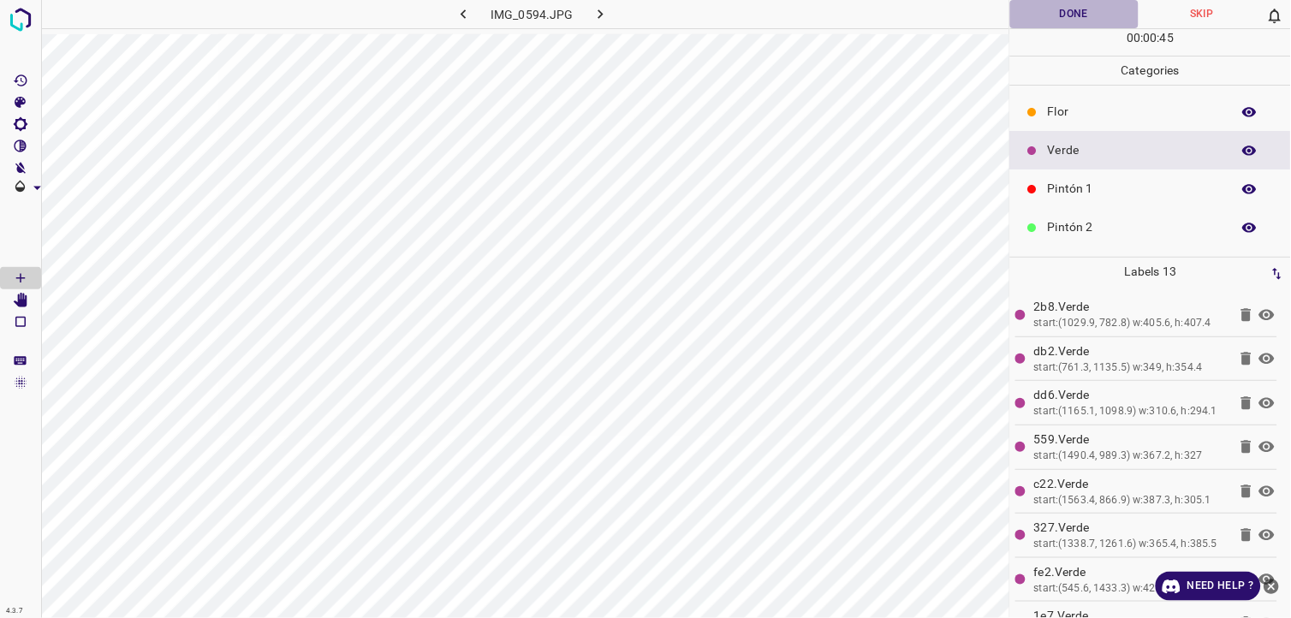
click at [1070, 18] on button "Done" at bounding box center [1074, 14] width 128 height 28
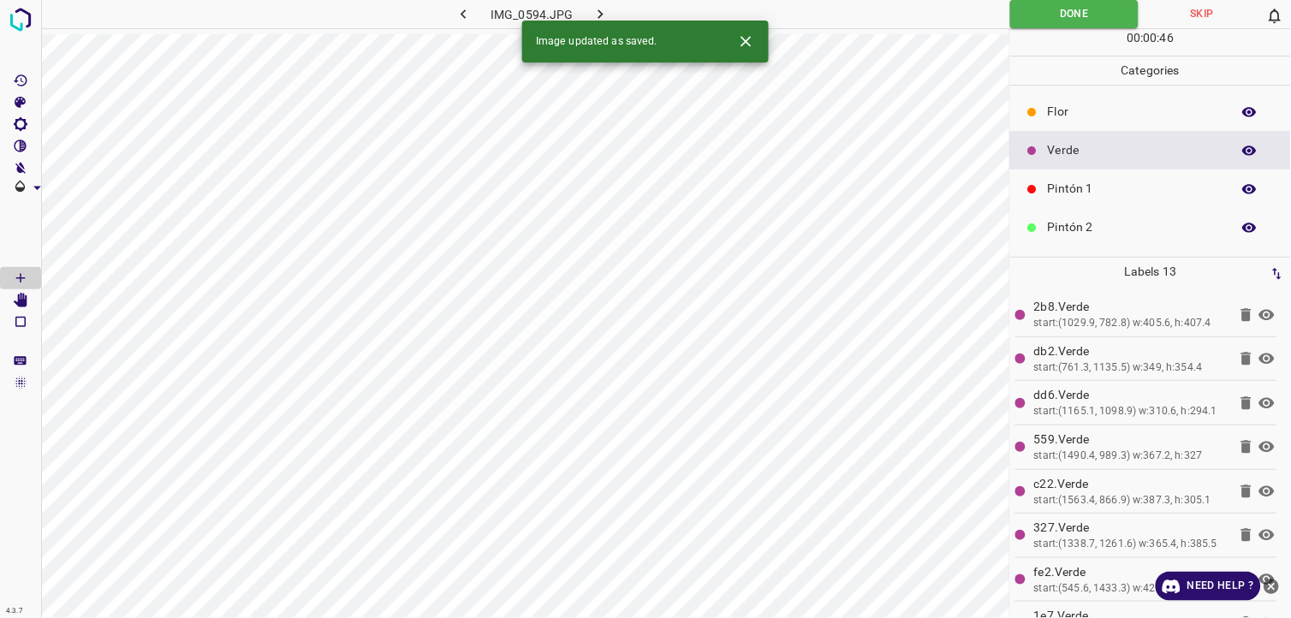
click at [601, 21] on div "Image updated as saved." at bounding box center [645, 42] width 247 height 42
click at [598, 6] on icon "button" at bounding box center [601, 14] width 18 height 18
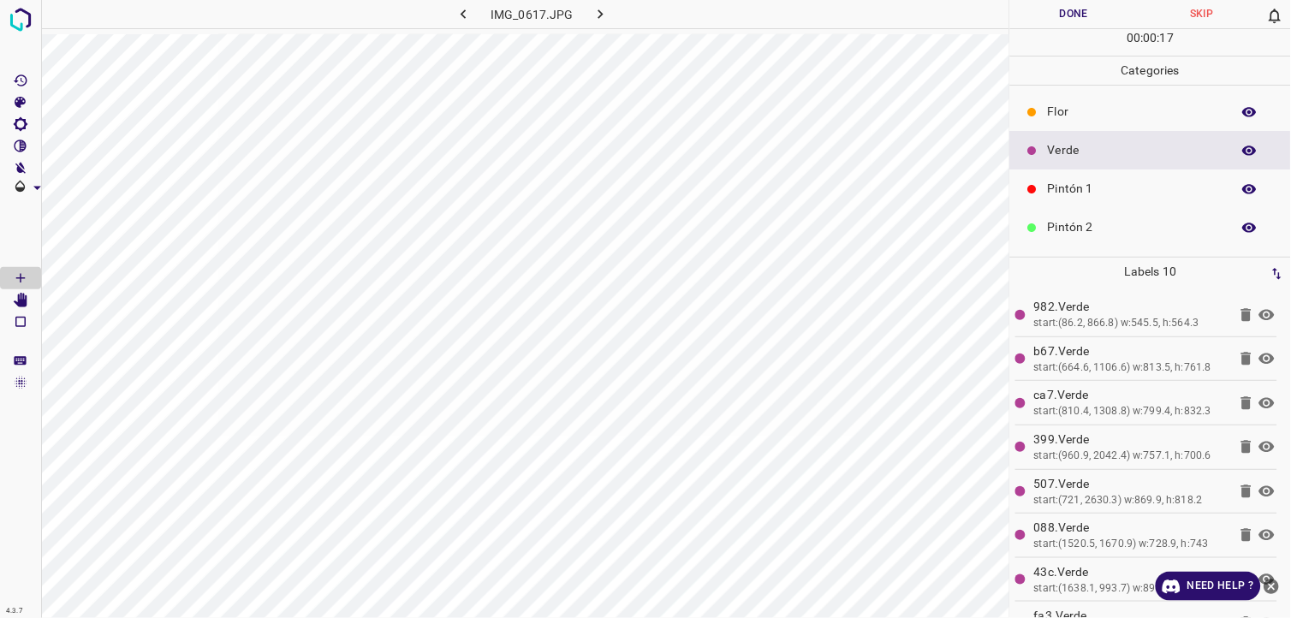
drag, startPoint x: 1070, startPoint y: 24, endPoint x: 1040, endPoint y: 10, distance: 32.9
click at [1066, 21] on button "Done" at bounding box center [1074, 14] width 128 height 28
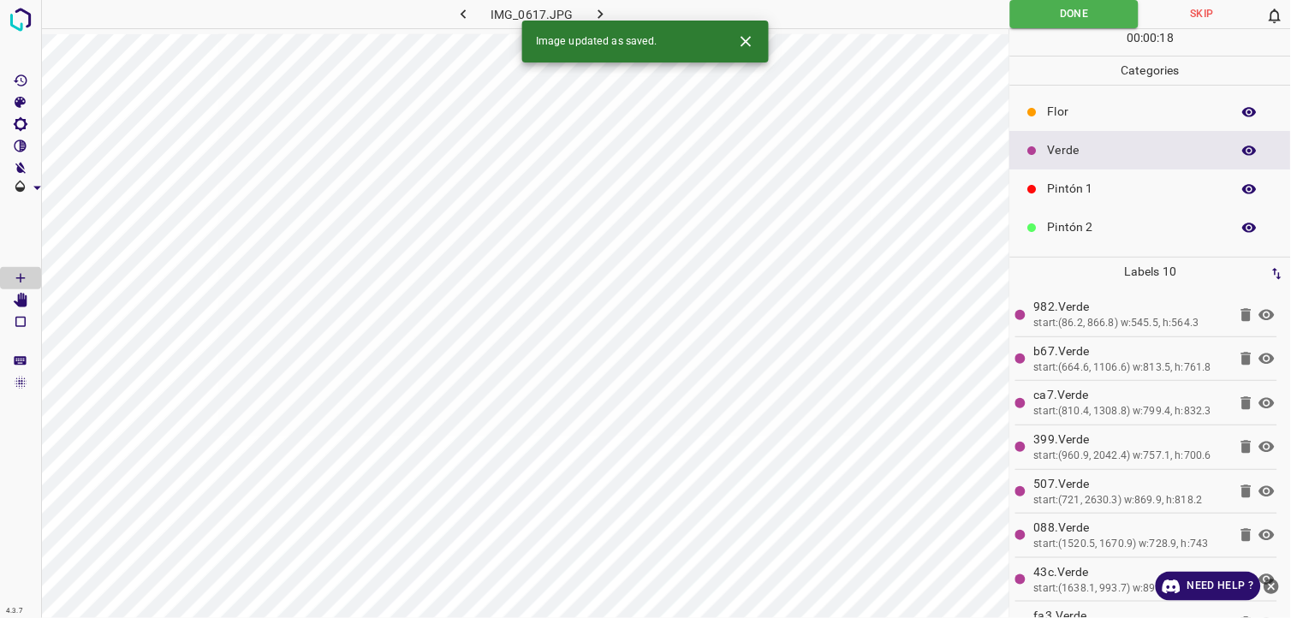
click at [606, 15] on icon "button" at bounding box center [601, 14] width 18 height 18
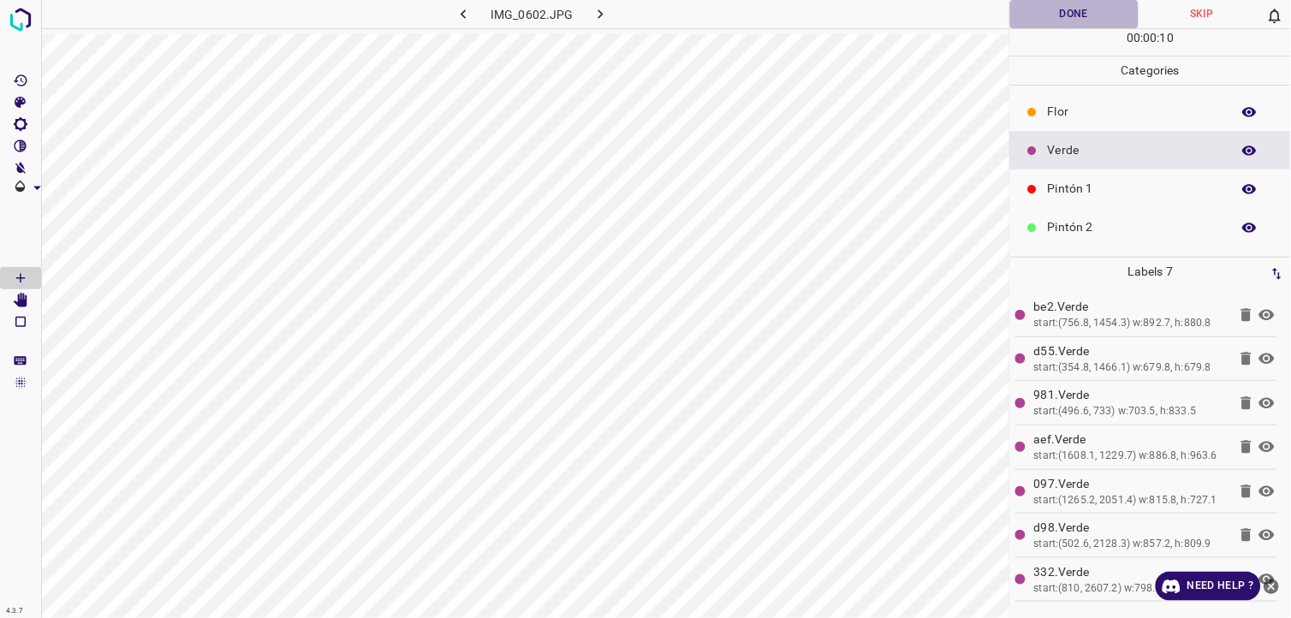
click at [1086, 9] on button "Done" at bounding box center [1074, 14] width 128 height 28
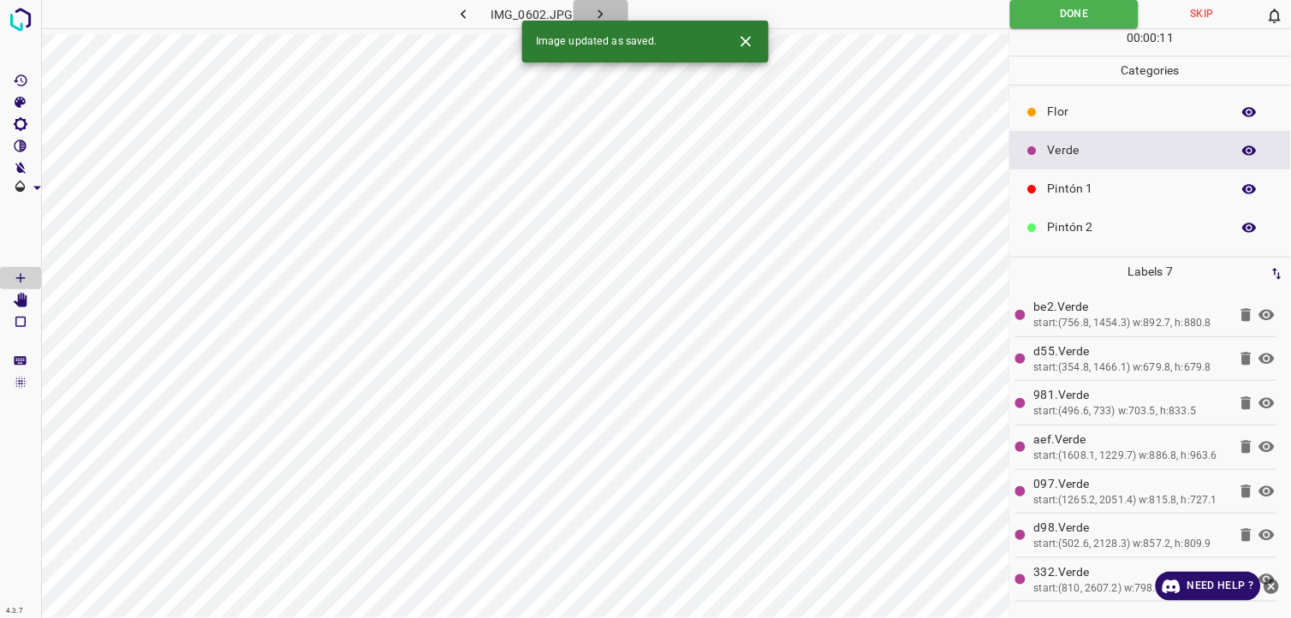
click at [596, 10] on icon "button" at bounding box center [601, 14] width 18 height 18
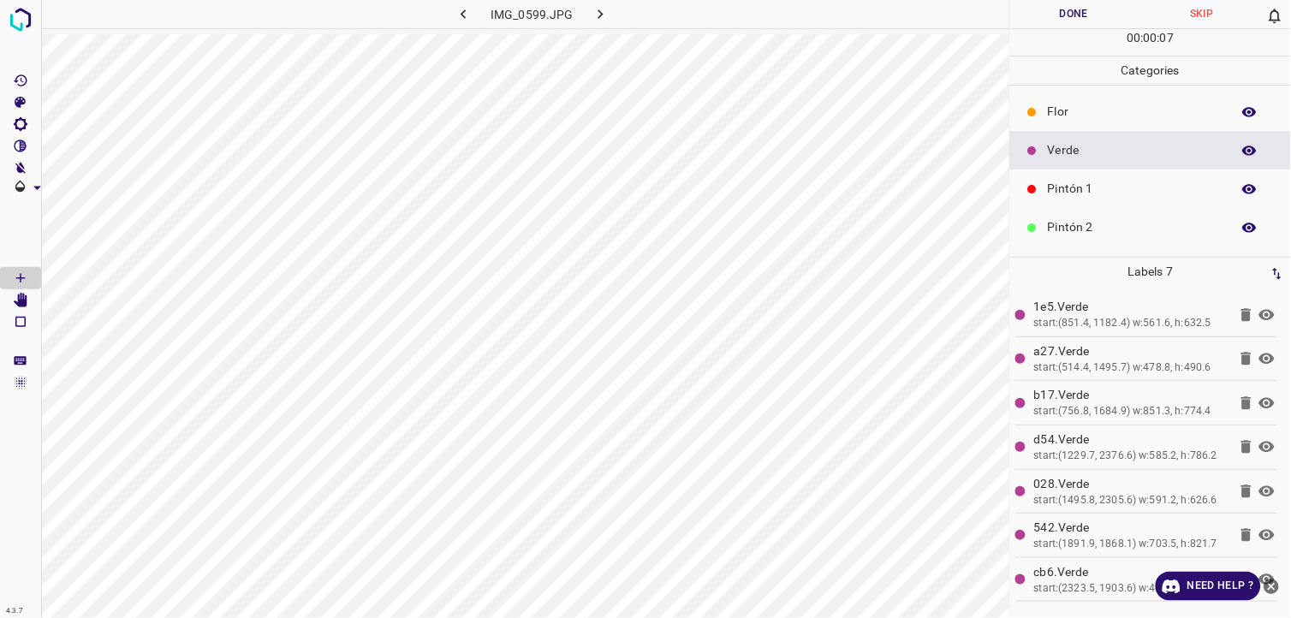
click at [1041, 21] on button "Done" at bounding box center [1074, 14] width 128 height 28
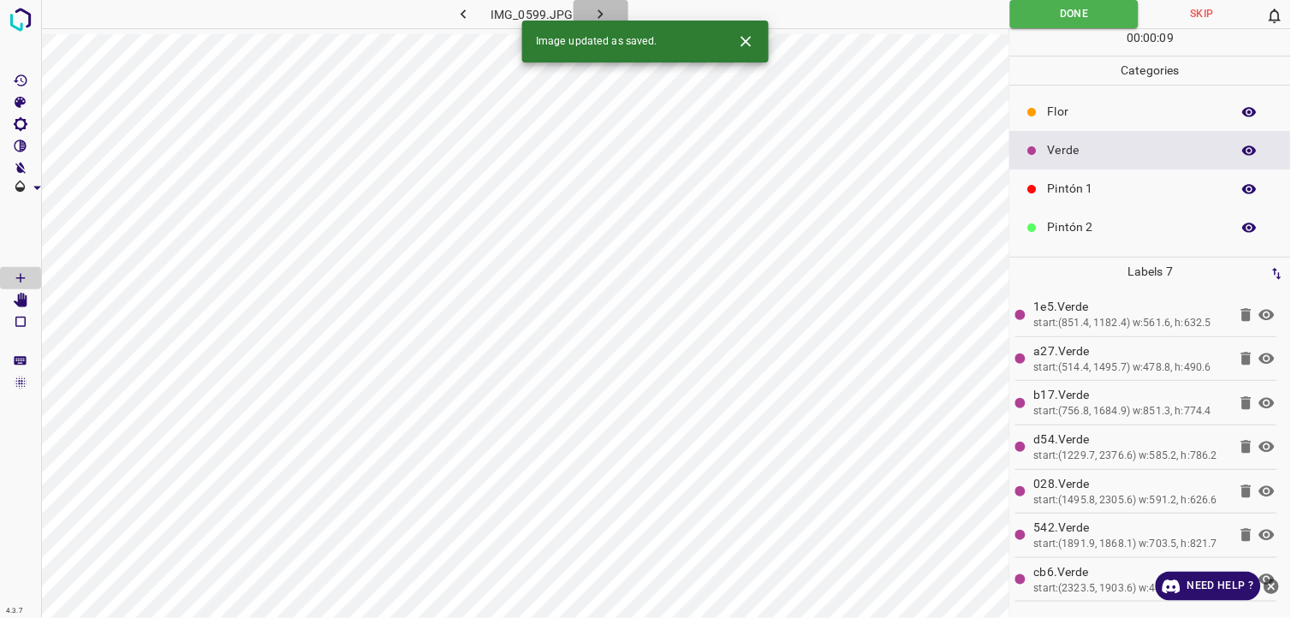
click at [611, 13] on button "button" at bounding box center [601, 14] width 55 height 28
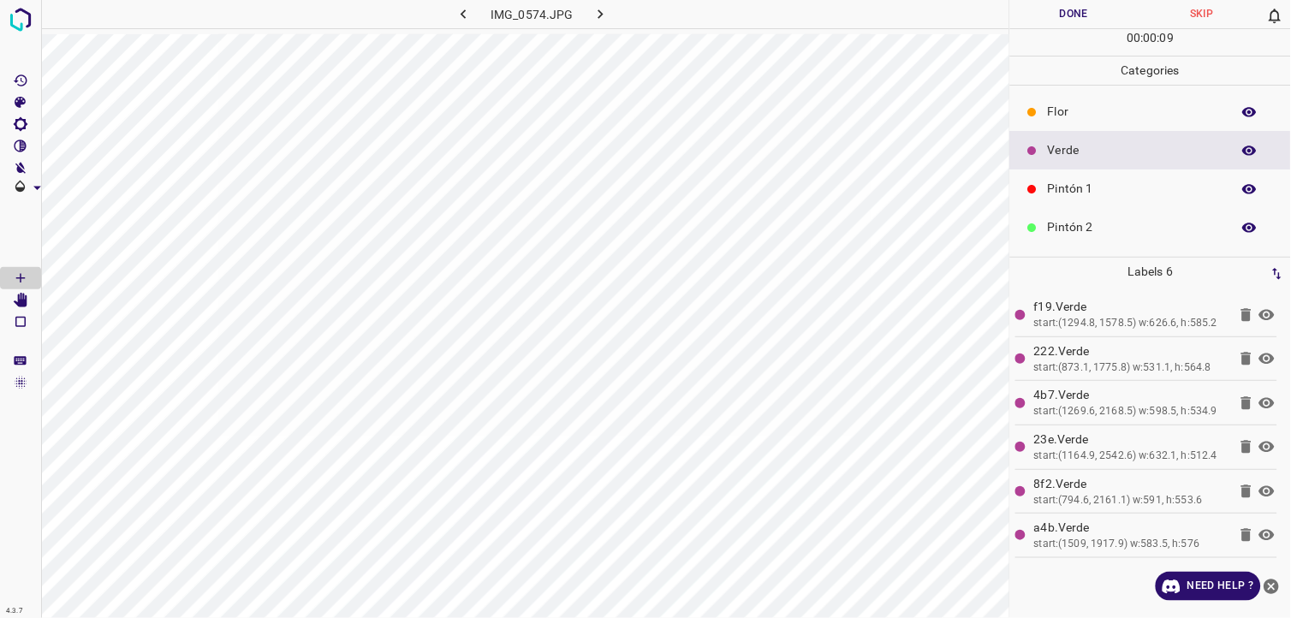
click at [1098, 6] on button "Done" at bounding box center [1074, 14] width 128 height 28
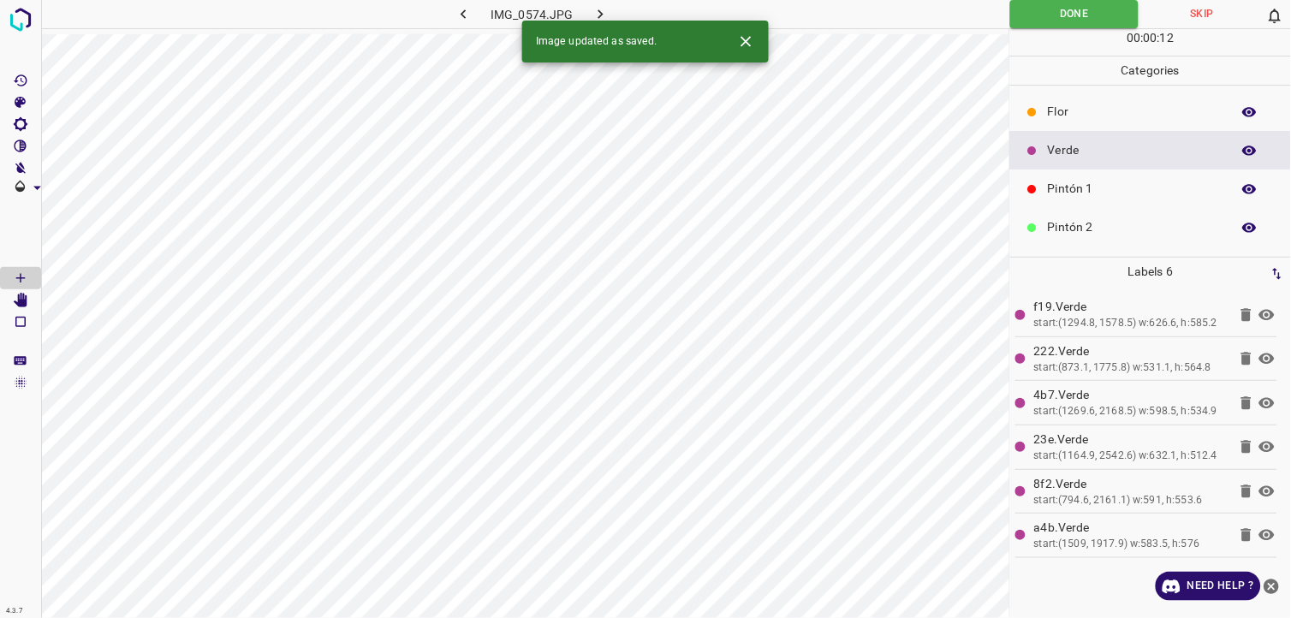
click at [610, 11] on button "button" at bounding box center [601, 14] width 55 height 28
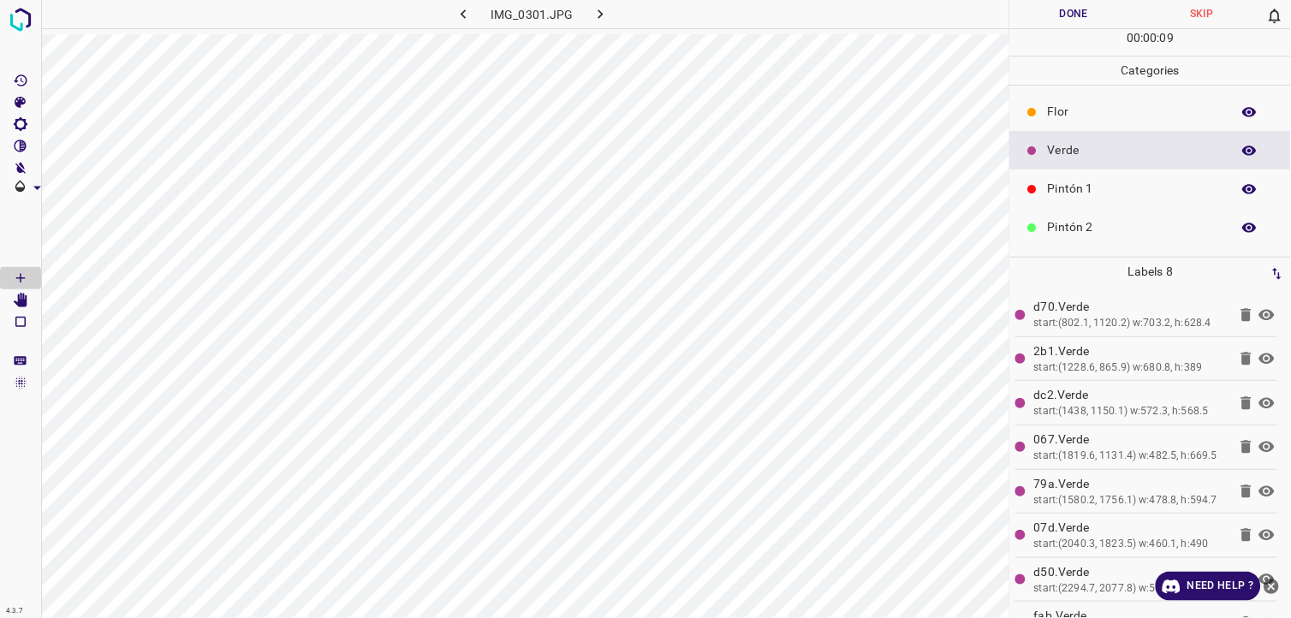
click at [1092, 17] on button "Done" at bounding box center [1074, 14] width 128 height 28
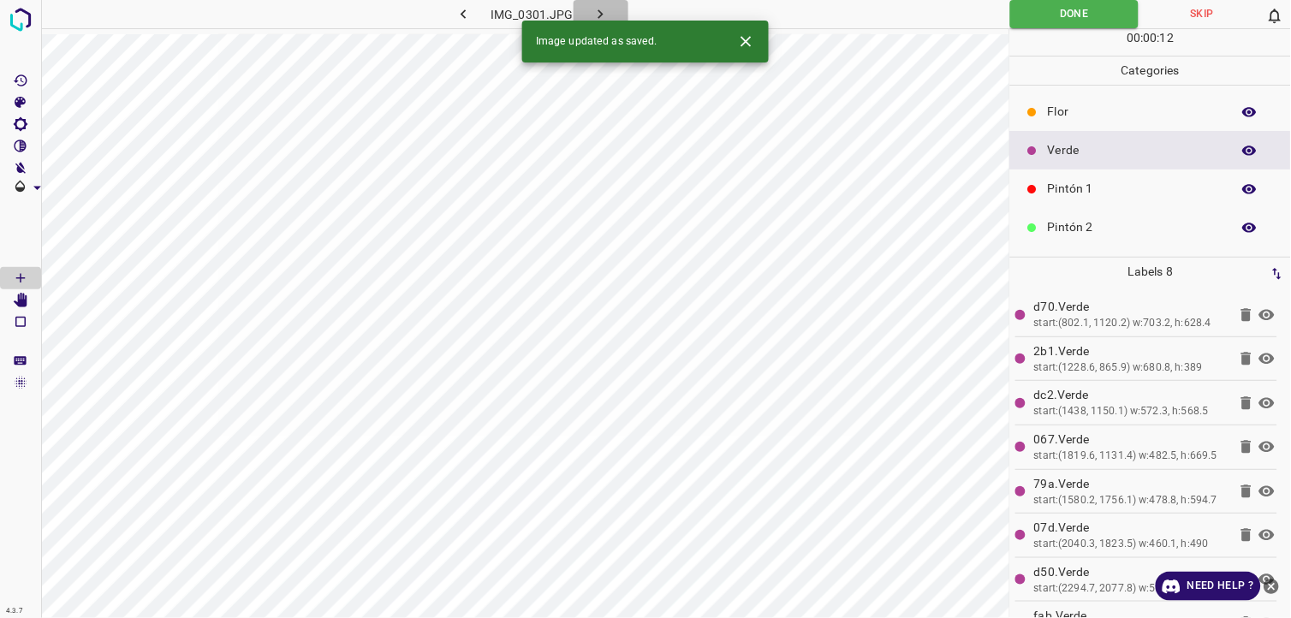
click at [605, 2] on button "button" at bounding box center [601, 14] width 55 height 28
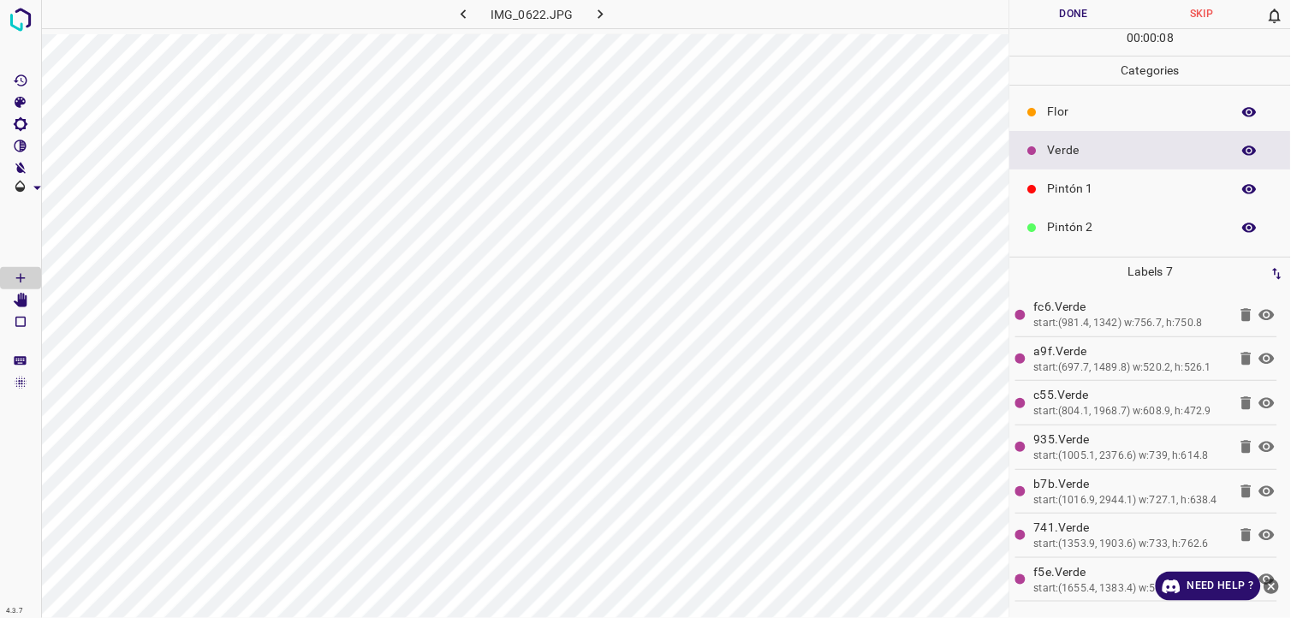
click at [1082, 3] on button "Done" at bounding box center [1074, 14] width 128 height 28
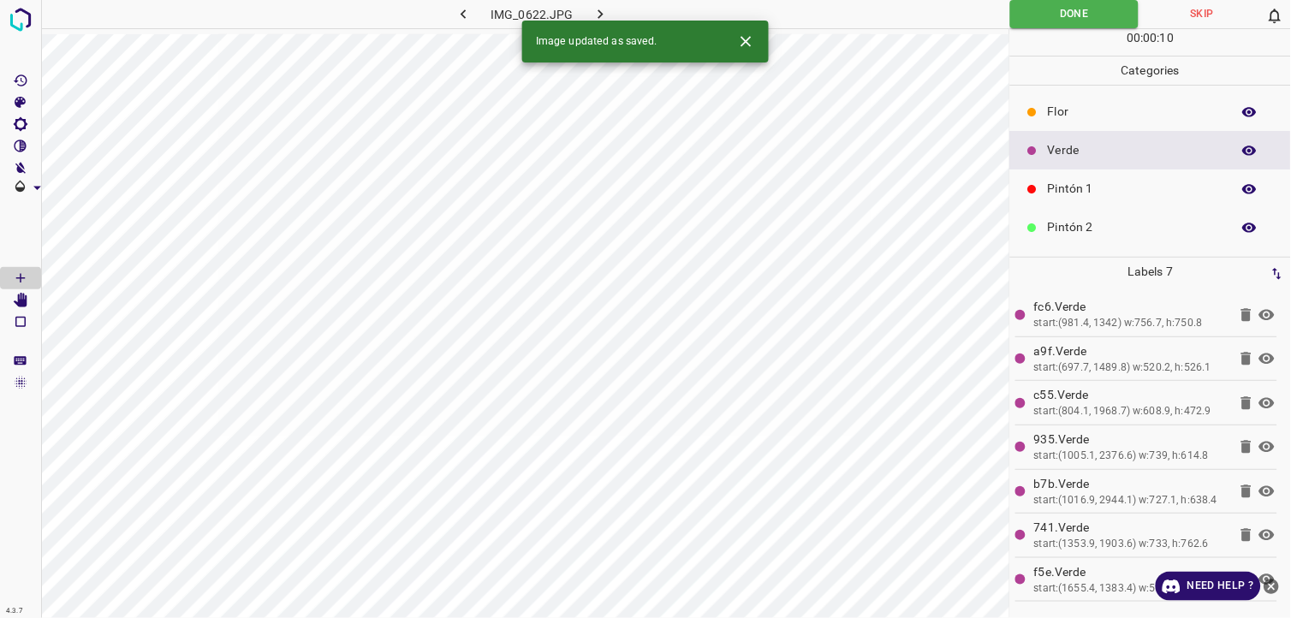
click at [610, 10] on button "button" at bounding box center [601, 14] width 55 height 28
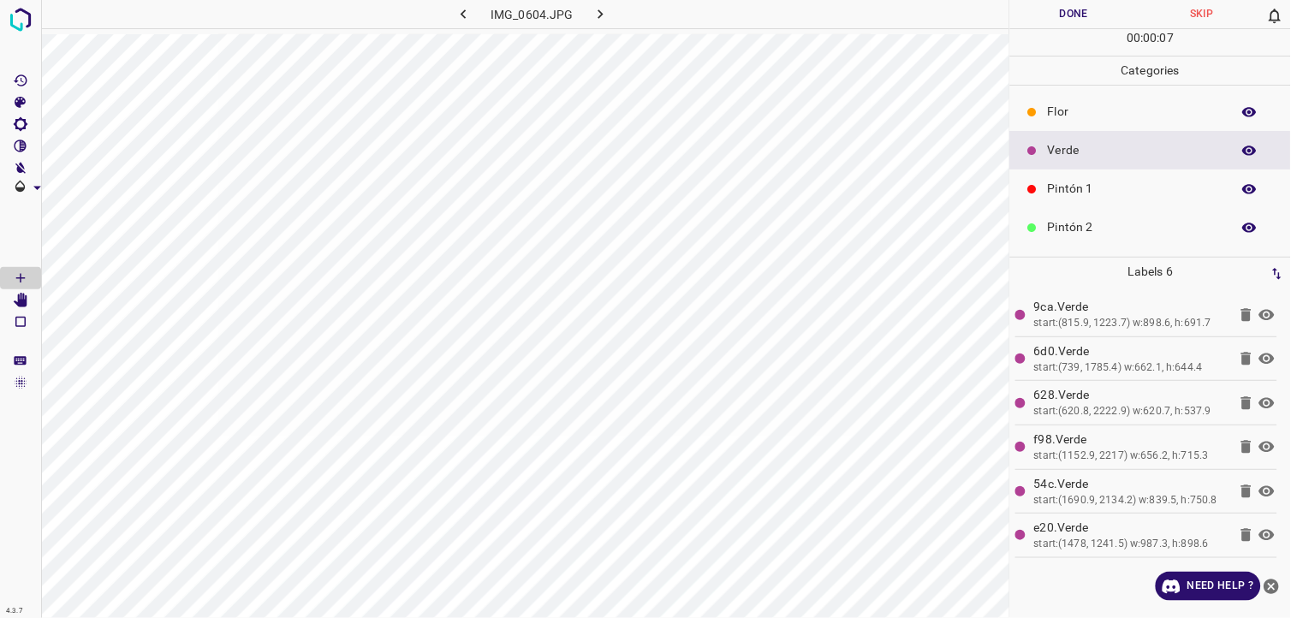
click at [1065, 15] on button "Done" at bounding box center [1074, 14] width 128 height 28
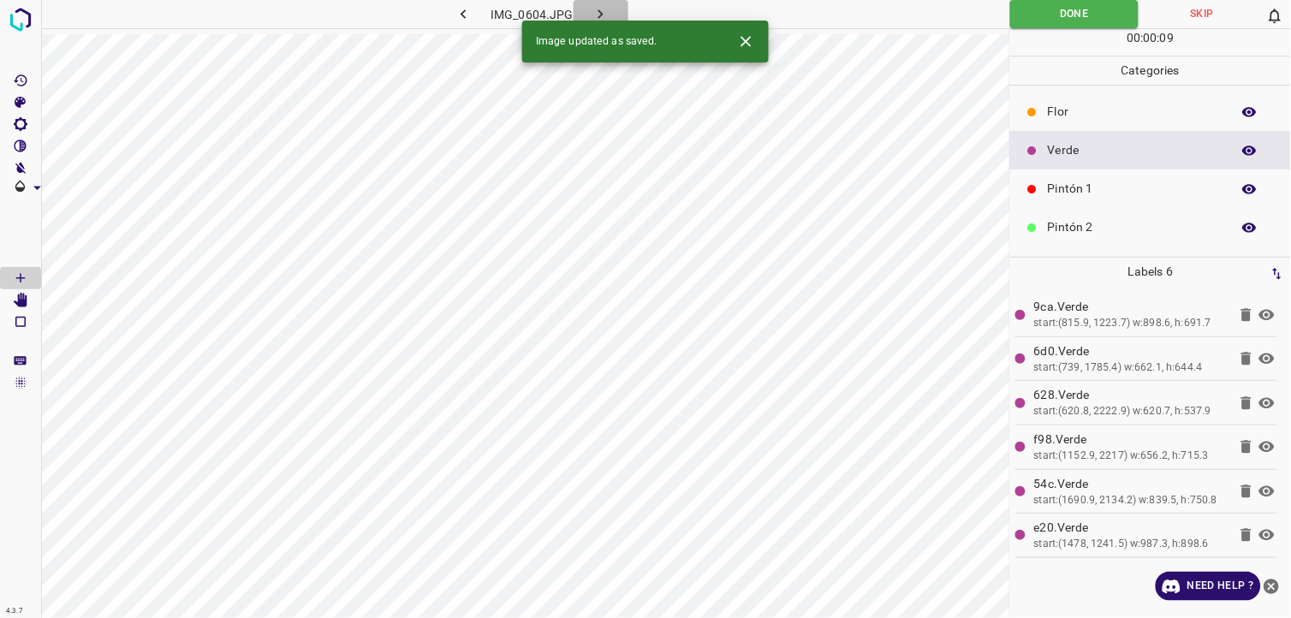
click at [606, 15] on icon "button" at bounding box center [601, 14] width 18 height 18
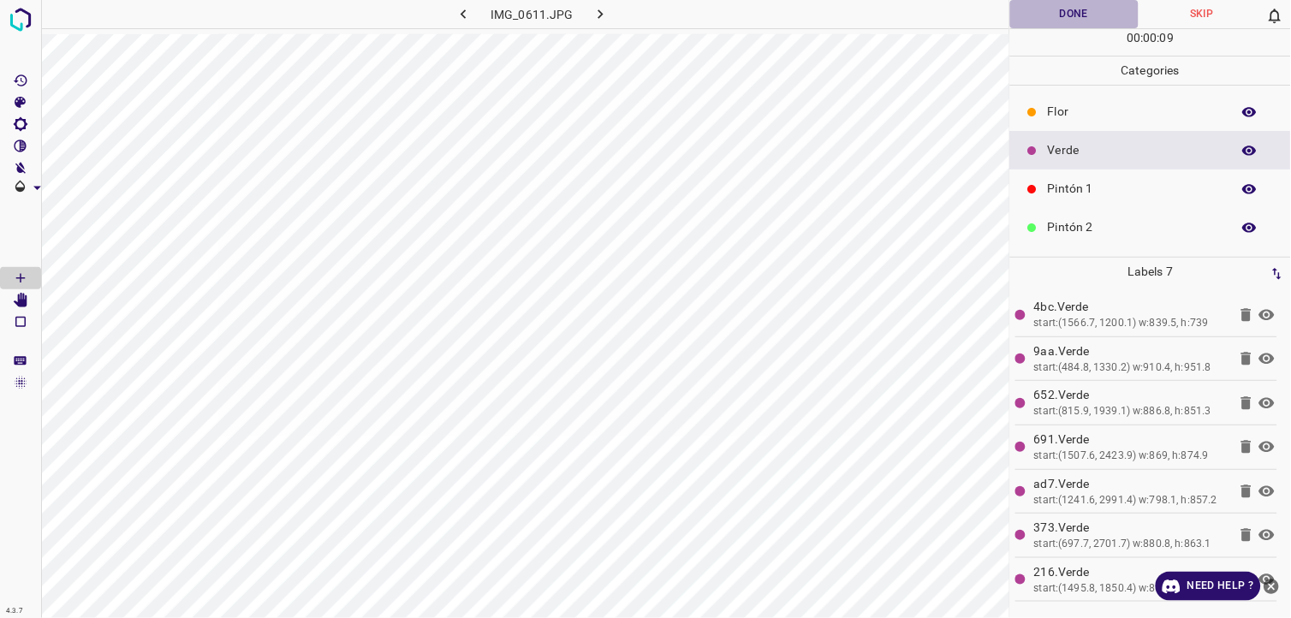
click at [1097, 15] on button "Done" at bounding box center [1074, 14] width 128 height 28
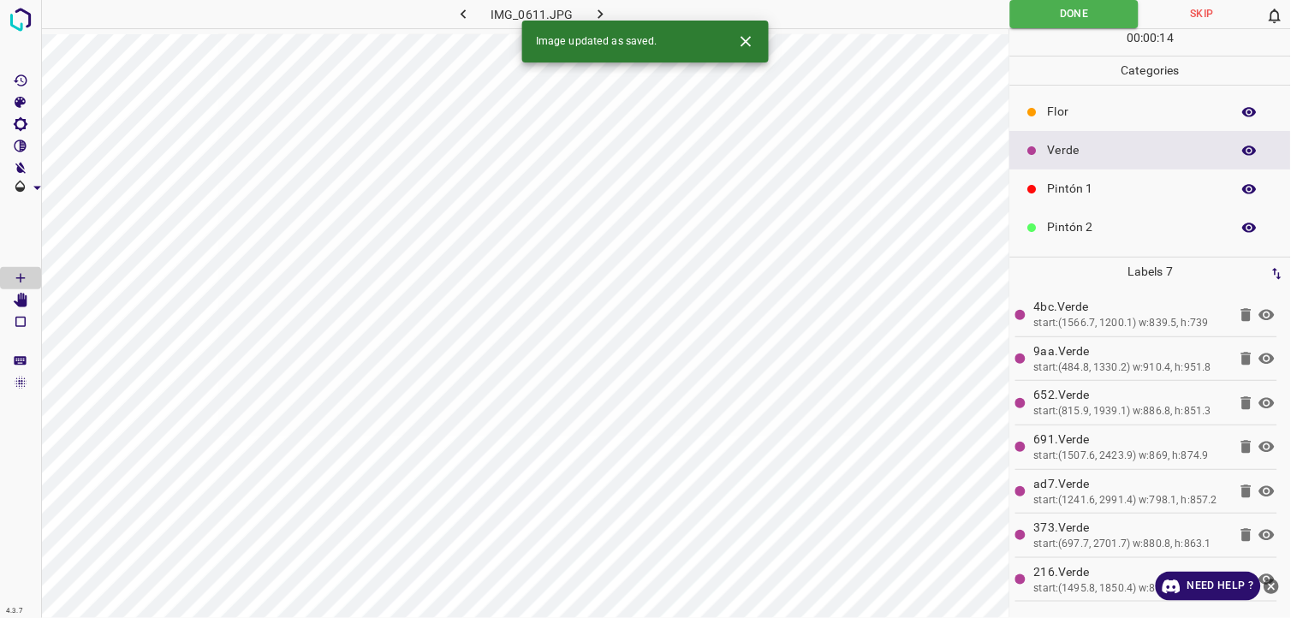
click at [616, 10] on button "button" at bounding box center [601, 14] width 55 height 28
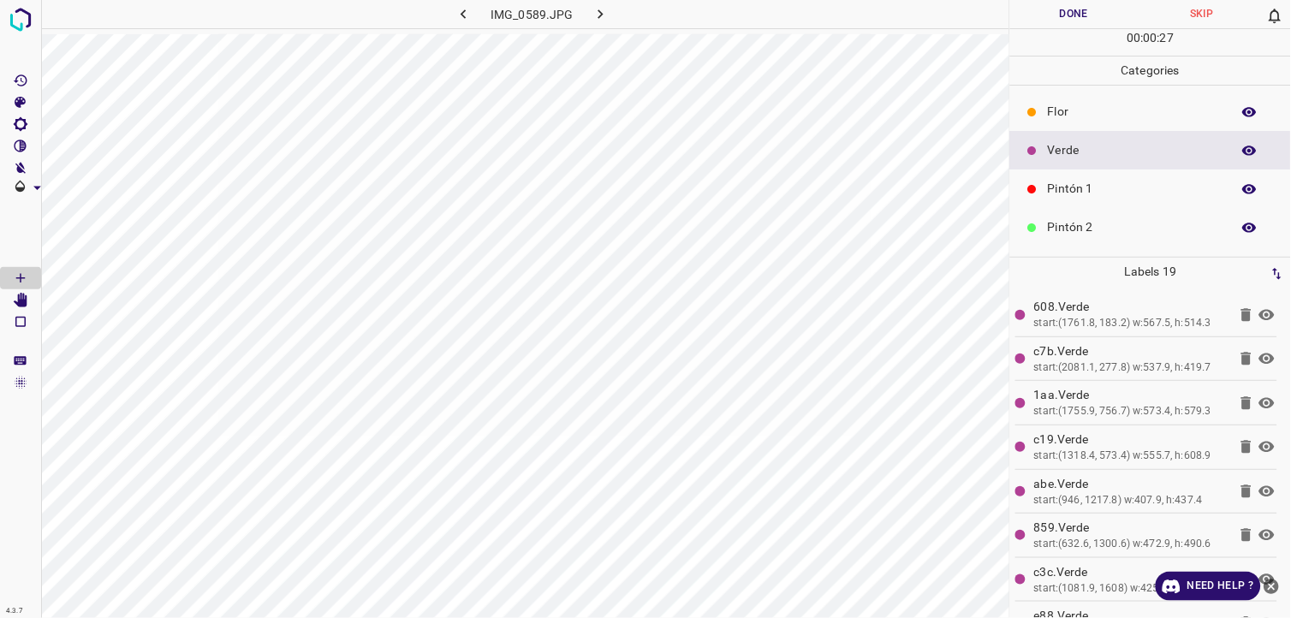
click at [1050, 26] on button "Done" at bounding box center [1074, 14] width 128 height 28
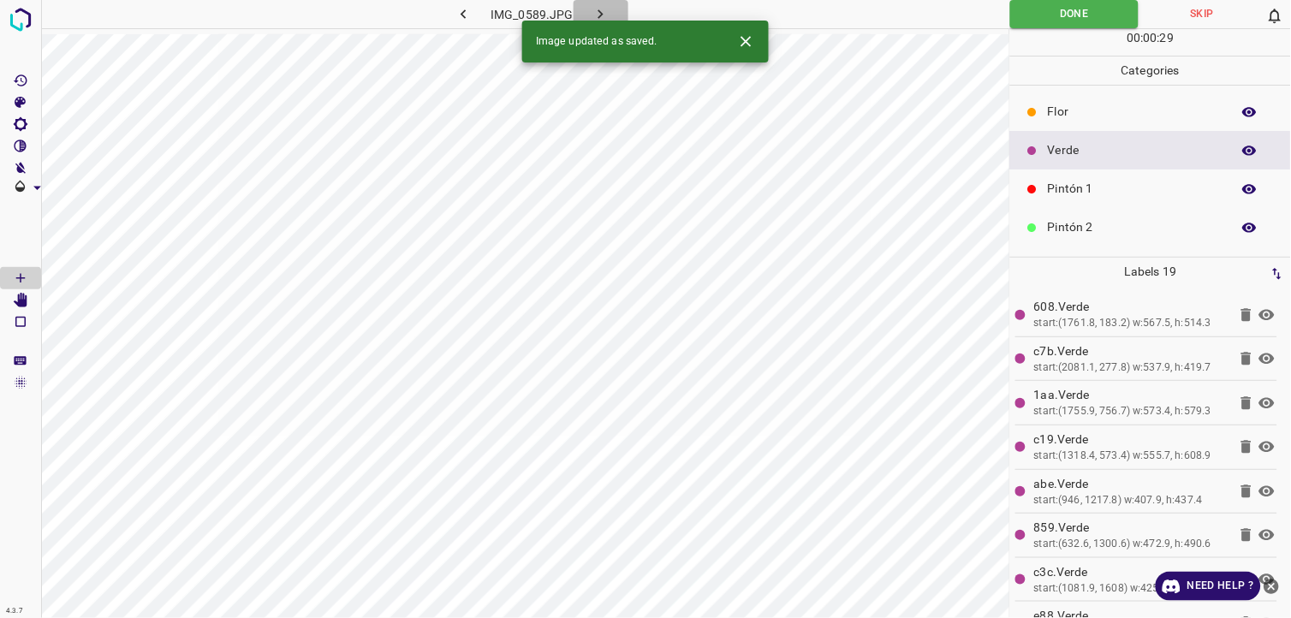
click at [600, 18] on icon "button" at bounding box center [601, 14] width 18 height 18
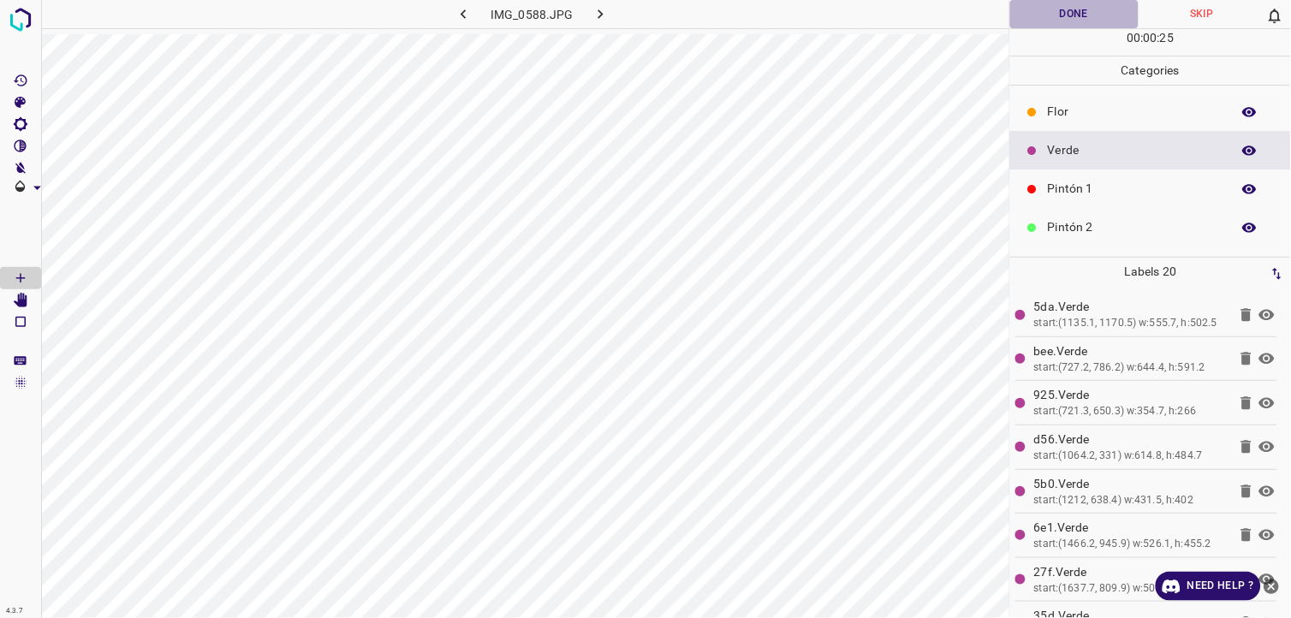
click at [1011, 3] on button "Done" at bounding box center [1074, 14] width 128 height 28
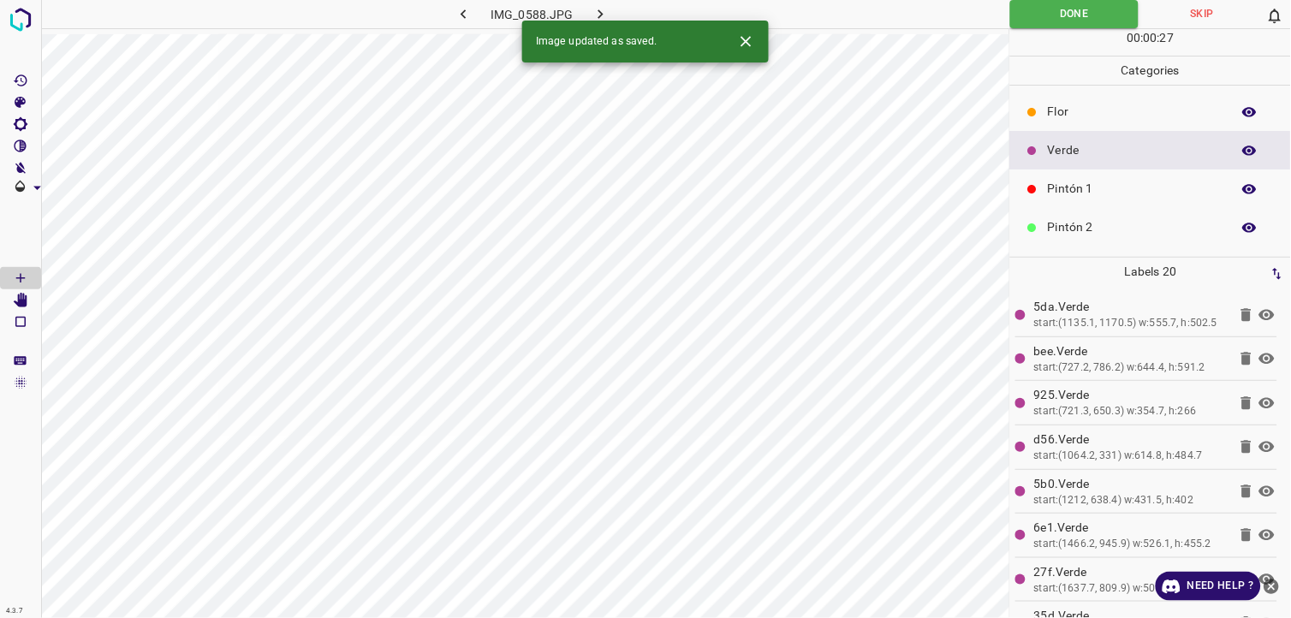
click at [614, 7] on button "button" at bounding box center [601, 14] width 55 height 28
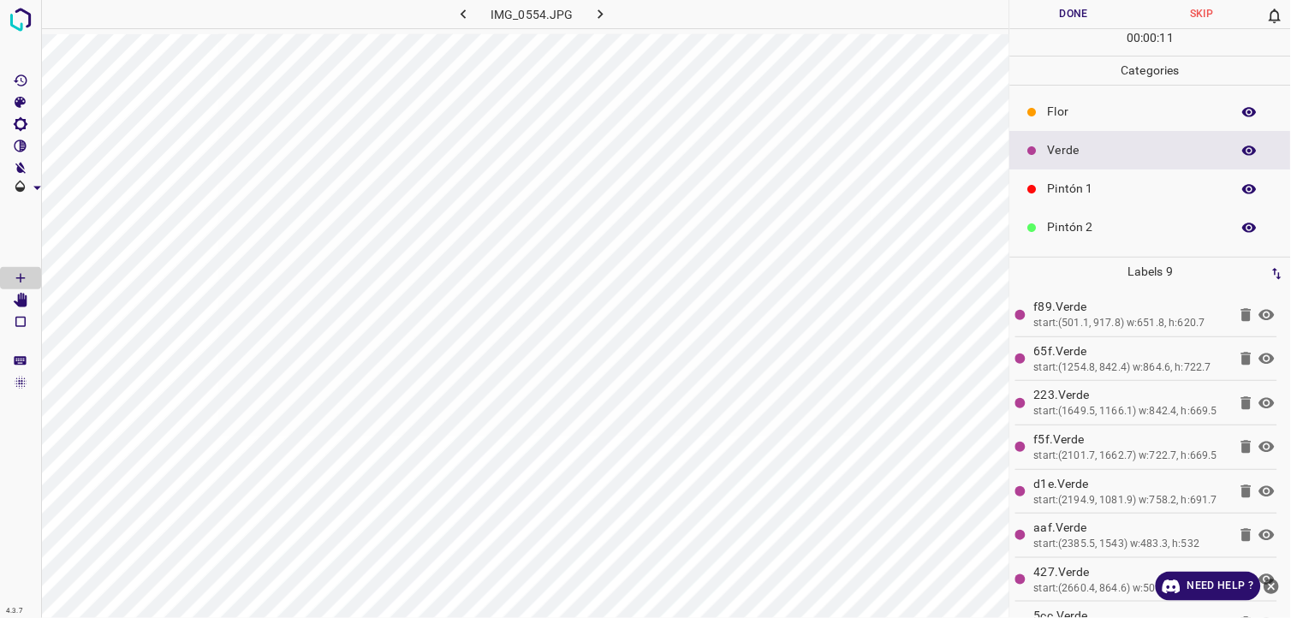
click at [1025, 11] on button "Done" at bounding box center [1074, 14] width 128 height 28
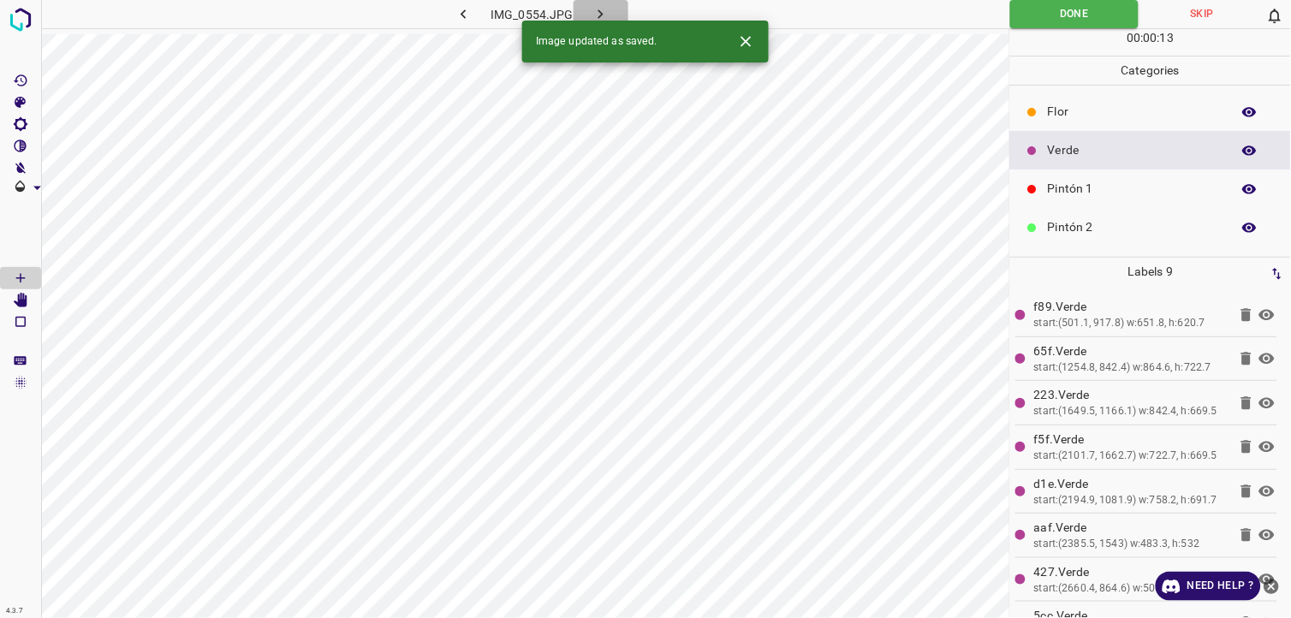
click at [608, 13] on icon "button" at bounding box center [601, 14] width 18 height 18
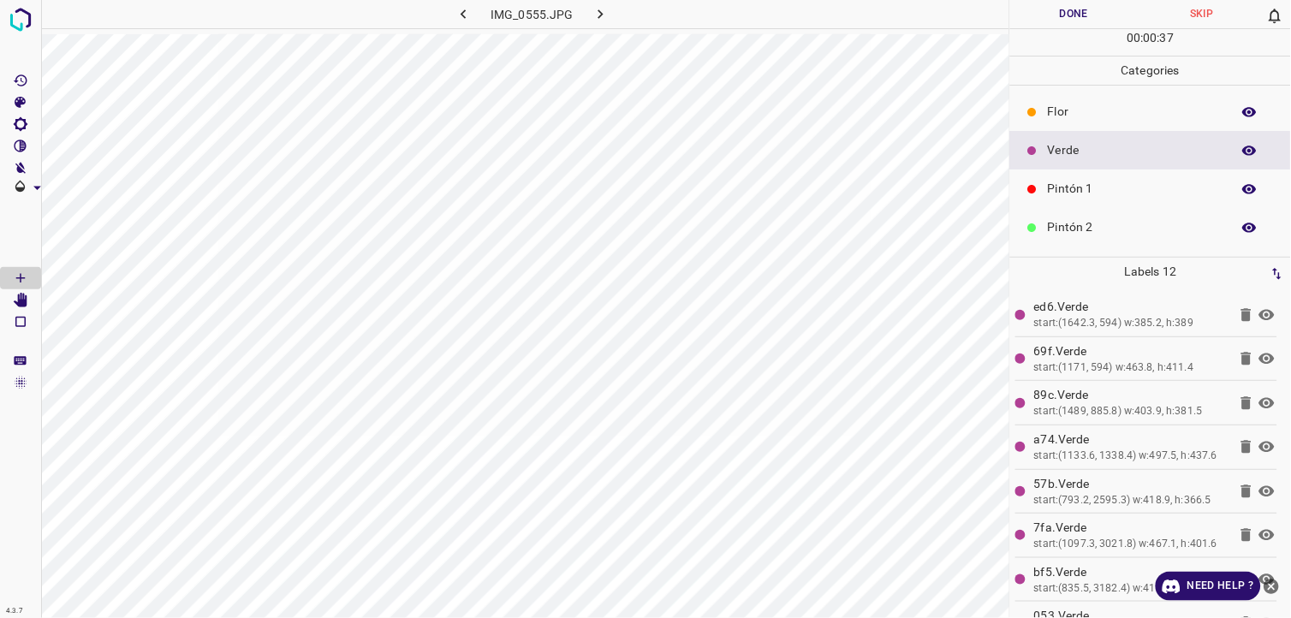
click at [1027, 4] on button "Done" at bounding box center [1074, 14] width 128 height 28
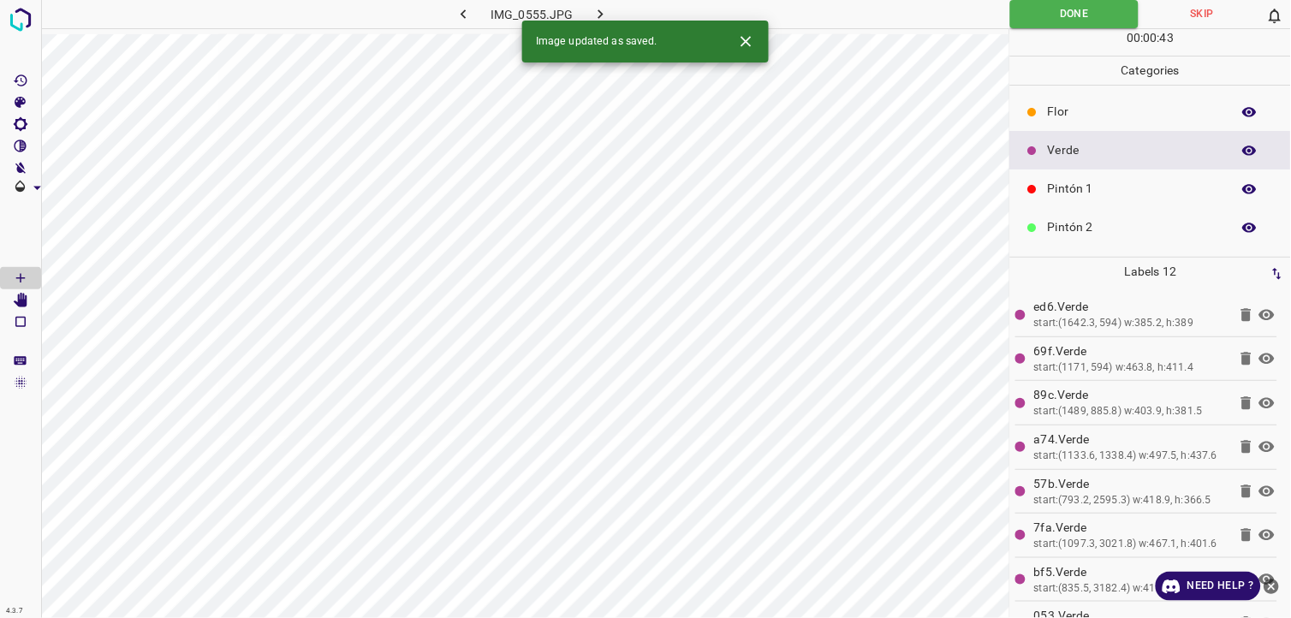
drag, startPoint x: 634, startPoint y: 12, endPoint x: 623, endPoint y: 10, distance: 10.4
click at [629, 12] on div "IMG_0555.JPG" at bounding box center [532, 14] width 318 height 28
drag, startPoint x: 611, startPoint y: 11, endPoint x: 596, endPoint y: 28, distance: 23.0
click at [611, 12] on button "button" at bounding box center [601, 14] width 55 height 28
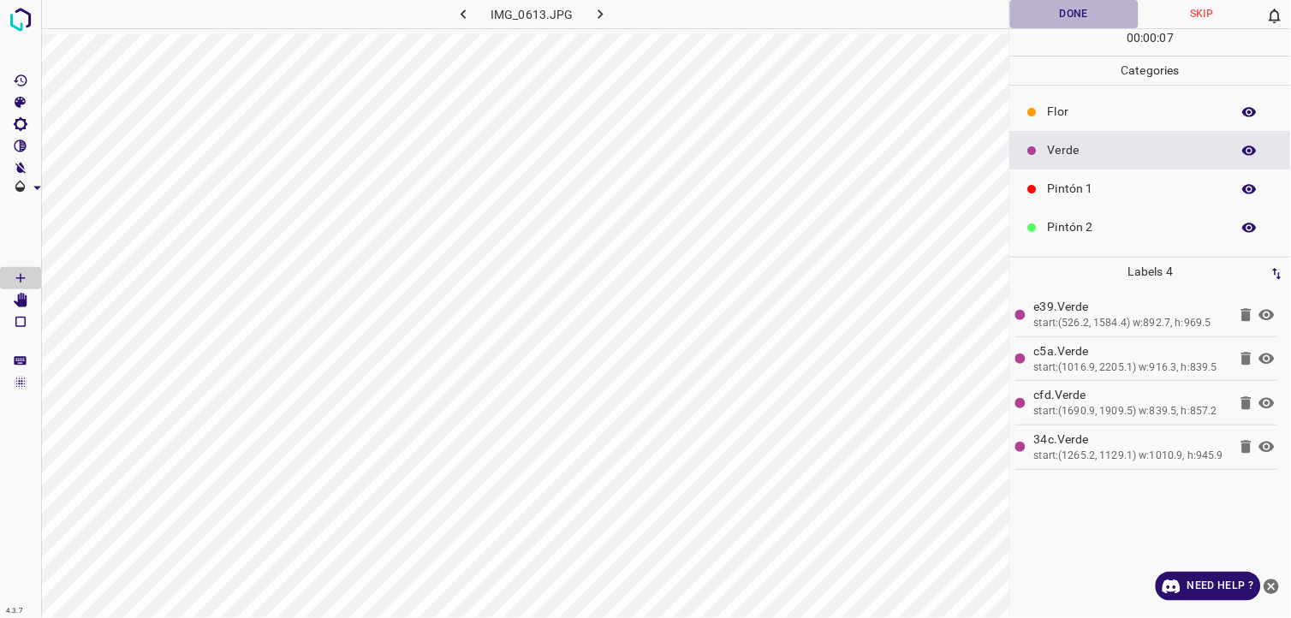
click at [1070, 7] on button "Done" at bounding box center [1074, 14] width 128 height 28
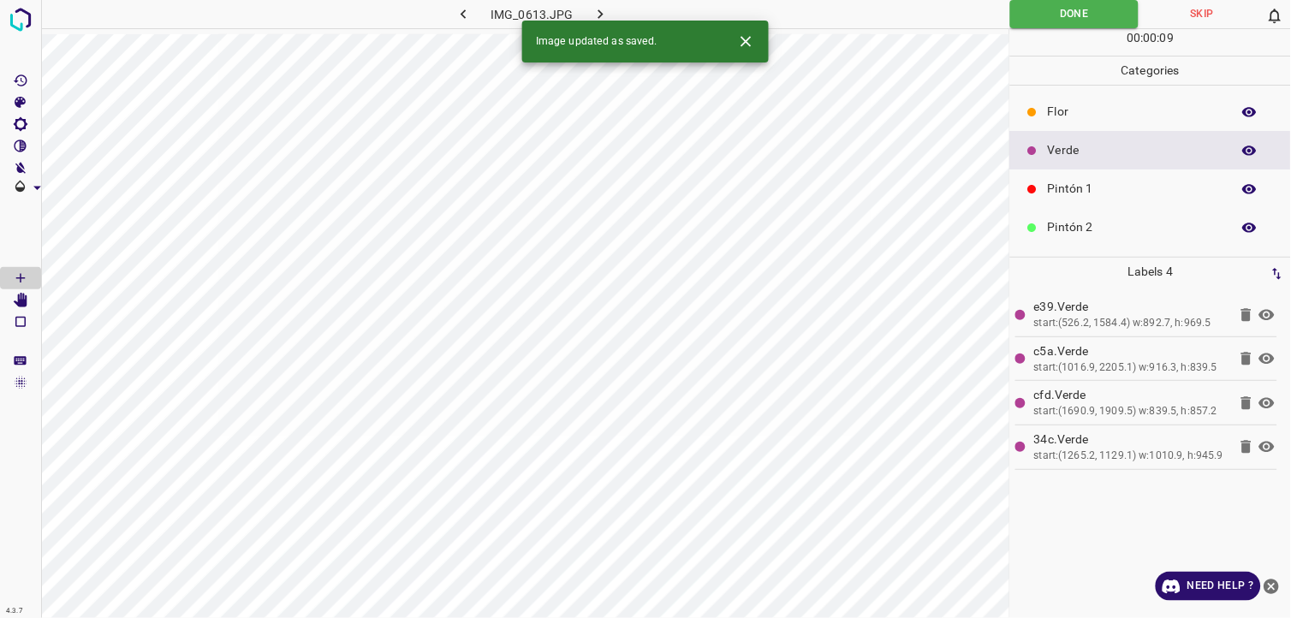
click at [608, 5] on icon "button" at bounding box center [601, 14] width 18 height 18
